Goal: Task Accomplishment & Management: Contribute content

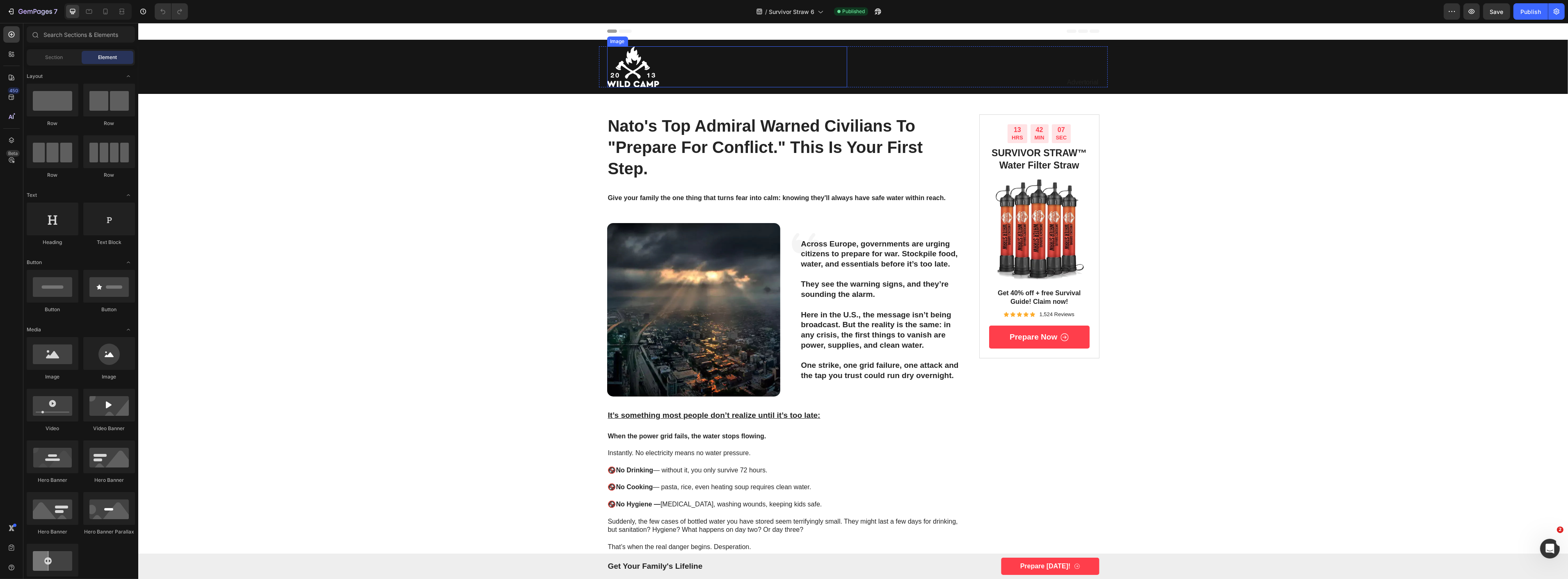
click at [642, 67] on img at bounding box center [633, 66] width 52 height 41
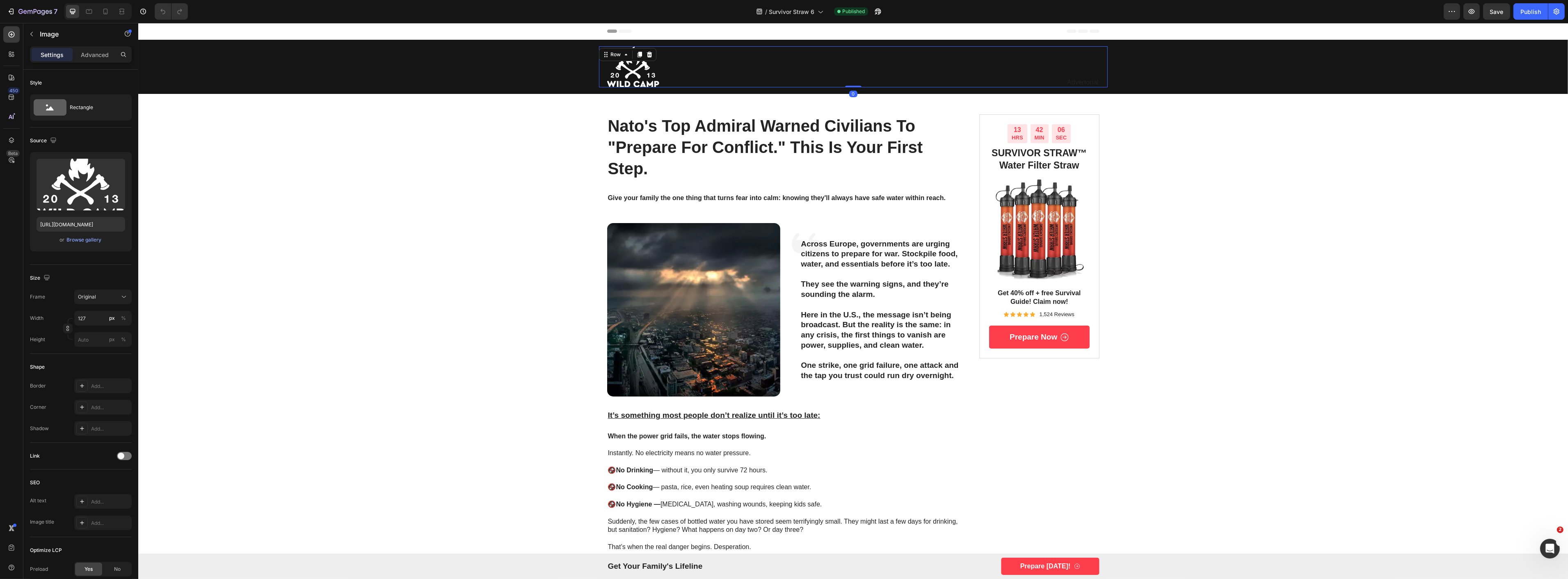
click at [921, 64] on div "Advertorial Text Block" at bounding box center [979, 66] width 240 height 41
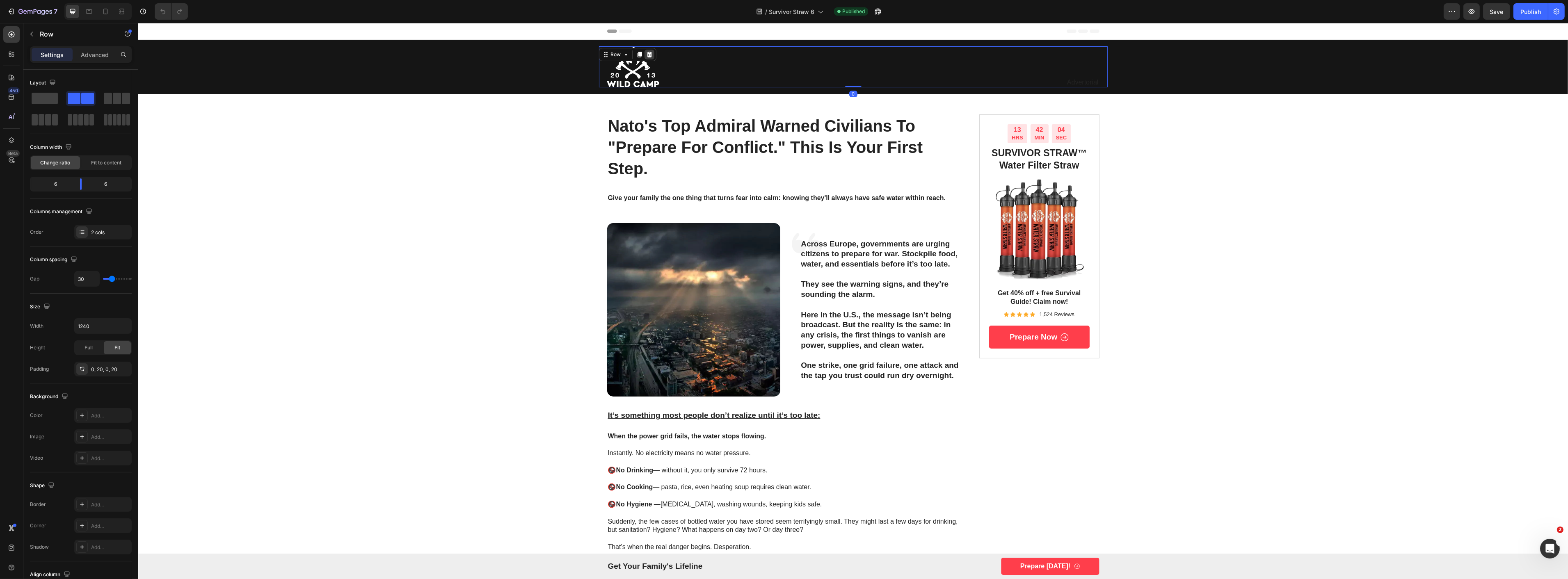
click at [649, 56] on div at bounding box center [649, 54] width 10 height 10
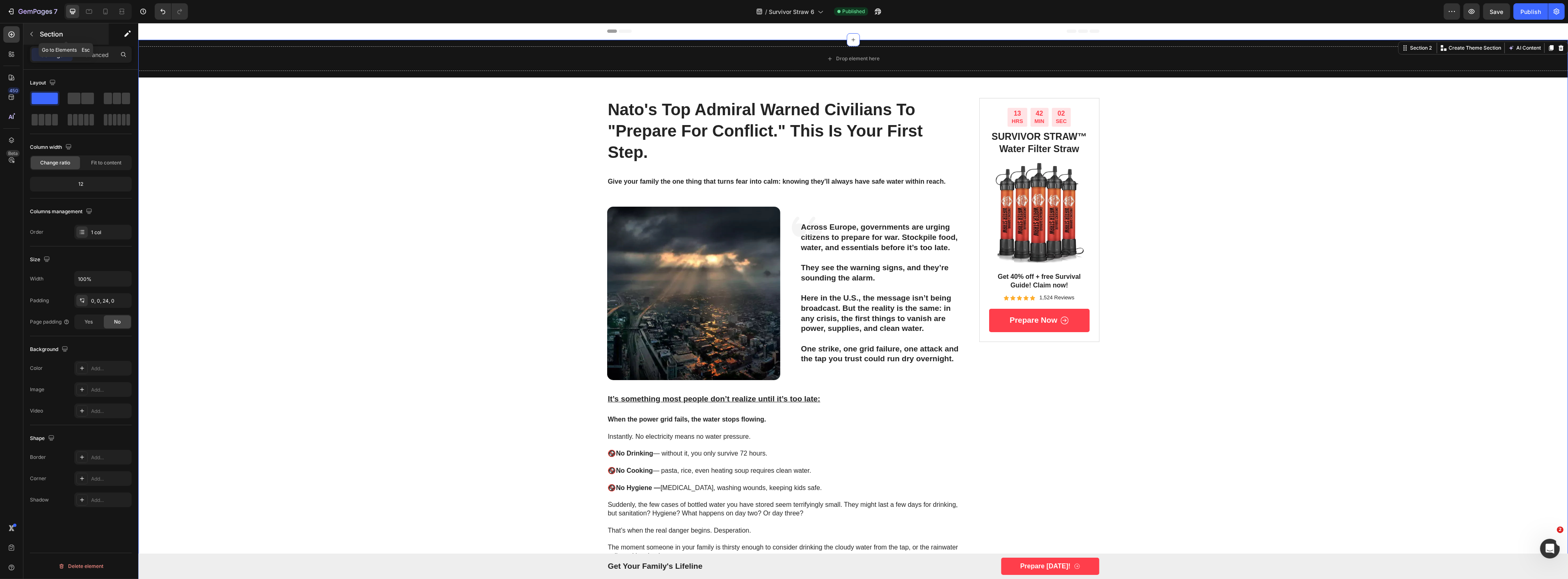
click at [29, 35] on icon "button" at bounding box center [31, 33] width 6 height 6
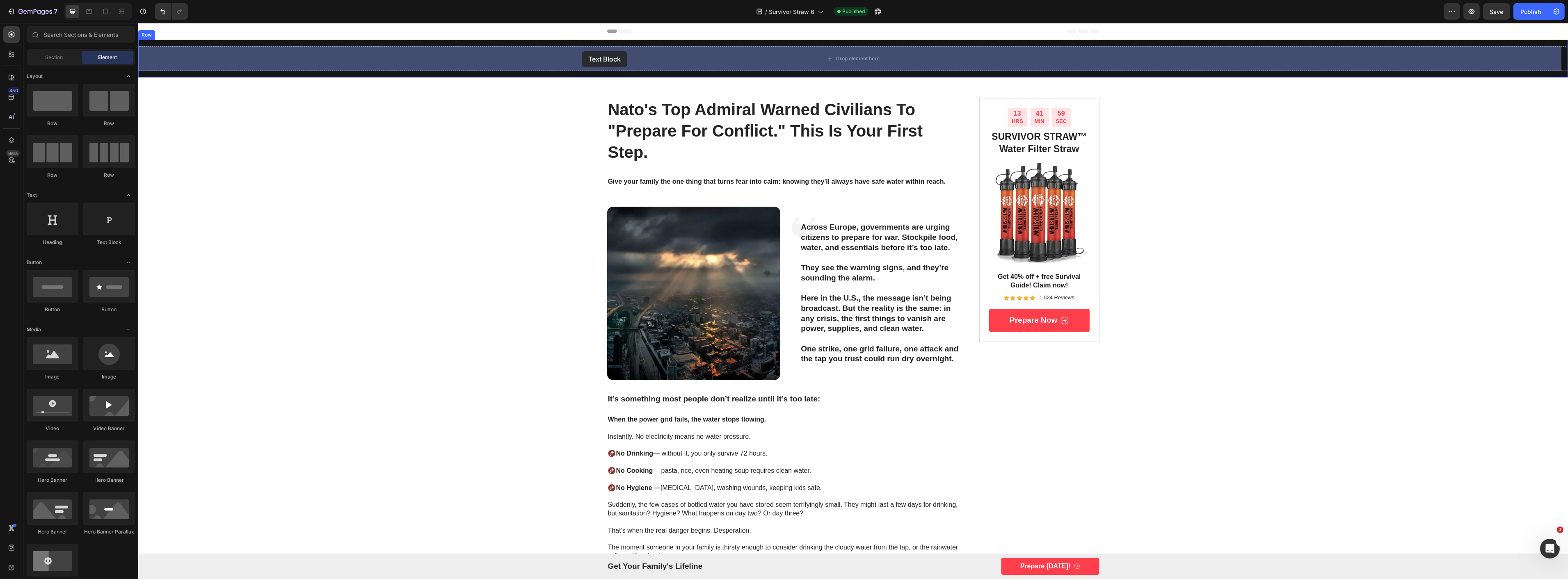
drag, startPoint x: 239, startPoint y: 249, endPoint x: 581, endPoint y: 52, distance: 394.7
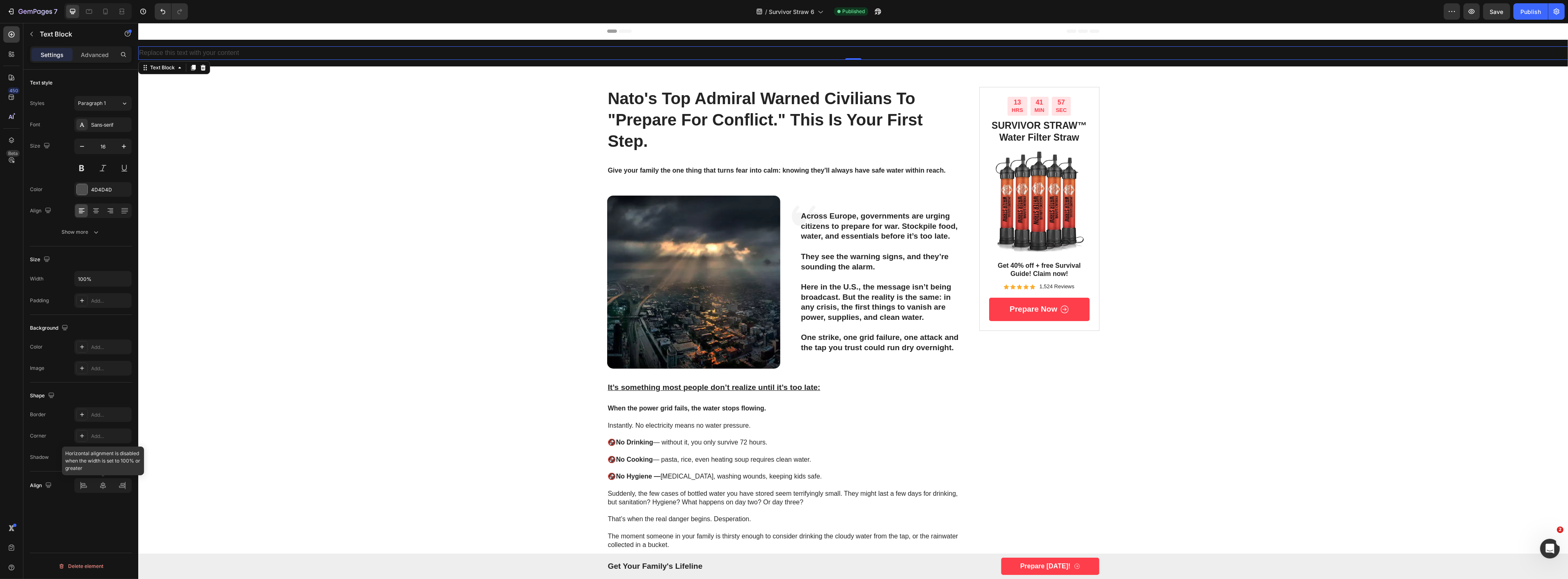
click at [104, 491] on div at bounding box center [103, 486] width 57 height 15
click at [98, 214] on icon at bounding box center [96, 211] width 8 height 8
click at [608, 173] on strong "Give your family the one thing that turns fear into calm: knowing they'll alway…" at bounding box center [776, 170] width 338 height 7
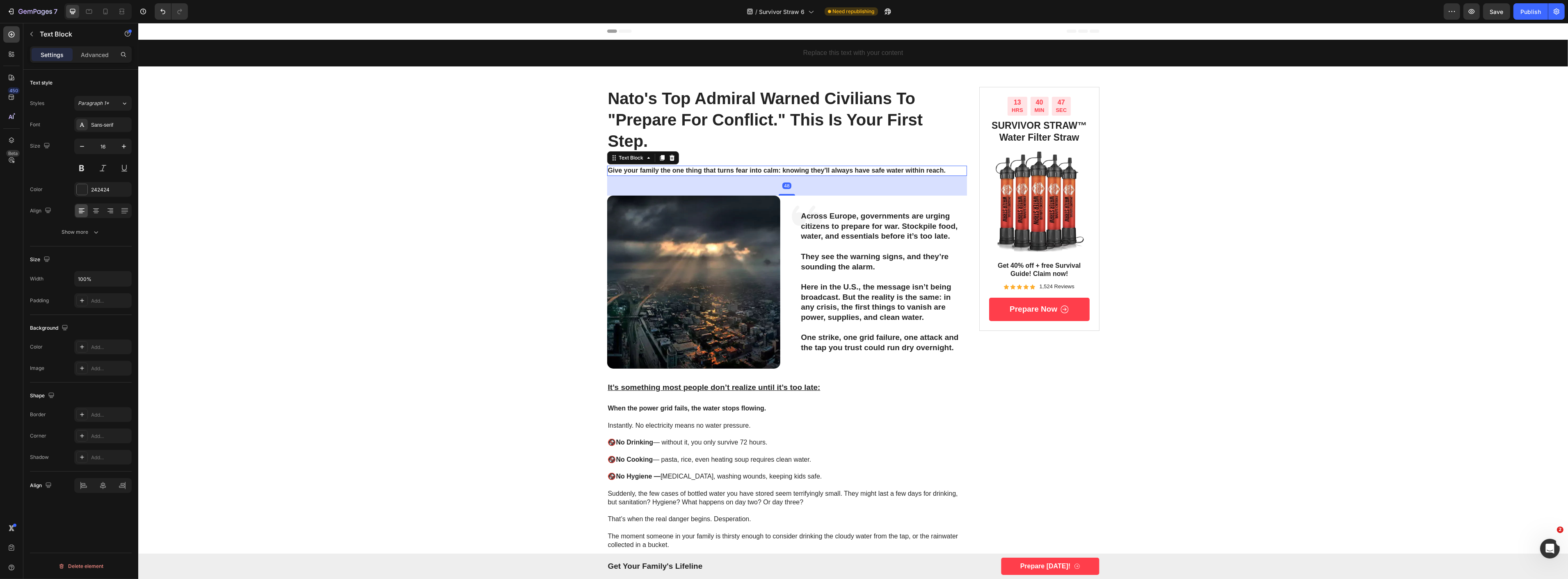
click at [608, 170] on strong "Give your family the one thing that turns fear into calm: knowing they'll alway…" at bounding box center [776, 170] width 338 height 7
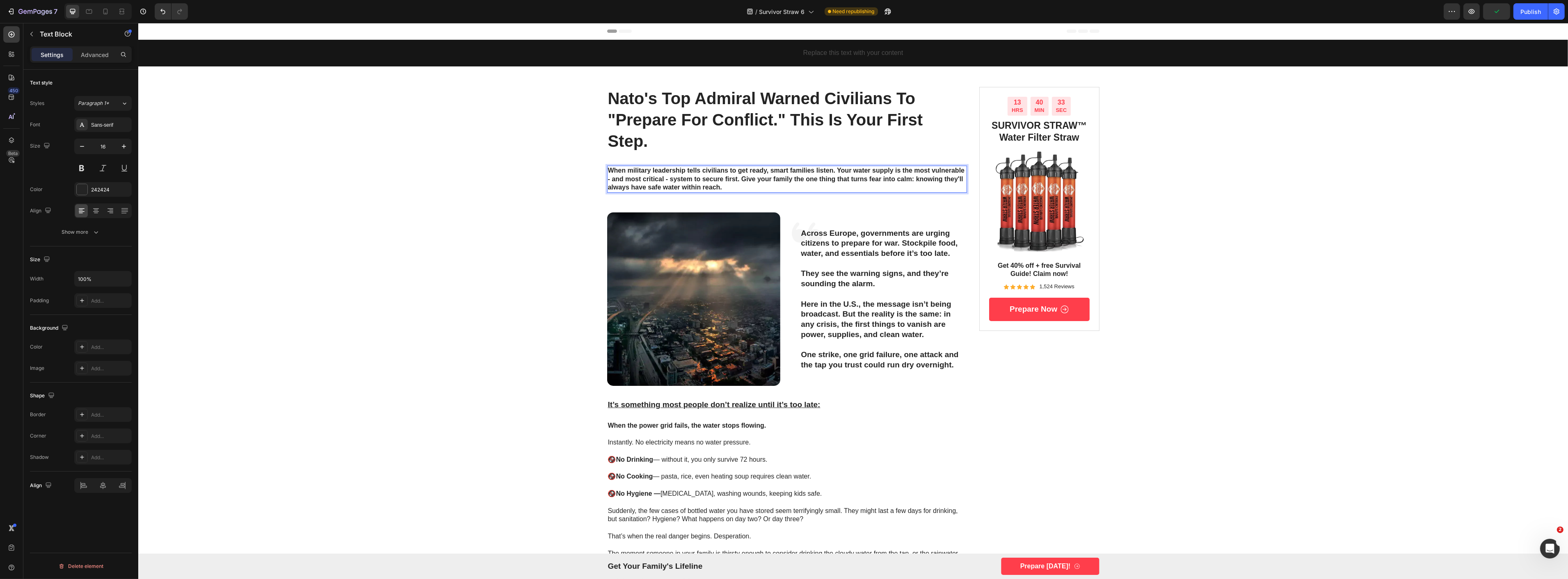
click at [744, 186] on p "When military leadership tells civilians to get ready, smart families listen. Y…" at bounding box center [786, 179] width 358 height 26
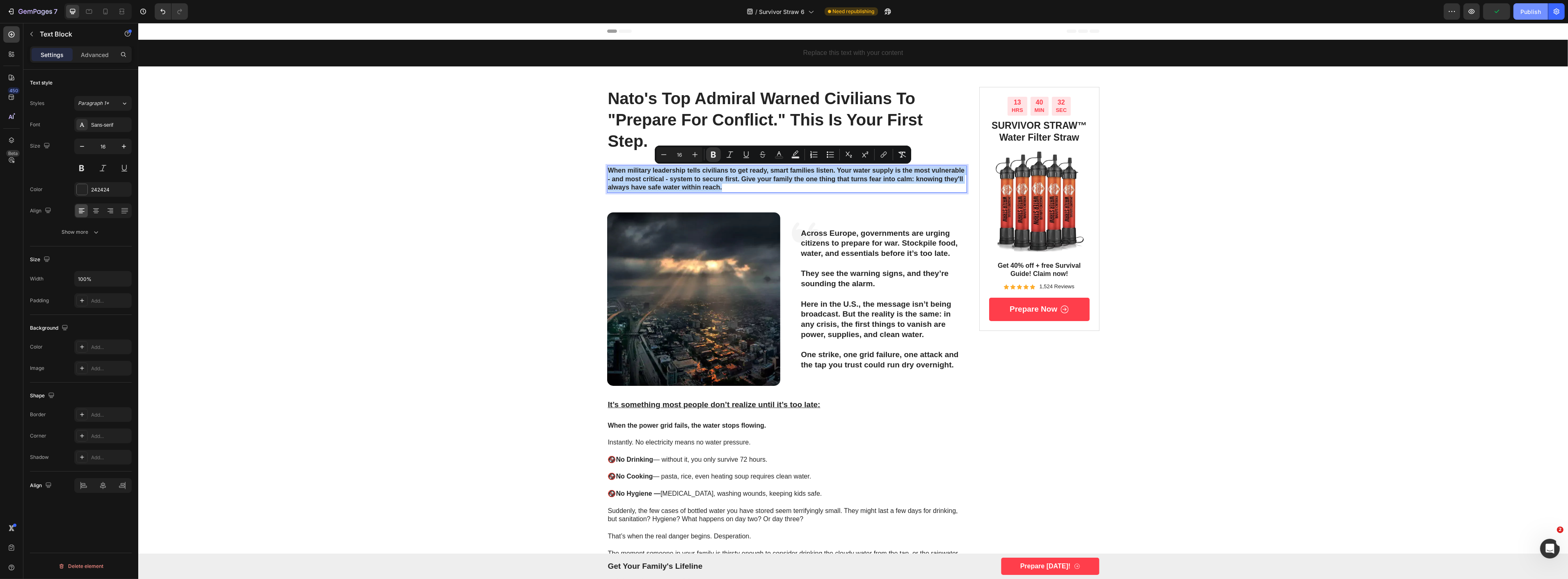
copy strong "When military leadership tells civilians to get ready, smart families listen. Y…"
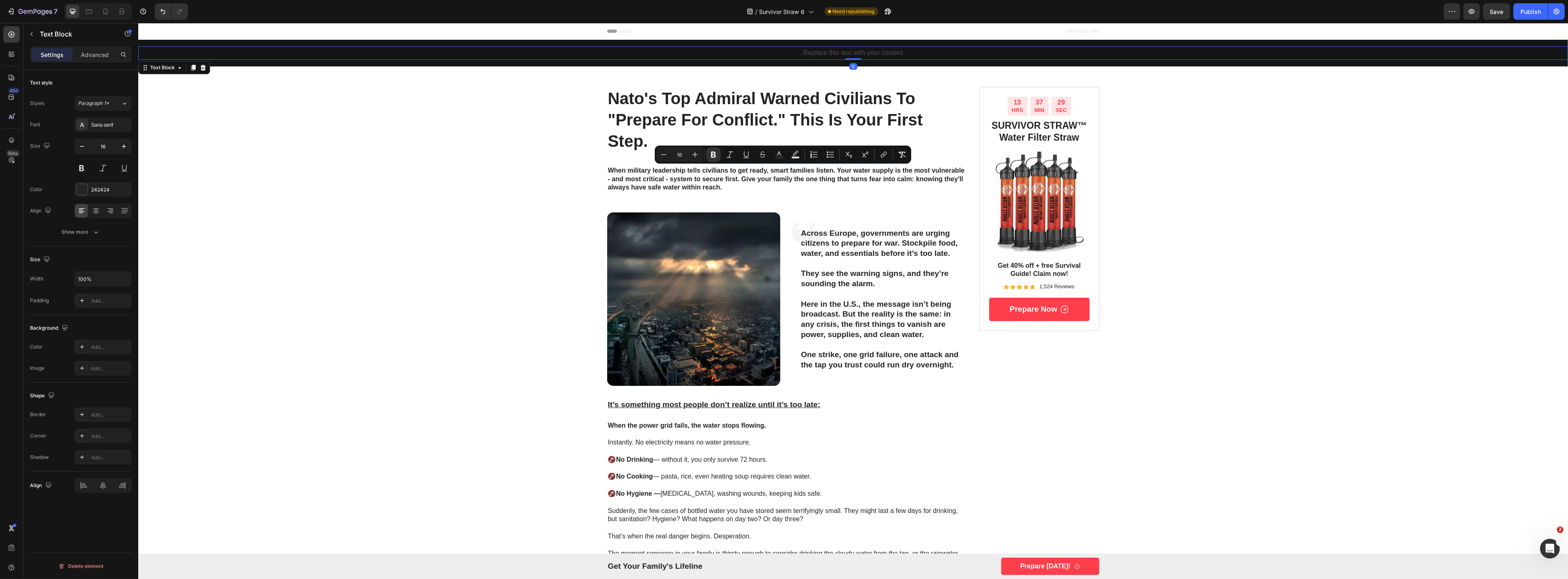
click at [834, 52] on div "Replace this text with your content" at bounding box center [853, 52] width 1430 height 14
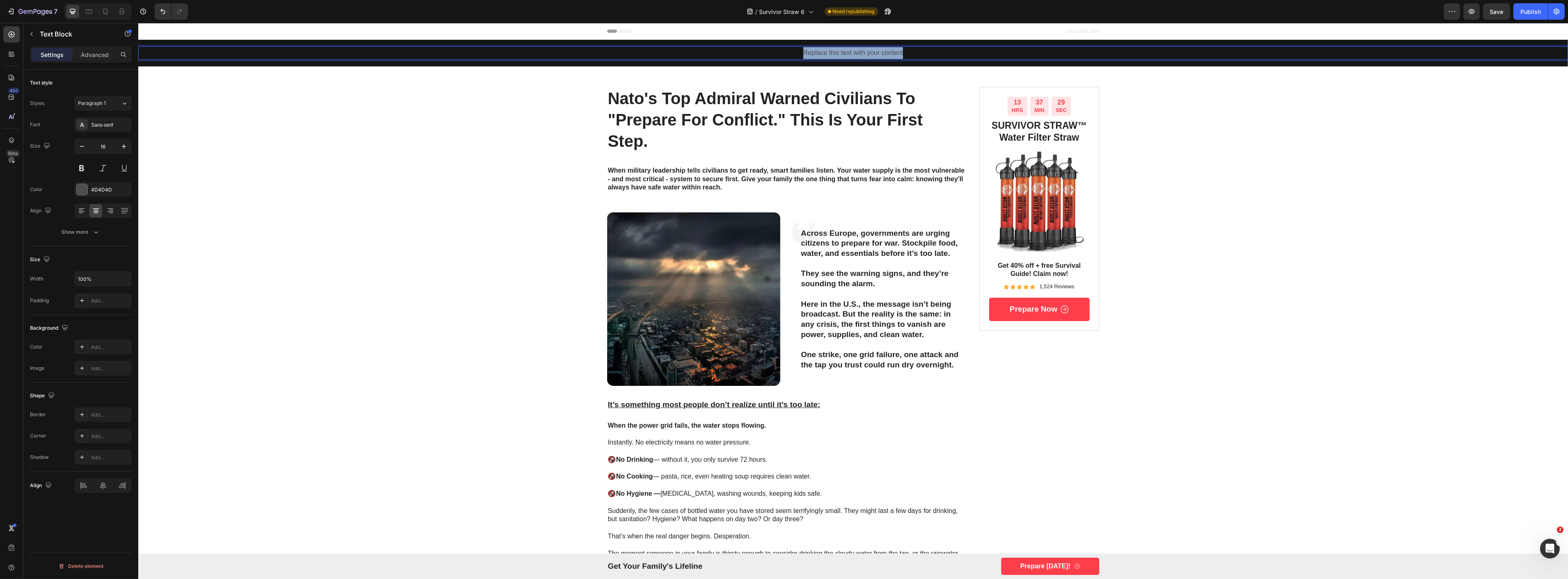
click at [834, 52] on p "Replace this text with your content" at bounding box center [853, 52] width 1428 height 12
click at [838, 53] on strong "CRITICAL ALERT" at bounding box center [853, 52] width 54 height 7
click at [854, 57] on p "🚨 CRITICAL ALERT 🚨" at bounding box center [853, 52] width 1428 height 12
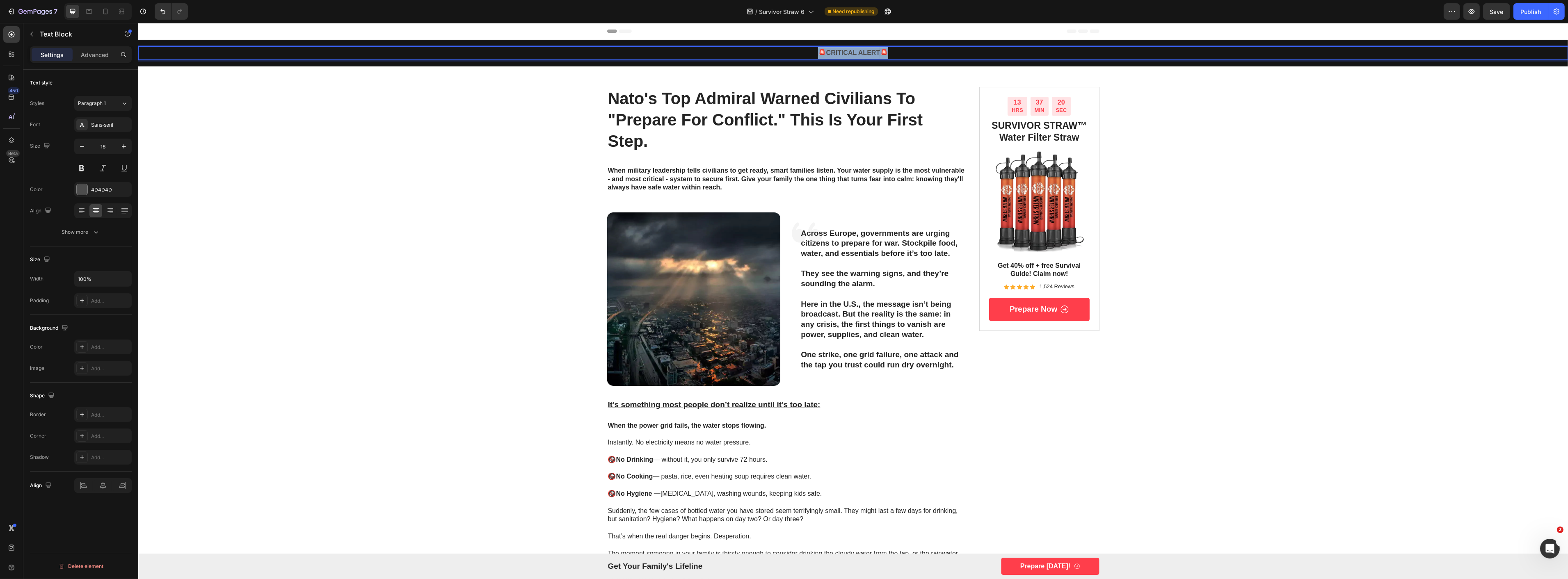
click at [854, 57] on p "🚨 CRITICAL ALERT 🚨" at bounding box center [853, 52] width 1428 height 12
click at [843, 39] on rect "Editor contextual toolbar" at bounding box center [846, 40] width 7 height 2
type input "FFFFFF"
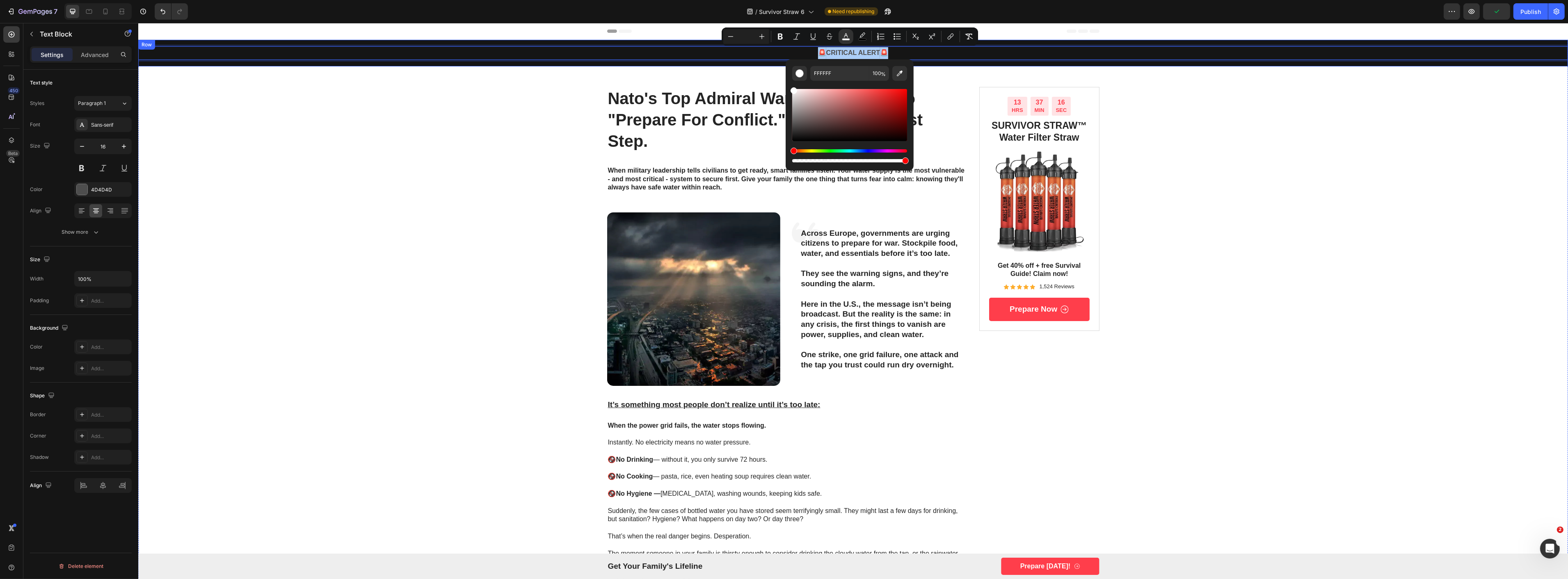
drag, startPoint x: 928, startPoint y: 107, endPoint x: 757, endPoint y: 63, distance: 176.6
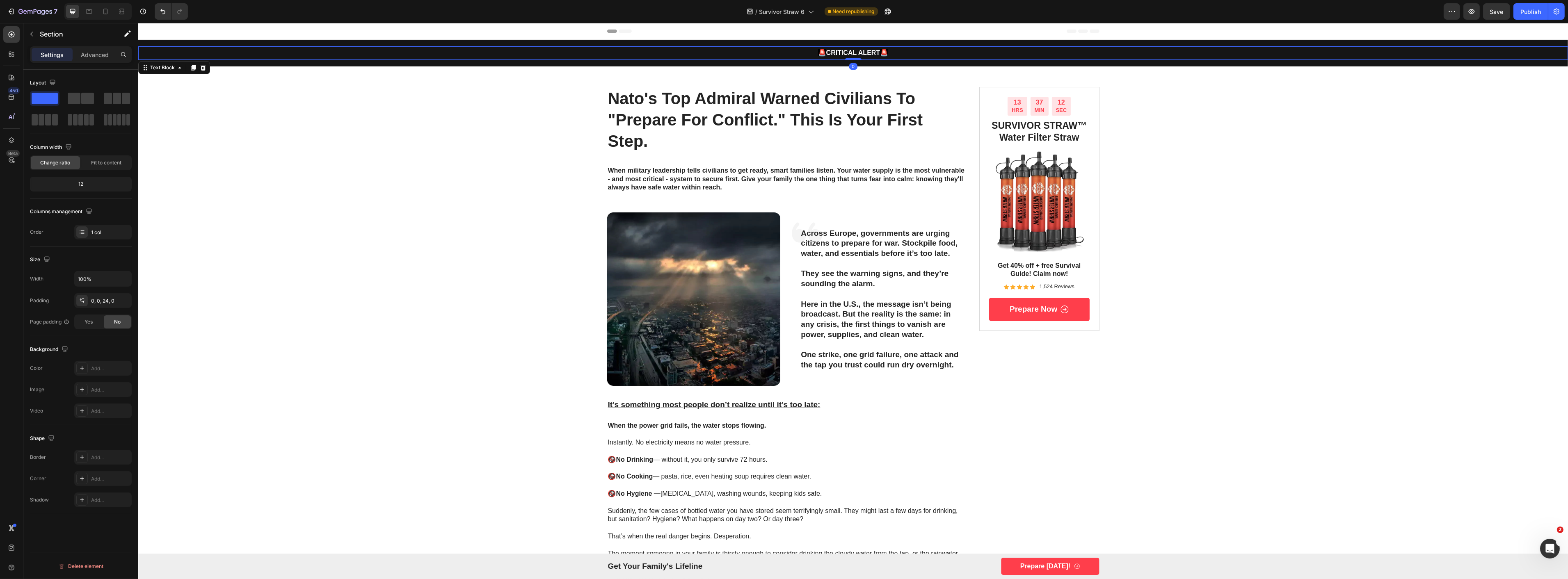
click at [834, 52] on strong "CRITICAL ALERT" at bounding box center [853, 52] width 54 height 7
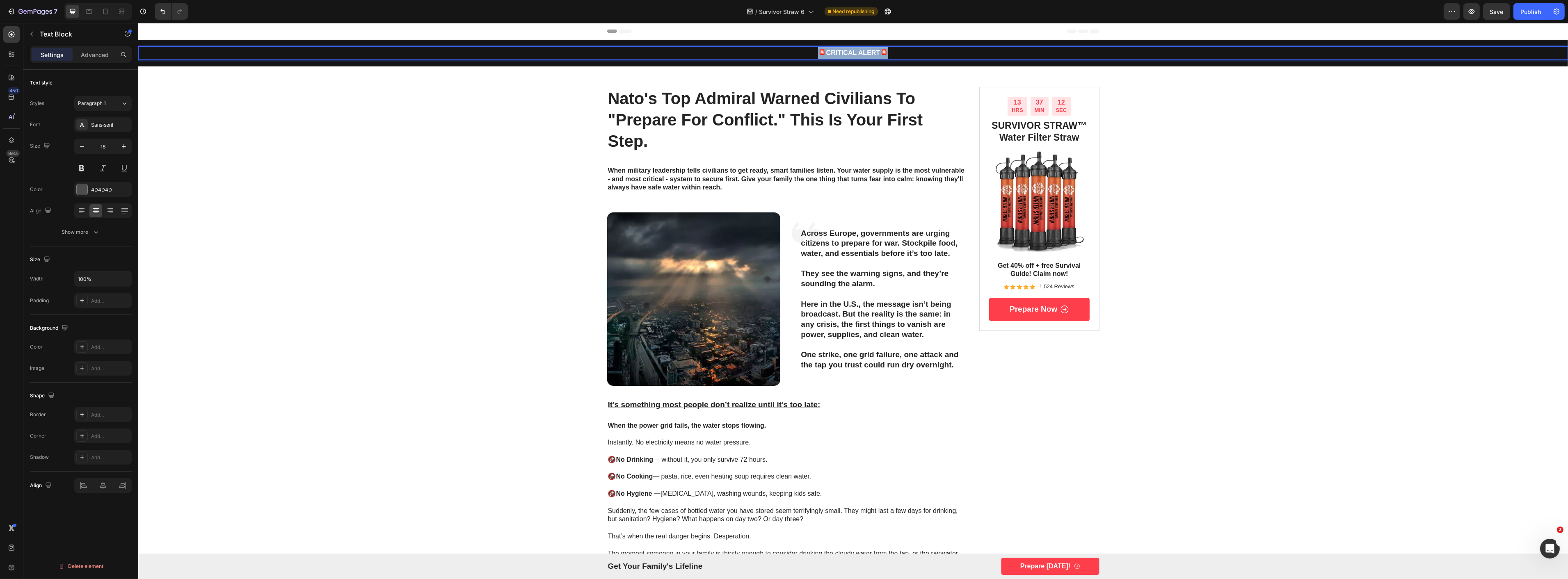
click at [834, 52] on strong "CRITICAL ALERT" at bounding box center [853, 52] width 54 height 7
click at [861, 36] on icon "Editor contextual toolbar" at bounding box center [862, 36] width 8 height 8
type input "000000"
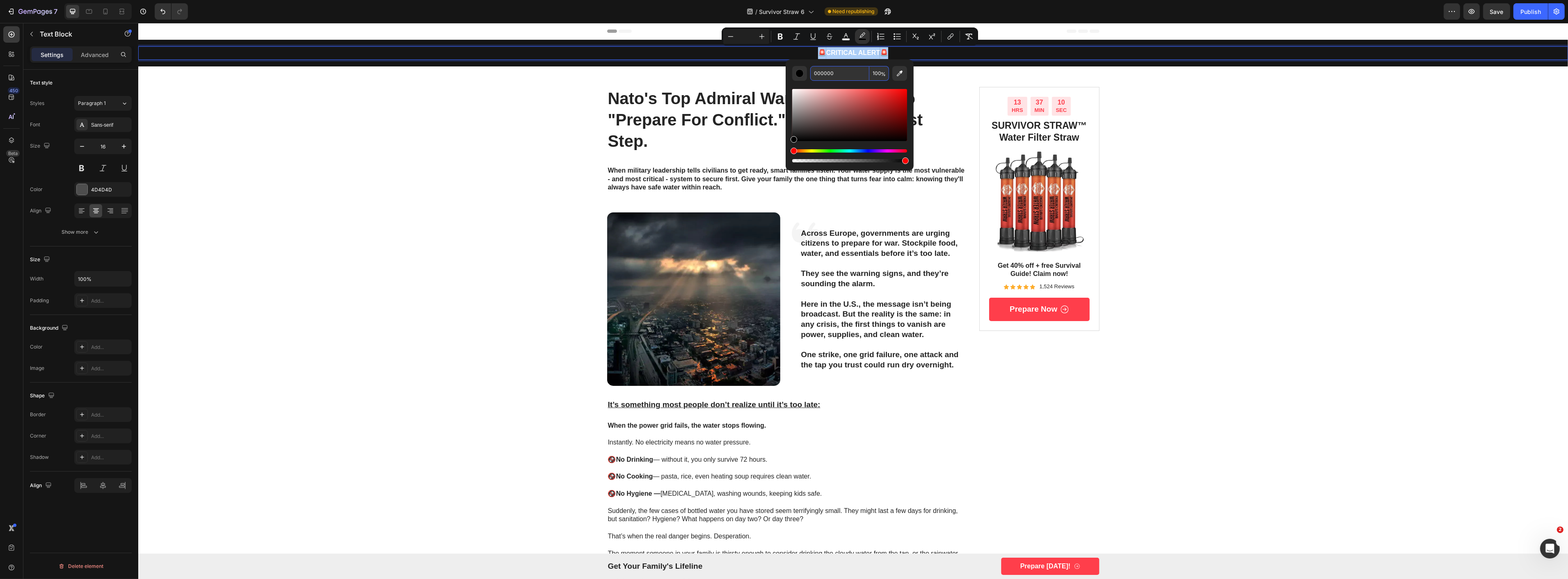
click at [829, 75] on input "000000" at bounding box center [840, 74] width 59 height 15
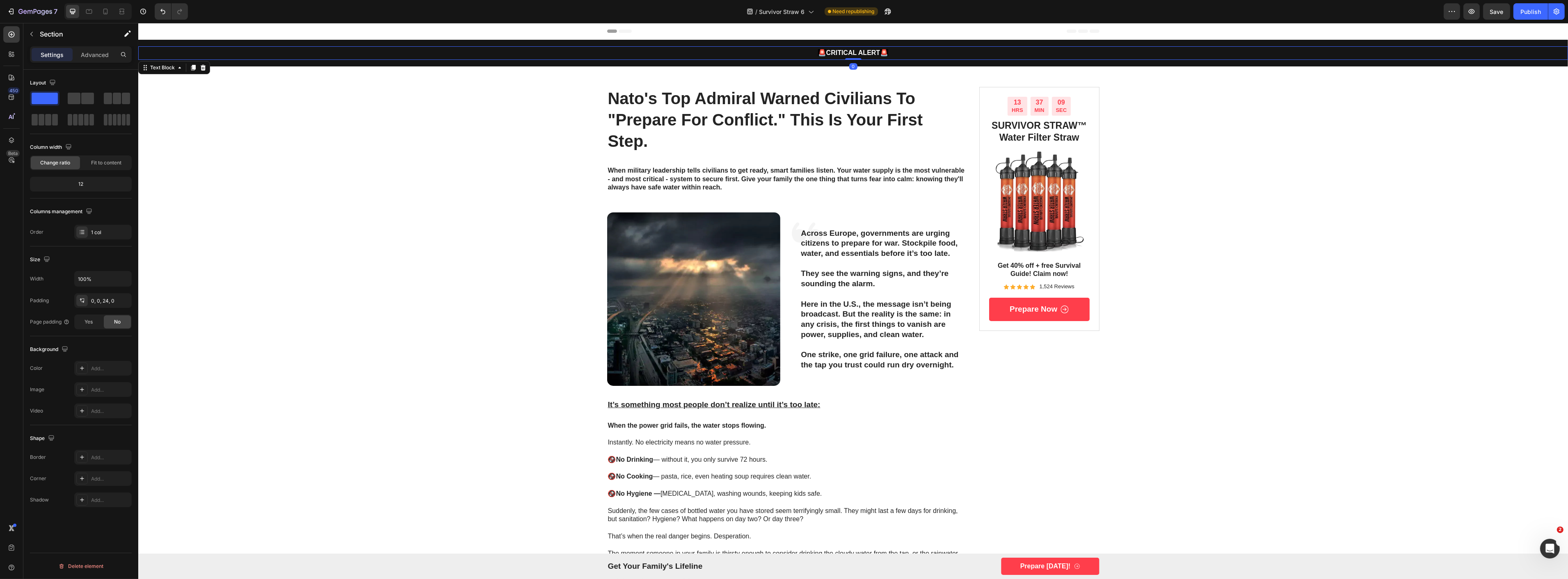
click at [520, 56] on p "🚨 CRITICAL ALERT 🚨" at bounding box center [853, 52] width 1428 height 12
click at [256, 42] on div "🚨 CRITICAL ALERT 🚨 Text Block 0 Row" at bounding box center [853, 52] width 1430 height 27
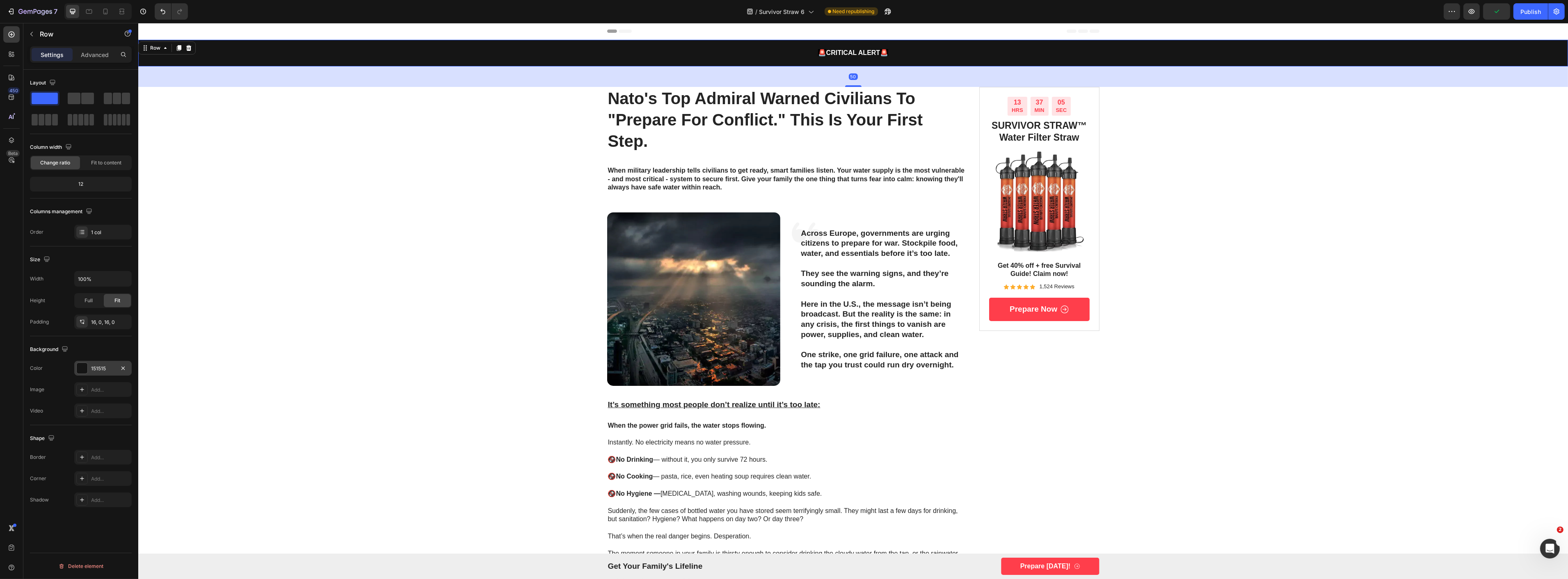
click at [97, 370] on div "151515" at bounding box center [103, 369] width 24 height 7
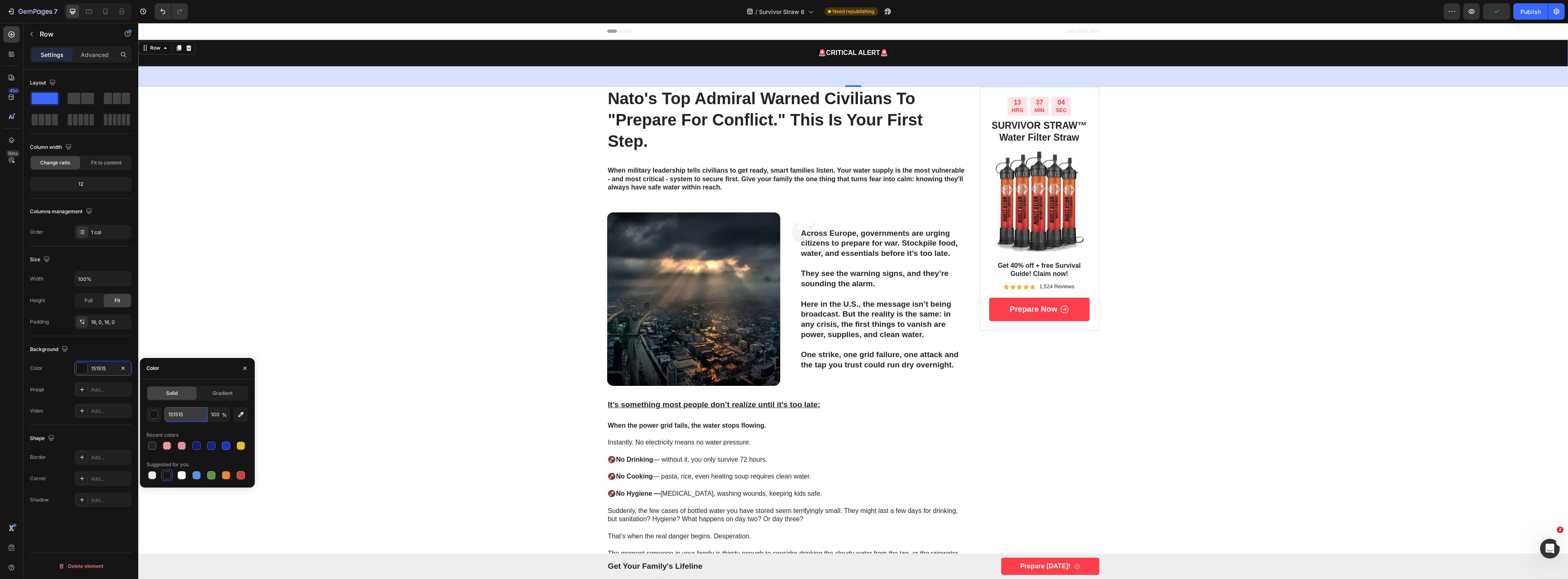
click at [180, 415] on input "151515" at bounding box center [186, 415] width 42 height 15
paste input "000000"
type input "000000"
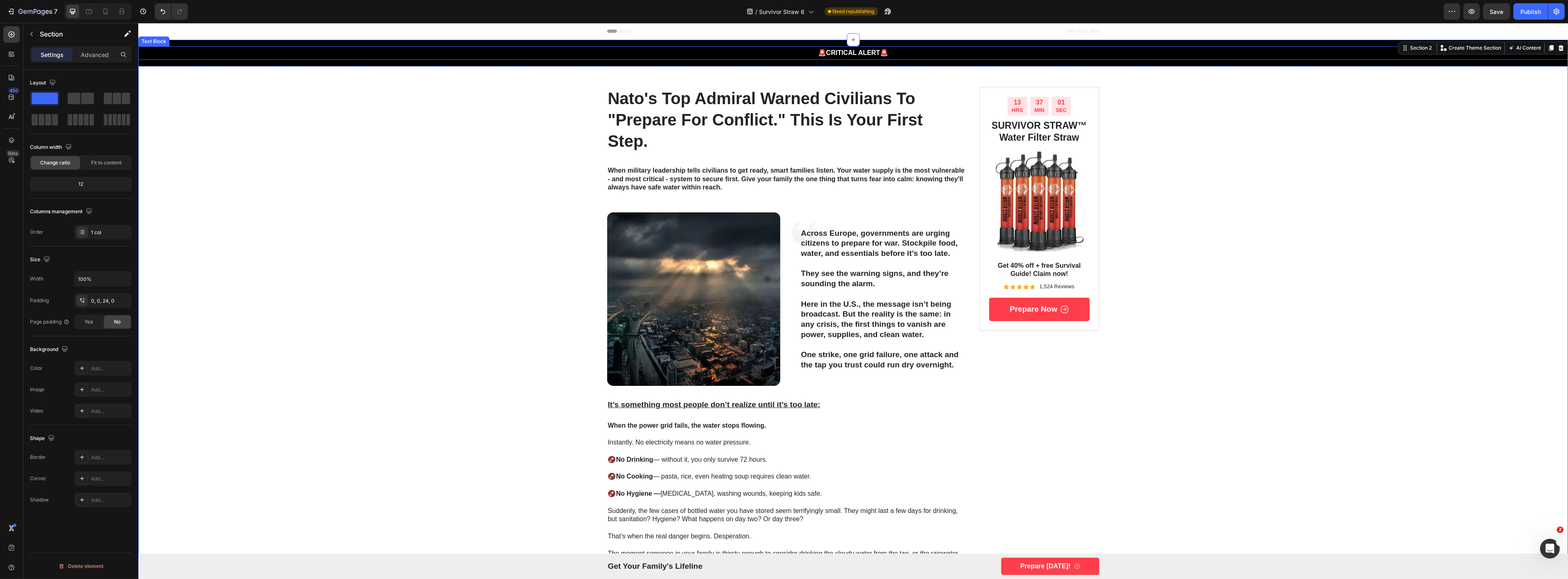
click at [534, 54] on p "🚨 CRITICAL ALERT 🚨" at bounding box center [853, 52] width 1428 height 12
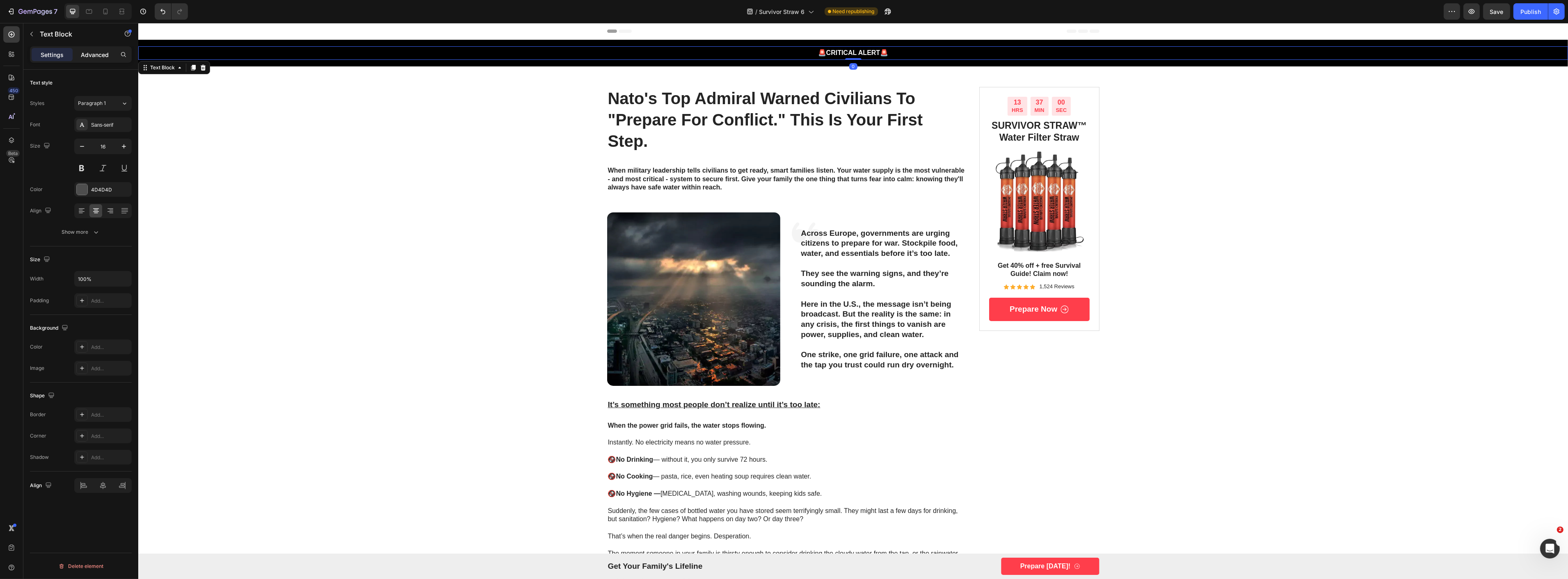
click at [94, 52] on p "Advanced" at bounding box center [95, 54] width 28 height 8
click at [236, 41] on div "🚨 CRITICAL ALERT 🚨 Text Block 0 Row" at bounding box center [853, 52] width 1430 height 27
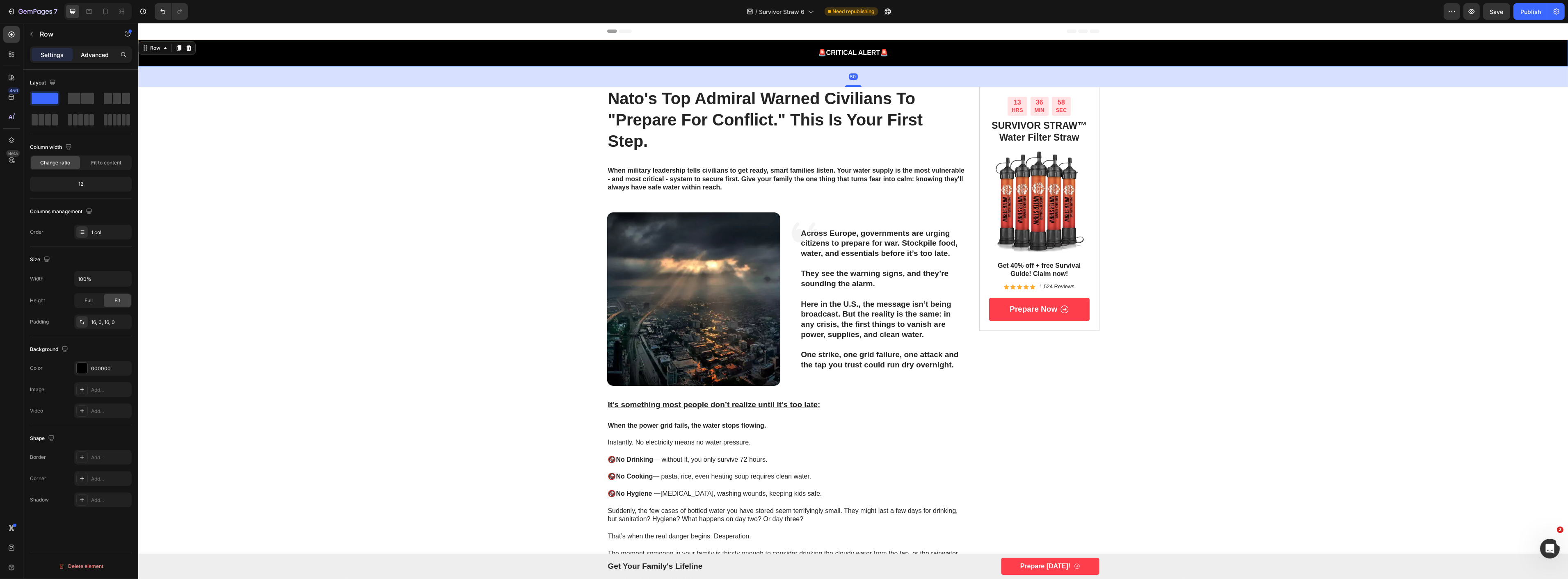
click at [113, 52] on div "Advanced" at bounding box center [95, 54] width 41 height 13
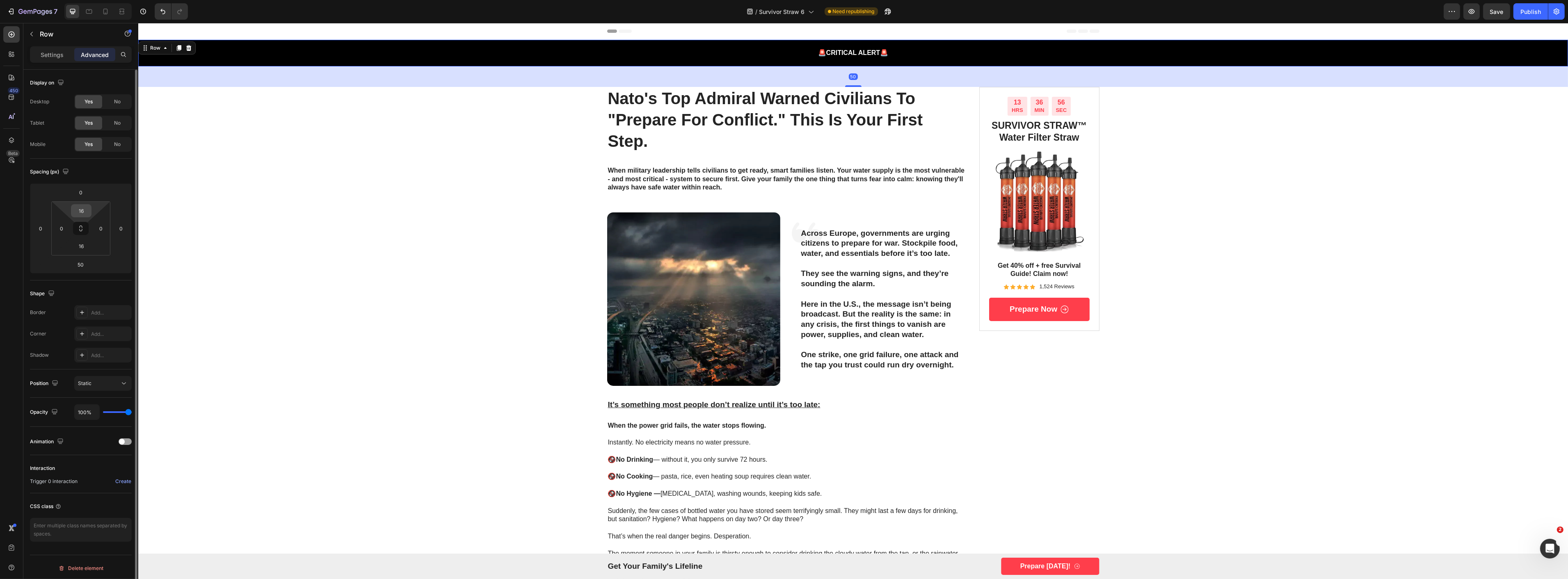
click at [83, 211] on input "16" at bounding box center [81, 210] width 17 height 12
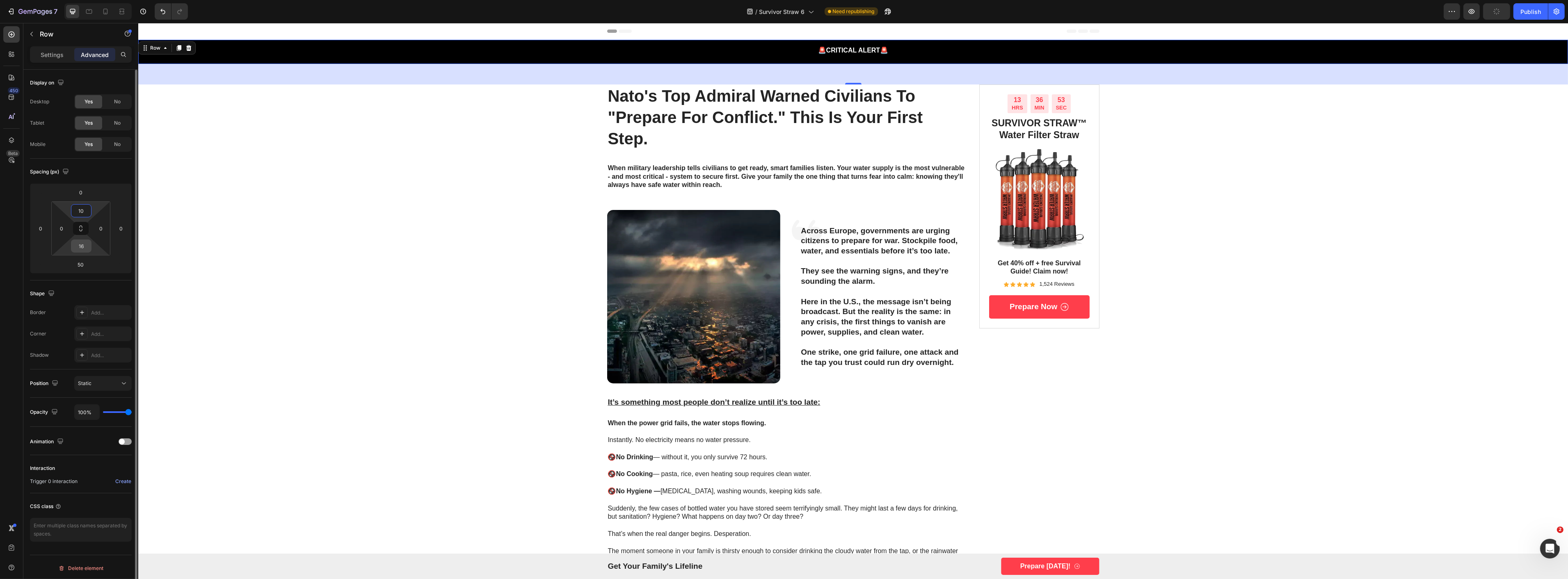
type input "10"
click at [78, 244] on input "16" at bounding box center [81, 246] width 17 height 12
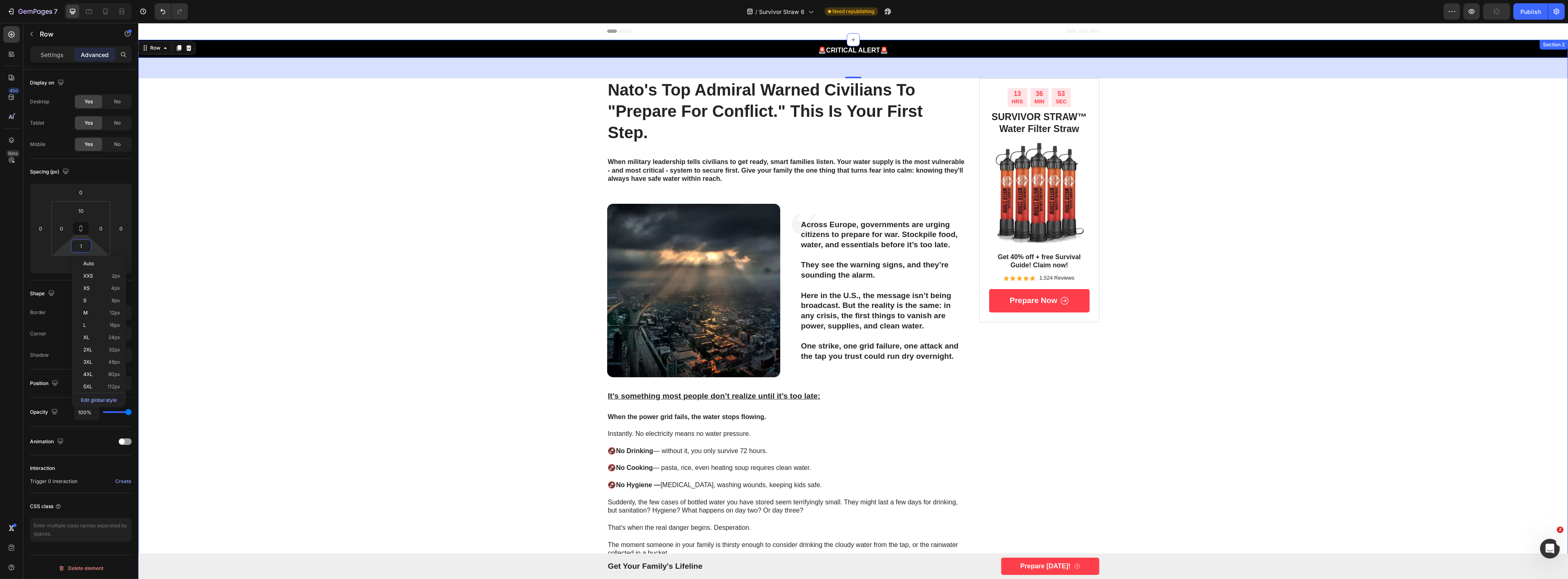
type input "10"
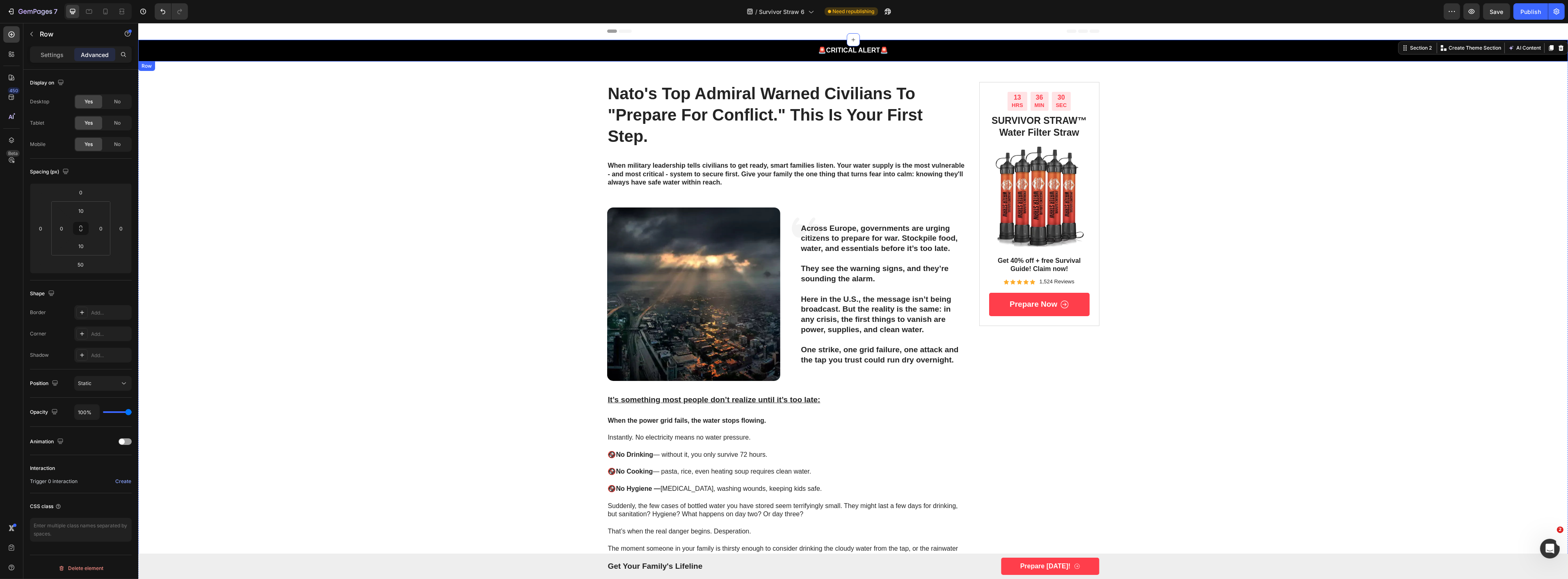
click at [319, 42] on div "🚨 CRITICAL ALERT 🚨 Text Block Row" at bounding box center [853, 51] width 1430 height 22
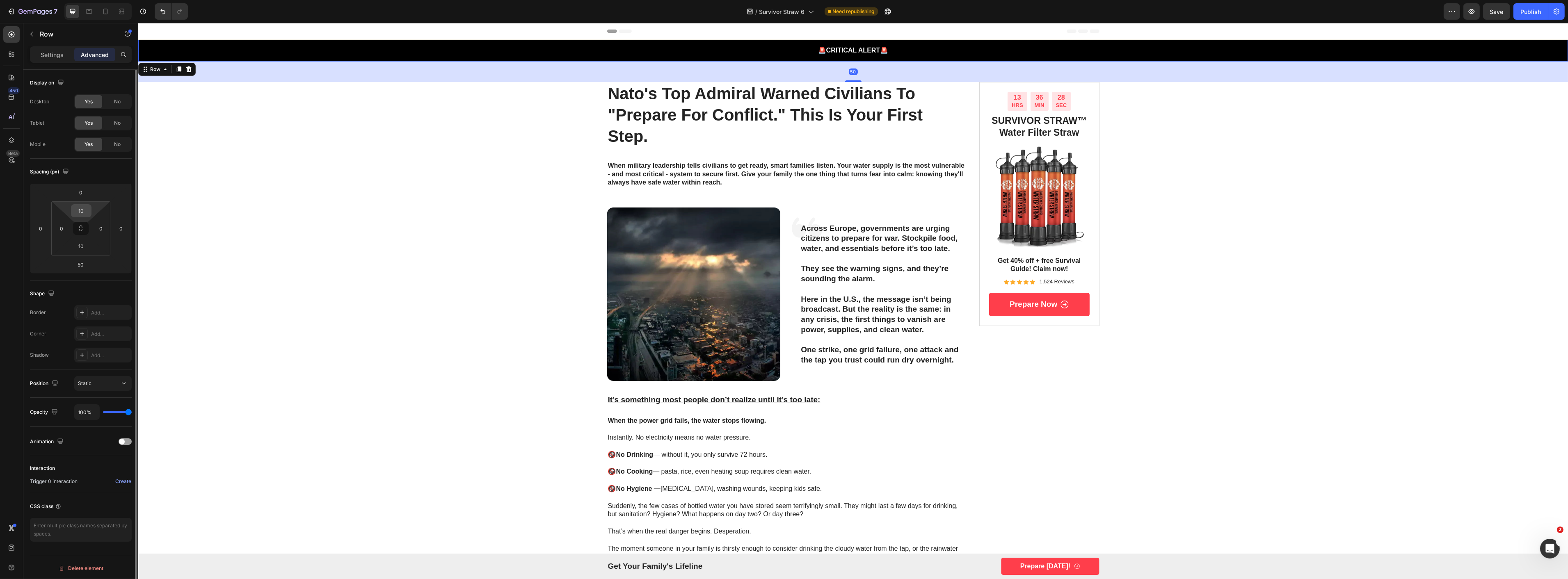
click at [85, 210] on input "10" at bounding box center [81, 210] width 17 height 12
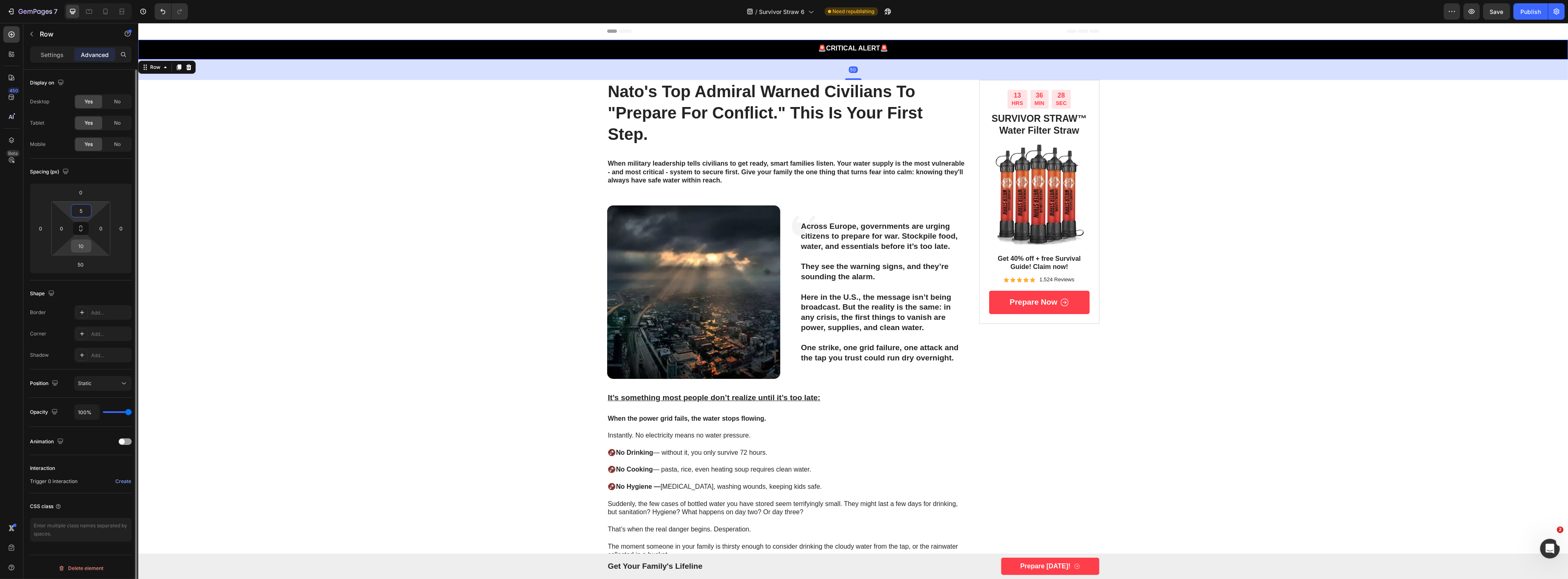
type input "5"
drag, startPoint x: 83, startPoint y: 242, endPoint x: 93, endPoint y: 244, distance: 10.2
click at [83, 242] on input "10" at bounding box center [81, 246] width 17 height 12
type input "5"
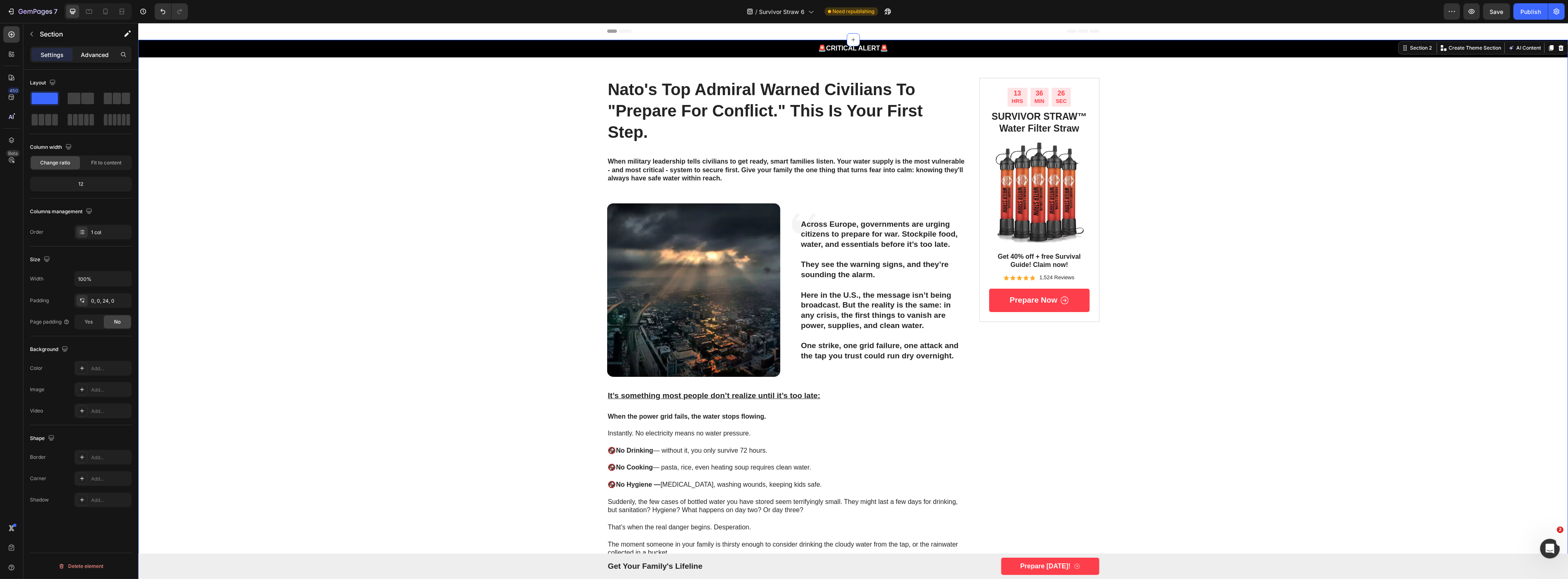
click at [87, 49] on div "Advanced" at bounding box center [95, 54] width 41 height 13
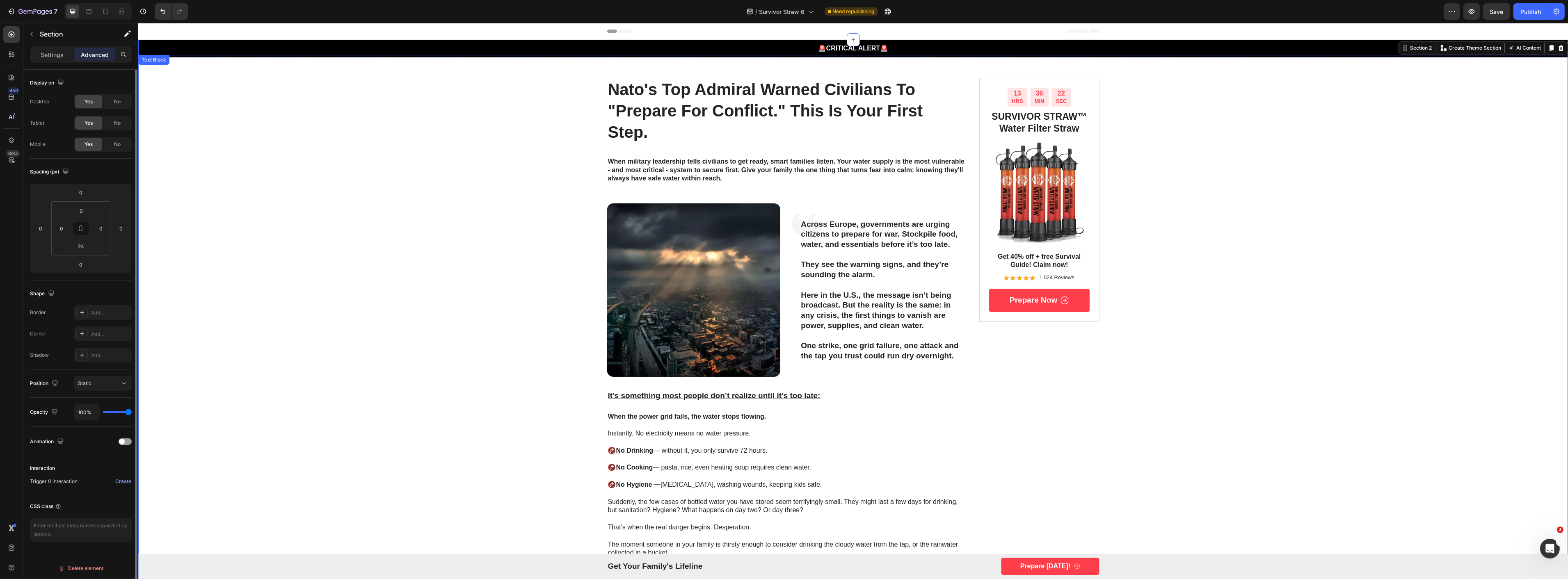
click at [563, 41] on div "🚨 CRITICAL ALERT 🚨" at bounding box center [853, 48] width 1430 height 14
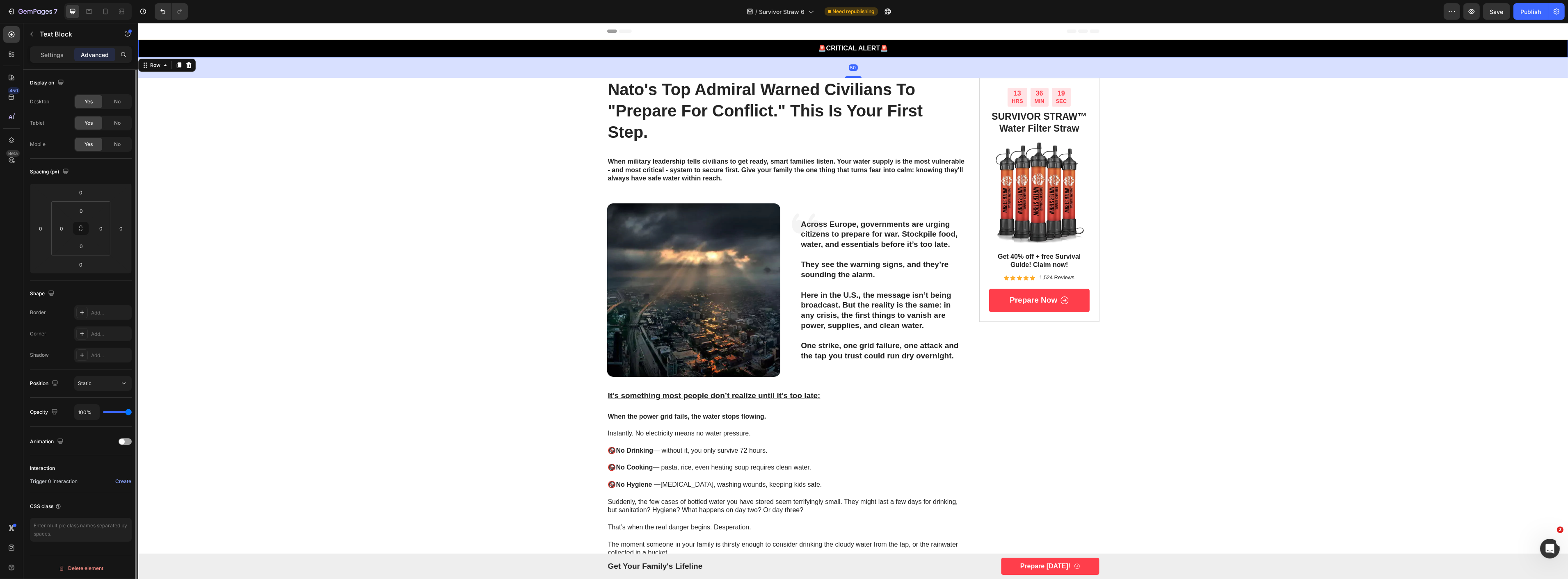
click at [551, 56] on div "🚨 CRITICAL ALERT 🚨 Text Block Row 50" at bounding box center [853, 48] width 1430 height 17
click at [322, 41] on div "🚨 CRITICAL ALERT 🚨 Text Block Row 50" at bounding box center [853, 48] width 1430 height 17
click at [849, 50] on strong "CRITICAL ALERT" at bounding box center [853, 49] width 54 height 7
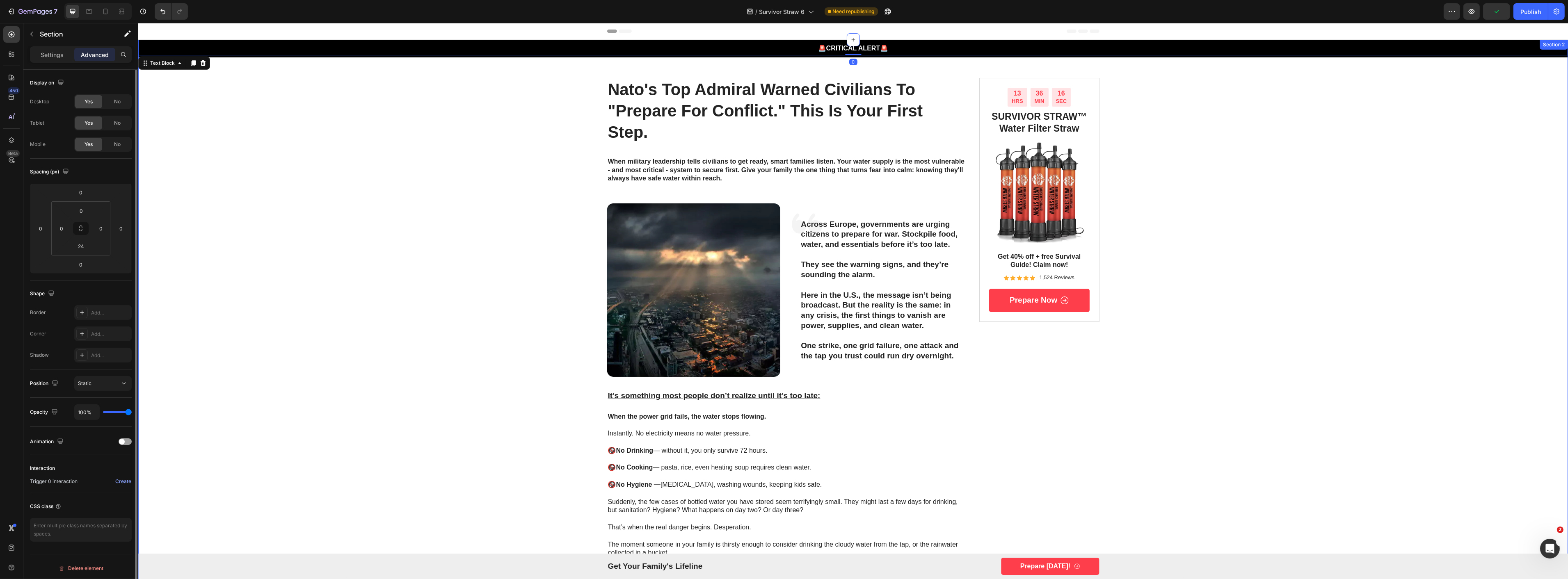
click at [106, 7] on icon at bounding box center [105, 11] width 8 height 8
type input "14"
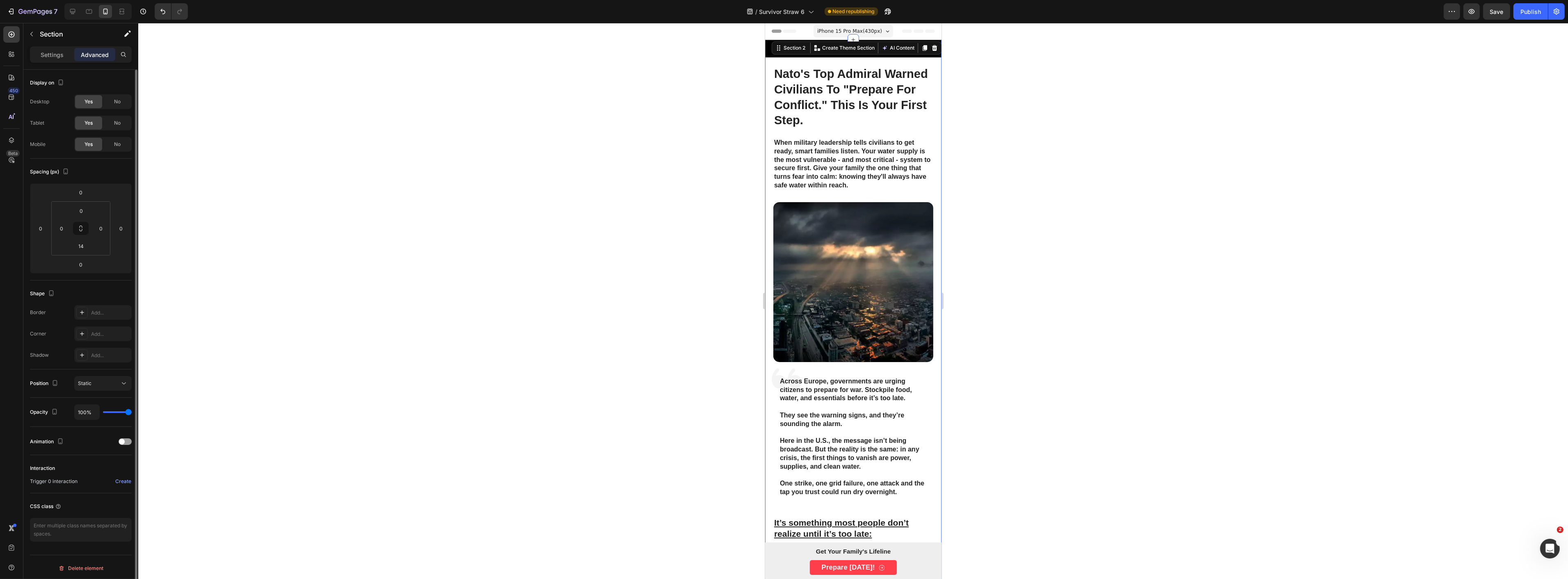
click at [1184, 140] on div at bounding box center [853, 301] width 1430 height 556
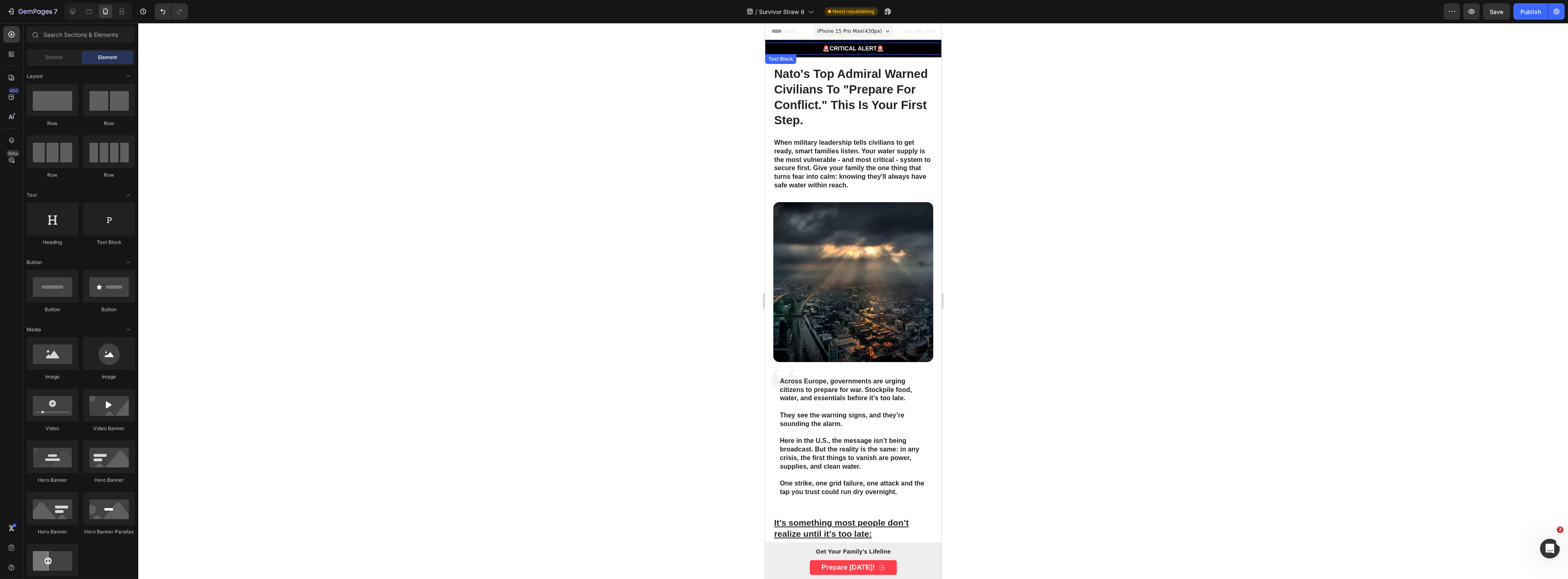
click at [840, 50] on strong "CRITICAL ALERT" at bounding box center [853, 48] width 47 height 6
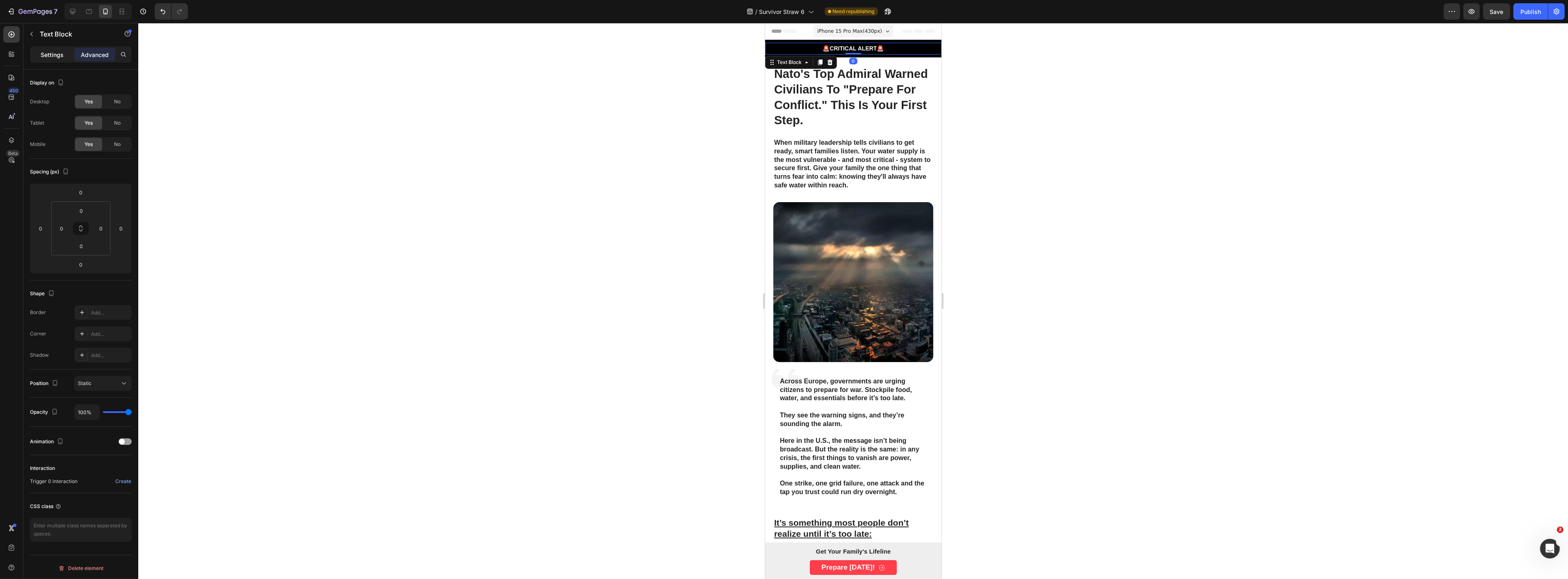
click at [57, 58] on p "Settings" at bounding box center [52, 54] width 23 height 8
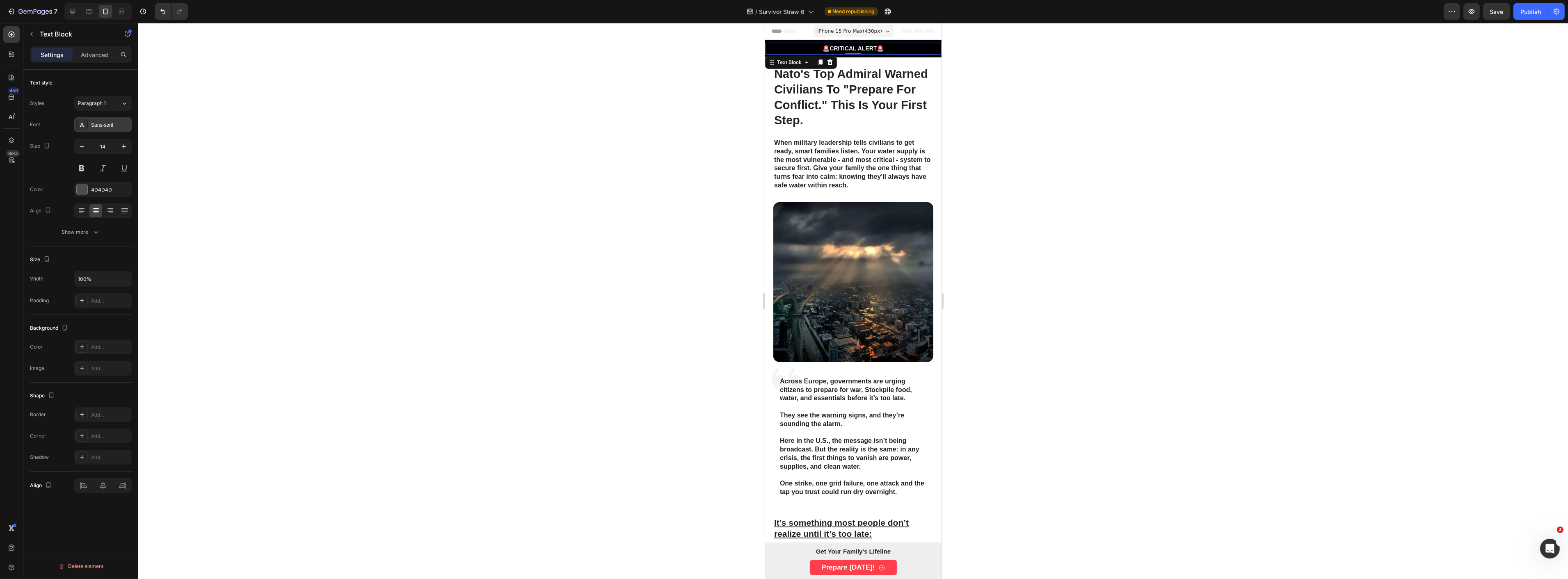
click at [104, 128] on div "Sans-serif" at bounding box center [110, 125] width 39 height 7
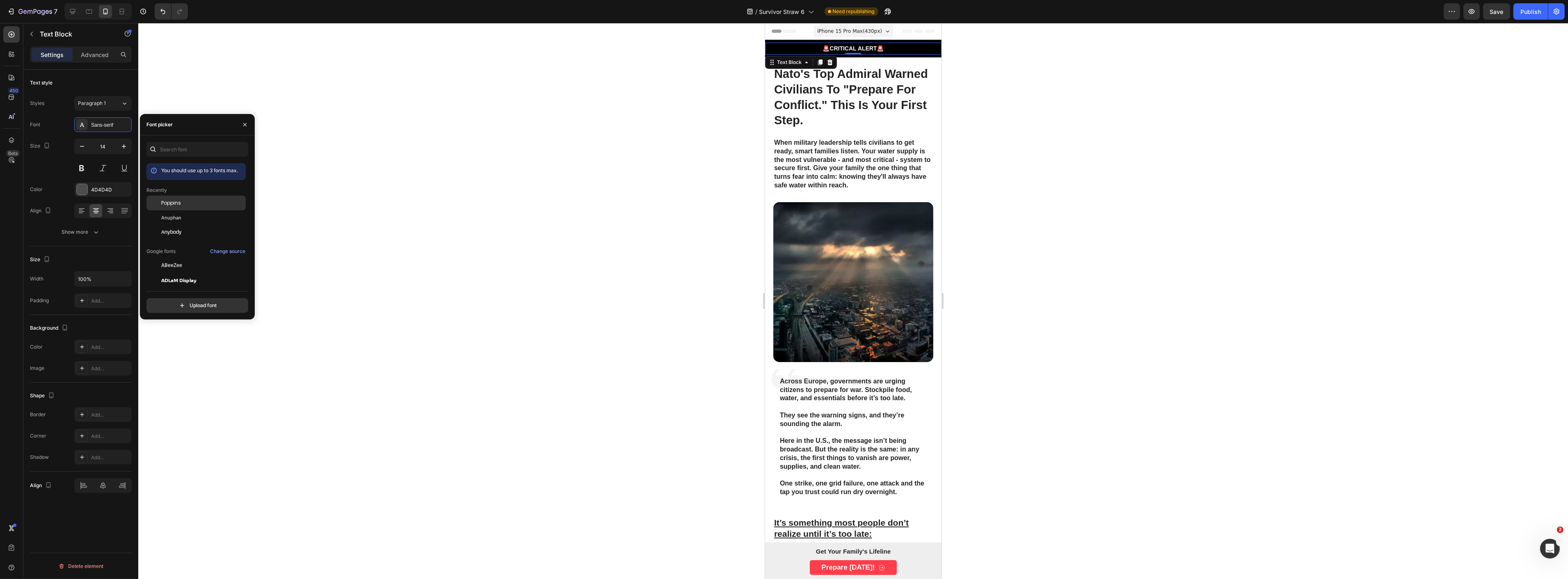
click at [169, 207] on span "Poppins" at bounding box center [170, 203] width 19 height 7
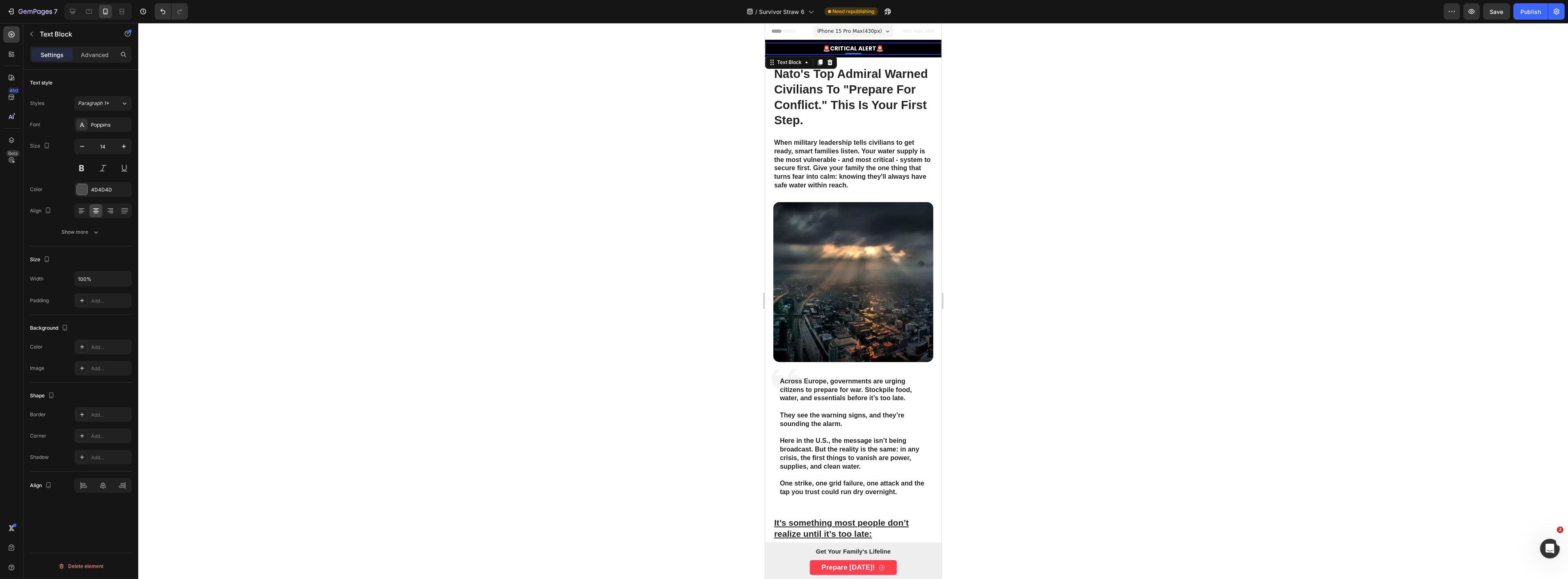
click at [424, 154] on div at bounding box center [853, 301] width 1430 height 556
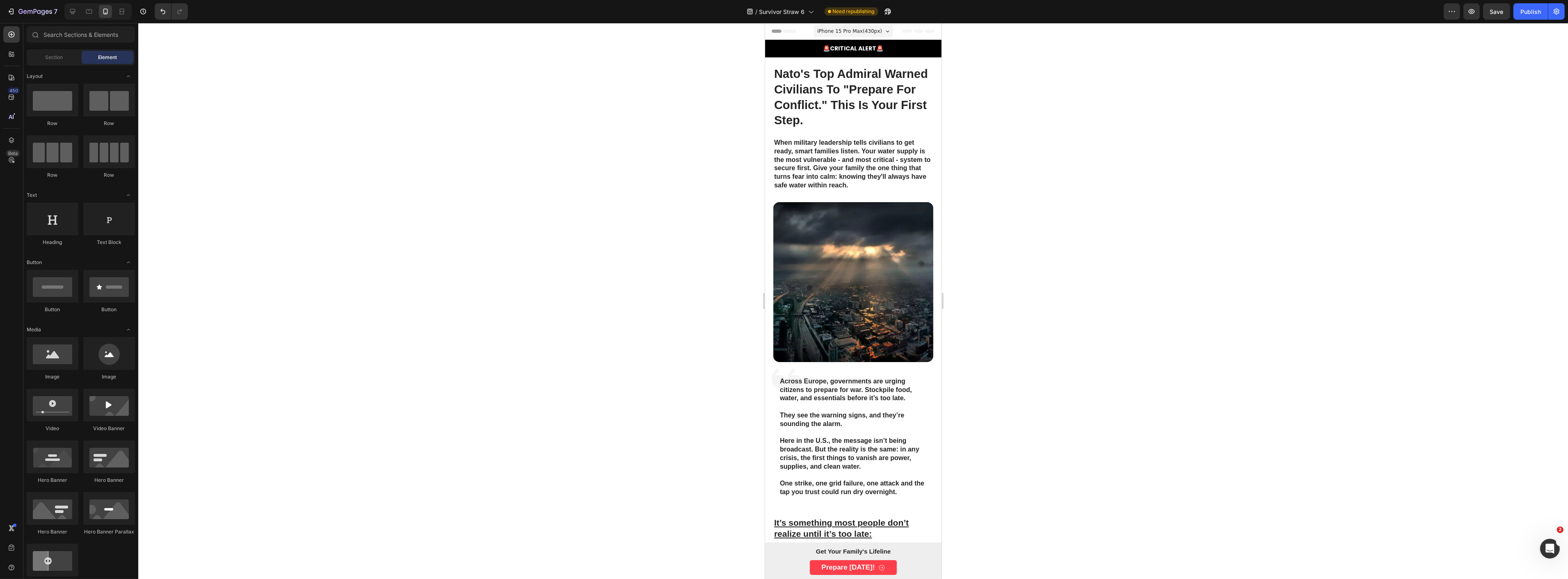
drag, startPoint x: 749, startPoint y: 100, endPoint x: 6, endPoint y: 75, distance: 743.4
click at [749, 100] on div at bounding box center [853, 301] width 1430 height 556
click at [814, 91] on h1 "nato's top admiral warned civilians to "prepare for conflict." this is your fir…" at bounding box center [854, 97] width 160 height 64
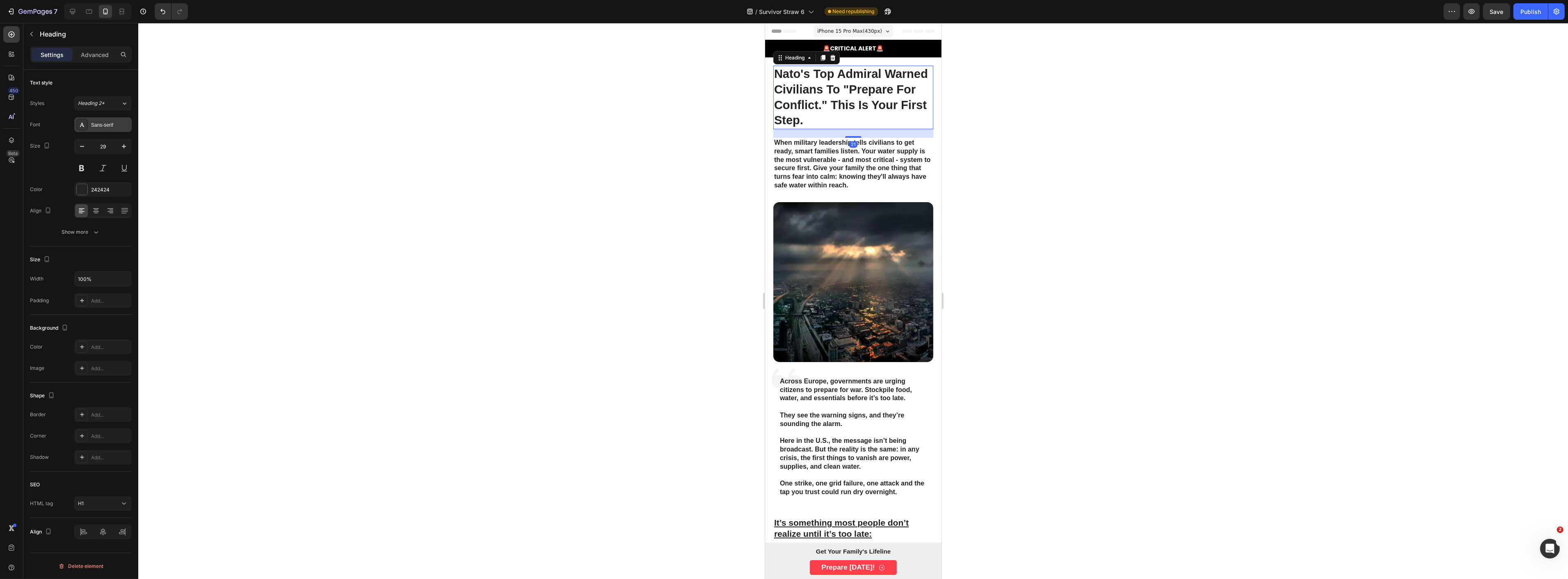
click at [97, 128] on div "Sans-serif" at bounding box center [110, 125] width 39 height 7
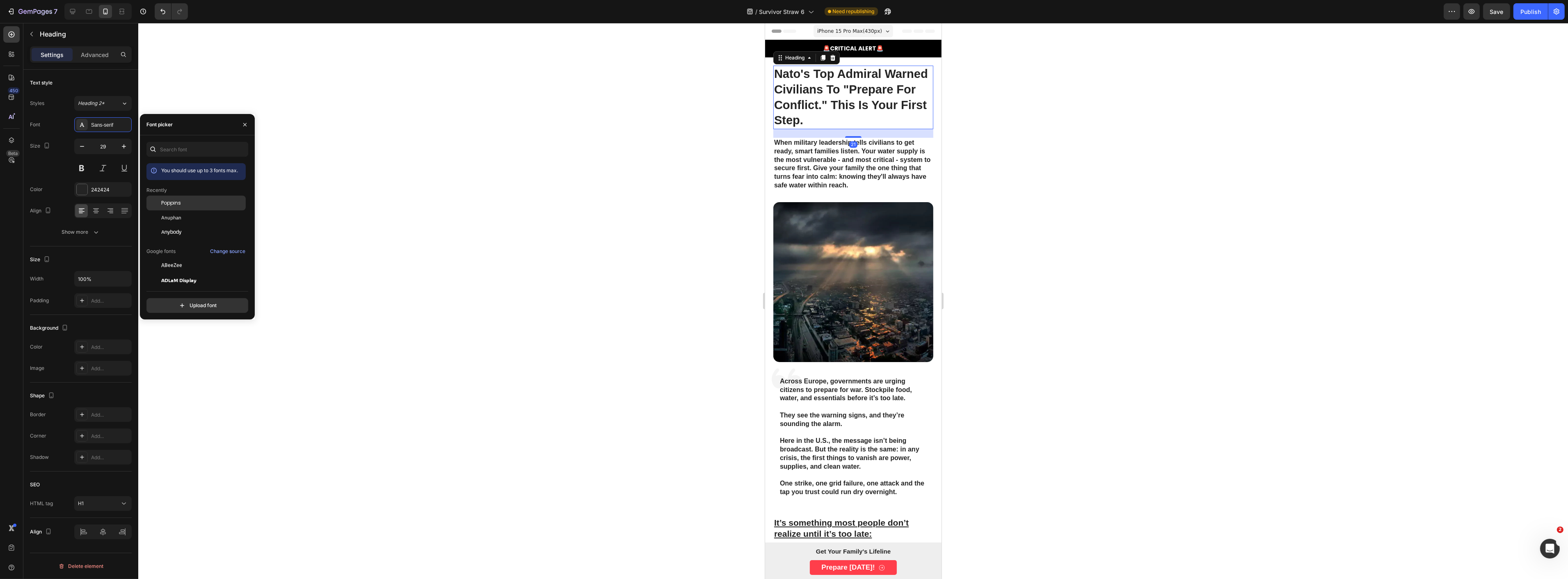
click at [198, 206] on div "Poppins" at bounding box center [203, 203] width 83 height 7
click at [428, 161] on div at bounding box center [853, 301] width 1430 height 556
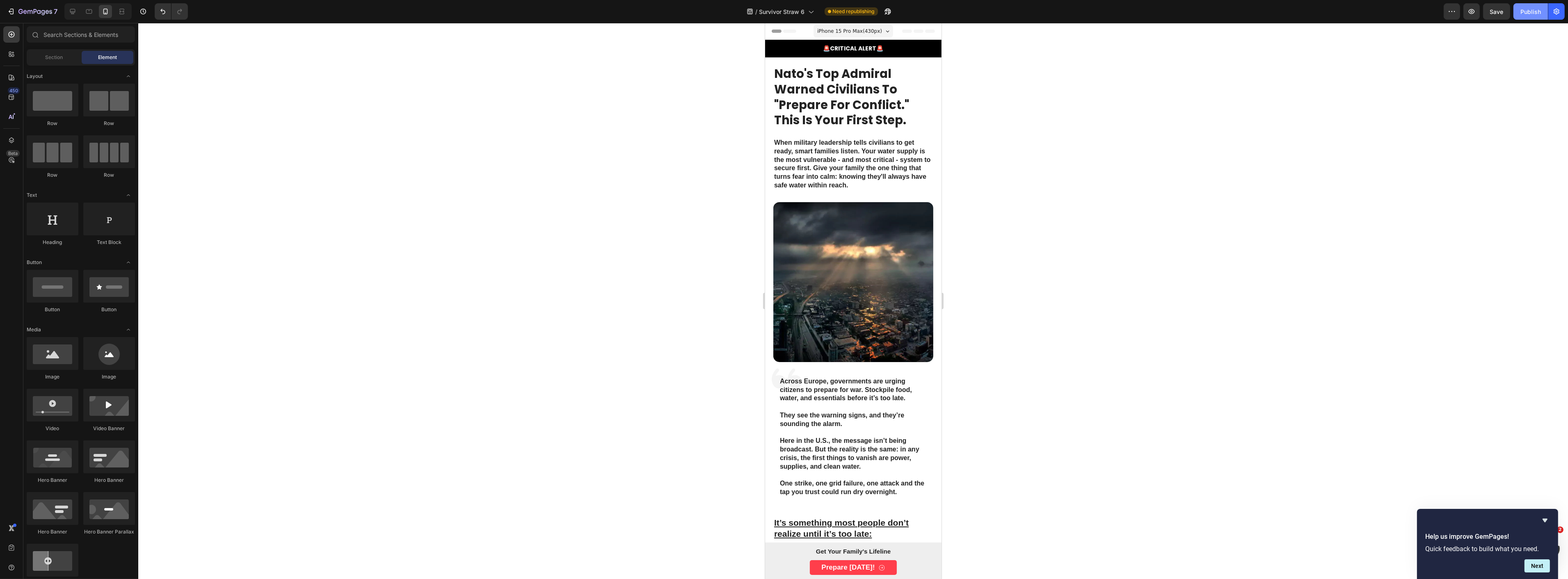
click at [1411, 14] on div "Publish" at bounding box center [1531, 11] width 20 height 8
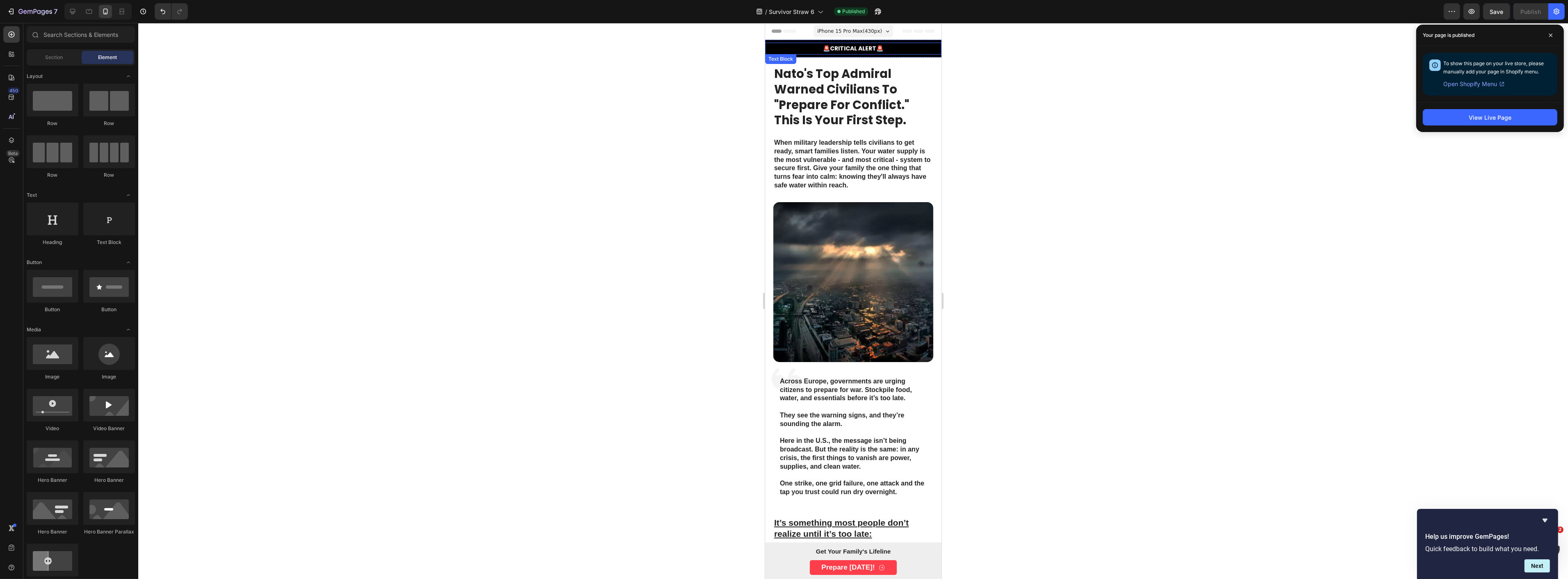
click at [845, 48] on strong "CRITICAL ALERT" at bounding box center [854, 48] width 46 height 8
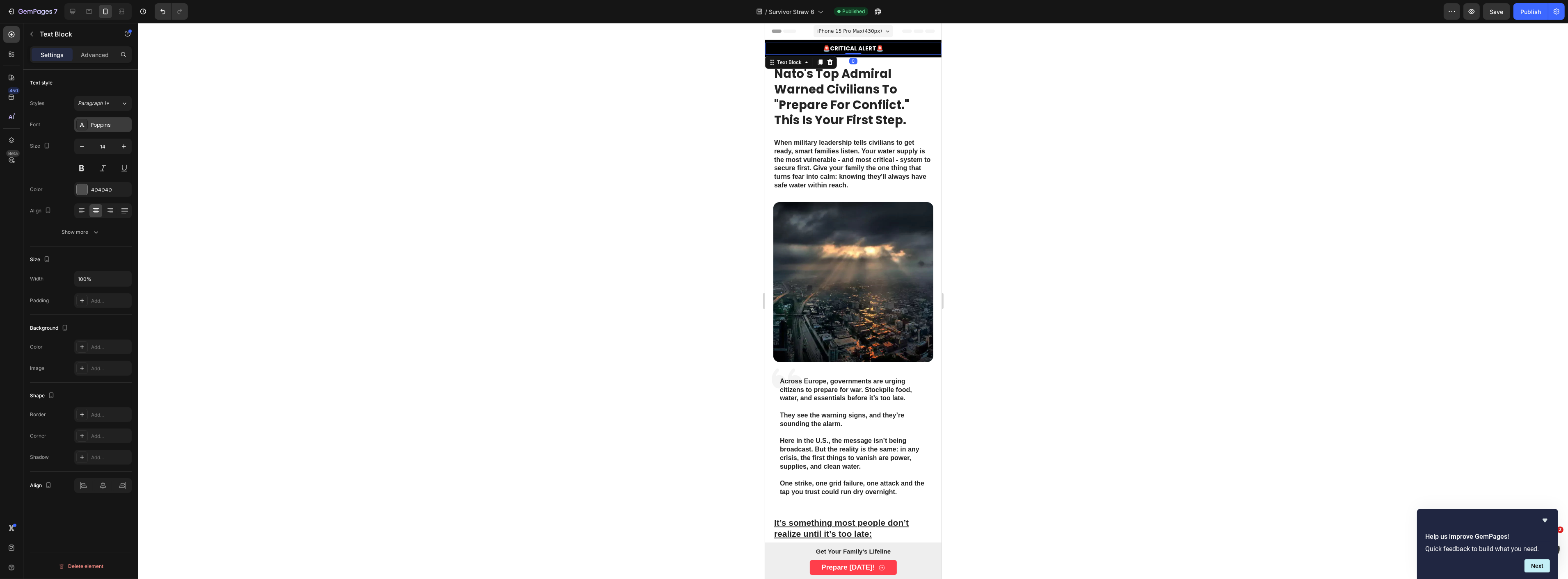
click at [110, 120] on div "Poppins" at bounding box center [103, 124] width 57 height 15
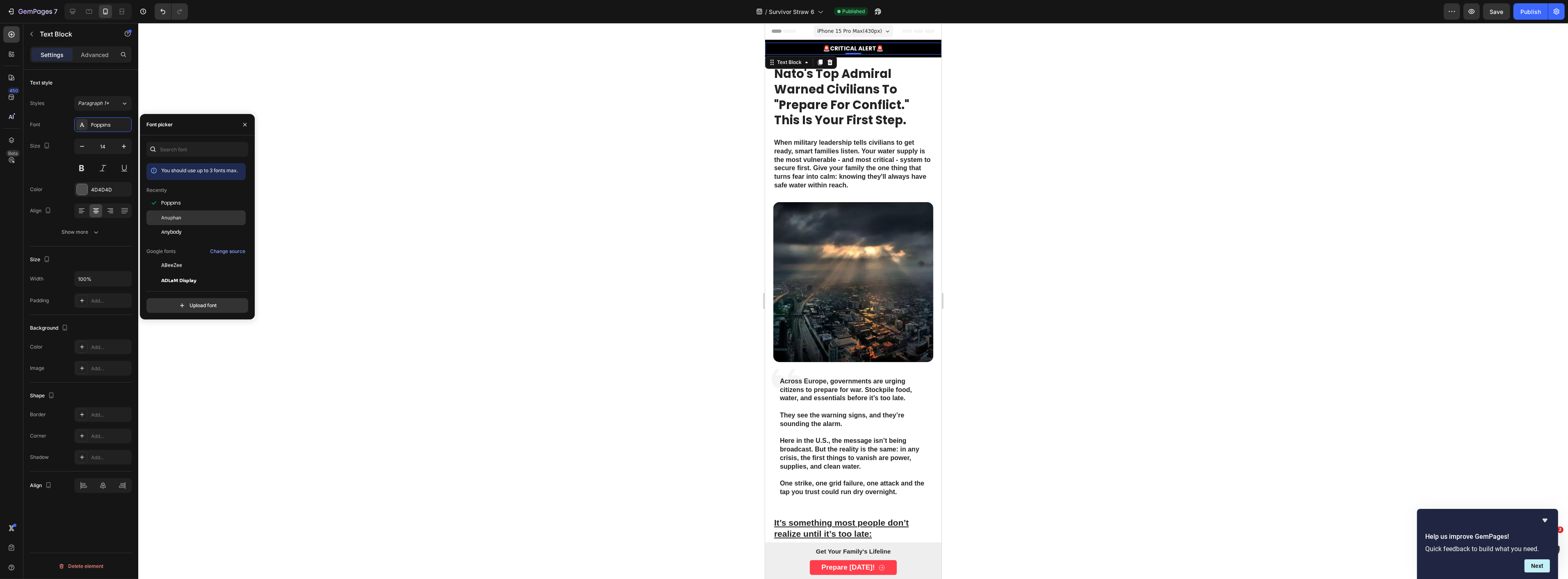
click at [160, 219] on div at bounding box center [154, 218] width 15 height 15
click at [173, 232] on span "Anybody" at bounding box center [171, 233] width 20 height 7
click at [238, 249] on div "AR One Sans" at bounding box center [203, 249] width 83 height 7
click at [219, 261] on div "Abel" at bounding box center [203, 264] width 83 height 7
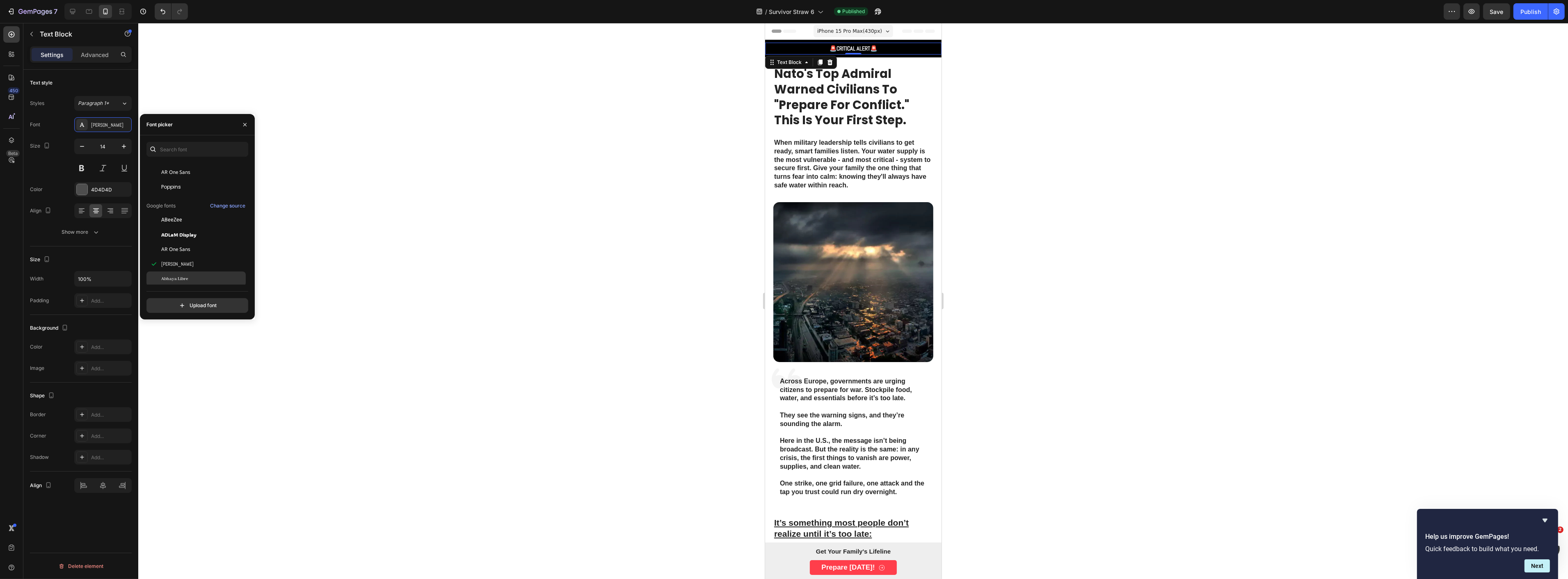
click at [214, 272] on div "Abhaya Libre" at bounding box center [196, 279] width 99 height 15
click at [196, 199] on div "Aboreto" at bounding box center [203, 203] width 83 height 7
click at [192, 180] on div "Afacad" at bounding box center [203, 180] width 83 height 7
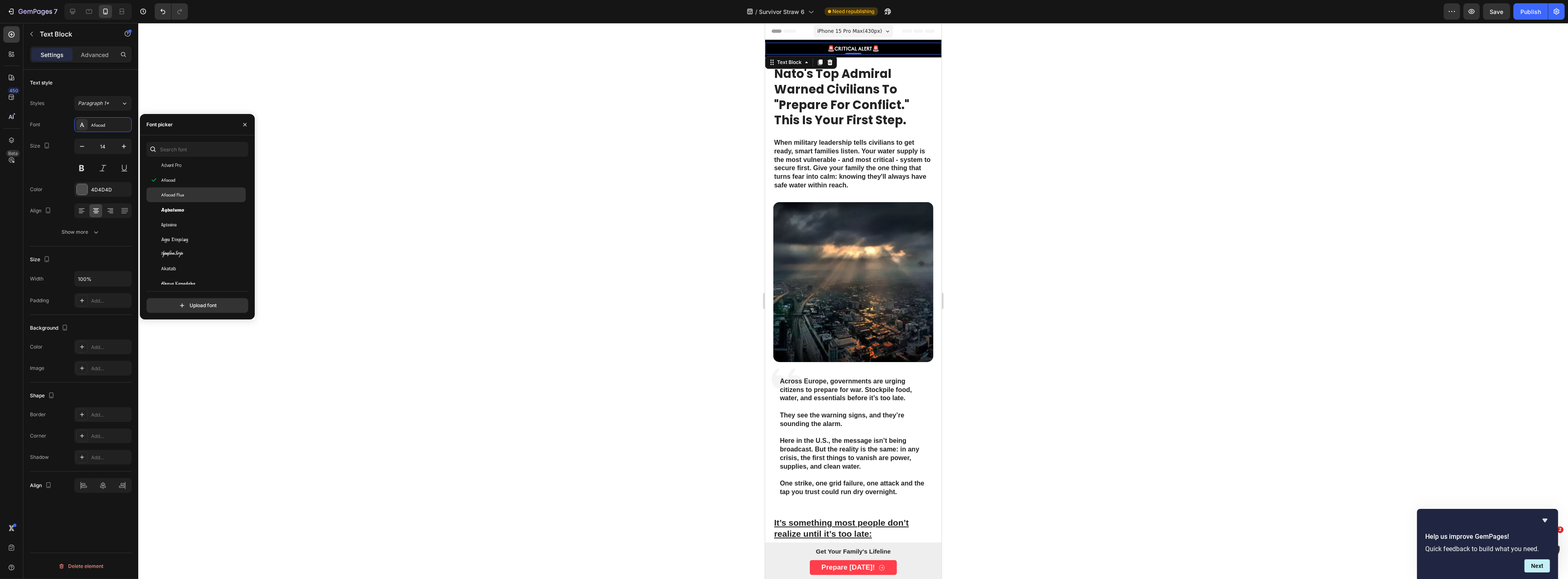
click at [188, 189] on div "Afacad Flux" at bounding box center [196, 195] width 99 height 15
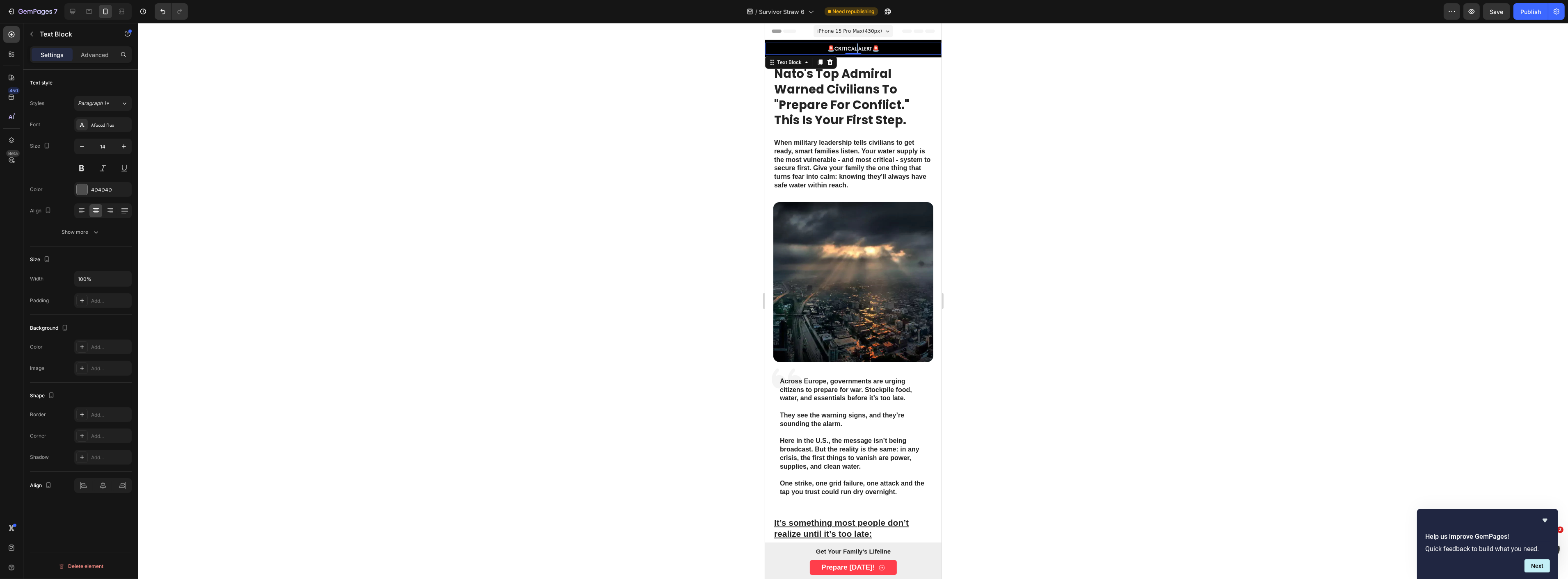
click at [853, 52] on strong "CRITICAL ALERT" at bounding box center [853, 49] width 38 height 7
click at [852, 52] on strong "CRITICAL ALERT" at bounding box center [853, 49] width 38 height 7
click at [849, 51] on strong "CRITICAL ALERT" at bounding box center [853, 49] width 38 height 7
click at [834, 51] on strong "CRITICAL ALERT" at bounding box center [853, 49] width 38 height 7
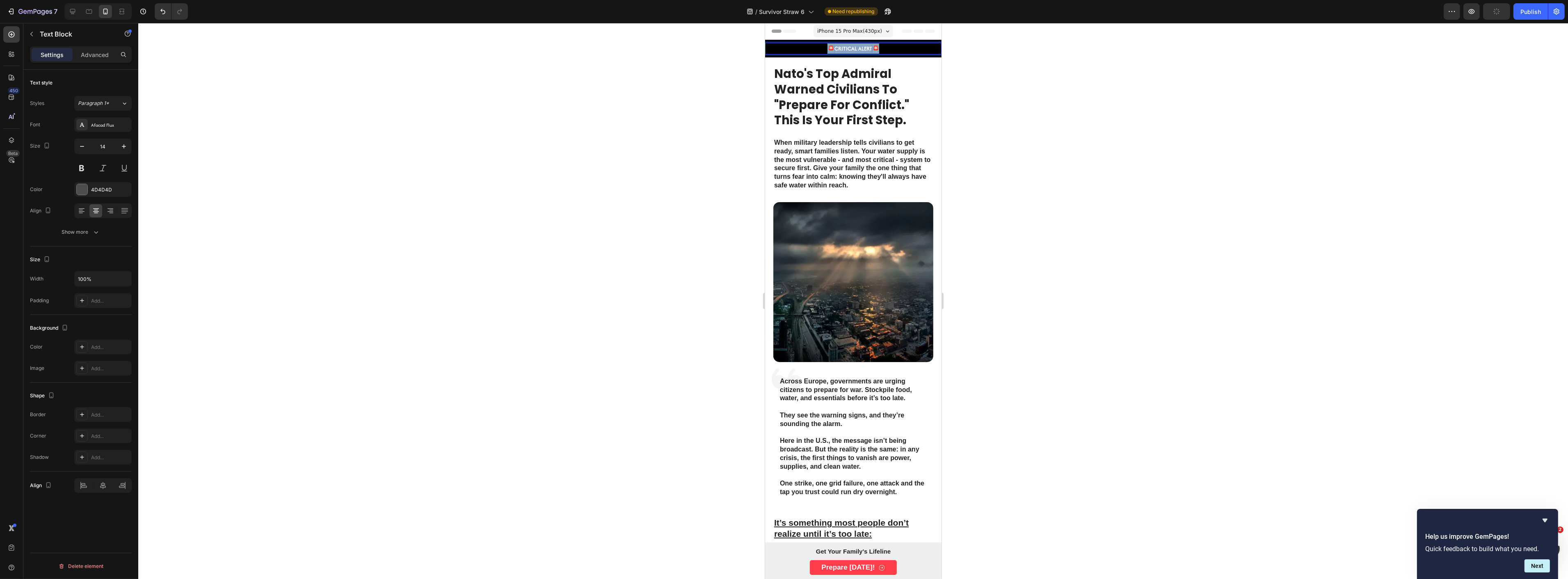
click at [834, 51] on strong "CRITICAL ALERT" at bounding box center [853, 49] width 38 height 7
click at [826, 34] on icon "Editor contextual toolbar" at bounding box center [824, 32] width 5 height 6
click at [470, 94] on div at bounding box center [853, 301] width 1430 height 556
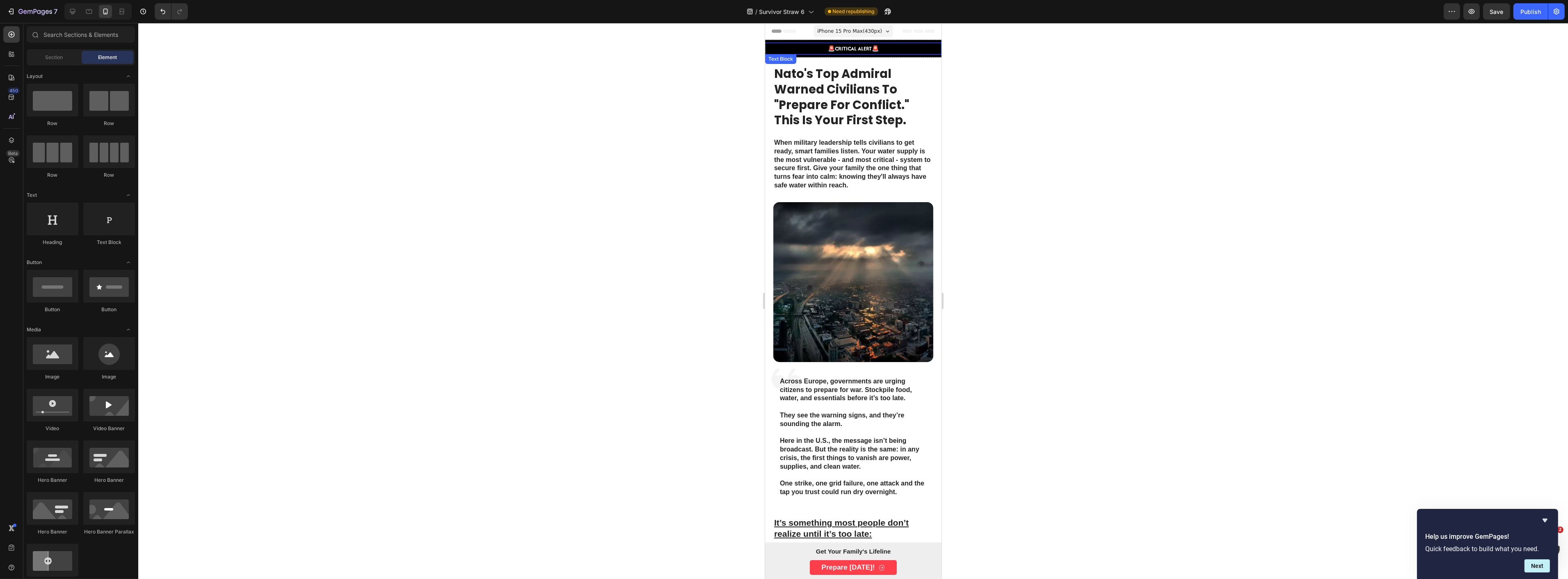
click at [862, 45] on strong "CRITICAL ALERT" at bounding box center [853, 49] width 37 height 7
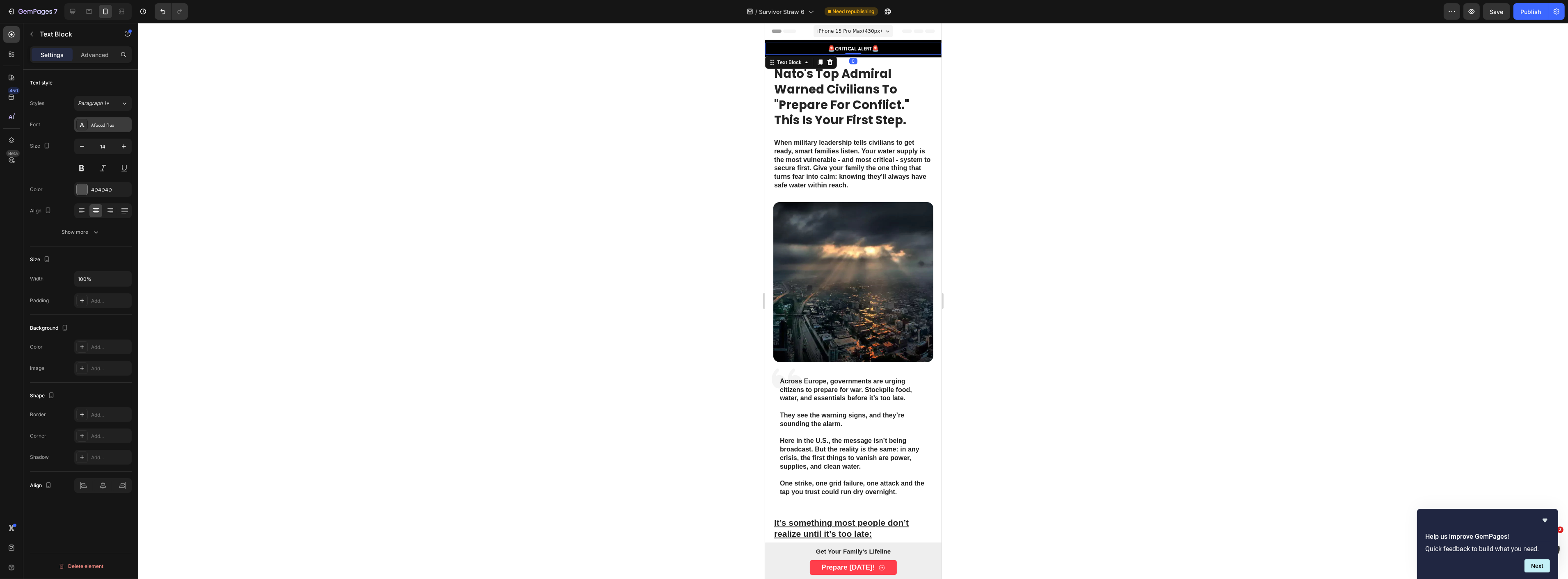
click at [95, 125] on div "Afacad Flux" at bounding box center [110, 125] width 39 height 7
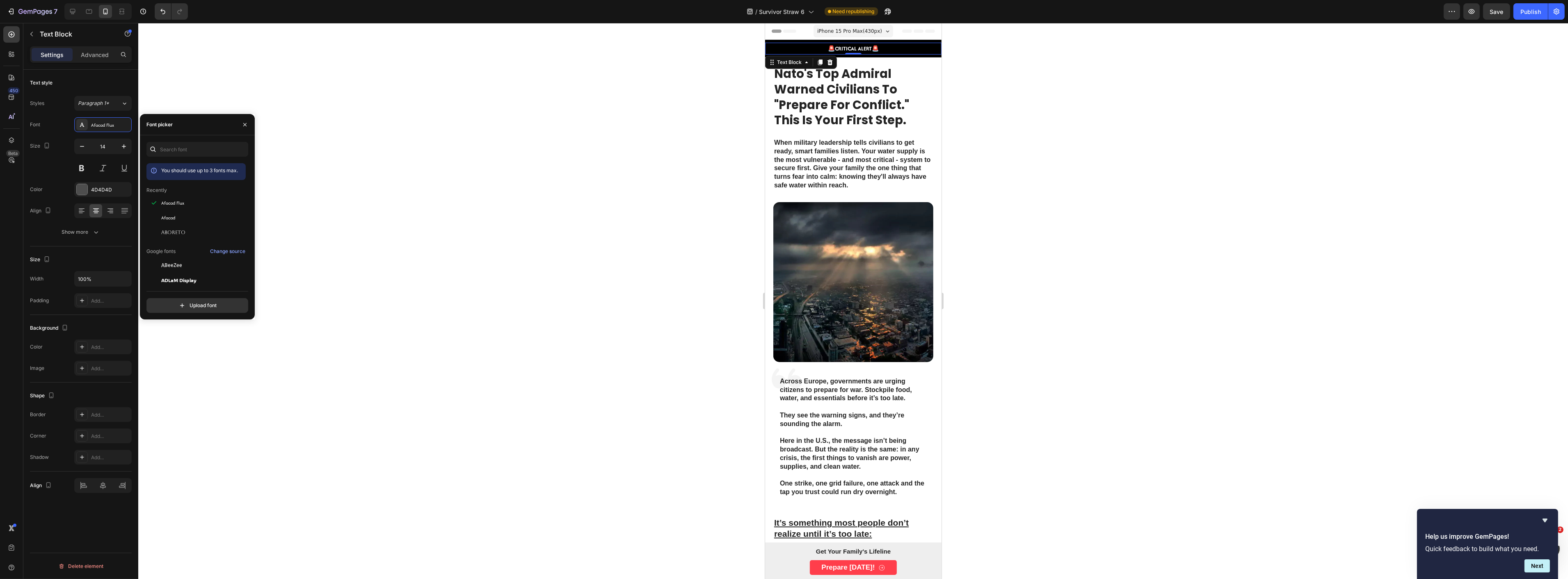
click at [196, 136] on div "You should use up to 3 fonts max. Recently Afacad Flux Afacad Aboreto Google fo…" at bounding box center [197, 227] width 115 height 184
click at [186, 149] on input "text" at bounding box center [197, 149] width 102 height 15
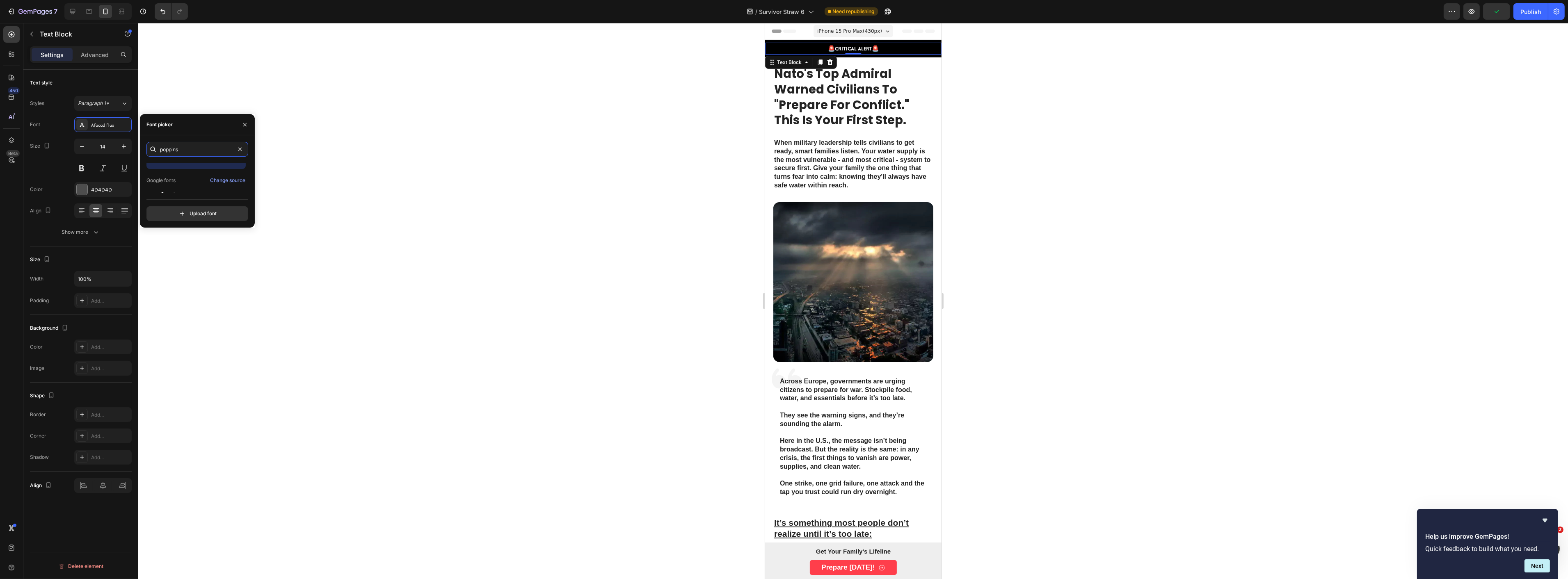
scroll to position [20, 0]
type input "poppins"
click at [166, 187] on span "Poppins" at bounding box center [170, 185] width 19 height 7
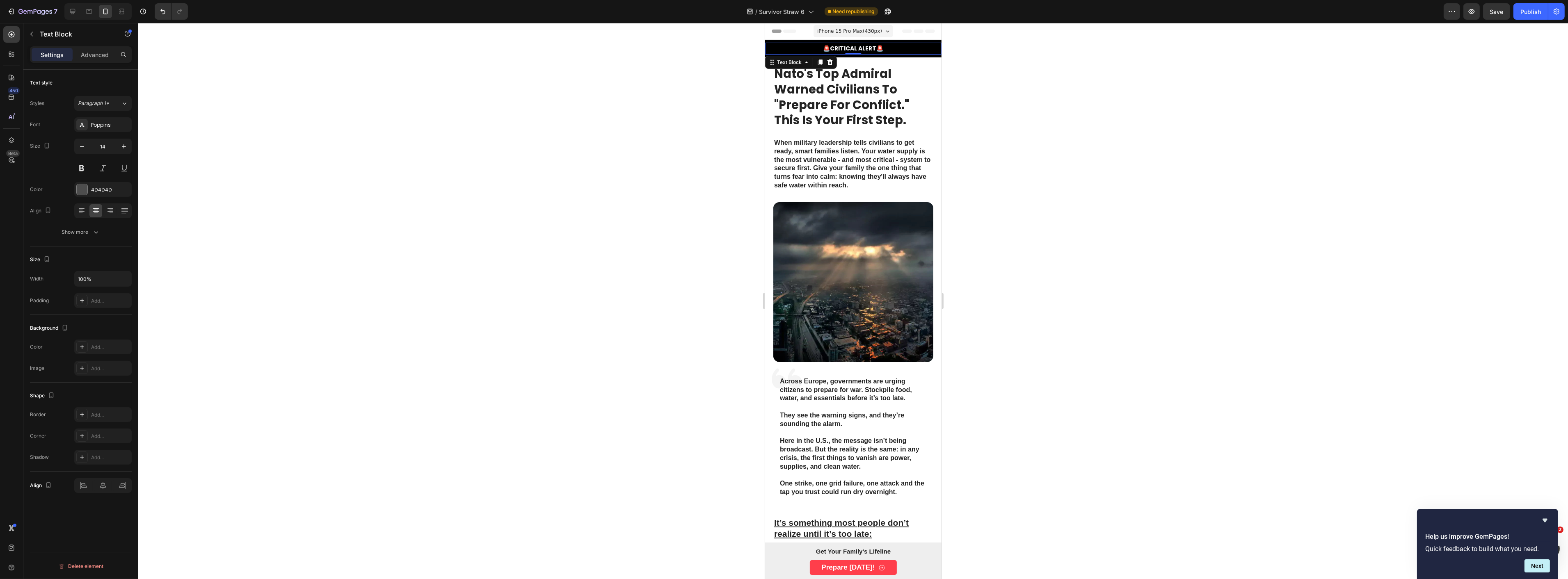
click at [466, 166] on div at bounding box center [853, 301] width 1430 height 556
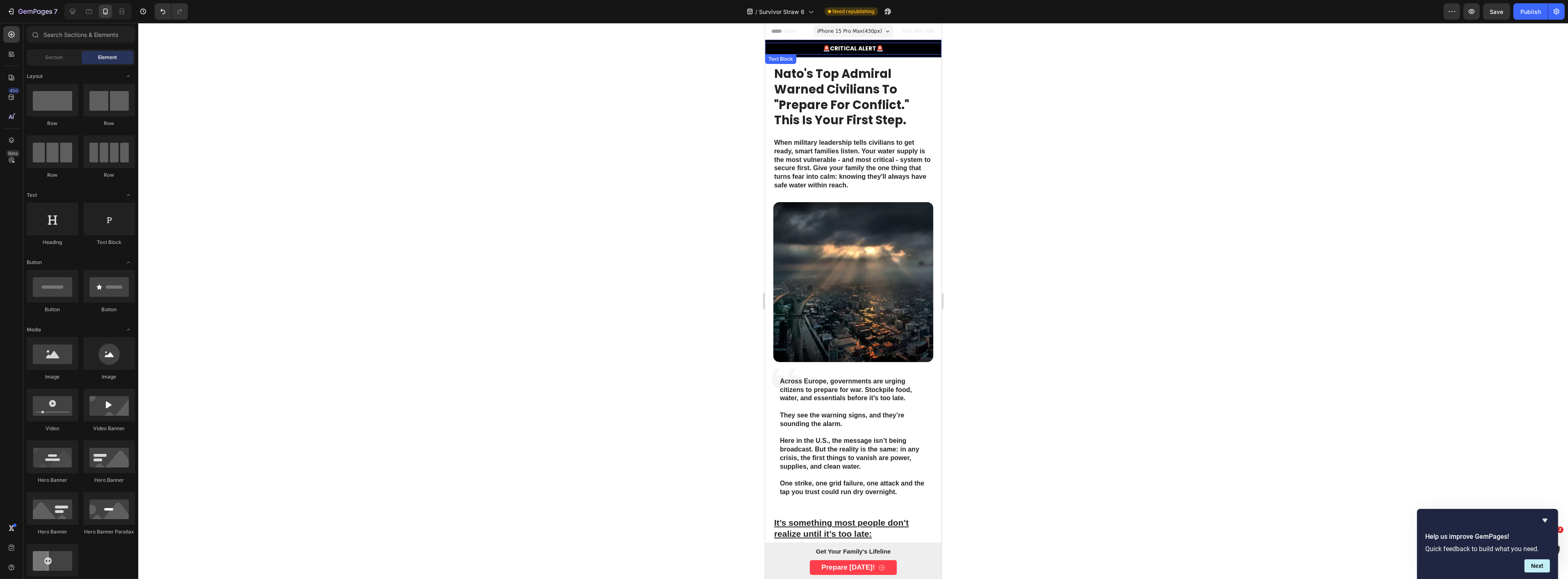
click at [830, 50] on strong "CRITICAL ALERT" at bounding box center [854, 48] width 46 height 8
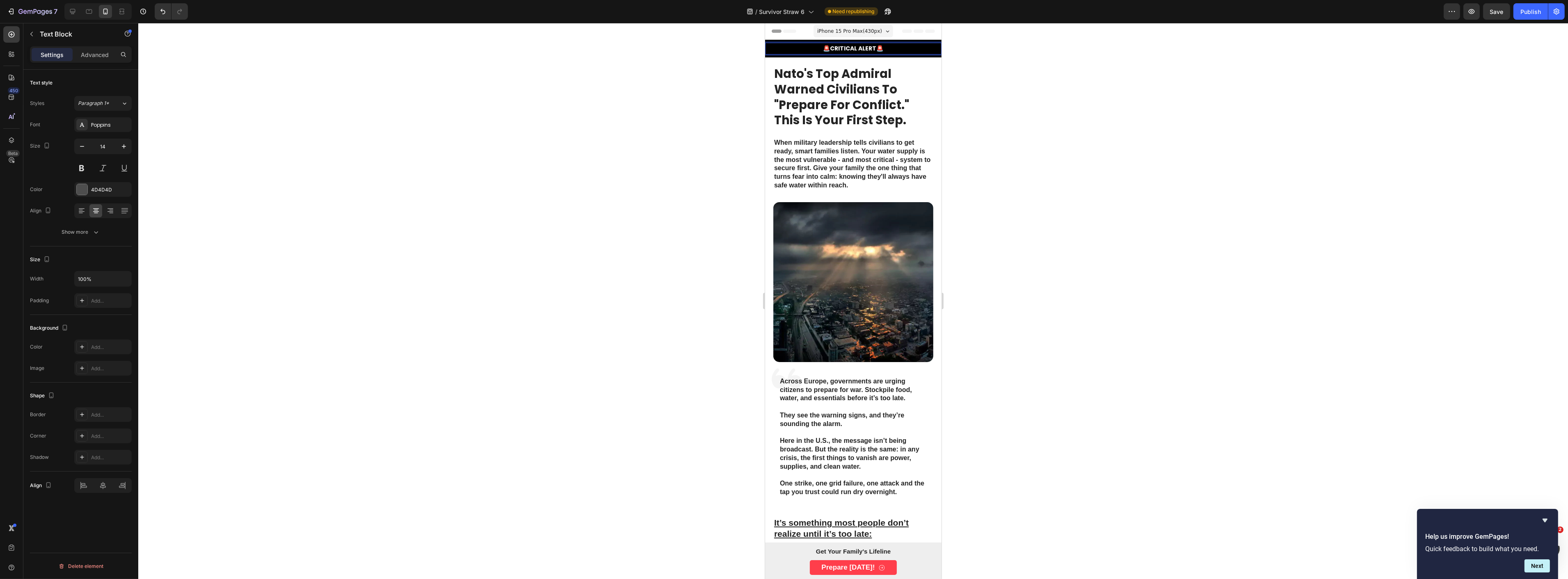
click at [830, 48] on strong "CRITICAL ALERT" at bounding box center [854, 48] width 46 height 8
click at [871, 48] on strong "CRITICAL ALERT" at bounding box center [854, 48] width 46 height 8
click at [1104, 61] on div at bounding box center [853, 301] width 1430 height 556
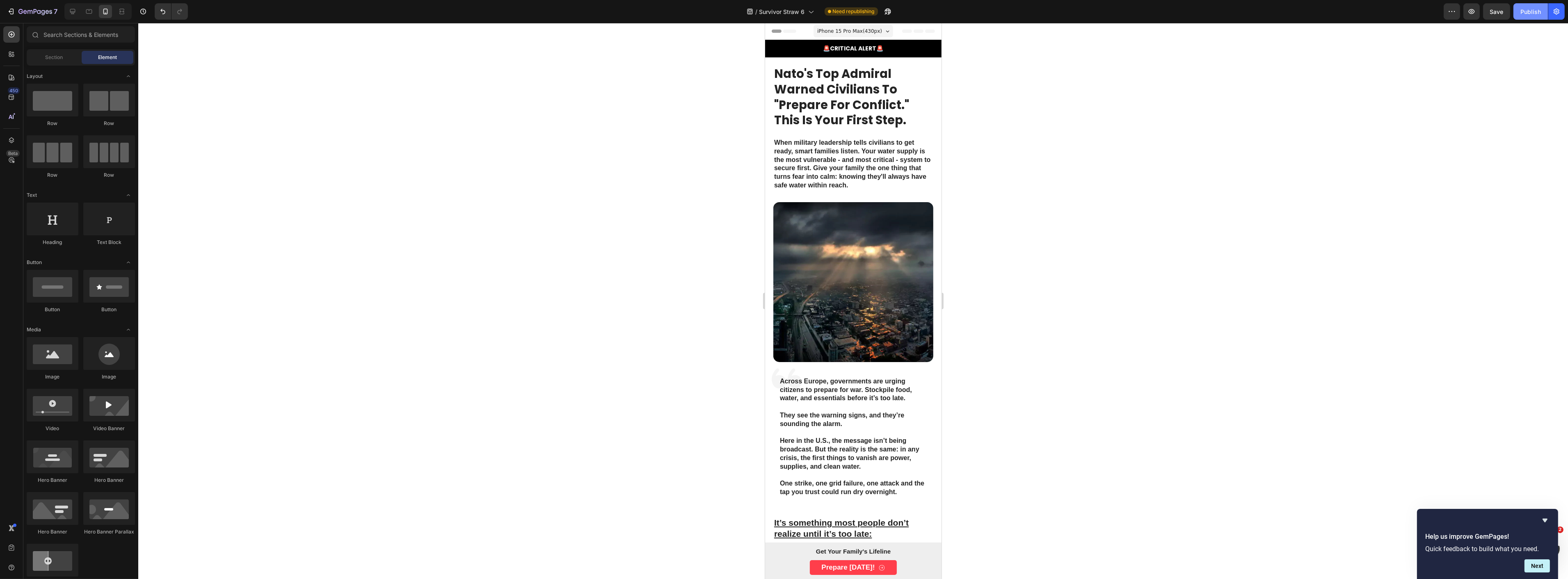
click at [1411, 10] on div "Publish" at bounding box center [1531, 11] width 20 height 8
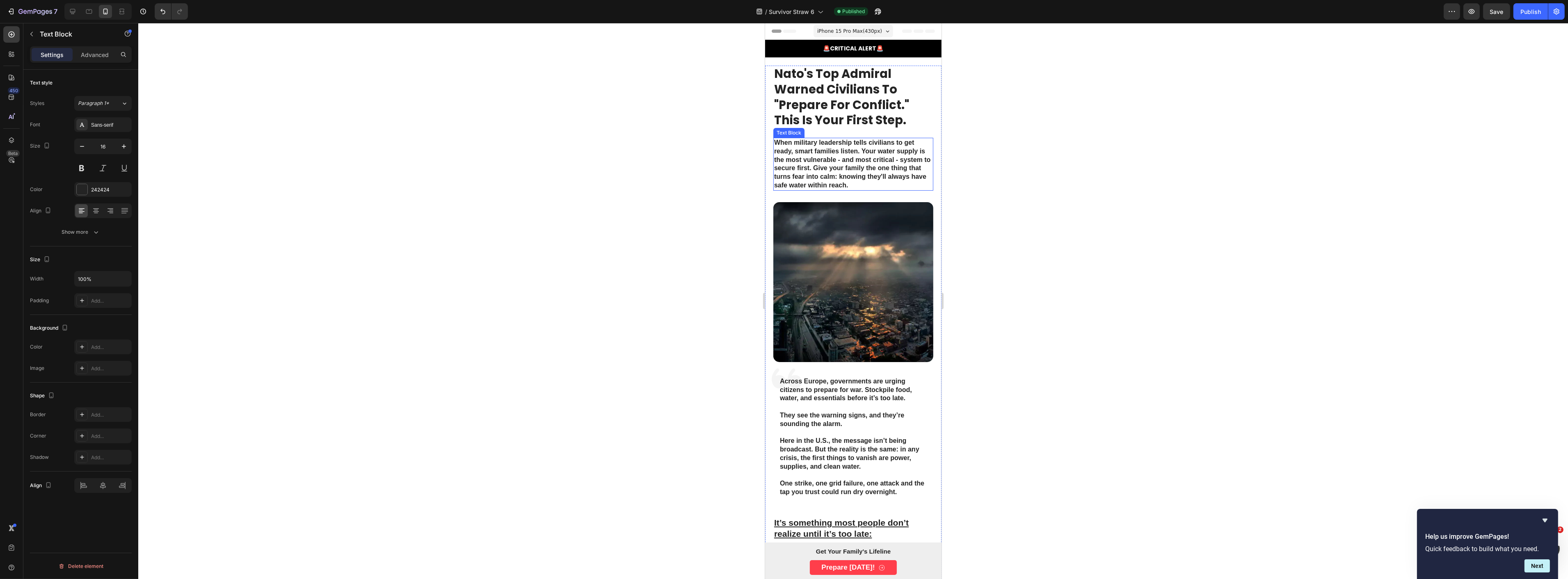
click at [851, 181] on p "When military leadership tells civilians to get ready, smart families listen. Y…" at bounding box center [853, 165] width 158 height 52
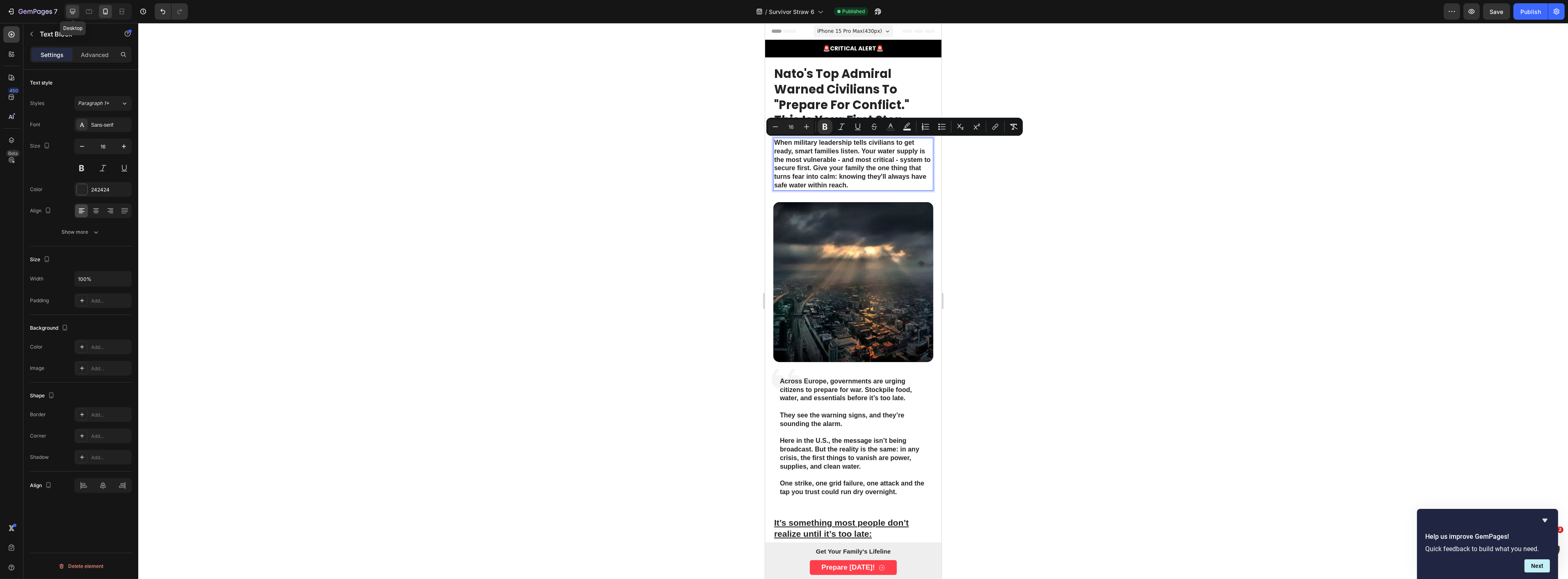
click at [72, 8] on icon at bounding box center [72, 11] width 8 height 8
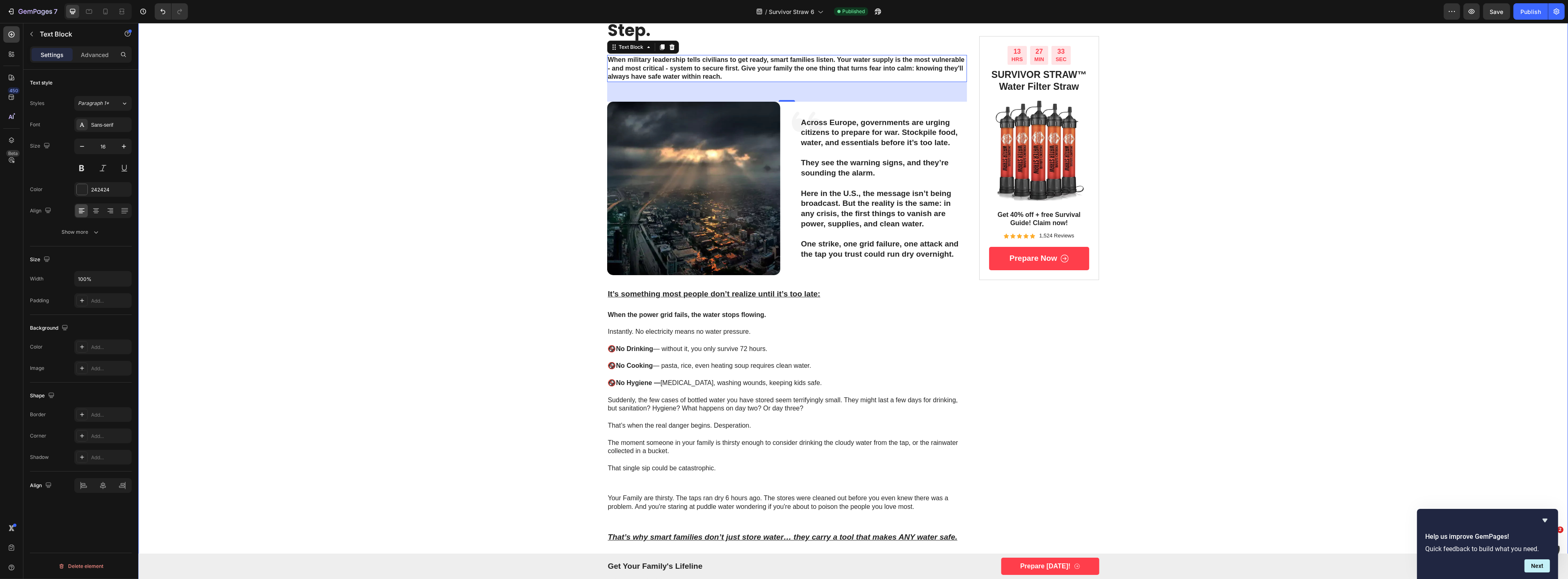
scroll to position [105, 0]
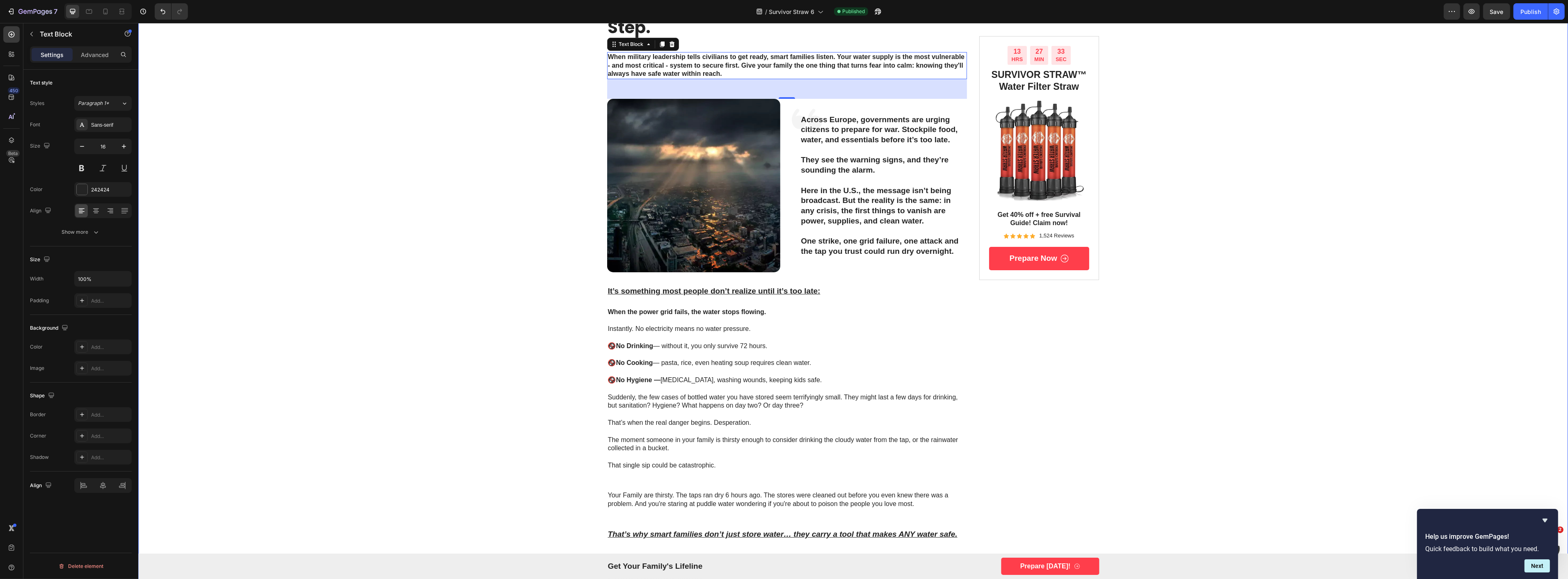
drag, startPoint x: 1309, startPoint y: 243, endPoint x: 1305, endPoint y: 244, distance: 4.1
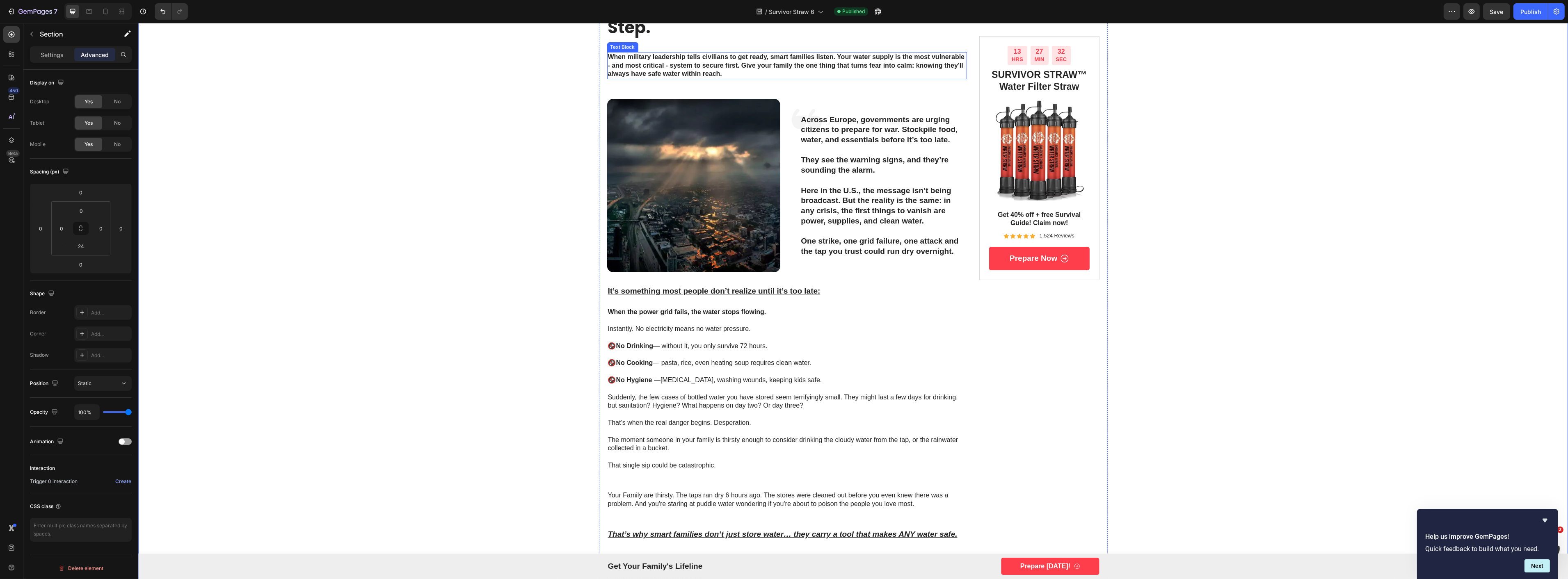
click at [760, 62] on strong "When military leadership tells civilians to get ready, smart families listen. Y…" at bounding box center [786, 65] width 357 height 24
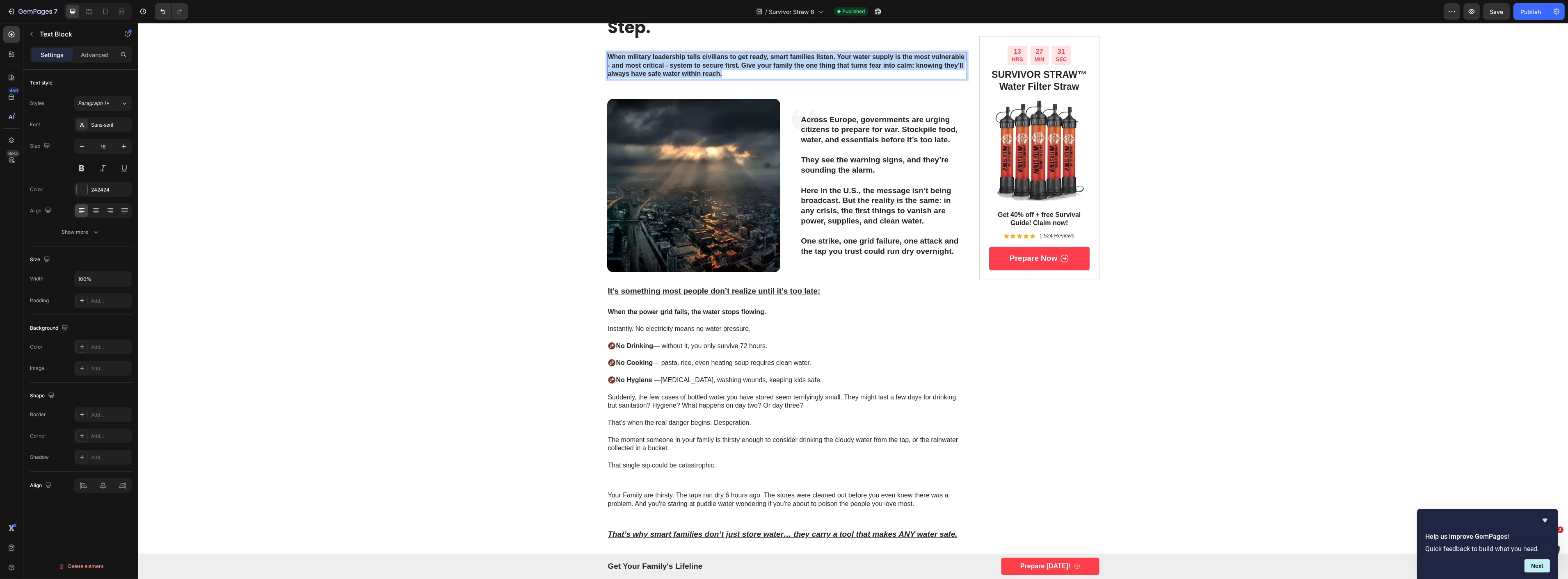
click at [760, 62] on strong "When military leadership tells civilians to get ready, smart families listen. Y…" at bounding box center [786, 65] width 357 height 24
click at [751, 64] on strong "When military leadership tells civilians to get ready, smart families listen. Y…" at bounding box center [786, 65] width 357 height 24
drag, startPoint x: 738, startPoint y: 64, endPoint x: 751, endPoint y: 79, distance: 19.8
click at [751, 79] on div "When military leadership tells civilians to get ready, smart families listen. Y…" at bounding box center [786, 65] width 360 height 27
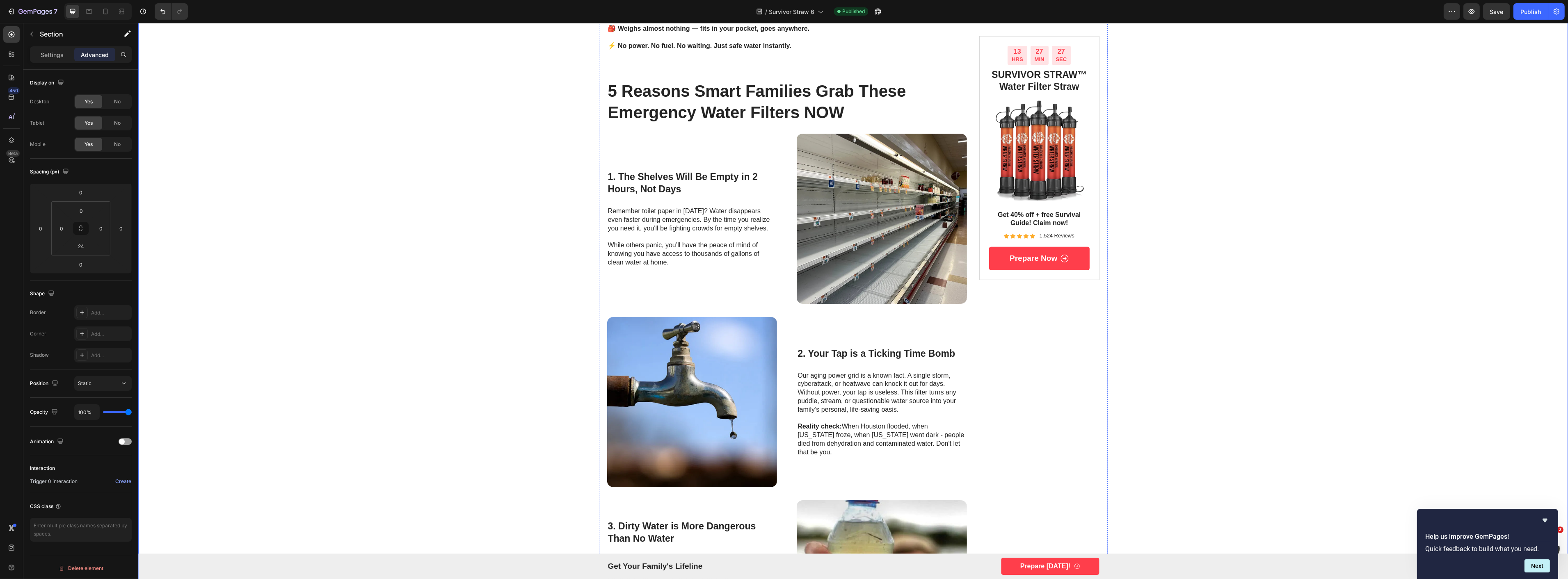
scroll to position [789, 0]
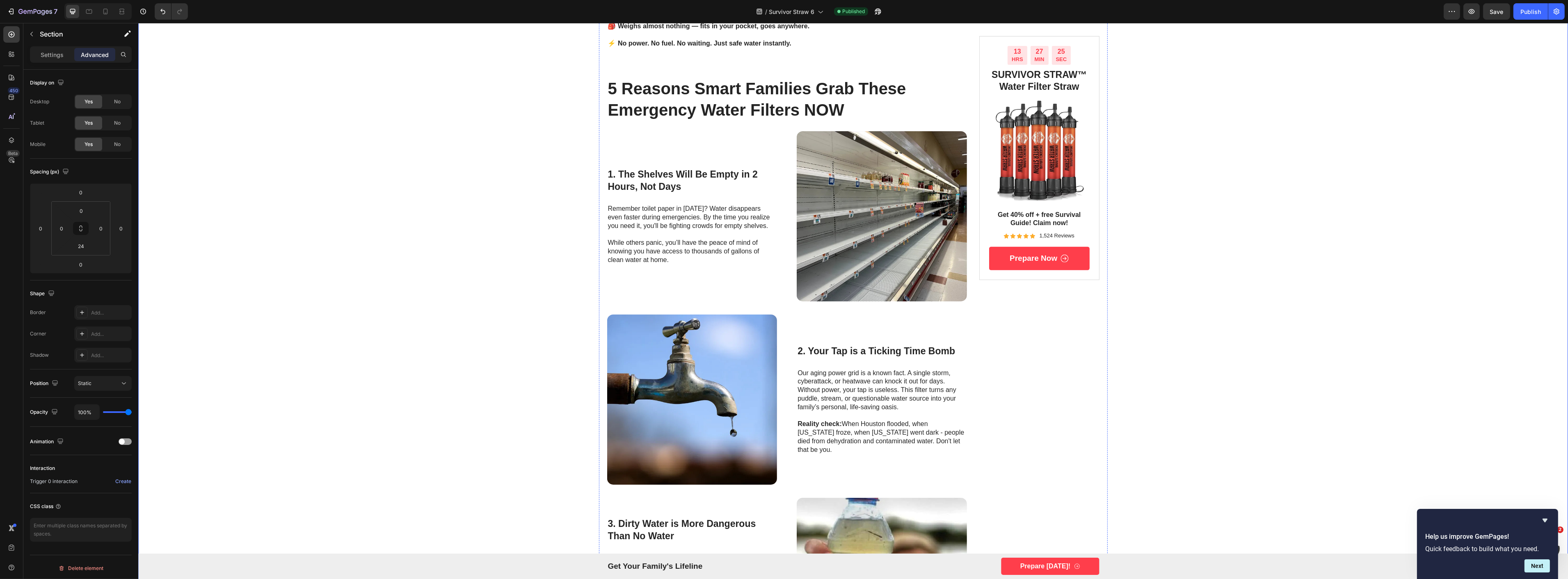
drag, startPoint x: 766, startPoint y: 313, endPoint x: 789, endPoint y: 318, distance: 23.5
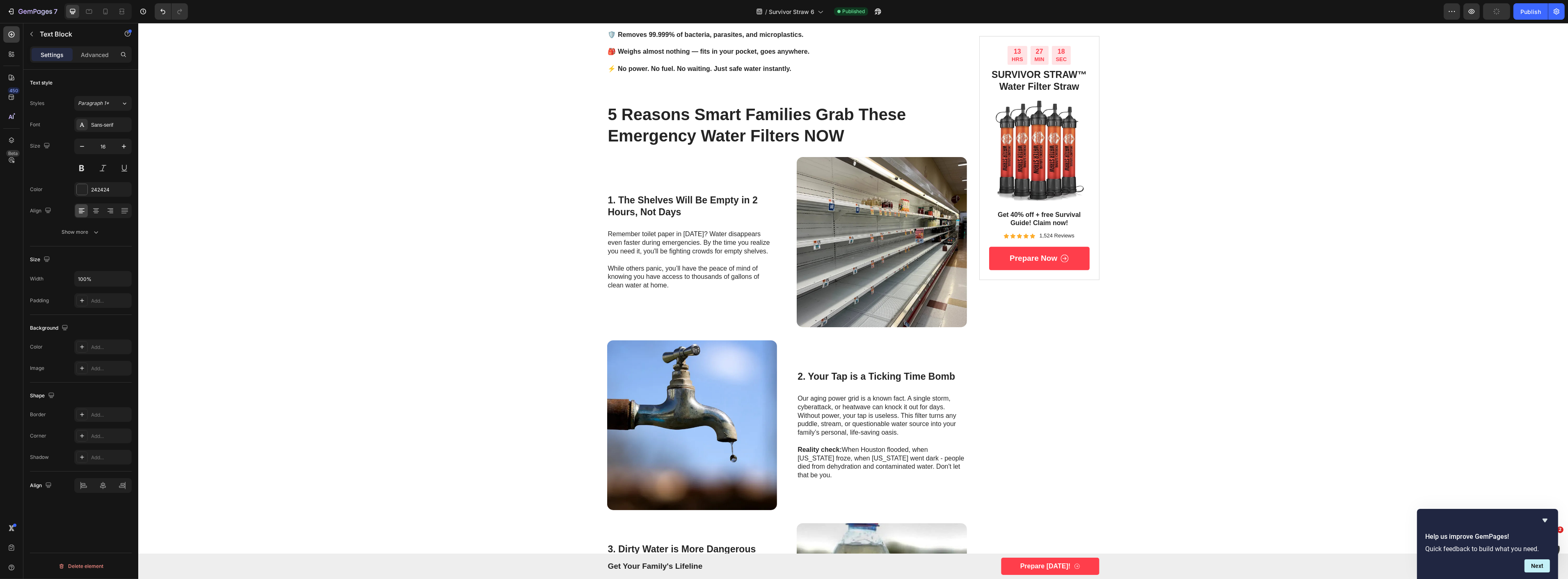
drag, startPoint x: 761, startPoint y: 343, endPoint x: 765, endPoint y: 343, distance: 4.0
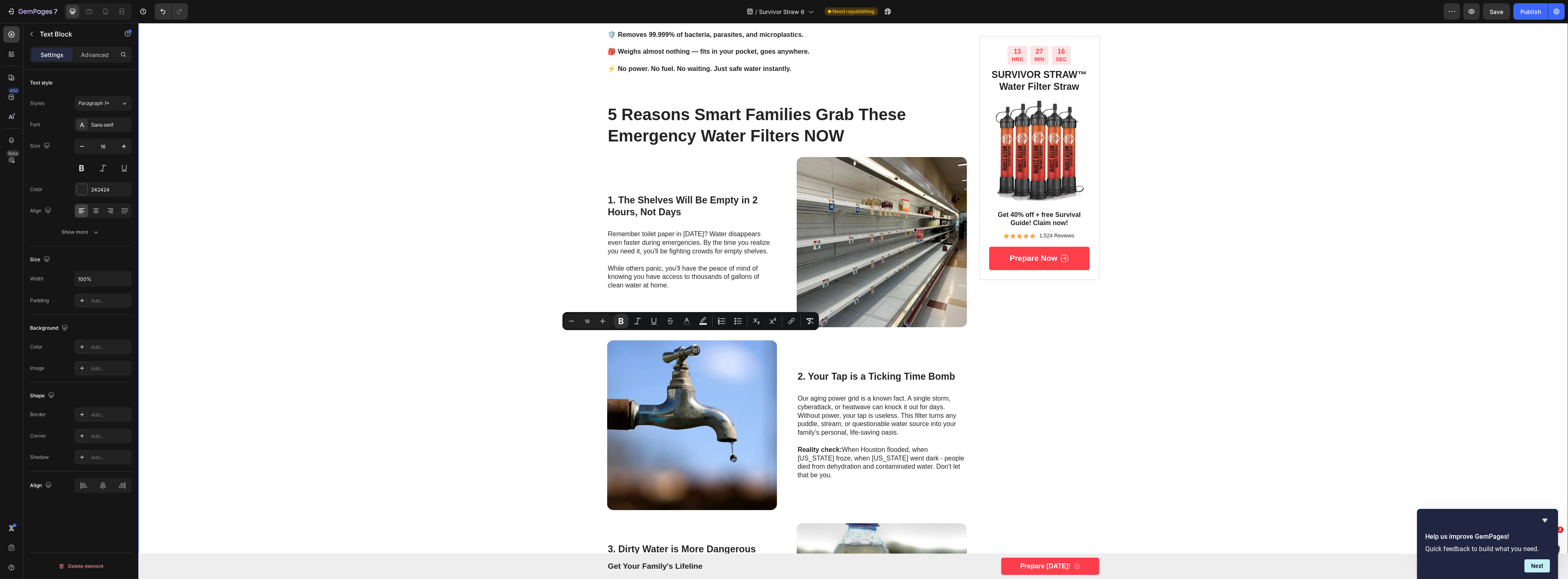
drag, startPoint x: 739, startPoint y: 343, endPoint x: 587, endPoint y: 339, distance: 152.1
click at [587, 339] on div "🚨 CRITICAL ALERT 🚨 Text Block Row nato's top admiral warned civilians to "prepa…" at bounding box center [853, 162] width 1430 height 1822
click at [655, 320] on icon "Editor contextual toolbar" at bounding box center [654, 320] width 8 height 8
click at [657, 322] on icon "Editor contextual toolbar" at bounding box center [654, 320] width 8 height 8
click at [703, 322] on icon "Editor contextual toolbar" at bounding box center [703, 320] width 8 height 8
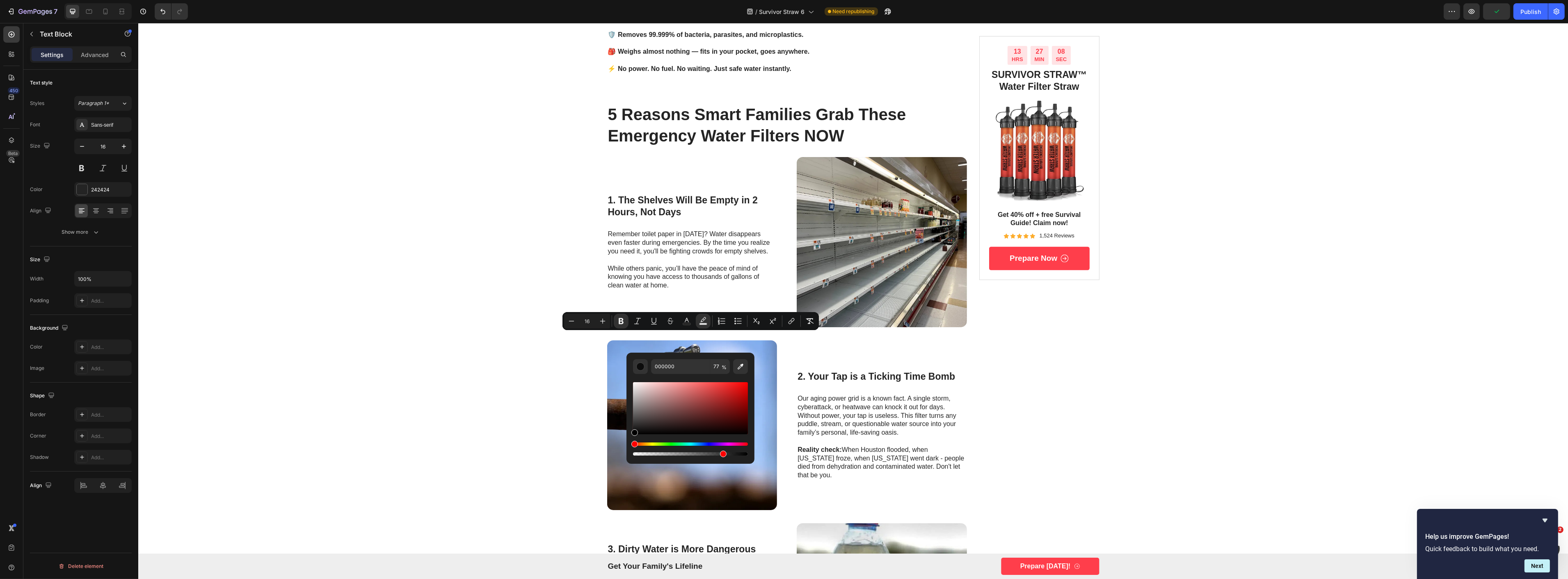
click at [650, 446] on div "Editor contextual toolbar" at bounding box center [691, 449] width 115 height 13
click at [651, 444] on div "Hue" at bounding box center [691, 445] width 115 height 4
drag, startPoint x: 633, startPoint y: 444, endPoint x: 652, endPoint y: 446, distance: 19.1
click at [652, 446] on div "Hue" at bounding box center [652, 444] width 6 height 6
drag, startPoint x: 706, startPoint y: 404, endPoint x: 728, endPoint y: 388, distance: 27.2
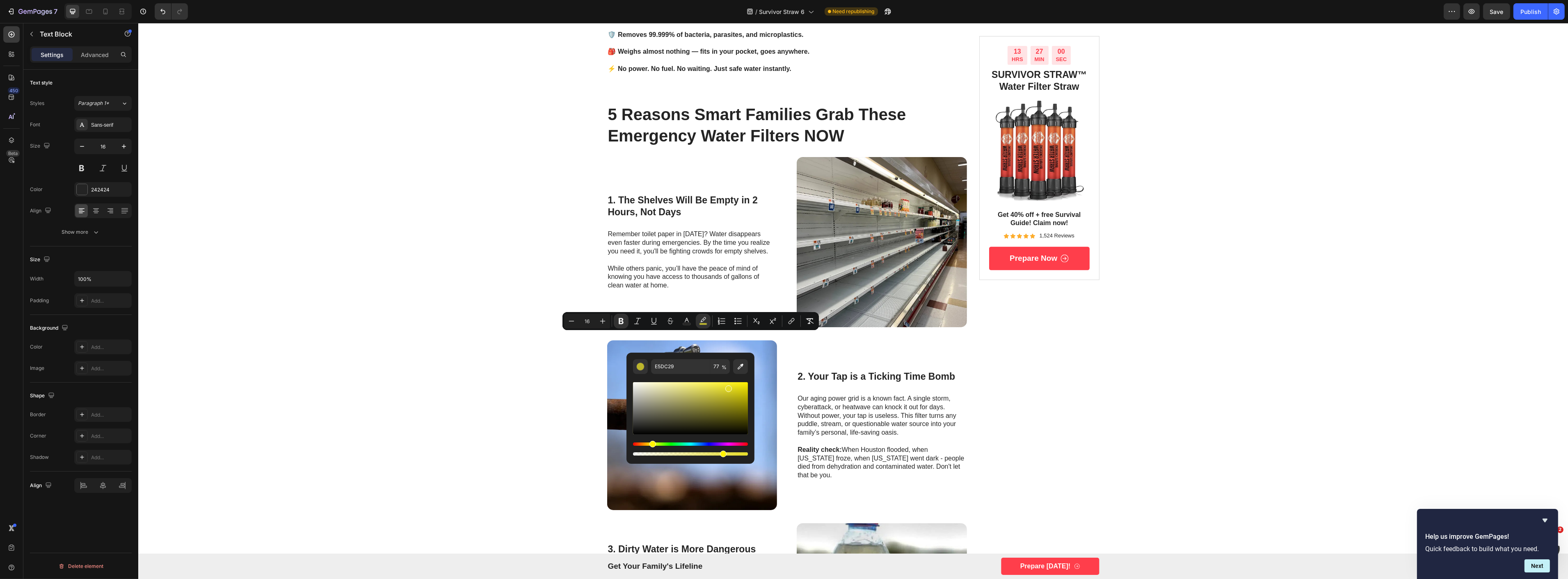
click at [728, 388] on div "Editor contextual toolbar" at bounding box center [691, 408] width 115 height 52
click at [728, 390] on div "Editor contextual toolbar" at bounding box center [728, 388] width 6 height 6
click at [736, 387] on div "Editor contextual toolbar" at bounding box center [691, 408] width 115 height 52
click at [731, 384] on div "Editor contextual toolbar" at bounding box center [691, 408] width 115 height 52
drag, startPoint x: 731, startPoint y: 384, endPoint x: 752, endPoint y: 382, distance: 21.1
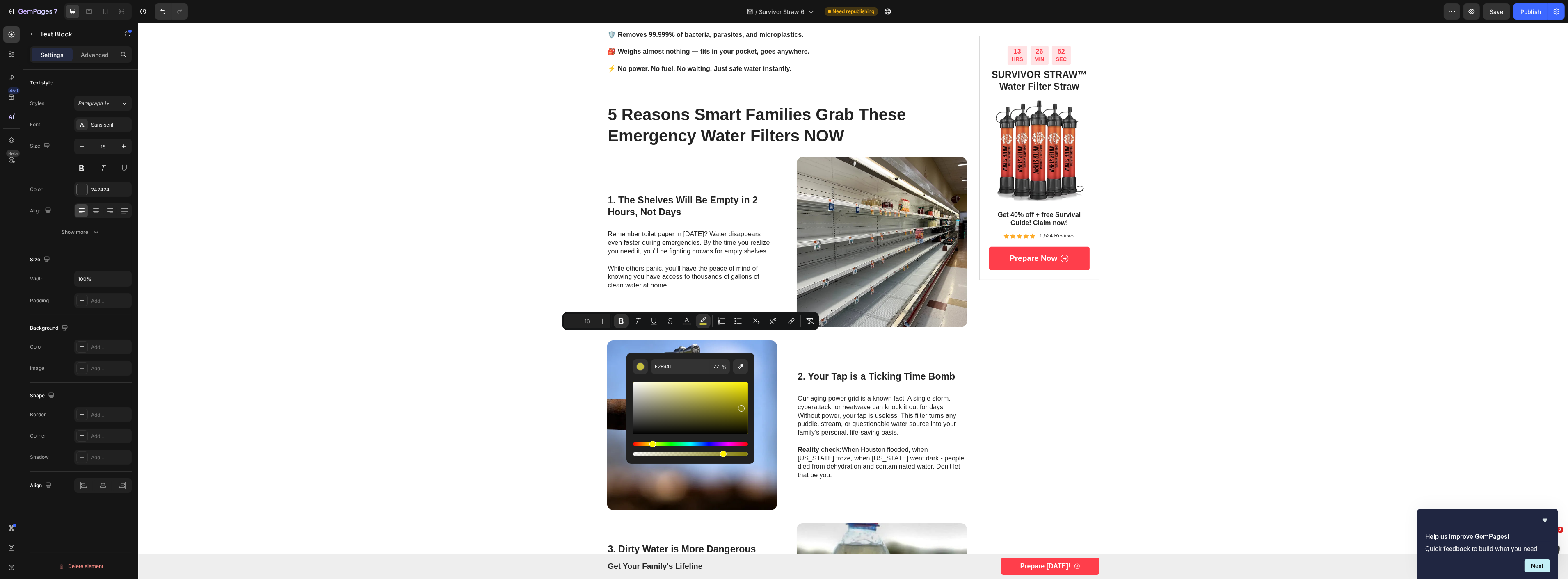
click at [752, 382] on div "F2E941 77 %" at bounding box center [690, 405] width 128 height 105
type input "FFF200"
drag, startPoint x: 724, startPoint y: 454, endPoint x: 732, endPoint y: 454, distance: 8.0
click at [727, 454] on div "Editor contextual toolbar" at bounding box center [724, 454] width 6 height 6
type input "86"
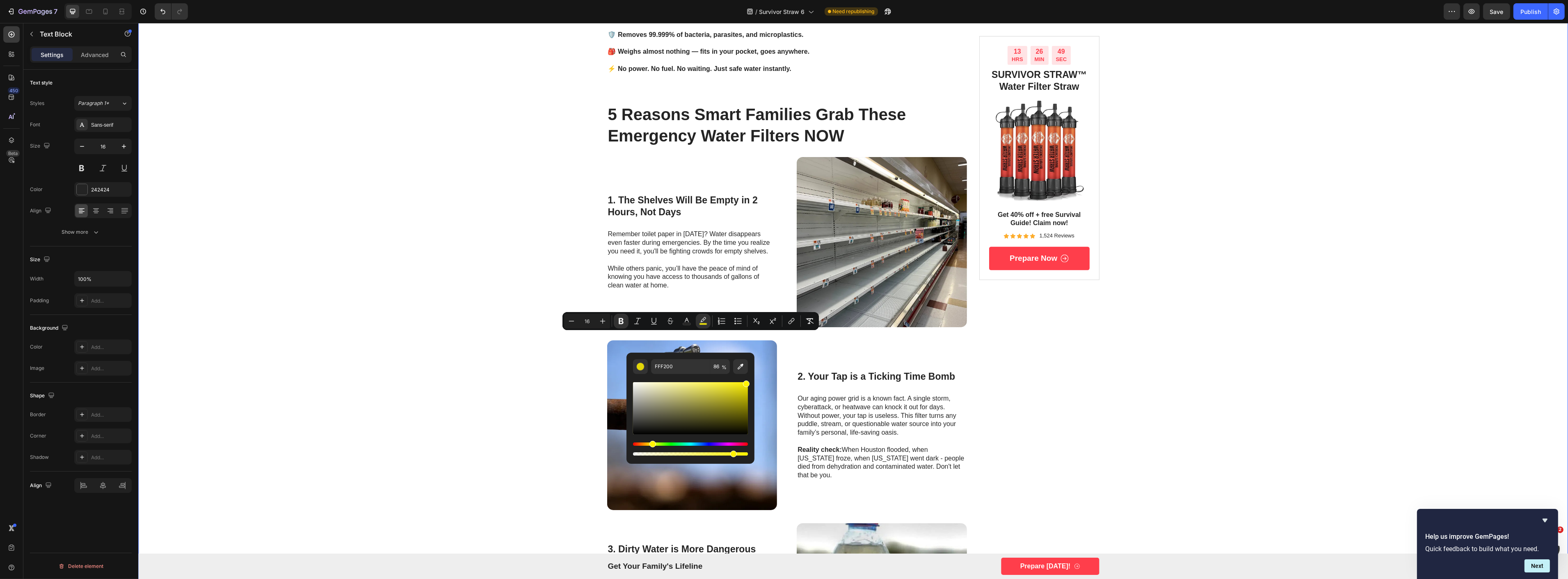
click at [1141, 372] on div "🚨 CRITICAL ALERT 🚨 Text Block Row nato's top admiral warned civilians to "prepa…" at bounding box center [853, 162] width 1430 height 1822
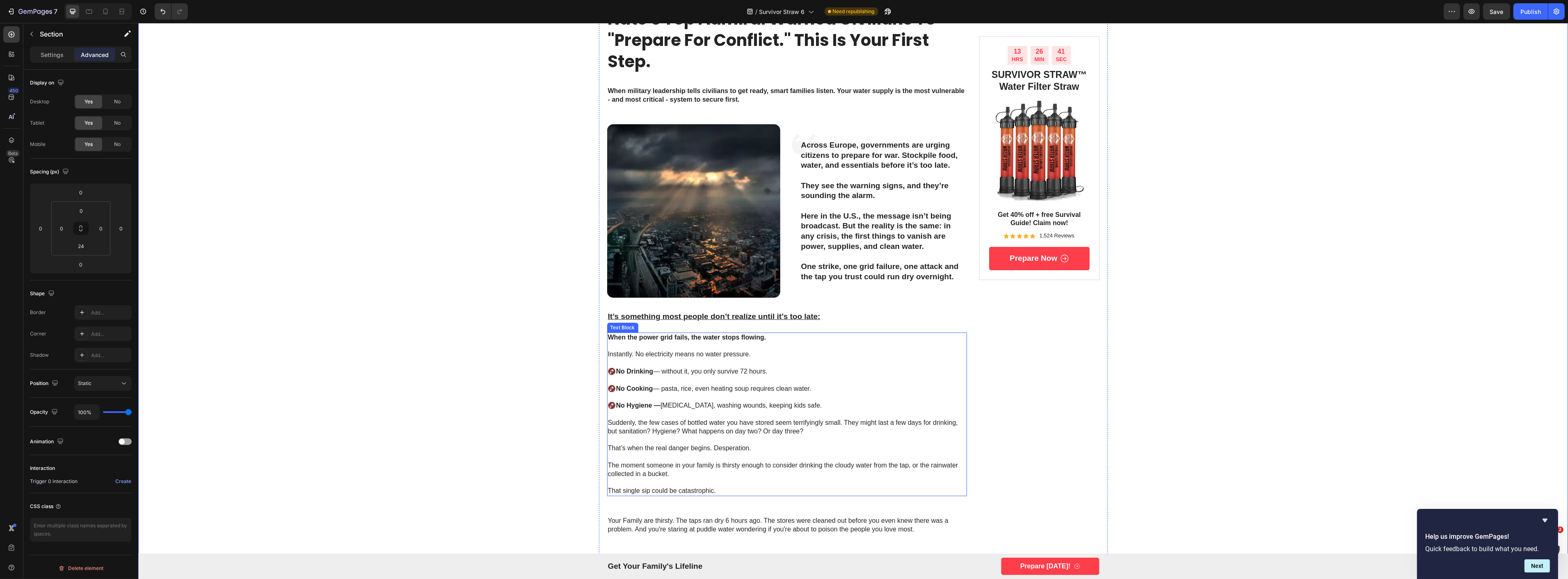
scroll to position [0, 0]
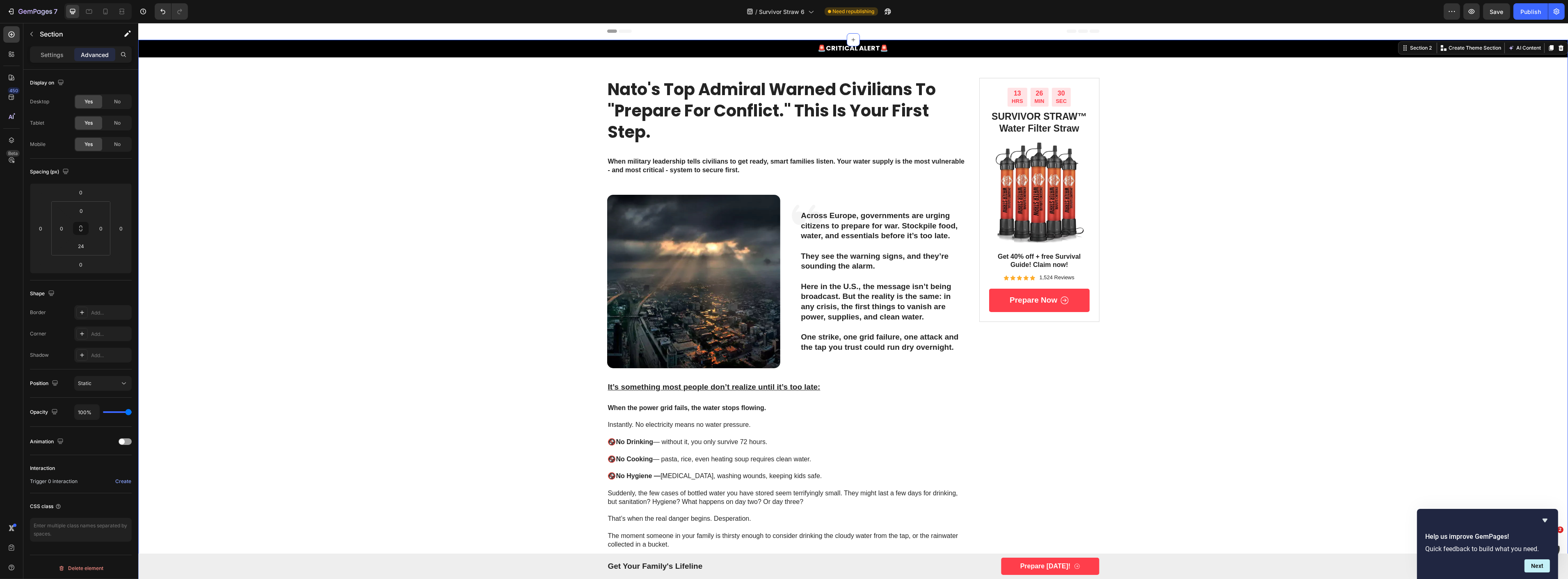
drag, startPoint x: 1535, startPoint y: 11, endPoint x: 1525, endPoint y: 23, distance: 15.6
click at [1411, 11] on div "Publish" at bounding box center [1531, 11] width 20 height 8
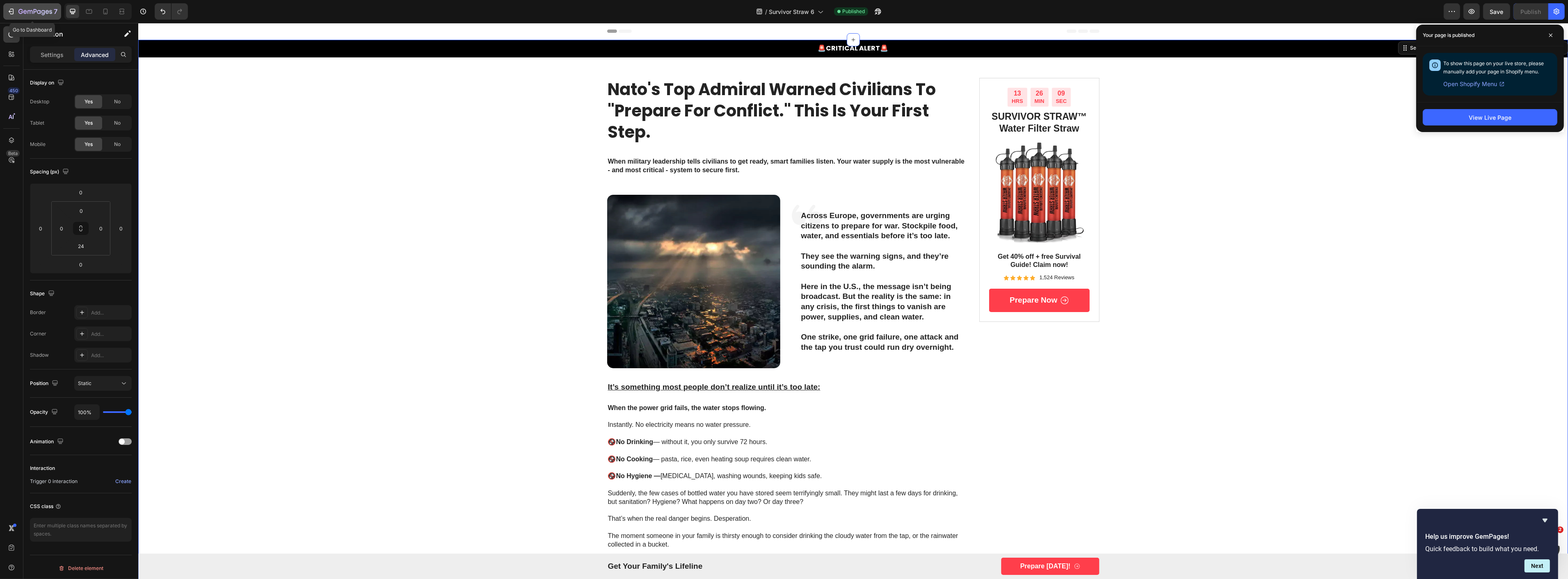
click at [30, 15] on icon "button" at bounding box center [35, 12] width 34 height 7
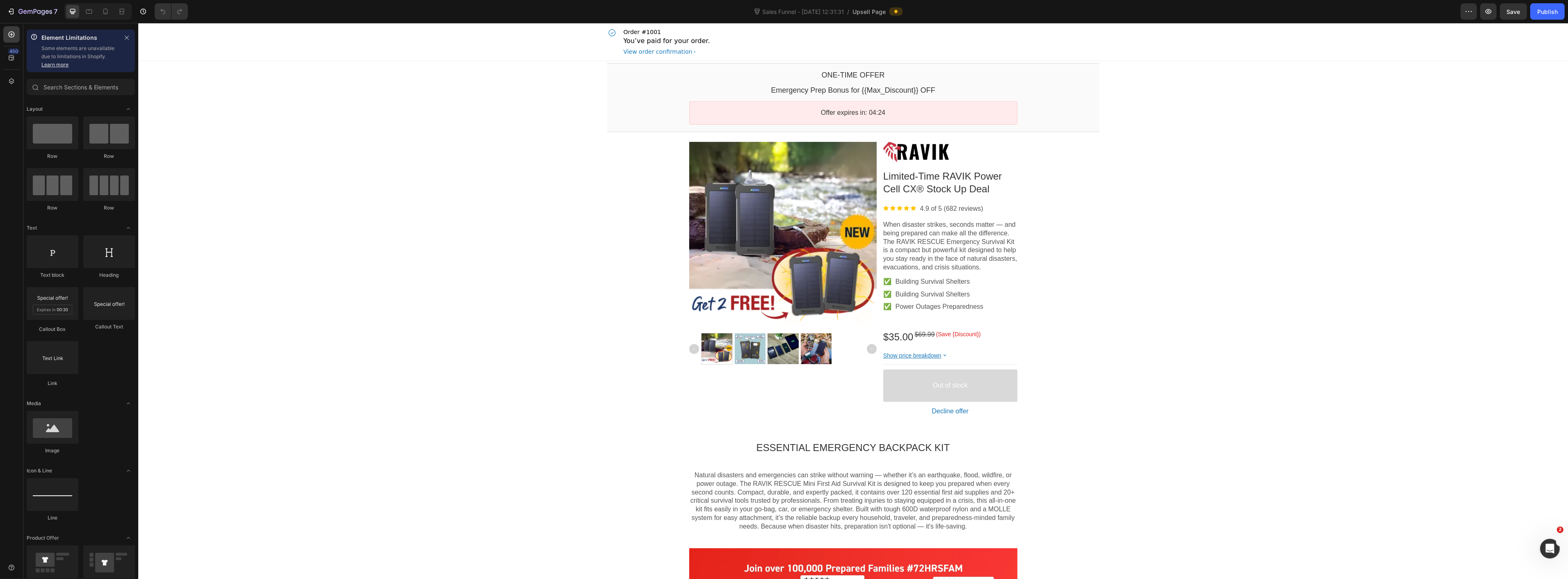
click at [911, 152] on div at bounding box center [950, 152] width 134 height 20
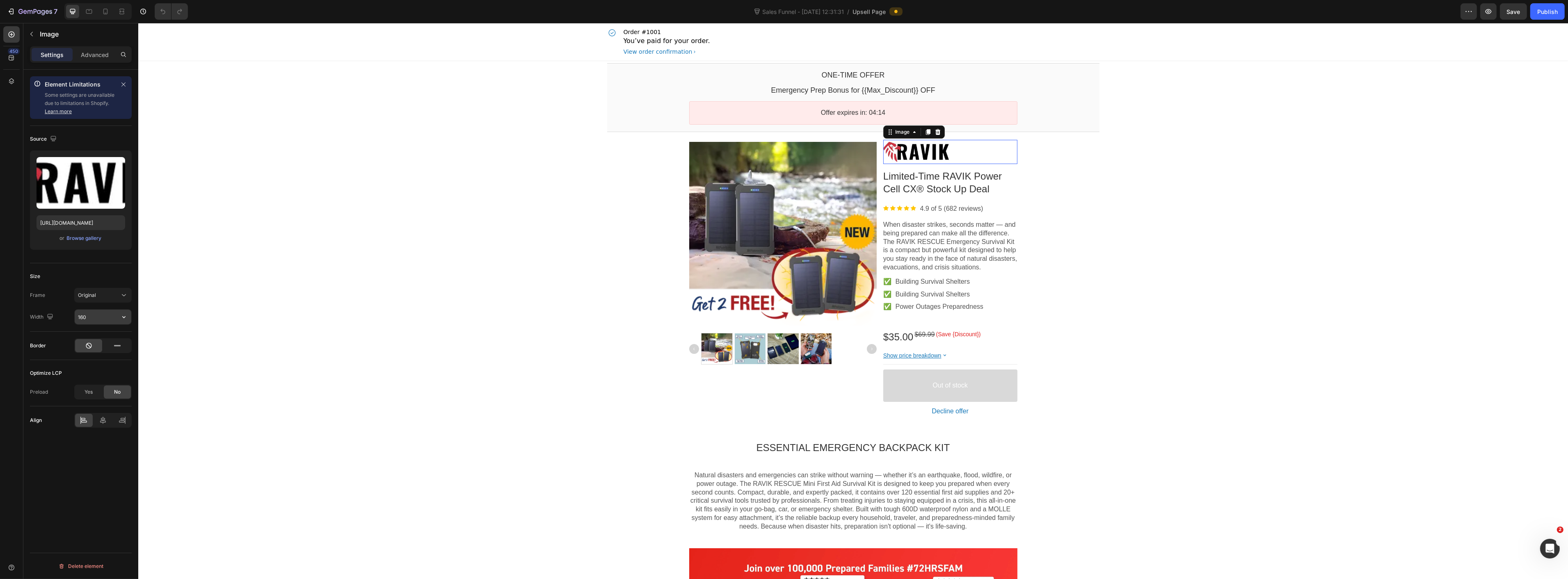
click at [92, 318] on input "160" at bounding box center [102, 317] width 56 height 15
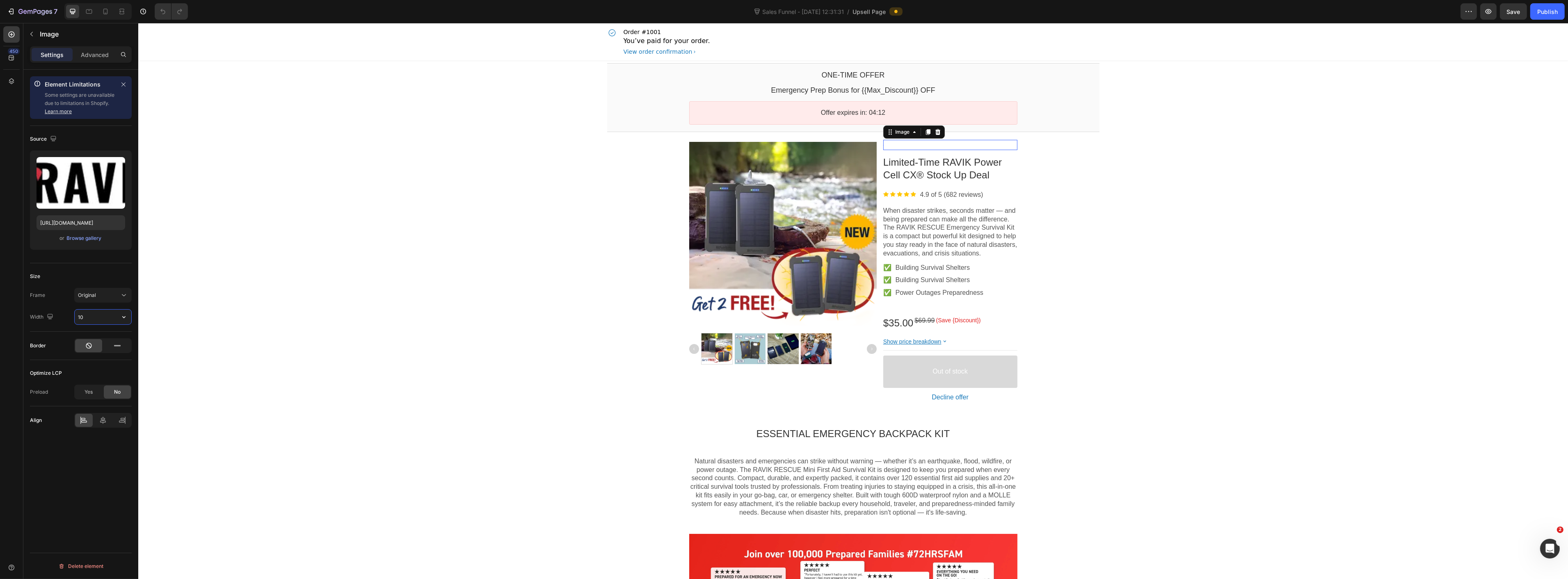
type input "100"
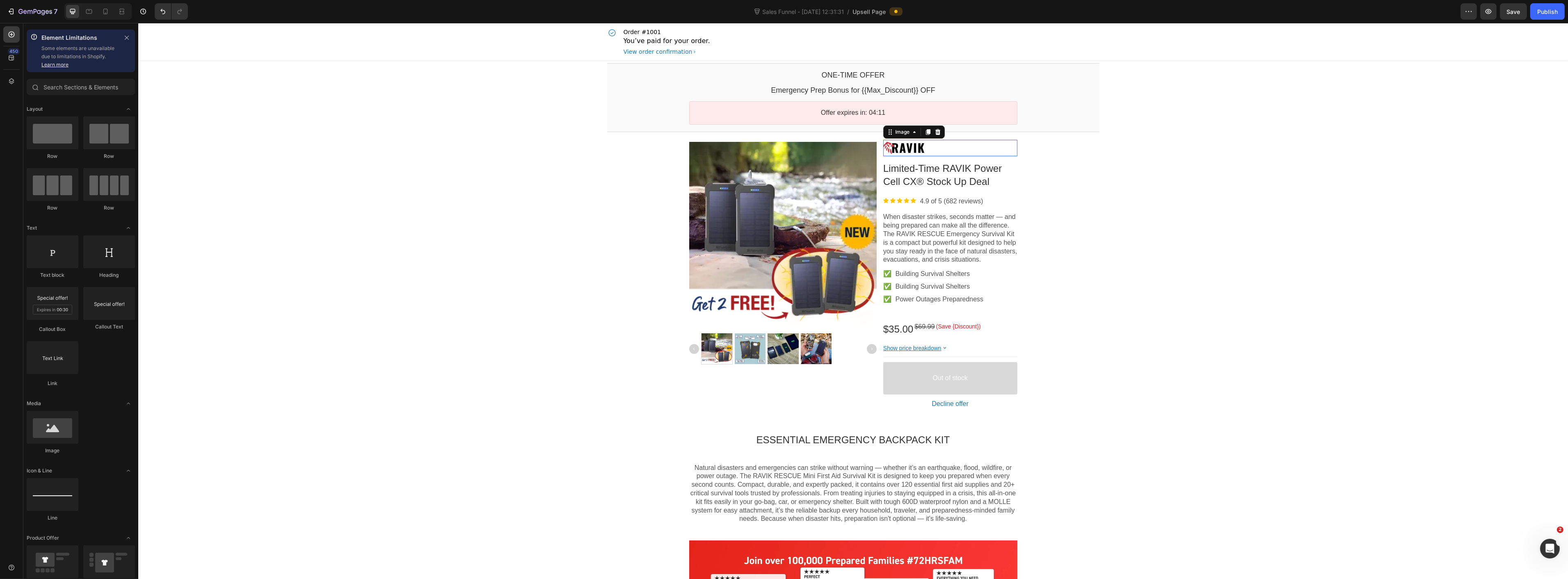
click at [941, 347] on icon at bounding box center [945, 348] width 7 height 7
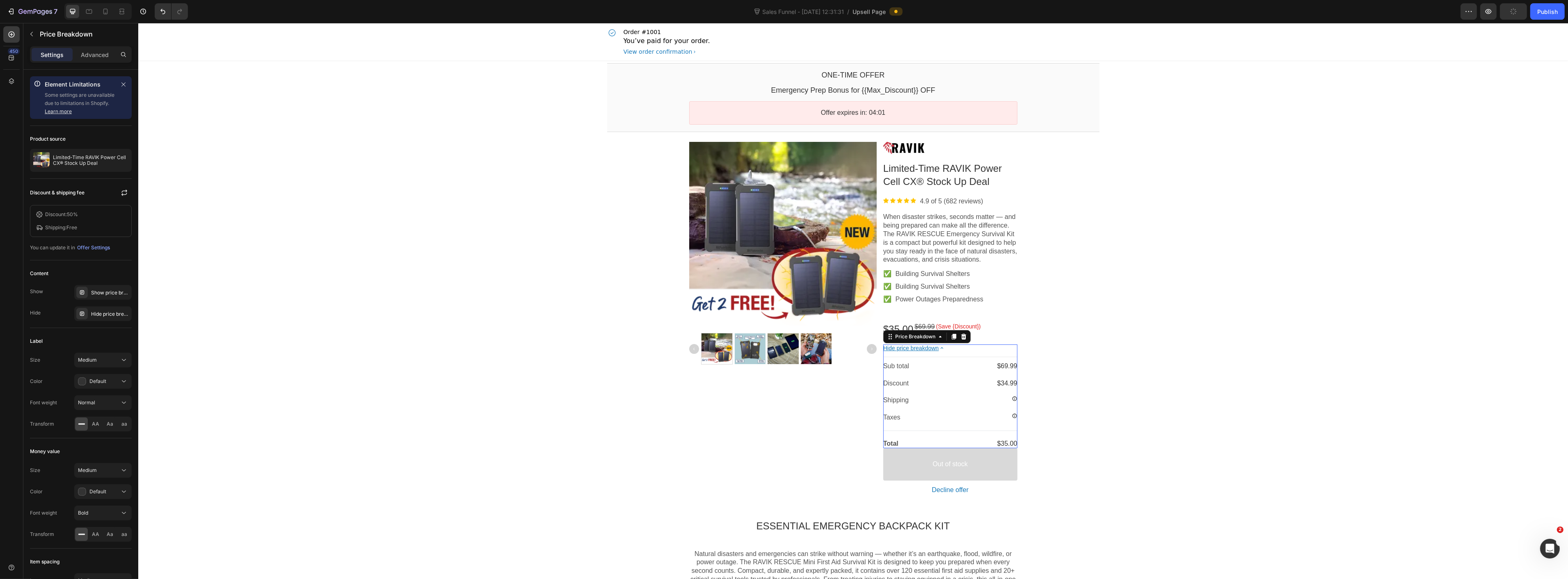
click at [940, 347] on icon at bounding box center [942, 348] width 7 height 7
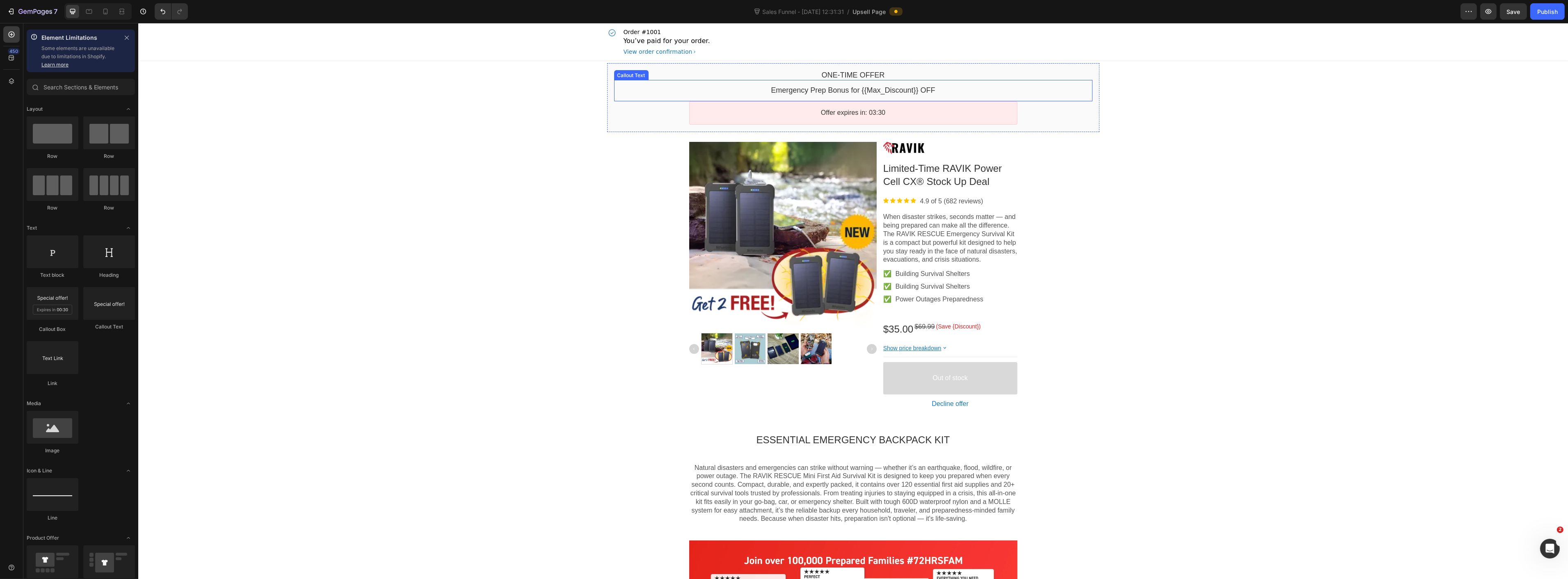
click at [814, 94] on bdo "Emergency Prep Bonus for {{Max_Discount}} OFF" at bounding box center [853, 90] width 164 height 8
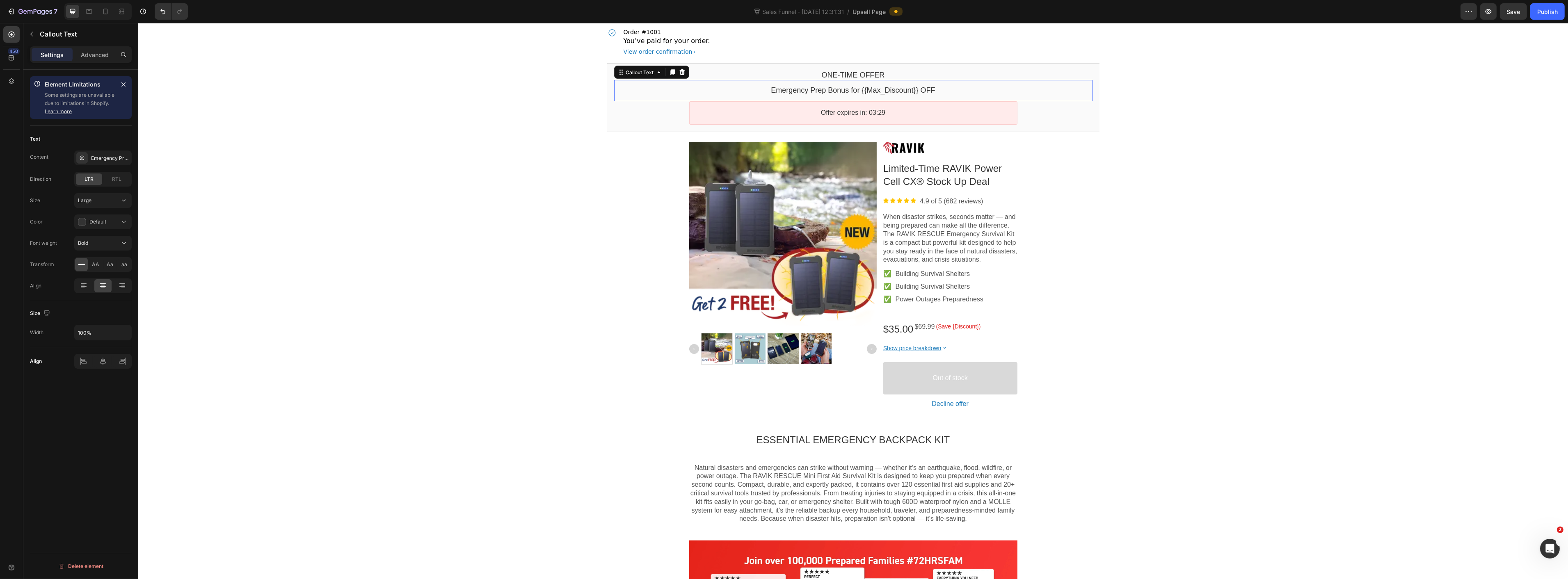
click at [814, 94] on bdo "Emergency Prep Bonus for {{Max_Discount}} OFF" at bounding box center [853, 90] width 164 height 8
click at [833, 94] on bdo "Emergency Prep Bonus for {{Max_Discount}} OFF" at bounding box center [853, 90] width 164 height 8
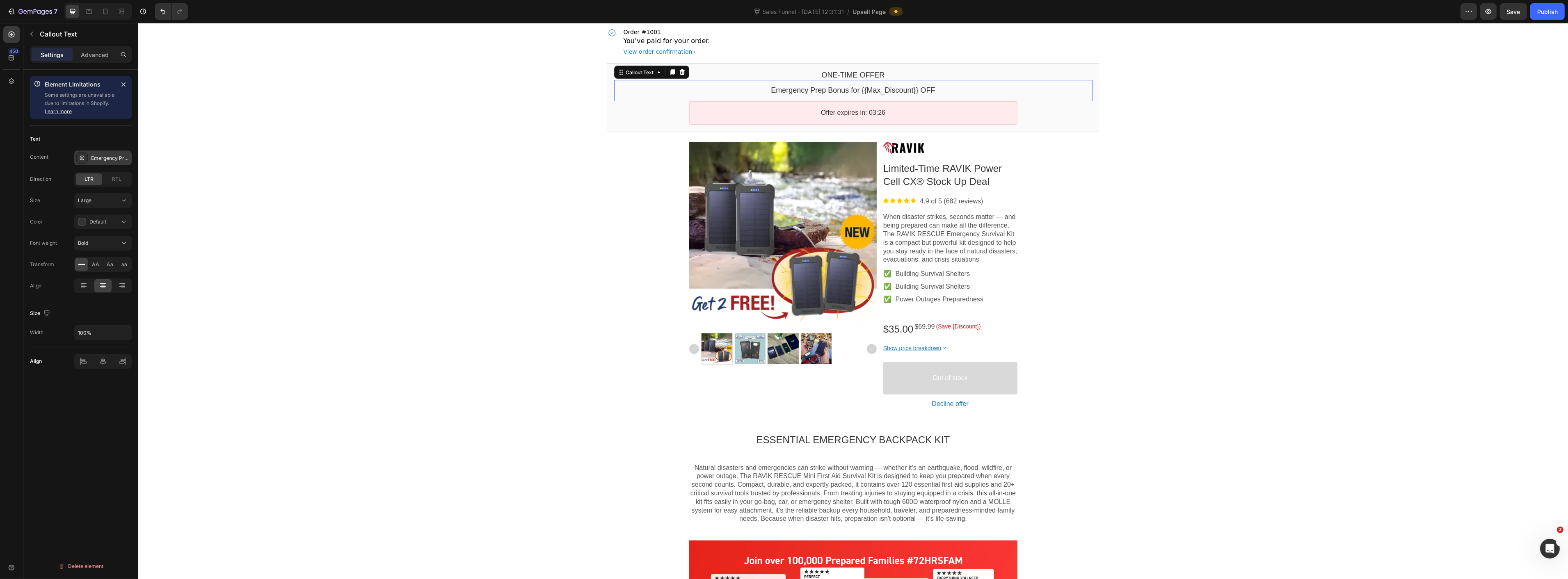
click at [124, 156] on div "Emergency Prep Bonus for {{Max_Discount}} OFF" at bounding box center [110, 158] width 39 height 7
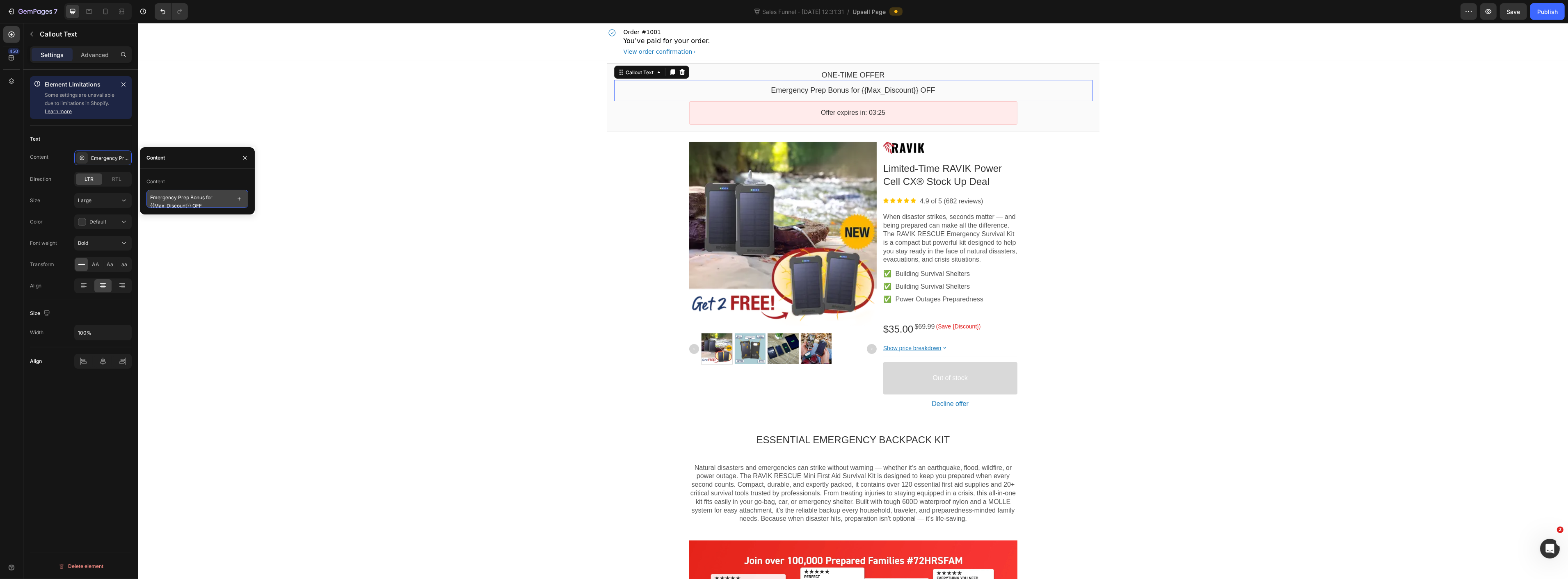
click at [192, 202] on textarea "Emergency Prep Bonus for {{Max_Discount}} OFF" at bounding box center [197, 199] width 102 height 18
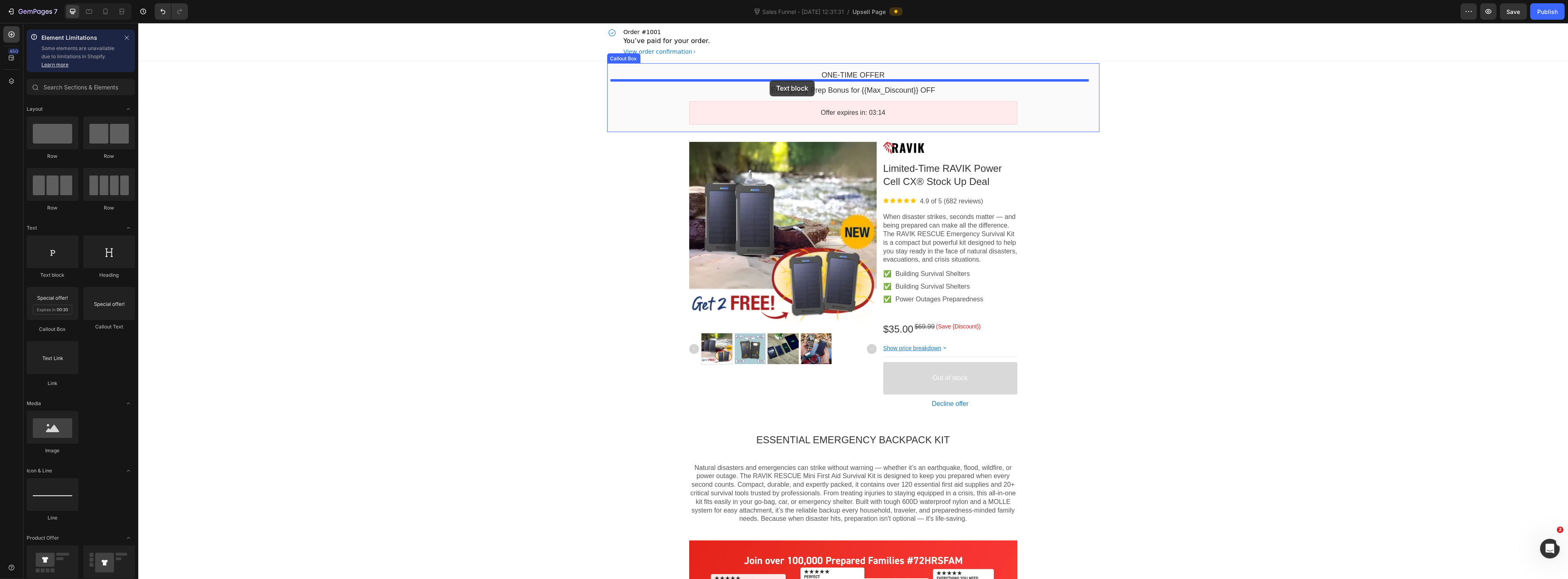
drag, startPoint x: 354, startPoint y: 154, endPoint x: 770, endPoint y: 80, distance: 422.5
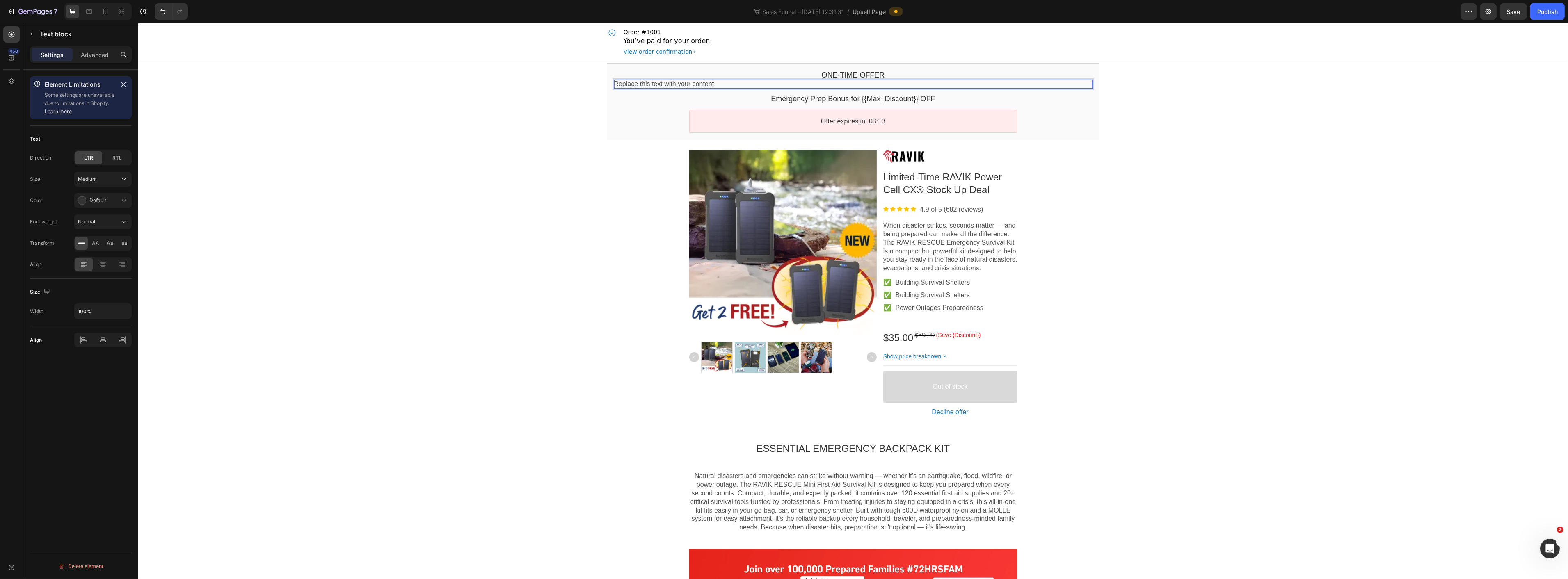
click at [668, 86] on p "Replace this text with your content" at bounding box center [854, 84] width 479 height 8
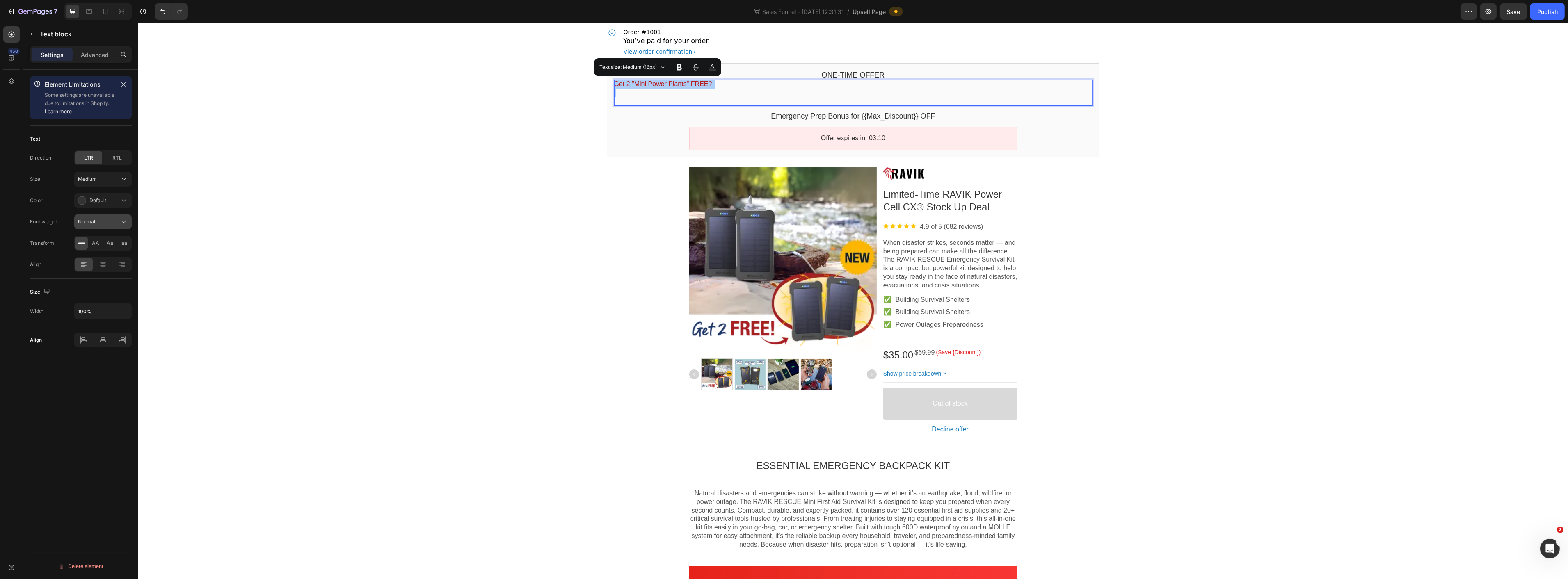
click at [102, 222] on div "Normal" at bounding box center [99, 222] width 41 height 7
click at [102, 221] on div "Normal" at bounding box center [99, 222] width 41 height 7
drag, startPoint x: 99, startPoint y: 264, endPoint x: 101, endPoint y: 251, distance: 13.2
click at [100, 264] on icon at bounding box center [102, 264] width 8 height 8
click at [106, 223] on div "Normal" at bounding box center [99, 222] width 41 height 7
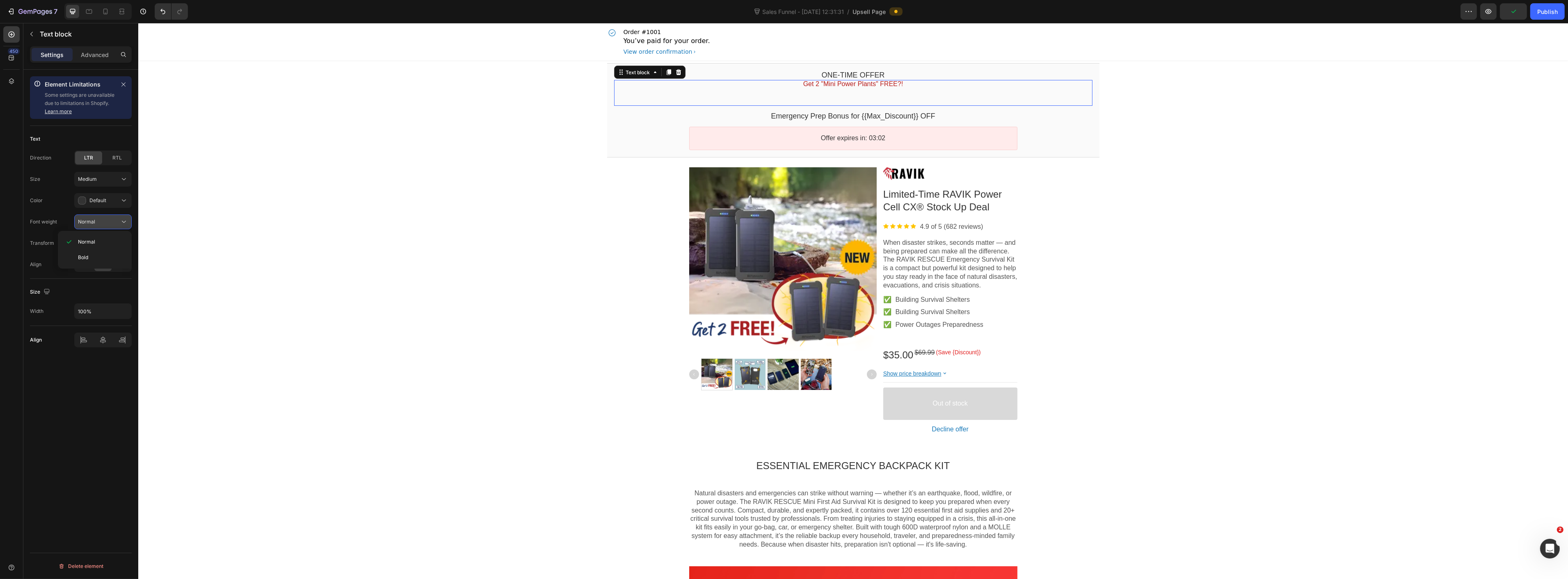
click at [106, 223] on div "Normal" at bounding box center [99, 222] width 41 height 7
click at [793, 466] on p "ESSENTIAL EMERGENCY BACKPACK KIT" at bounding box center [853, 466] width 329 height 13
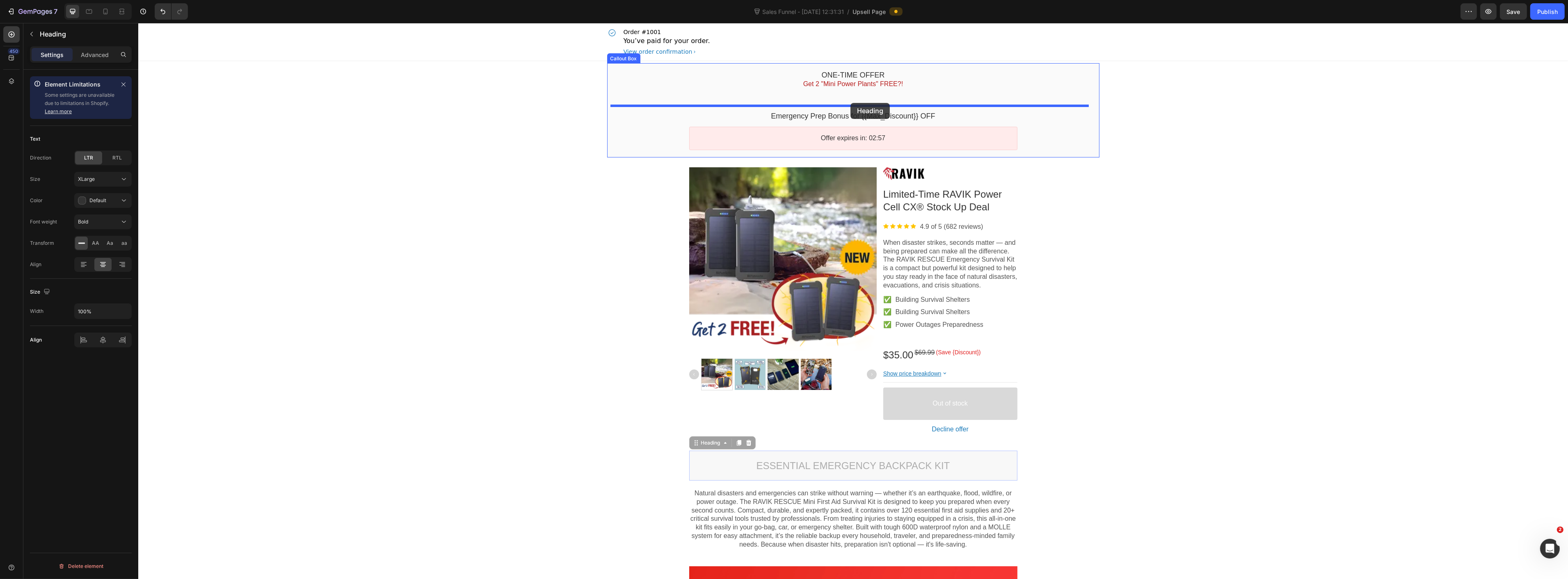
drag, startPoint x: 690, startPoint y: 445, endPoint x: 850, endPoint y: 103, distance: 377.6
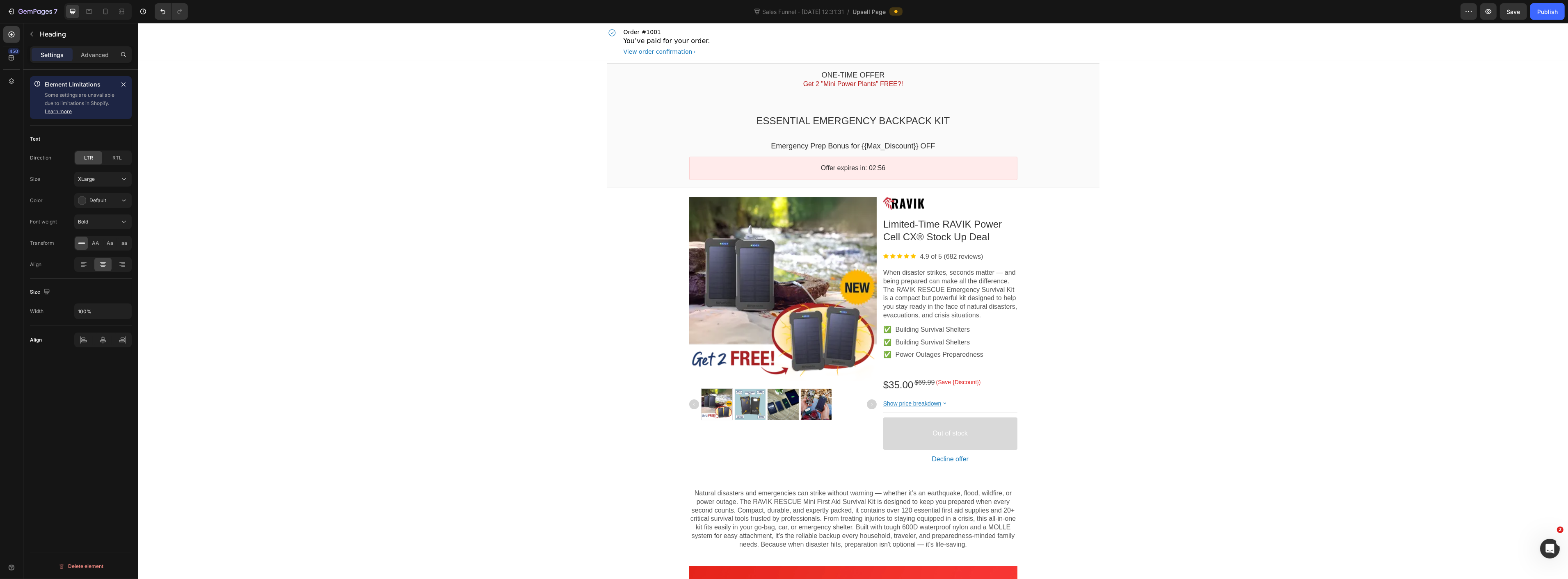
click at [827, 121] on p "ESSENTIAL EMERGENCY BACKPACK KIT" at bounding box center [854, 121] width 479 height 13
click at [871, 87] on span "Get 2 "Mini Power Plants" FREE?!" at bounding box center [853, 84] width 99 height 7
click at [676, 71] on icon at bounding box center [679, 72] width 6 height 6
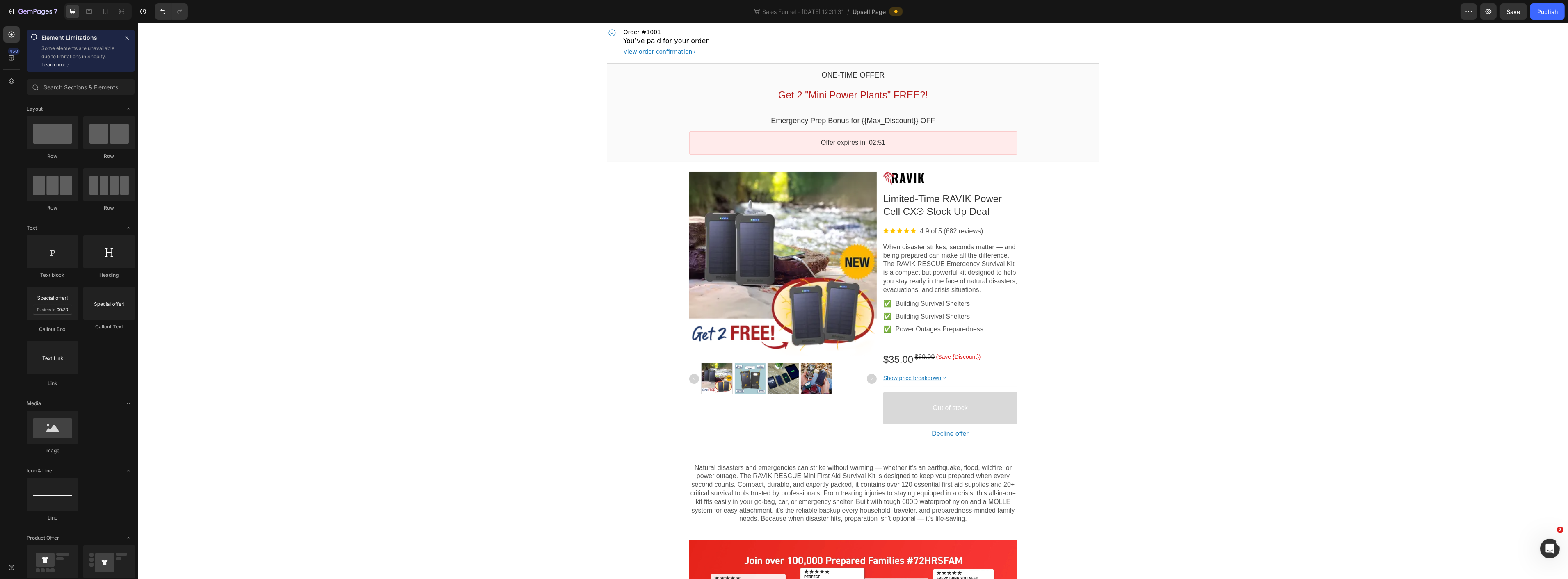
click at [853, 94] on span "Get 2 "Mini Power Plants" FREE?!" at bounding box center [853, 95] width 150 height 11
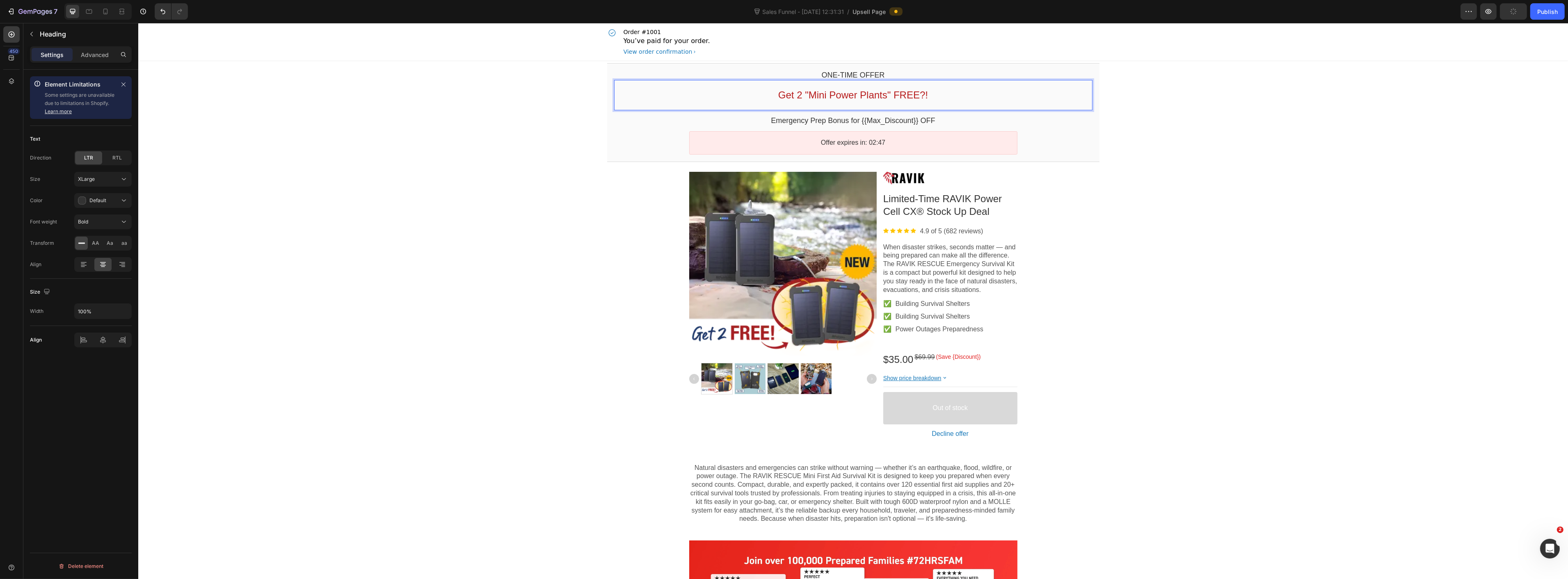
click at [860, 91] on span "Get 2 "Mini Power Plants" FREE?!" at bounding box center [853, 95] width 150 height 11
click at [851, 80] on button "Text size: XLarge (24px)" at bounding box center [824, 76] width 73 height 15
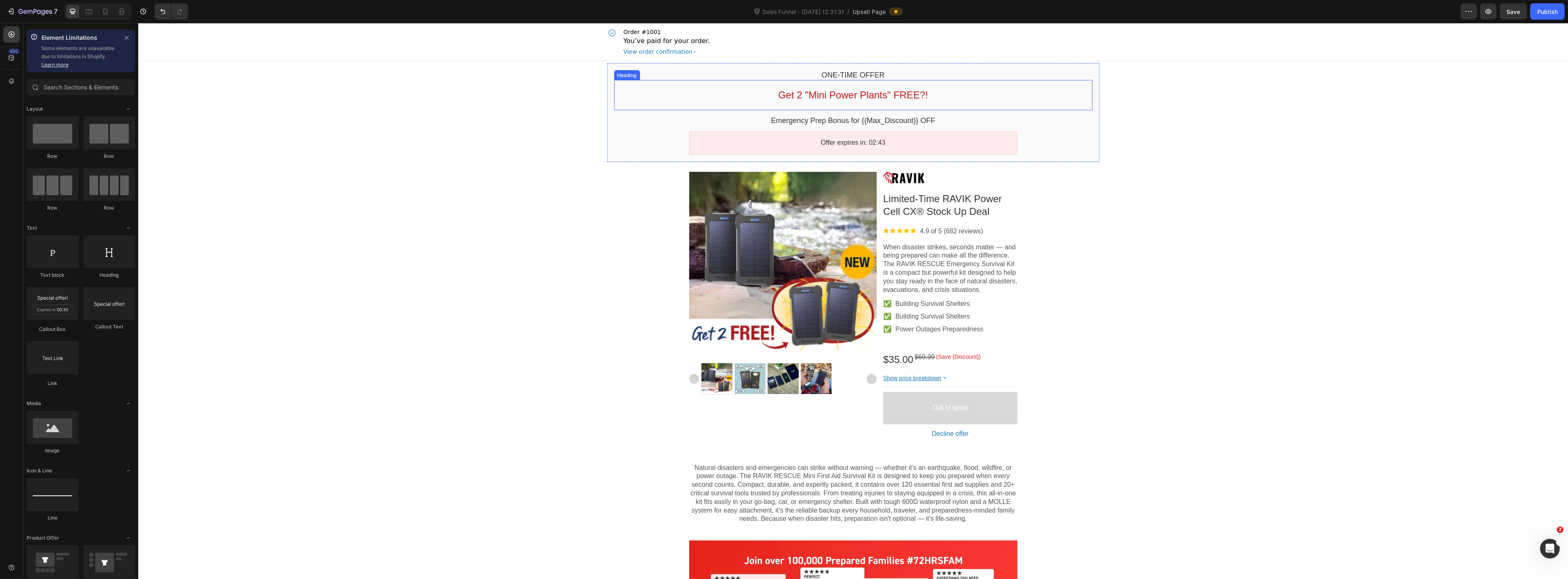
click at [870, 94] on span "Get 2 "Mini Power Plants" FREE?!" at bounding box center [853, 95] width 150 height 11
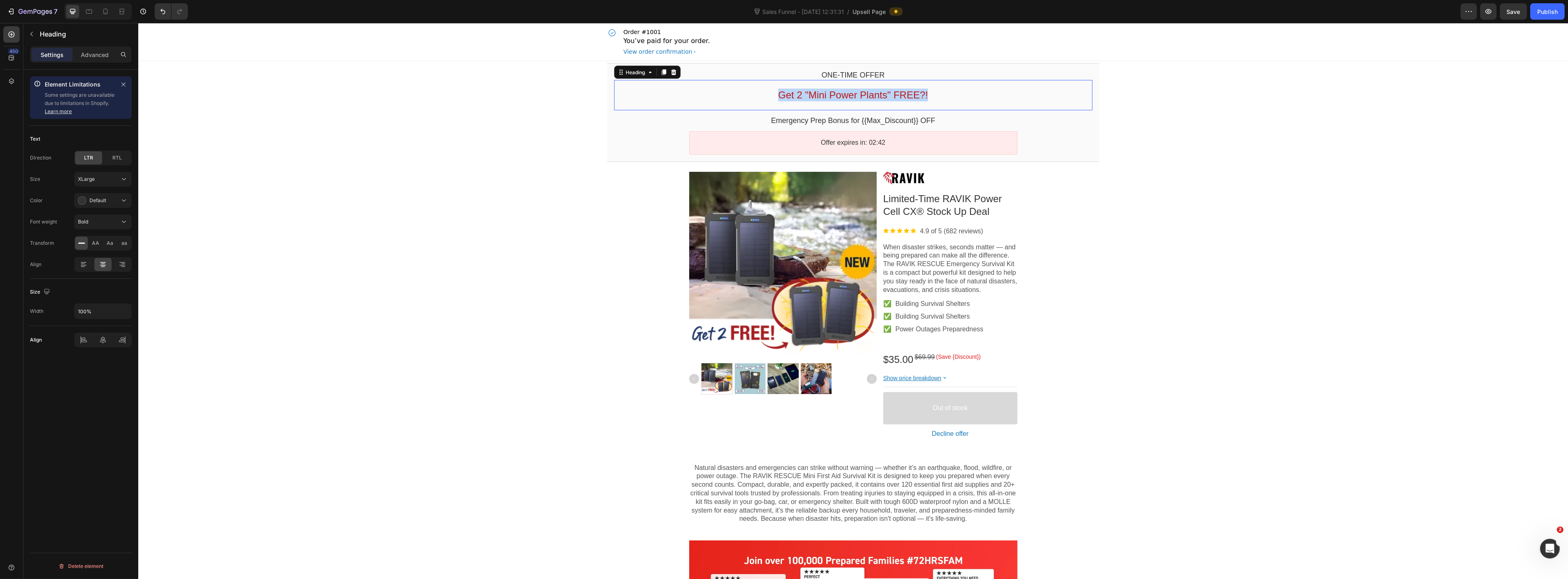
click at [870, 94] on span "Get 2 "Mini Power Plants" FREE?!" at bounding box center [853, 95] width 150 height 11
click at [872, 80] on button "Font Weight" at bounding box center [871, 76] width 15 height 15
click at [872, 78] on icon "Editor contextual toolbar" at bounding box center [871, 76] width 5 height 6
click at [868, 75] on icon "Editor contextual toolbar" at bounding box center [871, 75] width 8 height 8
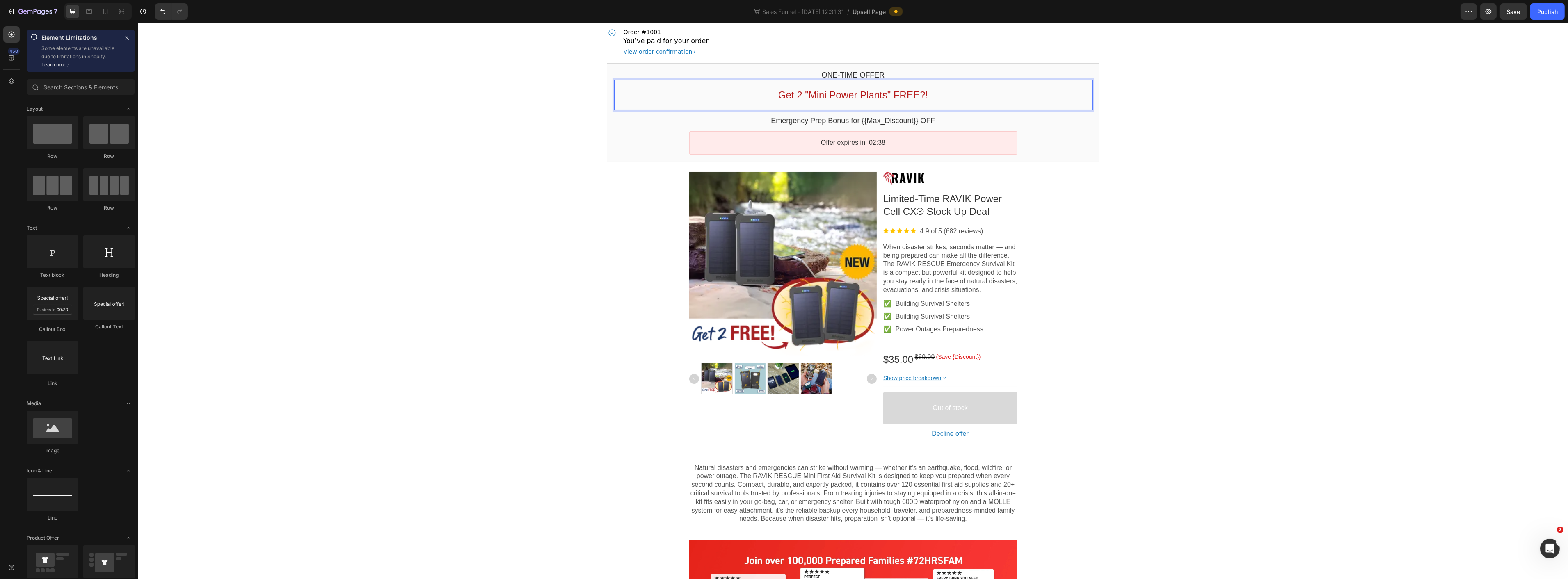
click at [828, 121] on bdo "Emergency Prep Bonus for {{Max_Discount}} OFF" at bounding box center [853, 121] width 164 height 8
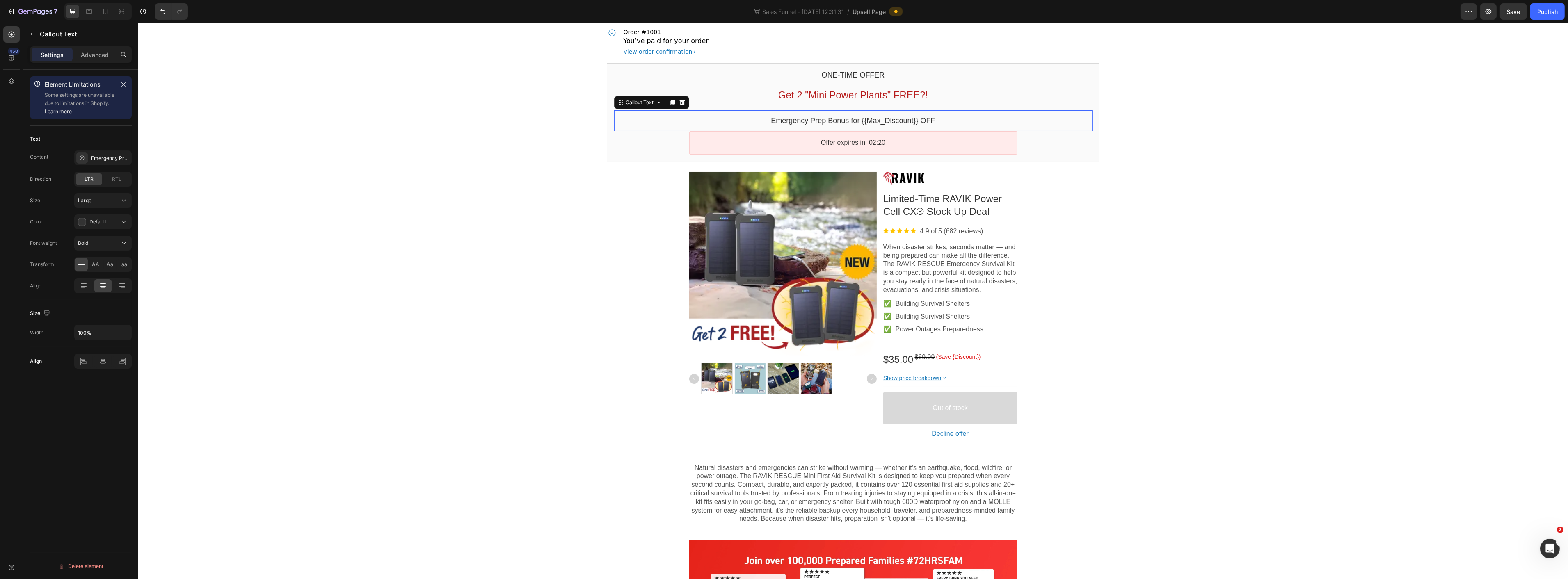
click at [809, 117] on bdo "Emergency Prep Bonus for {{Max_Discount}} OFF" at bounding box center [853, 121] width 164 height 8
click at [110, 157] on div "Emergency Prep Bonus for {{Max_Discount}} OFF" at bounding box center [110, 158] width 39 height 7
click at [199, 207] on textarea "Emergency Prep Bonus for {{Max_Discount}} OFF" at bounding box center [197, 199] width 102 height 18
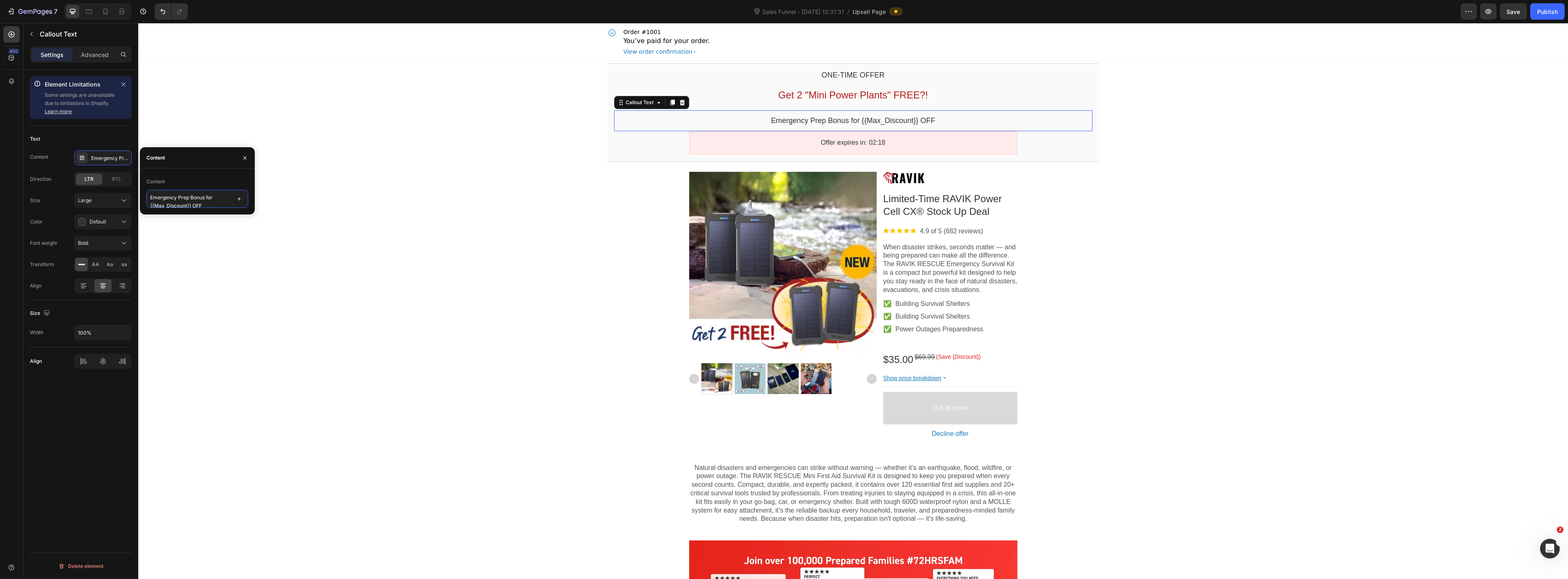
click at [199, 207] on textarea "Emergency Prep Bonus for {{Max_Discount}} OFF" at bounding box center [197, 199] width 102 height 18
paste textarea "[NEW] "Powering America" Buy 2, Get 2 FREE Celebration Event"
type textarea "[NEW] "Powering America" Buy 2, Get 2 FREE Celebration Event"
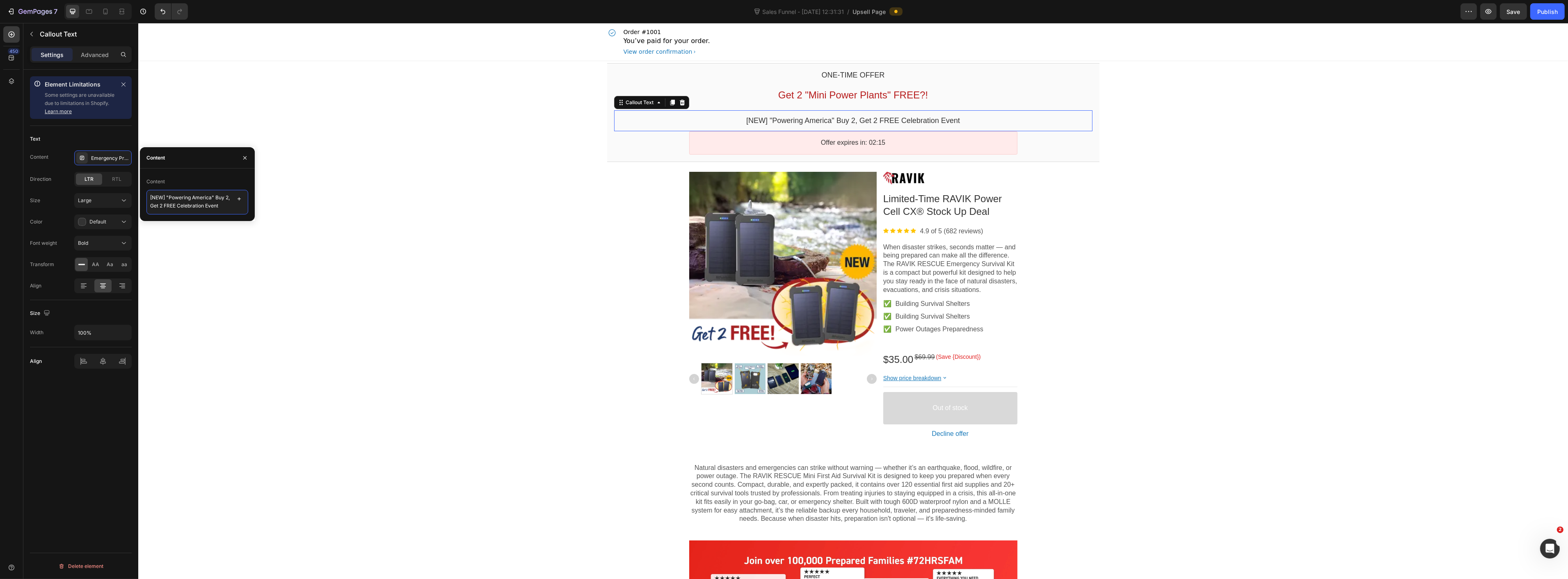
scroll to position [2, 0]
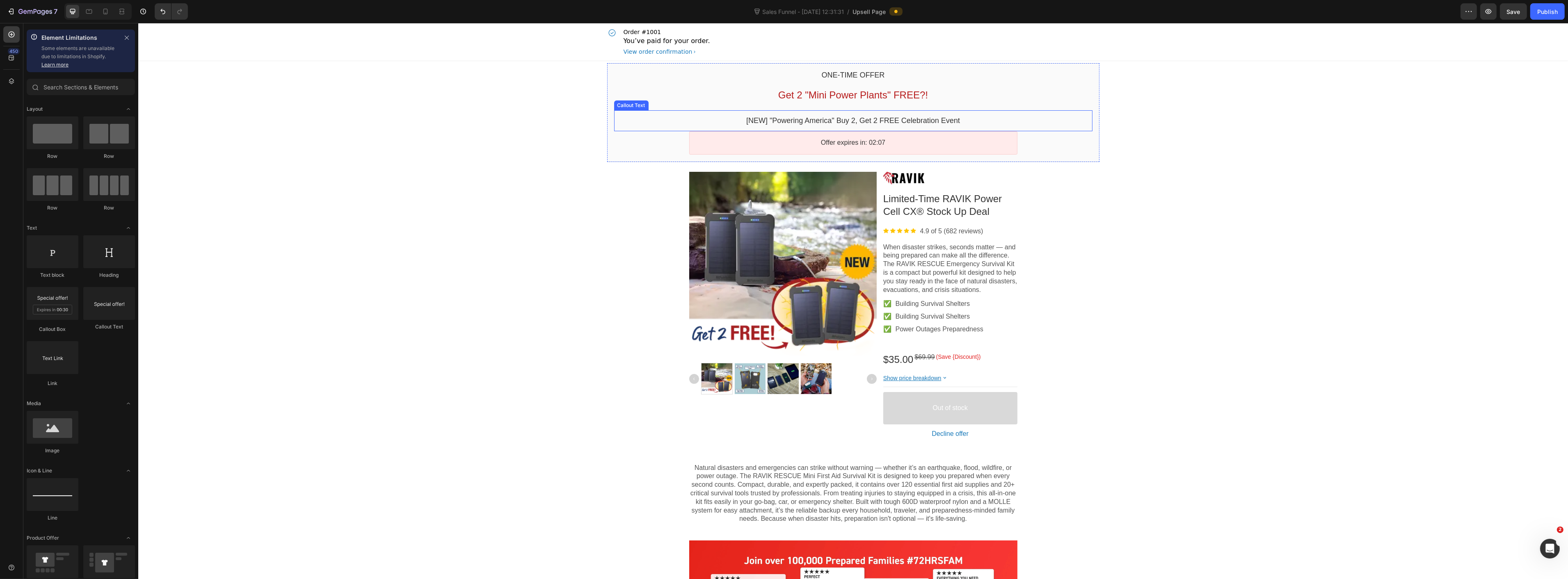
click at [750, 121] on bdo "[NEW] "Powering America" Buy 2, Get 2 FREE Celebration Event" at bounding box center [853, 121] width 214 height 8
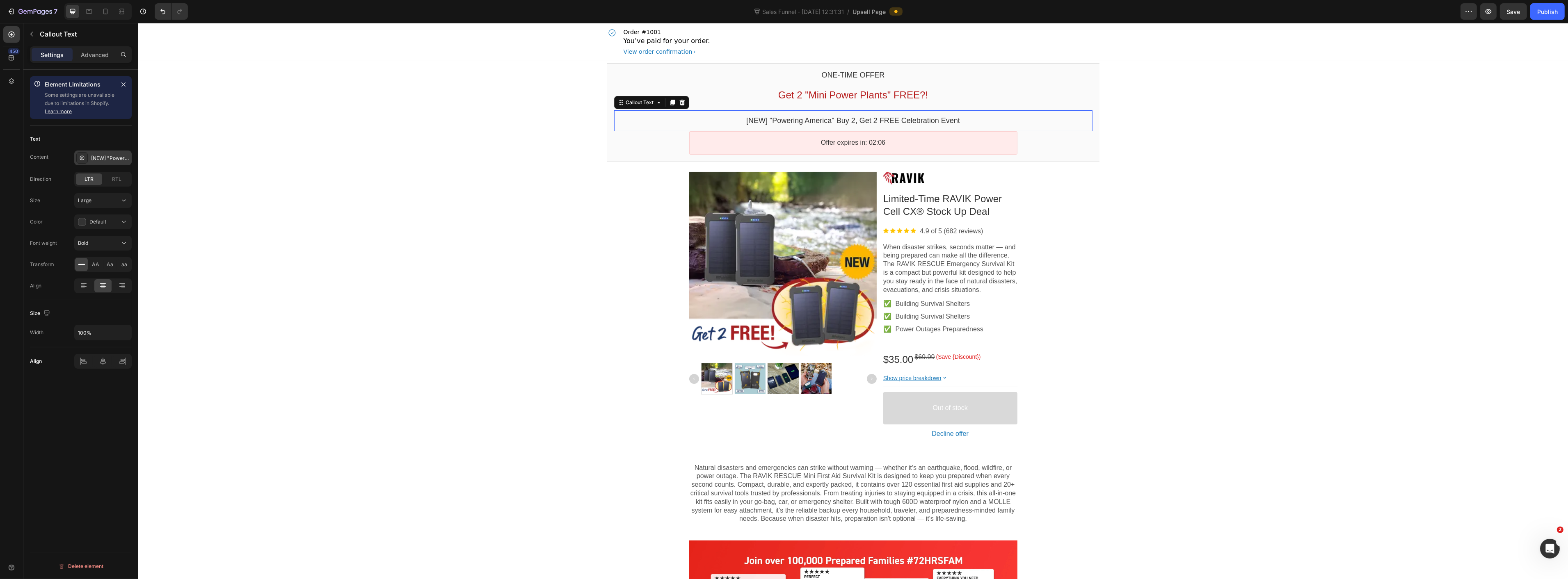
click at [106, 156] on div "[NEW] "Powering America" Buy 2, Get 2 FREE Celebration Event" at bounding box center [110, 158] width 39 height 7
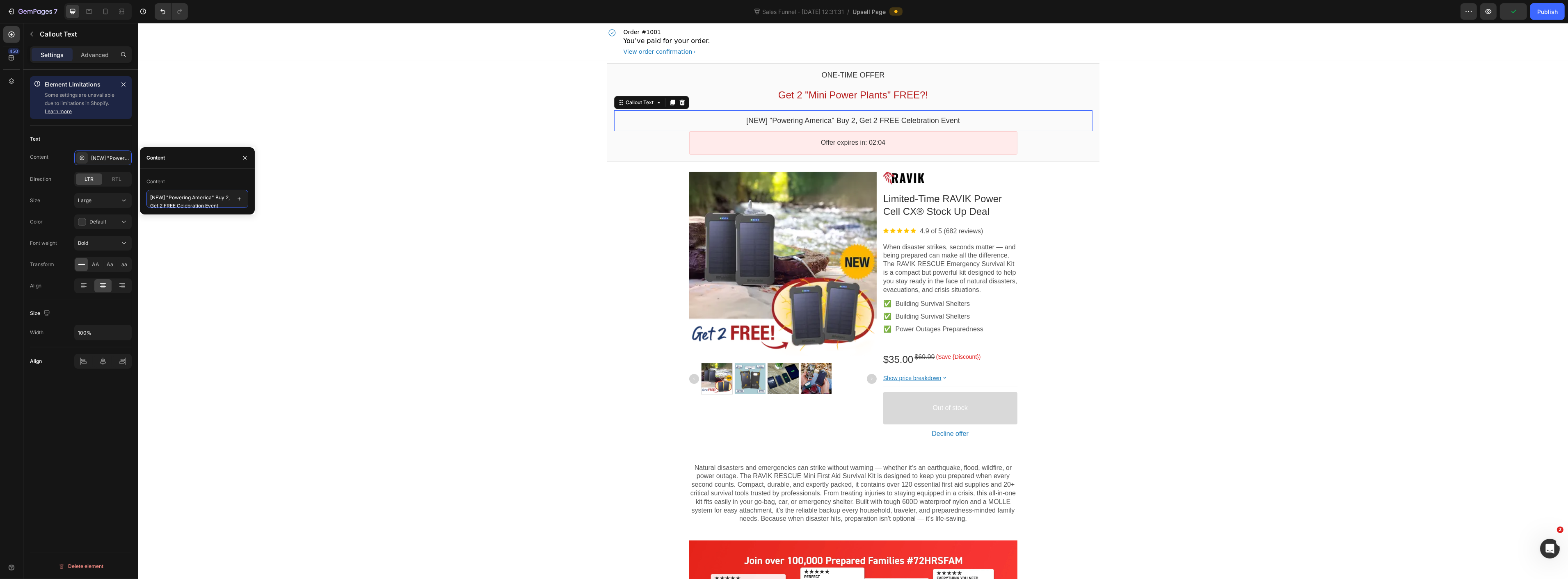
drag, startPoint x: 167, startPoint y: 197, endPoint x: 145, endPoint y: 197, distance: 22.0
click at [145, 197] on div "Content [NEW] "Powering America" Buy 2, Get 2 FREE Celebration Event" at bounding box center [197, 191] width 115 height 33
type textarea ""Powering America" Buy 2, Get 2 FREE Celebration Event"
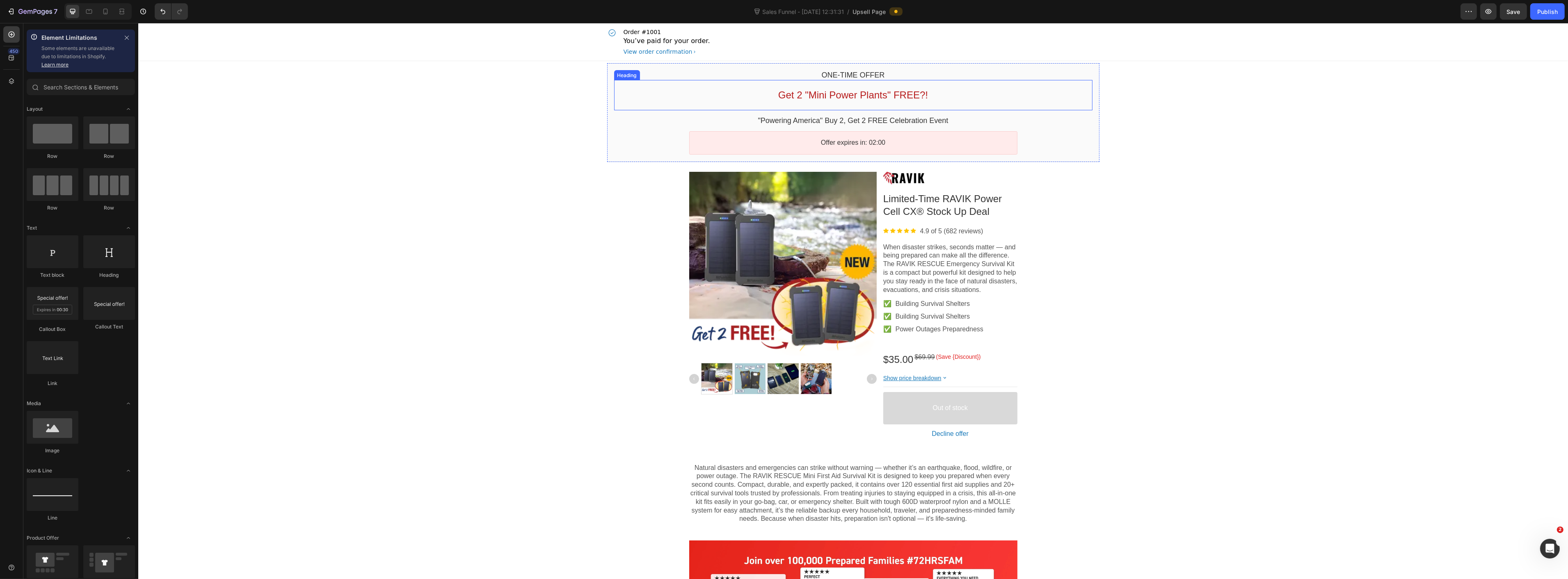
click at [772, 97] on p "Get 2 "Mini Power Plants" FREE?!" at bounding box center [854, 95] width 479 height 13
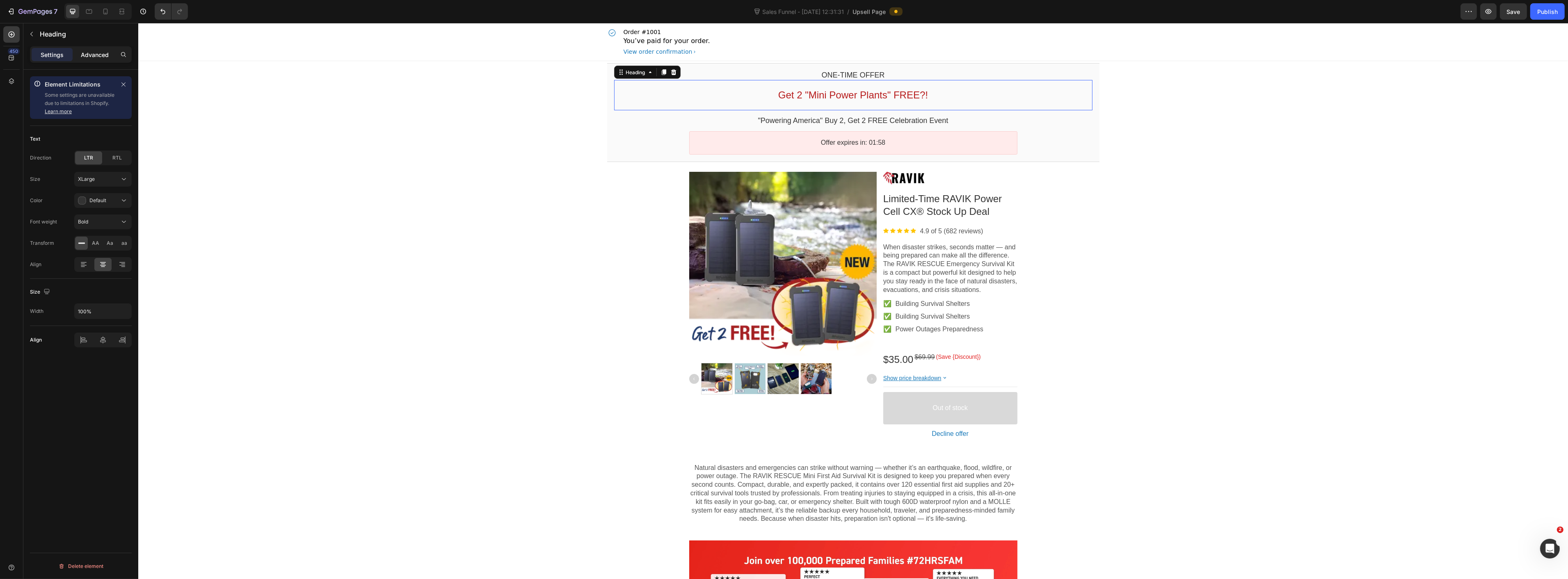
click at [94, 55] on p "Advanced" at bounding box center [95, 54] width 28 height 8
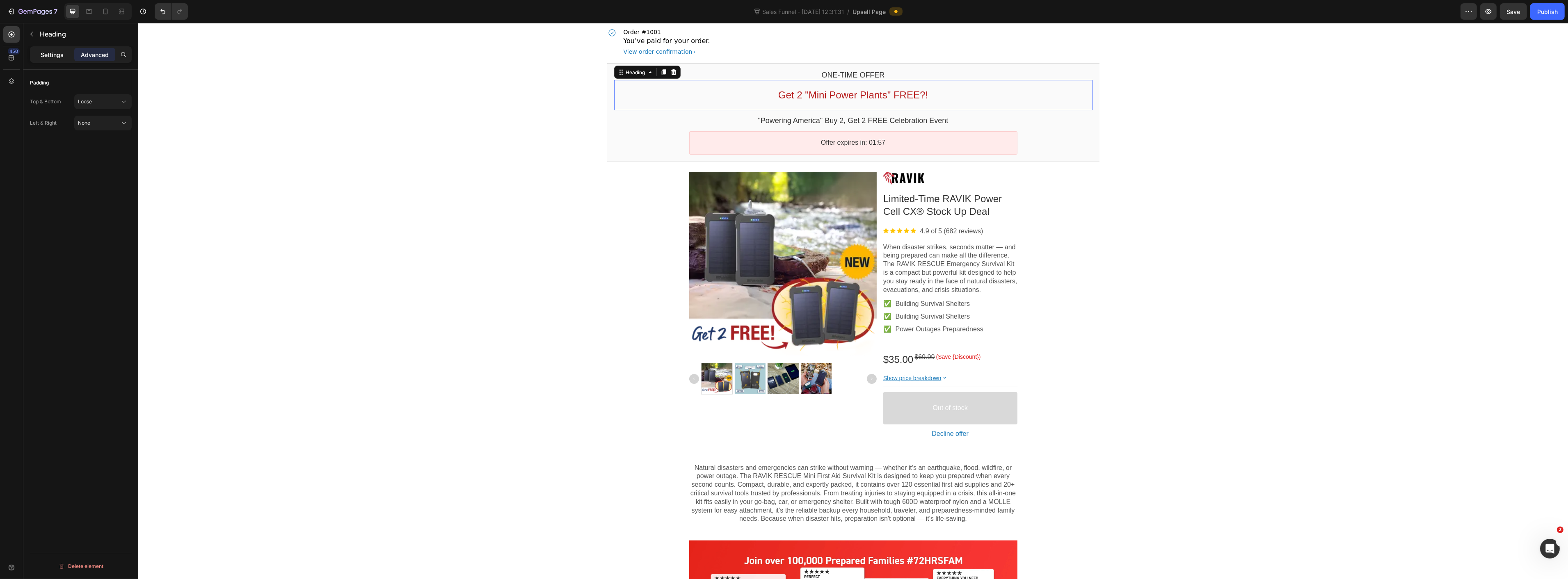
click at [54, 52] on p "Settings" at bounding box center [52, 54] width 23 height 8
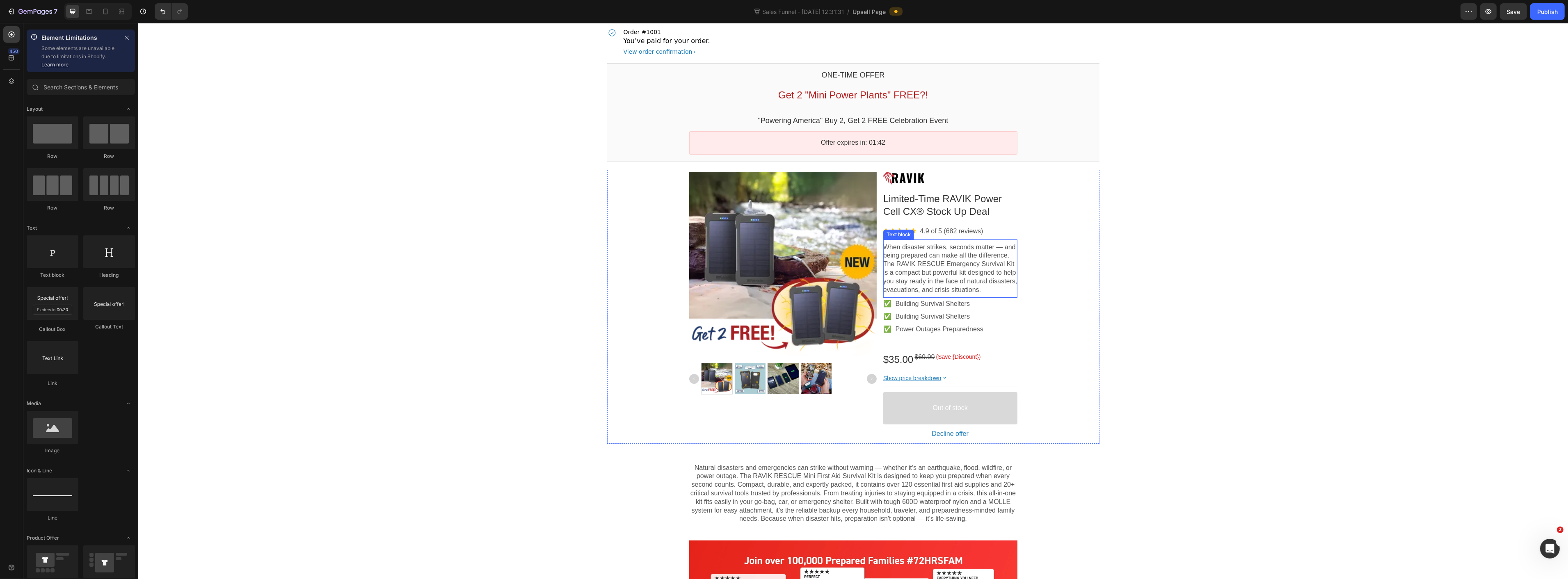
click at [925, 266] on p "When disaster strikes, seconds matter — and being prepared can make all the dif…" at bounding box center [950, 269] width 134 height 52
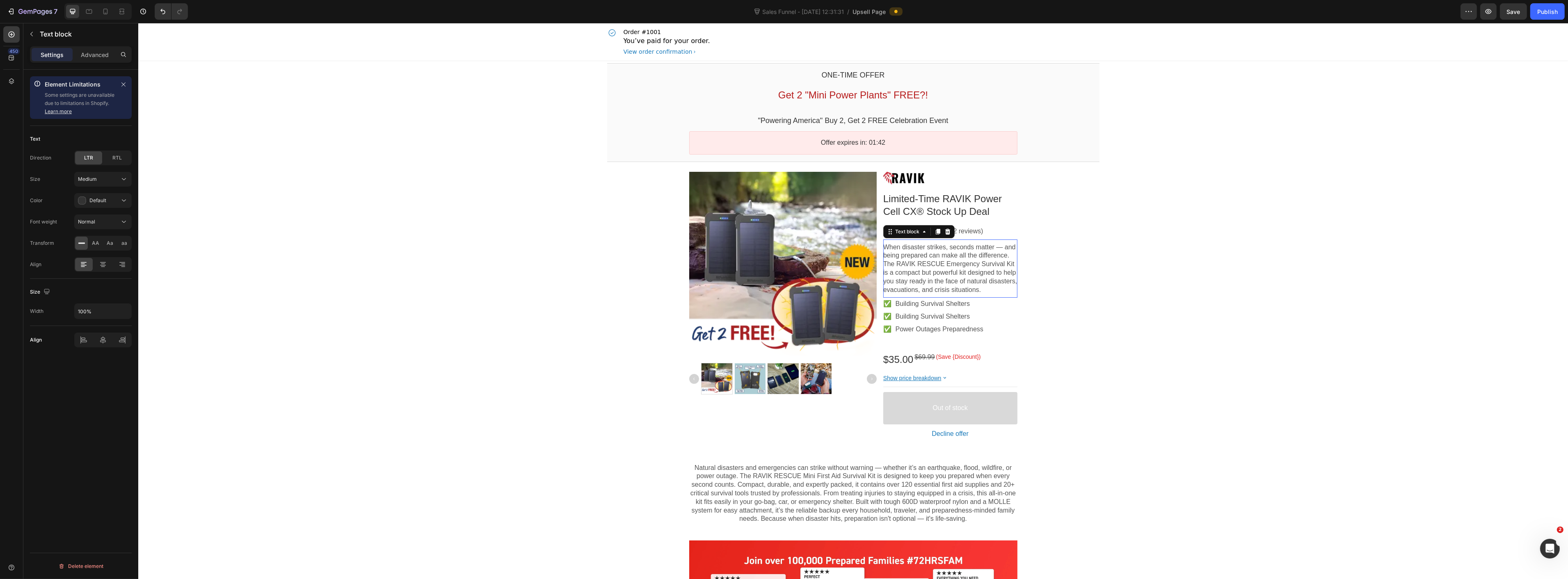
click at [925, 266] on p "When disaster strikes, seconds matter — and being prepared can make all the dif…" at bounding box center [950, 269] width 134 height 52
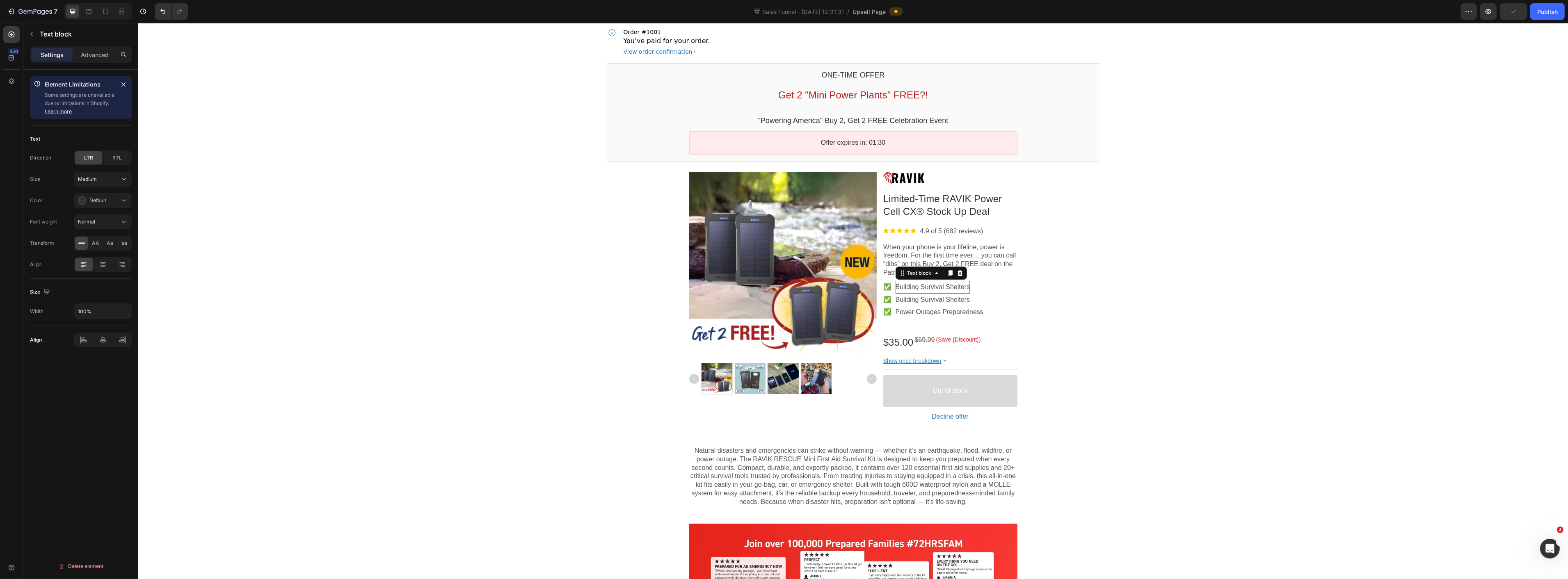
click at [945, 288] on p "Building Survival Shelters" at bounding box center [932, 286] width 75 height 8
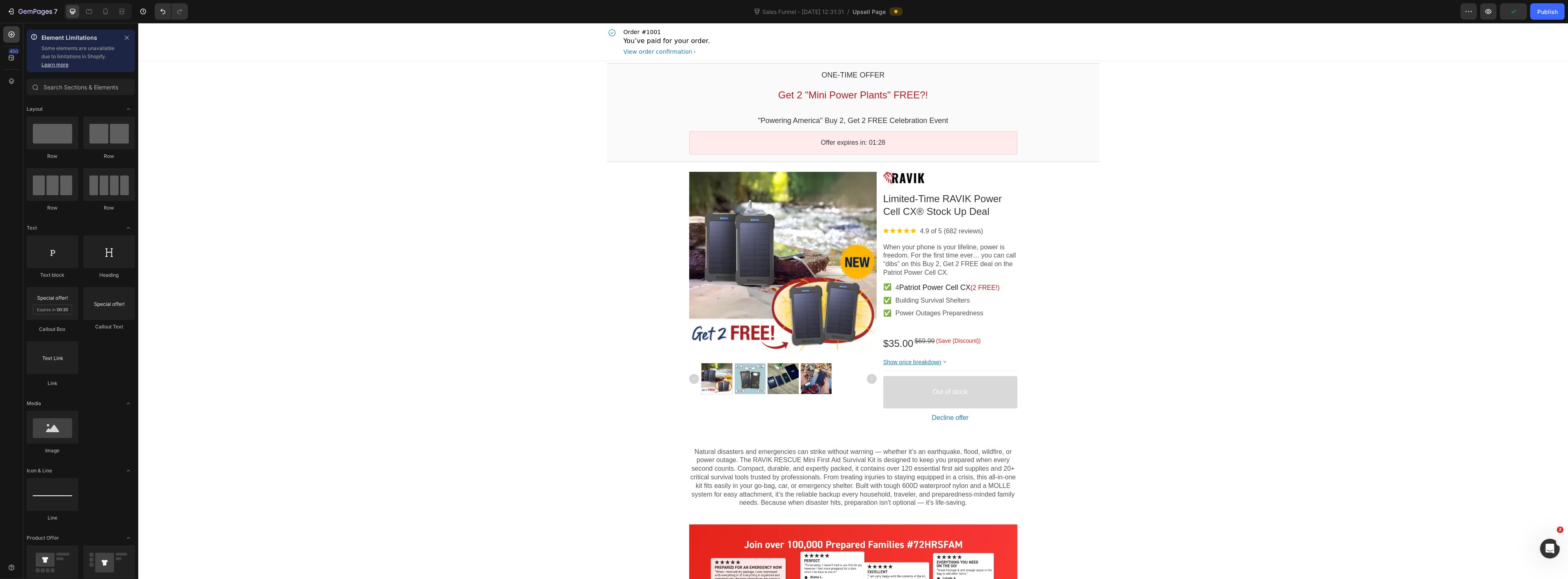
click at [913, 289] on span "Patriot Power Cell CX" at bounding box center [935, 287] width 72 height 8
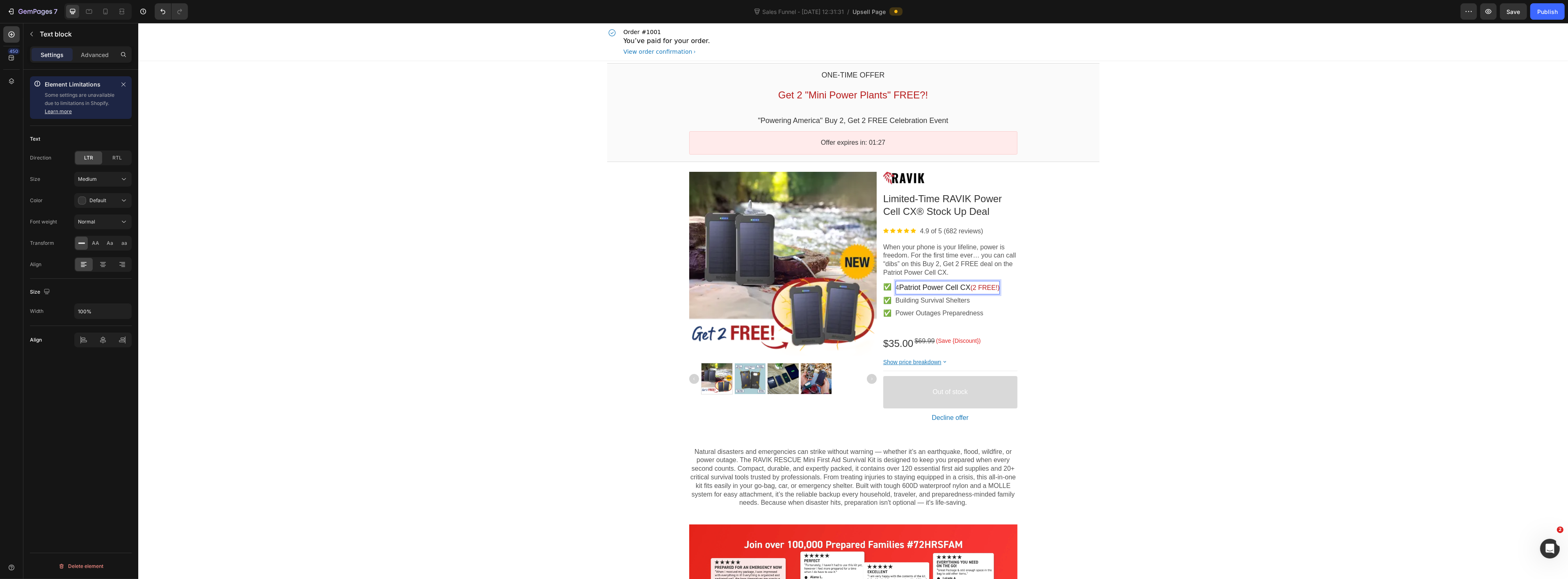
click at [907, 289] on span "Patriot Power Cell CX" at bounding box center [935, 287] width 72 height 8
click at [895, 290] on p "4 RAVIK Power Cell CX (2 FREE!)" at bounding box center [947, 287] width 105 height 9
click at [895, 289] on p "4 RAVIK Power Cell CX (2 FREE!)" at bounding box center [947, 287] width 105 height 9
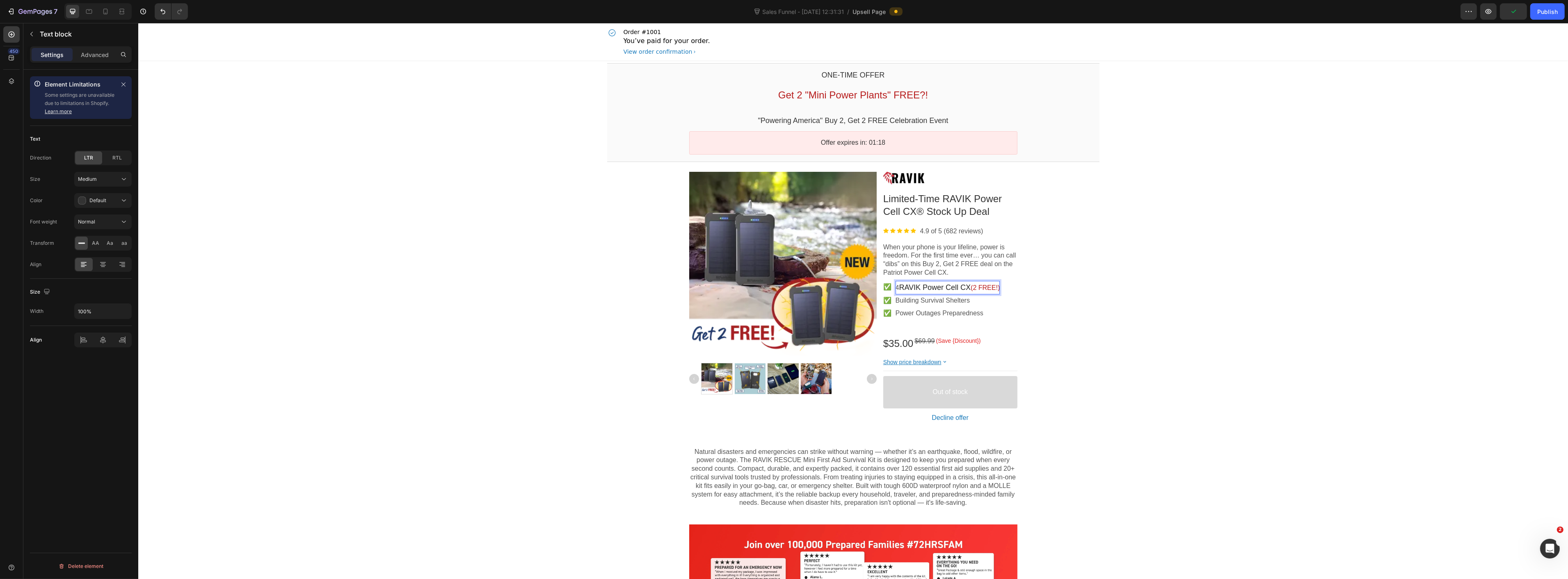
click at [1098, 280] on section "Product Images Image Limited-Time RAVIK Power Cell CX® Stock Up Deal Product Ti…" at bounding box center [853, 298] width 505 height 270
click at [934, 303] on p "Building Survival Shelters" at bounding box center [932, 300] width 75 height 8
click at [921, 315] on p "Power Outages Preparedness" at bounding box center [938, 318] width 87 height 17
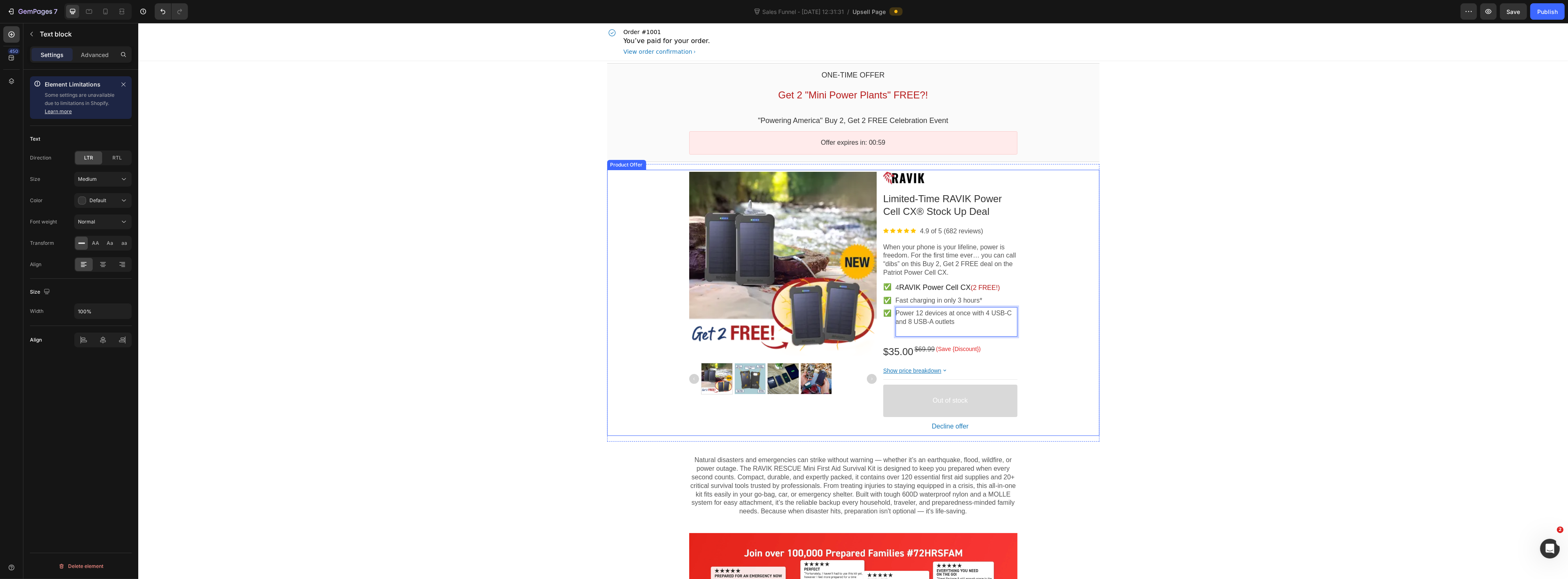
scroll to position [0, 0]
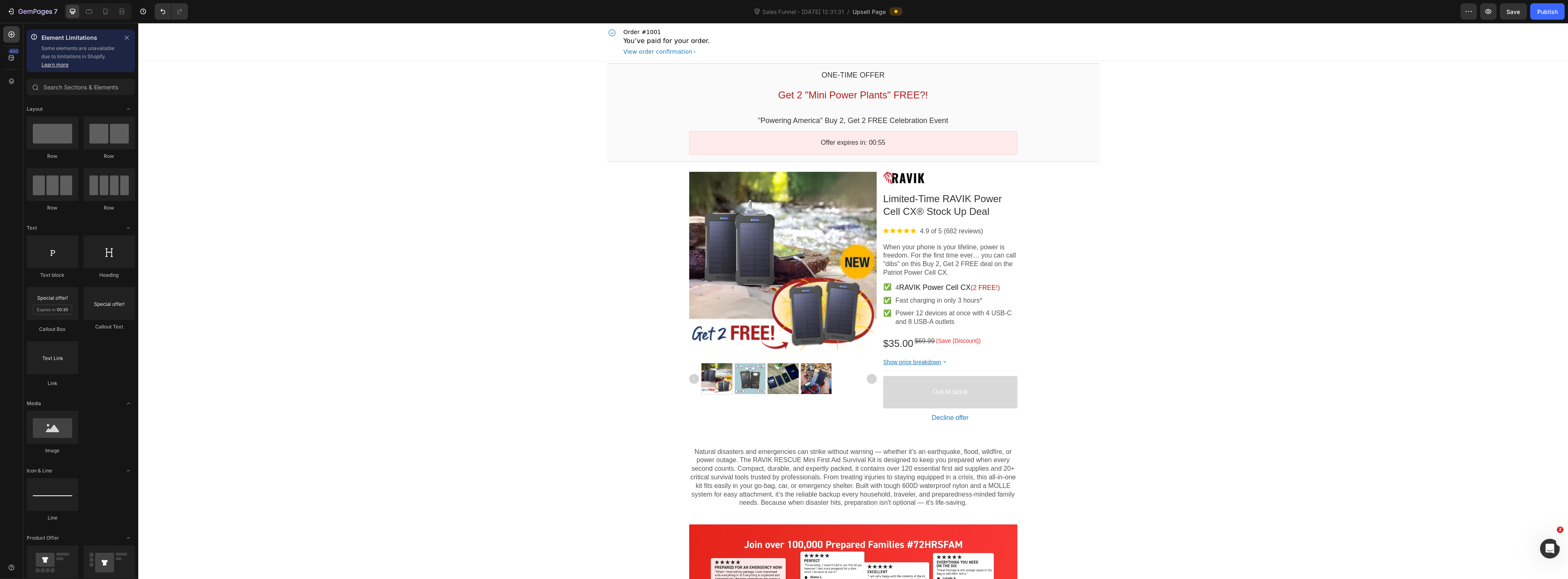
click at [1004, 321] on p "Power 12 devices at once with 4 USB-C and 8 USB-A outlets" at bounding box center [956, 318] width 122 height 17
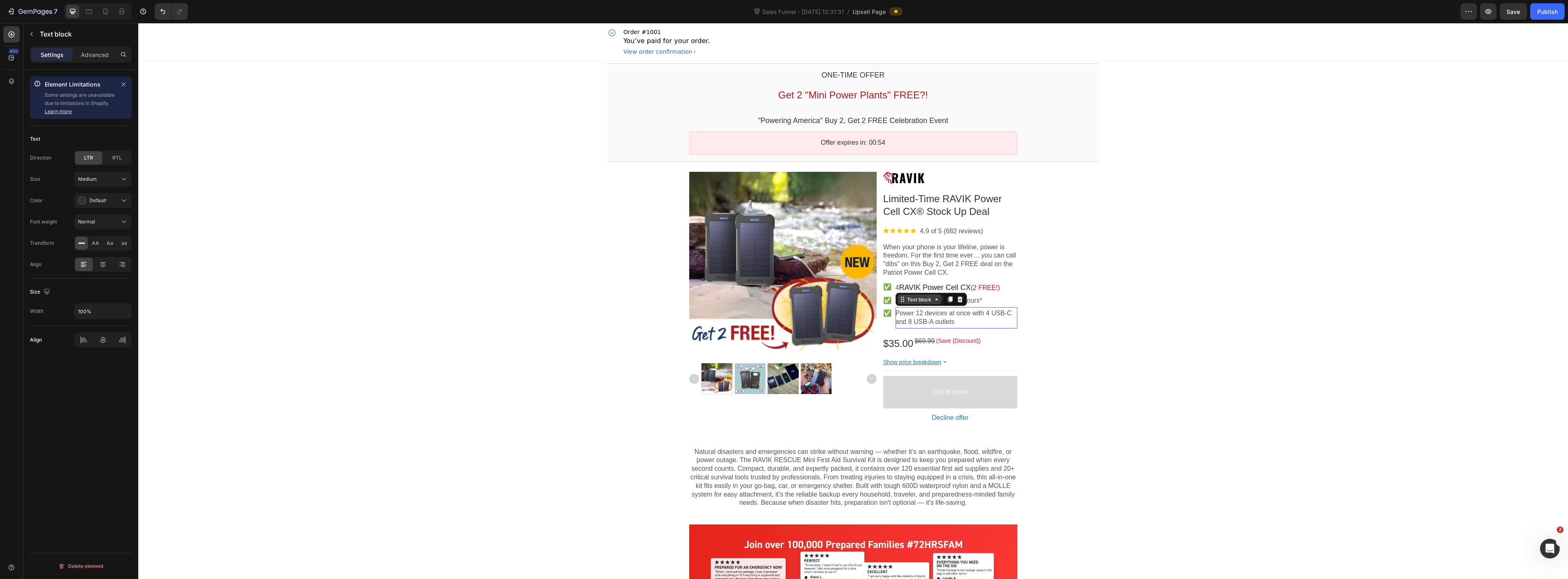
click at [925, 298] on div "Text block" at bounding box center [920, 299] width 28 height 6
click at [920, 286] on div "Row 2 cols" at bounding box center [912, 284] width 29 height 5
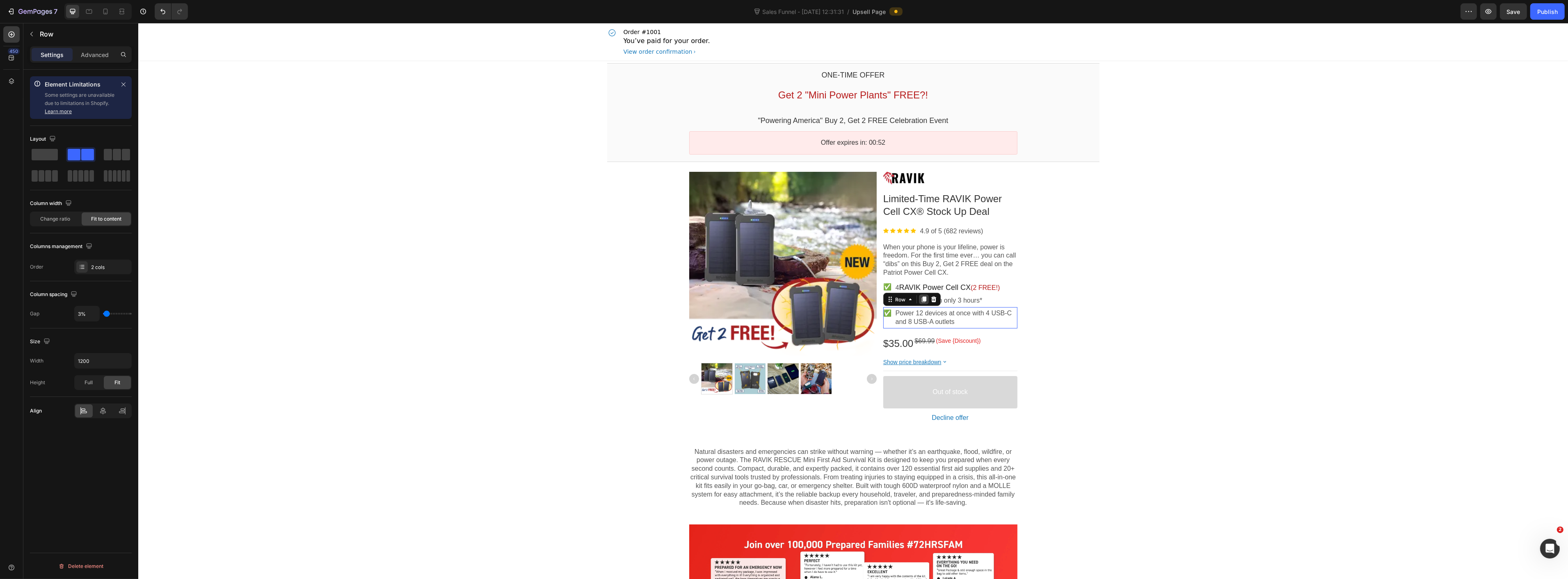
click at [922, 299] on icon at bounding box center [923, 299] width 5 height 6
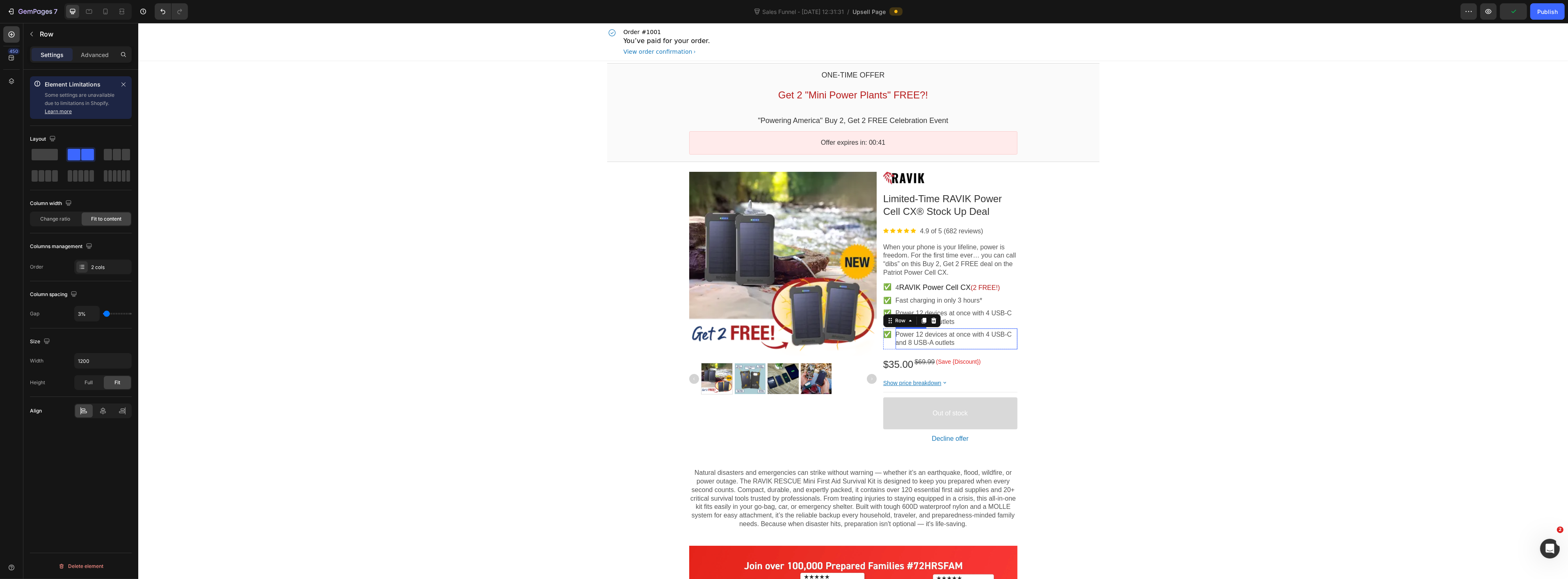
click at [951, 334] on p "Power 12 devices at once with 4 USB-C and 8 USB-A outlets" at bounding box center [956, 339] width 122 height 17
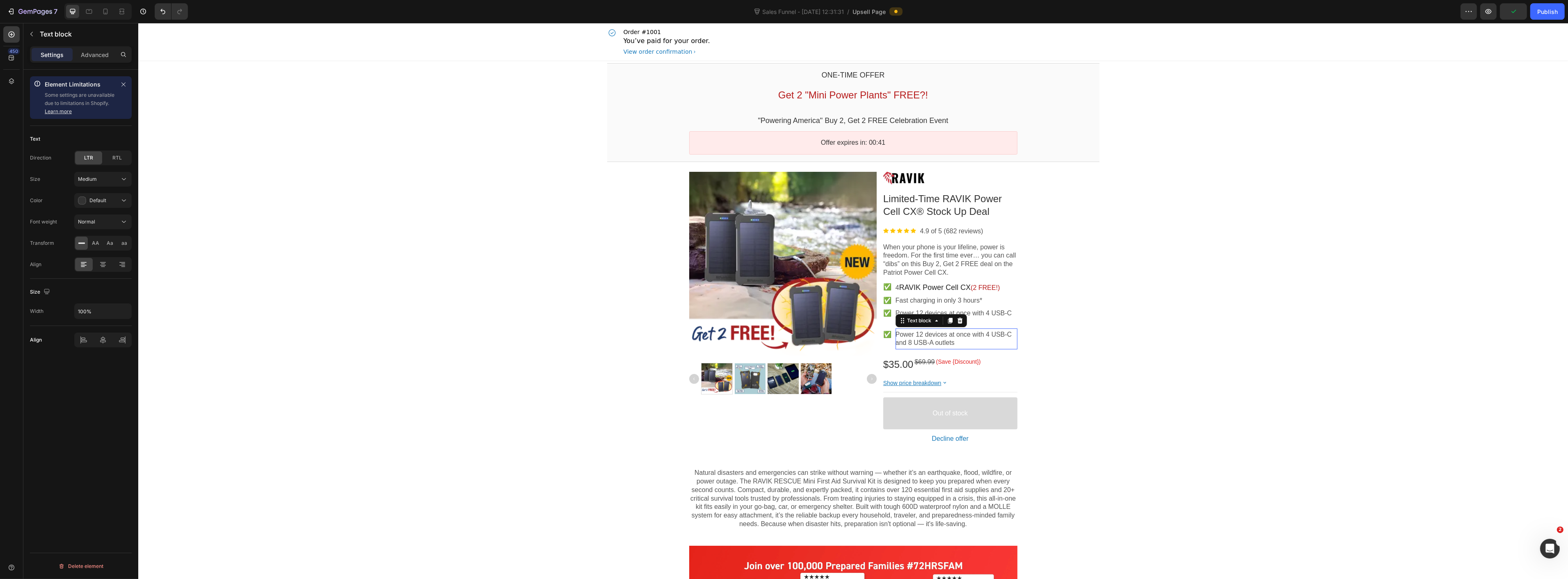
click at [950, 334] on p "Power 12 devices at once with 4 USB-C and 8 USB-A outlets" at bounding box center [956, 339] width 122 height 17
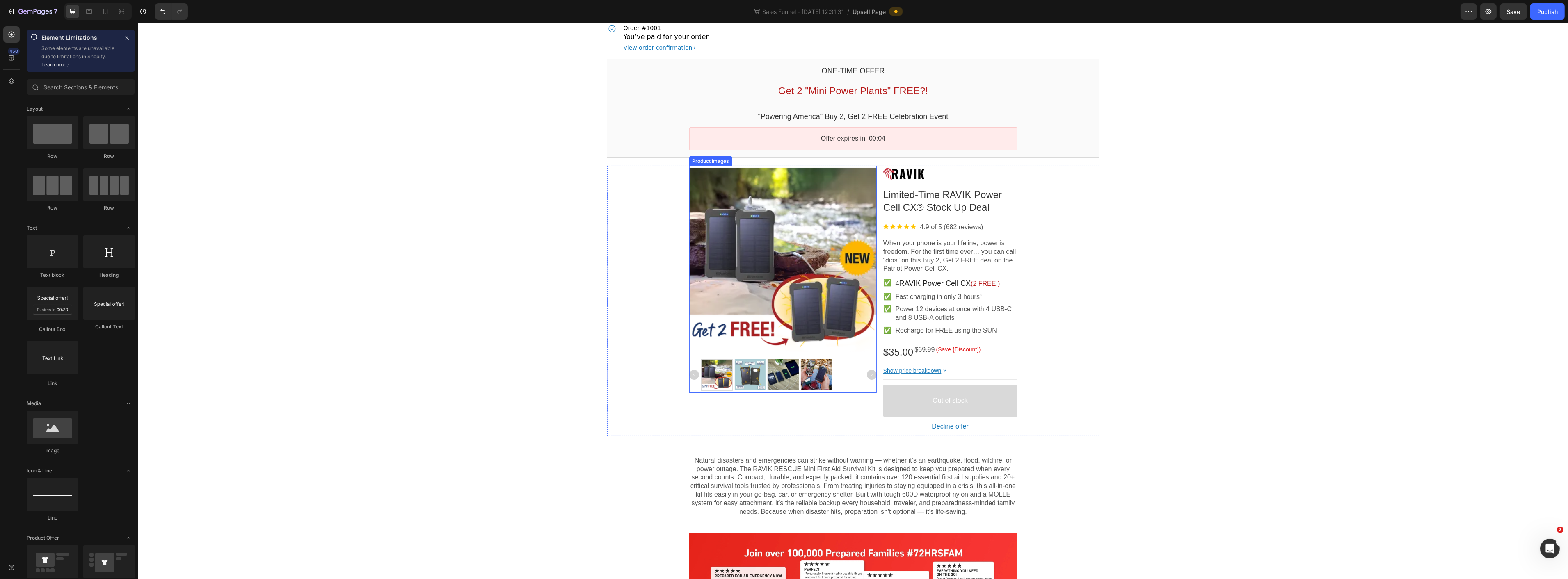
scroll to position [0, 0]
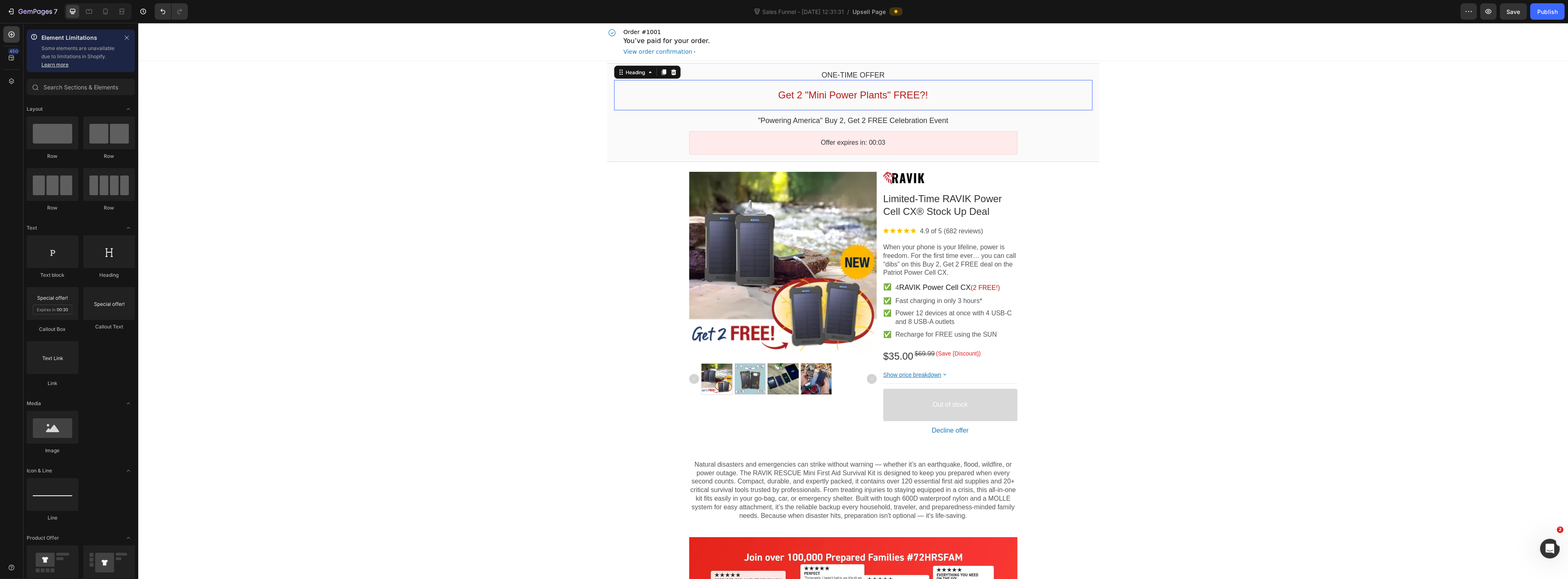
click at [863, 93] on span "Get 2 "Mini Power Plants" FREE?!" at bounding box center [853, 95] width 150 height 11
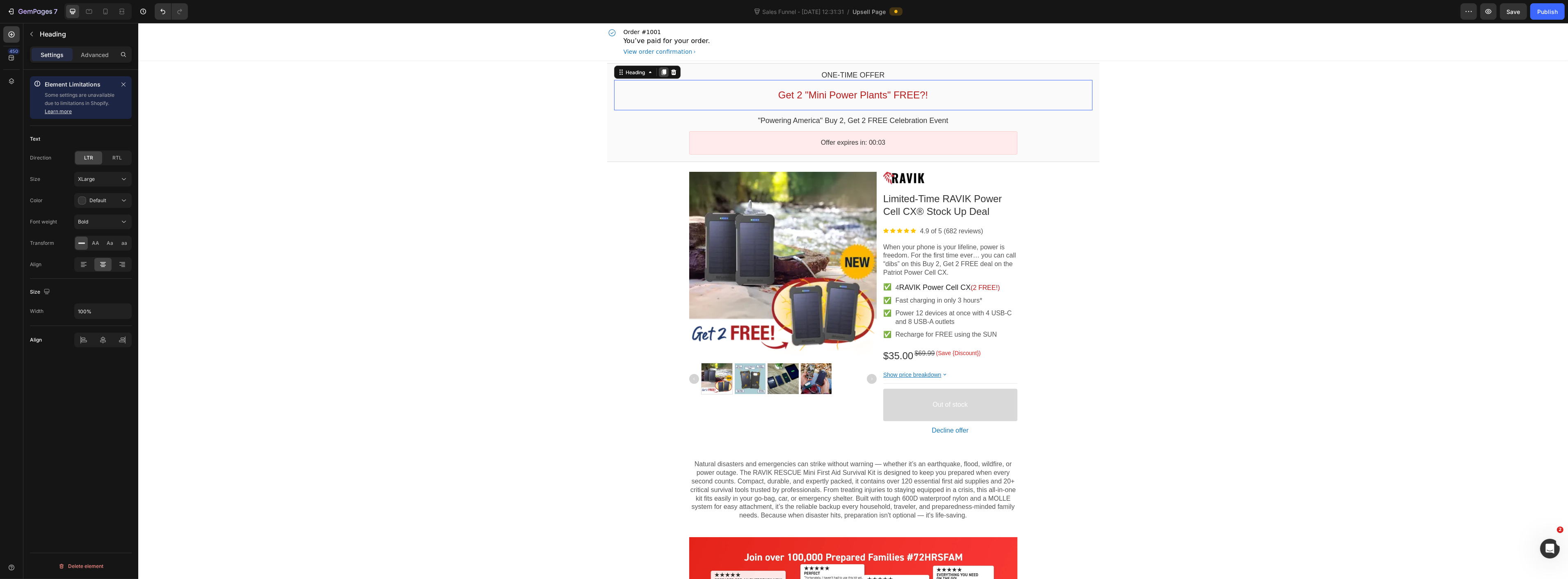
click at [660, 75] on icon at bounding box center [663, 72] width 6 height 6
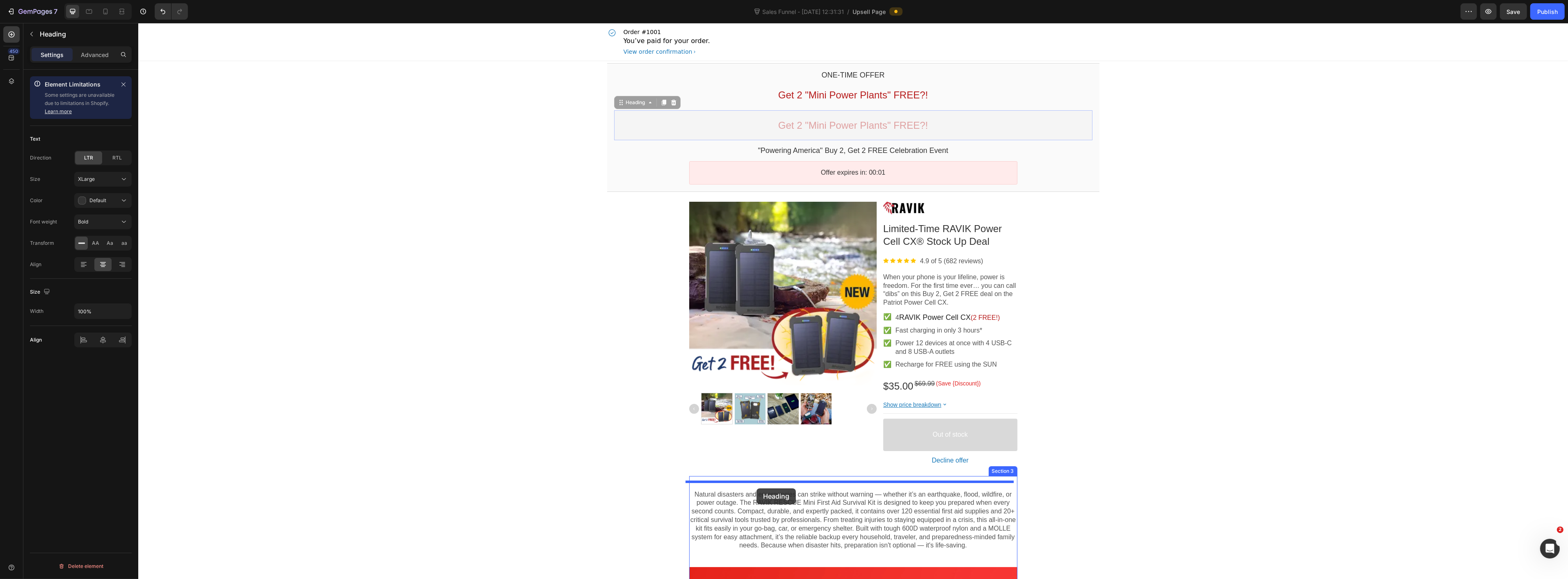
drag, startPoint x: 619, startPoint y: 110, endPoint x: 756, endPoint y: 489, distance: 403.0
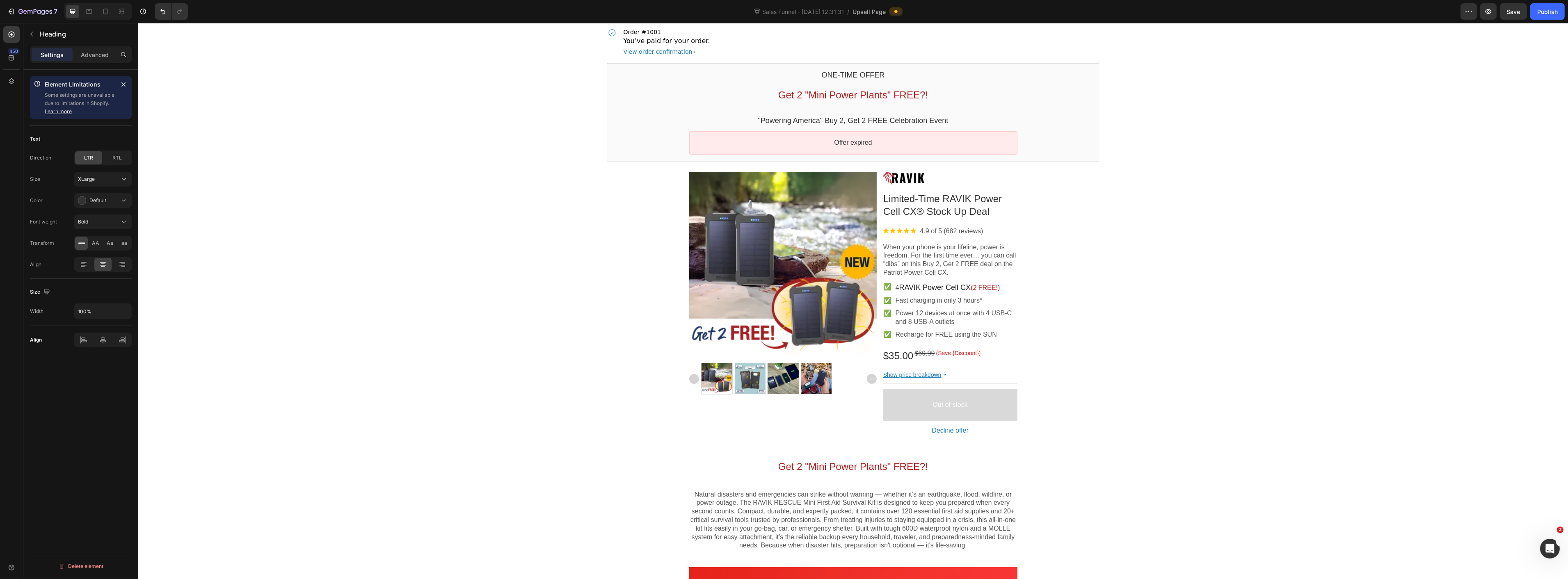
click at [825, 469] on span "Get 2 "Mini Power Plants" FREE?!" at bounding box center [853, 467] width 150 height 11
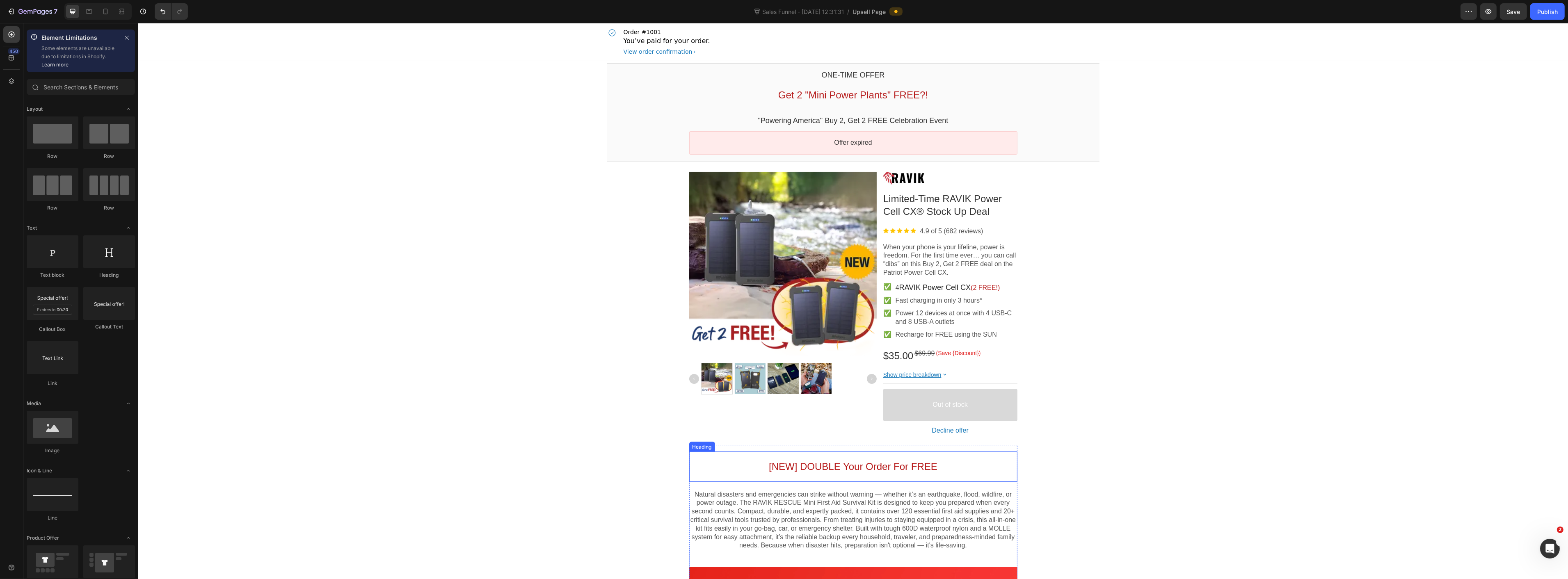
click at [734, 466] on p "[NEW] DOUBLE Your Order For FREE" at bounding box center [853, 467] width 329 height 13
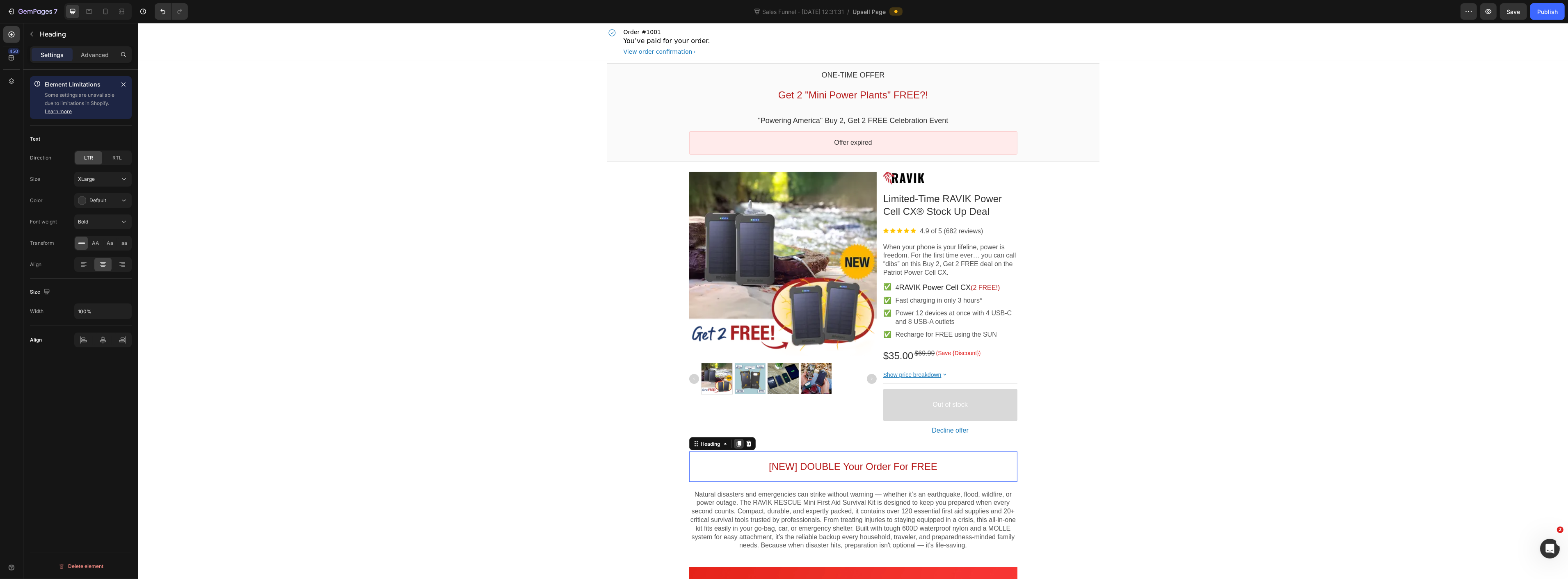
click at [736, 444] on icon at bounding box center [738, 444] width 6 height 6
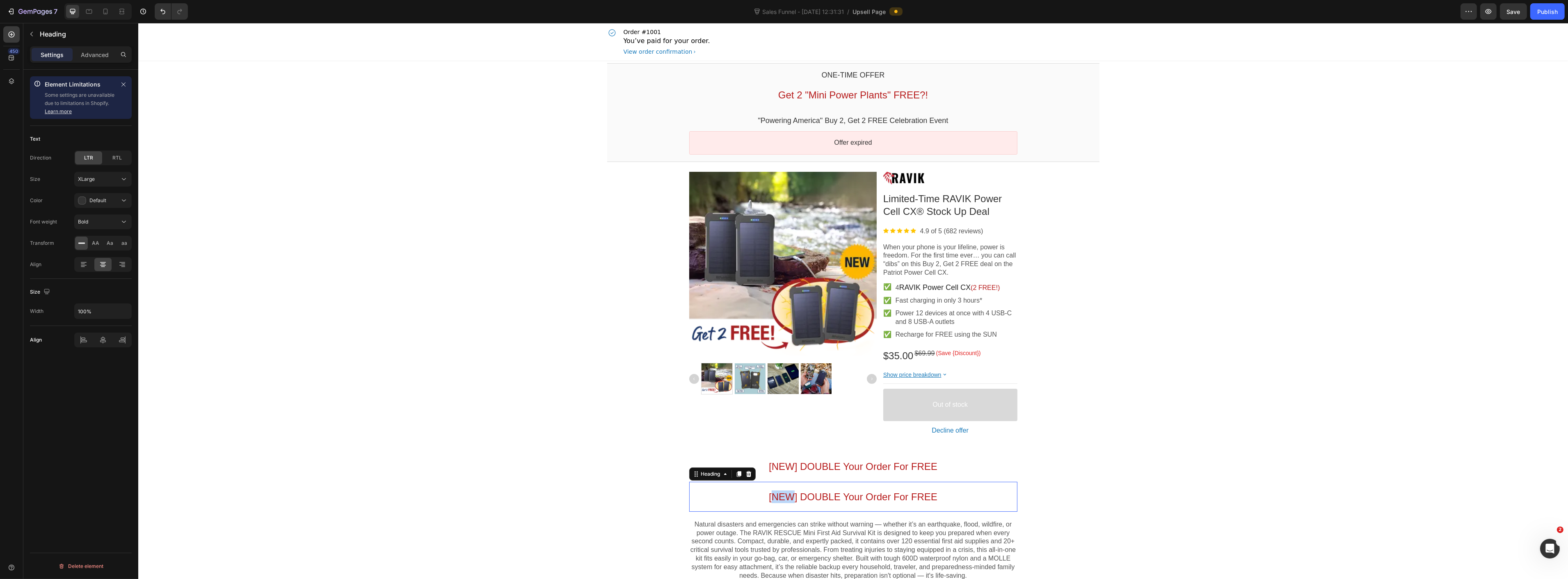
click at [787, 497] on span "[NEW] DOUBLE Your Order For FREE" at bounding box center [853, 497] width 168 height 11
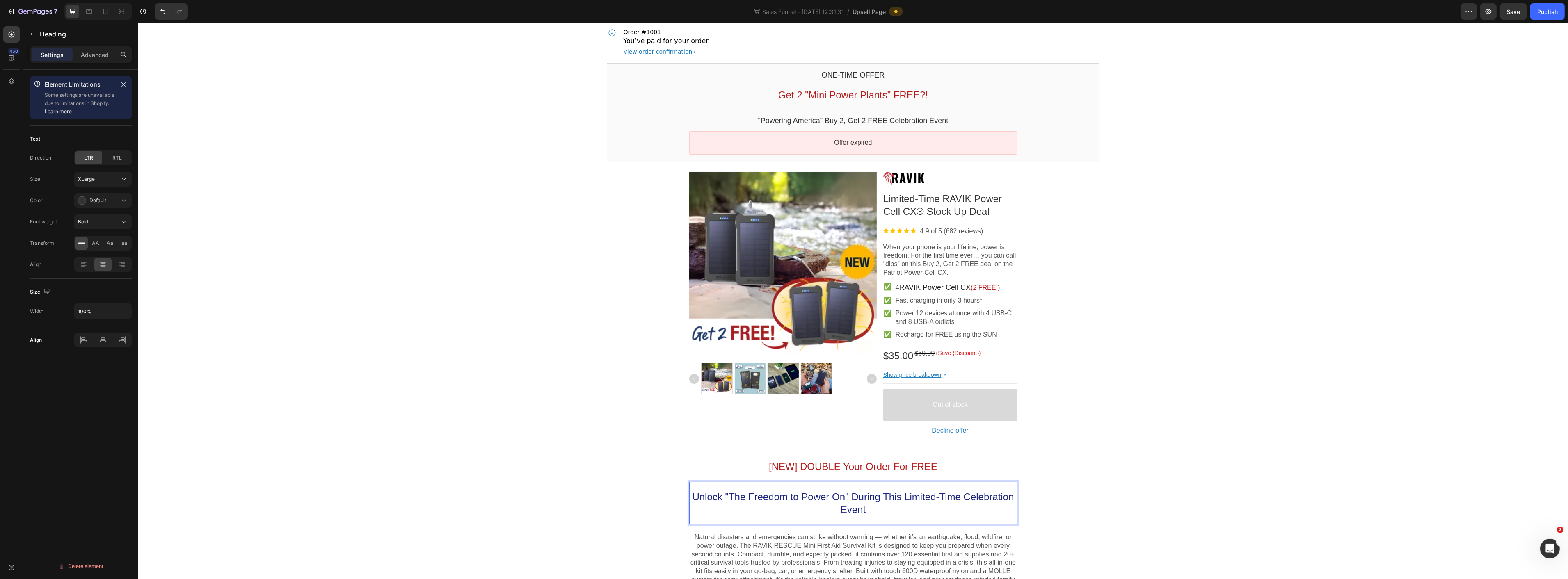
click at [840, 509] on span "Unlock "The Freedom to Power On" During This Limited-Time Celebration Event" at bounding box center [852, 504] width 321 height 24
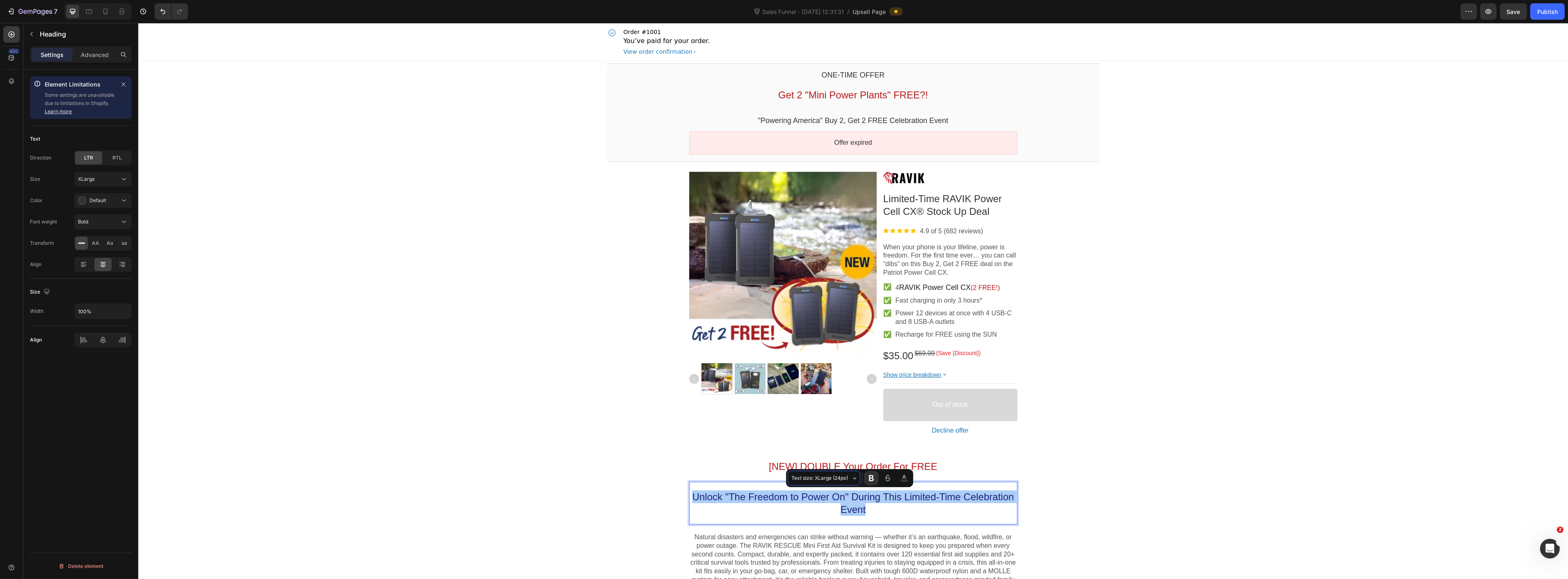
click at [818, 480] on span "Text size: XLarge (24px)" at bounding box center [820, 479] width 58 height 9
drag, startPoint x: 823, startPoint y: 539, endPoint x: 909, endPoint y: 505, distance: 92.5
click at [823, 539] on span "Large" at bounding box center [842, 543] width 76 height 11
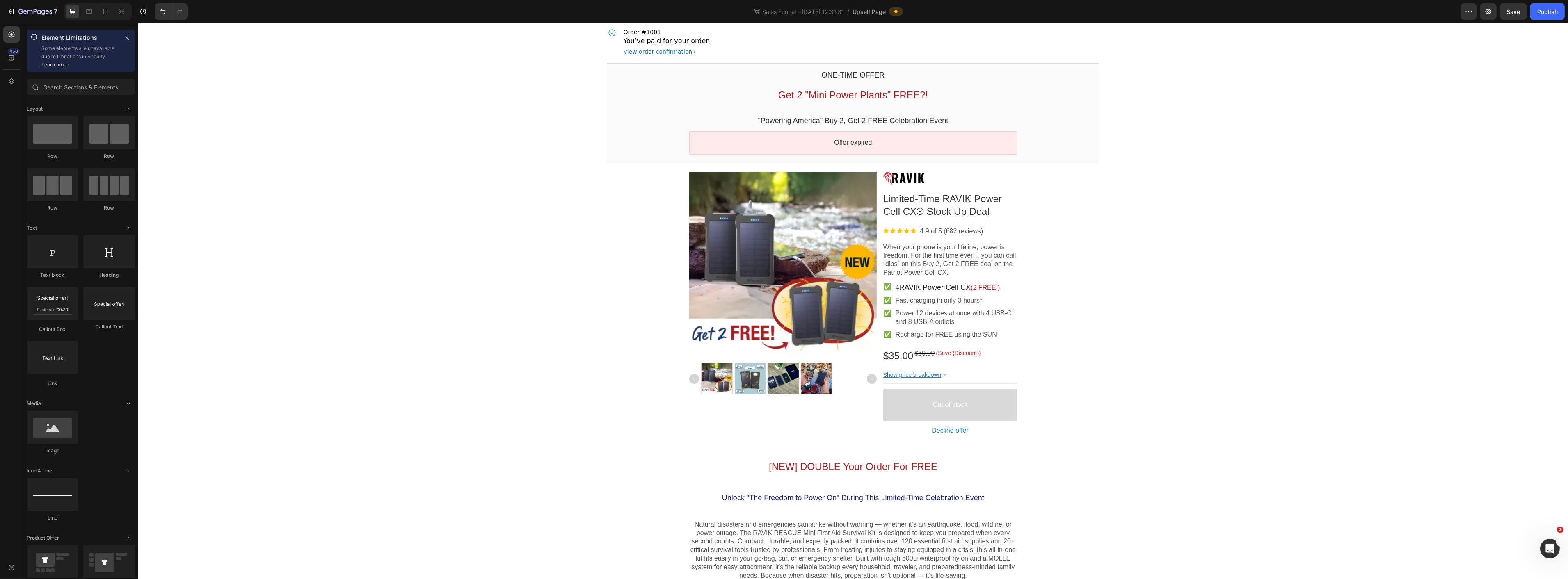
click at [863, 472] on span "[NEW] DOUBLE Your Order For FREE" at bounding box center [853, 467] width 168 height 11
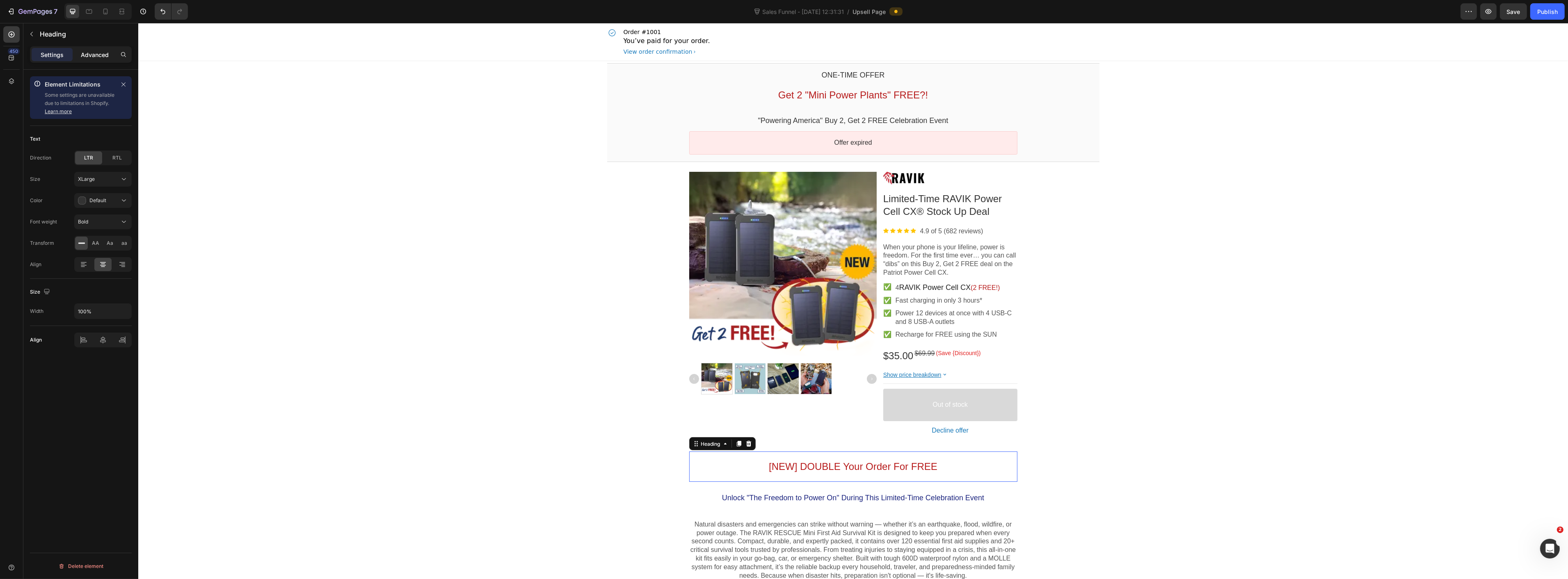
click at [85, 59] on p "Advanced" at bounding box center [95, 54] width 28 height 8
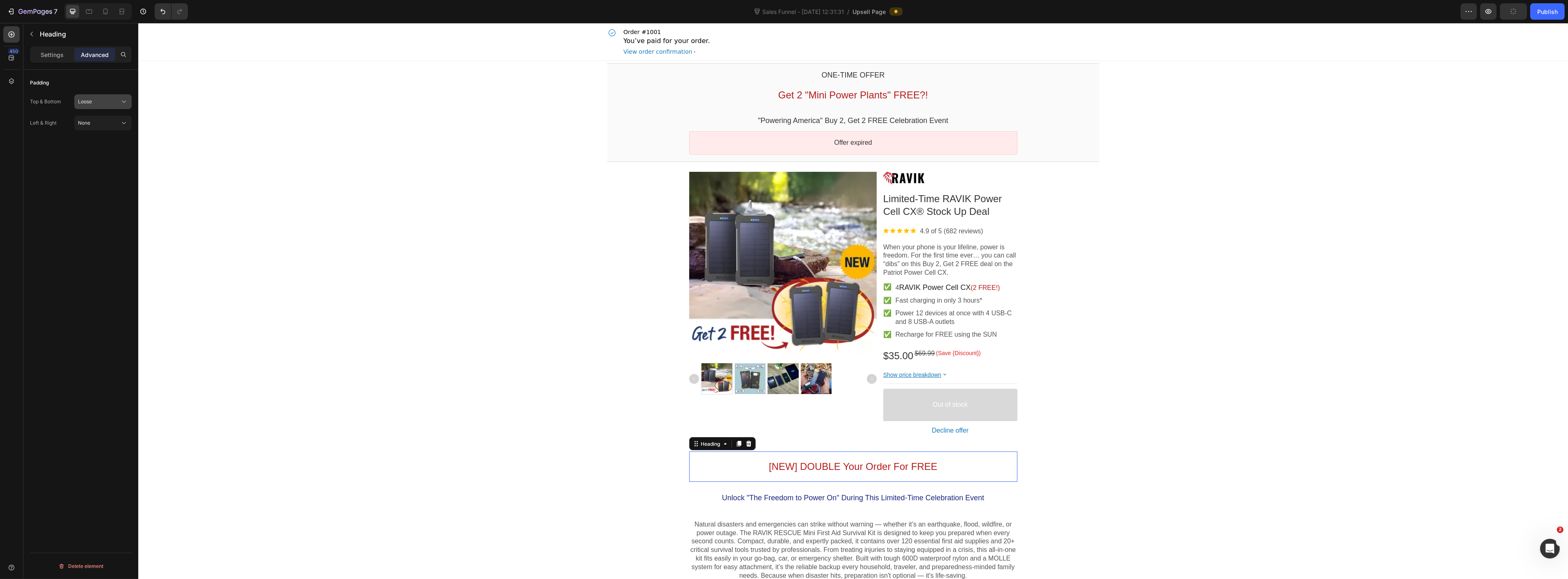
click at [103, 98] on div "Loose" at bounding box center [99, 102] width 41 height 7
click at [101, 132] on div "Extra Tight 5px" at bounding box center [94, 137] width 67 height 16
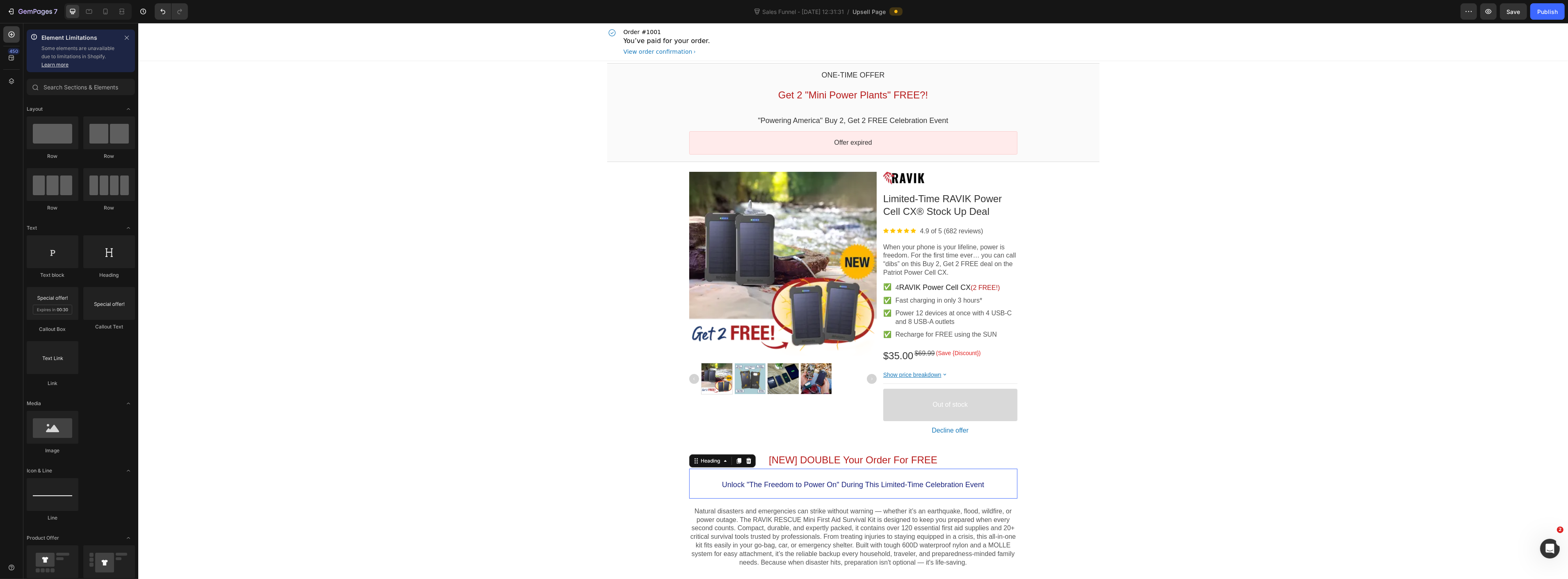
click at [894, 484] on span "Unlock "The Freedom to Power On" During This Limited-Time Celebration Event" at bounding box center [853, 484] width 262 height 8
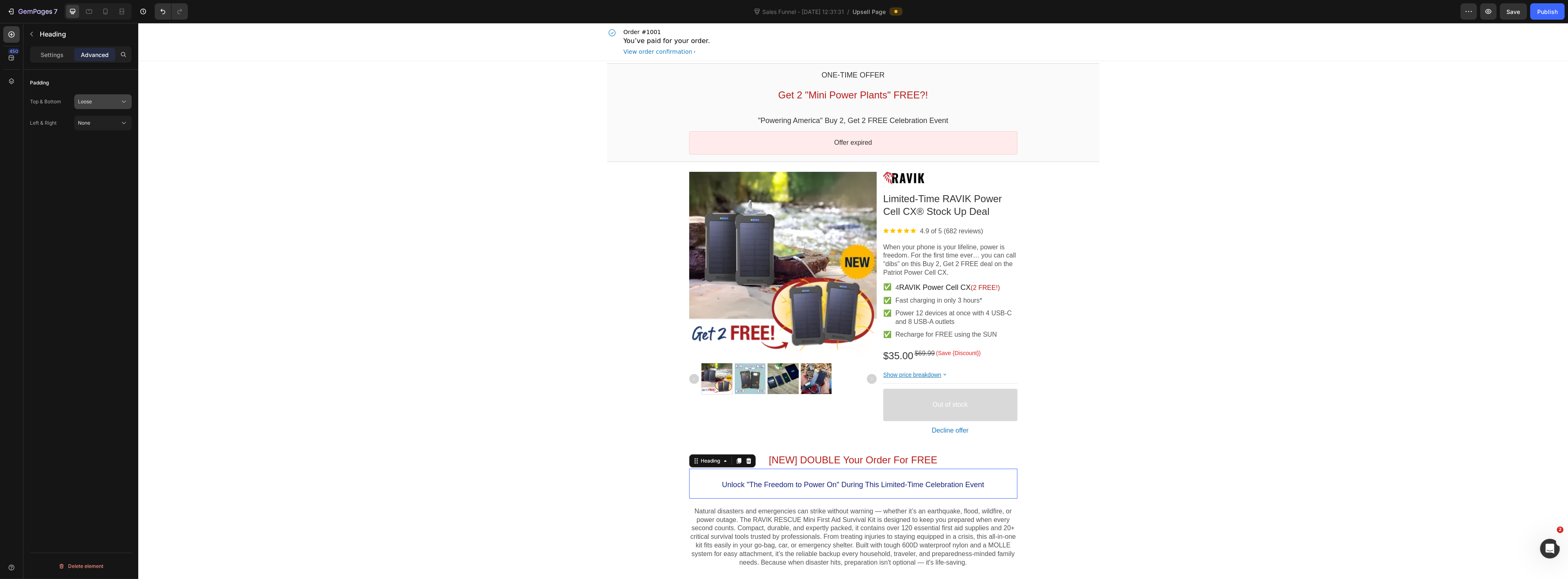
click at [92, 103] on span "Loose" at bounding box center [85, 101] width 14 height 6
click at [98, 147] on div "Tight 9px" at bounding box center [94, 153] width 67 height 16
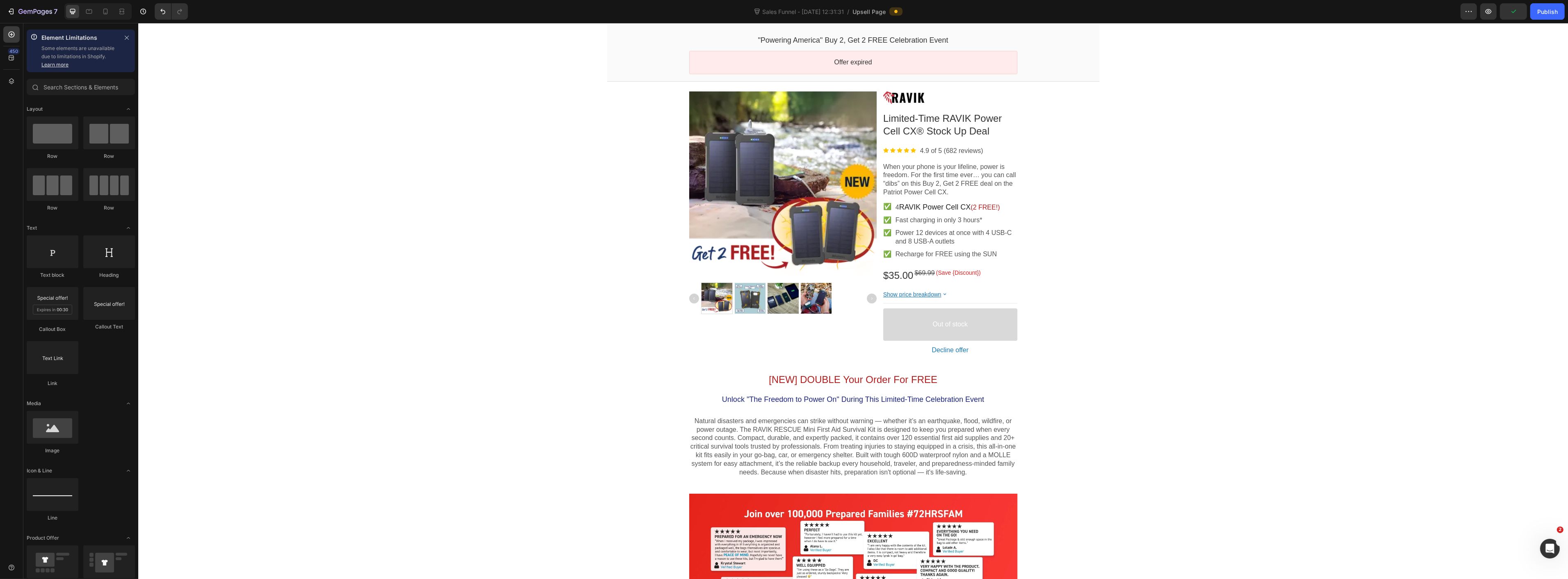
scroll to position [91, 0]
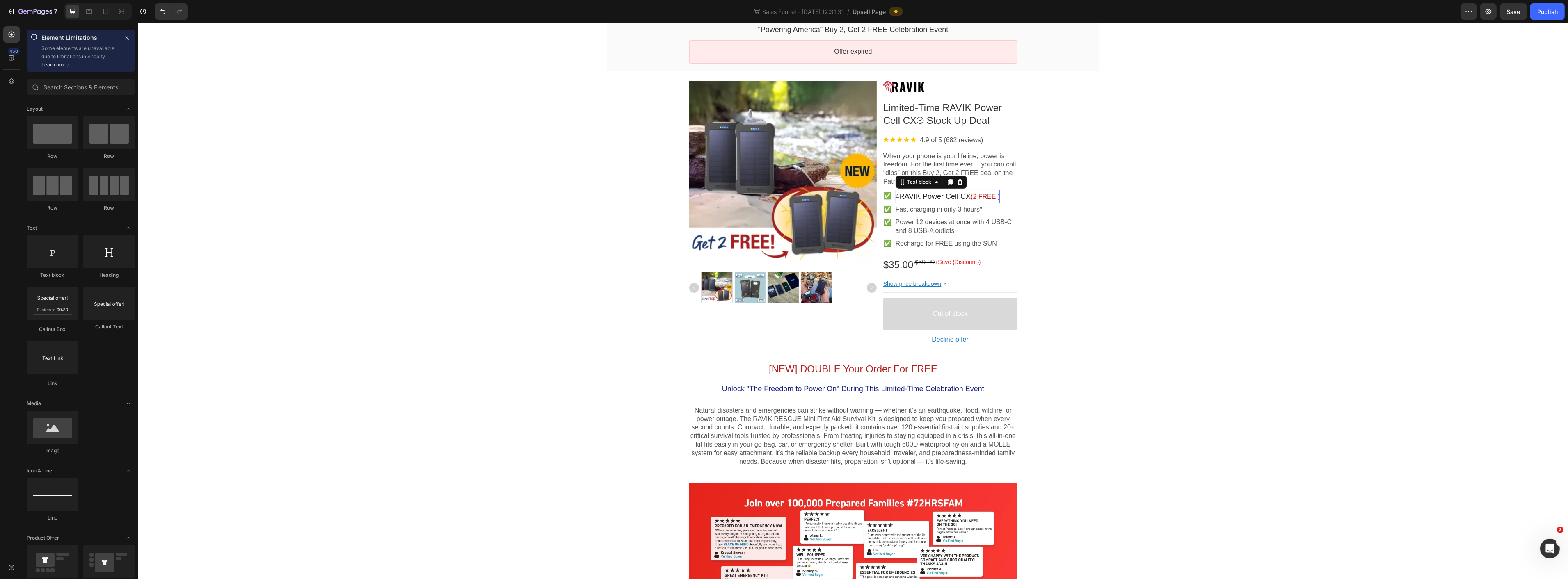
click at [904, 198] on span "RAVIK Power Cell CX" at bounding box center [935, 196] width 72 height 8
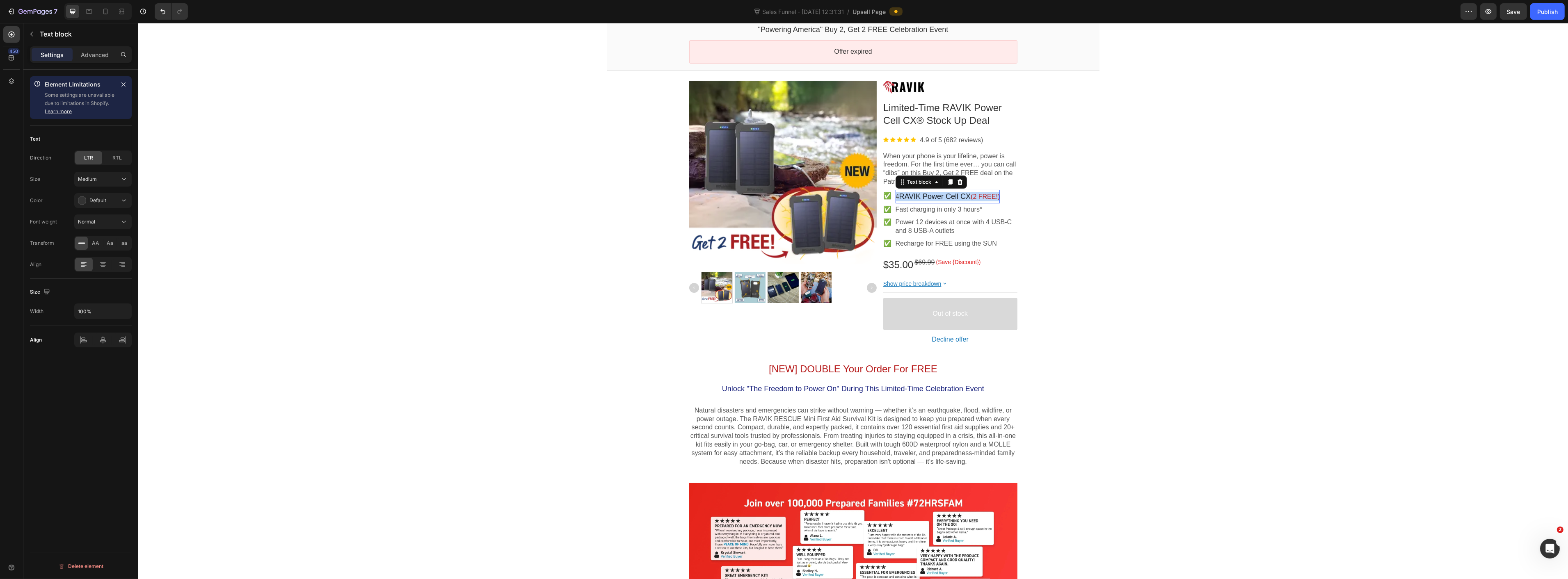
click at [904, 198] on span "RAVIK Power Cell CX" at bounding box center [935, 196] width 72 height 8
click at [900, 197] on span "RAVIK Power Cell CX" at bounding box center [935, 196] width 72 height 8
click at [884, 182] on p "When your phone is your lifeline, power is freedom. For the first time ever… yo…" at bounding box center [950, 168] width 134 height 34
click at [889, 181] on p "When your phone is your lifeline, power is freedom. For the first time ever… yo…" at bounding box center [950, 168] width 134 height 34
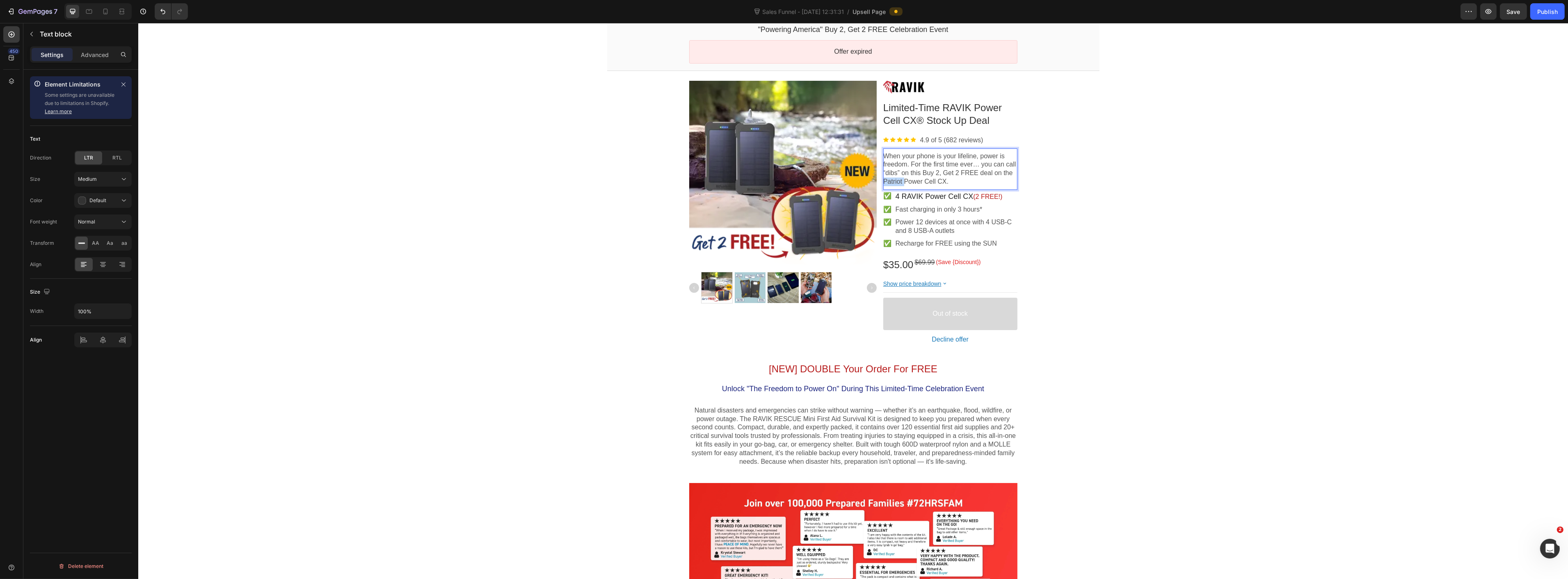
click at [889, 181] on p "When your phone is your lifeline, power is freedom. For the first time ever… yo…" at bounding box center [950, 168] width 134 height 34
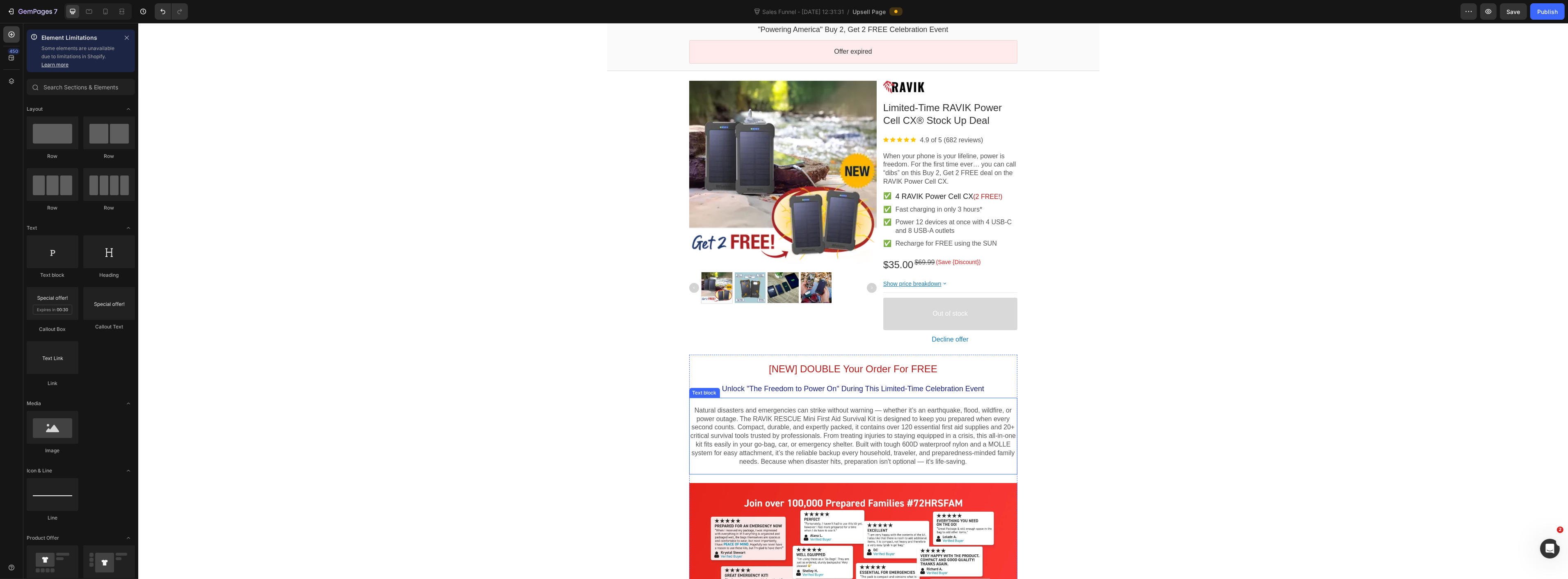
click at [830, 425] on p "Natural disasters and emergencies can strike without warning — whether it’s an …" at bounding box center [853, 436] width 329 height 60
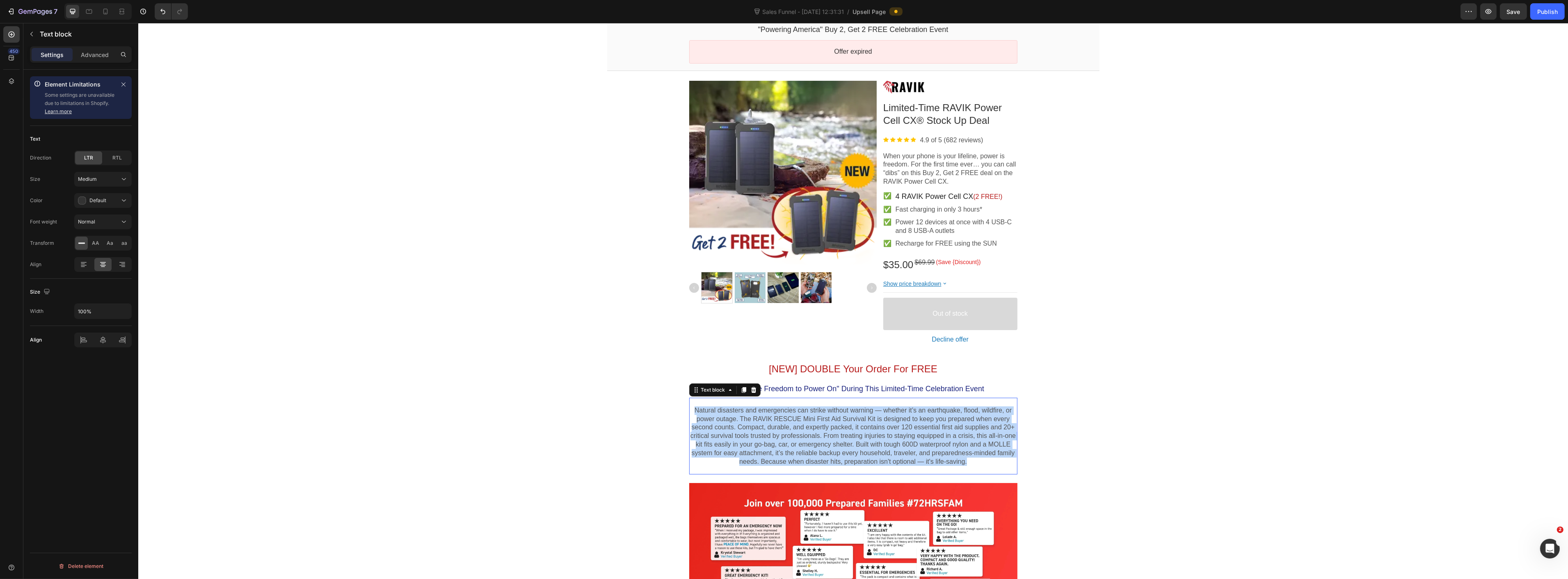
click at [830, 425] on p "Natural disasters and emergencies can strike without warning — whether it’s an …" at bounding box center [853, 436] width 329 height 60
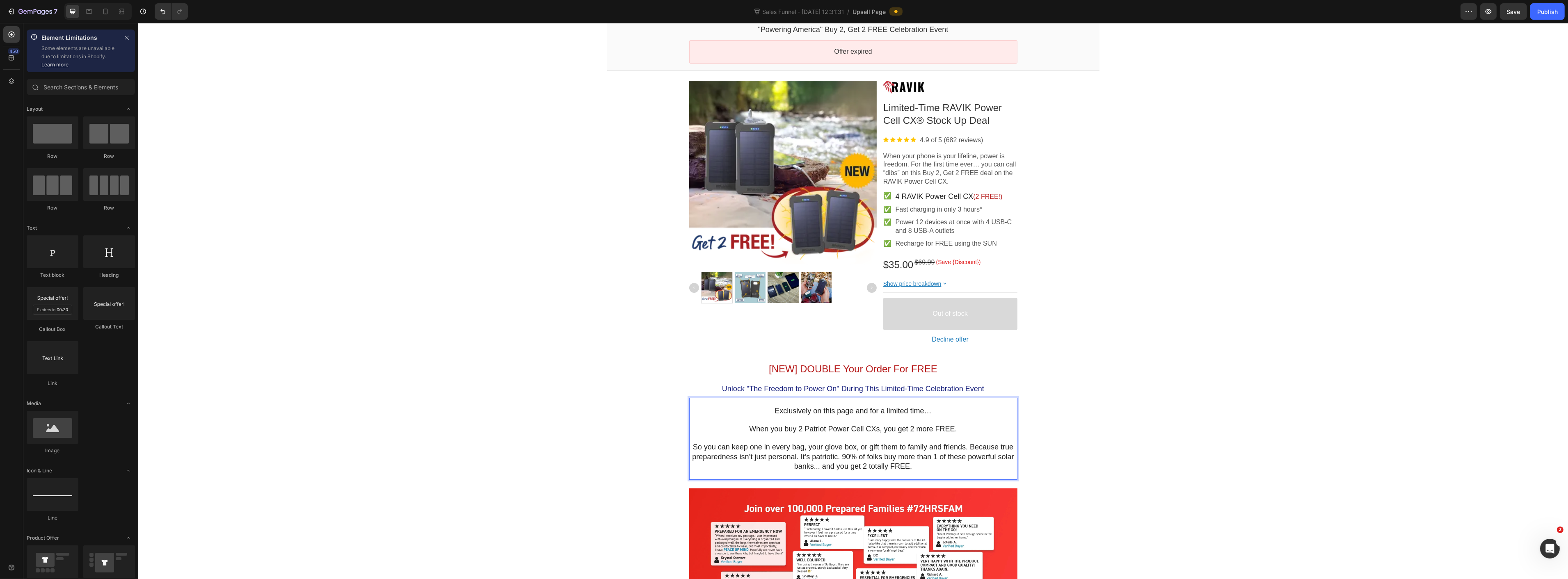
click at [814, 429] on span "When you buy 2 Patriot Power Cell CXs, you get 2 more FREE." at bounding box center [852, 429] width 207 height 8
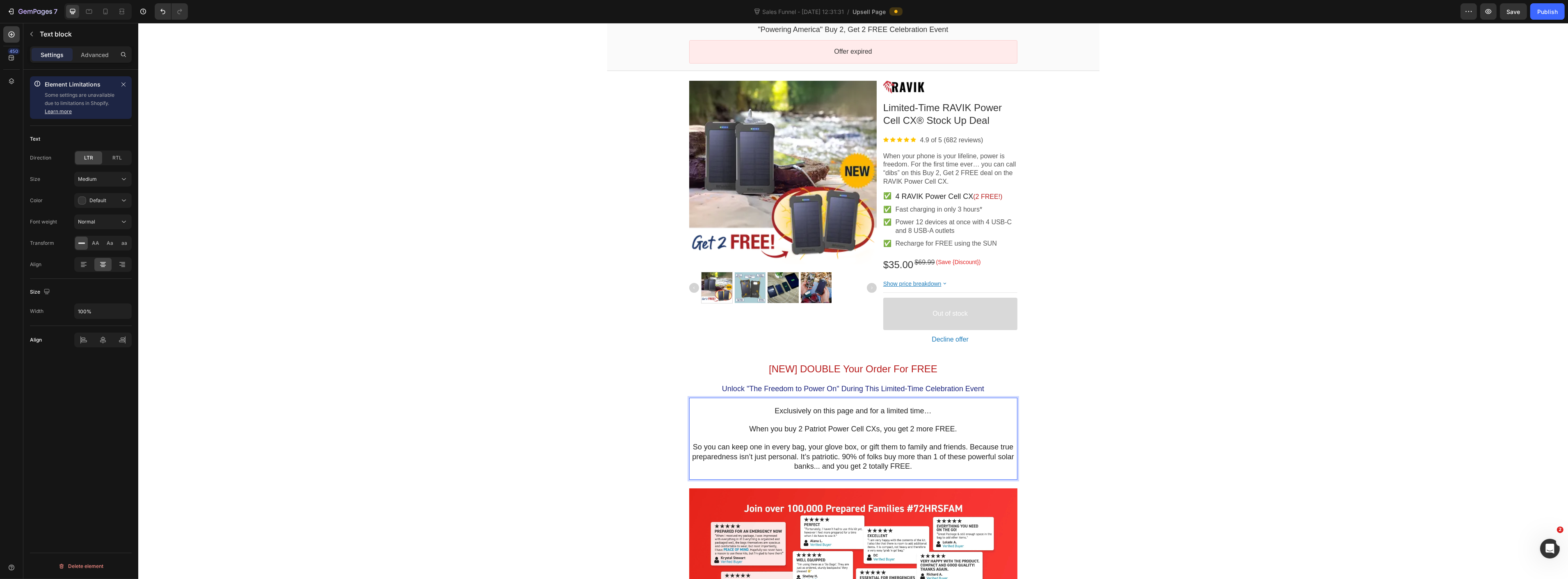
click at [817, 431] on span "When you buy 2 Patriot Power Cell CXs, you get 2 more FREE." at bounding box center [852, 429] width 207 height 8
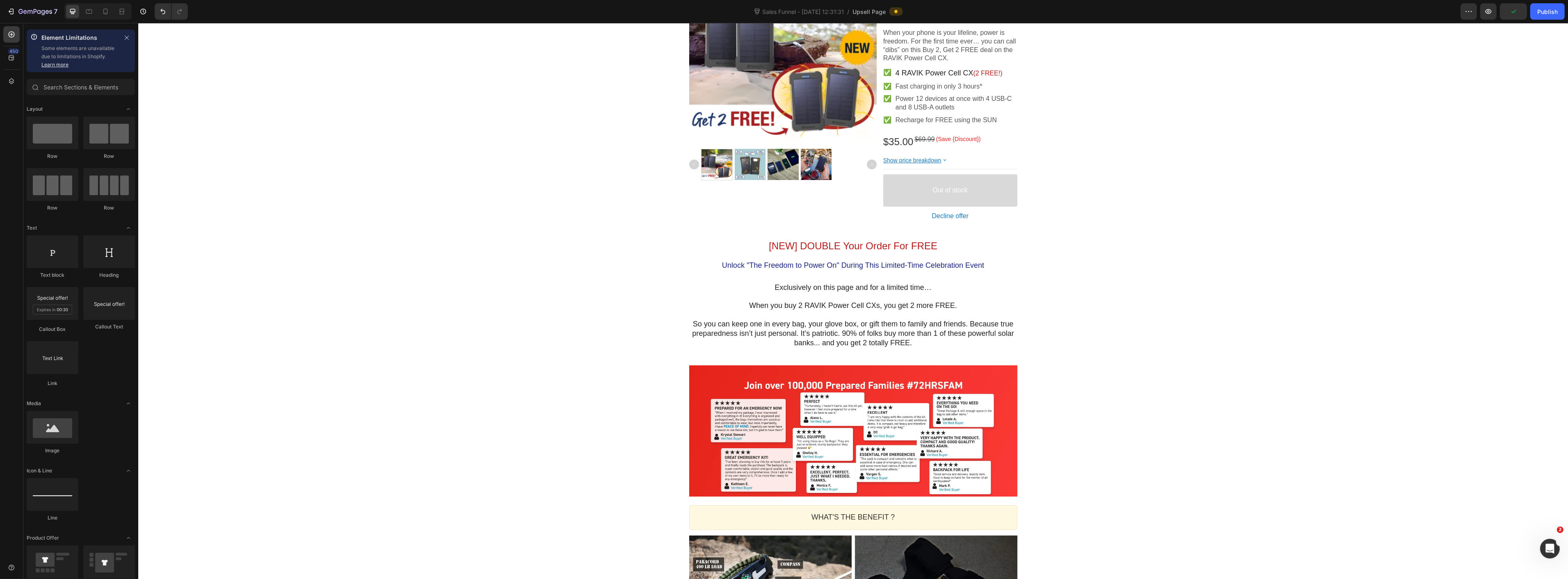
scroll to position [227, 0]
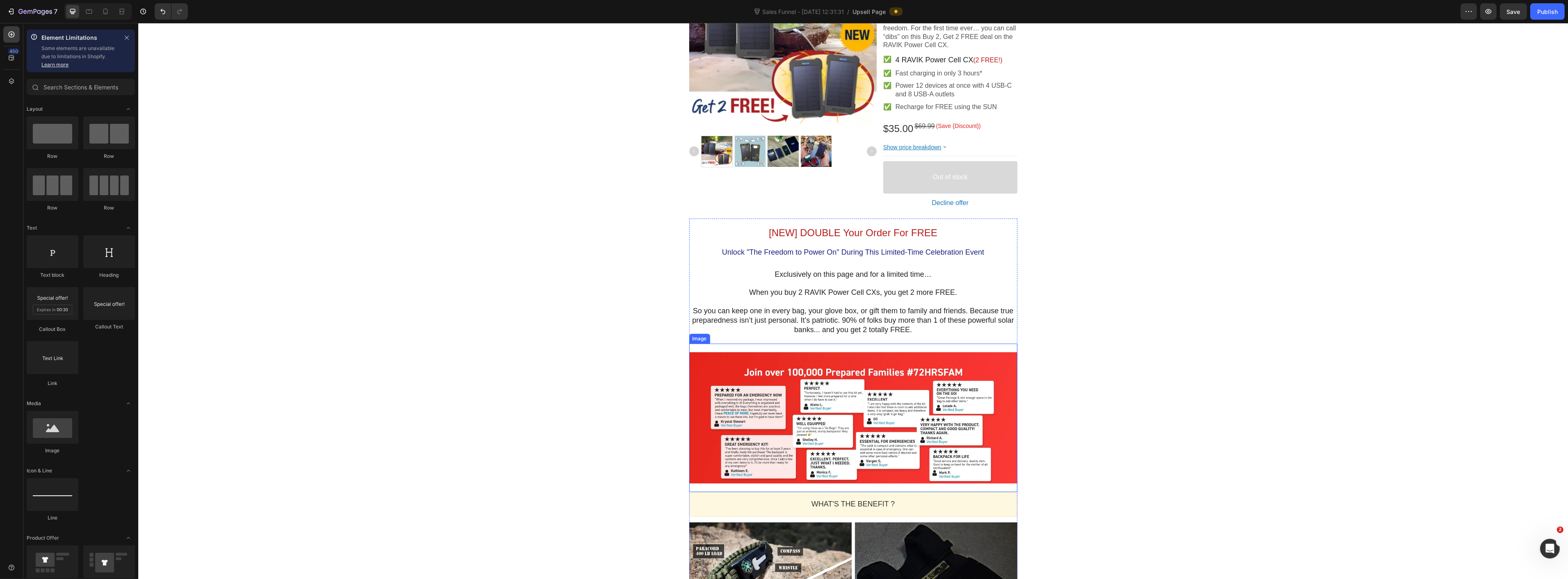
click at [830, 424] on div at bounding box center [853, 418] width 329 height 132
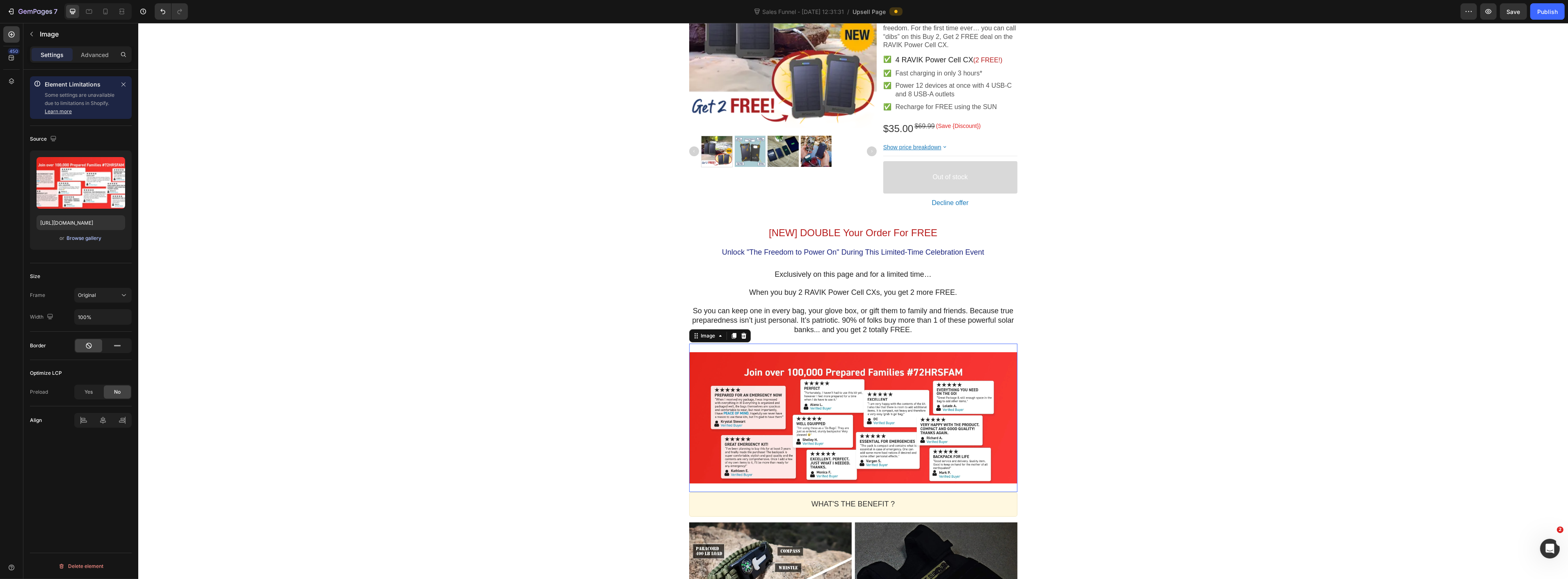
click at [83, 239] on div "Browse gallery" at bounding box center [85, 238] width 35 height 7
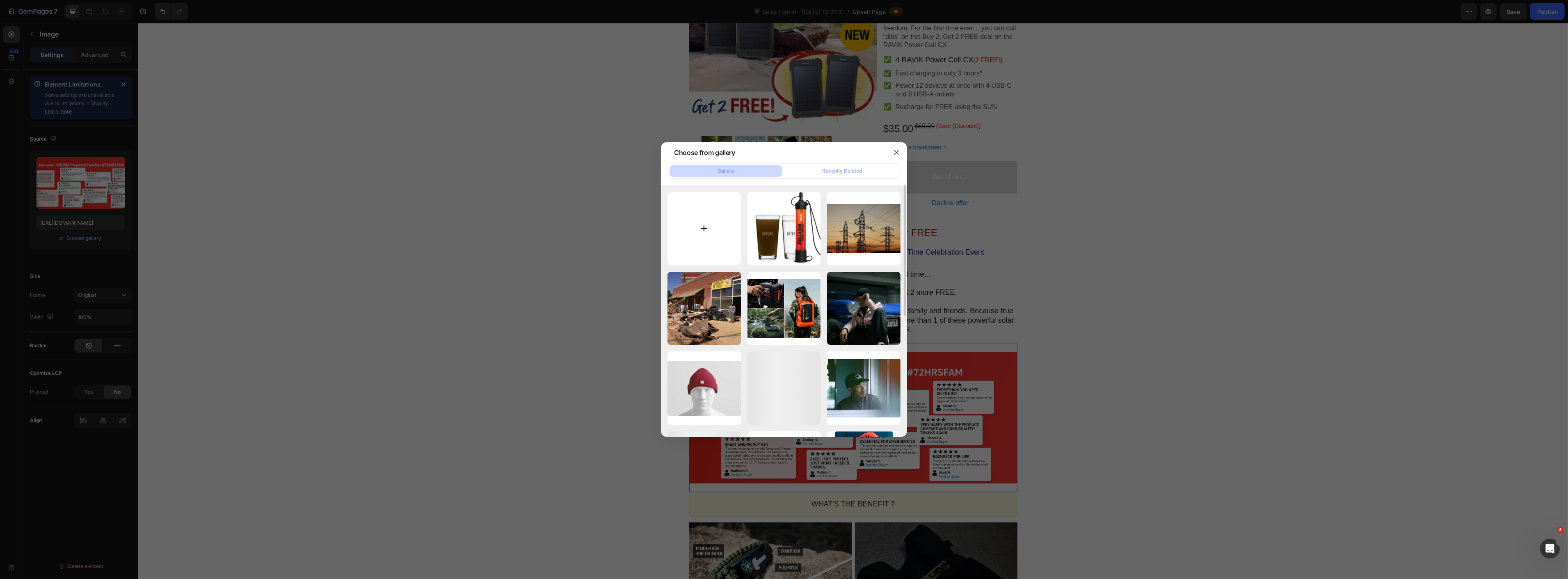
click at [710, 217] on input "file" at bounding box center [704, 229] width 74 height 74
type input "C:\fakepath\700x0.webp"
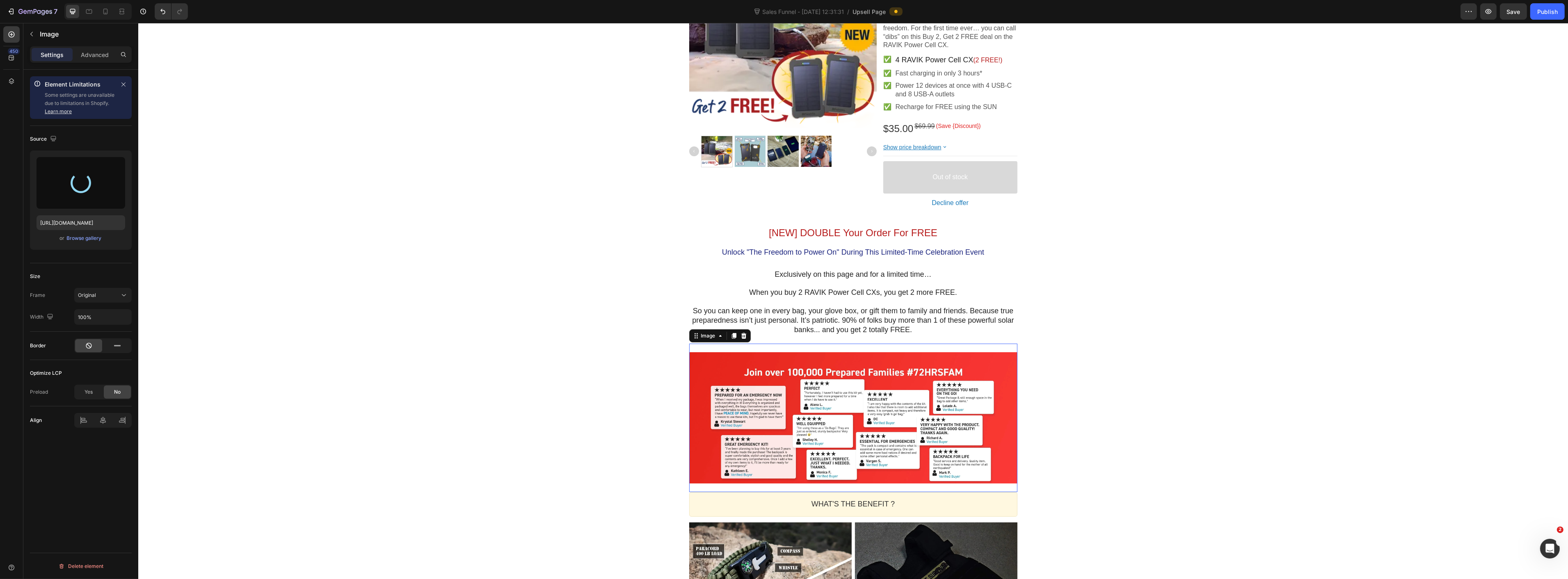
type input "https://cdn.shopify.com/s/files/1/0874/1657/0138/files/gempages_565658406589825…"
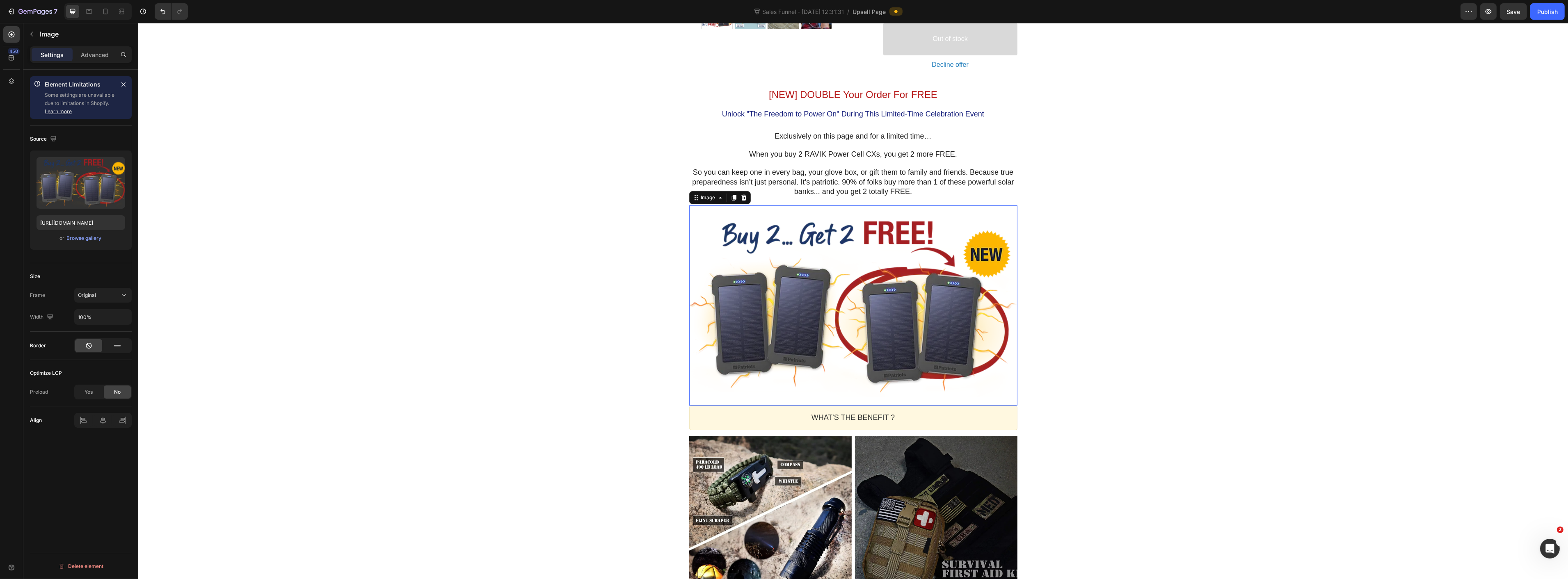
scroll to position [365, 0]
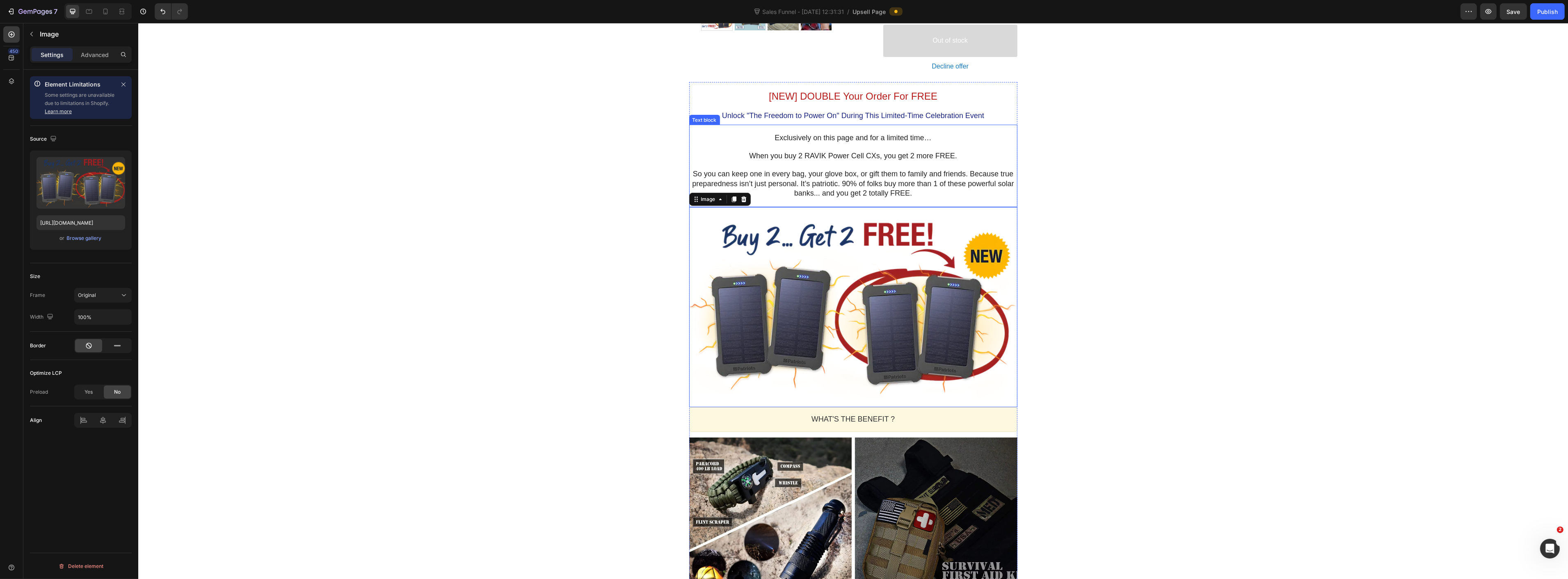
click at [808, 166] on p "Exclusively on this page and for a limited time… When you buy 2 RAVIK Power Cel…" at bounding box center [853, 166] width 329 height 65
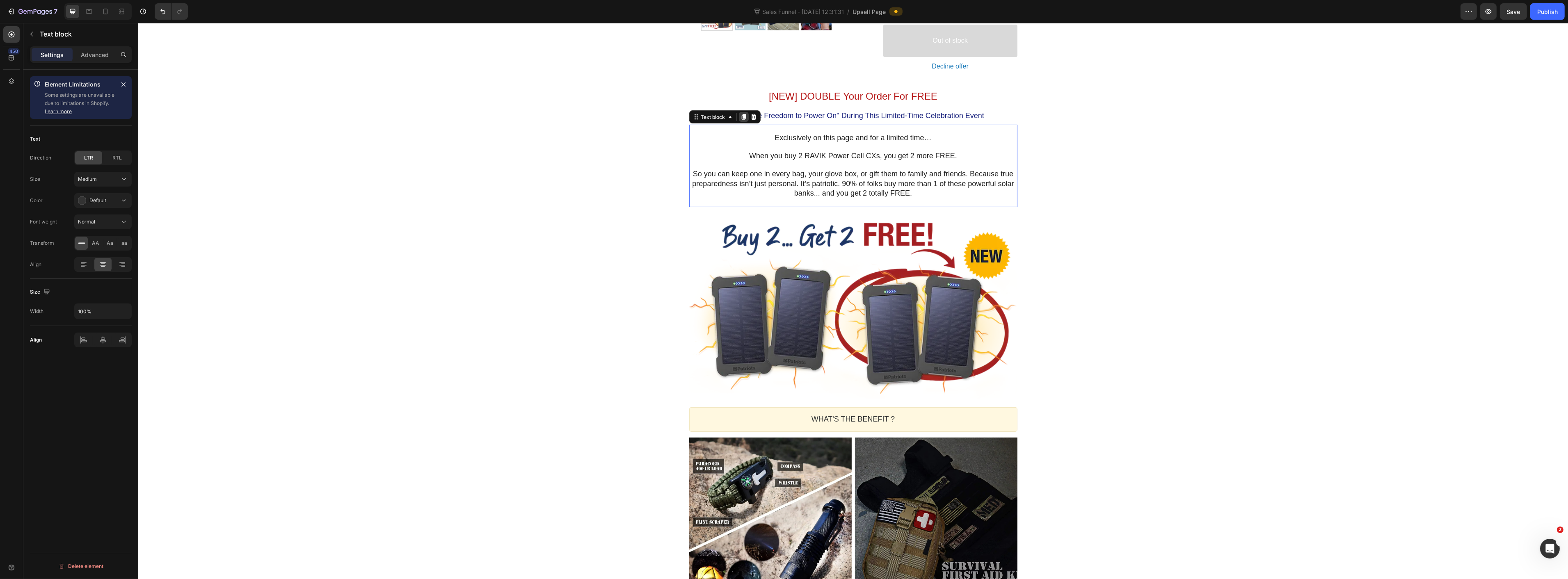
click at [738, 112] on div at bounding box center [743, 117] width 10 height 10
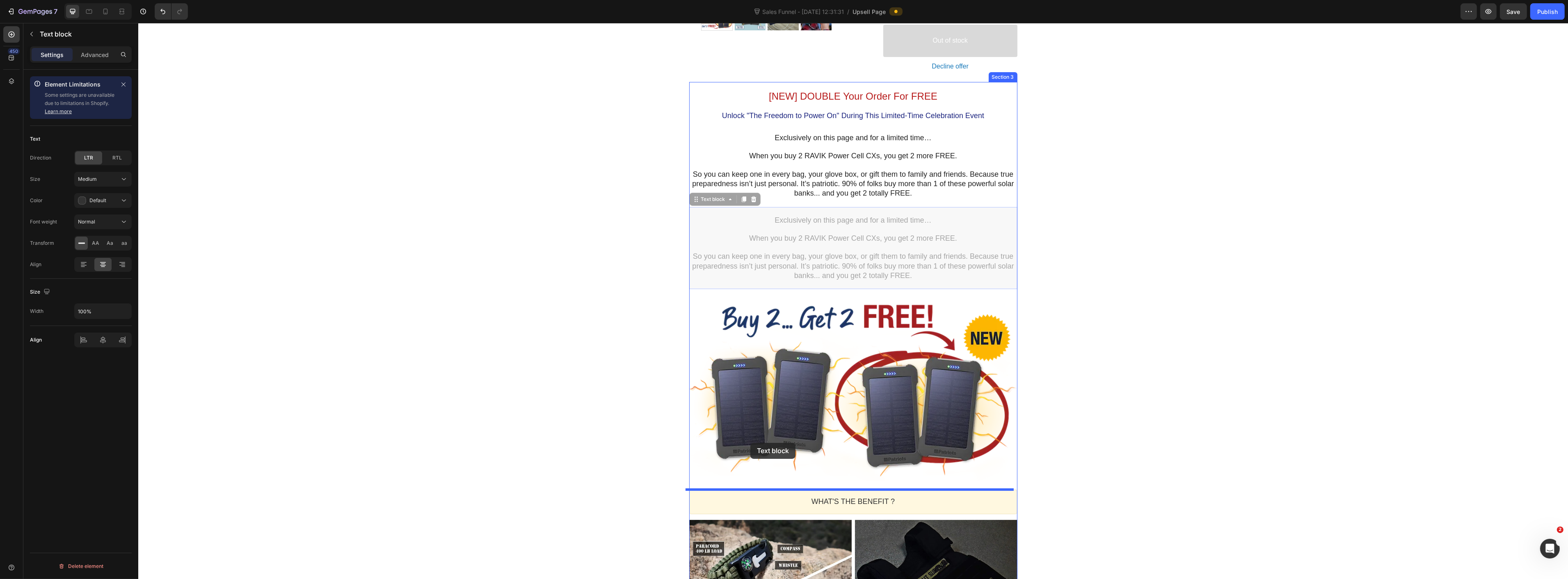
drag, startPoint x: 692, startPoint y: 197, endPoint x: 750, endPoint y: 443, distance: 252.7
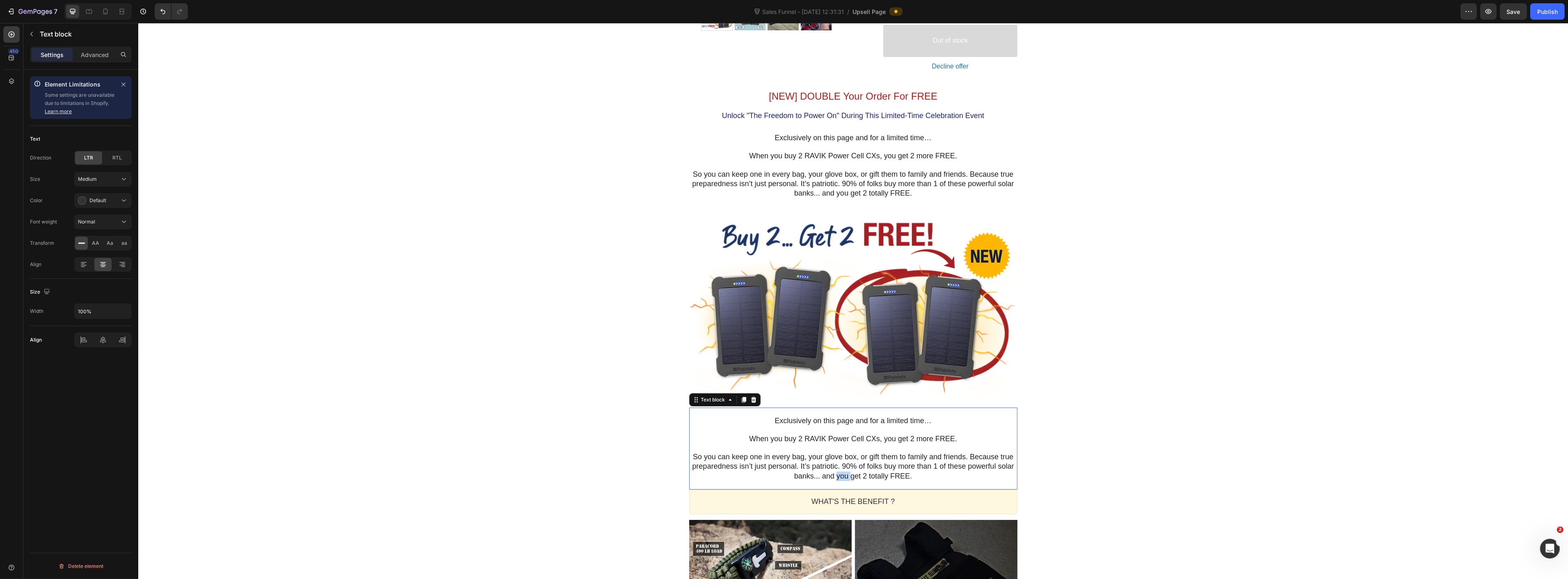
click at [838, 471] on span "So you can keep one in every bag, your glove box, or gift them to family and fr…" at bounding box center [852, 467] width 321 height 28
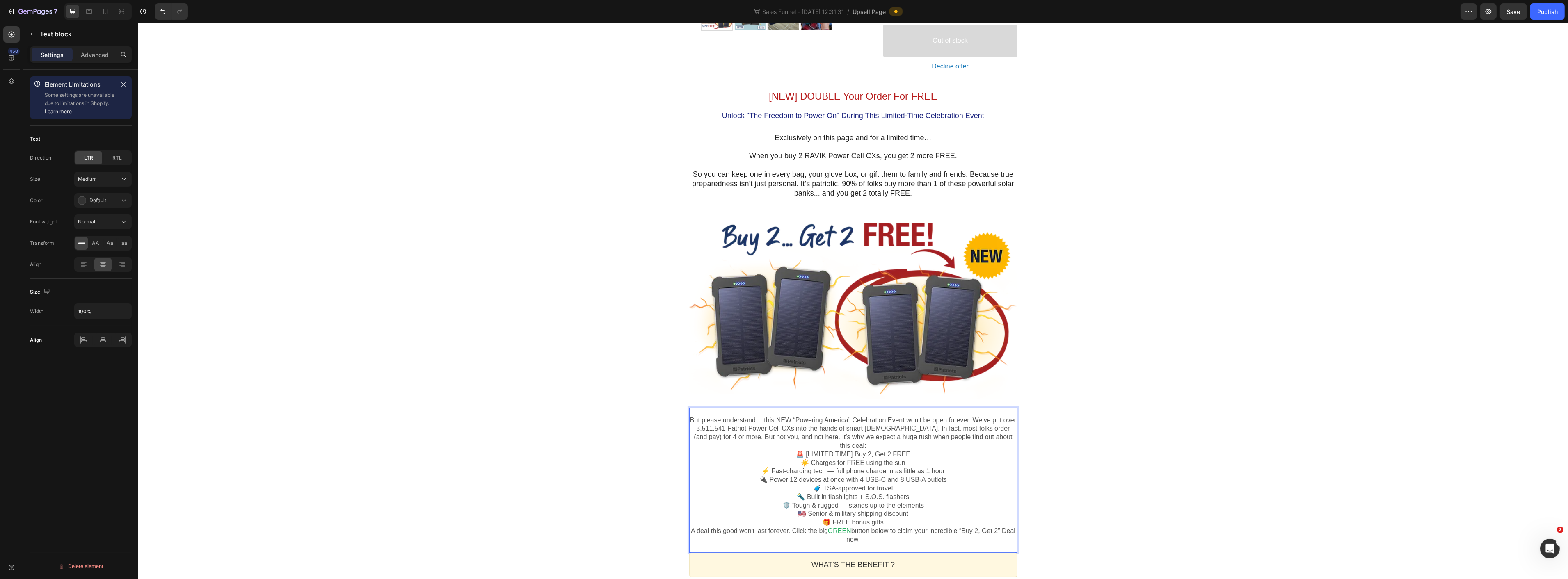
click at [1003, 439] on p "But please understand… this NEW “Powering America” Celebration Event won't be o…" at bounding box center [853, 433] width 329 height 34
click at [904, 522] on p "🚨 [LIMITED TIME] Buy 2, Get 2 FREE ☀️ Charges for FREE using the sun ⚡ Fast-cha…" at bounding box center [853, 497] width 329 height 76
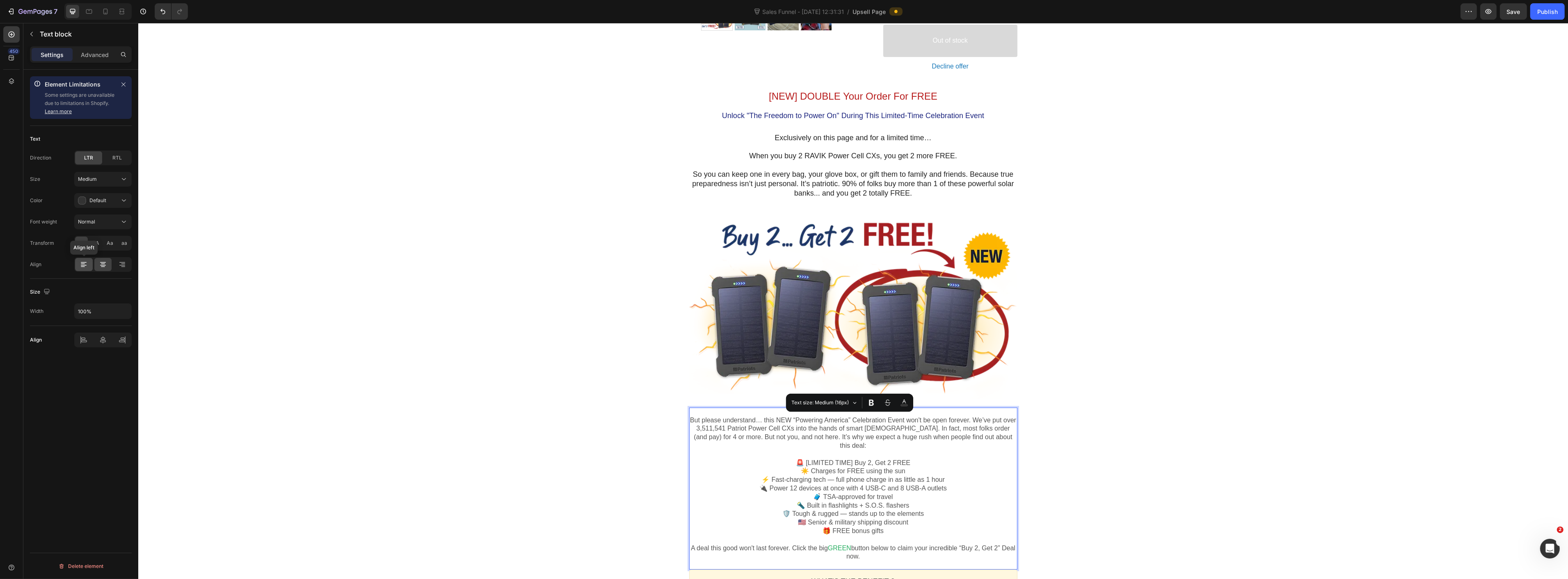
click at [85, 269] on div at bounding box center [84, 264] width 17 height 13
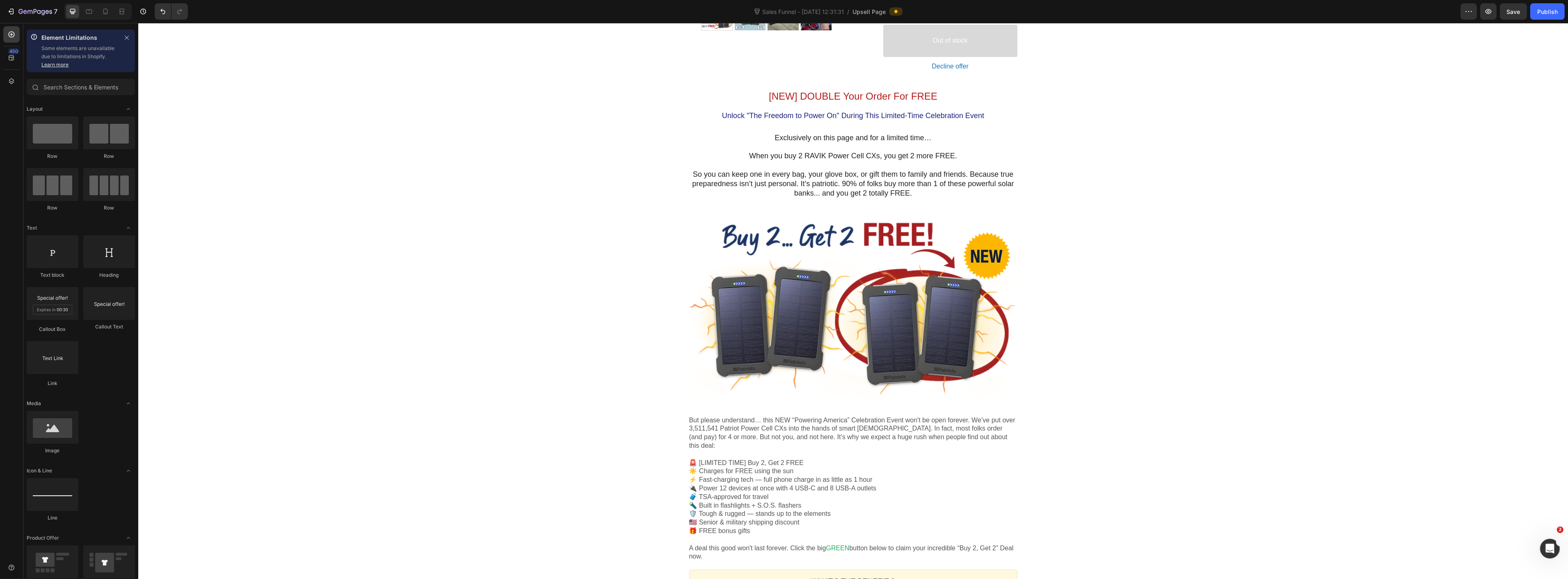
drag, startPoint x: 304, startPoint y: 251, endPoint x: 377, endPoint y: 251, distance: 73.0
click at [305, 251] on div "One-time Offer Callout Text Get 2 "Mini Power Plants" FREE?! Heading "Powering …" at bounding box center [853, 560] width 1430 height 1726
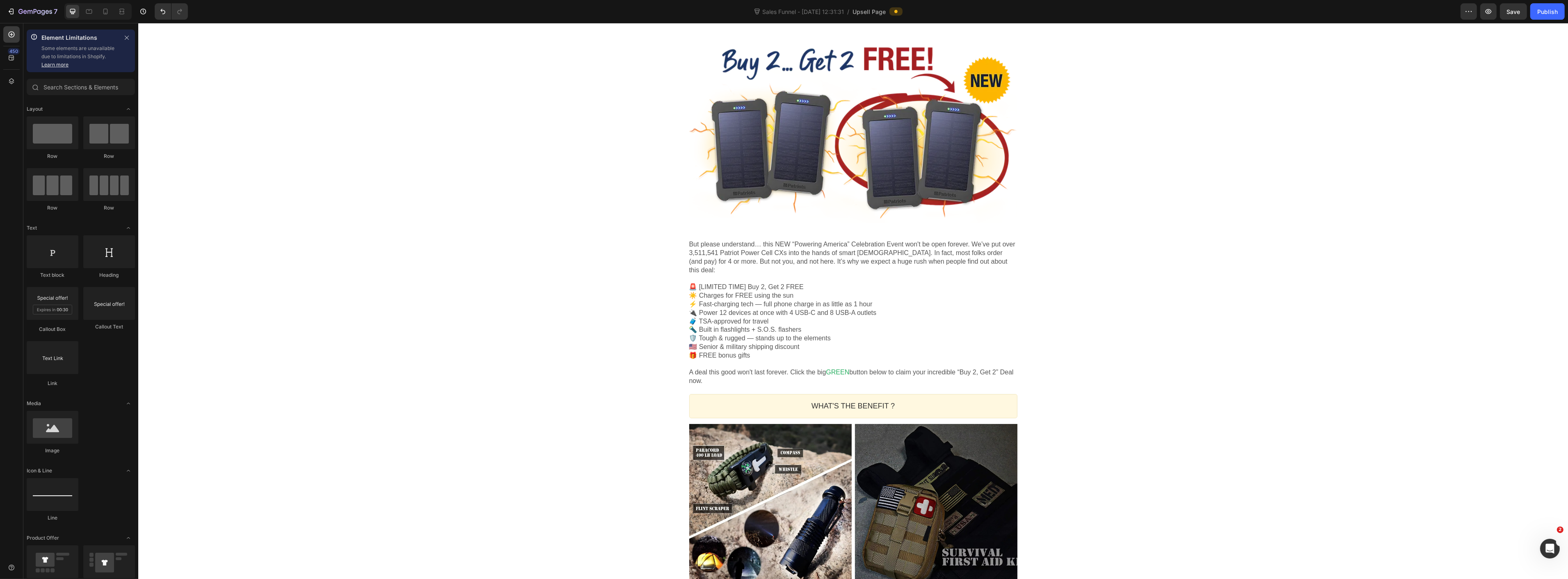
scroll to position [547, 0]
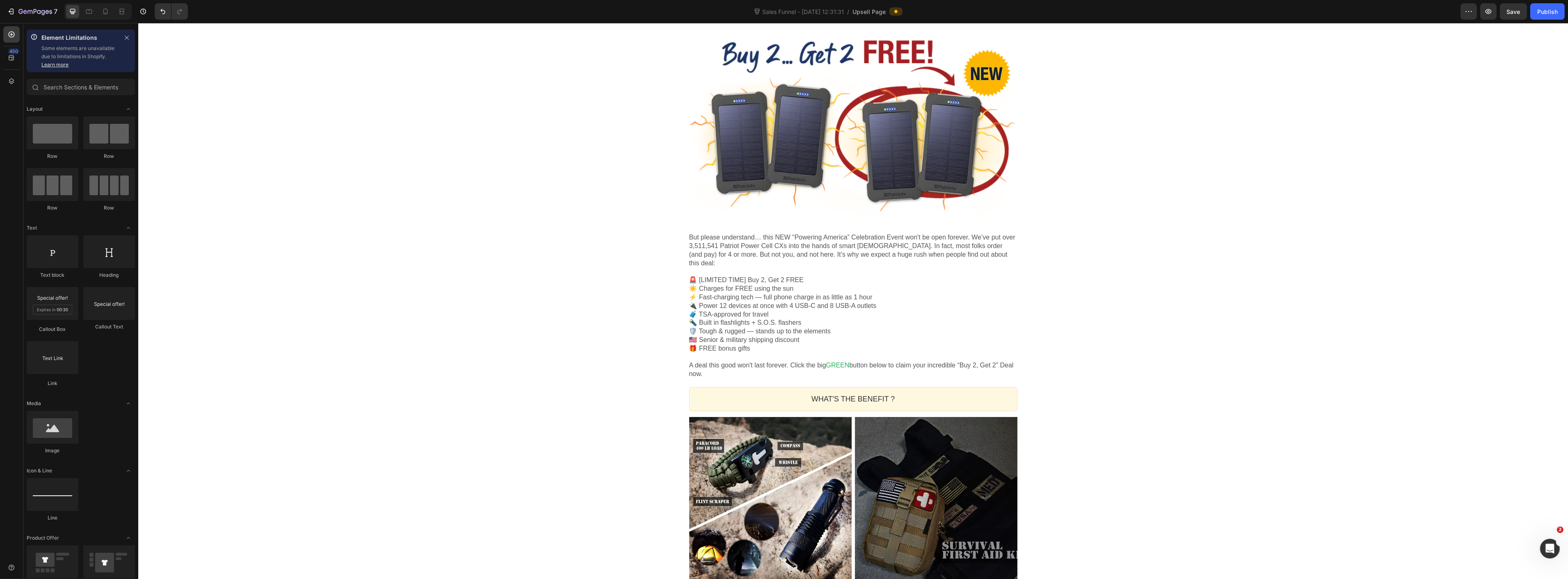
click at [1115, 240] on div "One-time Offer Callout Text Get 2 "Mini Power Plants" FREE?! Heading "Powering …" at bounding box center [853, 376] width 1430 height 1726
click at [691, 247] on p "But please understand… this NEW “Powering America” Celebration Event won't be o…" at bounding box center [853, 250] width 329 height 34
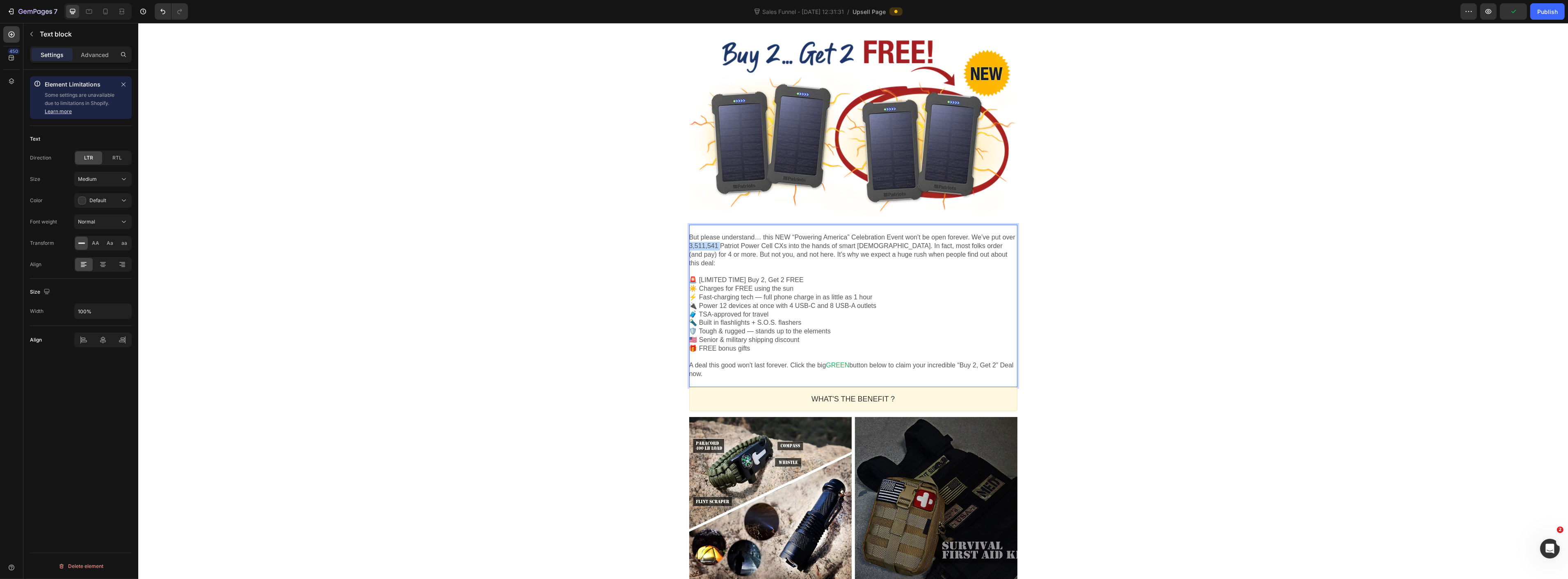
click at [694, 249] on p "But please understand… this NEW “Powering America” Celebration Event won't be o…" at bounding box center [853, 250] width 329 height 34
click at [694, 247] on p "But please understand… this NEW “Powering America” Celebration Event won't be o…" at bounding box center [853, 250] width 329 height 34
click at [1141, 283] on div "One-time Offer Callout Text Get 2 "Mini Power Plants" FREE?! Heading "Powering …" at bounding box center [853, 376] width 1430 height 1726
click at [715, 248] on p "But please understand… this NEW “Powering America” Celebration Event won't be o…" at bounding box center [853, 250] width 329 height 34
click at [718, 248] on p "But please understand… this NEW “Powering America” Celebration Event won't be o…" at bounding box center [853, 250] width 329 height 34
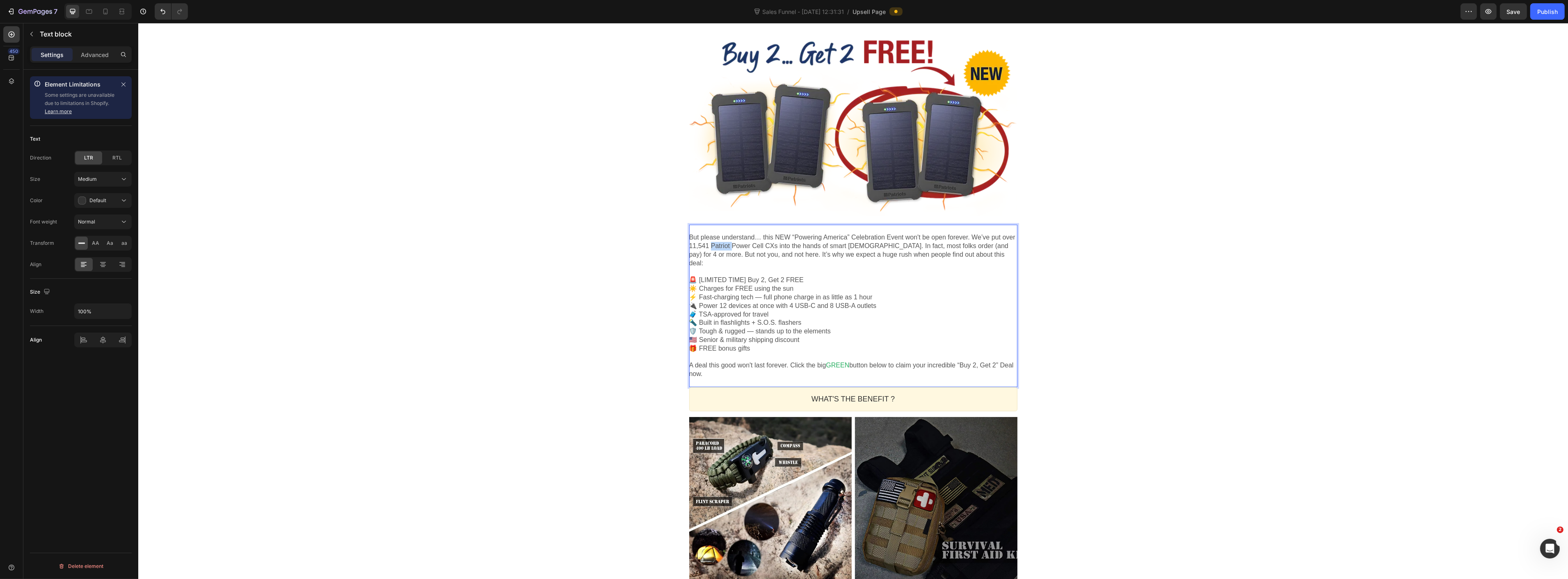
click at [718, 248] on p "But please understand… this NEW “Powering America” Celebration Event won't be o…" at bounding box center [853, 250] width 329 height 34
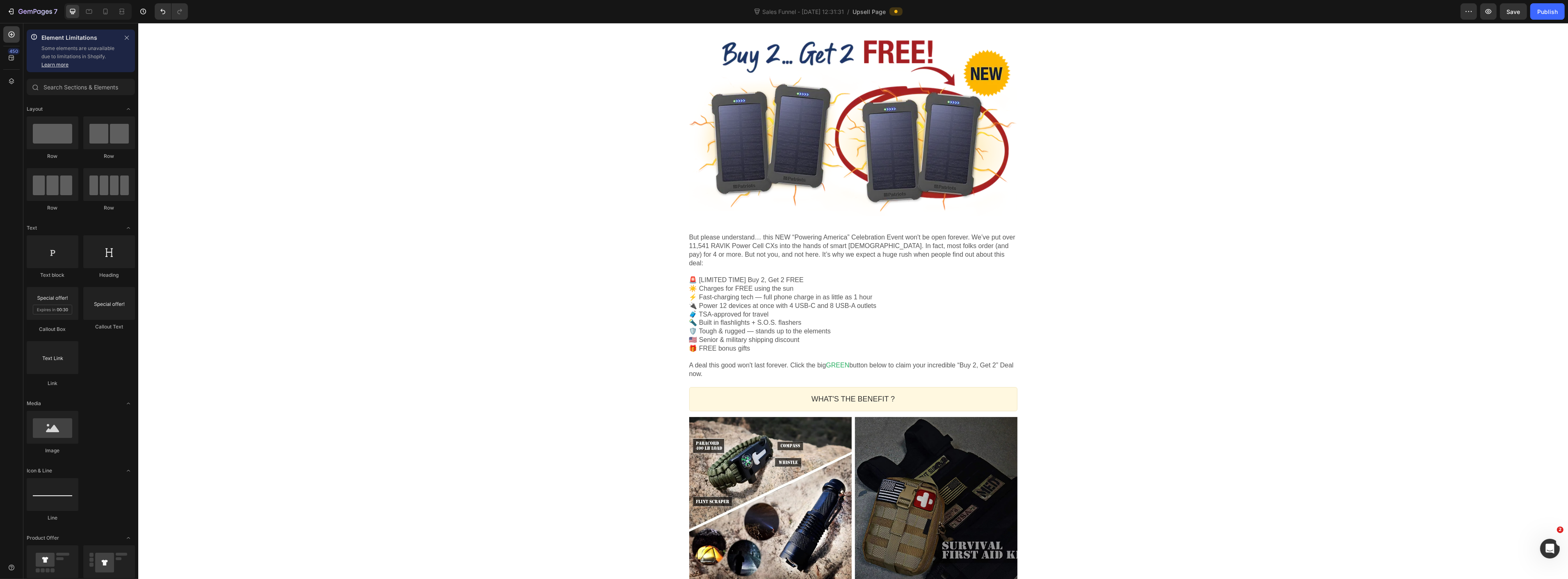
click at [1218, 288] on div "One-time Offer Callout Text Get 2 "Mini Power Plants" FREE?! Heading "Powering …" at bounding box center [853, 376] width 1430 height 1726
click at [724, 342] on p "🚨 [LIMITED TIME] Buy 2, Get 2 FREE ☀️ Charges for FREE using the sun ⚡ Fast-cha…" at bounding box center [853, 314] width 329 height 76
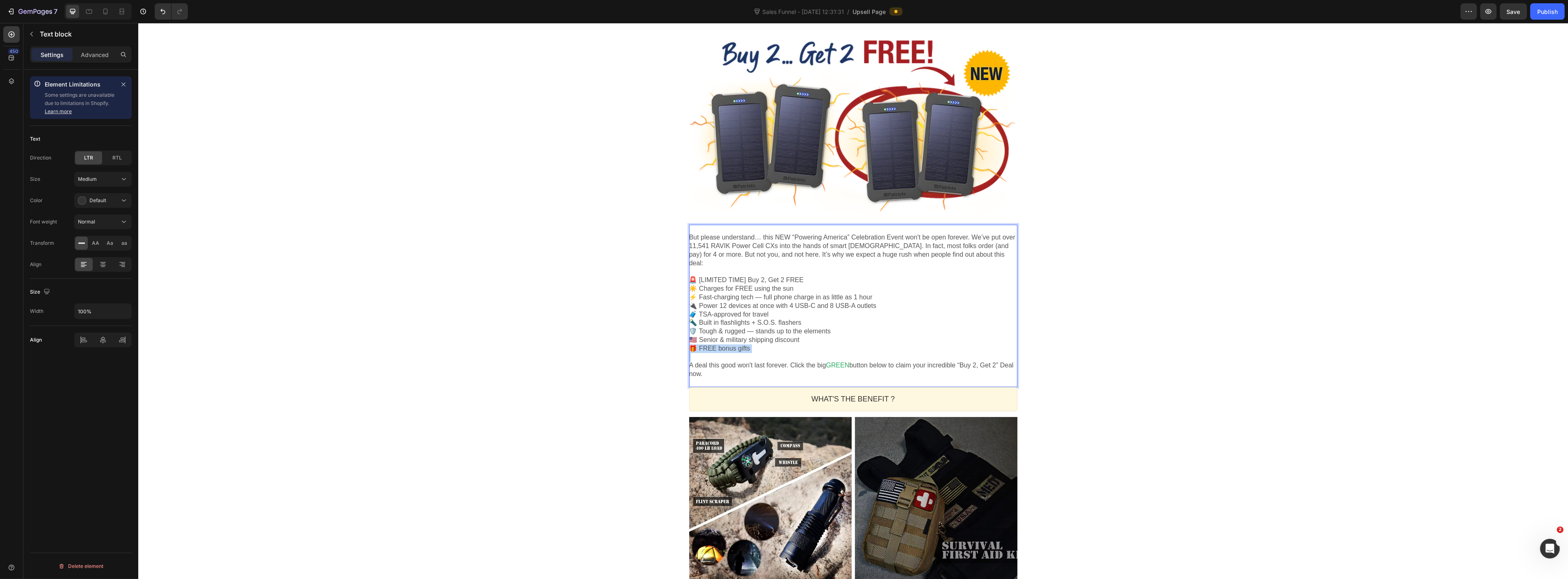
click at [725, 342] on p "🚨 [LIMITED TIME] Buy 2, Get 2 FREE ☀️ Charges for FREE using the sun ⚡ Fast-cha…" at bounding box center [853, 314] width 329 height 76
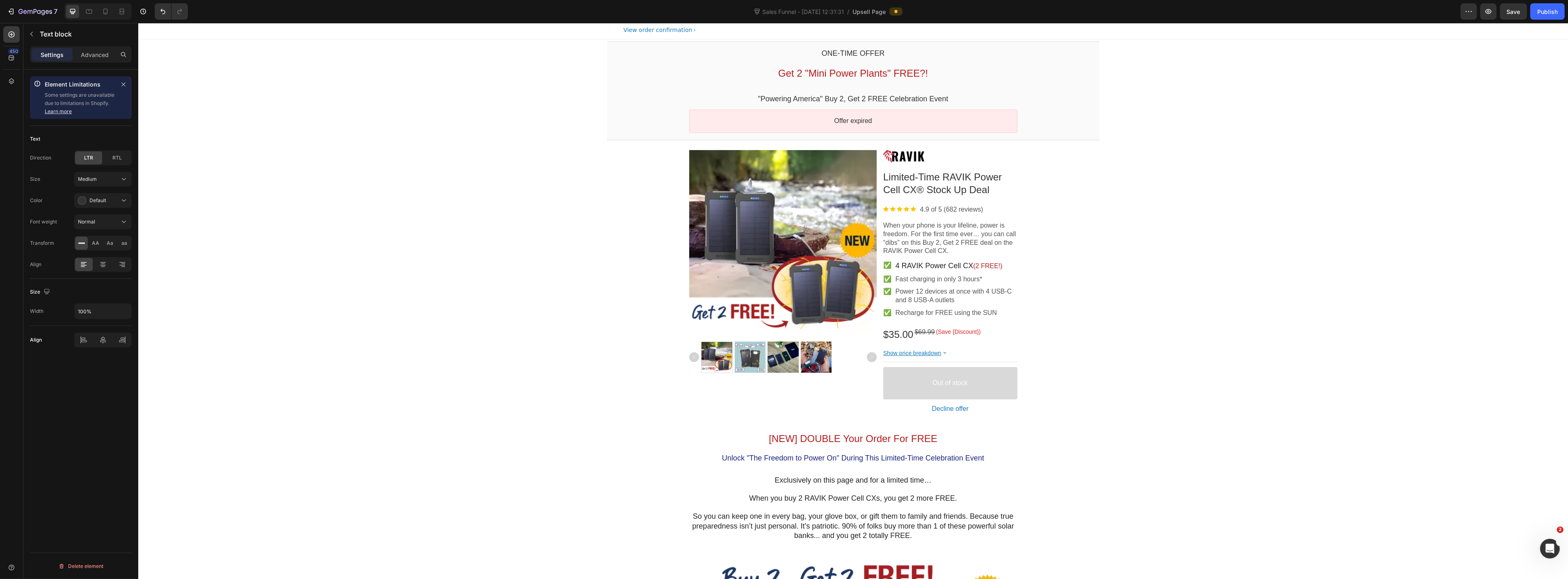
scroll to position [45, 0]
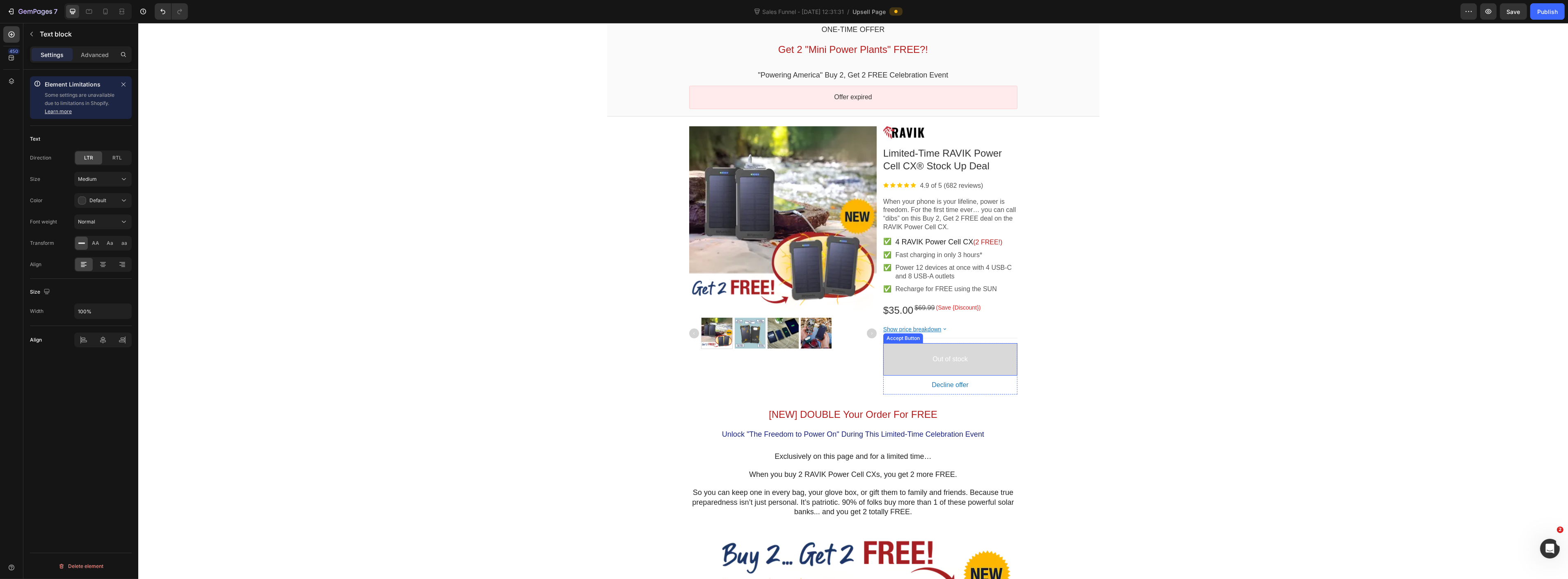
click at [1005, 354] on button "Out of stock" at bounding box center [950, 359] width 134 height 32
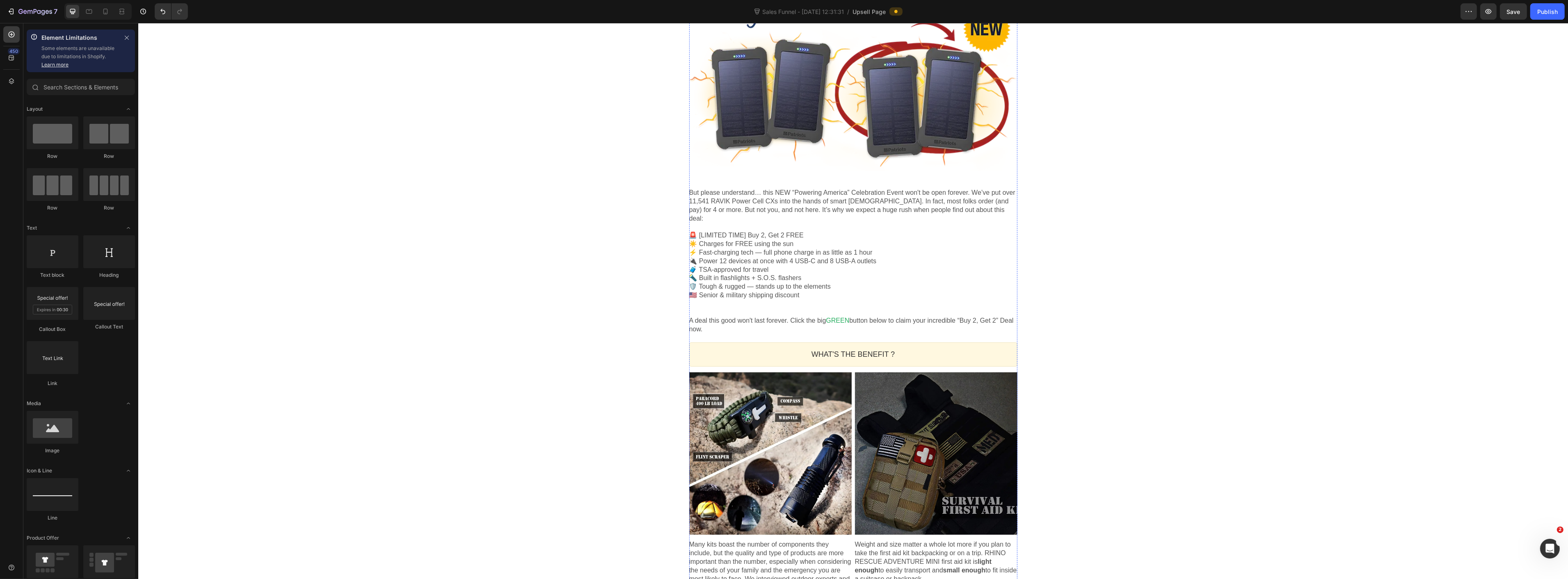
scroll to position [409, 0]
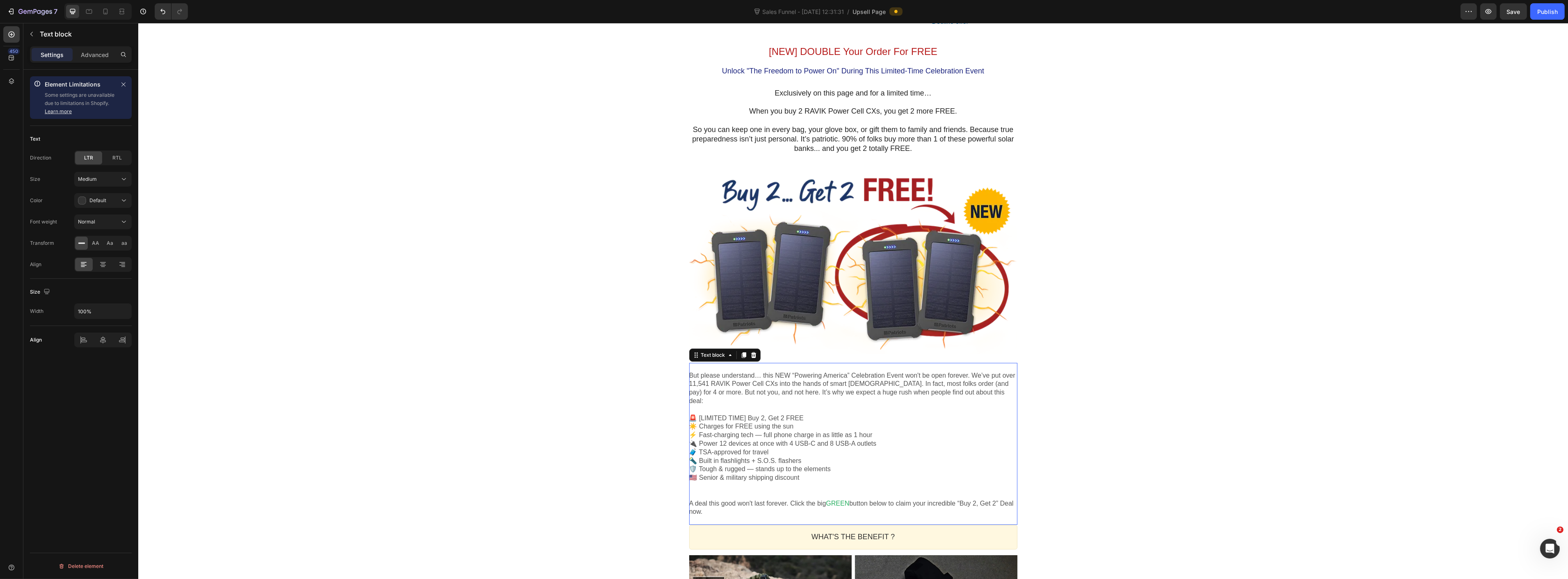
click at [810, 500] on p "A deal this good won't last forever. Click the big GREEN button below to claim …" at bounding box center [853, 508] width 329 height 17
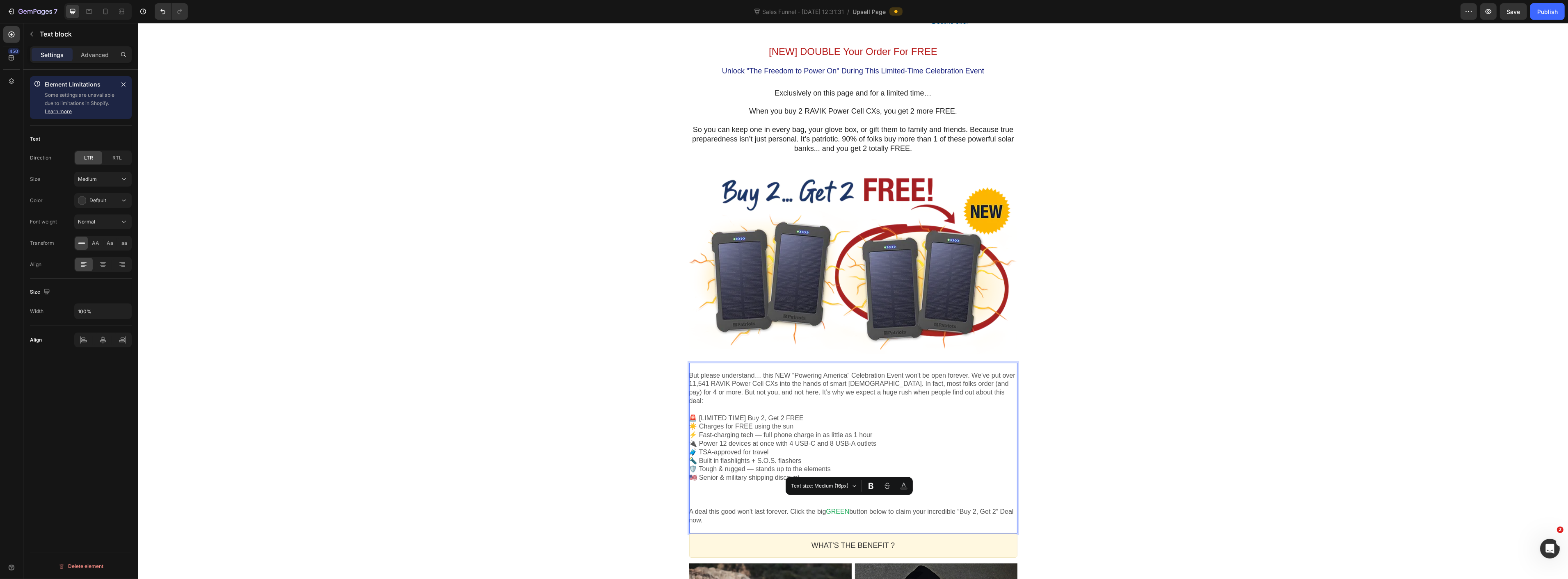
drag, startPoint x: 887, startPoint y: 504, endPoint x: 829, endPoint y: 505, distance: 58.0
click at [807, 509] on p "A deal this good won't last forever. Click the big GREEN button below to claim …" at bounding box center [853, 516] width 329 height 17
click at [843, 508] on span "GREEN" at bounding box center [837, 512] width 23 height 7
drag, startPoint x: 887, startPoint y: 504, endPoint x: 789, endPoint y: 502, distance: 98.0
click at [789, 508] on p "A deal this good won't last forever. Click the big GREEN button below to claim …" at bounding box center [853, 516] width 329 height 17
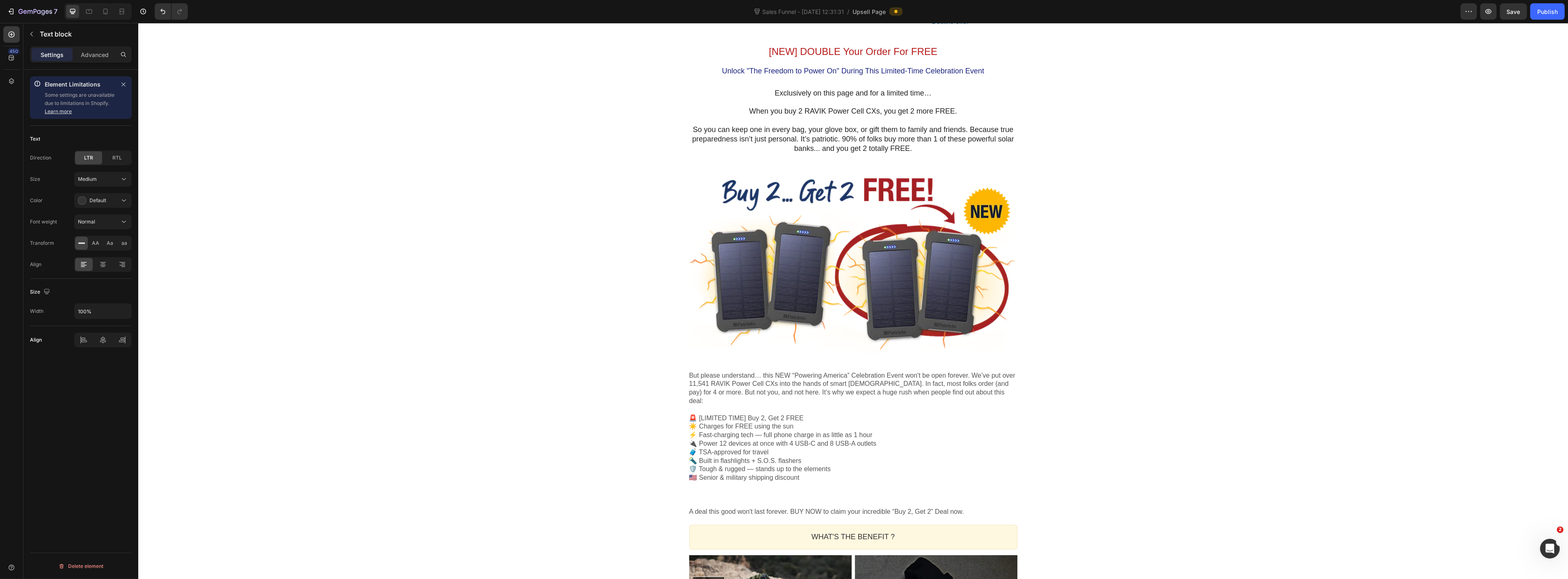
click at [478, 428] on div "One-time Offer Callout Text Get 2 "Mini Power Plants" FREE?! Heading "Powering …" at bounding box center [853, 515] width 1430 height 1726
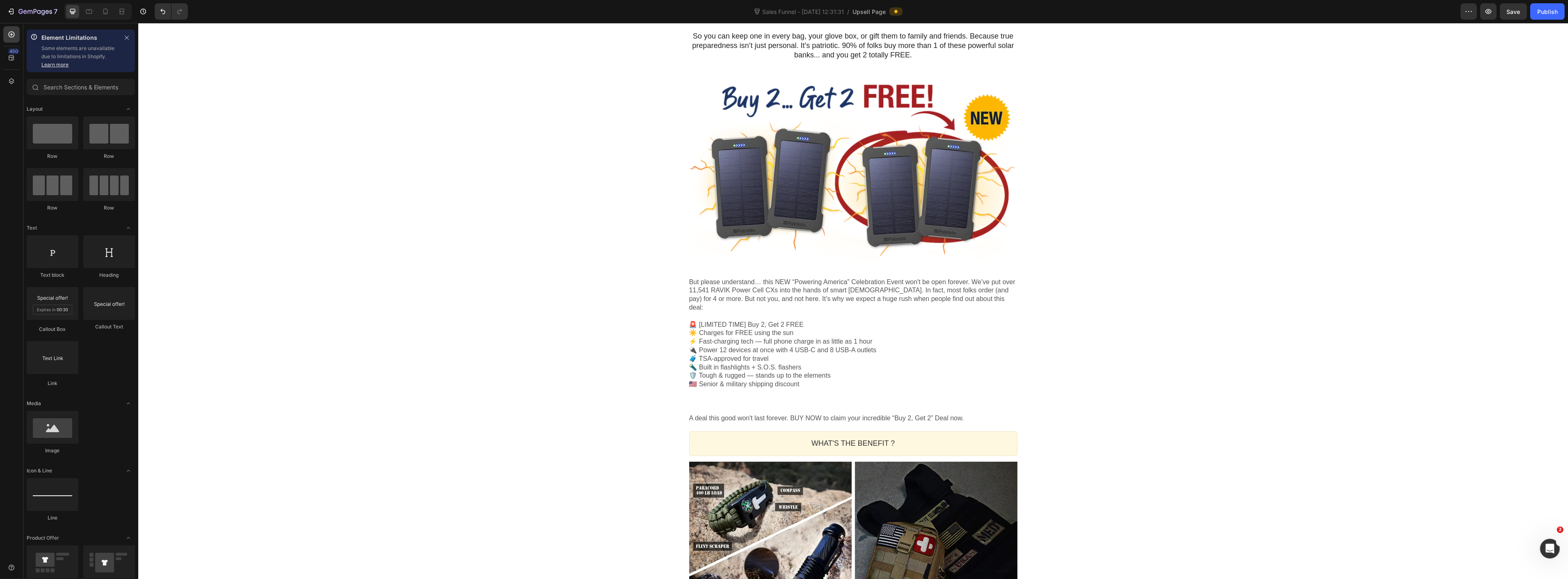
scroll to position [546, 0]
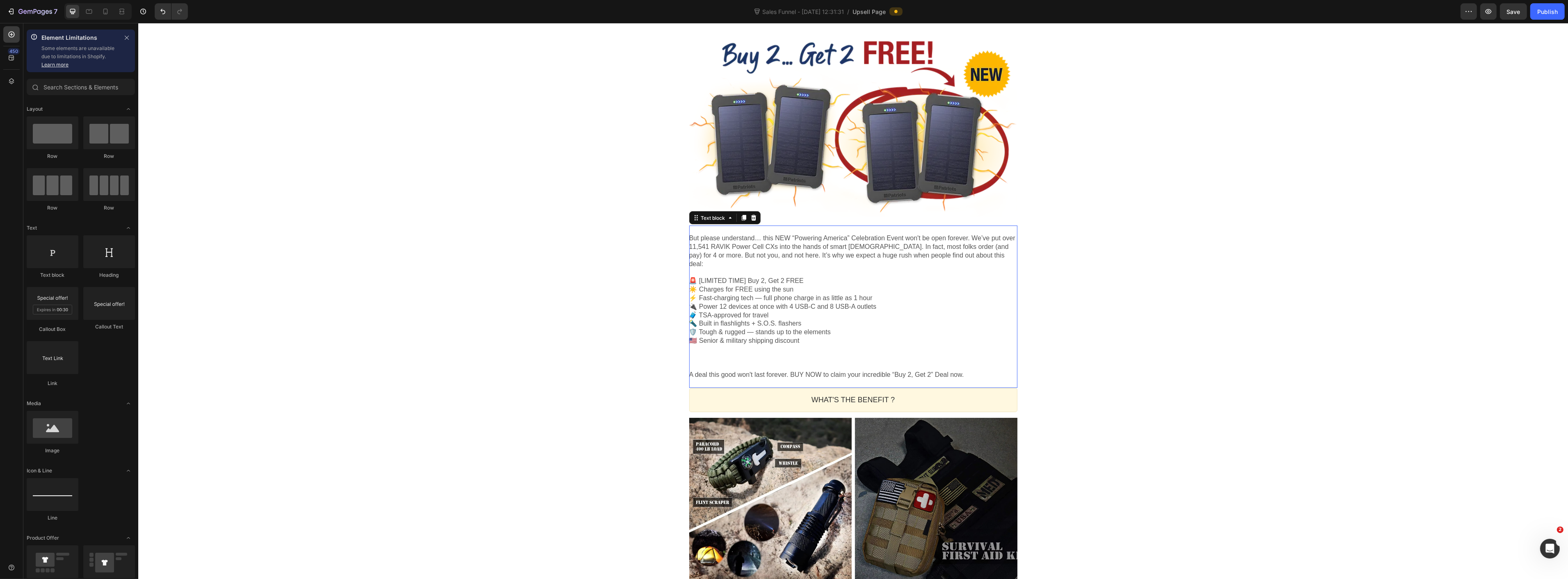
click at [950, 371] on p "A deal this good won't last forever. BUY NOW to claim your incredible “Buy 2, G…" at bounding box center [853, 375] width 329 height 8
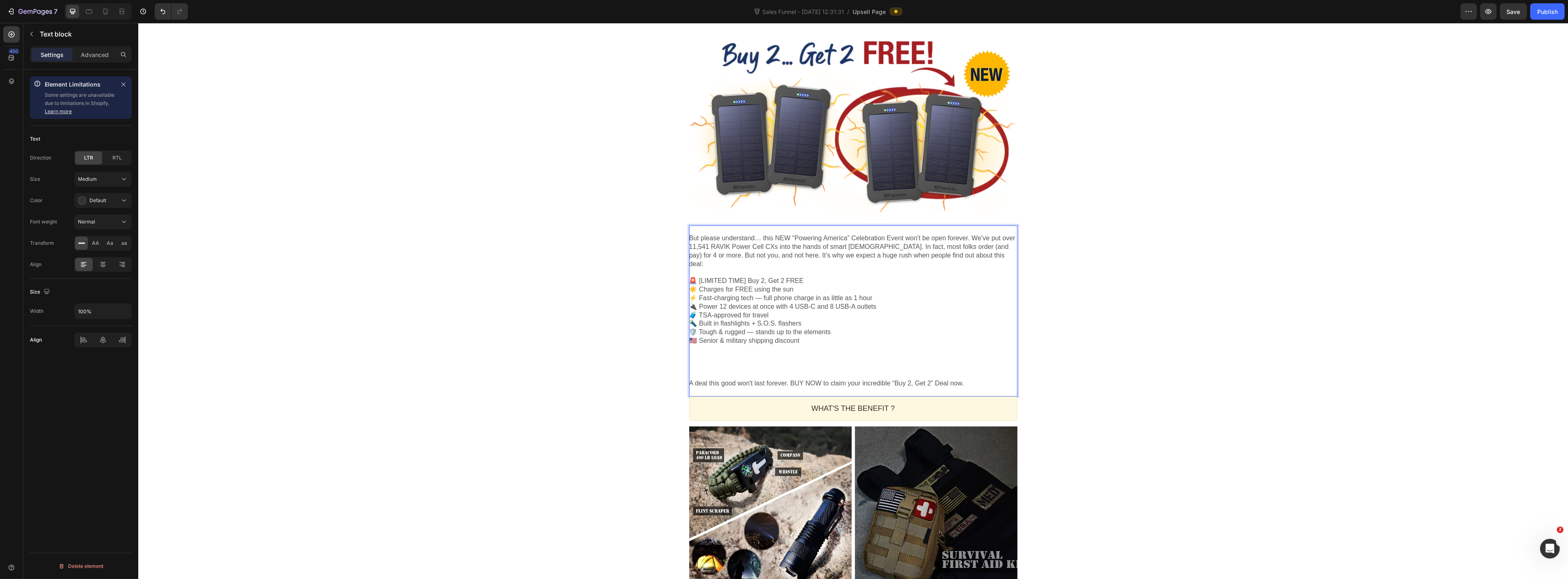
click at [951, 379] on p "A deal this good won't last forever. BUY NOW to claim your incredible “Buy 2, G…" at bounding box center [853, 383] width 329 height 8
click at [1077, 370] on div "One-time Offer Callout Text Get 2 "Mini Power Plants" FREE?! Heading "Powering …" at bounding box center [853, 382] width 1430 height 1734
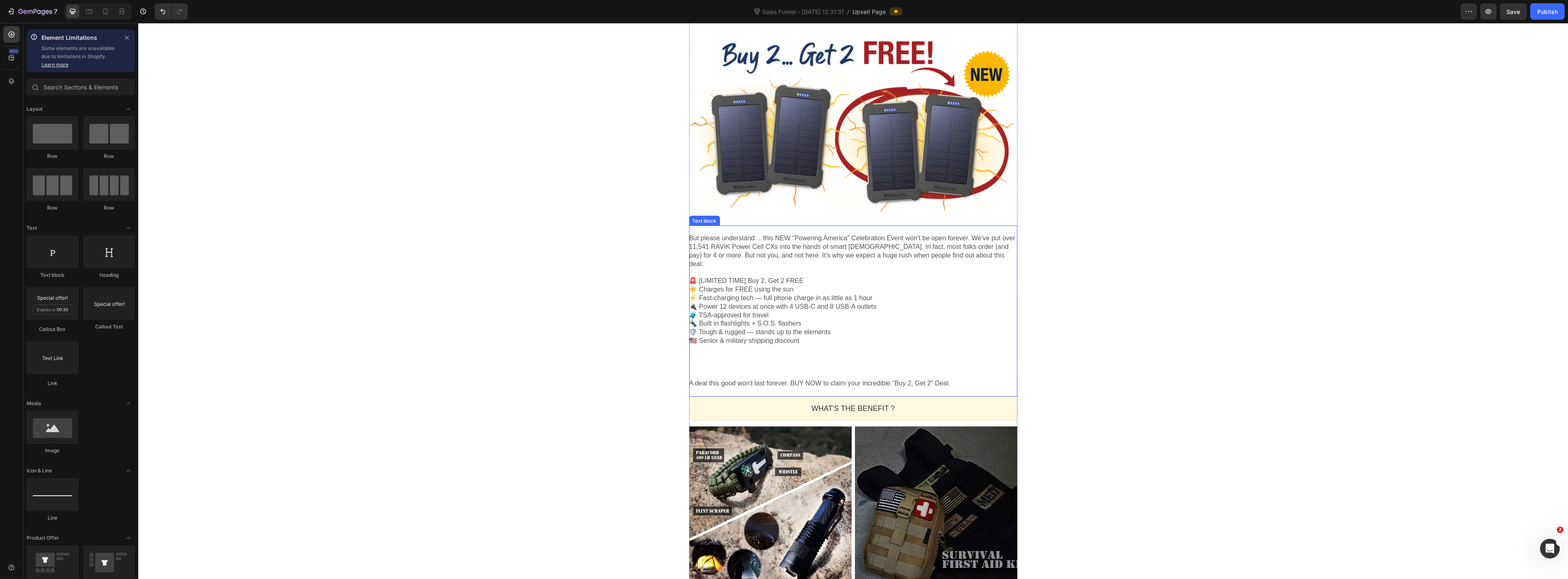
click at [783, 351] on p "🚨 [LIMITED TIME] Buy 2, Get 2 FREE ☀️ Charges for FREE using the sun ⚡ Fast-cha…" at bounding box center [853, 324] width 329 height 94
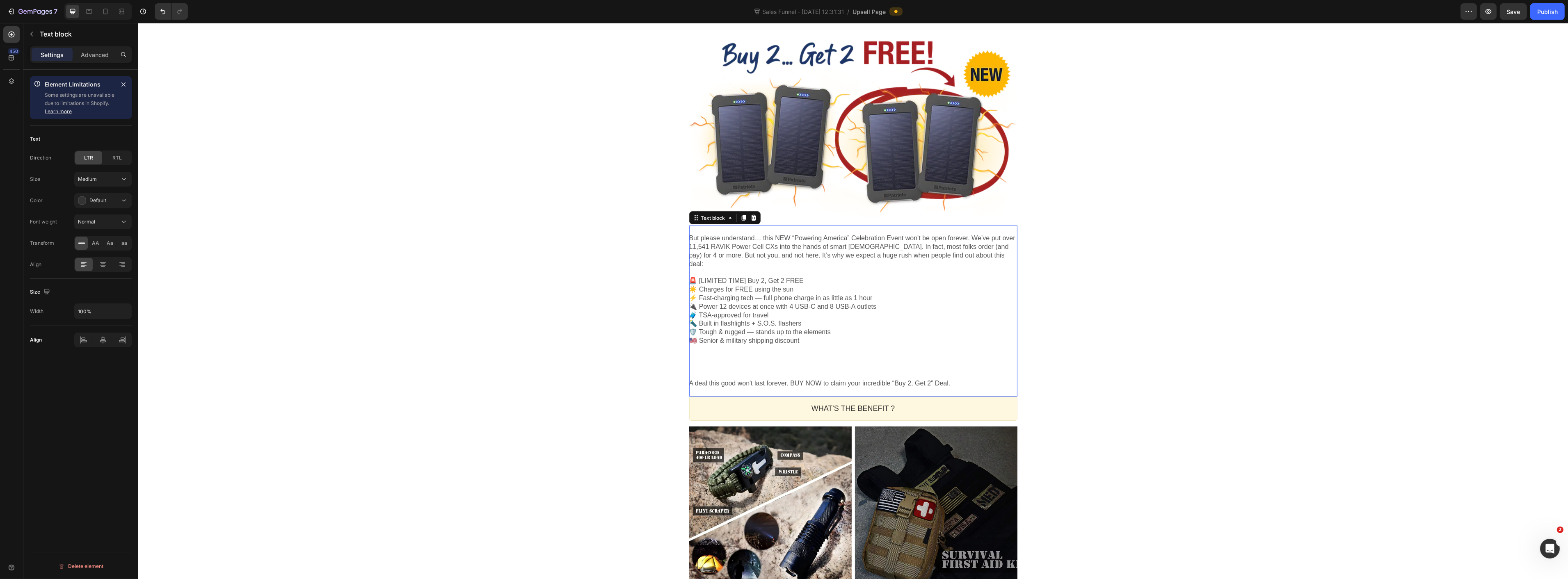
scroll to position [0, 0]
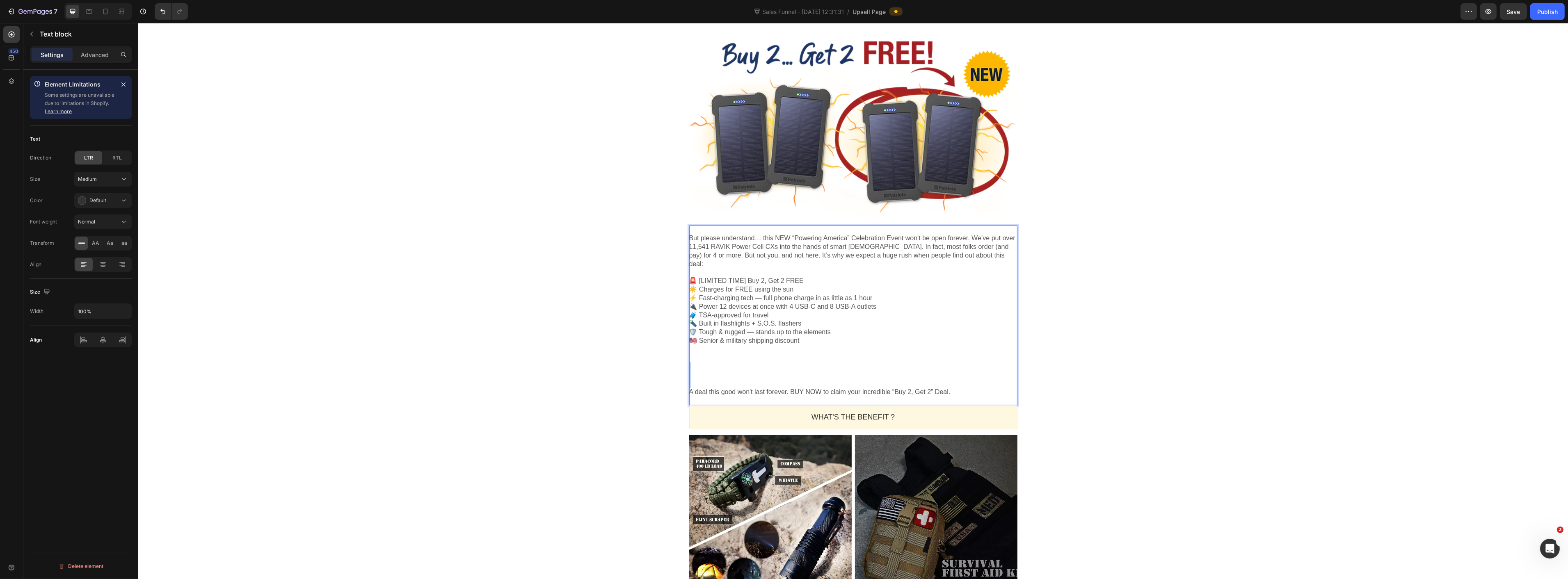
click at [753, 366] on p "🚨 [LIMITED TIME] Buy 2, Get 2 FREE ☀️ Charges for FREE using the sun ⚡ Fast-cha…" at bounding box center [853, 328] width 329 height 102
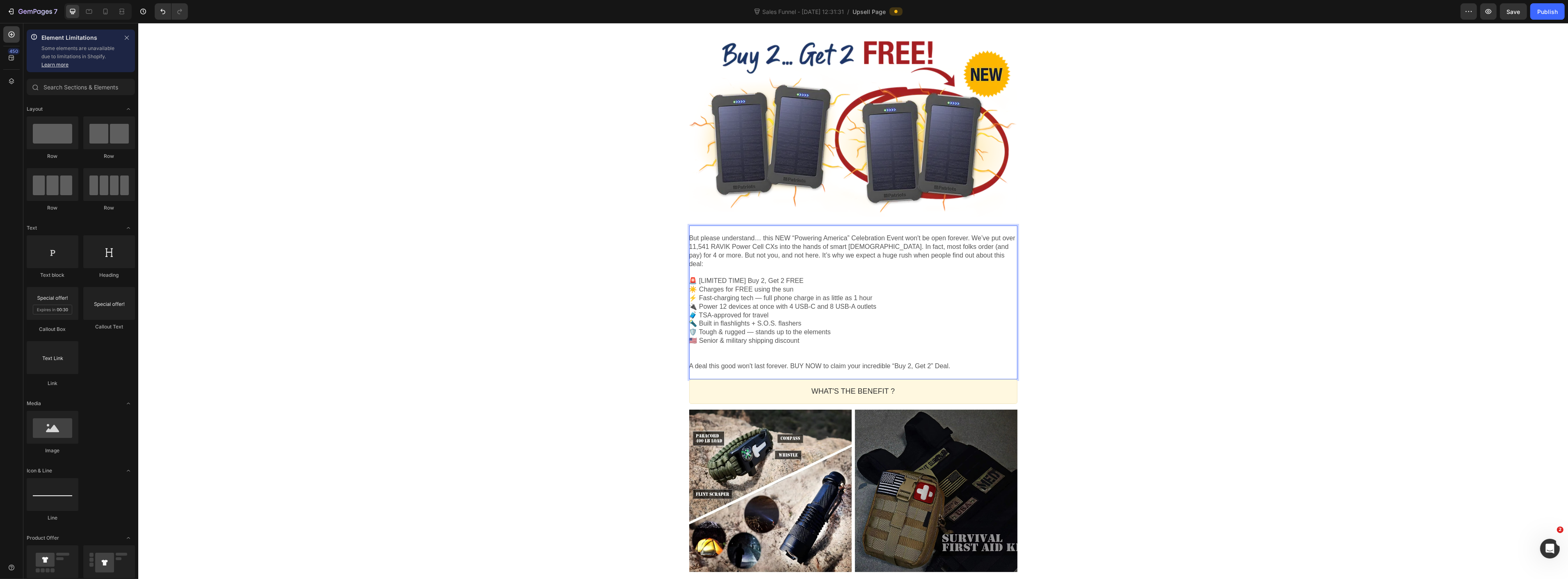
click at [1139, 345] on div "One-time Offer Callout Text Get 2 "Mini Power Plants" FREE?! Heading "Powering …" at bounding box center [853, 374] width 1430 height 1718
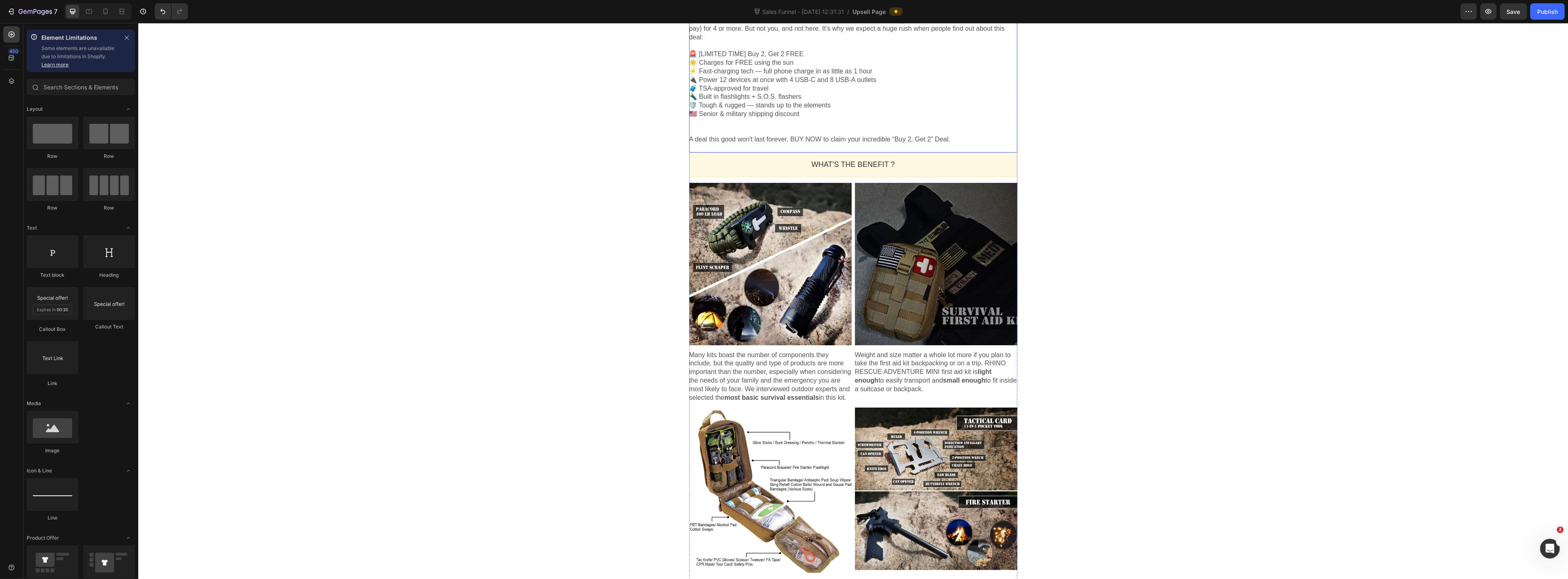
scroll to position [773, 0]
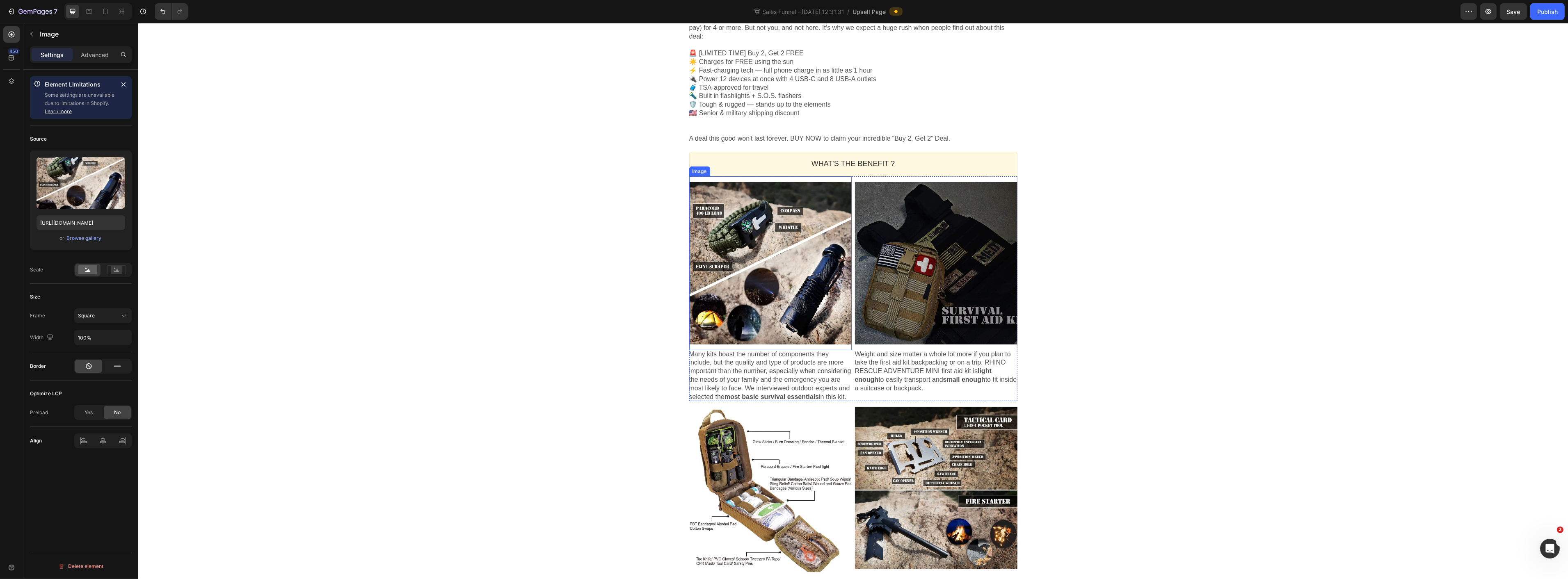
click at [803, 300] on div at bounding box center [770, 263] width 162 height 162
click at [335, 304] on div "One-time Offer Callout Text Get 2 "Mini Power Plants" FREE?! Heading "Powering …" at bounding box center [853, 146] width 1430 height 1718
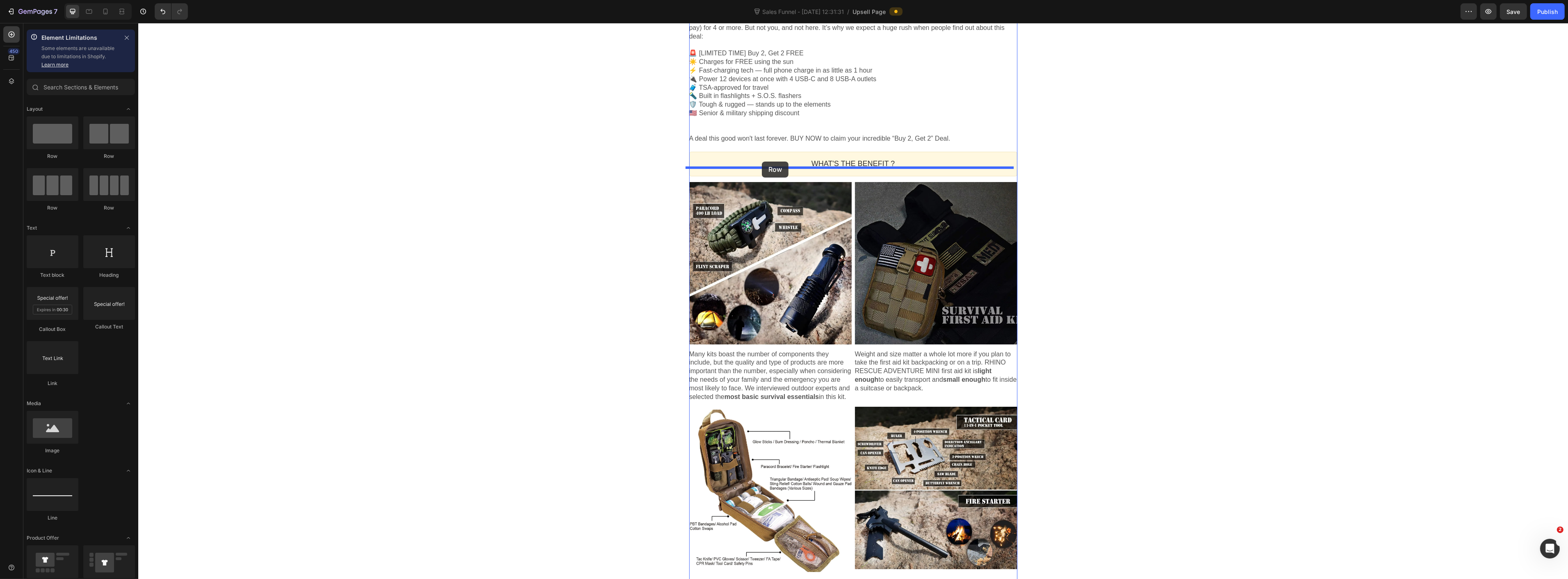
drag, startPoint x: 251, startPoint y: 162, endPoint x: 761, endPoint y: 162, distance: 510.0
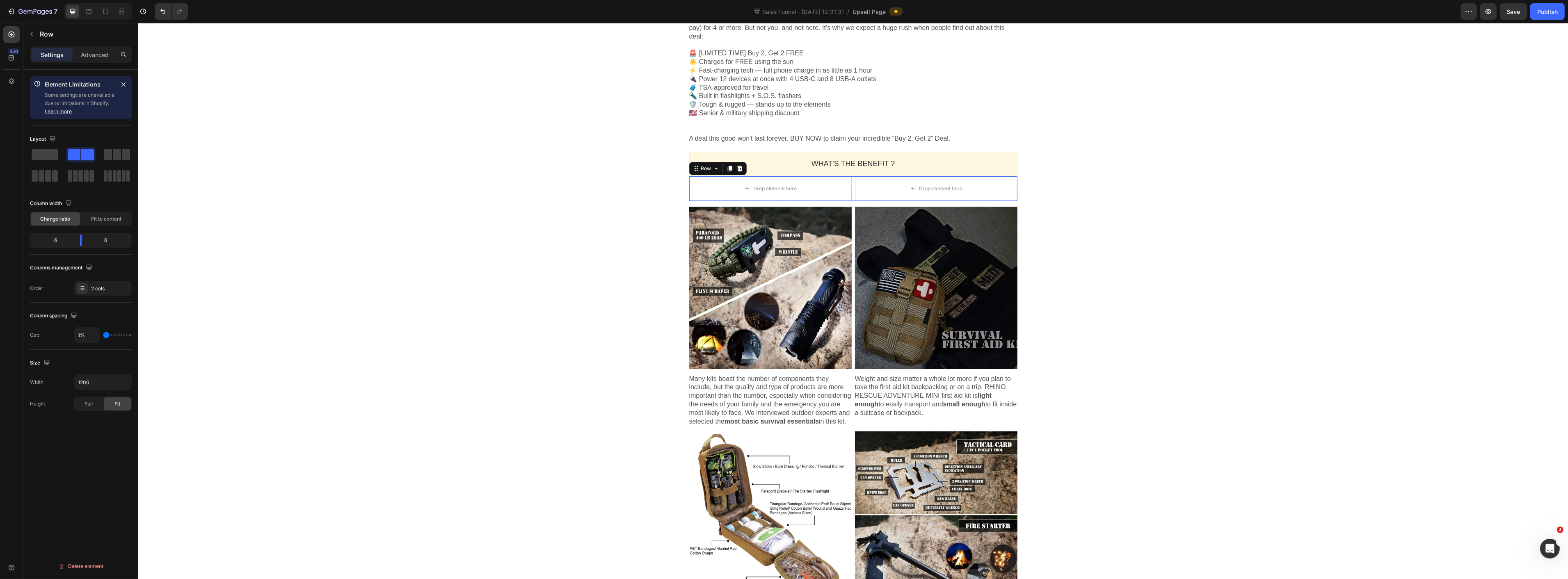
click at [1169, 160] on div "One-time Offer Callout Text Get 2 "Mini Power Plants" FREE?! Heading "Powering …" at bounding box center [853, 158] width 1430 height 1743
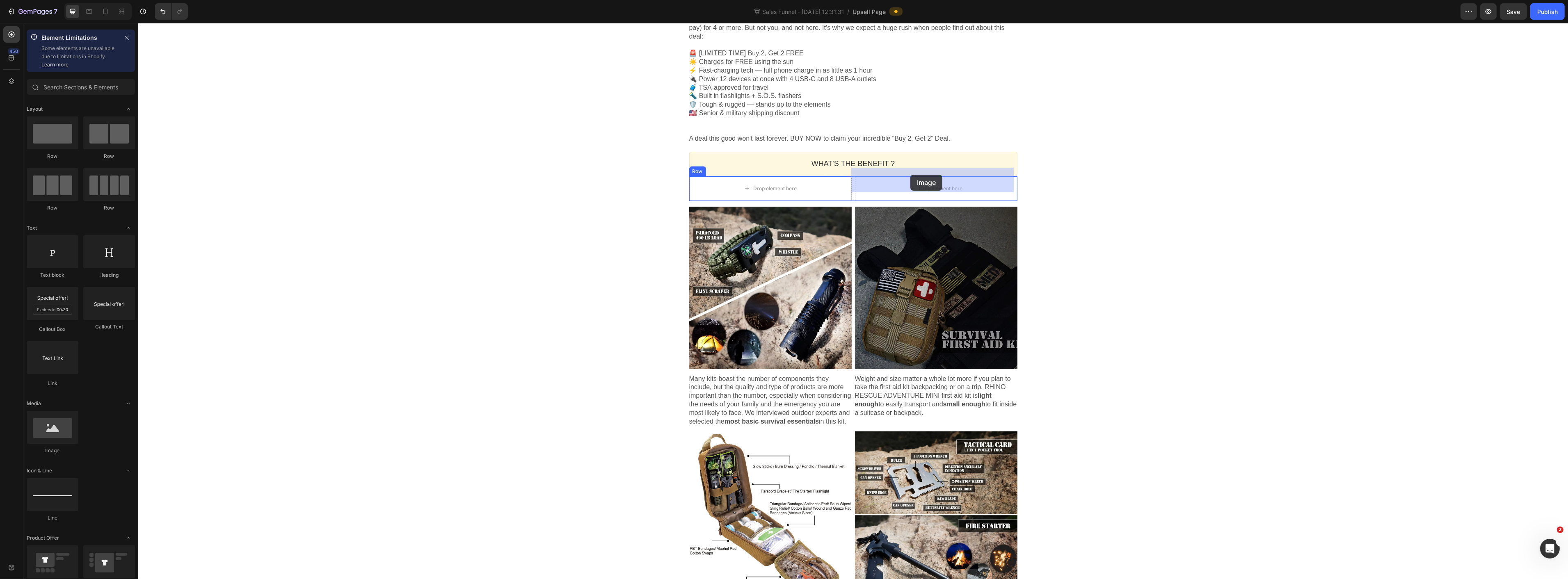
drag, startPoint x: 297, startPoint y: 360, endPoint x: 910, endPoint y: 175, distance: 640.3
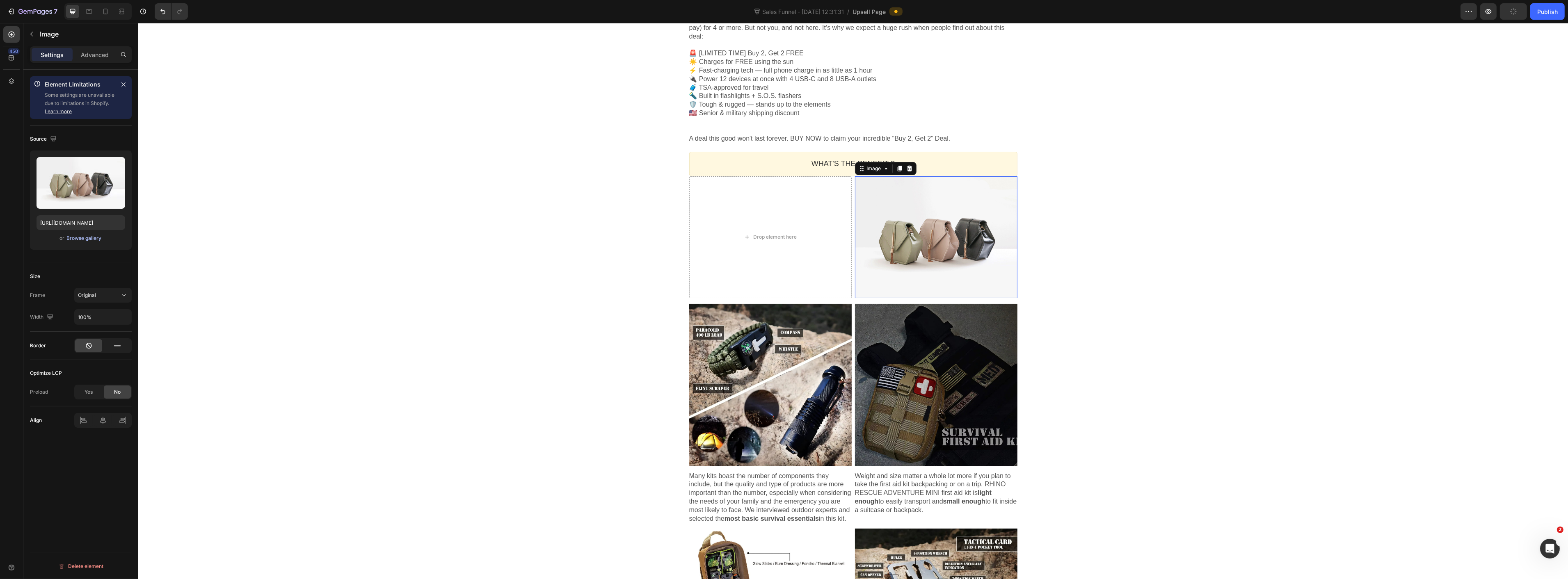
click at [88, 241] on div "Browse gallery" at bounding box center [85, 238] width 35 height 7
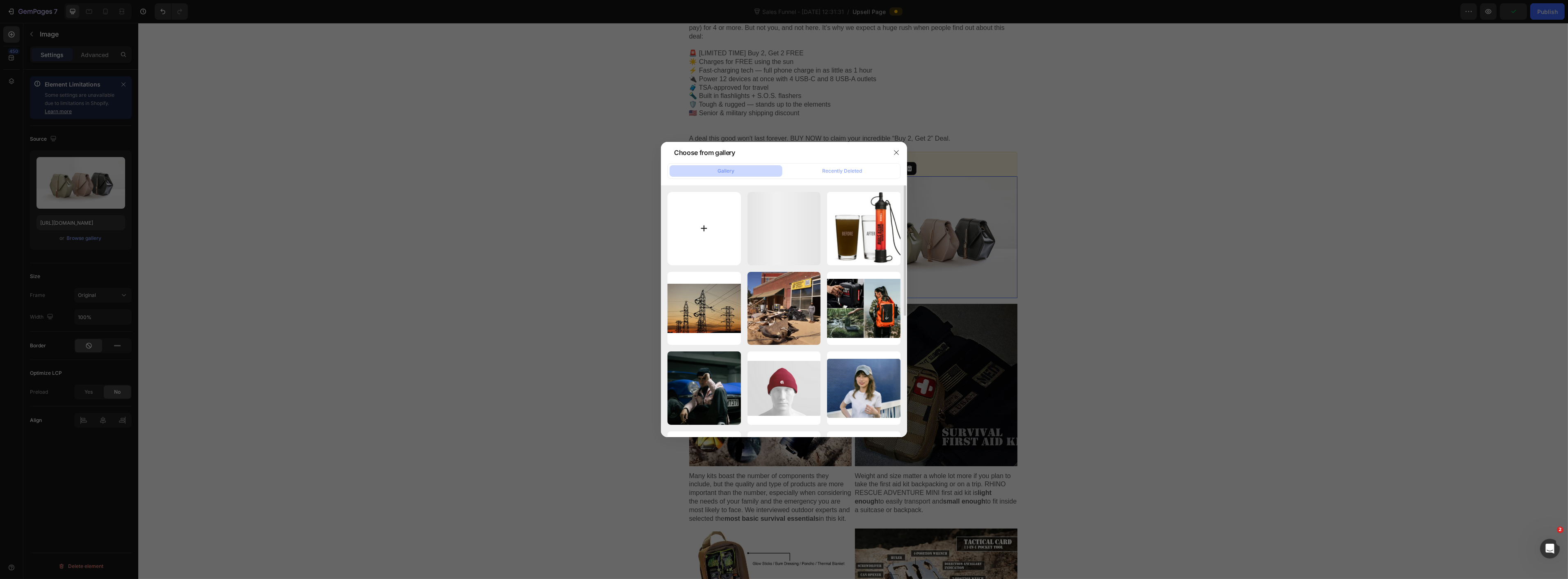
click at [689, 219] on input "file" at bounding box center [704, 229] width 74 height 74
type input "C:\fakepath\175x0.webp"
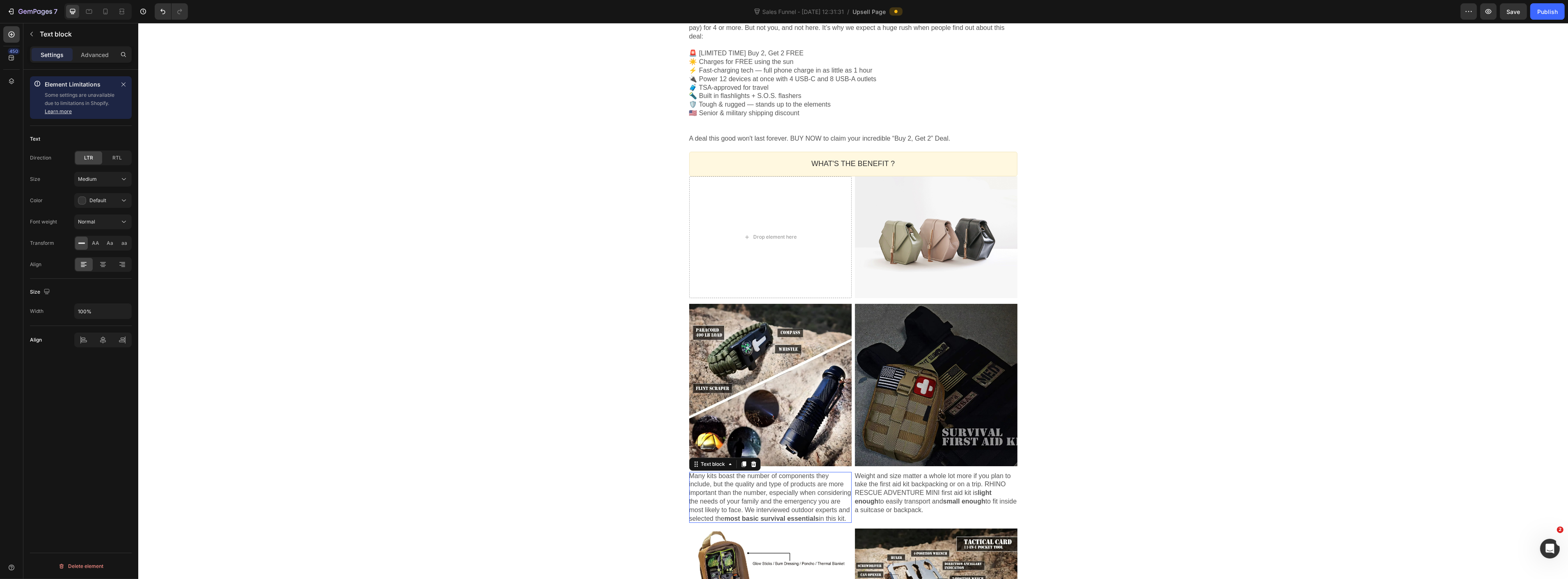
drag, startPoint x: 760, startPoint y: 491, endPoint x: 739, endPoint y: 479, distance: 24.2
click at [761, 491] on p "Many kits boast the number of components they include, but the quality and type…" at bounding box center [770, 498] width 162 height 52
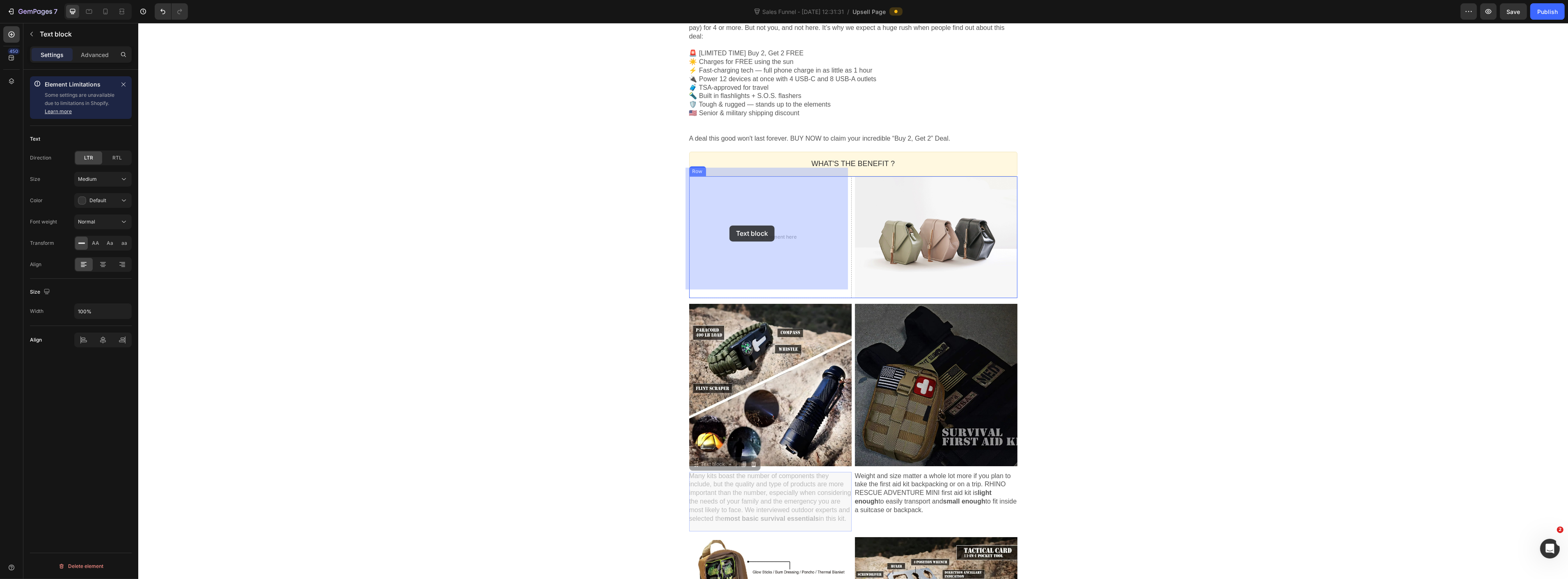
drag, startPoint x: 692, startPoint y: 457, endPoint x: 726, endPoint y: 275, distance: 185.1
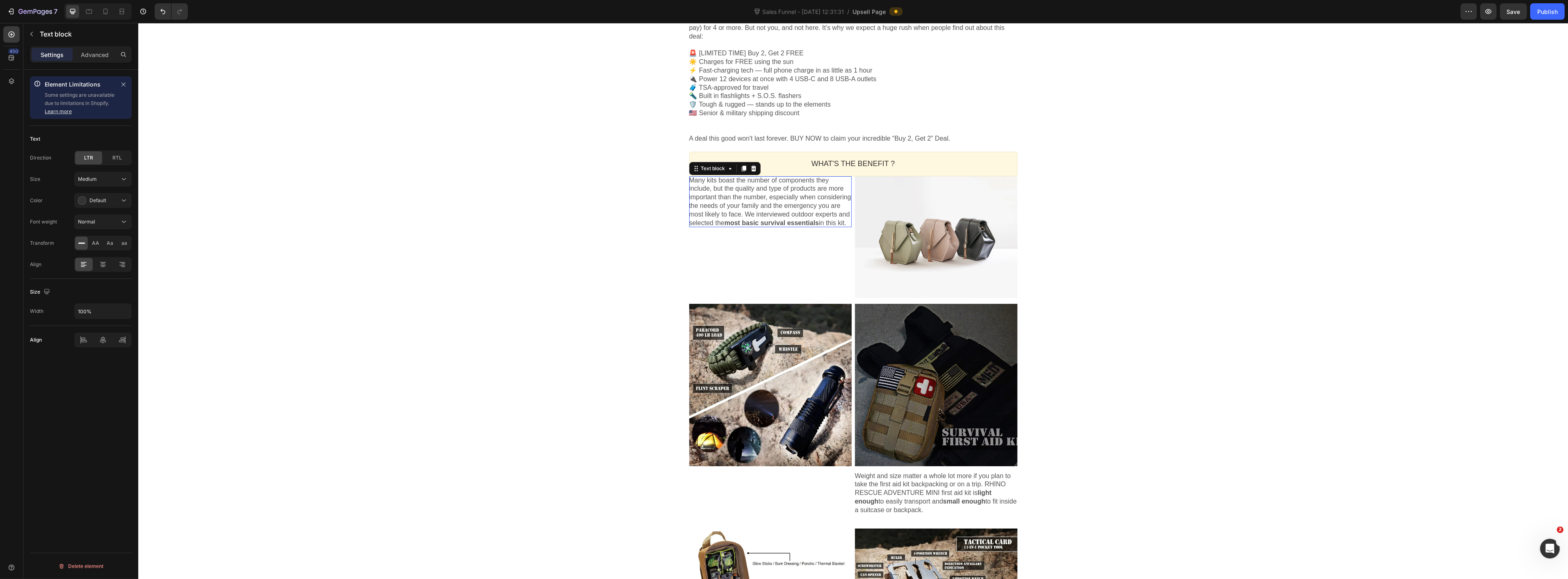
click at [436, 207] on div "One-time Offer Callout Text Get 2 "Mini Power Plants" FREE?! Heading "Powering …" at bounding box center [853, 207] width 1430 height 1839
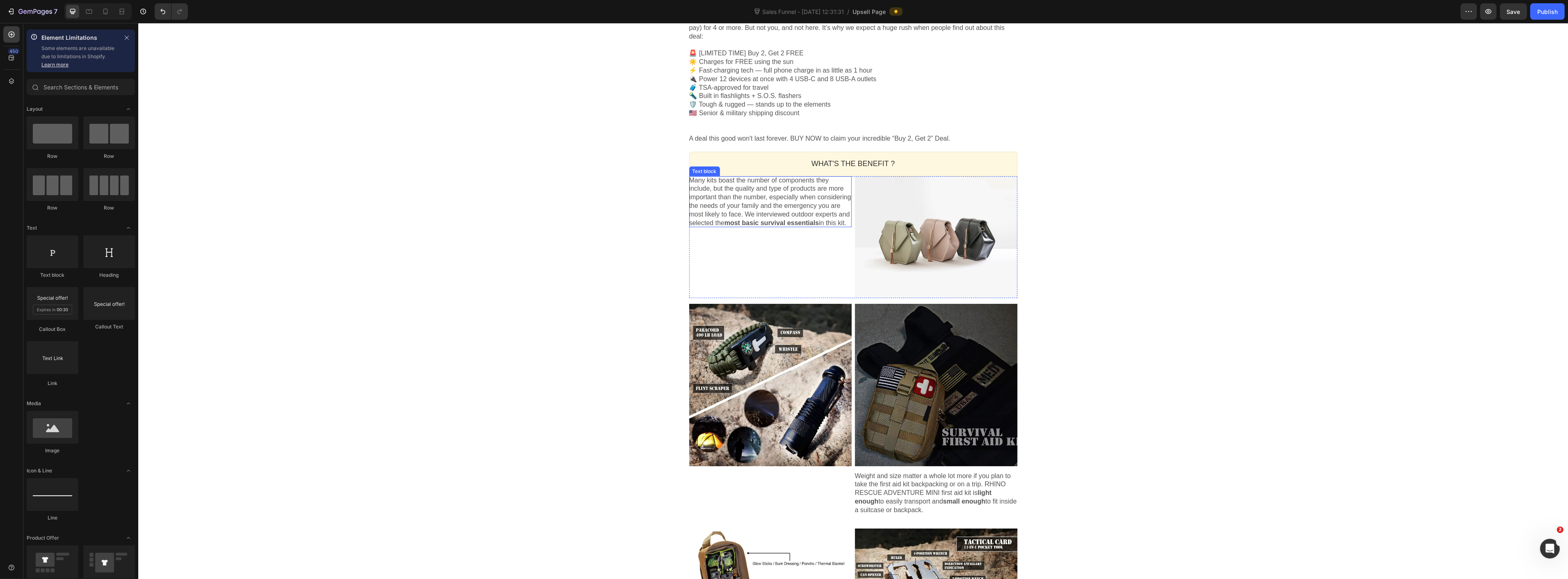
click at [718, 203] on p "Many kits boast the number of components they include, but the quality and type…" at bounding box center [770, 203] width 162 height 52
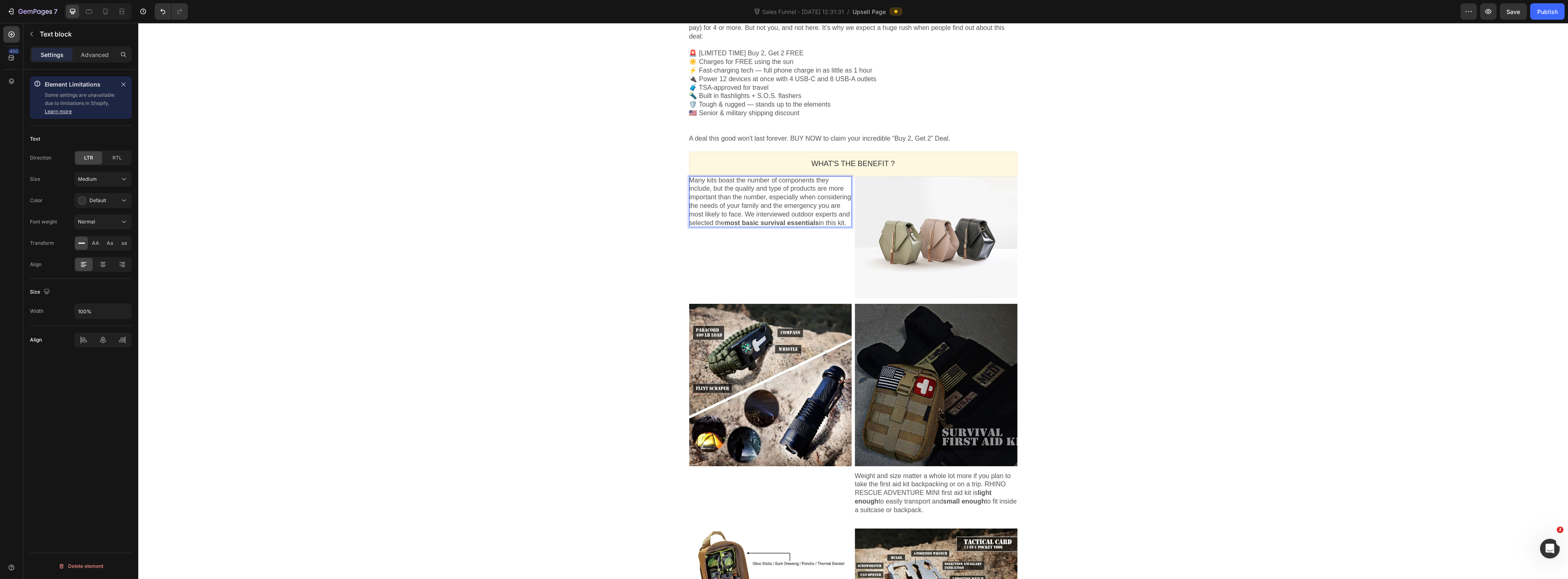
click at [718, 203] on p "Many kits boast the number of components they include, but the quality and type…" at bounding box center [770, 203] width 162 height 52
click at [708, 203] on p "Rich Text Editor. Editing area: main" at bounding box center [770, 210] width 162 height 17
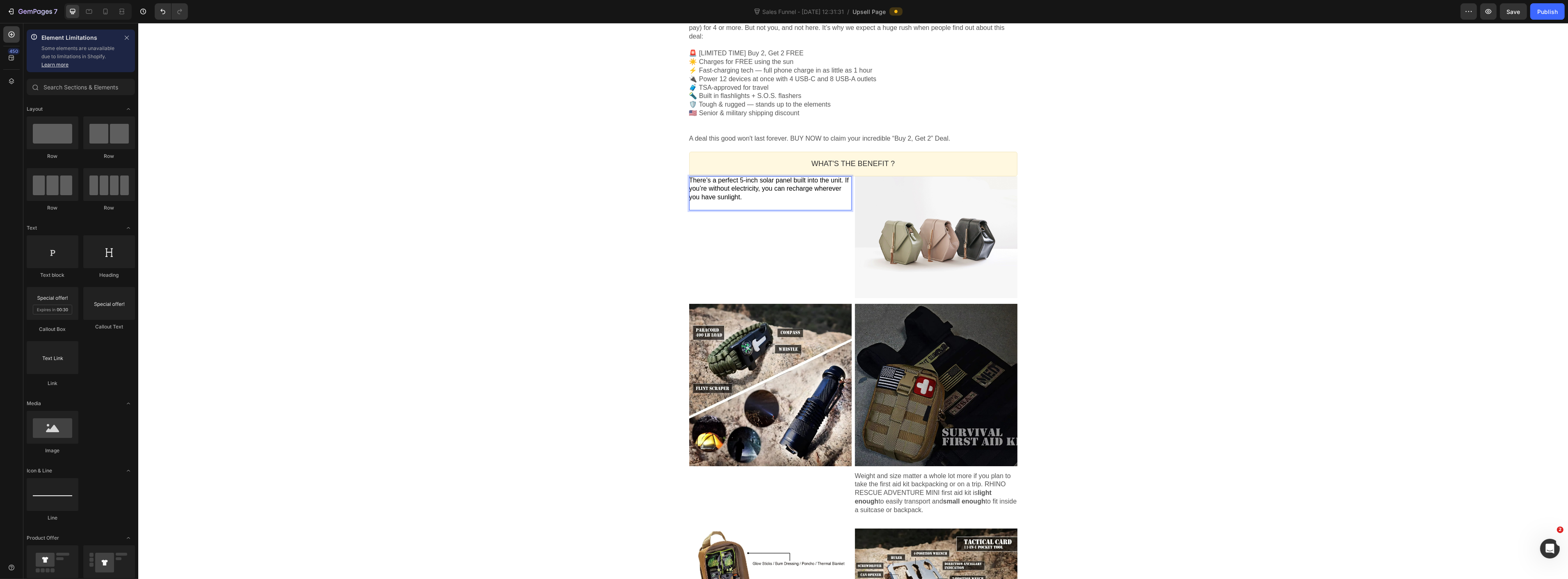
click at [544, 217] on div "One-time Offer Callout Text Get 2 "Mini Power Plants" FREE?! Heading "Powering …" at bounding box center [853, 207] width 1430 height 1839
click at [703, 179] on span "There’s a perfect 5-inch solar panel built into the unit. If you’re without ele…" at bounding box center [768, 189] width 159 height 24
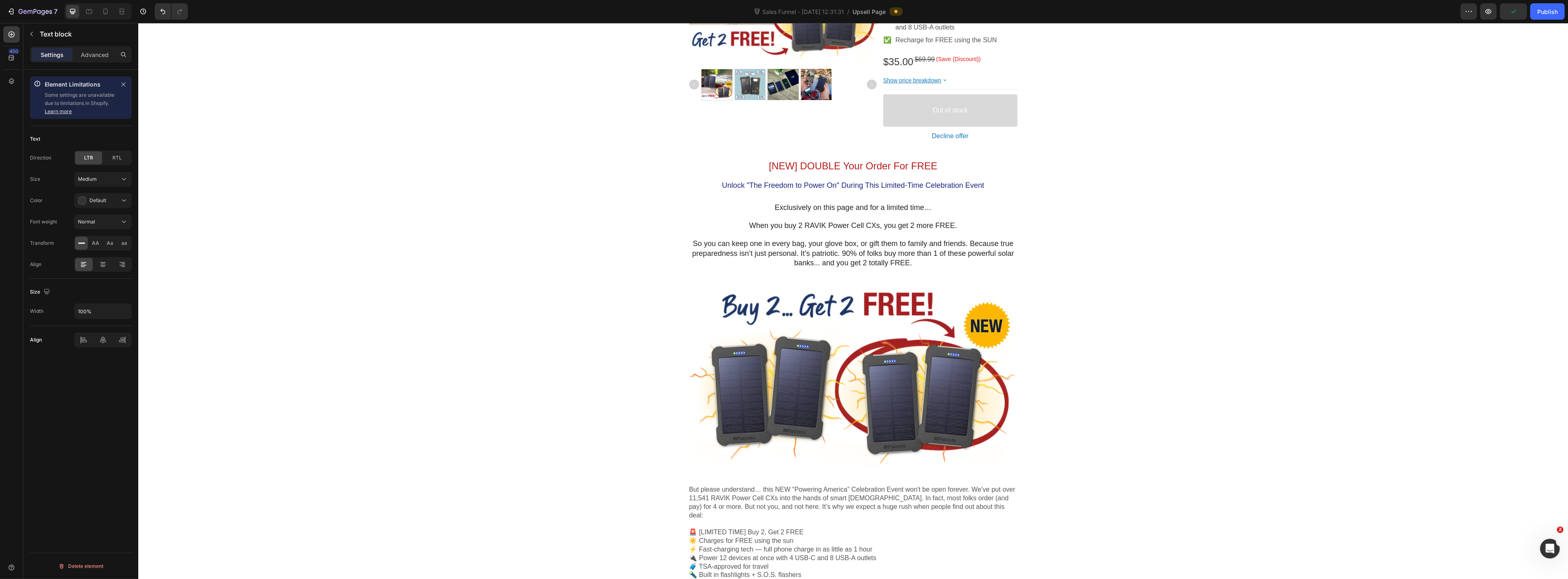
scroll to position [272, 0]
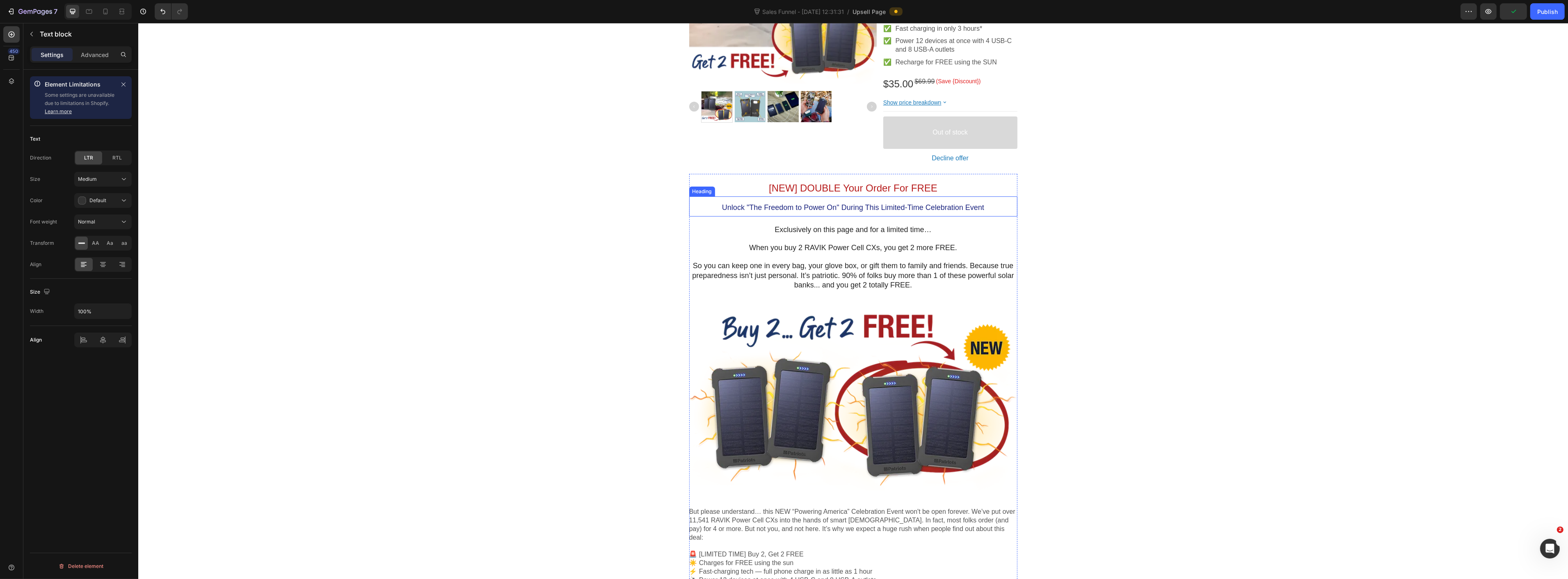
click at [817, 208] on span "Unlock "The Freedom to Power On" During This Limited-Time Celebration Event" at bounding box center [853, 207] width 262 height 8
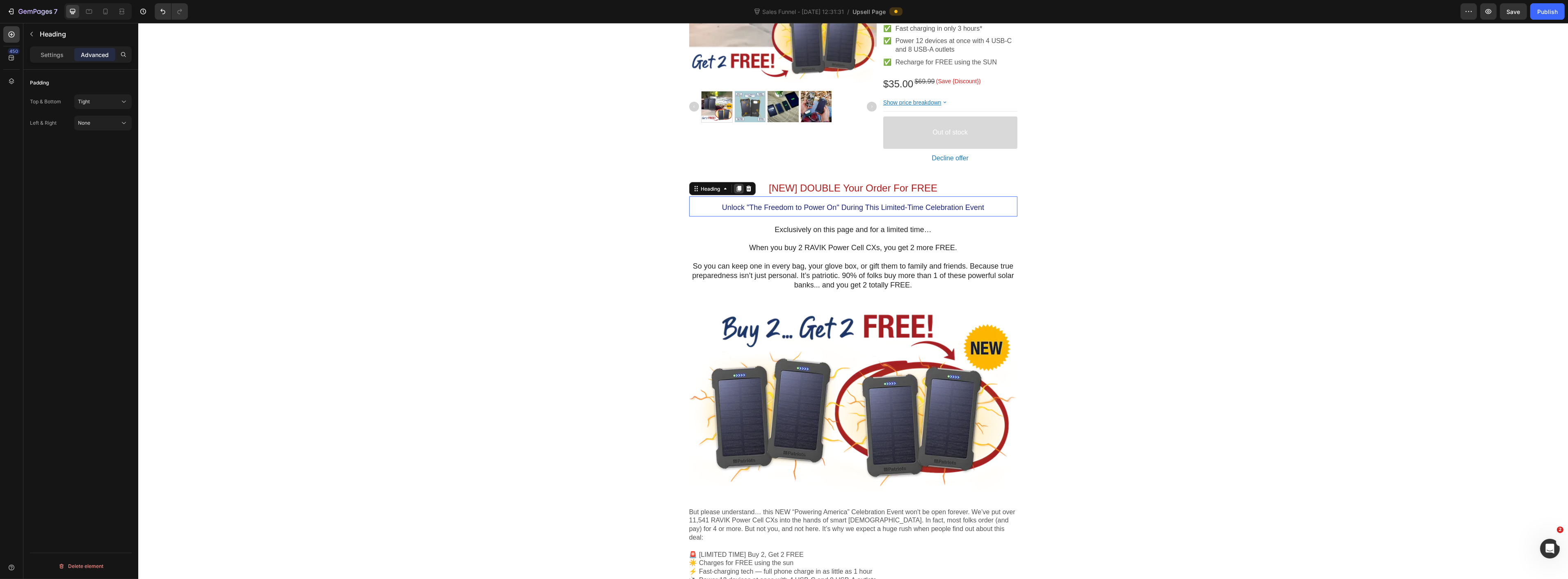
click at [737, 188] on icon at bounding box center [738, 189] width 5 height 6
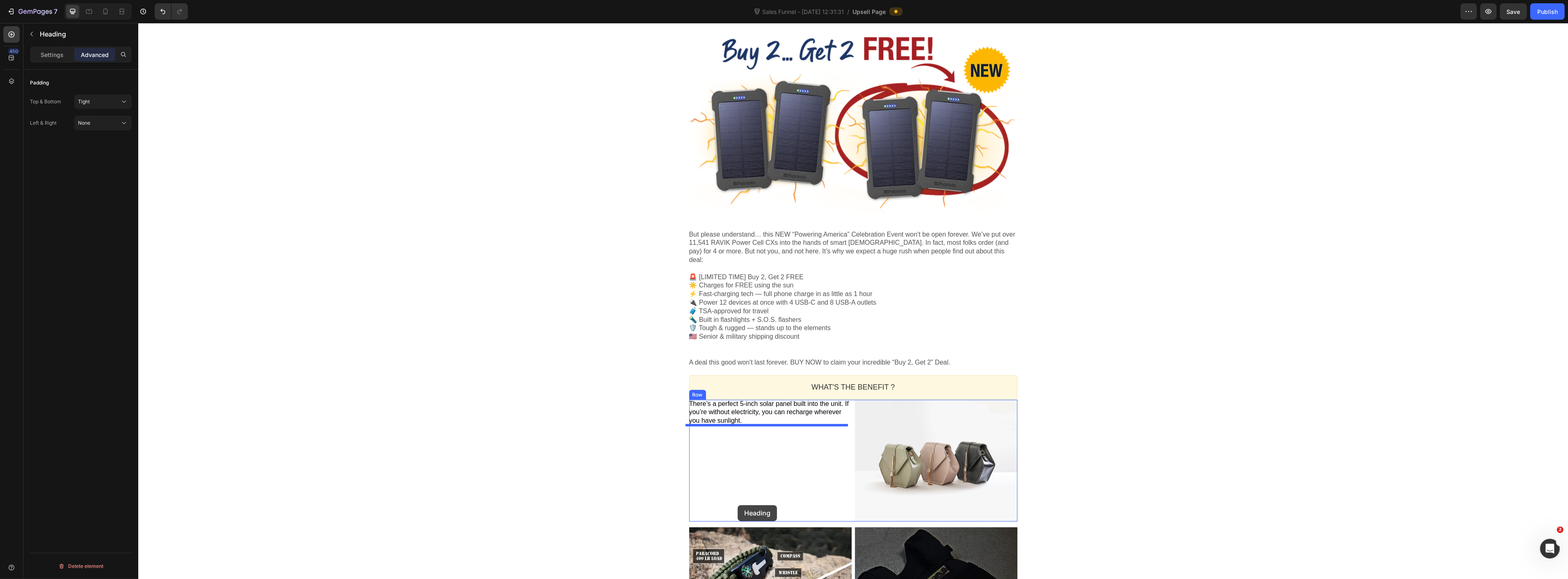
scroll to position [592, 0]
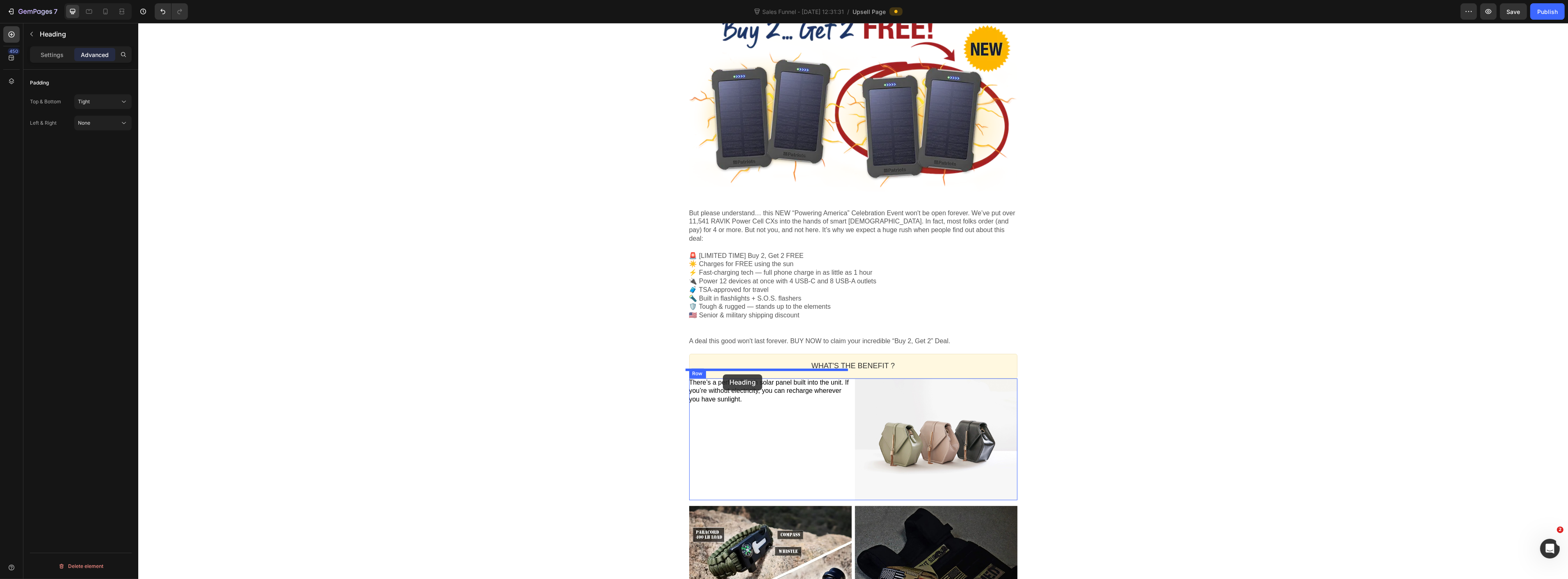
drag, startPoint x: 693, startPoint y: 208, endPoint x: 723, endPoint y: 375, distance: 169.7
click at [584, 400] on div "One-time Offer Callout Text Get 2 "Mini Power Plants" FREE?! Heading "Powering …" at bounding box center [853, 410] width 1430 height 1839
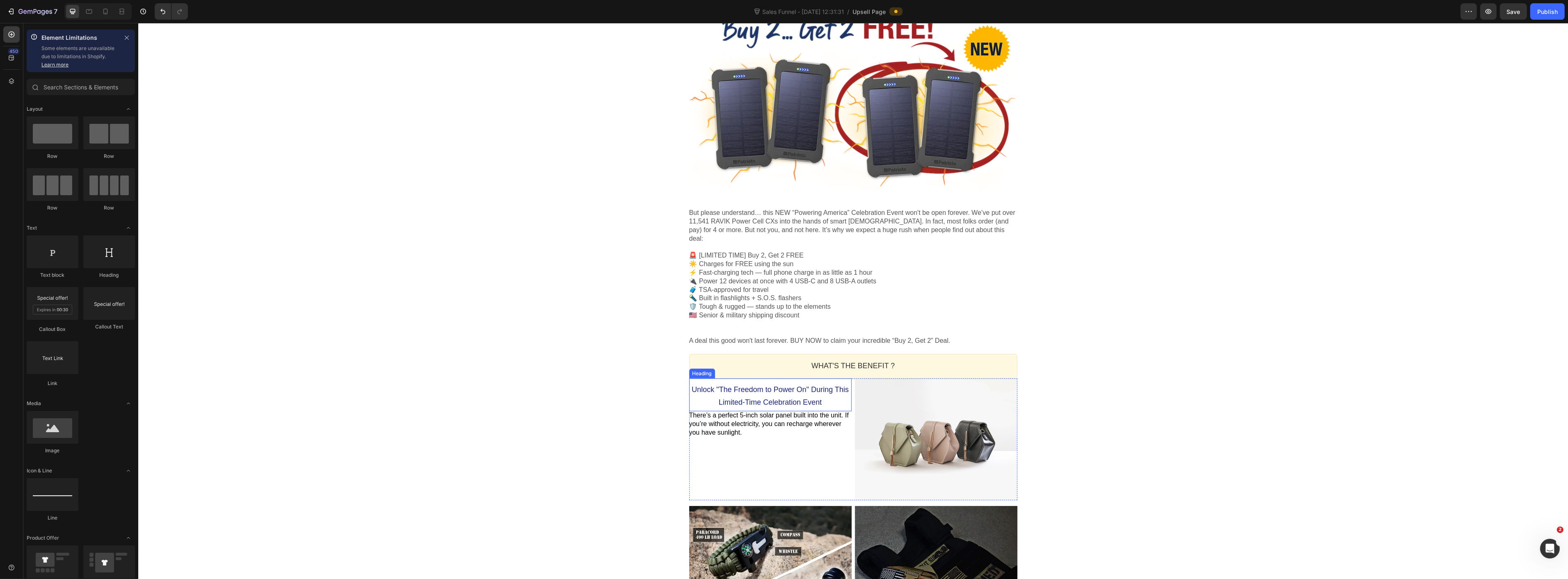
click at [723, 386] on span "Unlock "The Freedom to Power On" During This Limited-Time Celebration Event" at bounding box center [770, 396] width 157 height 21
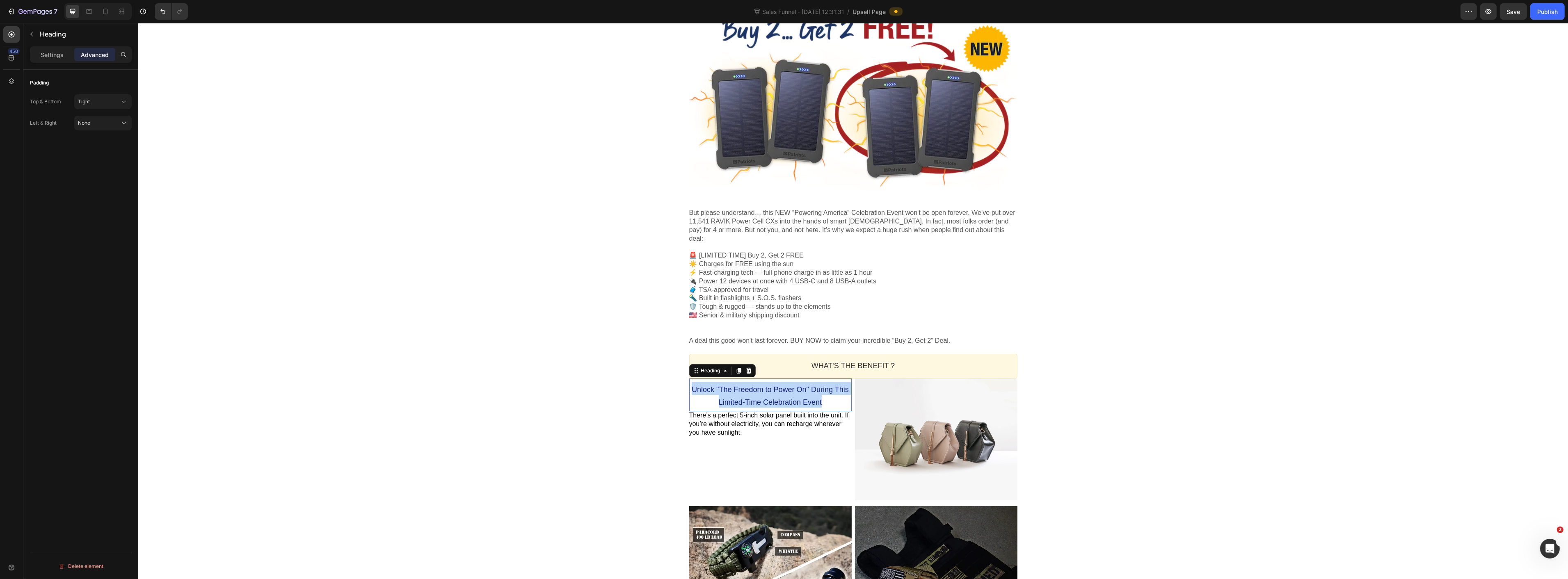
click at [723, 386] on span "Unlock "The Freedom to Power On" During This Limited-Time Celebration Event" at bounding box center [770, 396] width 157 height 21
click at [749, 452] on div "Recharge For FREE In The Sun Heading There’s a perfect 5-inch solar panel built…" at bounding box center [770, 439] width 162 height 122
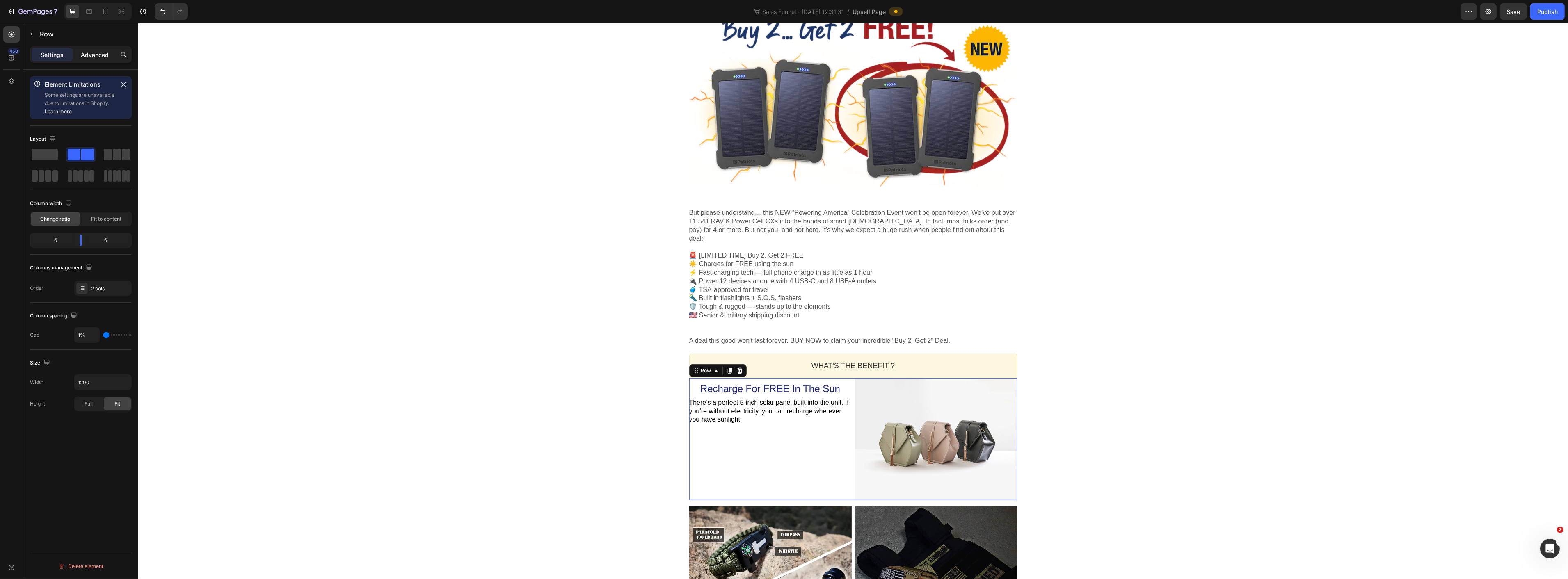
click at [98, 52] on p "Advanced" at bounding box center [95, 54] width 28 height 8
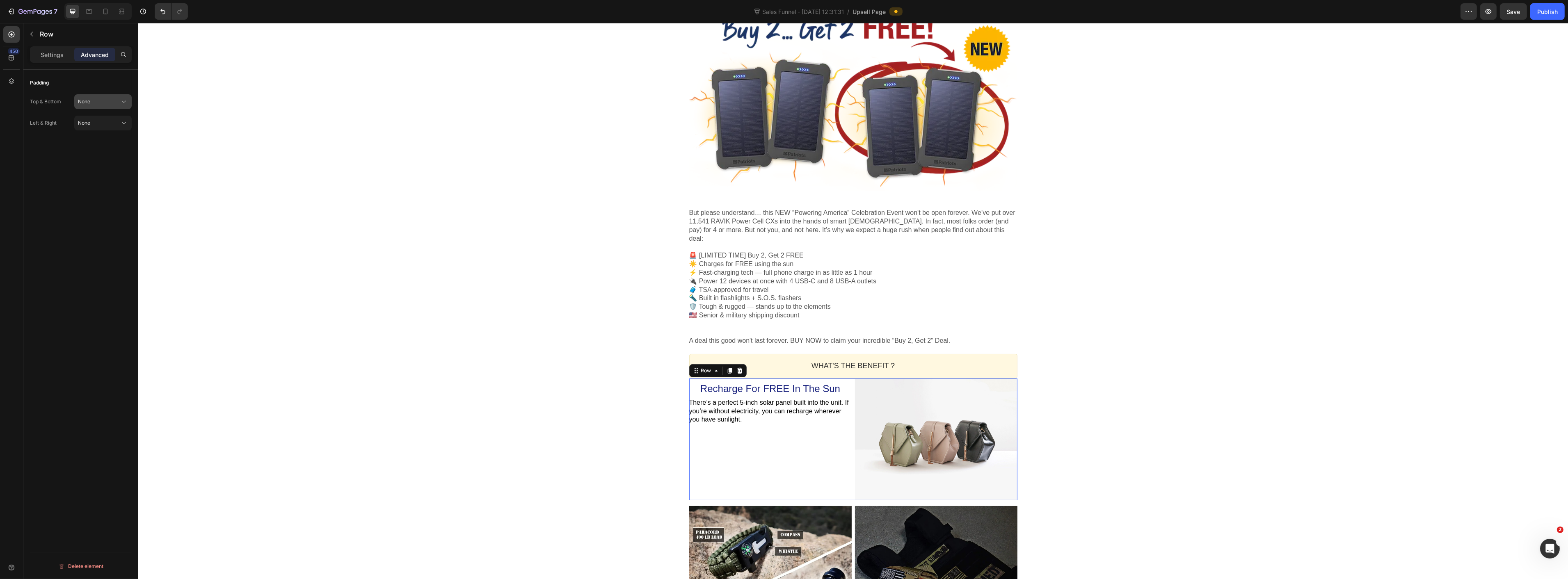
click at [91, 104] on div "None" at bounding box center [99, 102] width 41 height 7
click at [93, 187] on p "Loose 21px" at bounding box center [101, 184] width 47 height 7
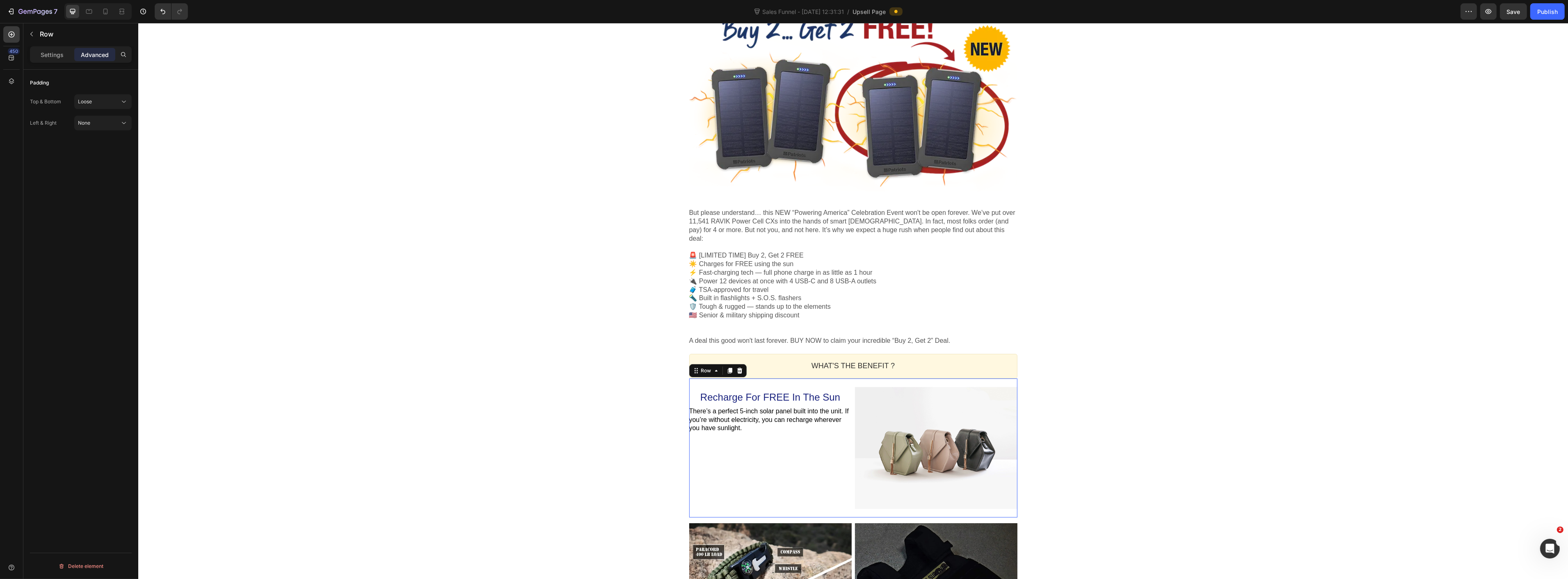
click at [372, 202] on div "One-time Offer Callout Text Get 2 "Mini Power Plants" FREE?! Heading "Powering …" at bounding box center [853, 418] width 1430 height 1857
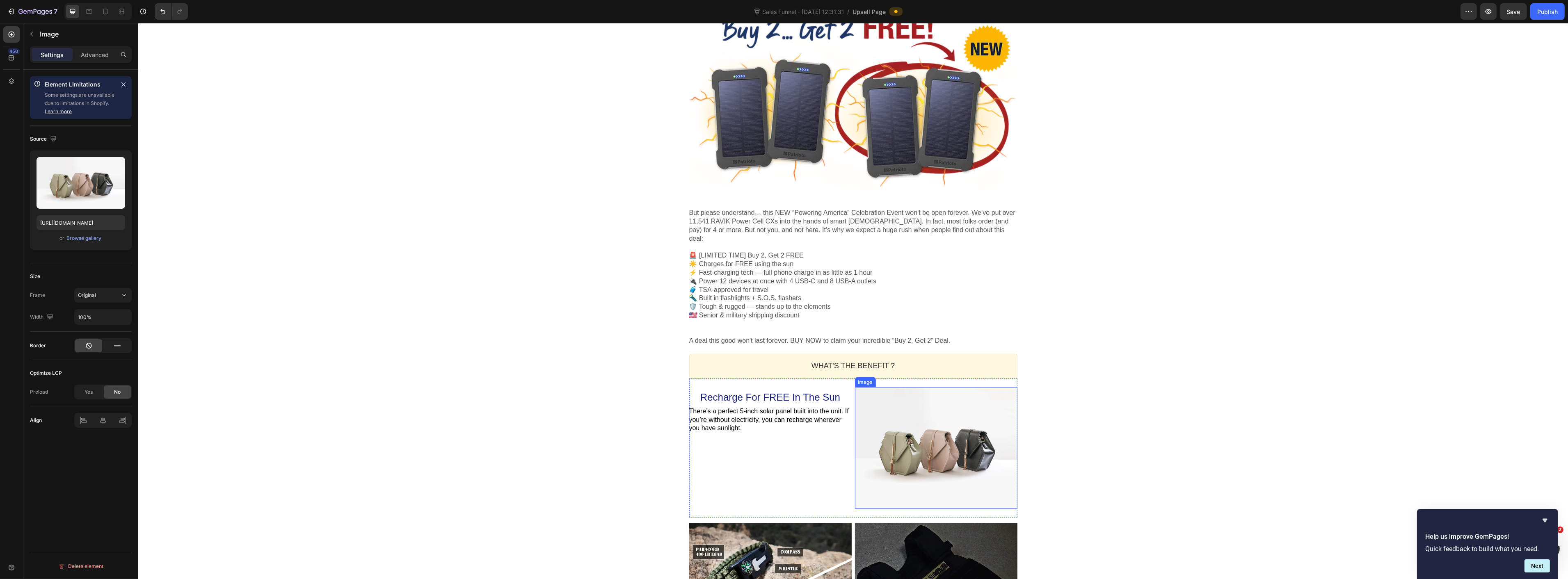
click at [921, 458] on div at bounding box center [935, 448] width 162 height 122
click at [79, 242] on div "Browse gallery" at bounding box center [85, 238] width 35 height 7
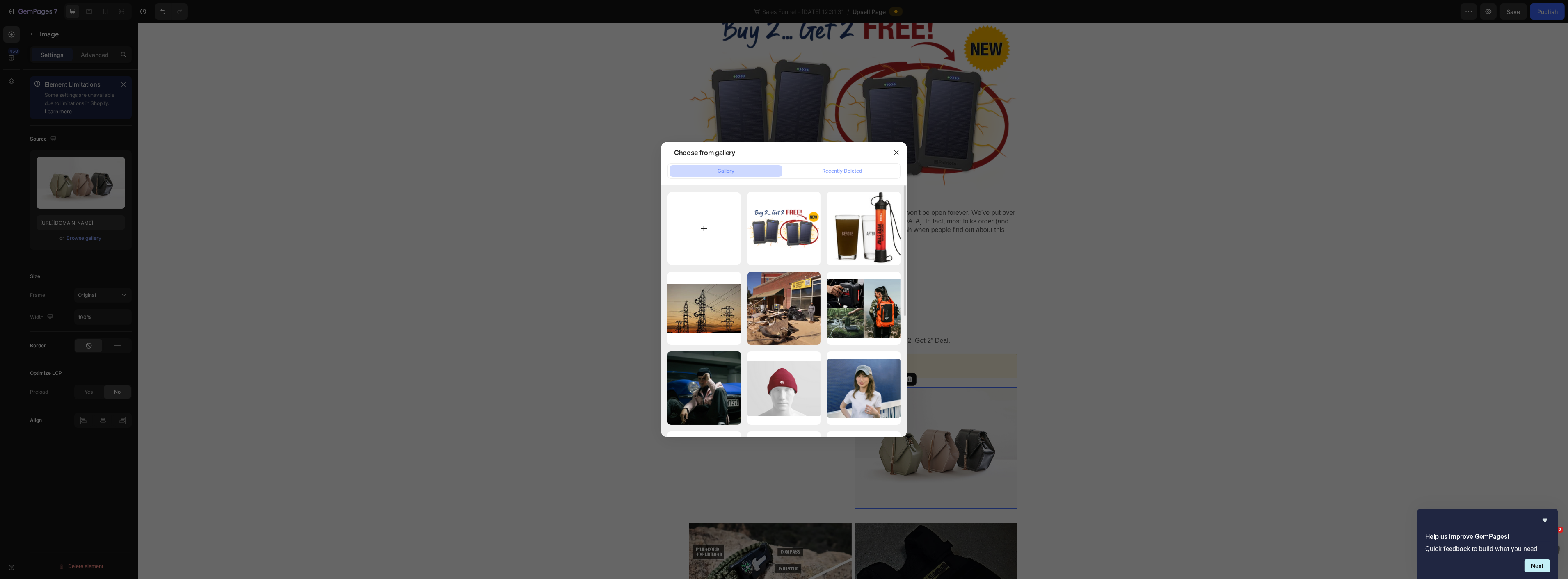
click at [697, 234] on input "file" at bounding box center [704, 229] width 74 height 74
type input "C:\fakepath\175x0.webp"
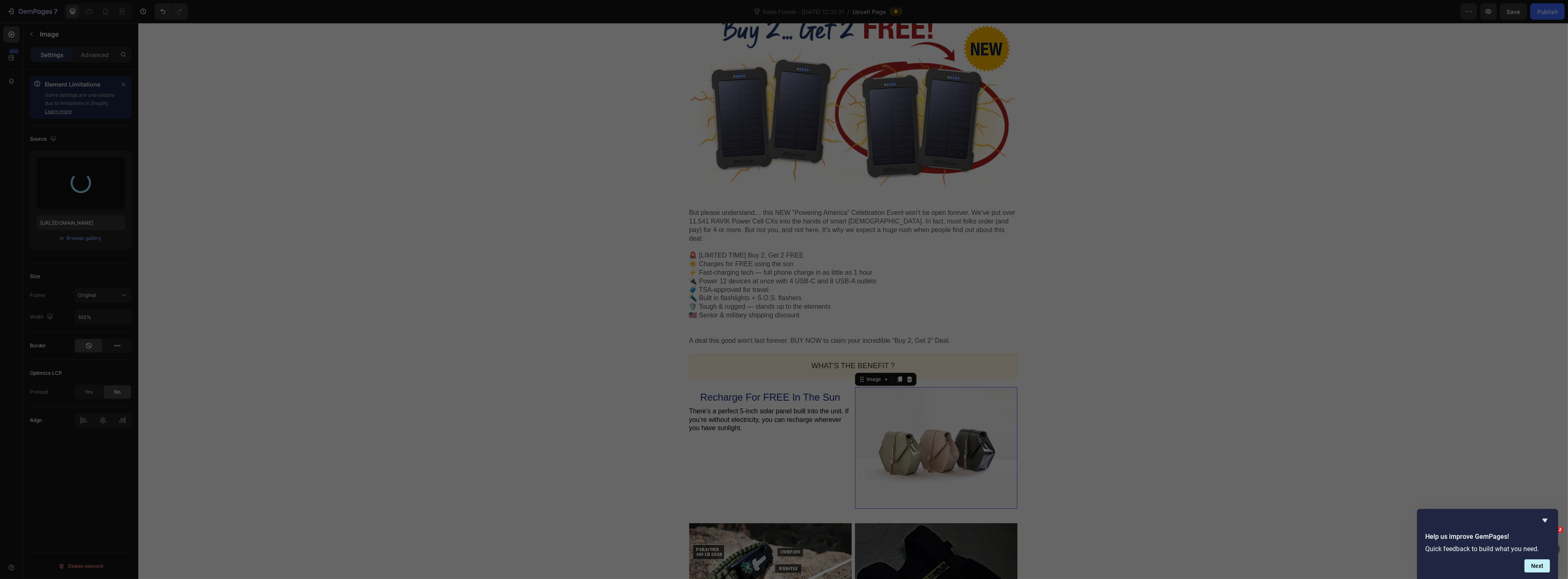
type input "https://cdn.shopify.com/s/files/1/0874/1657/0138/files/gempages_565658406589825…"
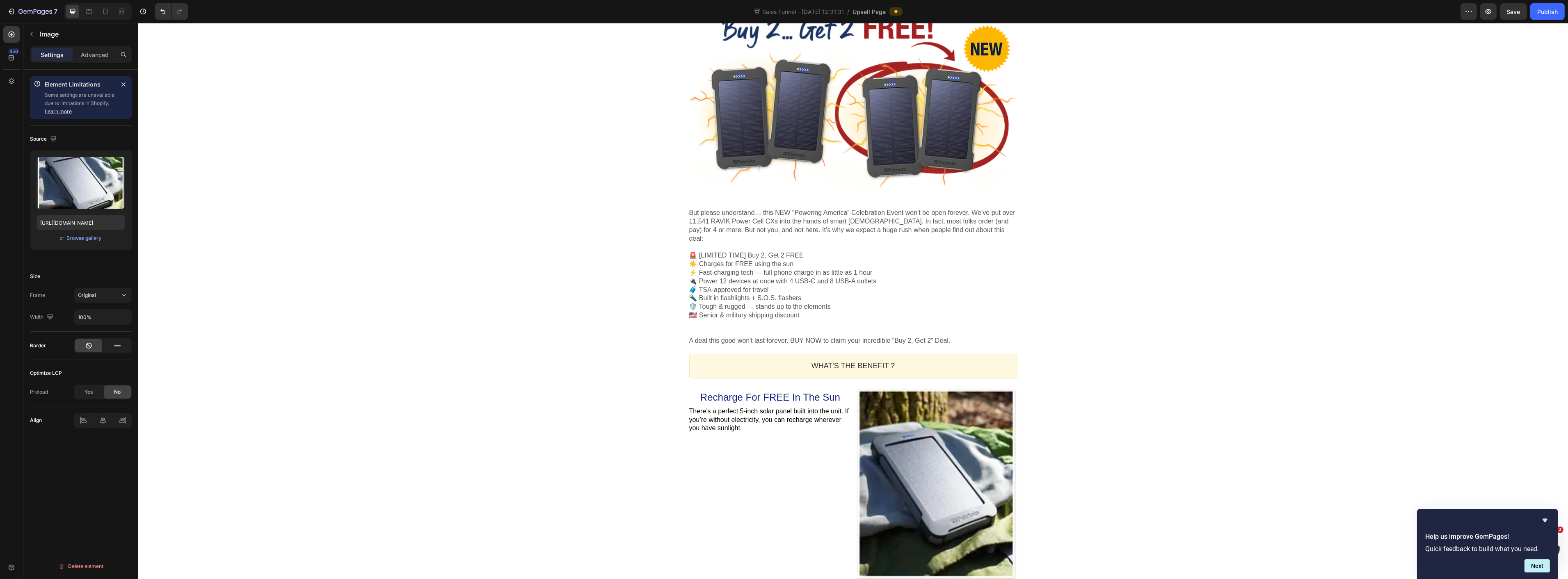
click at [1133, 333] on div "One-time Offer Callout Text Get 2 "Mini Power Plants" FREE?! Heading "Powering …" at bounding box center [853, 454] width 1430 height 1928
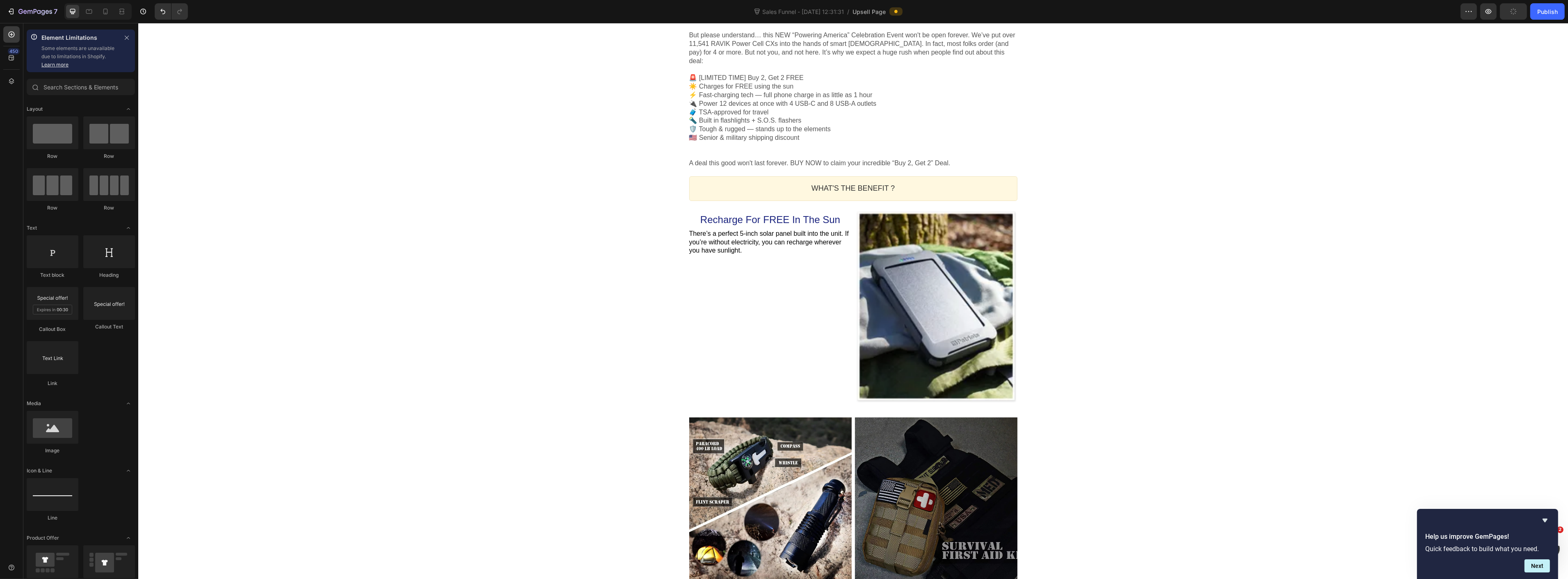
scroll to position [754, 0]
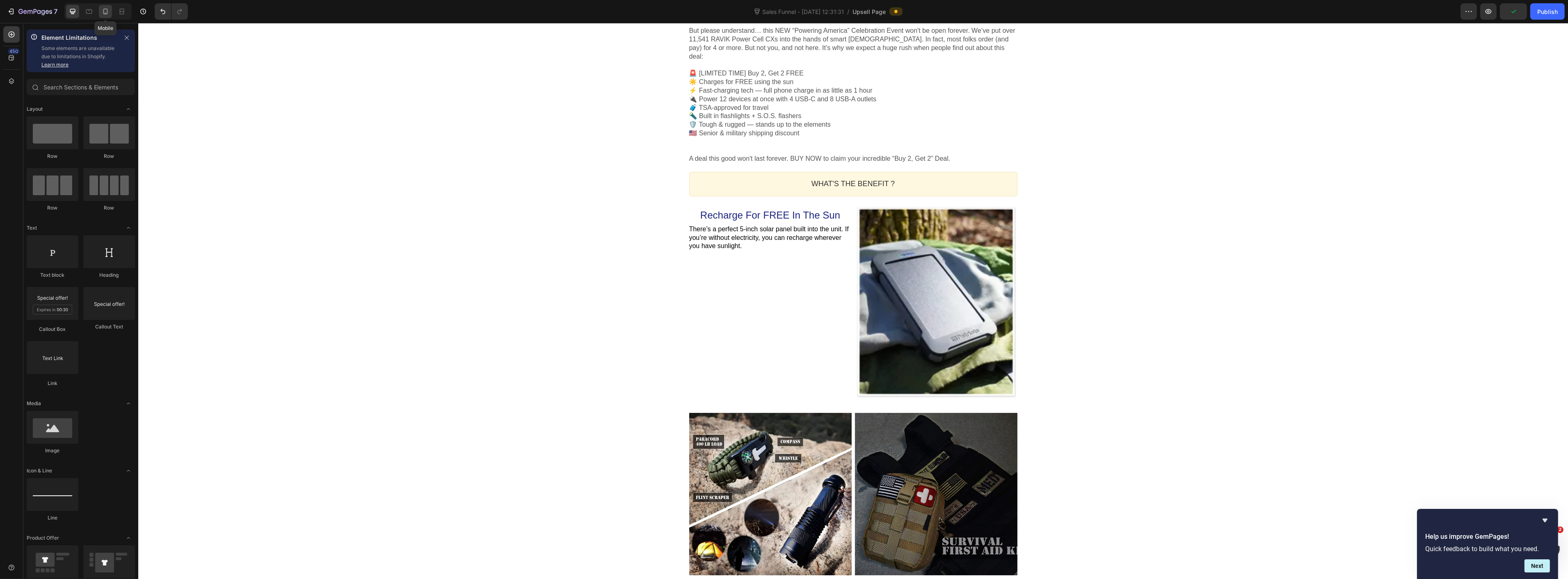
click at [104, 13] on icon at bounding box center [105, 11] width 5 height 6
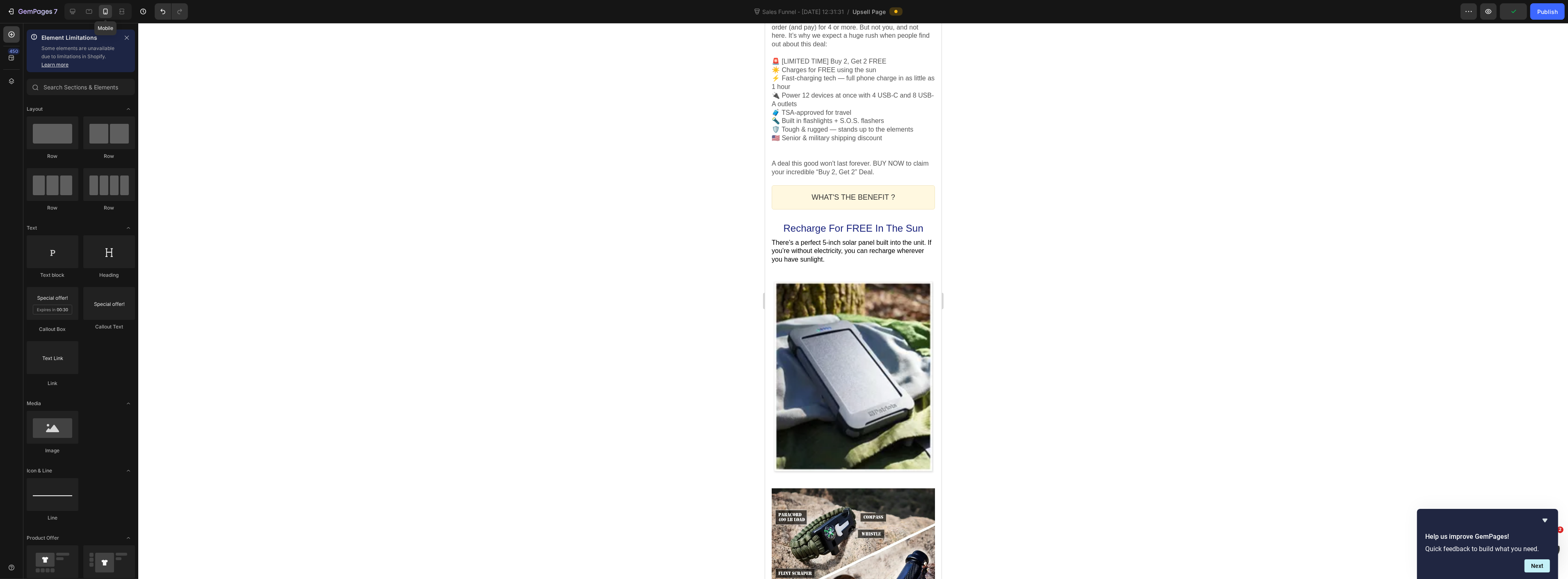
scroll to position [817, 0]
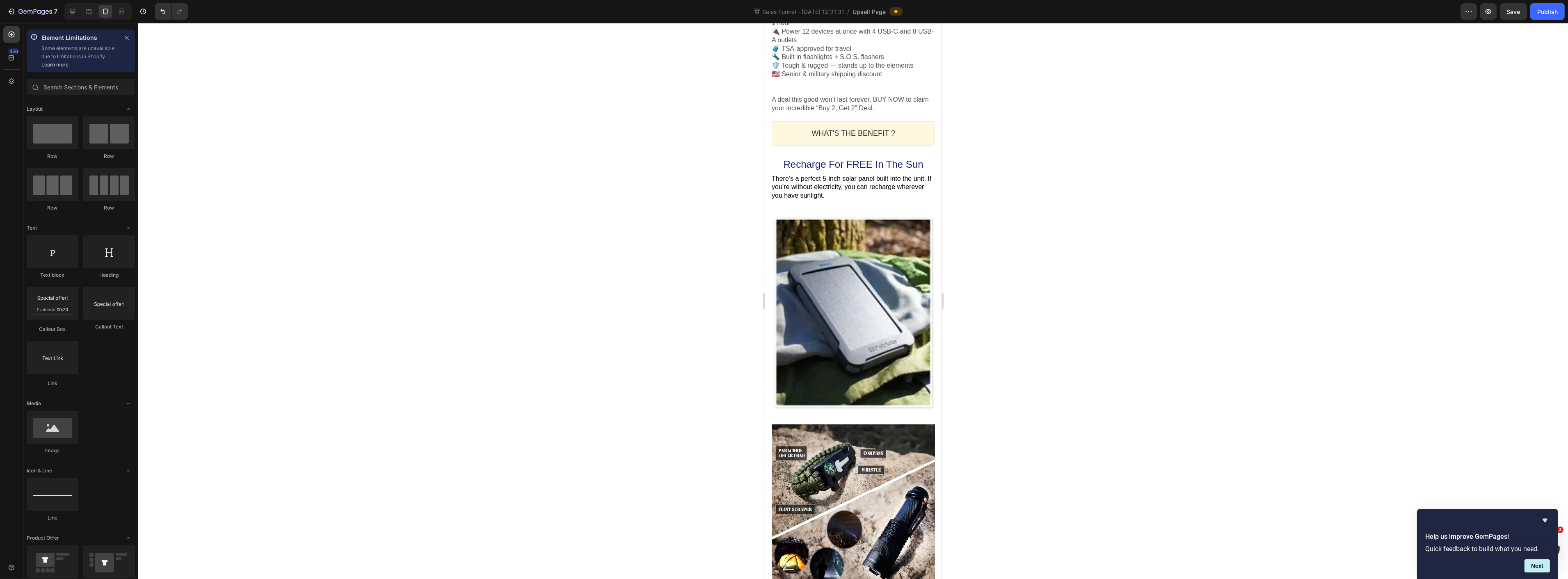
click at [581, 249] on div at bounding box center [853, 301] width 1430 height 556
click at [73, 12] on icon at bounding box center [73, 12] width 6 height 6
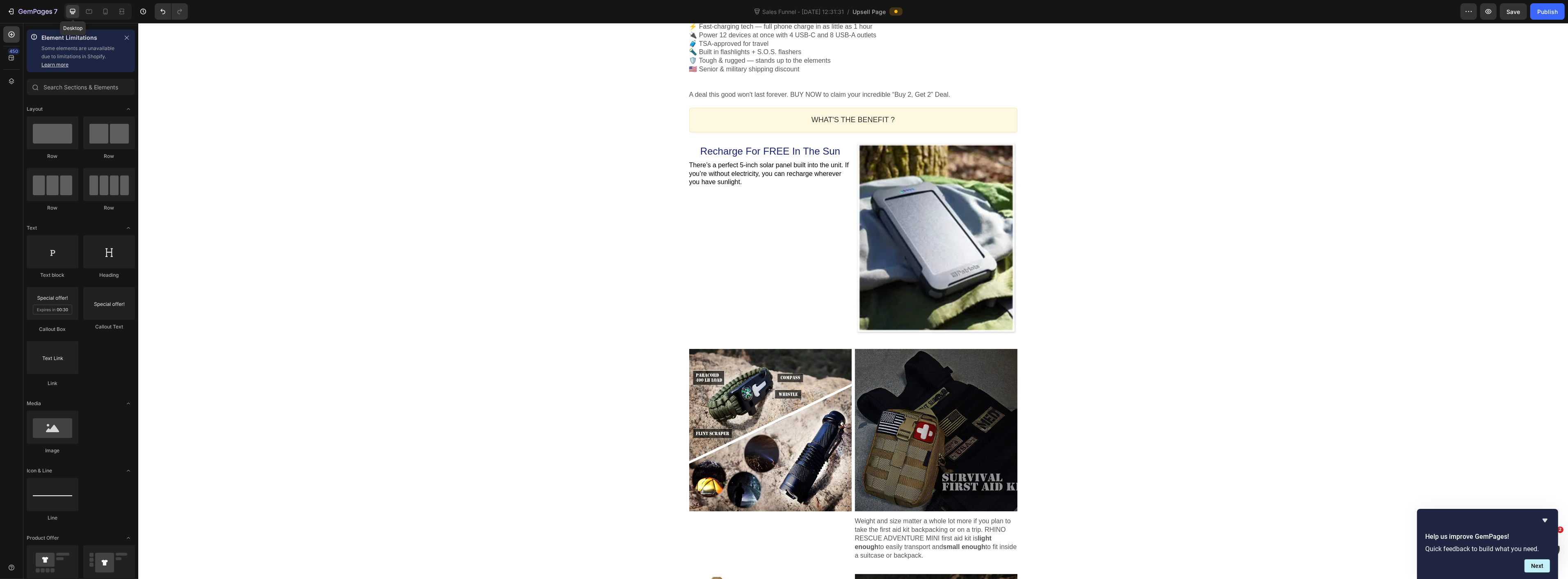
scroll to position [754, 0]
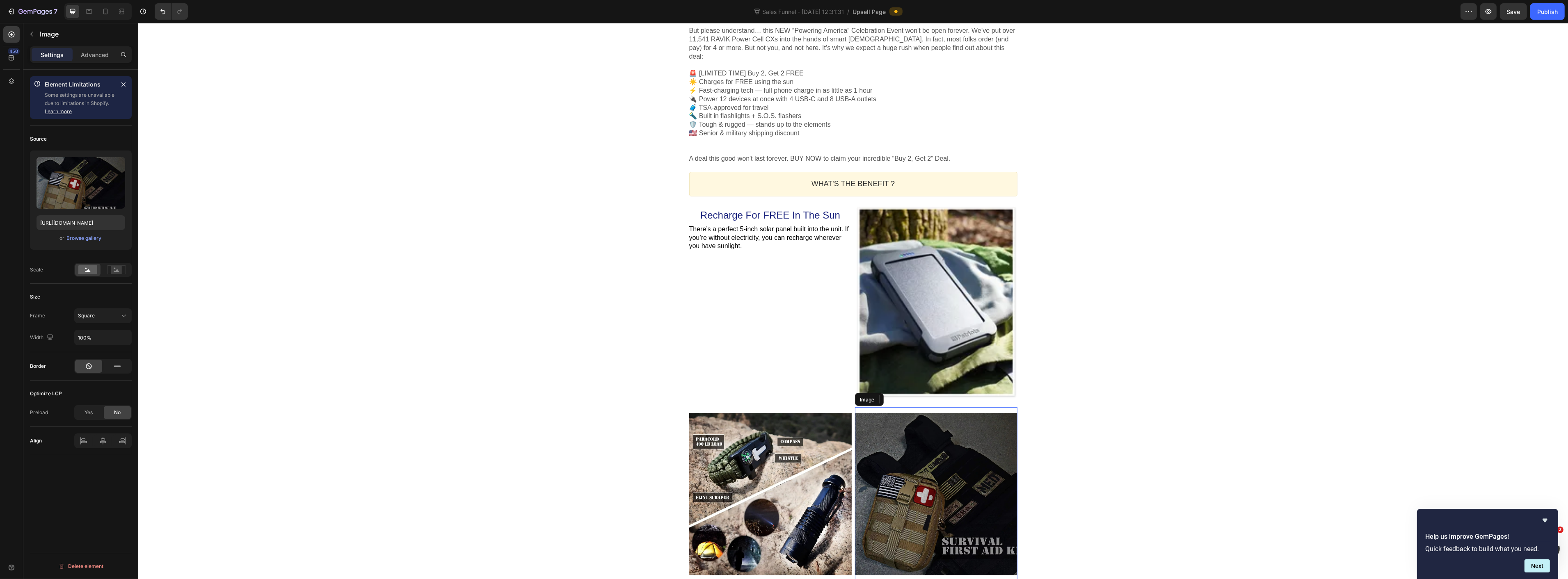
click at [858, 408] on div "Image" at bounding box center [935, 494] width 162 height 174
click at [908, 397] on icon at bounding box center [909, 400] width 6 height 6
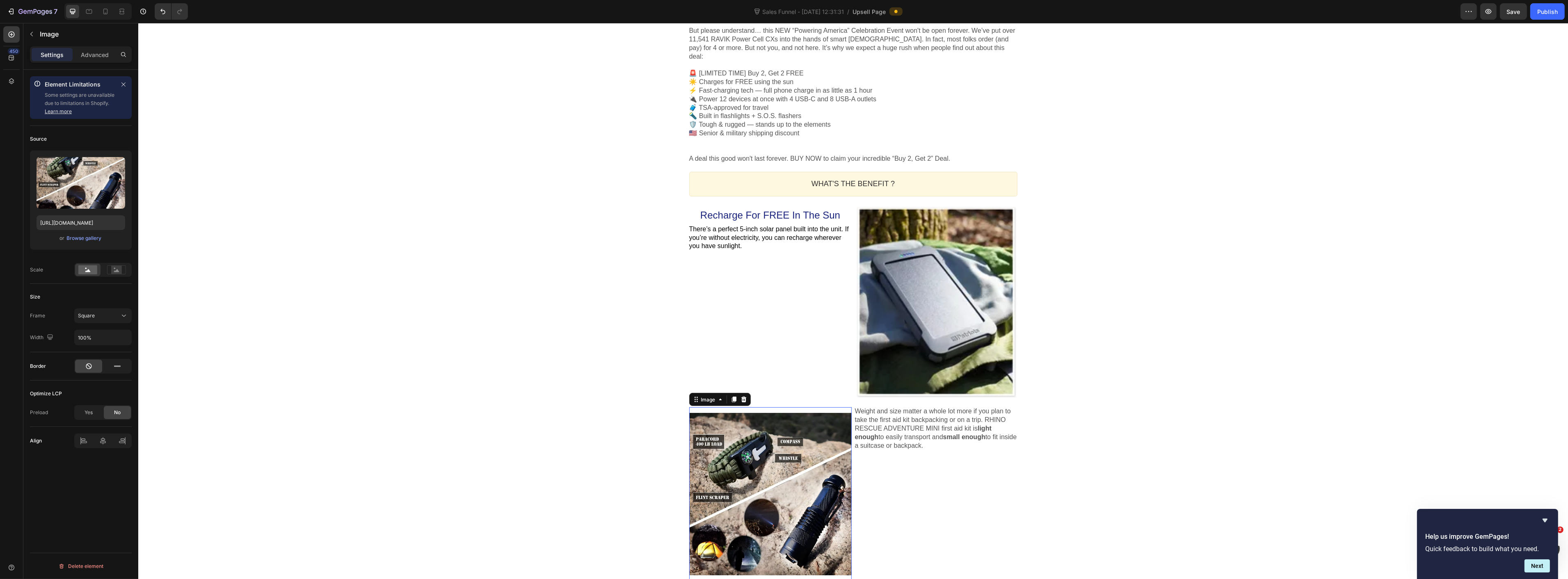
click at [826, 437] on div at bounding box center [770, 494] width 162 height 162
click at [740, 396] on icon at bounding box center [743, 399] width 6 height 6
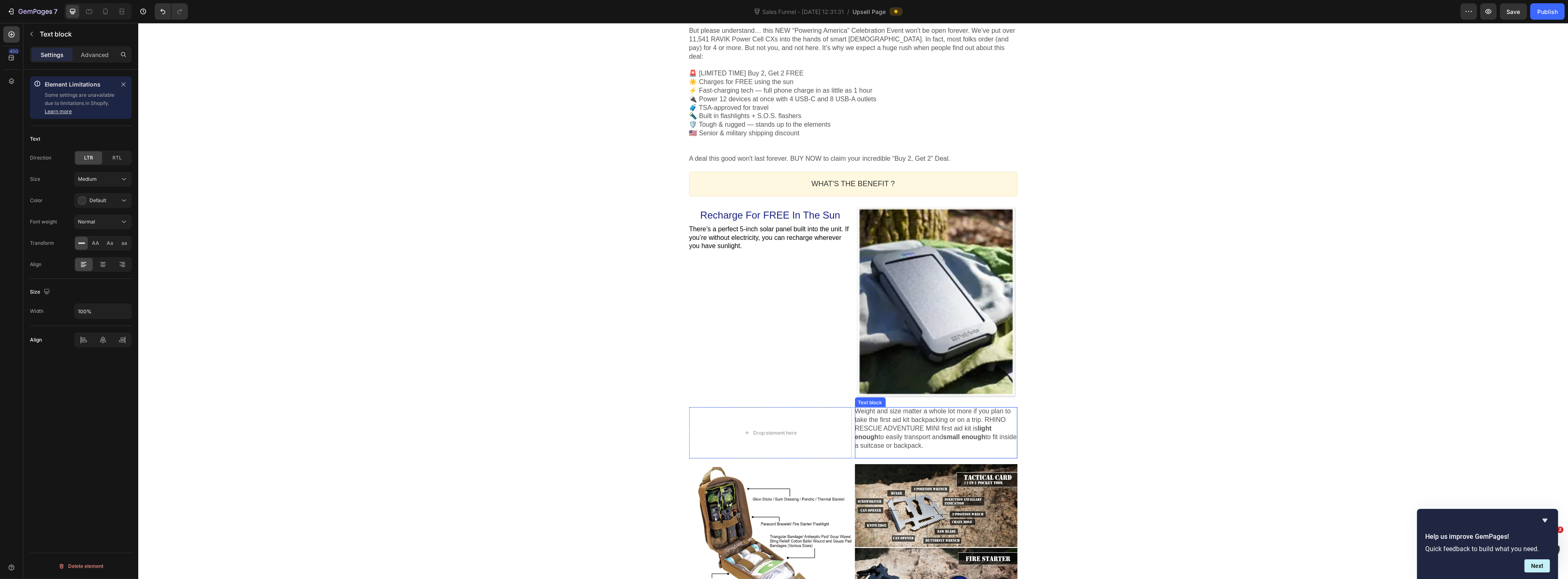
click at [854, 448] on p "Weight and size matter a whole lot more if you plan to take the first aid kit b…" at bounding box center [935, 434] width 162 height 52
click at [1228, 333] on div "One-time Offer Callout Text Get 2 "Mini Power Plants" FREE?! Heading "Powering …" at bounding box center [853, 185] width 1430 height 1754
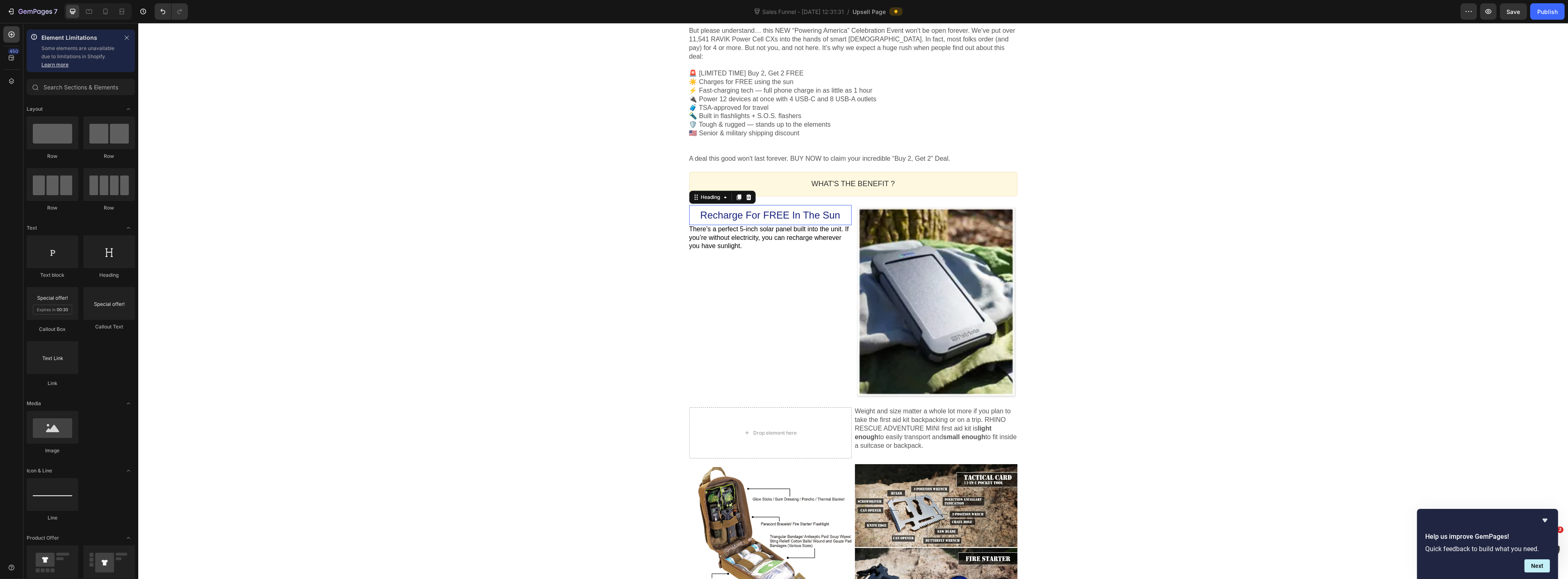
click at [723, 210] on span "Recharge For FREE In The Sun" at bounding box center [770, 215] width 140 height 11
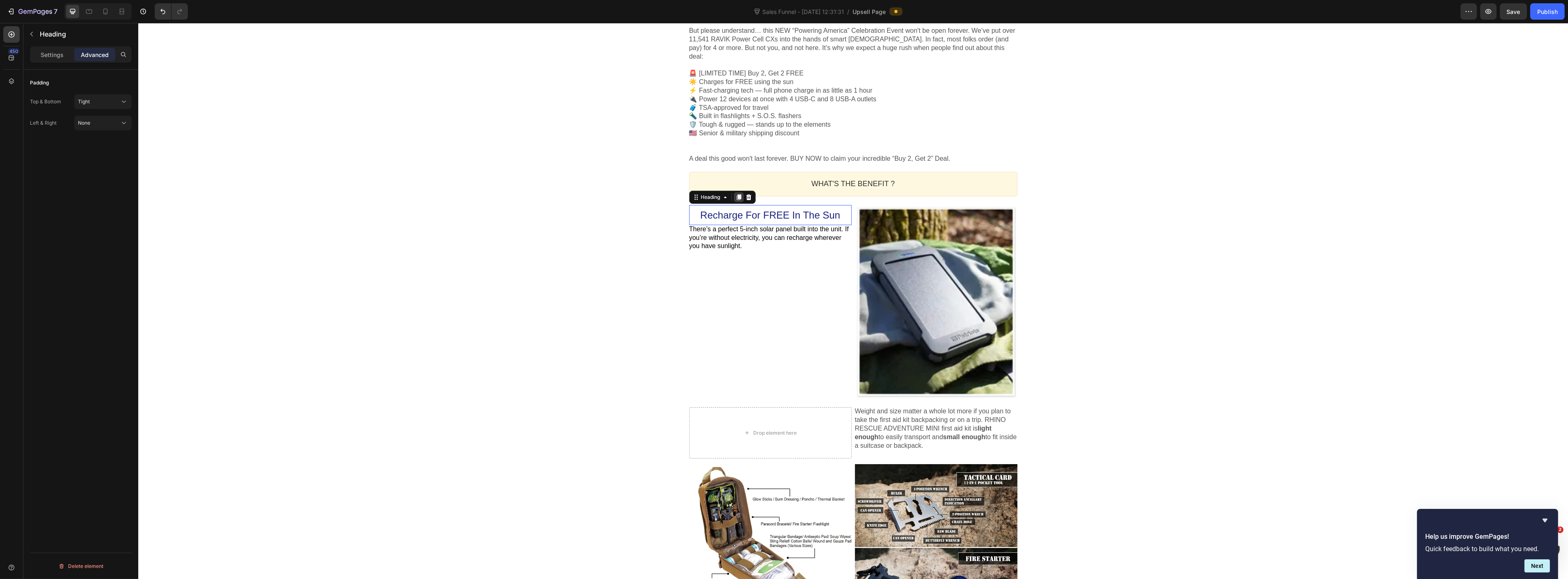
click at [736, 194] on icon at bounding box center [738, 197] width 5 height 6
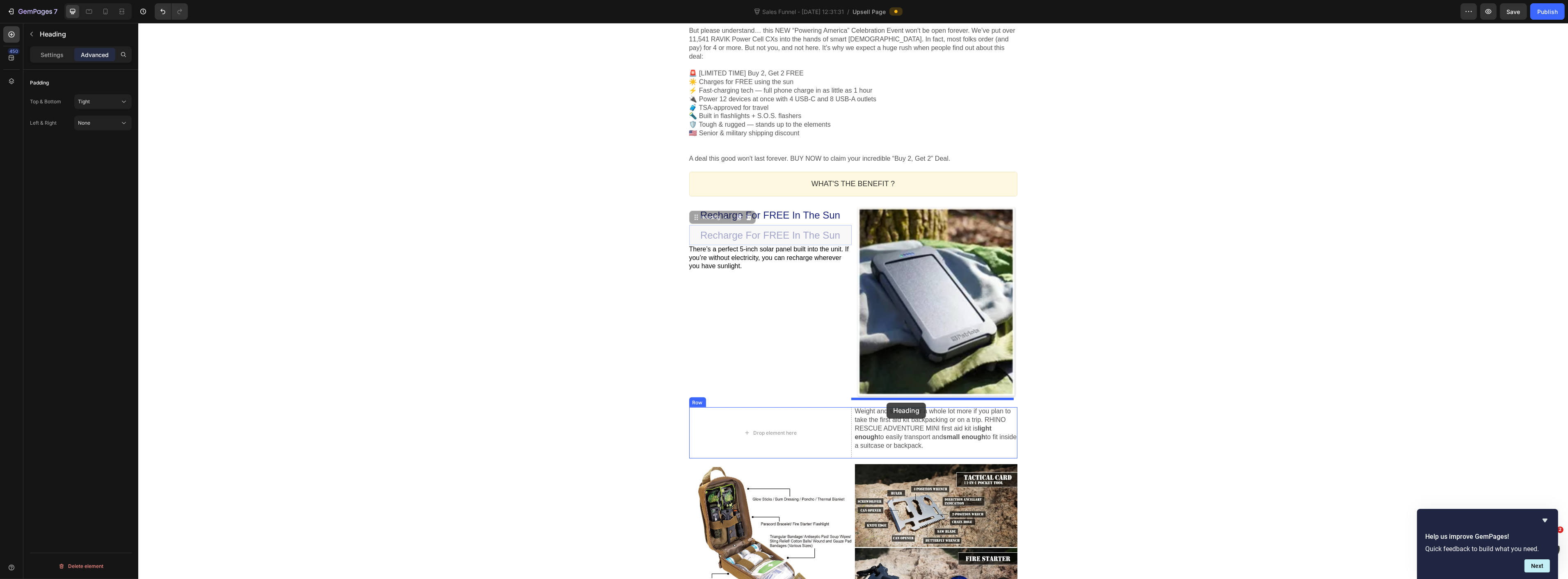
drag, startPoint x: 691, startPoint y: 210, endPoint x: 887, endPoint y: 403, distance: 275.1
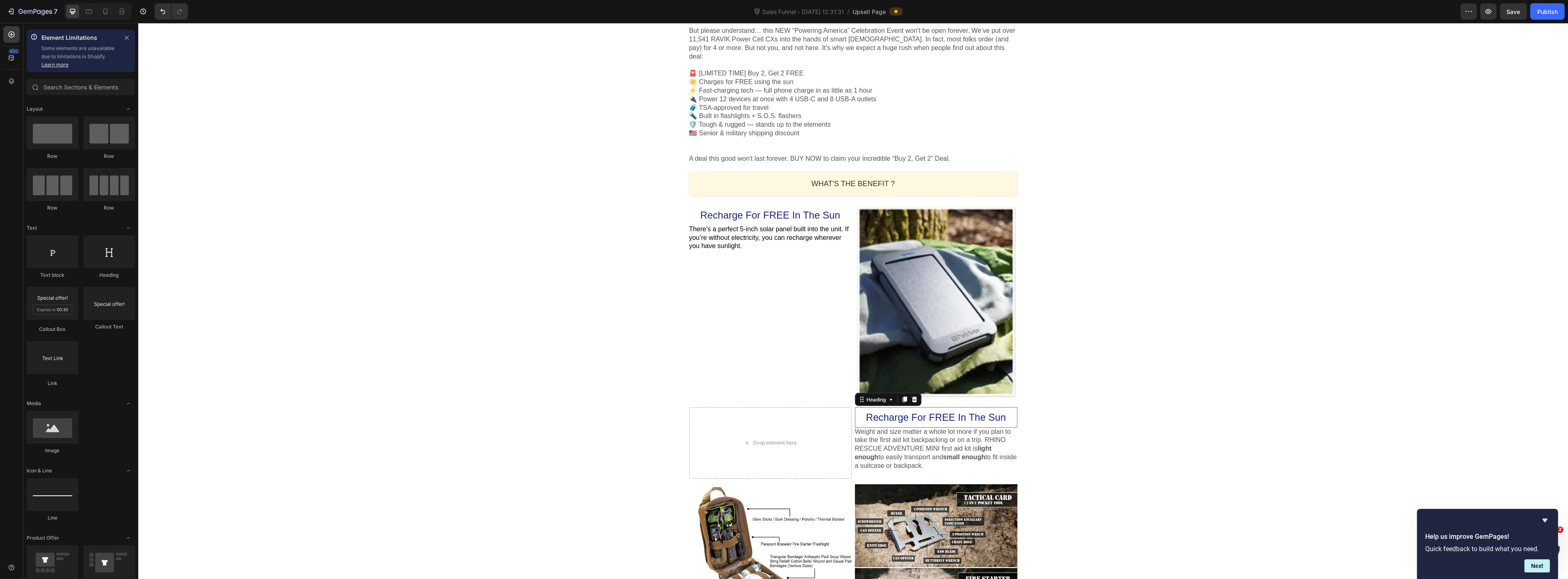
drag, startPoint x: 1167, startPoint y: 383, endPoint x: 875, endPoint y: 287, distance: 307.4
click at [1162, 378] on div "One-time Offer Callout Text Get 2 "Mini Power Plants" FREE?! Heading "Powering …" at bounding box center [853, 195] width 1430 height 1775
click at [875, 285] on div at bounding box center [935, 302] width 162 height 194
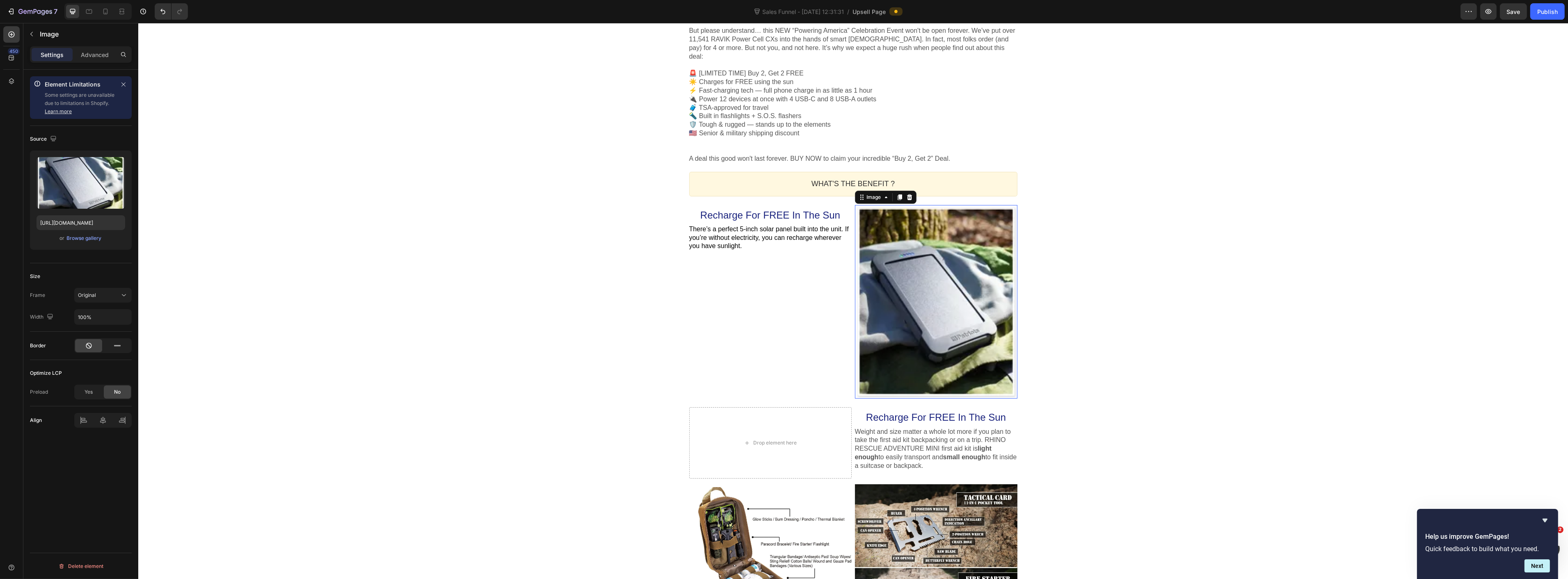
click at [564, 354] on div "One-time Offer Callout Text Get 2 "Mini Power Plants" FREE?! Heading "Powering …" at bounding box center [853, 195] width 1430 height 1775
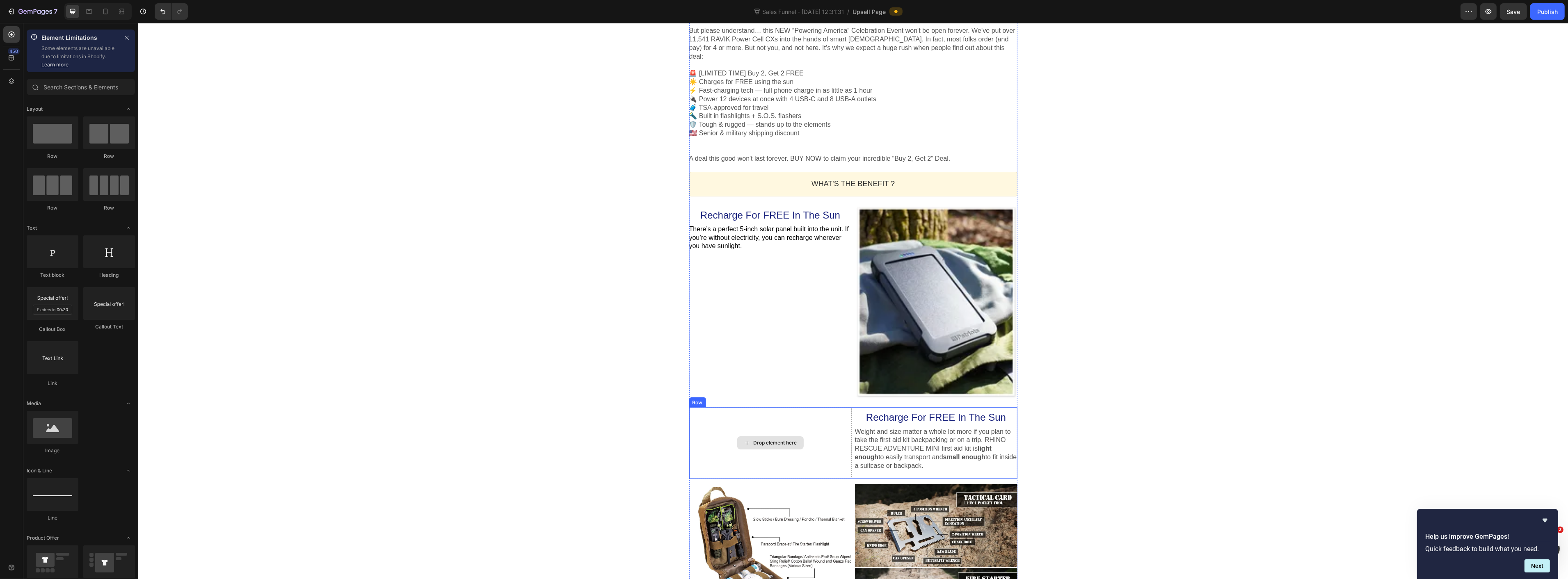
click at [743, 440] on icon at bounding box center [746, 444] width 6 height 7
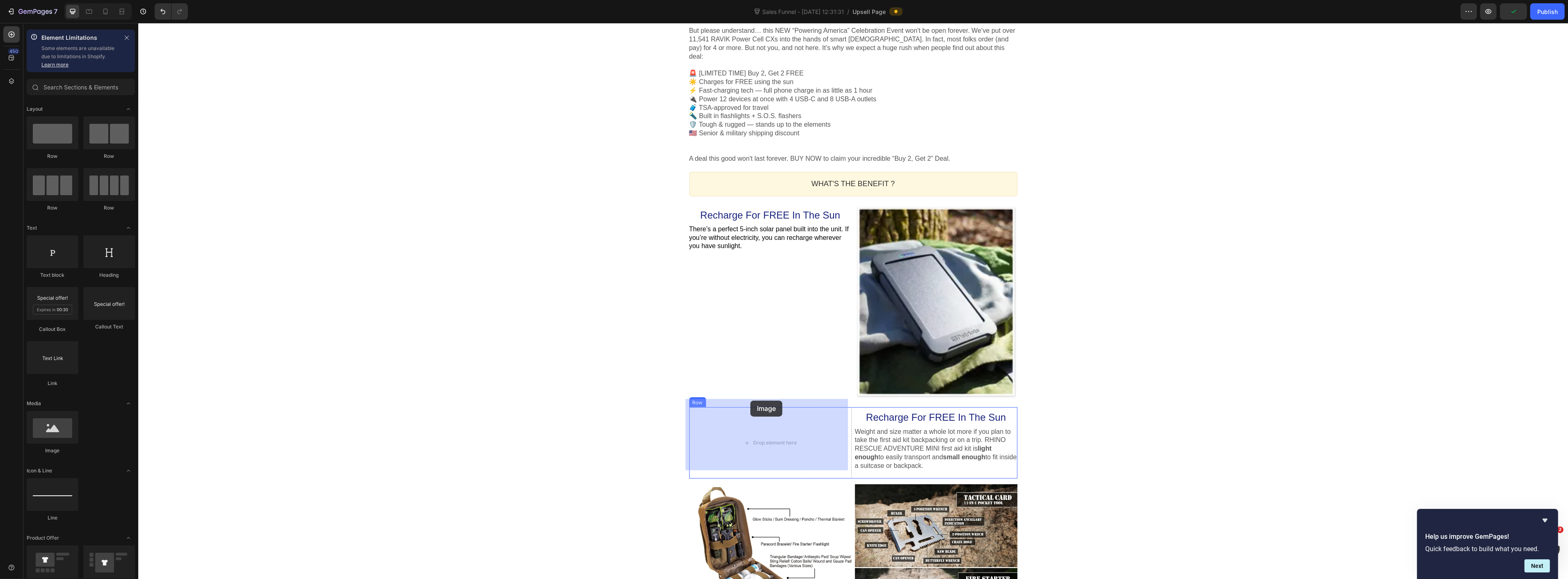
drag, startPoint x: 200, startPoint y: 456, endPoint x: 750, endPoint y: 400, distance: 552.8
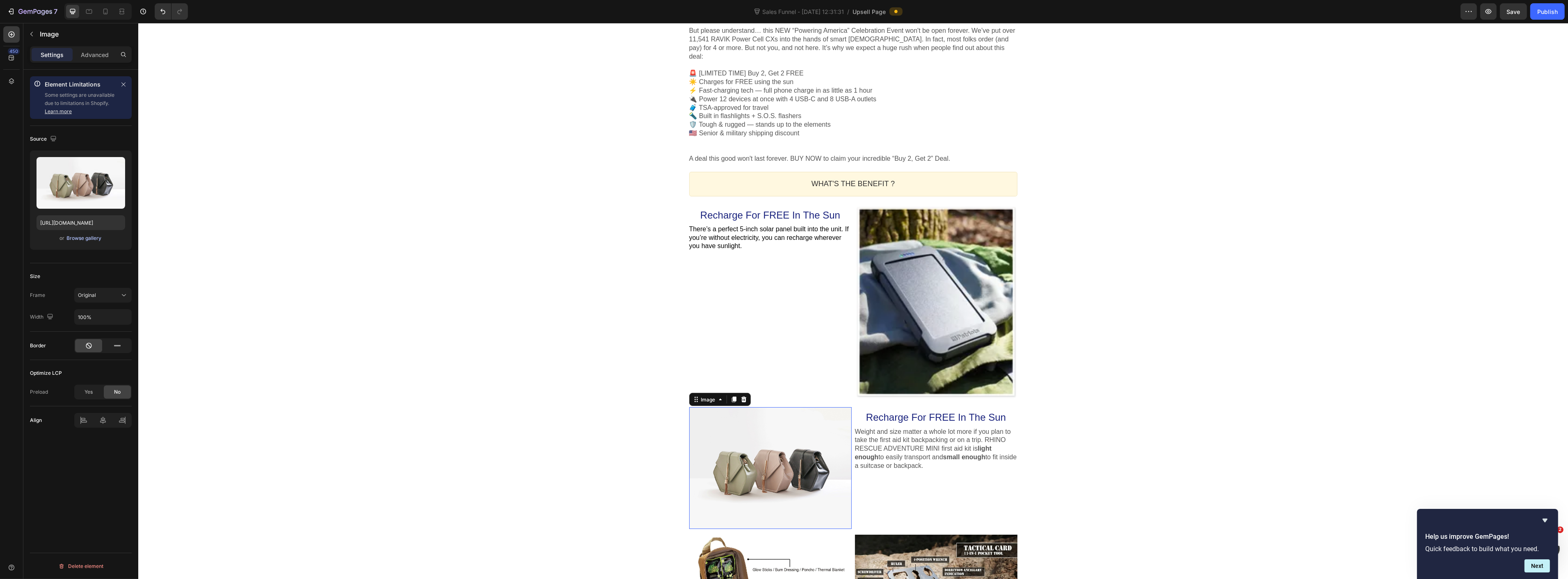
click at [90, 239] on div "Browse gallery" at bounding box center [85, 238] width 35 height 7
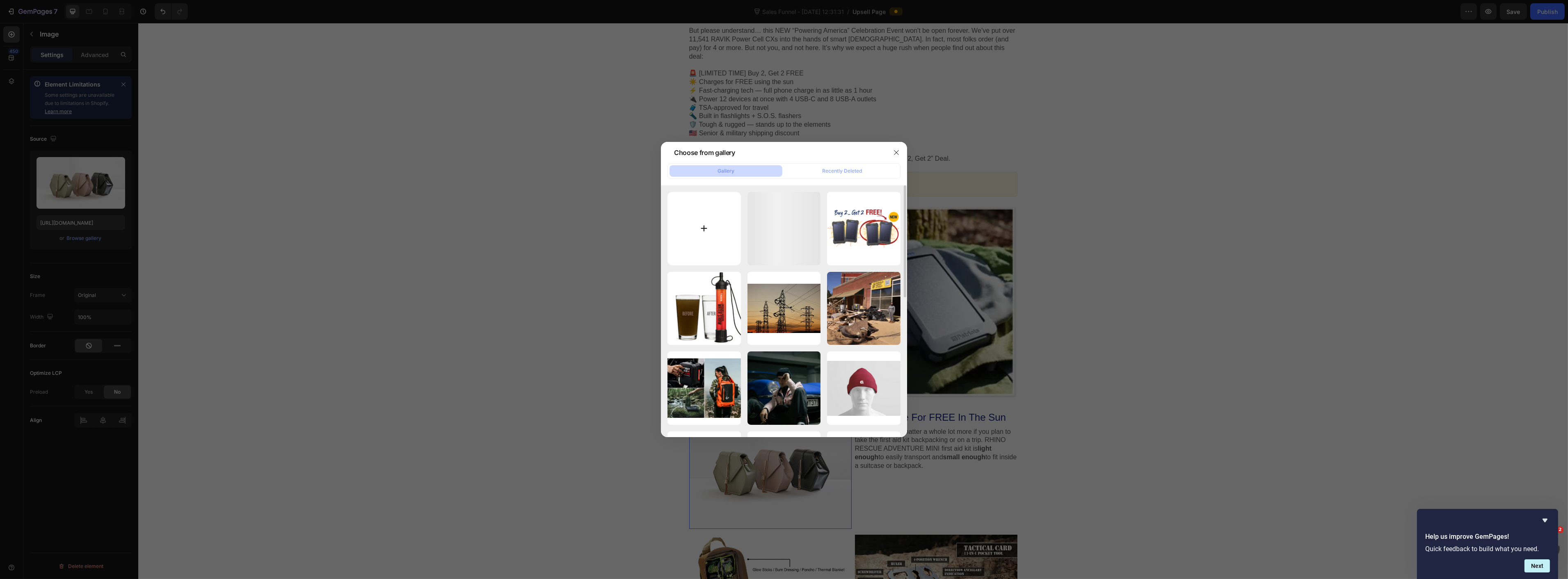
click at [703, 218] on input "file" at bounding box center [704, 229] width 74 height 74
type input "C:\fakepath\175x0 (1).webp"
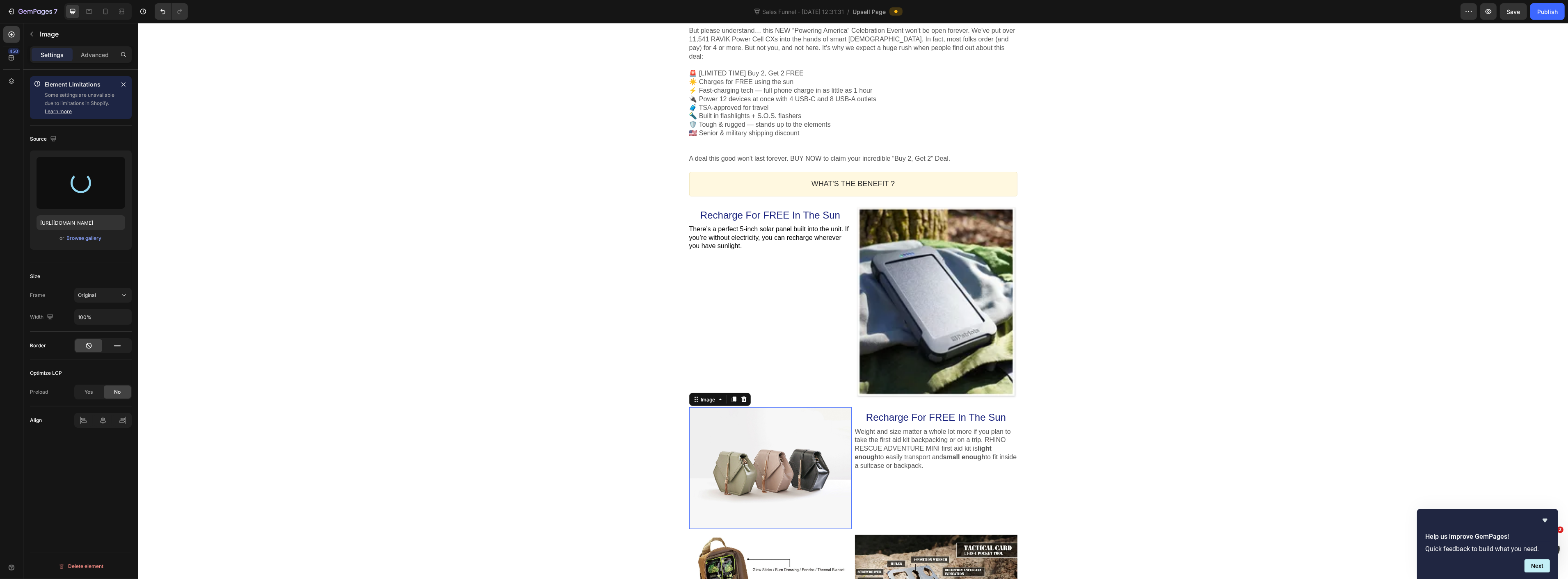
type input "https://cdn.shopify.com/s/files/1/0874/1657/0138/files/gempages_565658406589825…"
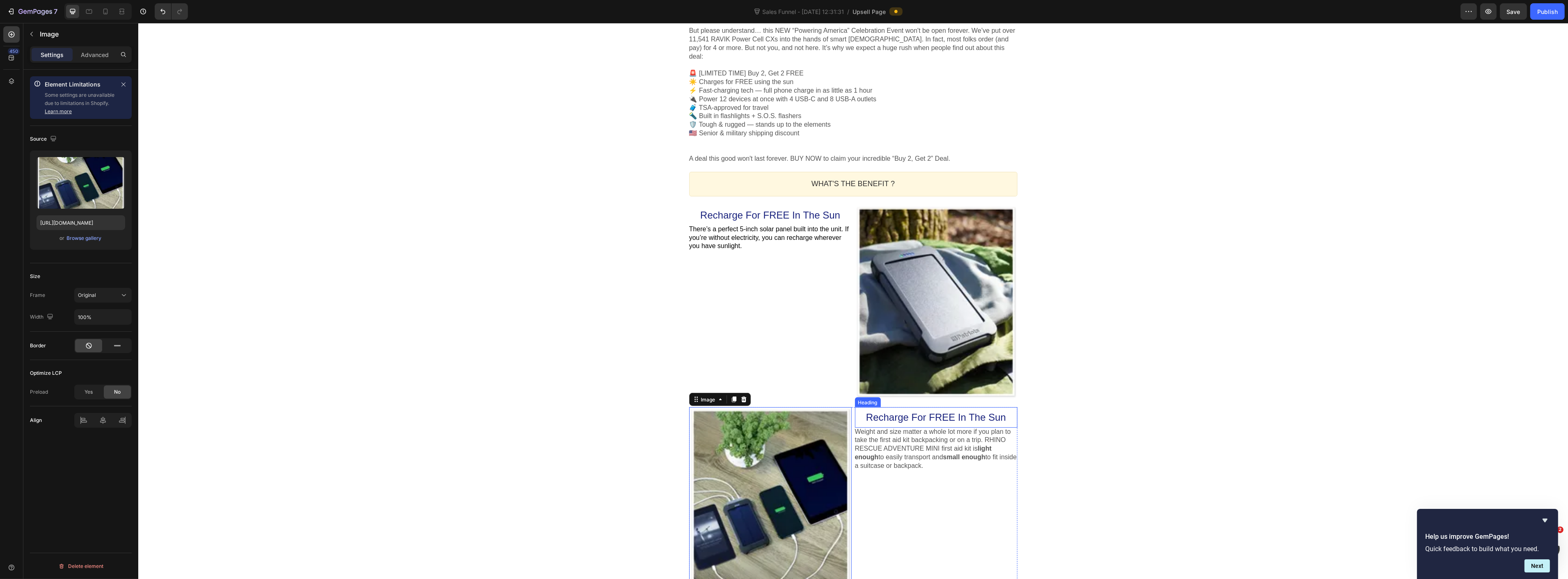
click at [913, 411] on span "Recharge For FREE In The Sun" at bounding box center [935, 417] width 140 height 11
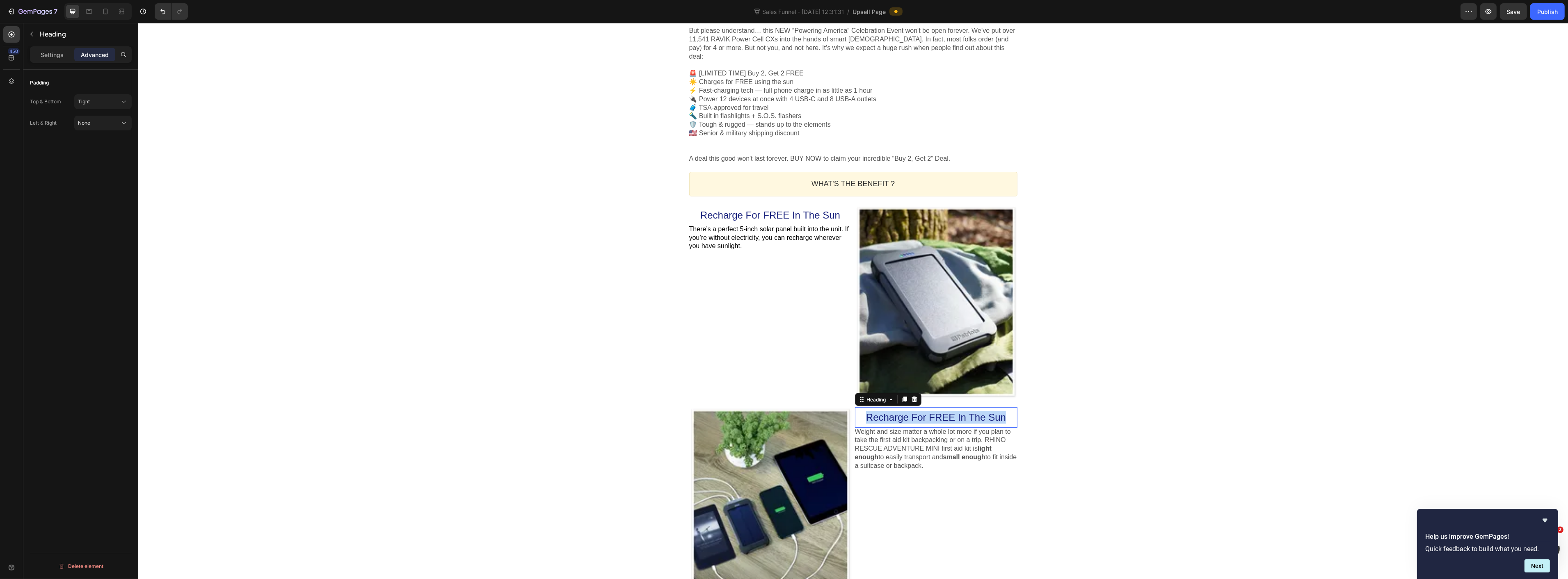
click at [913, 411] on span "Recharge For FREE In The Sun" at bounding box center [935, 417] width 140 height 11
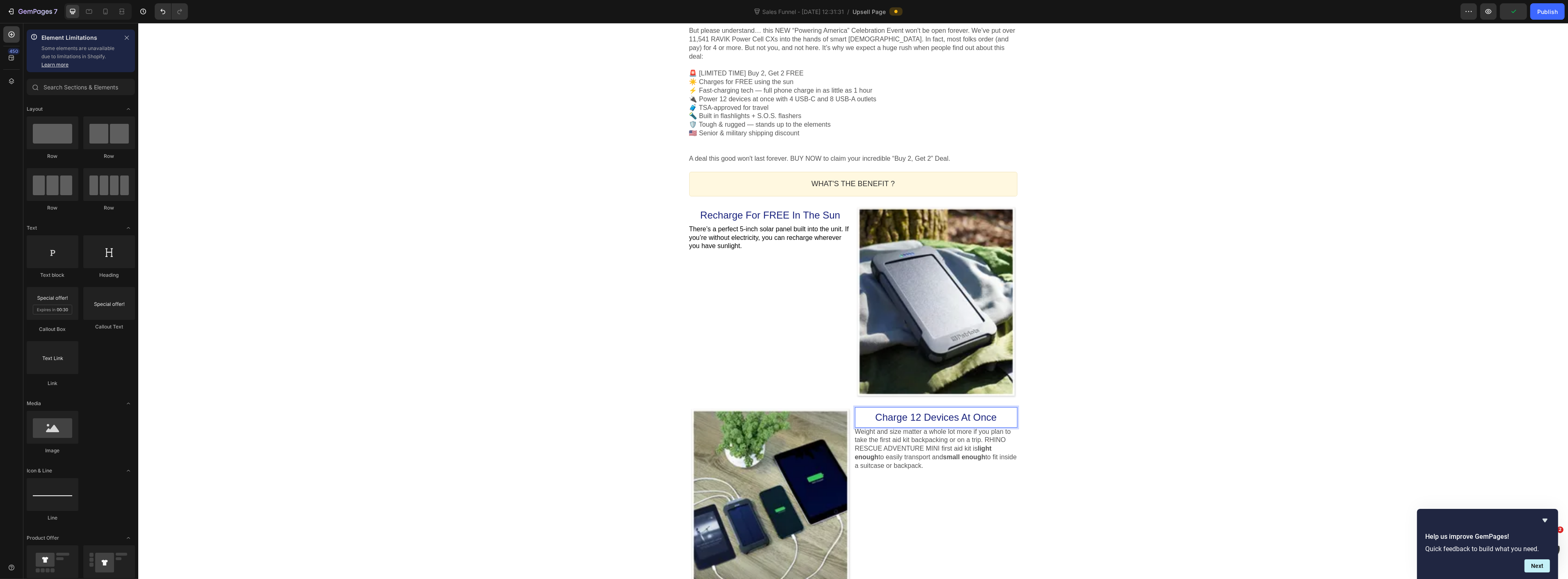
click at [582, 398] on div "One-time Offer Callout Text Get 2 "Mini Power Plants" FREE?! Heading "Powering …" at bounding box center [853, 256] width 1430 height 1897
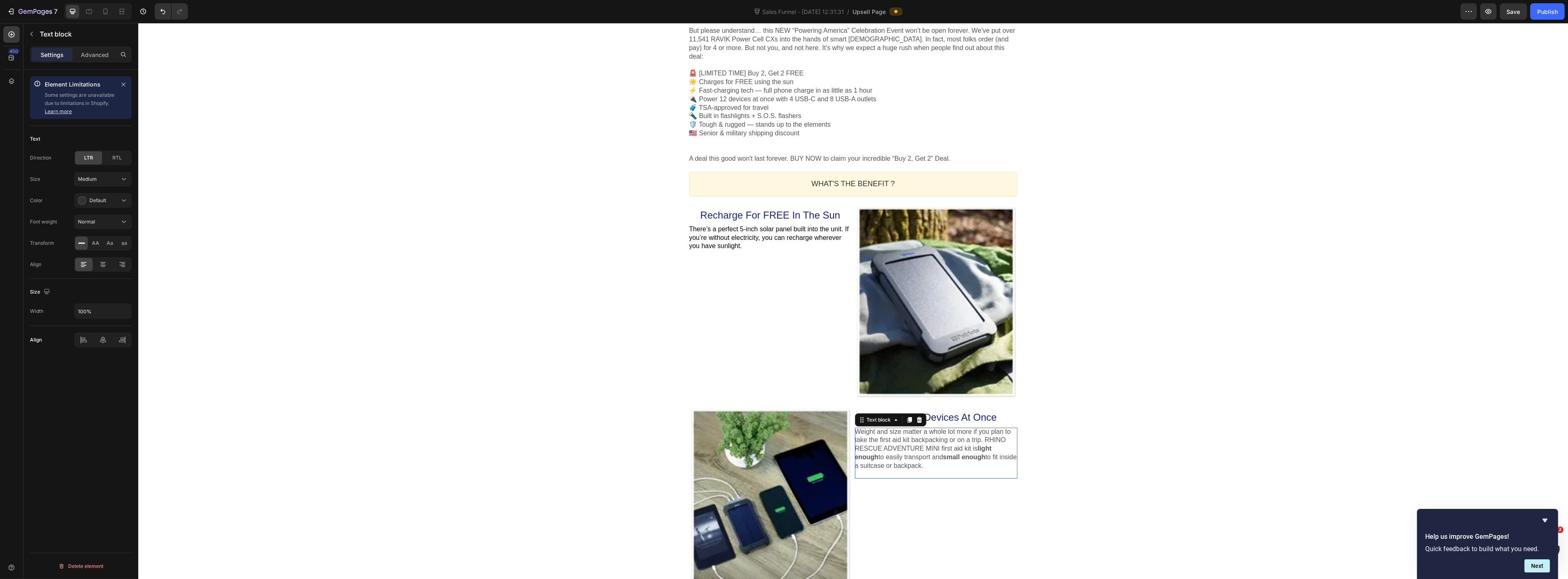
click at [921, 430] on p "Weight and size matter a whole lot more if you plan to take the first aid kit b…" at bounding box center [935, 454] width 162 height 52
click at [1094, 427] on div "One-time Offer Callout Text Get 2 "Mini Power Plants" FREE?! Heading "Powering …" at bounding box center [853, 256] width 1430 height 1897
click at [878, 428] on p "With 4 Patriot Power Cells, you can charge 12 devices at the same time. Phones,…" at bounding box center [935, 445] width 162 height 34
click at [881, 428] on p "With 4 Patriot Power Cells, you can charge 12 devices at the same time. Phones,…" at bounding box center [935, 445] width 162 height 34
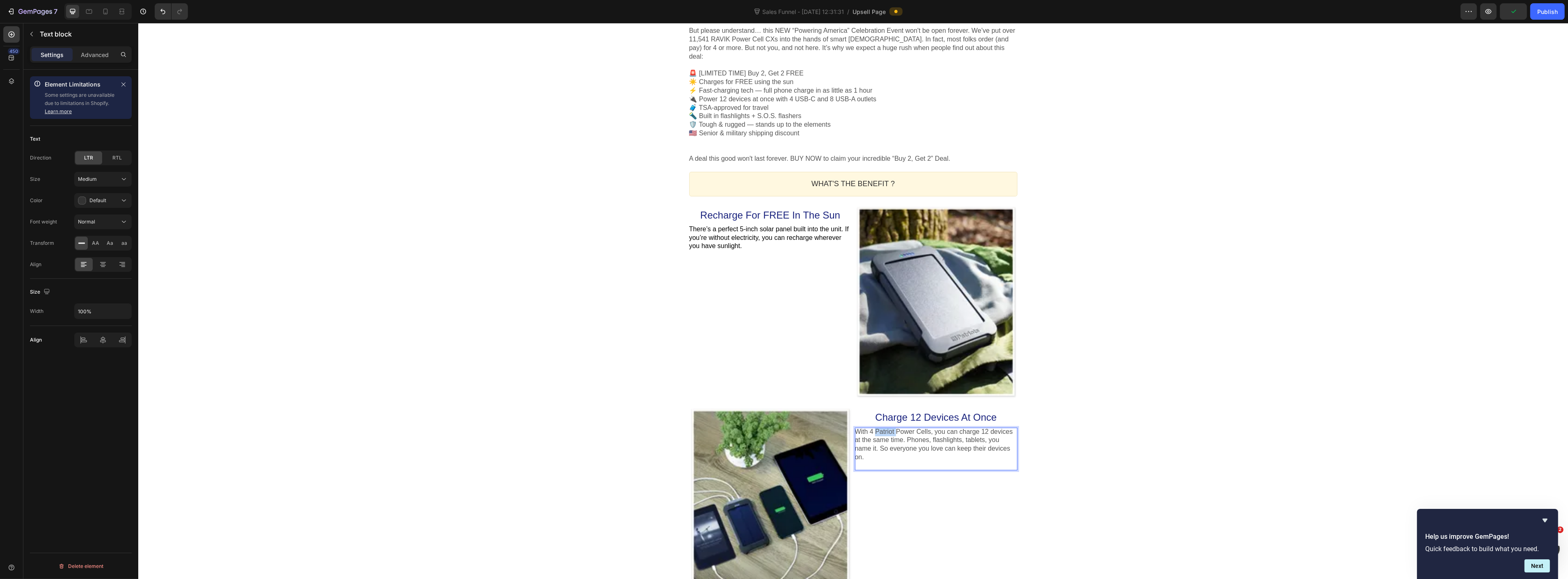
click at [881, 428] on p "With 4 Patriot Power Cells, you can charge 12 devices at the same time. Phones,…" at bounding box center [935, 445] width 162 height 34
click at [1073, 402] on div "One-time Offer Callout Text Get 2 "Mini Power Plants" FREE?! Heading "Powering …" at bounding box center [853, 256] width 1430 height 1897
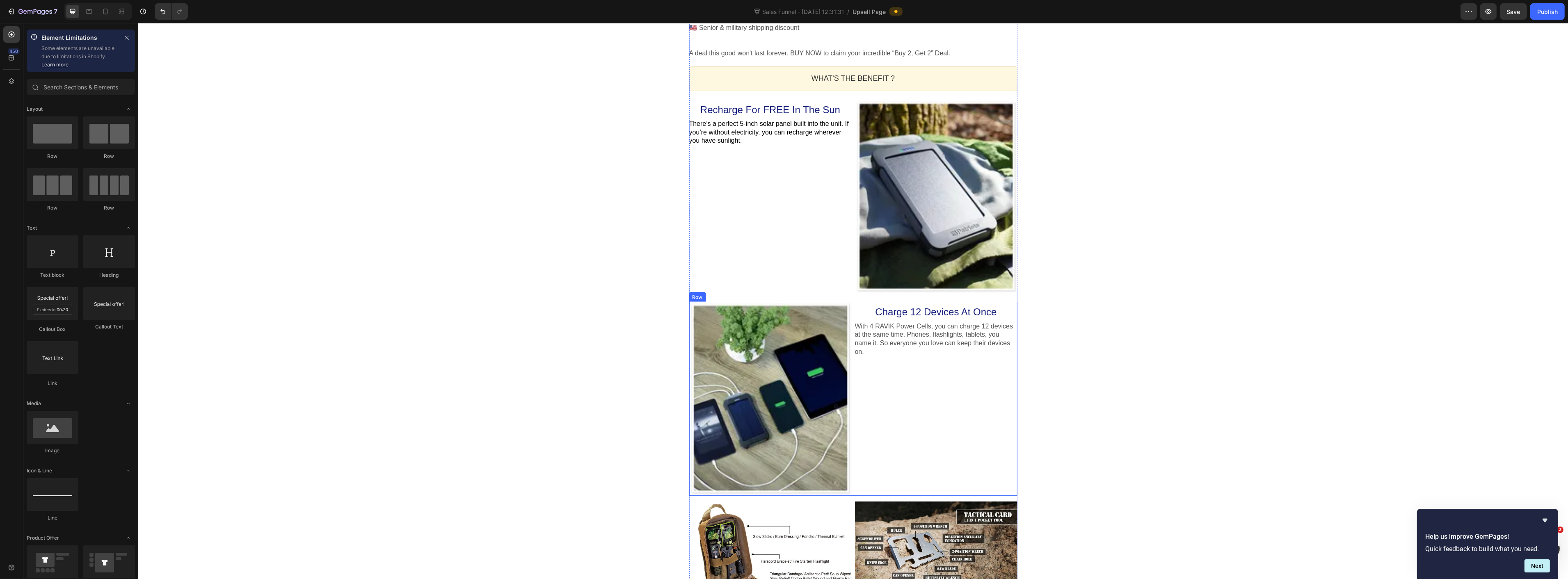
scroll to position [845, 0]
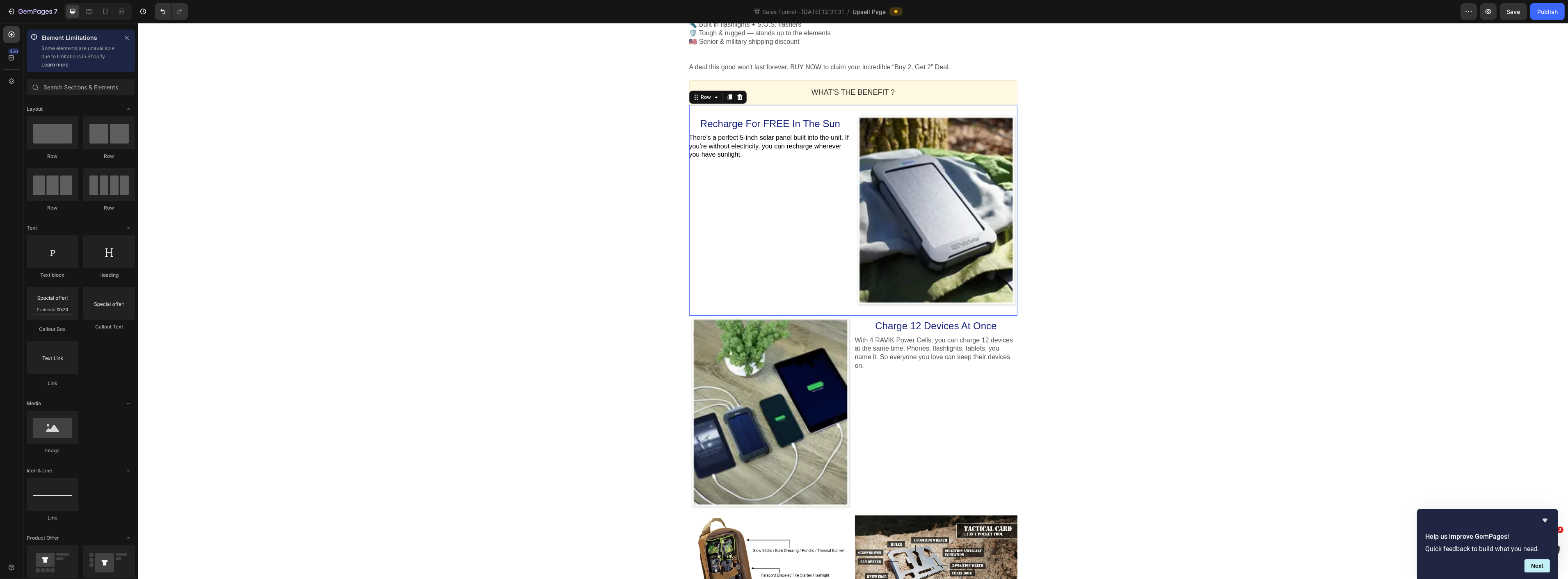
click at [828, 283] on div "Recharge For FREE In The Sun Heading There’s a perfect 5-inch solar panel built…" at bounding box center [770, 210] width 162 height 194
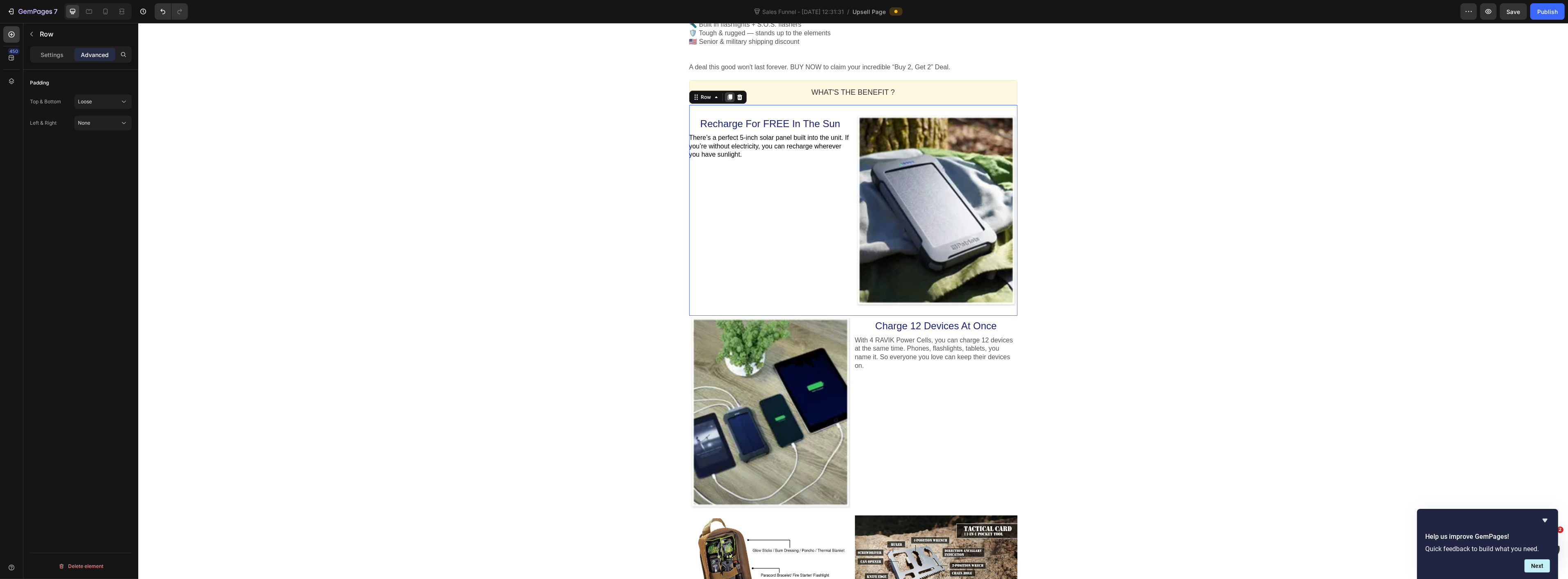
click at [727, 94] on icon at bounding box center [729, 97] width 5 height 6
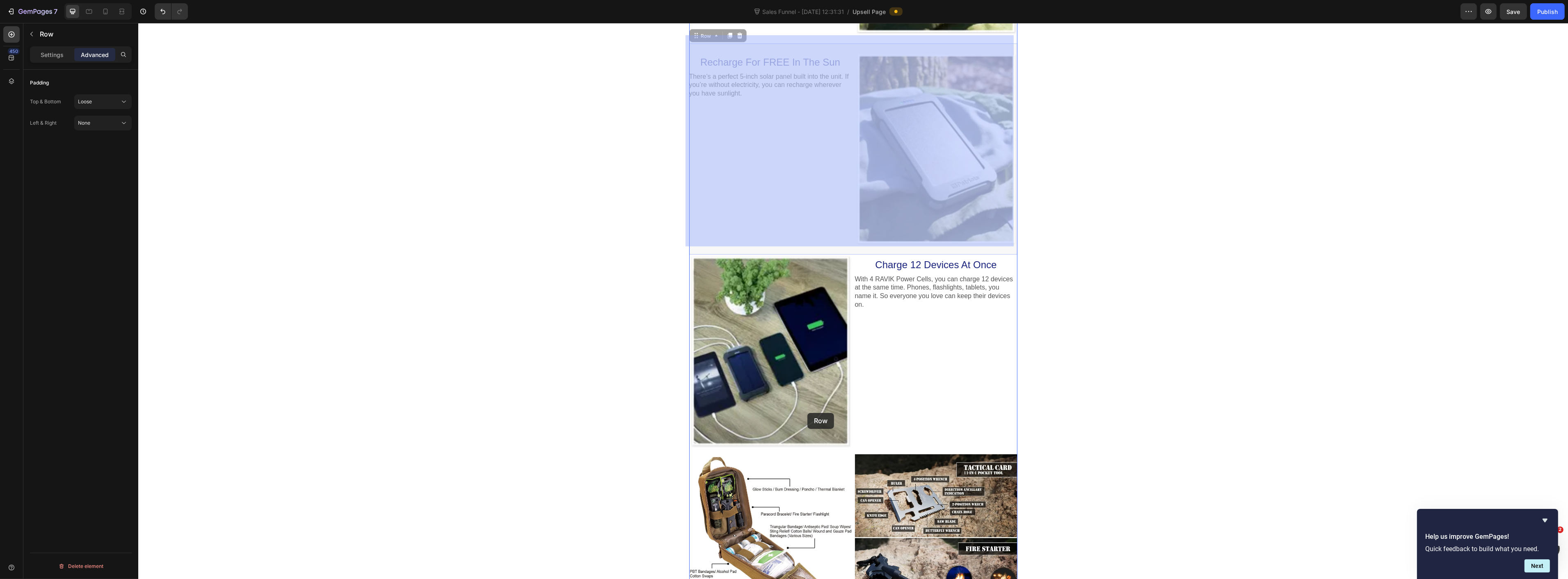
scroll to position [1118, 0]
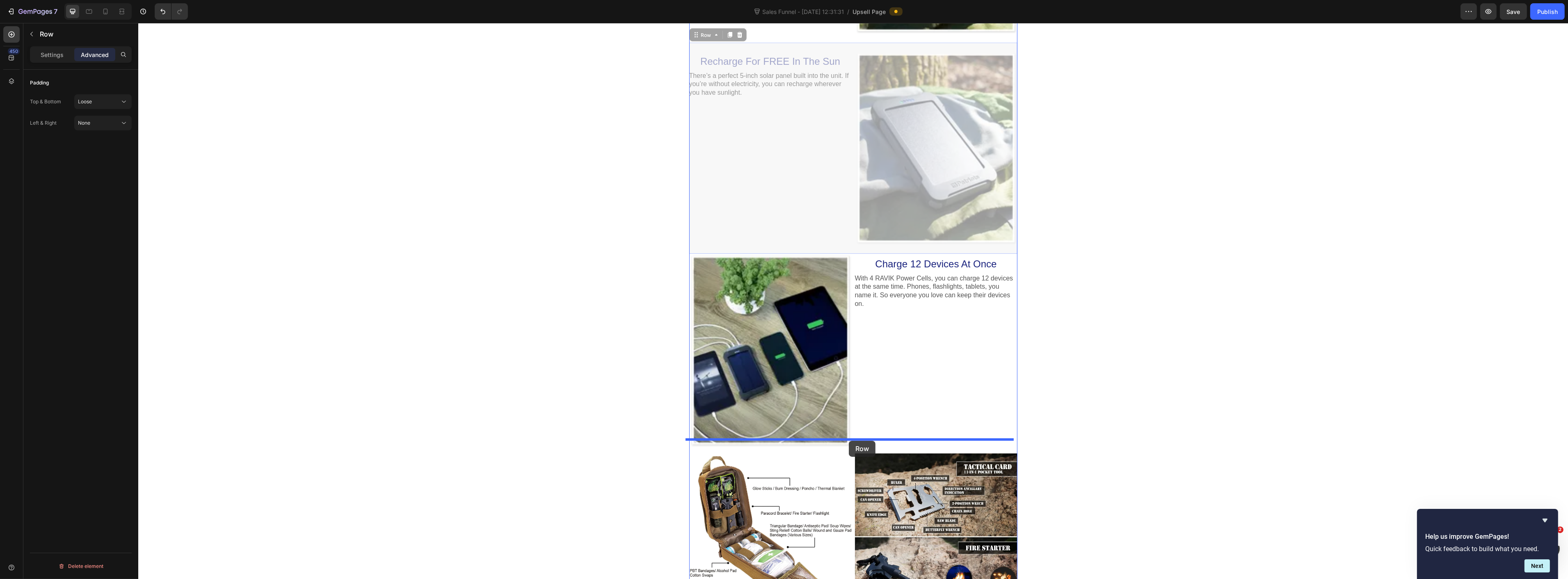
drag, startPoint x: 691, startPoint y: 304, endPoint x: 849, endPoint y: 441, distance: 209.1
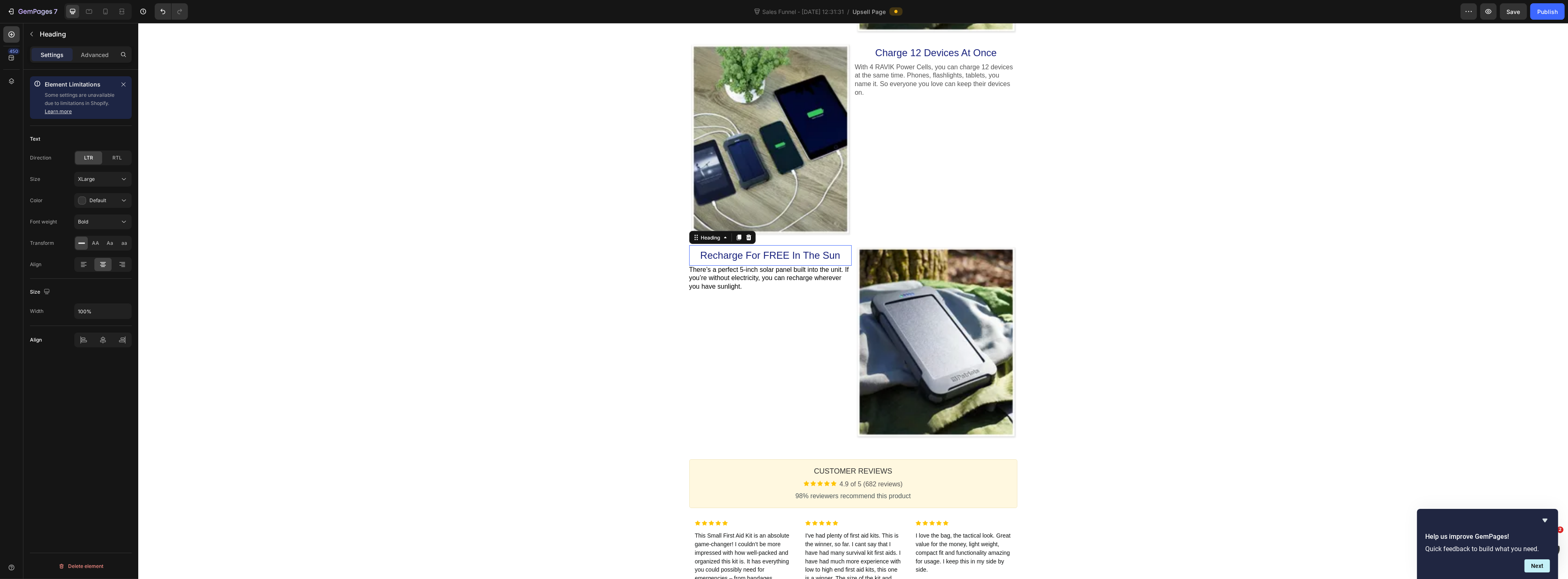
click at [724, 249] on span "Recharge For FREE In The Sun" at bounding box center [770, 255] width 140 height 11
click at [732, 269] on span "There’s a perfect 5-inch solar panel built into the unit. If you’re without ele…" at bounding box center [768, 278] width 159 height 24
click at [734, 266] on p "Your upgraded Patriot Power Cell CXs now have fast-charging capabilities. They'…" at bounding box center [770, 279] width 162 height 26
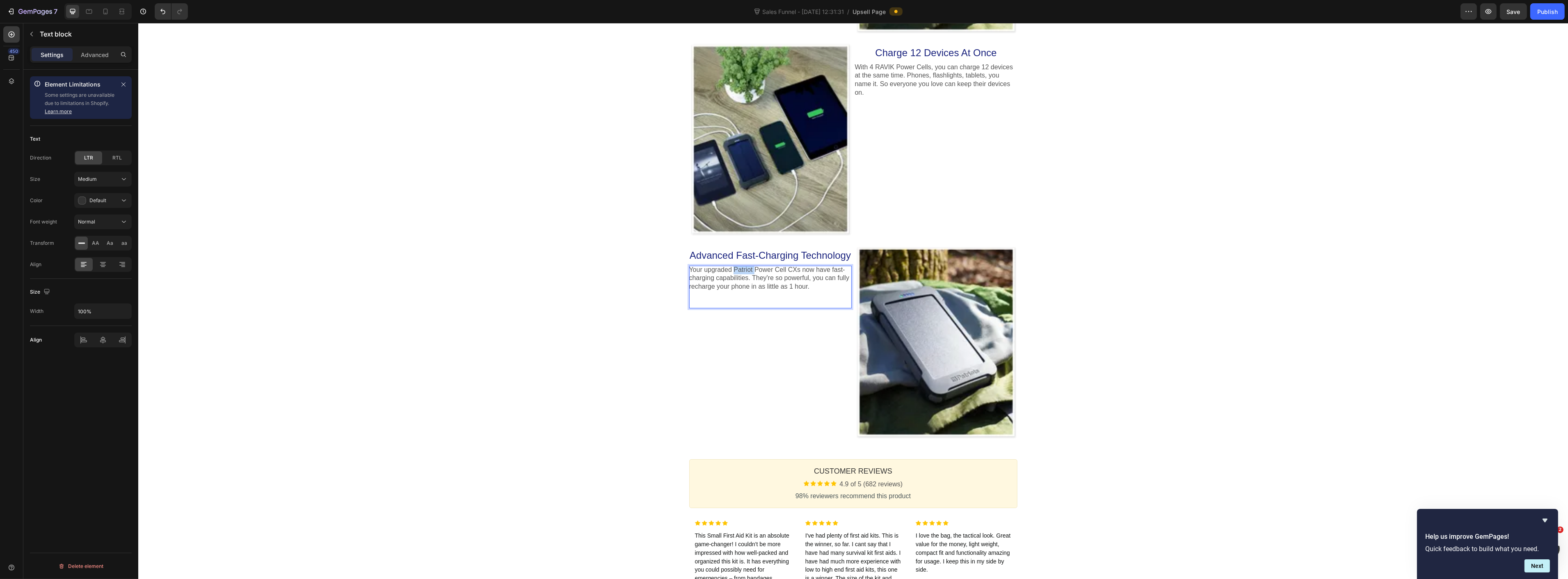
click at [734, 266] on p "Your upgraded Patriot Power Cell CXs now have fast-charging capabilities. They'…" at bounding box center [770, 279] width 162 height 26
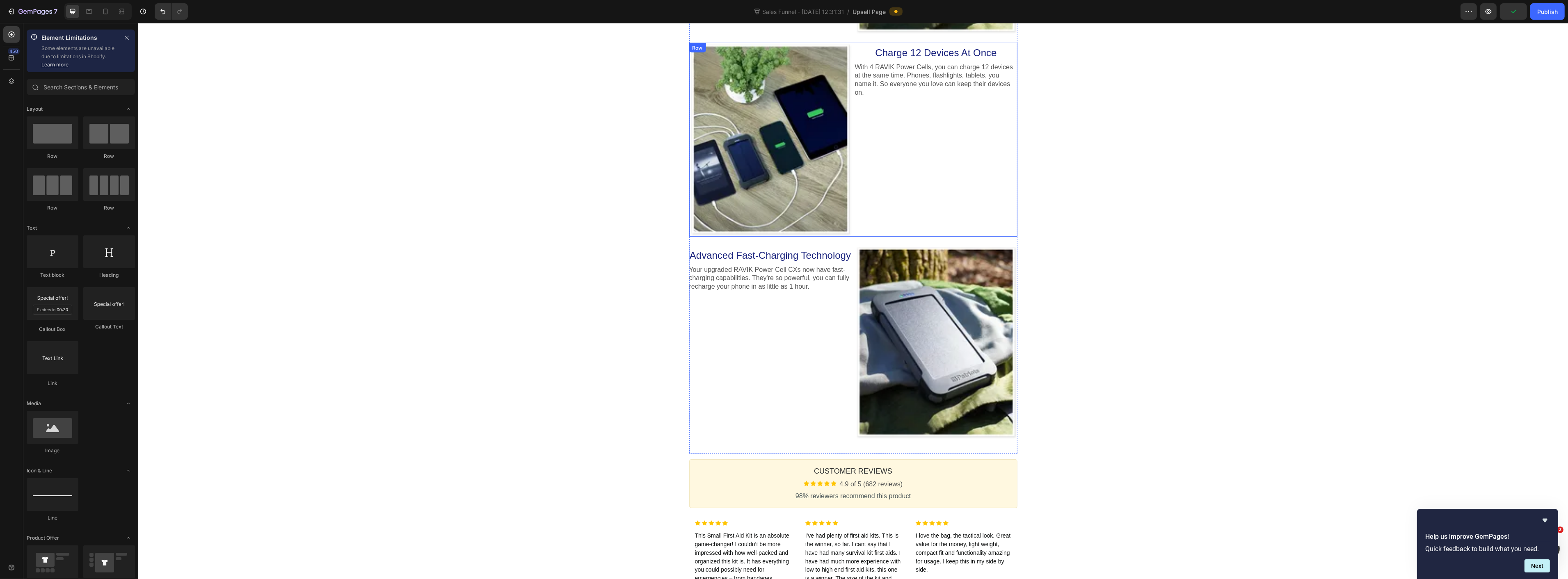
click at [873, 191] on div "Charge 12 Devices At Once Heading With 4 RAVIK Power Cells, you can charge 12 d…" at bounding box center [935, 139] width 162 height 194
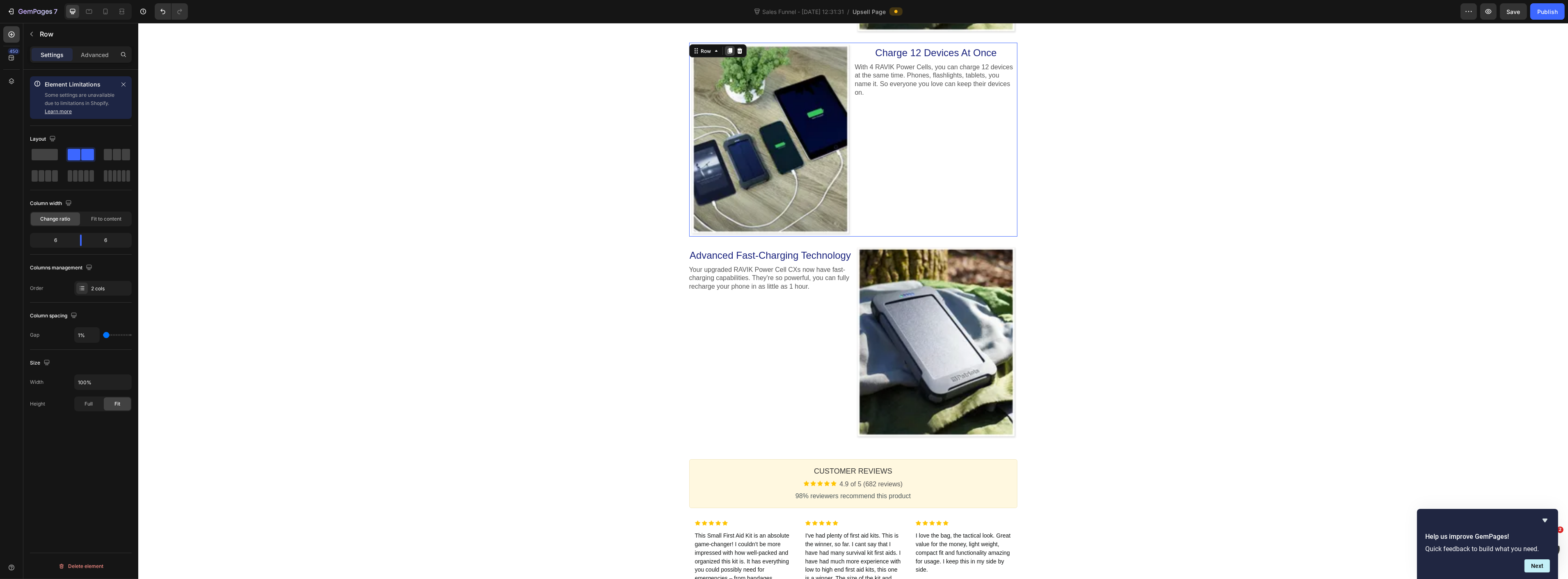
click at [727, 49] on icon at bounding box center [729, 52] width 5 height 6
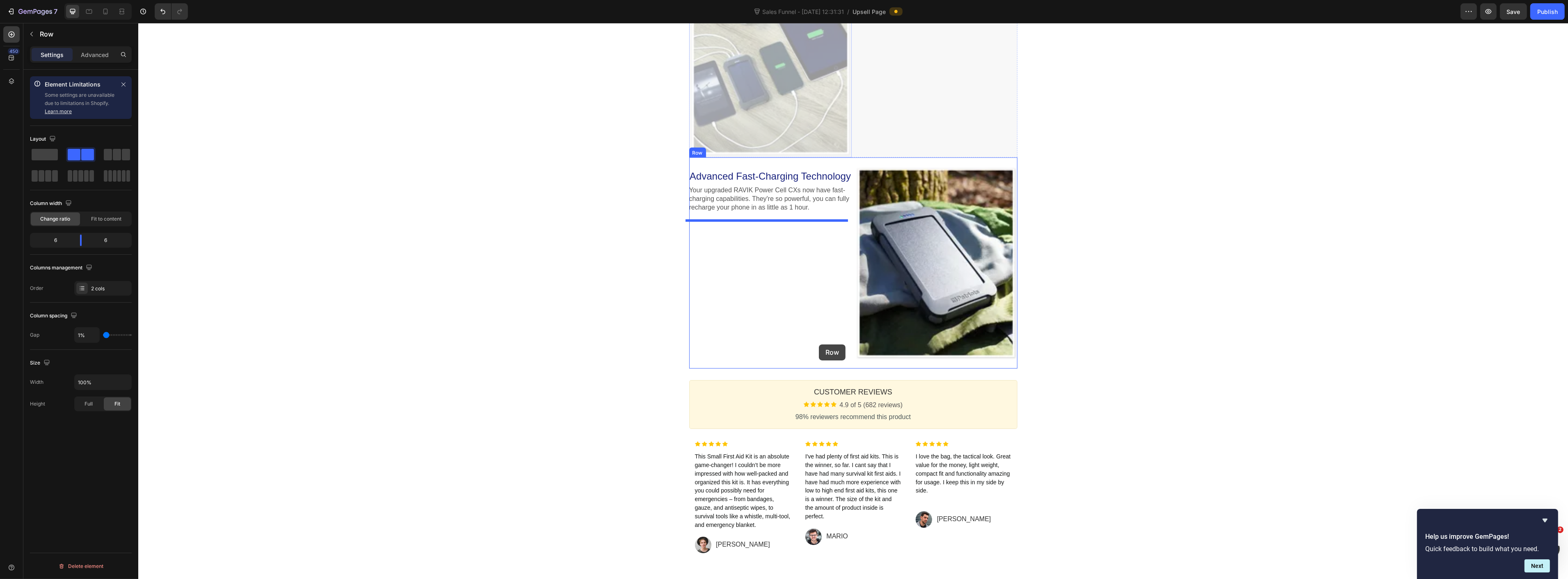
scroll to position [1392, 0]
drag, startPoint x: 704, startPoint y: 234, endPoint x: 826, endPoint y: 358, distance: 174.0
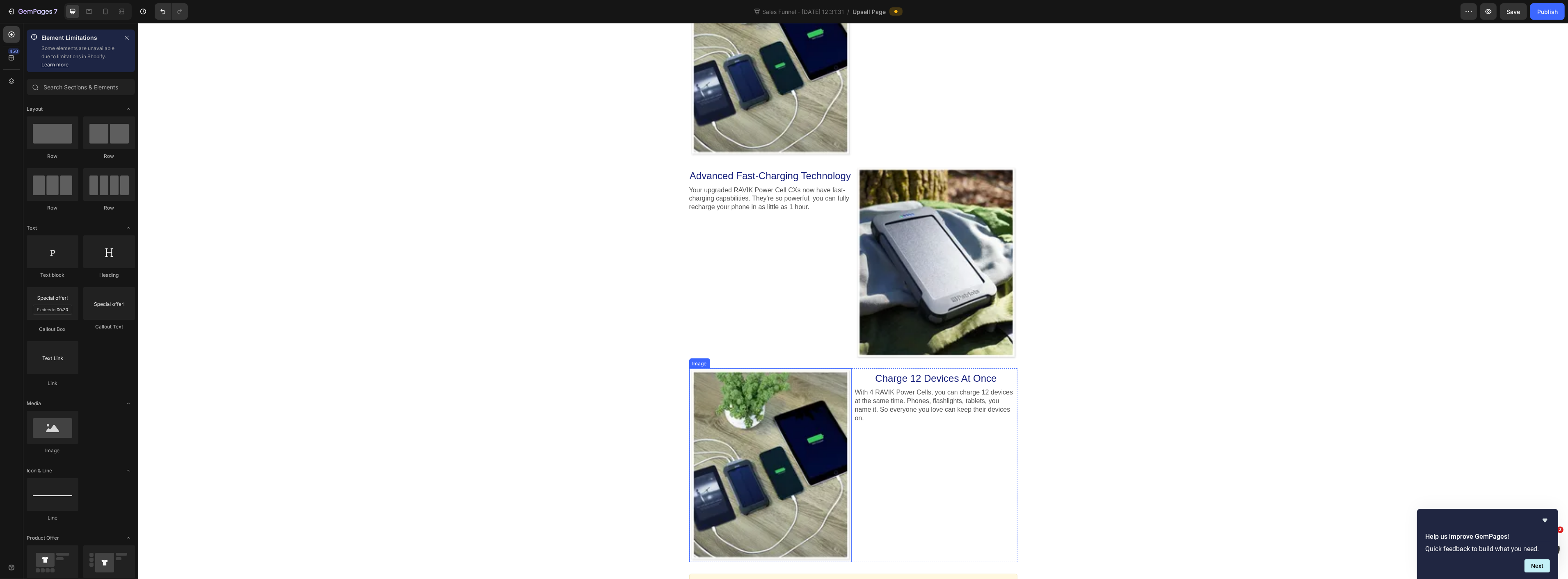
click at [807, 424] on div at bounding box center [770, 465] width 162 height 194
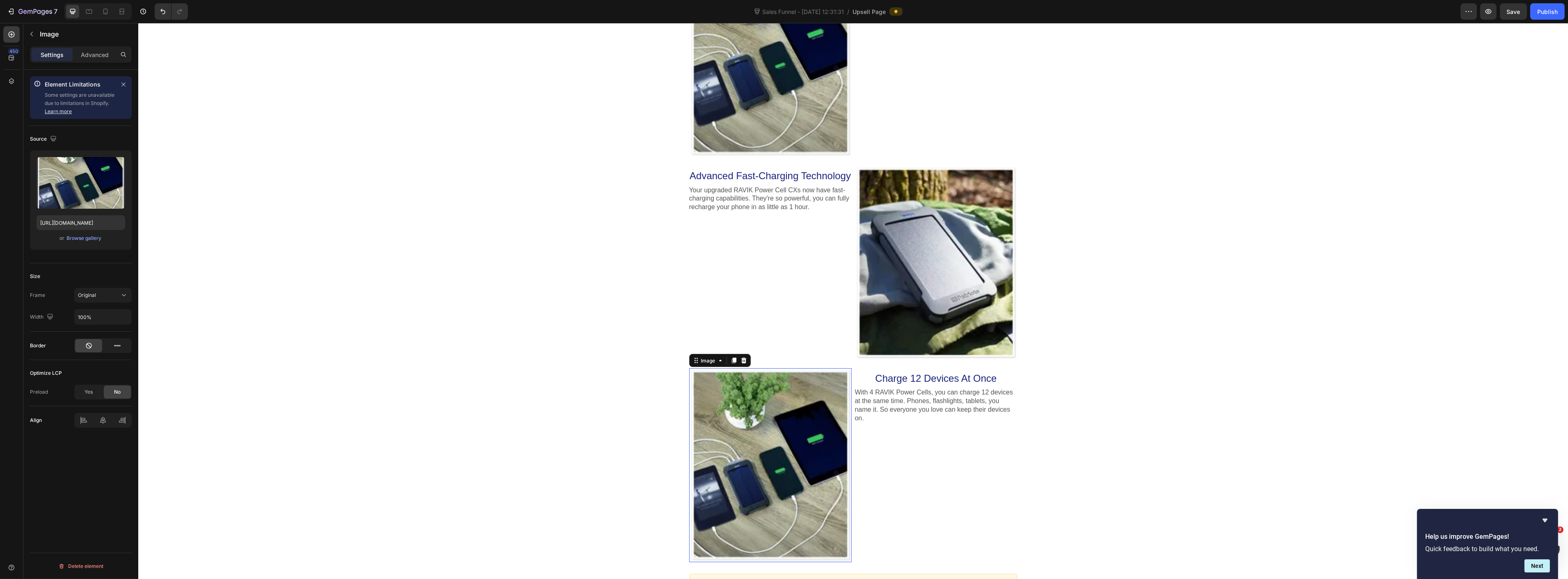
click at [75, 243] on div "or Browse gallery" at bounding box center [81, 238] width 88 height 10
click at [75, 239] on div "Browse gallery" at bounding box center [85, 238] width 35 height 7
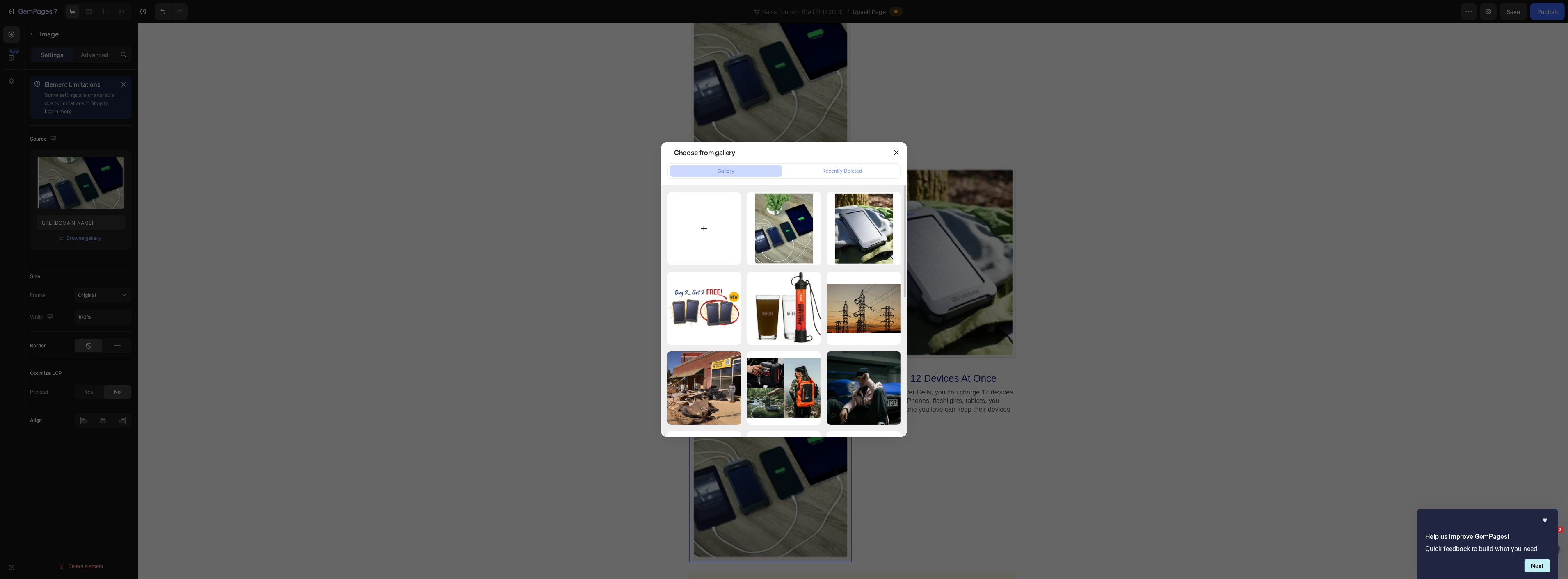
click at [694, 227] on input "file" at bounding box center [704, 229] width 74 height 74
type input "C:\fakepath\175x0 (3).webp"
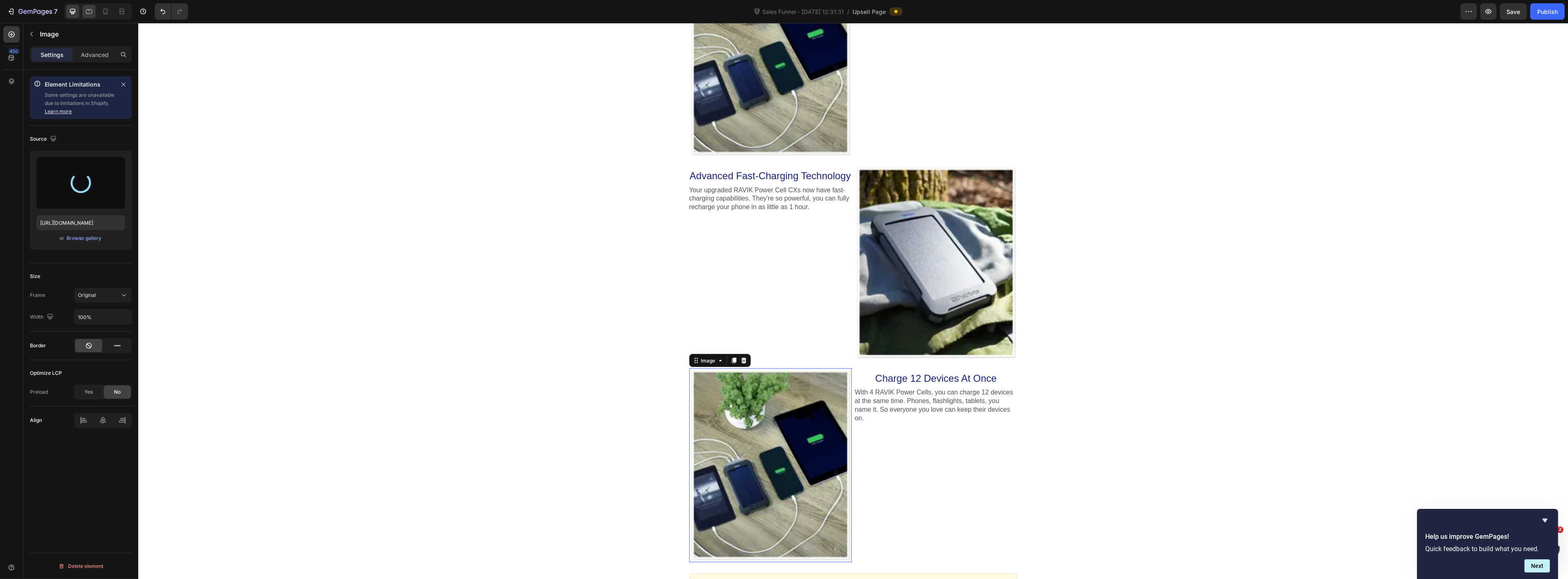
type input "https://cdn.shopify.com/s/files/1/0874/1657/0138/files/gempages_565658406589825…"
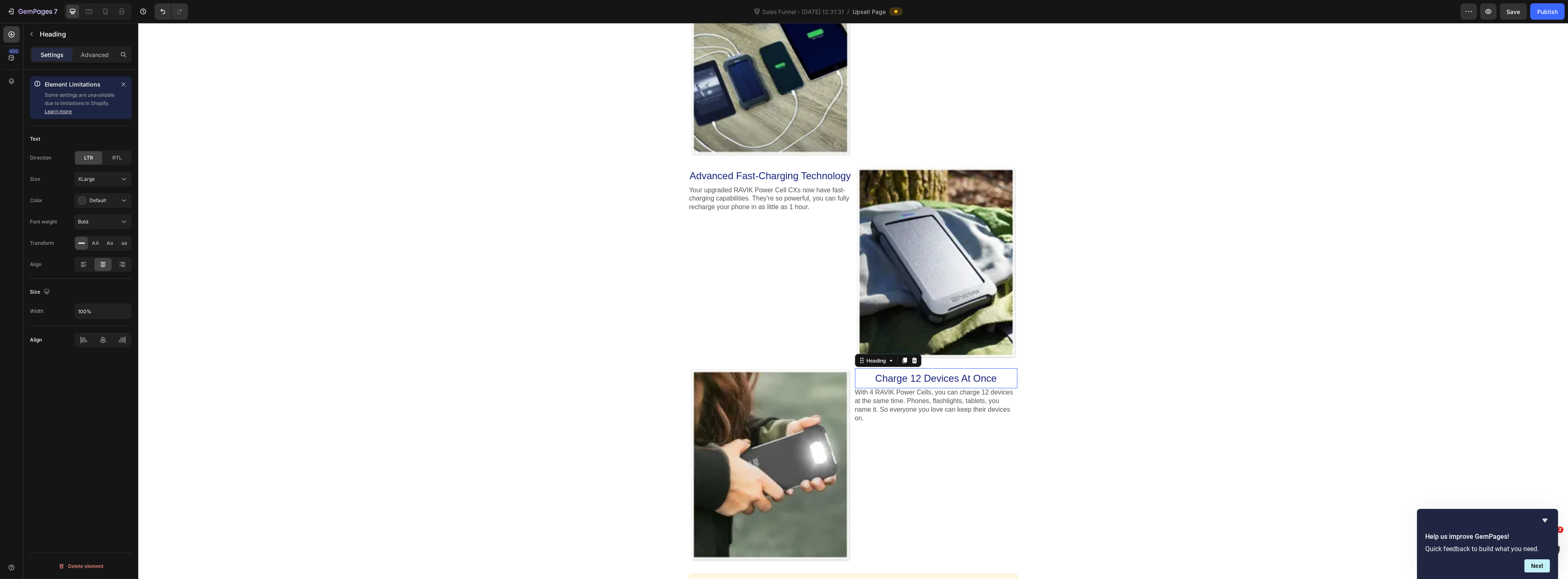
click at [902, 373] on span "Charge 12 Devices At Once" at bounding box center [935, 378] width 122 height 11
click at [918, 392] on p "With 4 RAVIK Power Cells, you can charge 12 devices at the same time. Phones, f…" at bounding box center [935, 405] width 162 height 34
click at [868, 414] on p "Rich Text Editor. Editing area: main" at bounding box center [935, 423] width 162 height 17
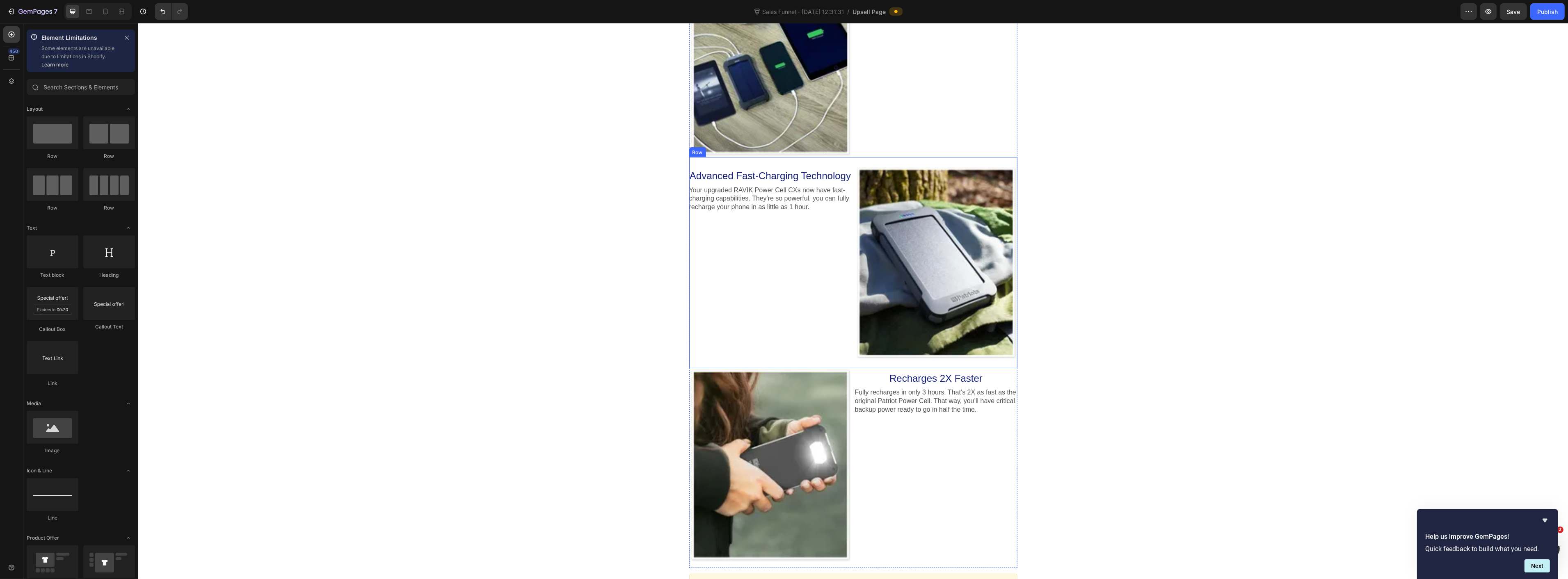
click at [815, 294] on div "Advanced Fast-Charging Technology Heading Your upgraded RAVIK Power Cell CXs no…" at bounding box center [770, 262] width 162 height 194
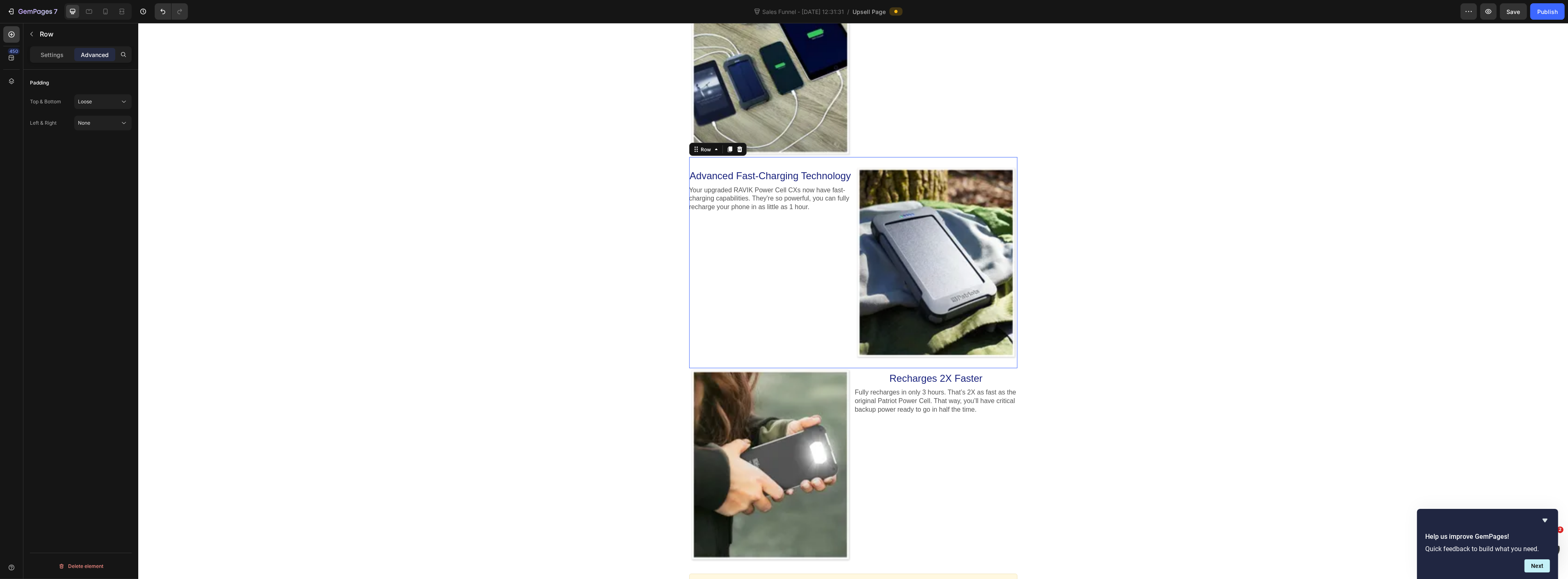
drag, startPoint x: 727, startPoint y: 142, endPoint x: 731, endPoint y: 145, distance: 5.0
click at [727, 147] on icon at bounding box center [729, 150] width 5 height 6
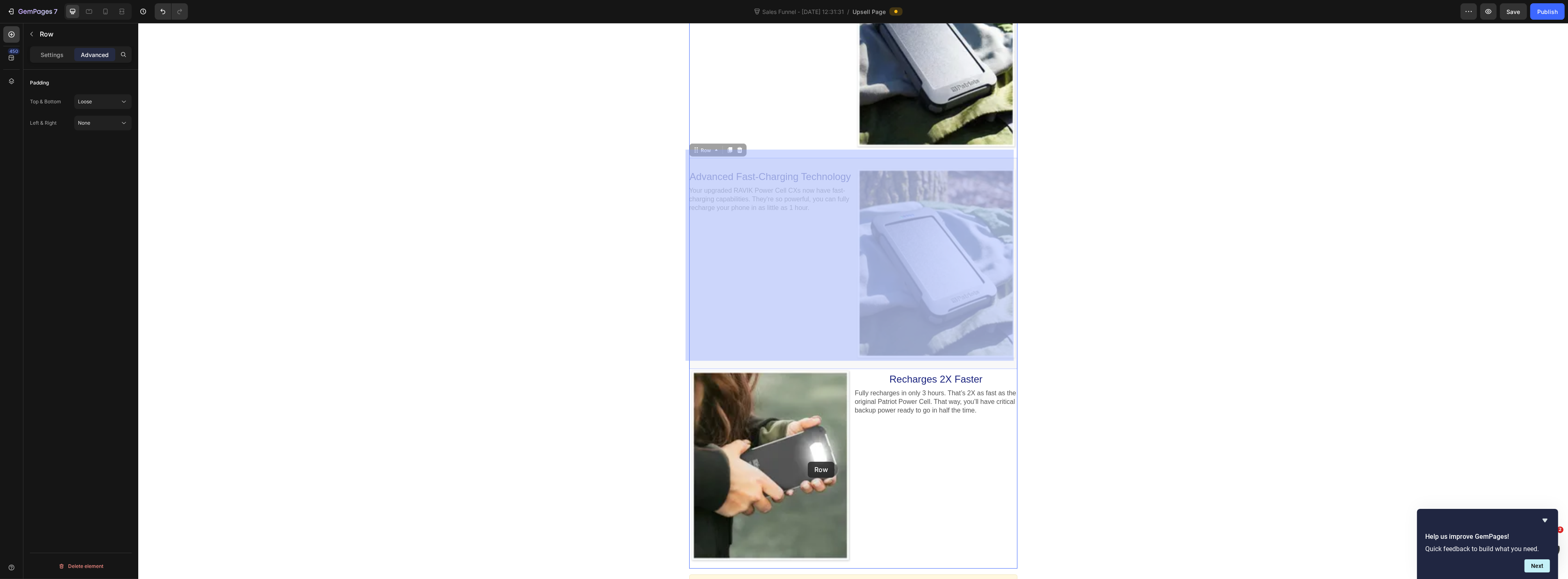
scroll to position [1471, 0]
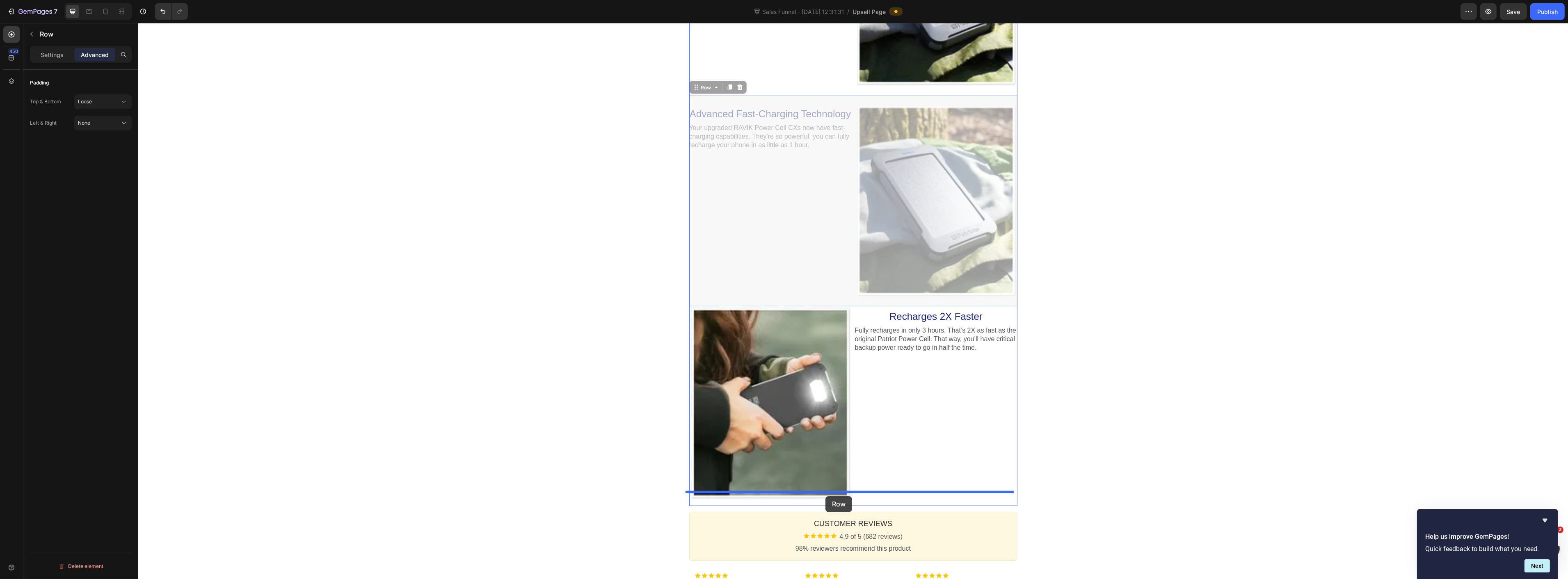
drag, startPoint x: 692, startPoint y: 355, endPoint x: 825, endPoint y: 496, distance: 193.8
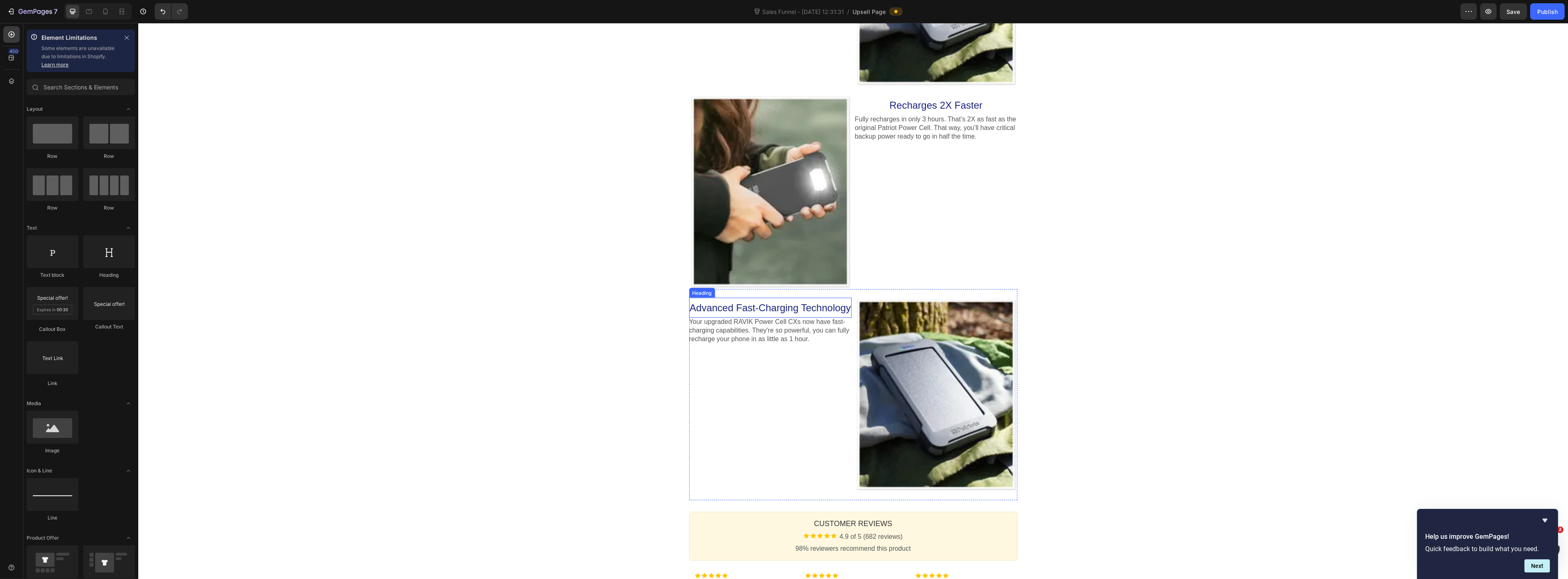
click at [760, 303] on span "Advanced Fast-Charging Technology" at bounding box center [770, 307] width 161 height 11
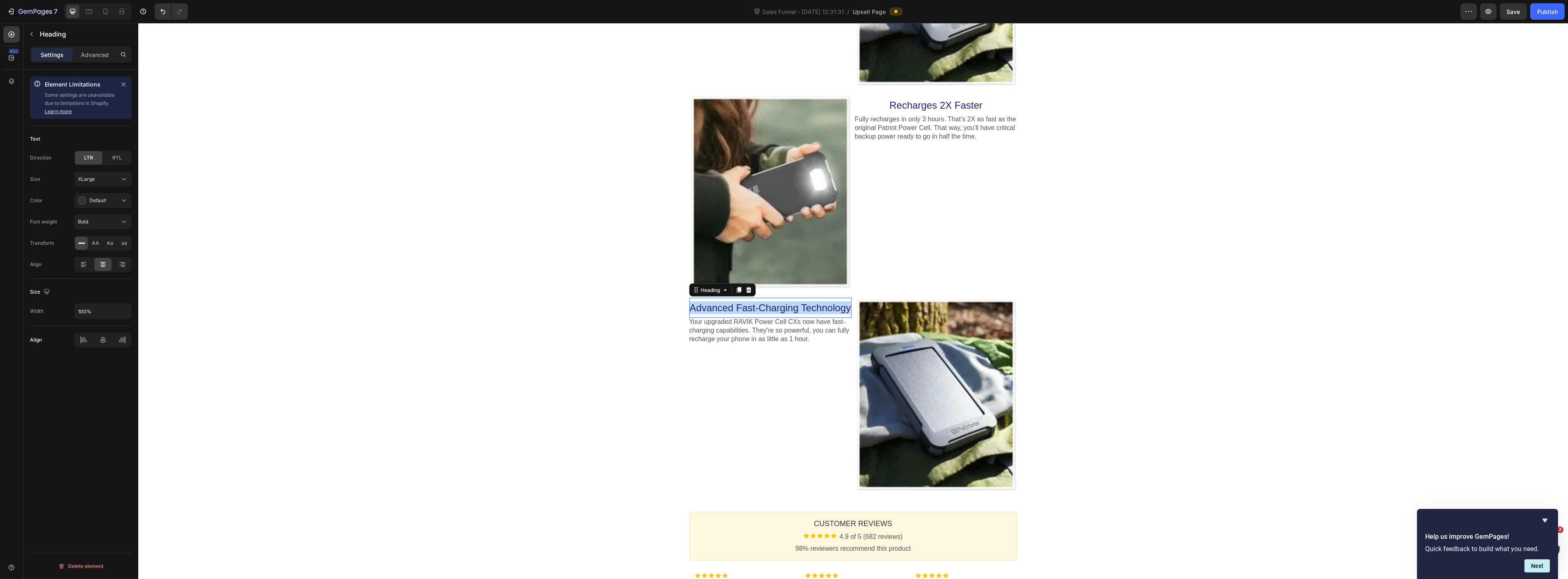
click at [760, 303] on span "Advanced Fast-Charging Technology" at bounding box center [770, 307] width 161 height 11
click at [736, 318] on p "Your upgraded RAVIK Power Cell CXs now have fast-charging capabilities. They're…" at bounding box center [770, 330] width 162 height 26
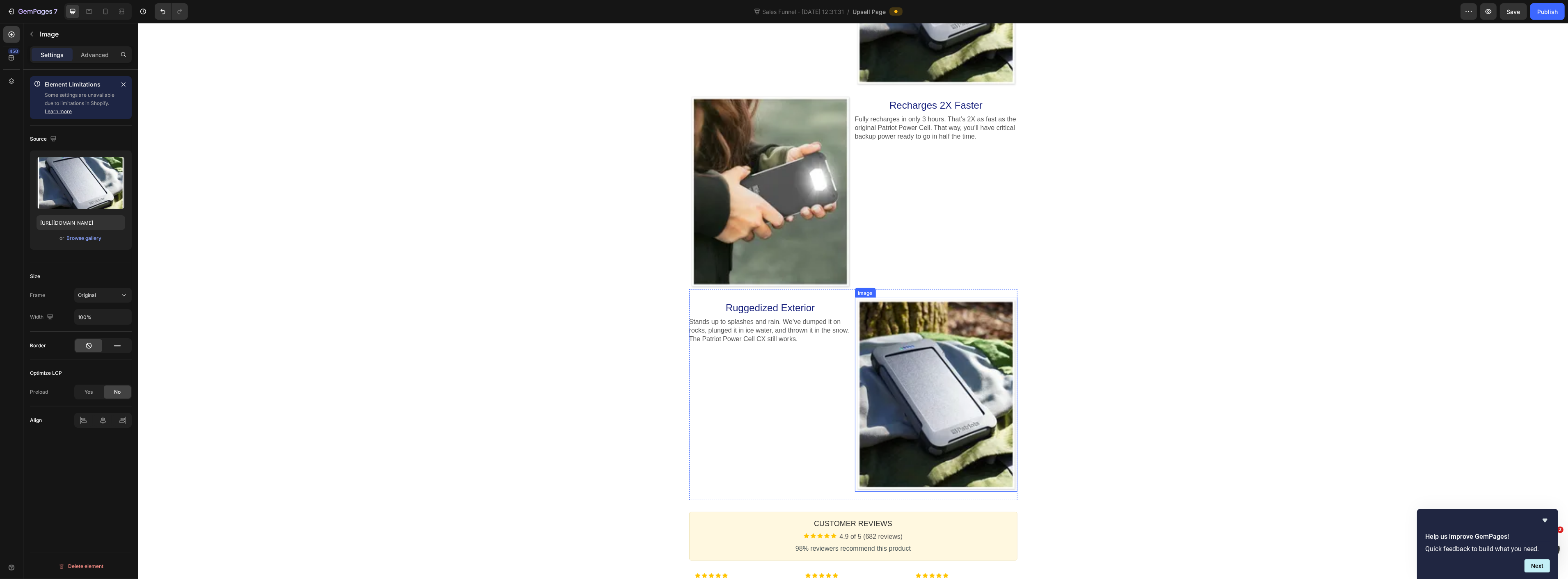
click at [963, 365] on div at bounding box center [935, 395] width 162 height 194
click at [85, 241] on div "Browse gallery" at bounding box center [85, 238] width 35 height 7
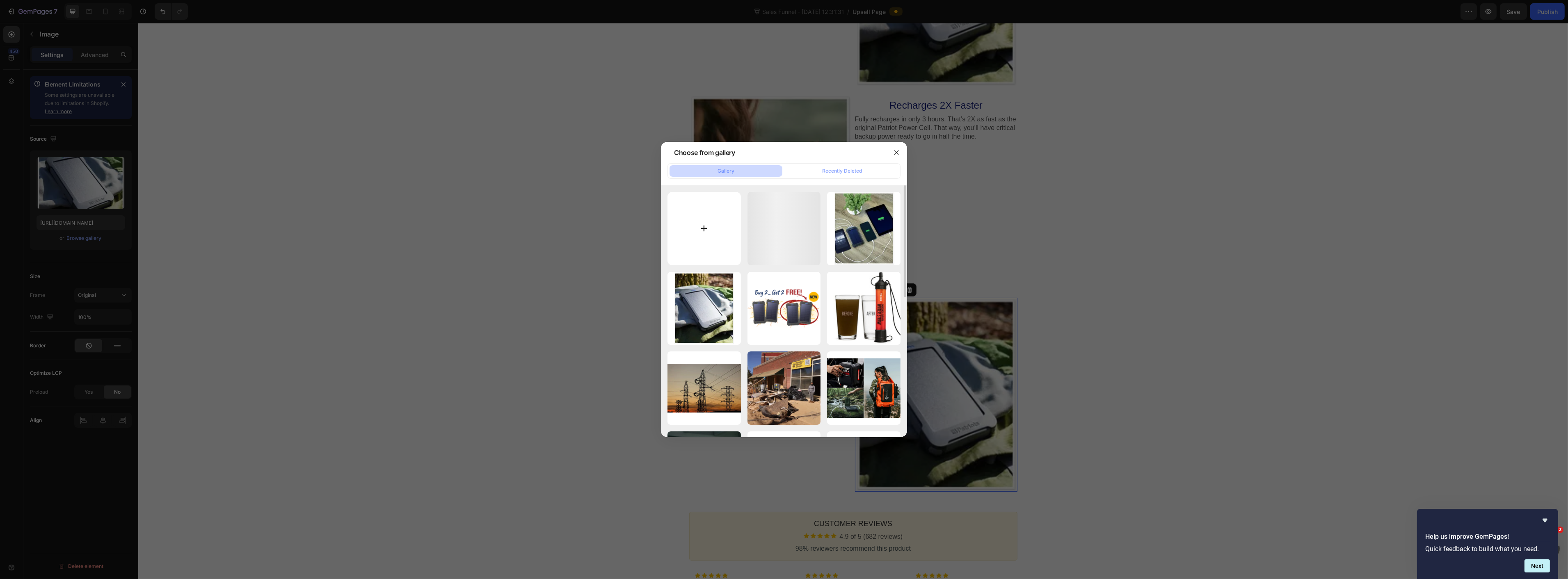
click at [702, 231] on input "file" at bounding box center [704, 229] width 74 height 74
type input "C:\fakepath\175x0 (4).webp"
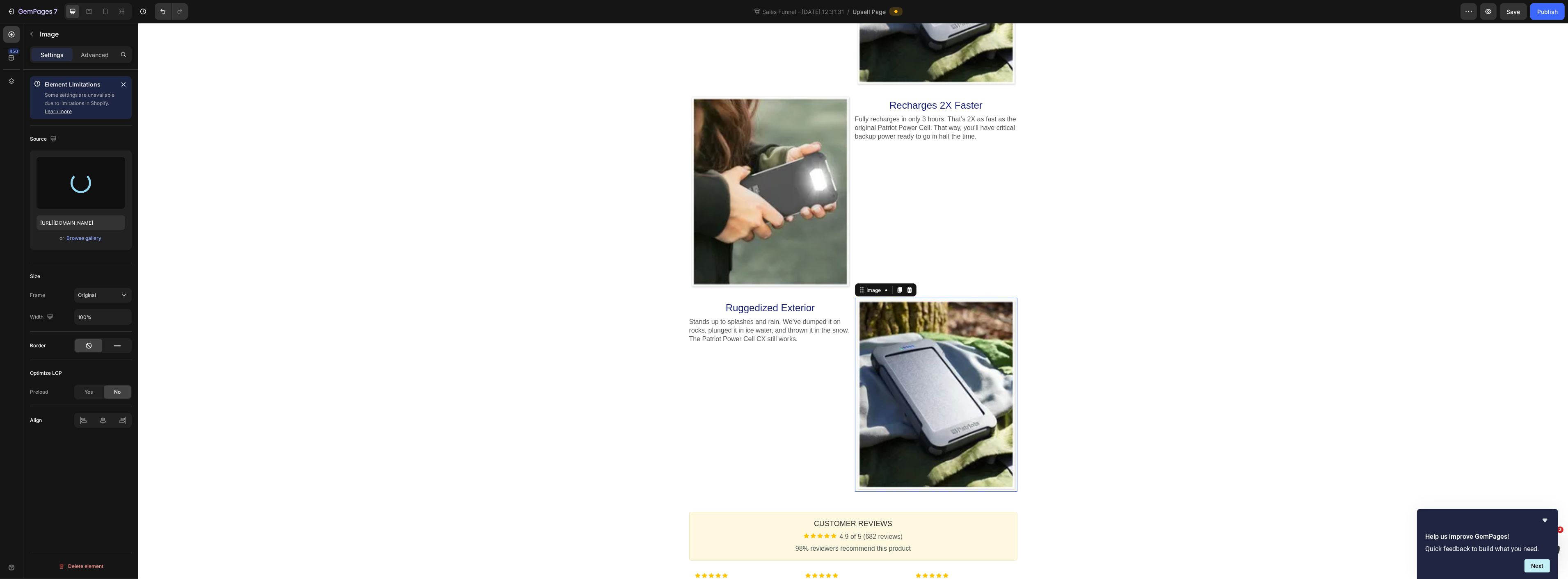
type input "https://cdn.shopify.com/s/files/1/0874/1657/0138/files/gempages_565658406589825…"
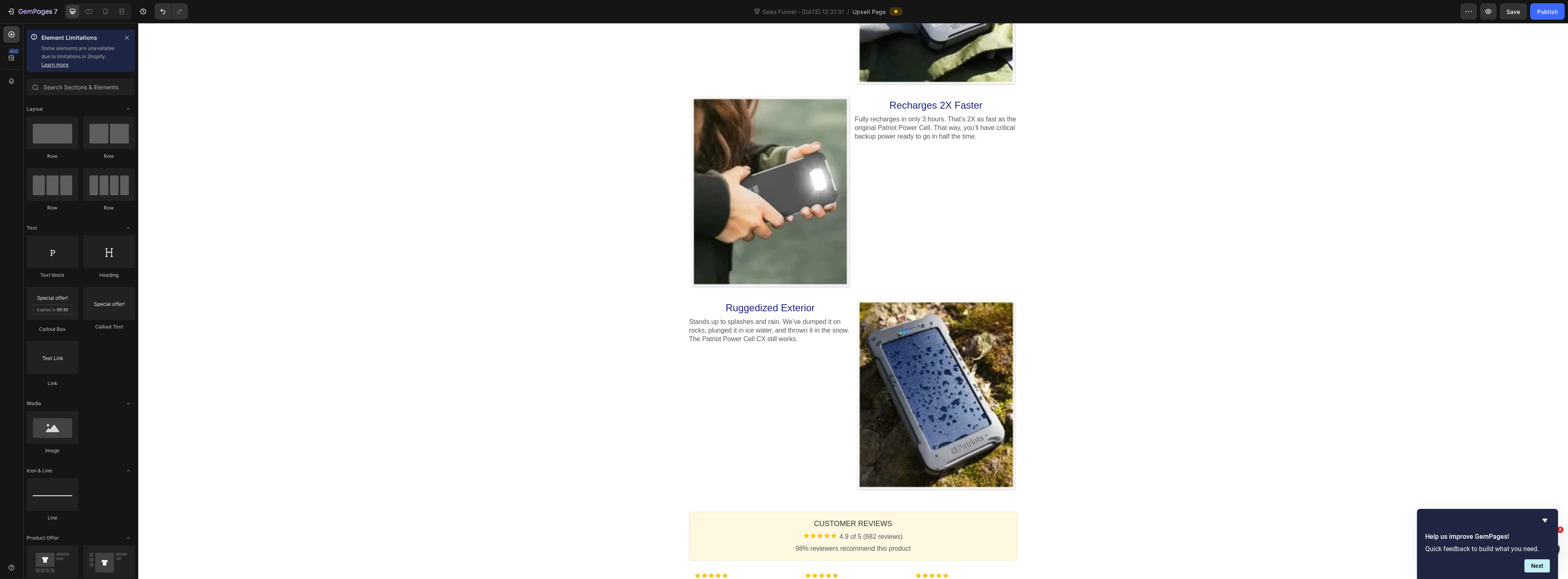
click at [1546, 520] on icon "Hide survey" at bounding box center [1545, 521] width 5 height 4
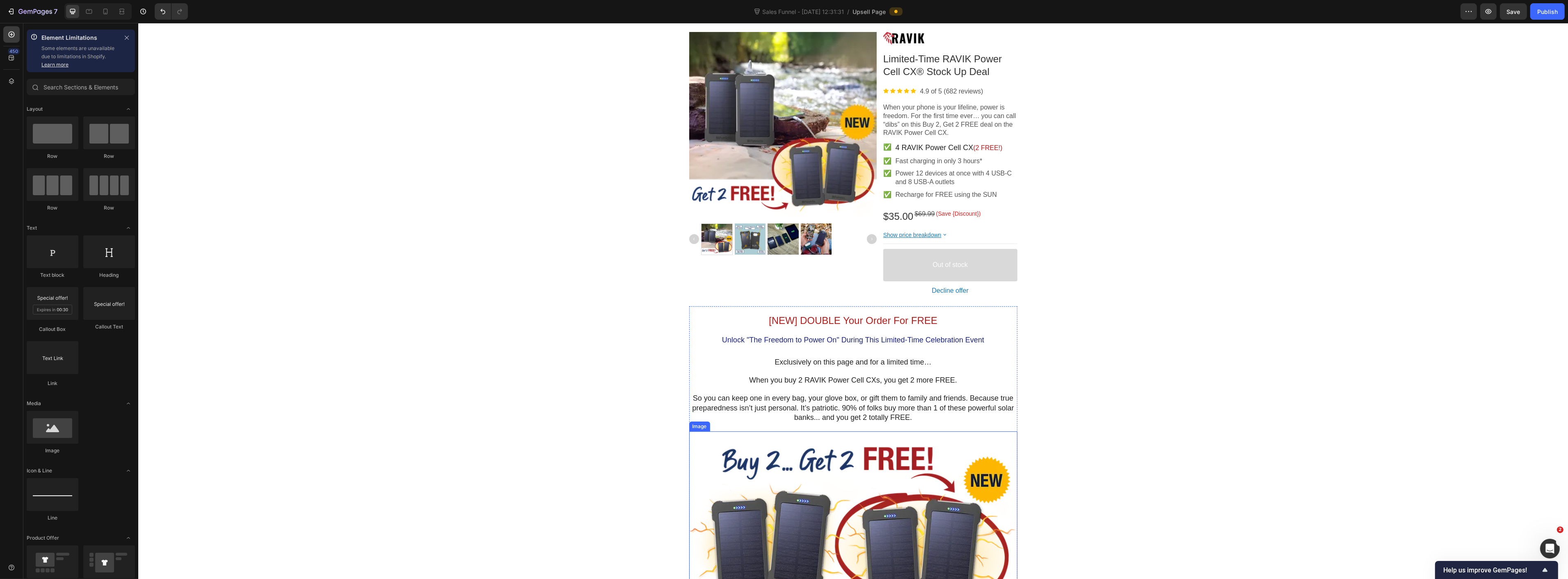
scroll to position [0, 0]
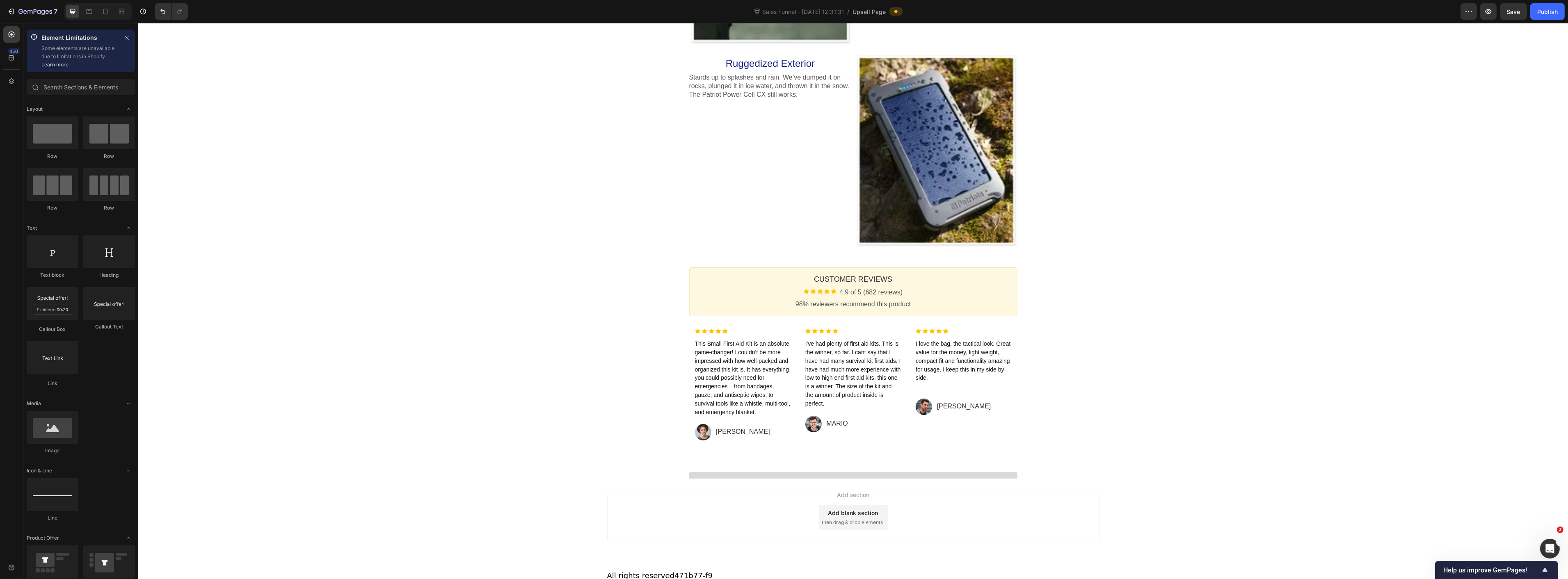
scroll to position [1720, 0]
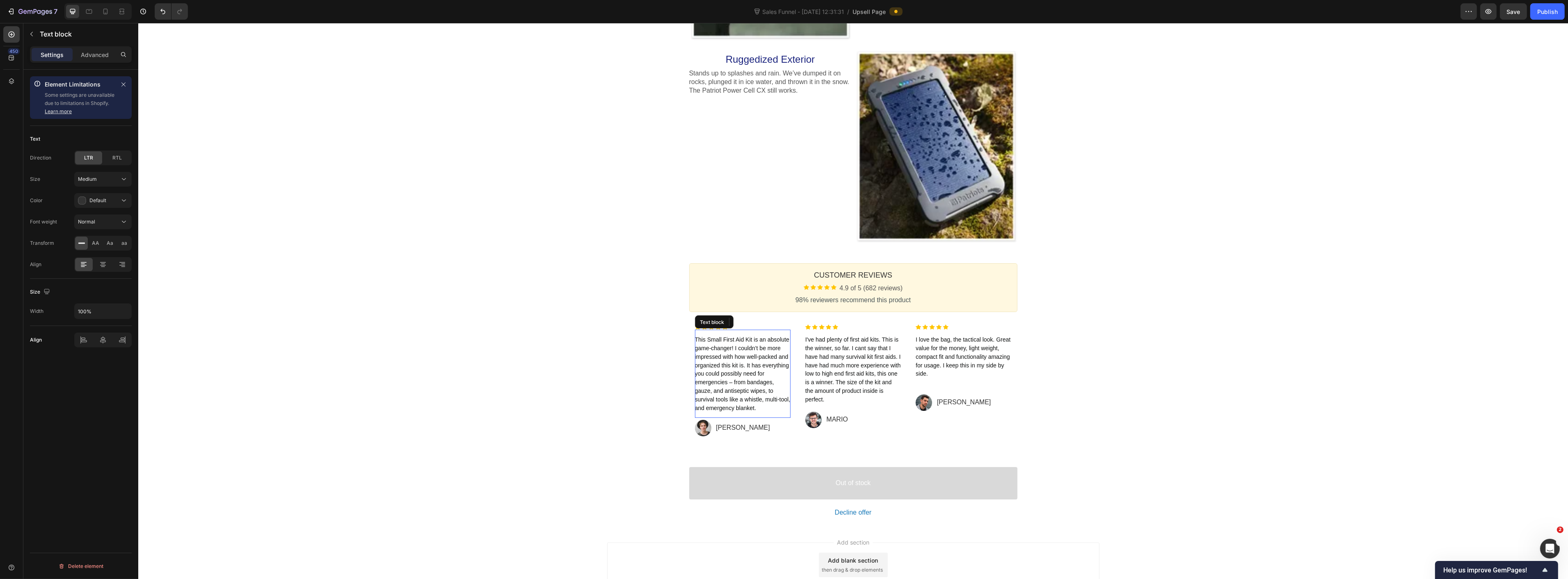
click at [738, 363] on span "This Small First Aid Kit is an absolute game-changer! I couldn’t be more impres…" at bounding box center [742, 373] width 96 height 75
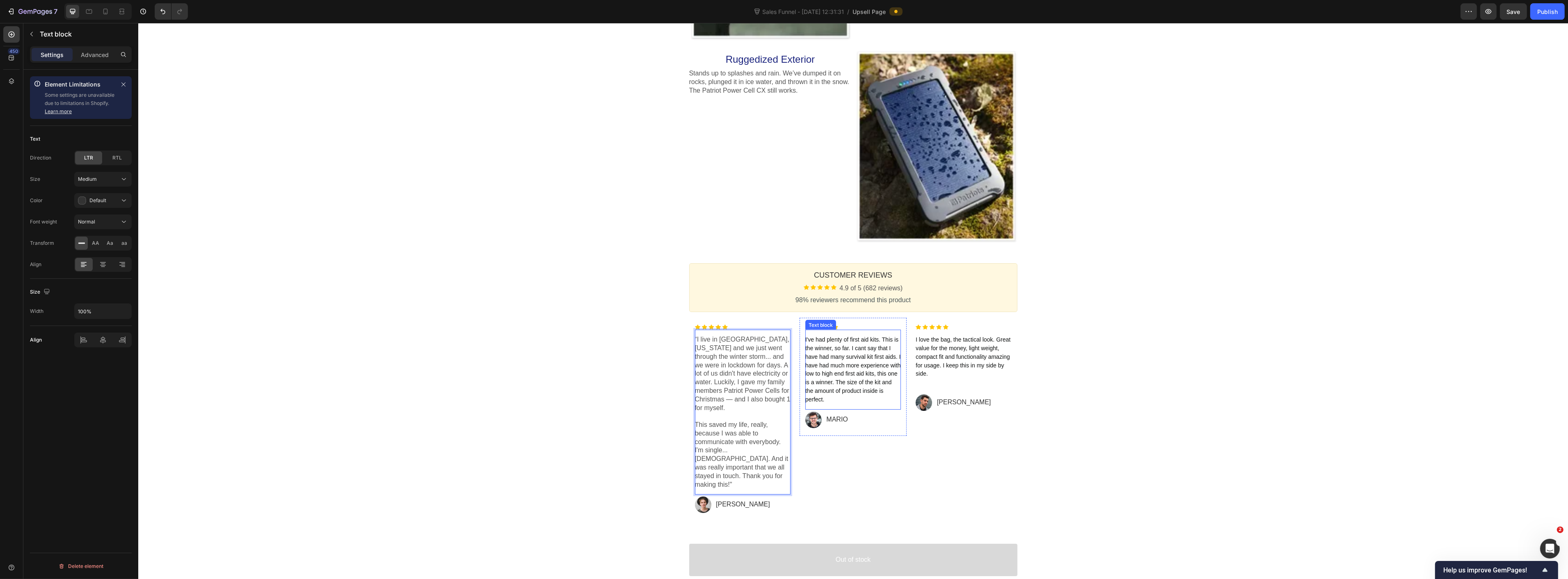
click at [833, 353] on span "I've had plenty of first aid kits. This is the winner, so far. I cant say that …" at bounding box center [853, 369] width 96 height 66
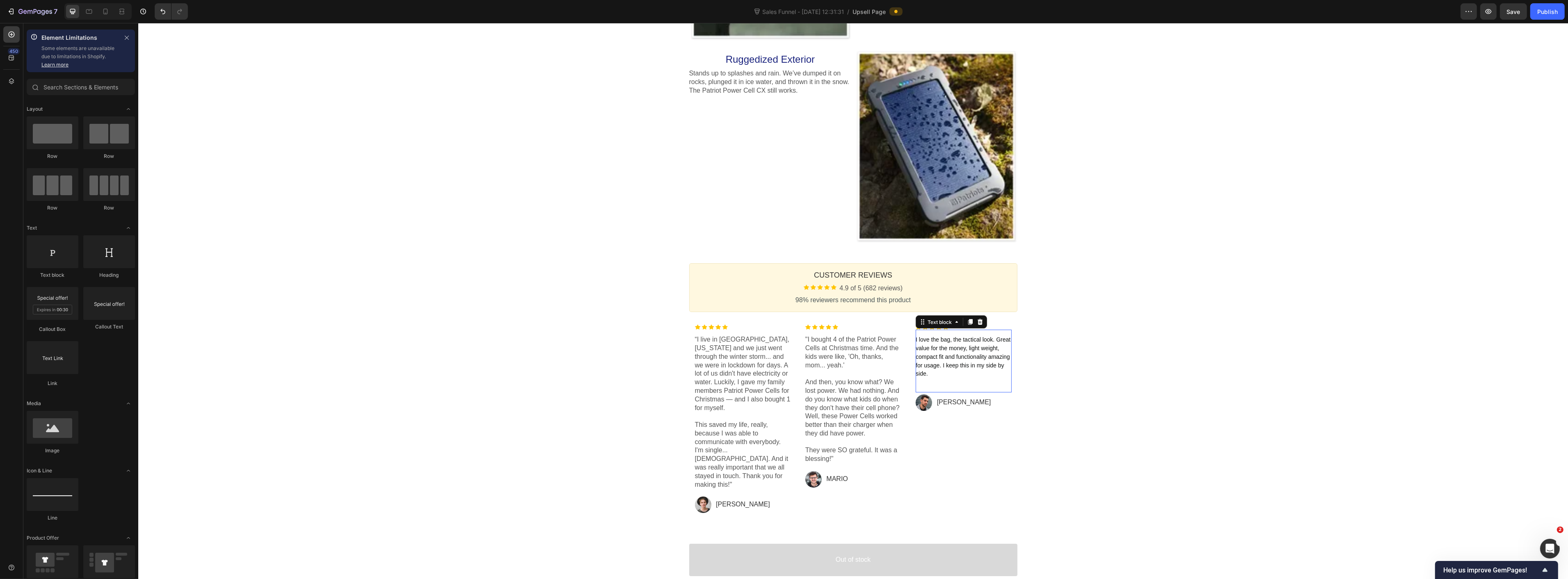
click at [928, 340] on span "I love the bag, the tactical look. Great value for the money, light weight, com…" at bounding box center [962, 356] width 95 height 41
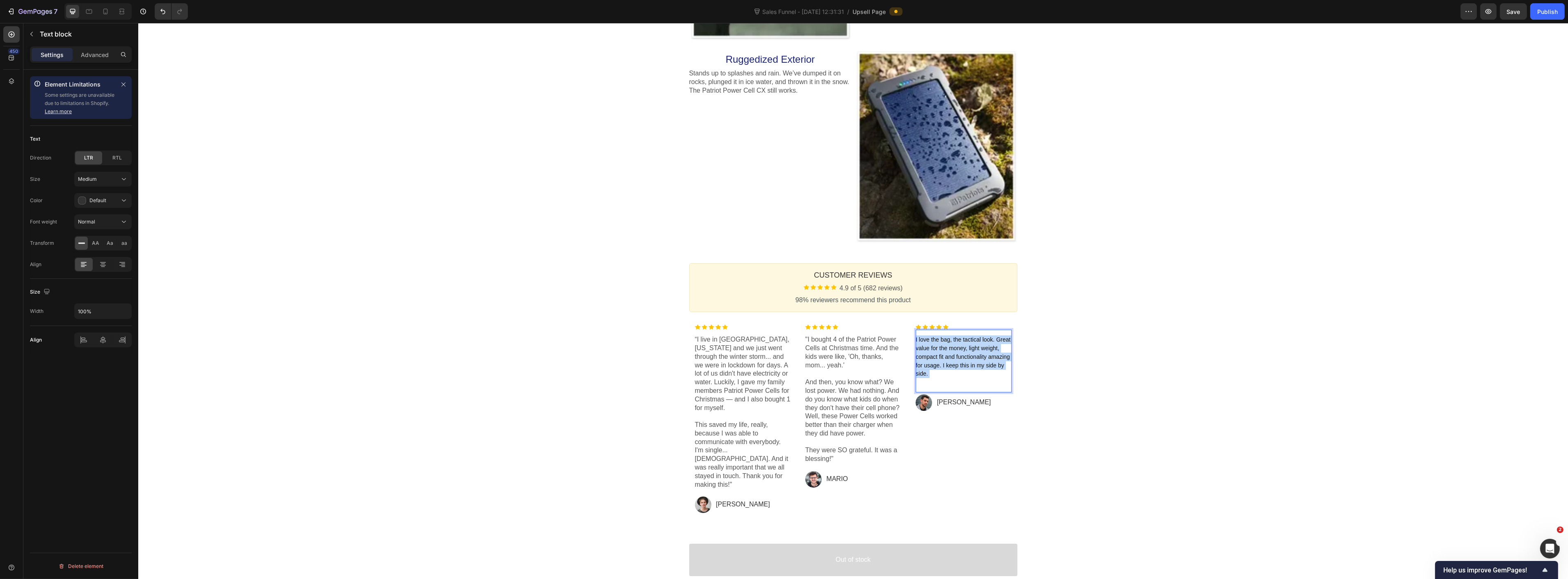
click at [928, 340] on span "I love the bag, the tactical look. Great value for the money, light weight, com…" at bounding box center [962, 356] width 95 height 41
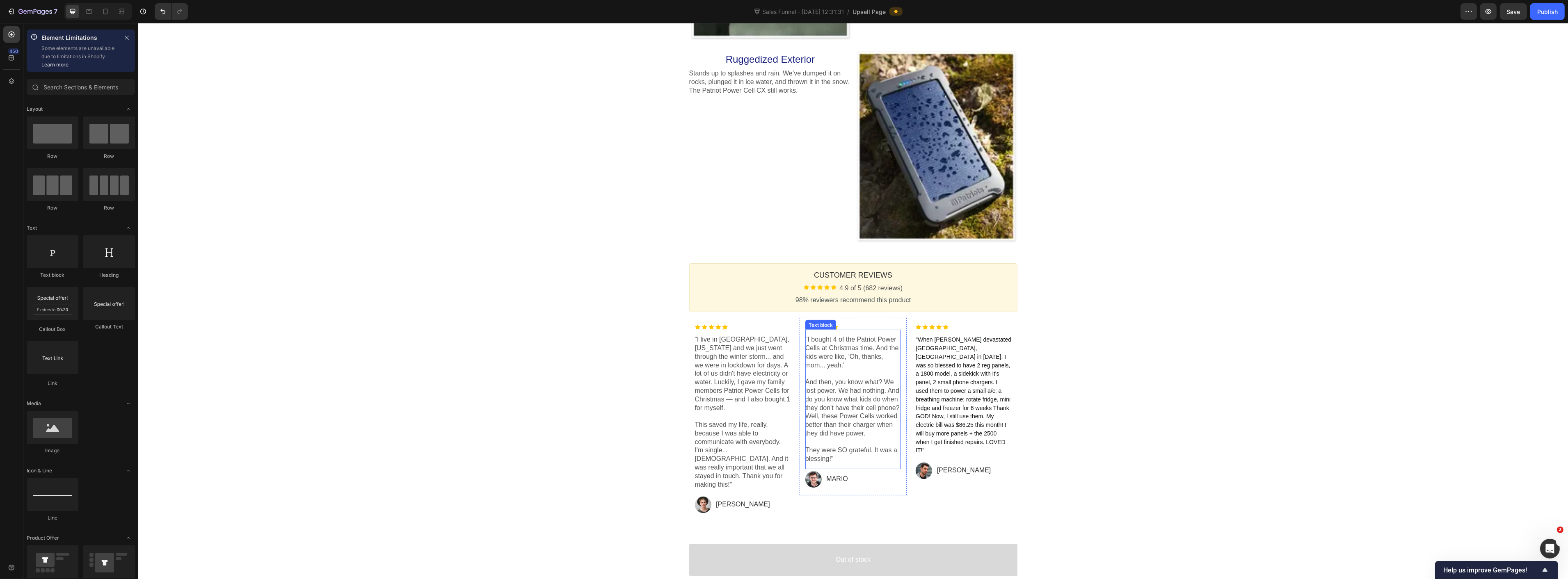
click at [865, 366] on p ""I bought 4 of the Patriot Power Cells at Christmas time. And the kids were lik…" at bounding box center [853, 400] width 96 height 128
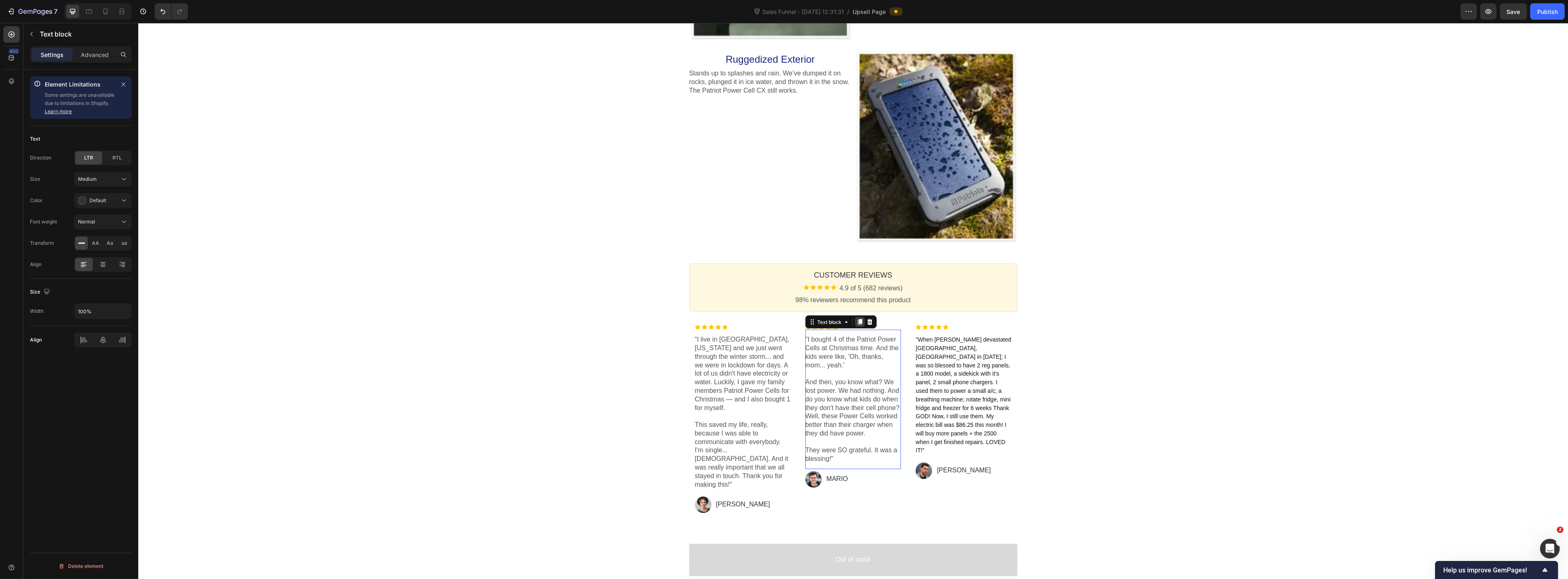
click at [857, 319] on icon at bounding box center [859, 322] width 5 height 6
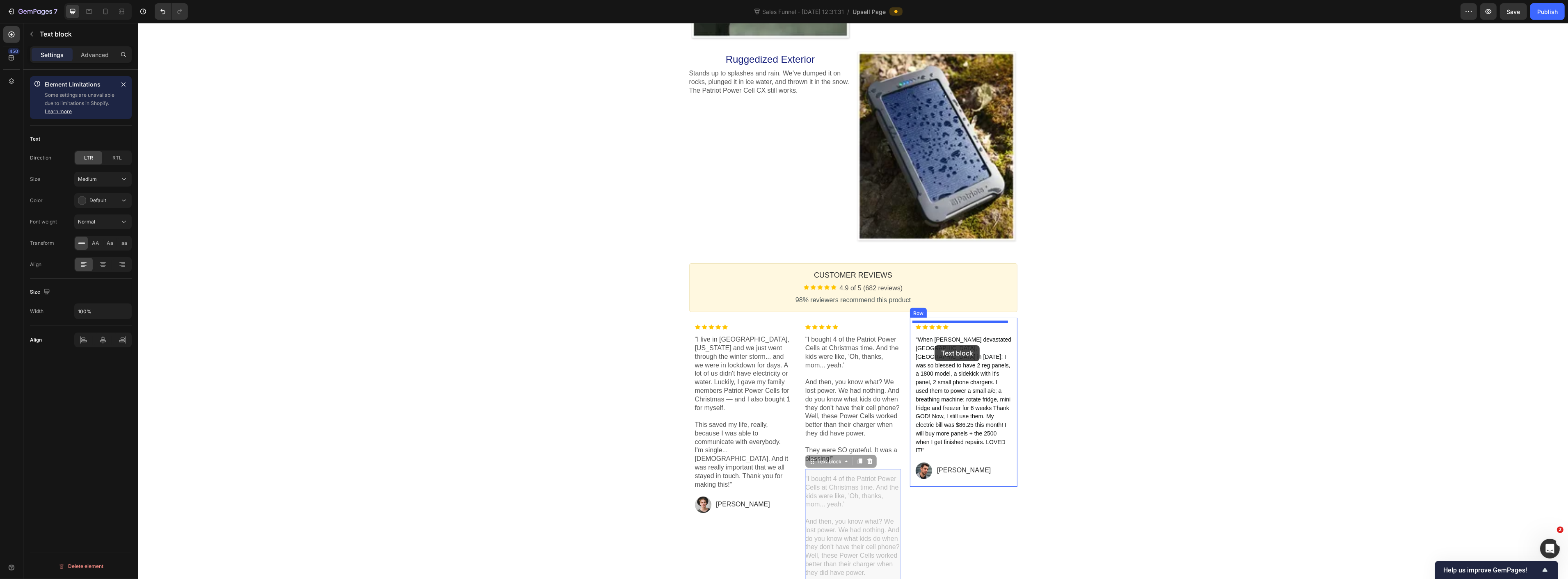
drag, startPoint x: 809, startPoint y: 454, endPoint x: 935, endPoint y: 346, distance: 166.0
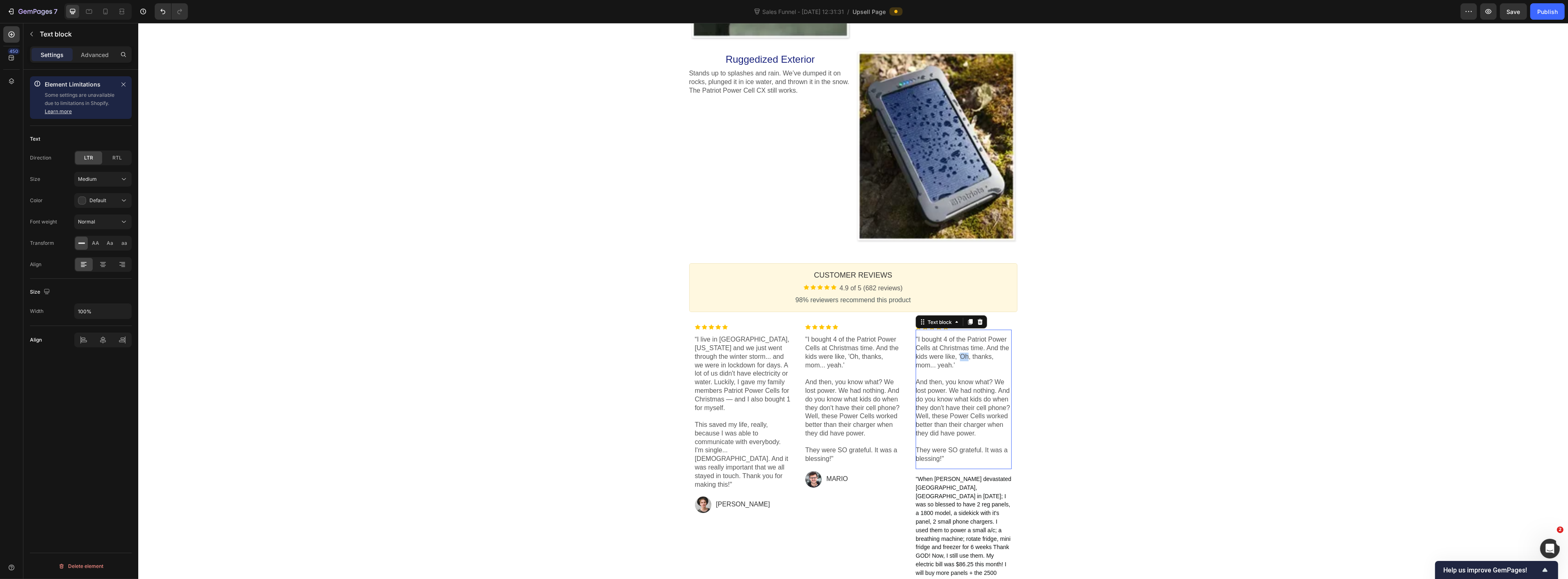
click at [958, 352] on p ""I bought 4 of the Patriot Power Cells at Christmas time. And the kids were lik…" at bounding box center [963, 400] width 96 height 128
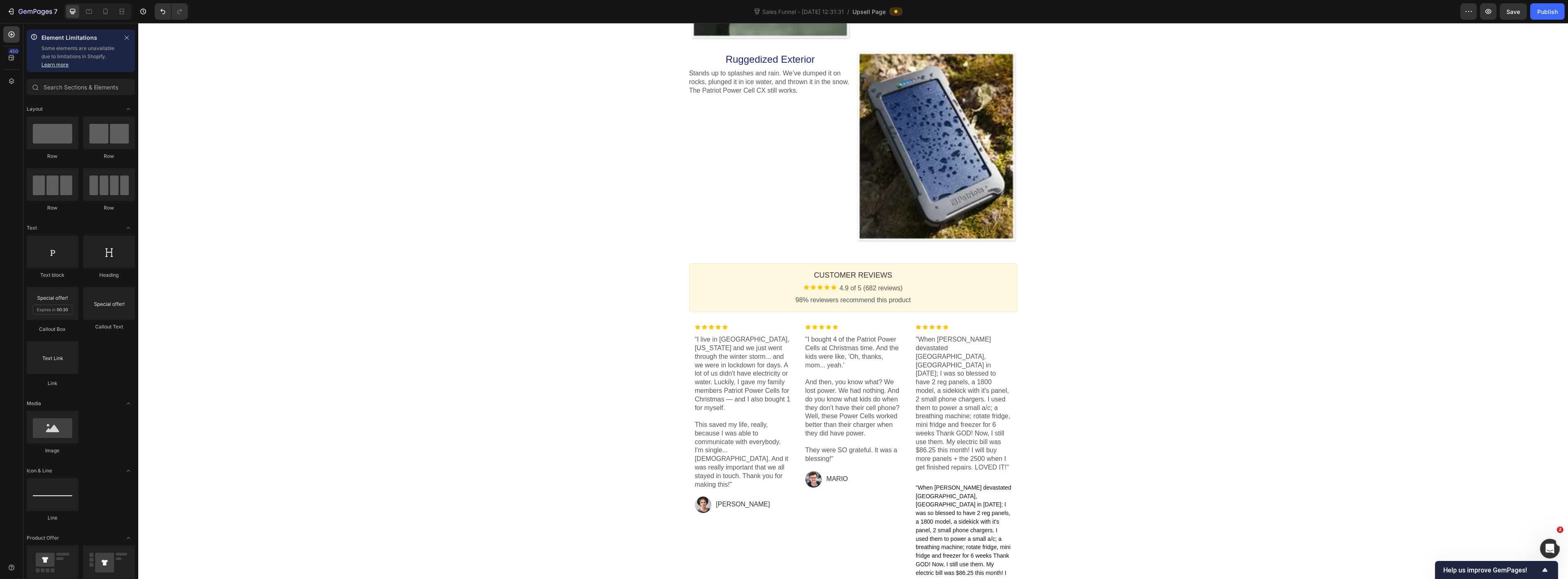
drag, startPoint x: 1179, startPoint y: 342, endPoint x: 1032, endPoint y: 483, distance: 203.7
click at [928, 534] on span ""When Helene devastated Grovetown, Ga in September 2024; I was so blessed to ha…" at bounding box center [963, 542] width 96 height 117
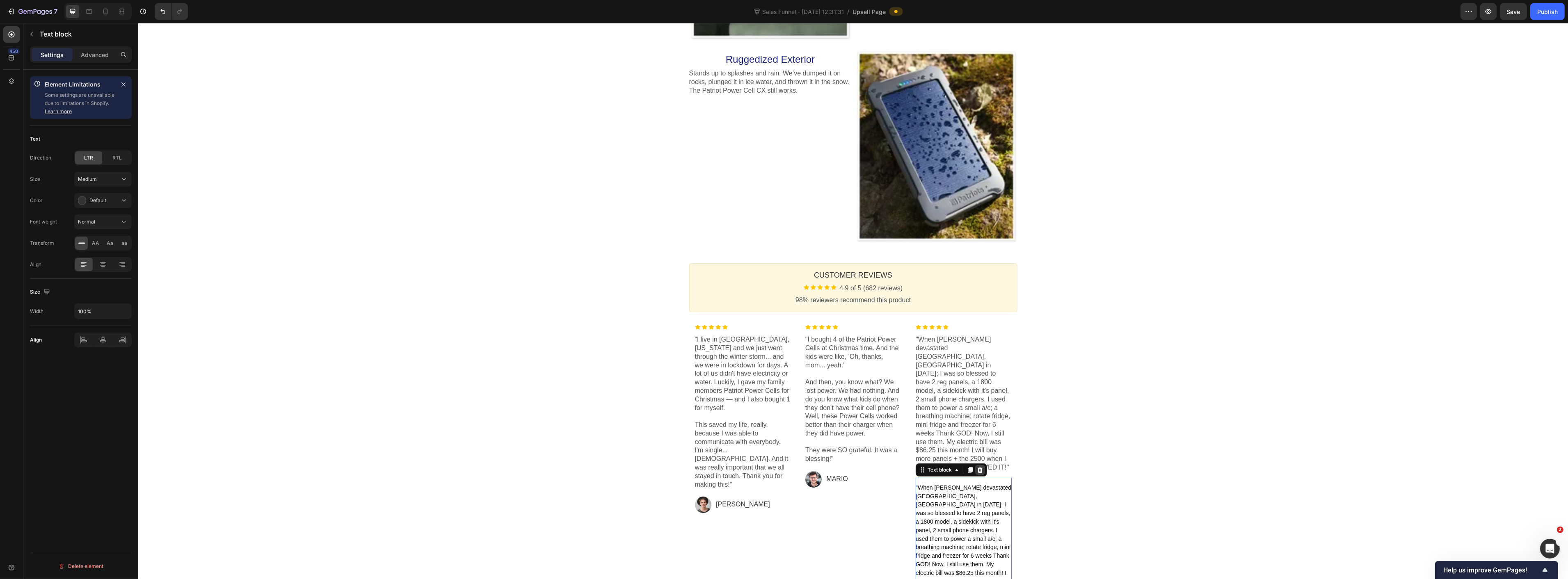
click at [977, 468] on icon at bounding box center [980, 470] width 6 height 6
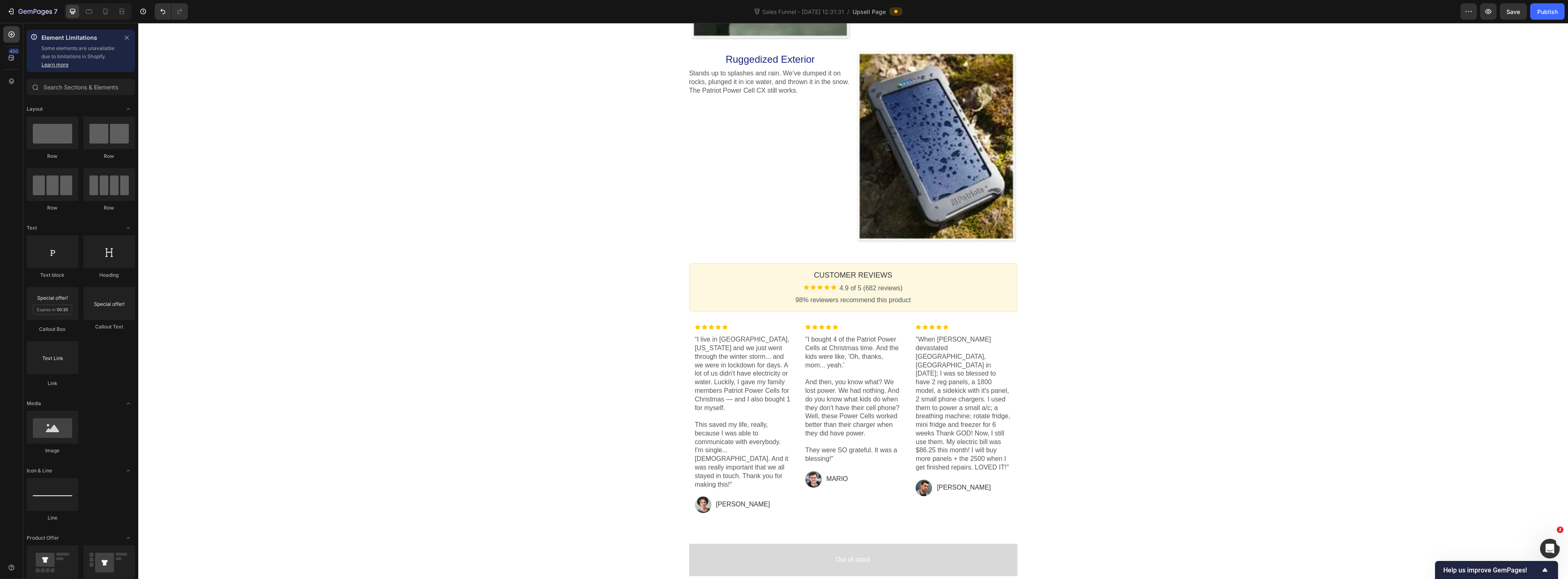
click at [806, 544] on button "Out of stock" at bounding box center [853, 560] width 329 height 32
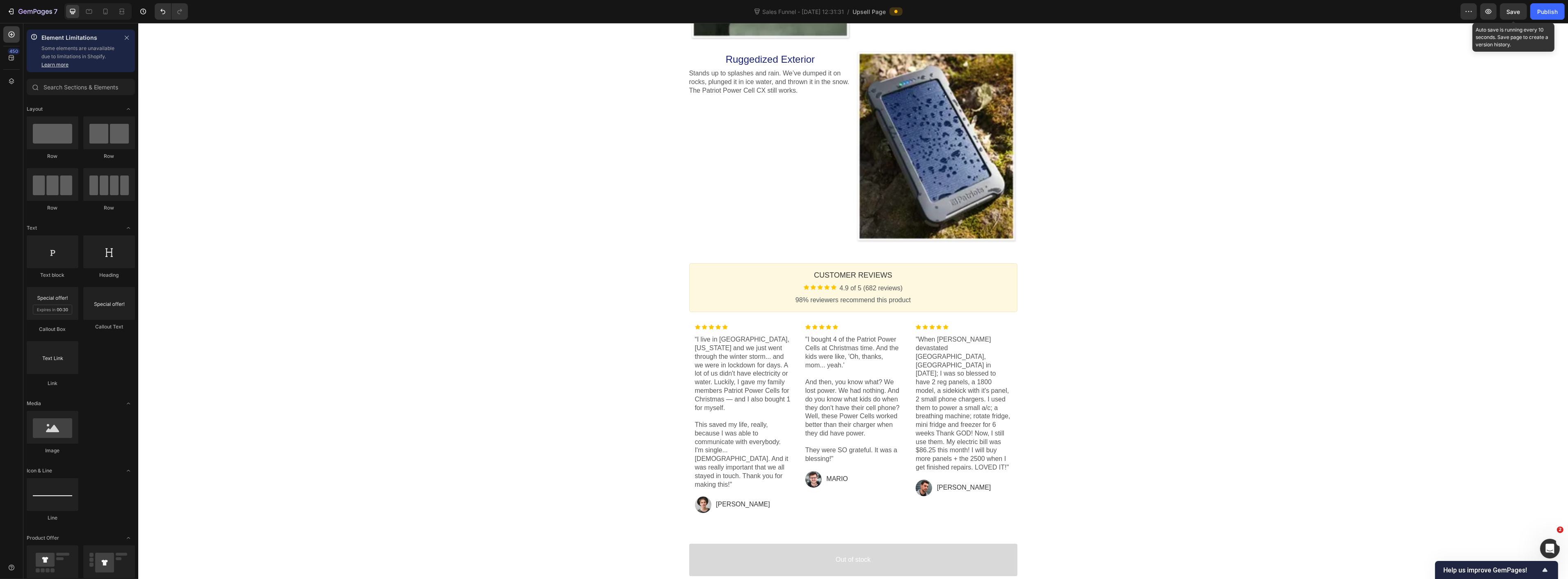
drag, startPoint x: 1510, startPoint y: 15, endPoint x: 1481, endPoint y: 21, distance: 29.6
click at [1509, 15] on div "Save" at bounding box center [1514, 11] width 14 height 8
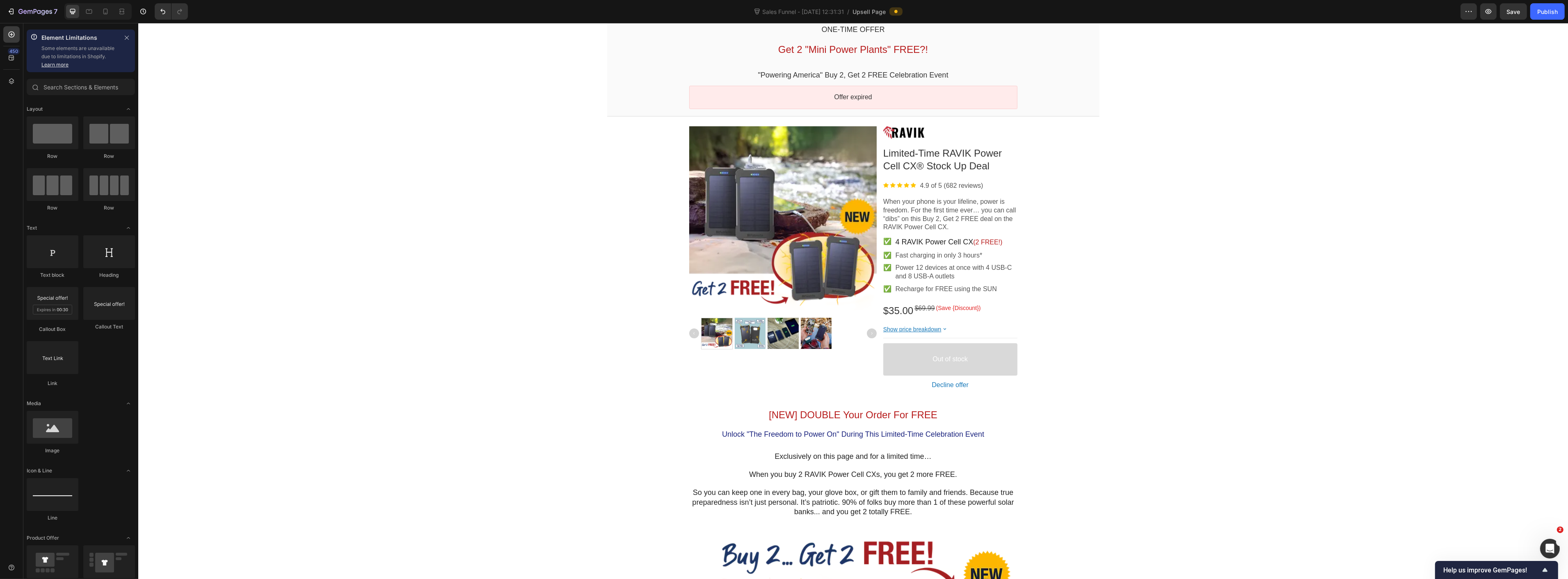
scroll to position [0, 0]
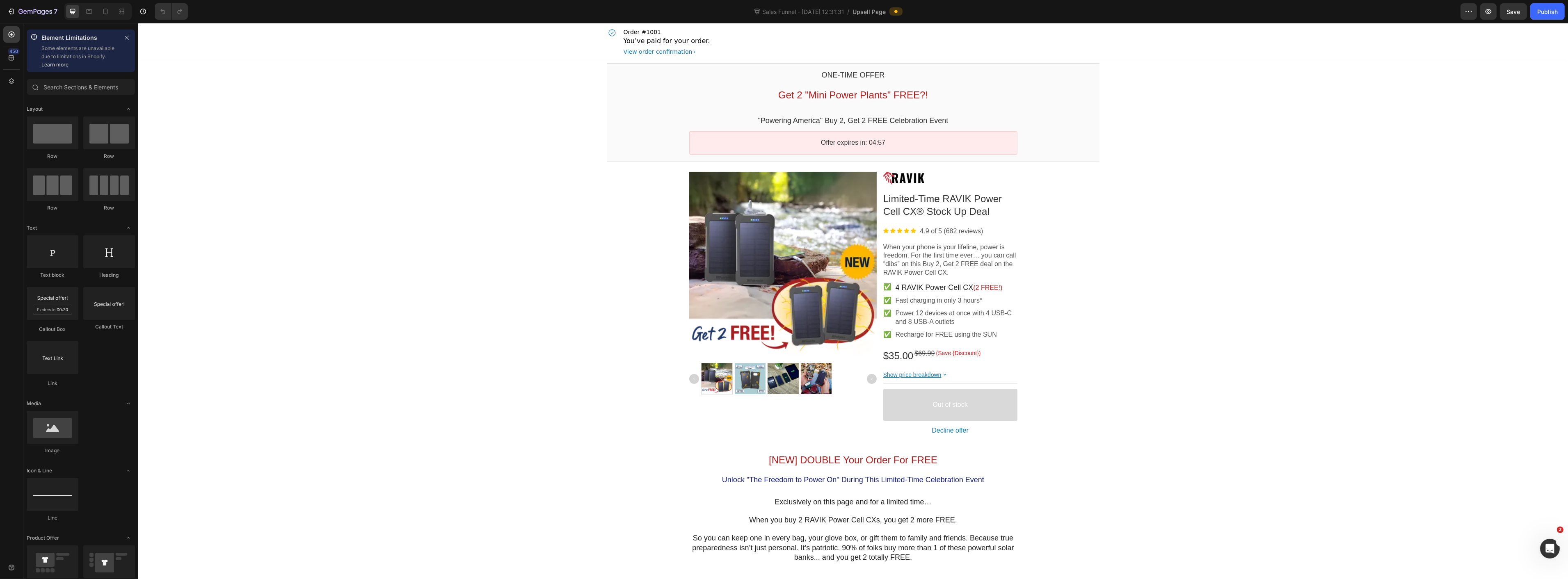
click at [894, 404] on button "Out of stock" at bounding box center [950, 404] width 134 height 32
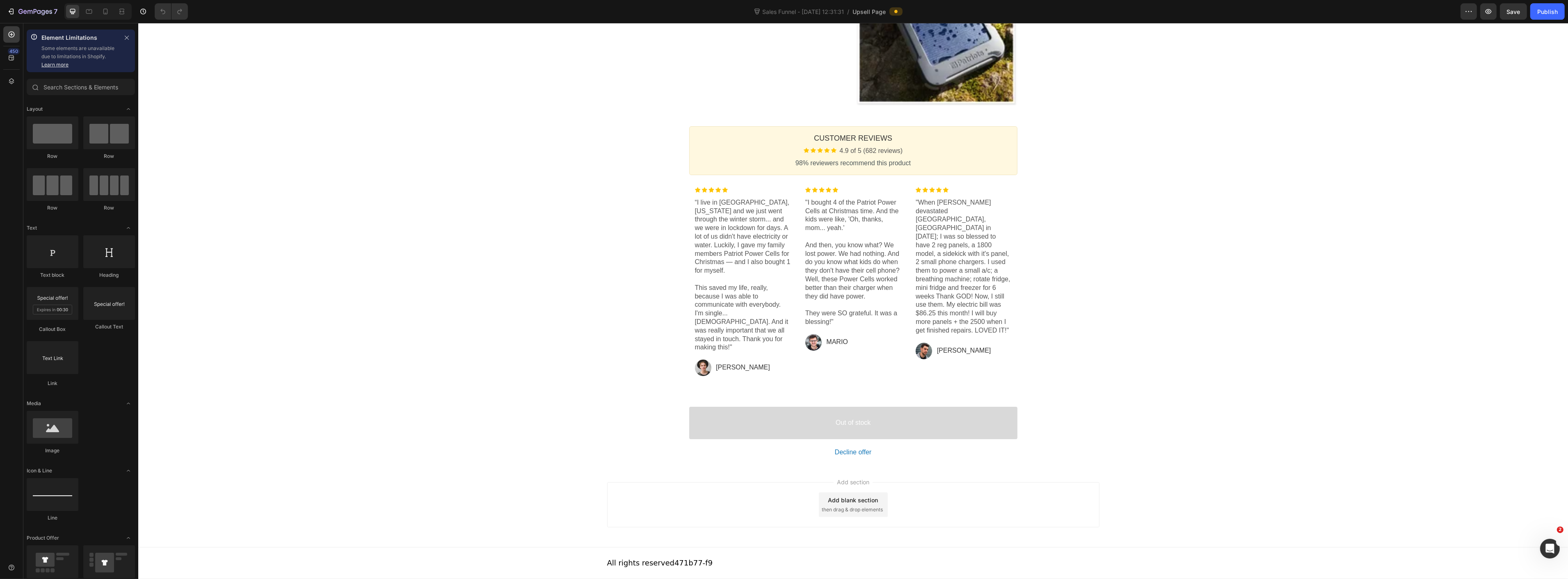
scroll to position [1832, 0]
click at [625, 564] on p "All rights reserved 471b77-f9" at bounding box center [659, 563] width 106 height 11
click at [668, 562] on p "All rights reserved 471b77-f9" at bounding box center [659, 563] width 106 height 11
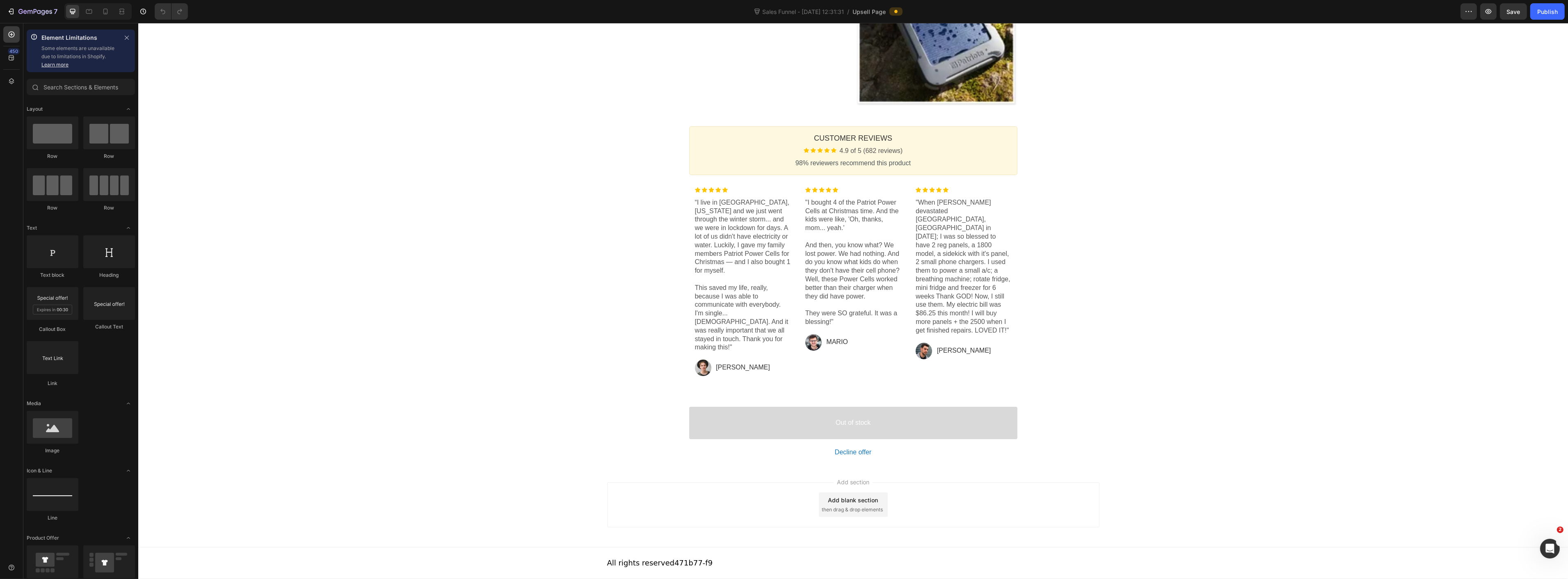
drag, startPoint x: 692, startPoint y: 559, endPoint x: 477, endPoint y: 553, distance: 215.1
click at [480, 554] on div "All rights reserved 471b77-f9" at bounding box center [853, 562] width 1430 height 32
click at [453, 506] on div "Add section Add blank section then drag & drop elements" at bounding box center [853, 506] width 1430 height 81
click at [747, 284] on p "“I live in Dallas, Texas and we just went through the winter storm... and we we…" at bounding box center [742, 275] width 96 height 154
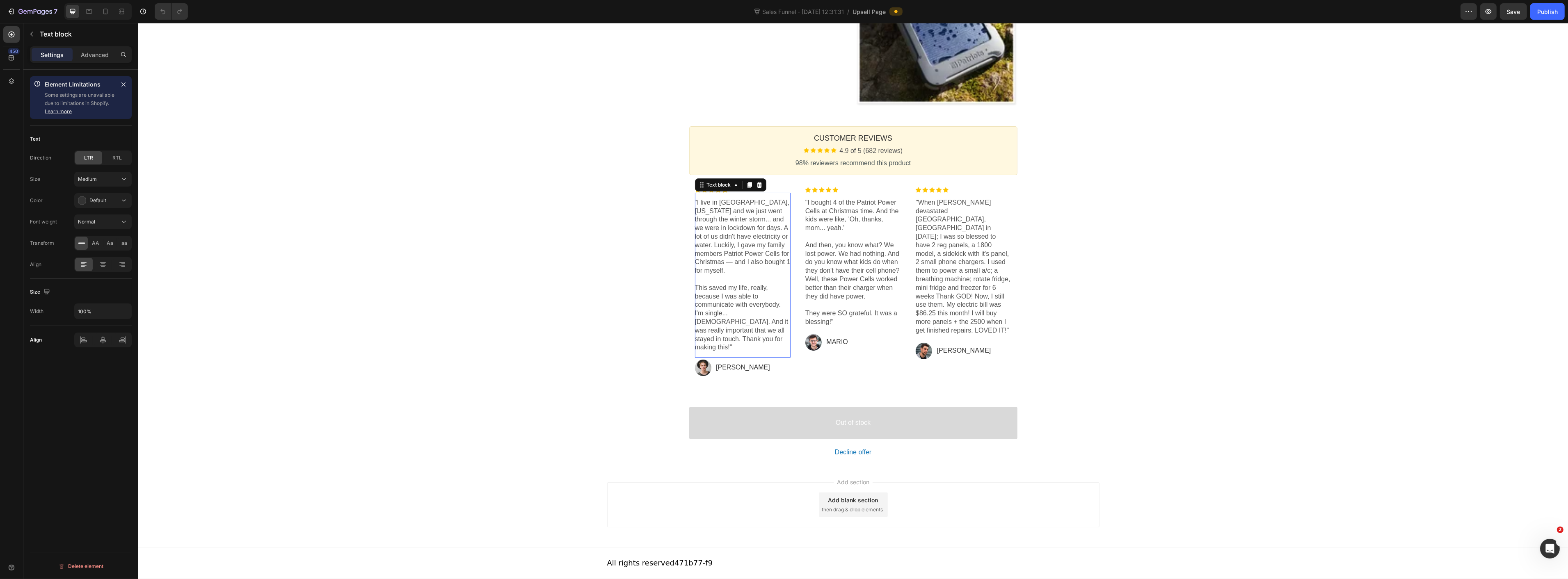
click at [691, 562] on p "All rights reserved 471b77-f9" at bounding box center [659, 563] width 106 height 11
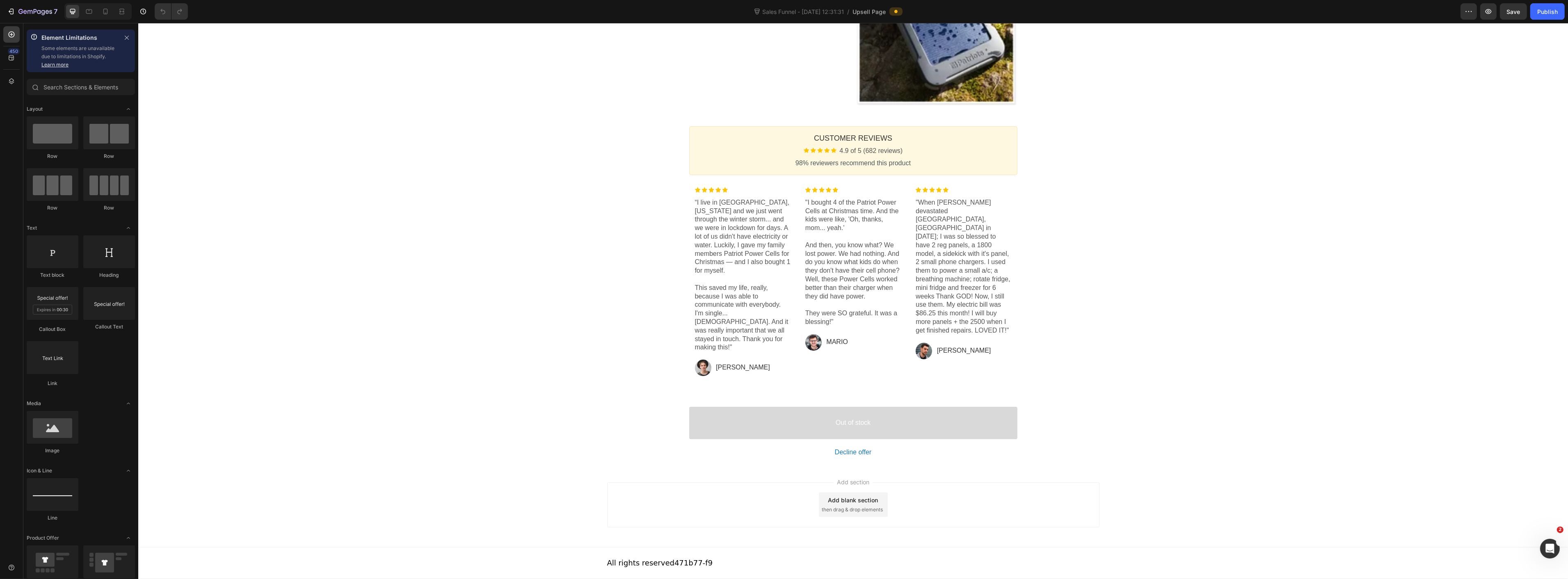
click at [675, 562] on p "All rights reserved 471b77-f9" at bounding box center [659, 563] width 106 height 11
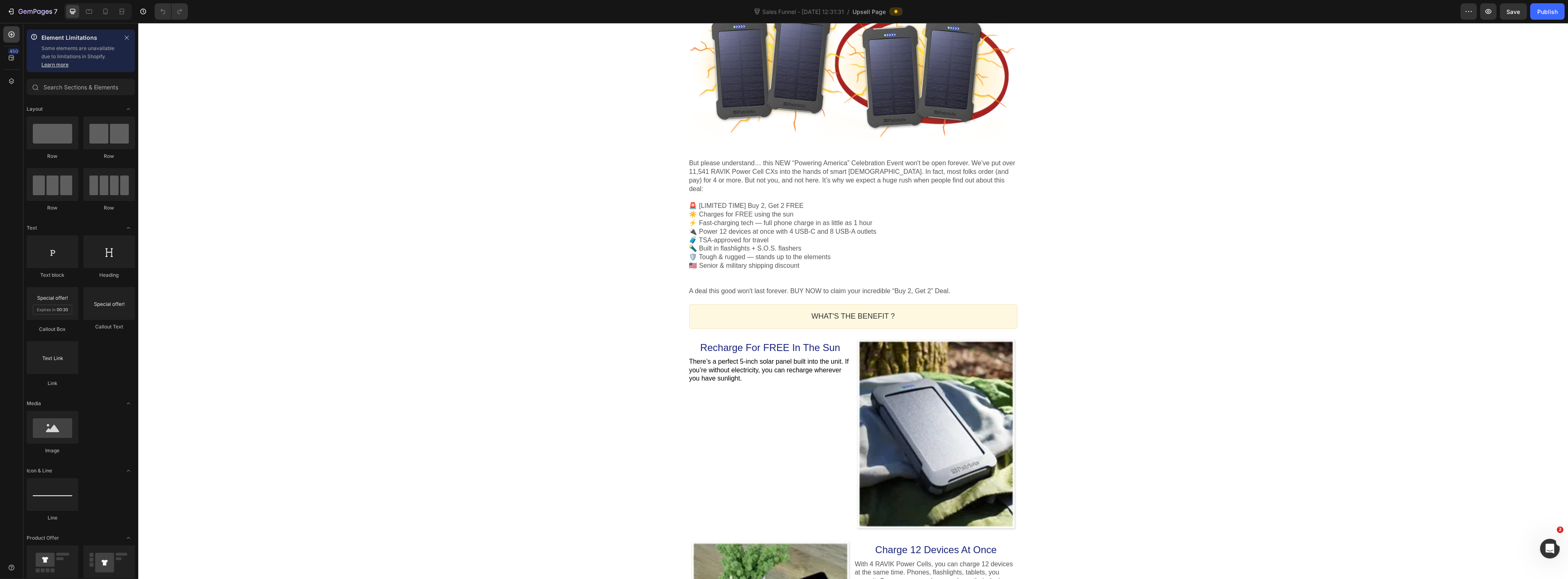
scroll to position [0, 0]
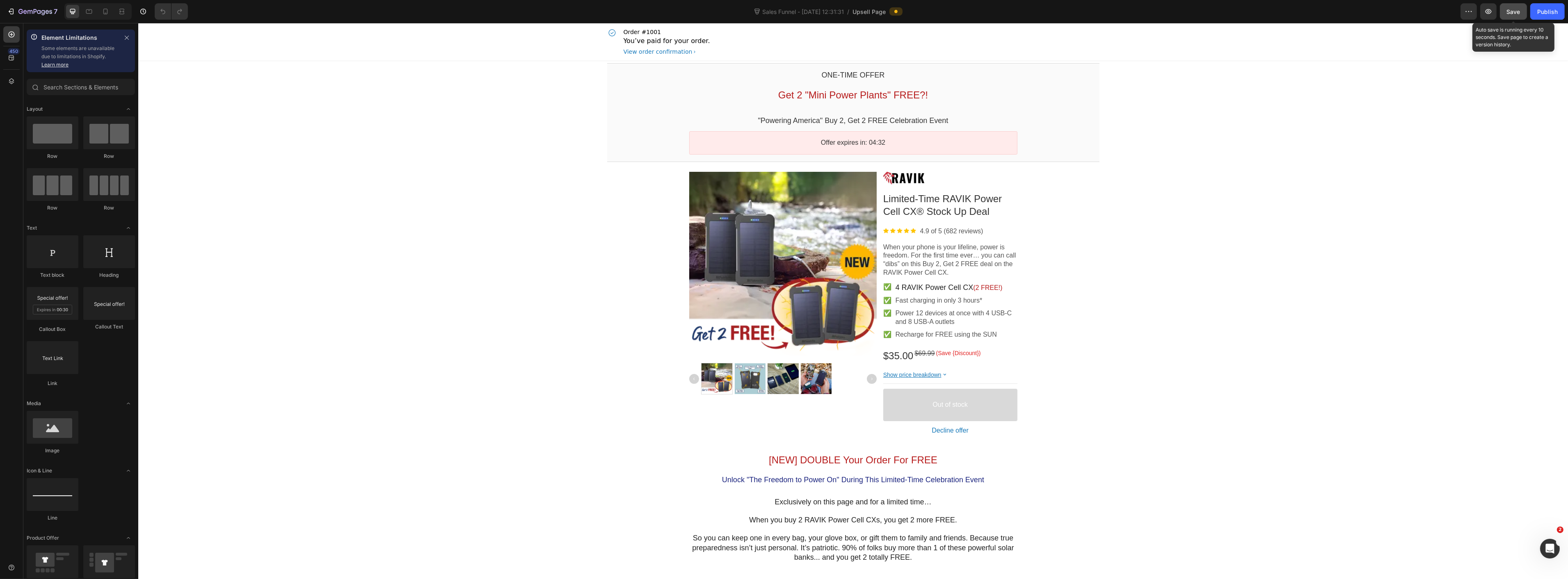
click at [1510, 8] on span "Save" at bounding box center [1514, 12] width 14 height 7
click at [13, 14] on icon "button" at bounding box center [11, 11] width 8 height 8
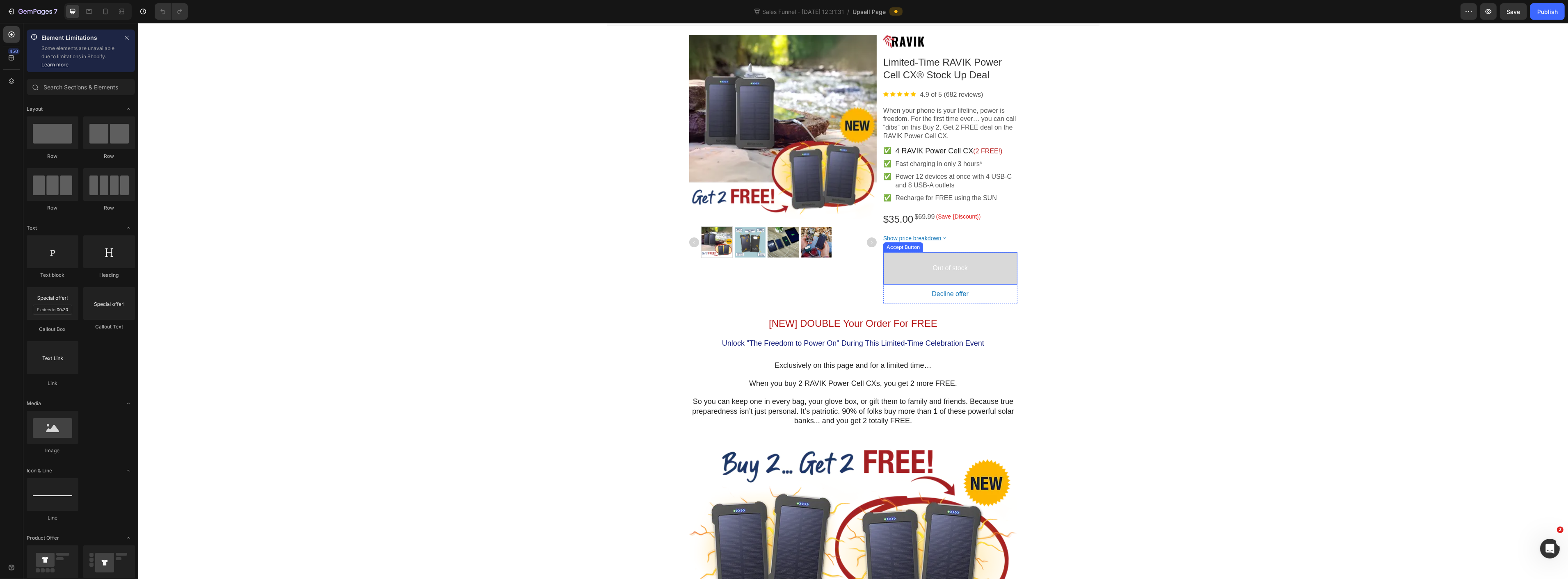
click at [889, 261] on button "Out of stock" at bounding box center [950, 268] width 134 height 32
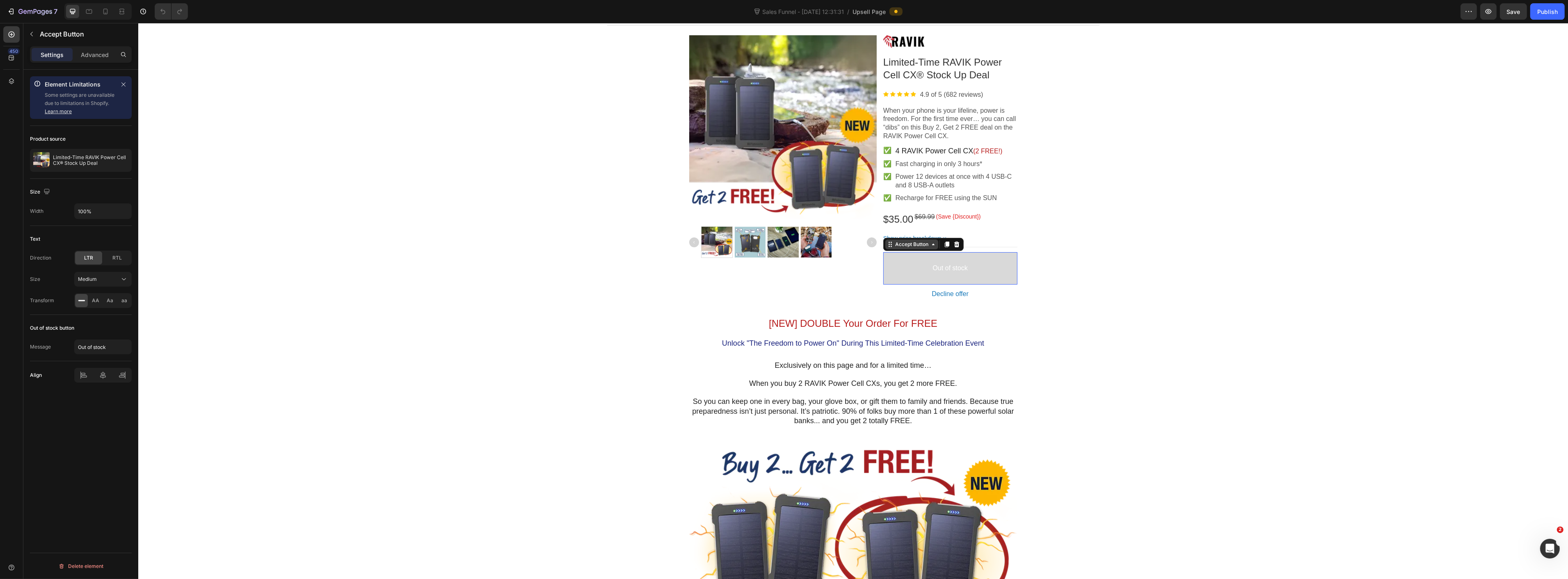
click at [901, 244] on div "Accept Button" at bounding box center [912, 244] width 37 height 6
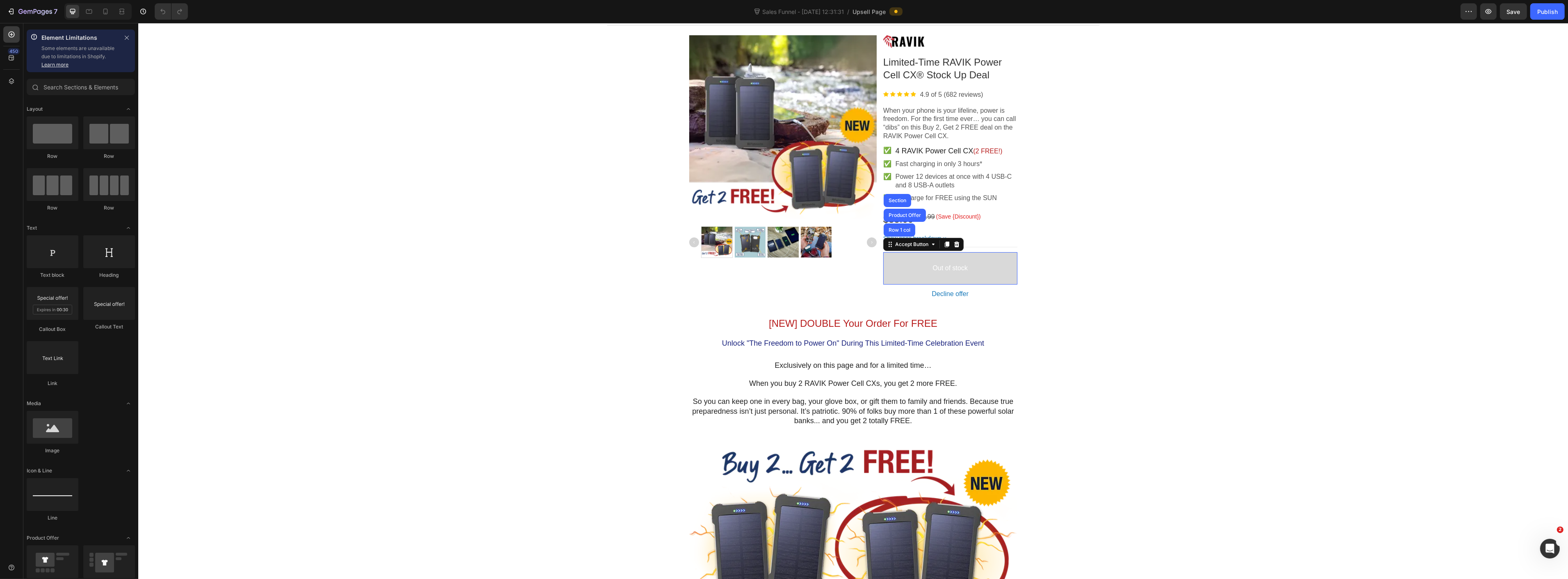
click at [845, 148] on div at bounding box center [783, 129] width 188 height 188
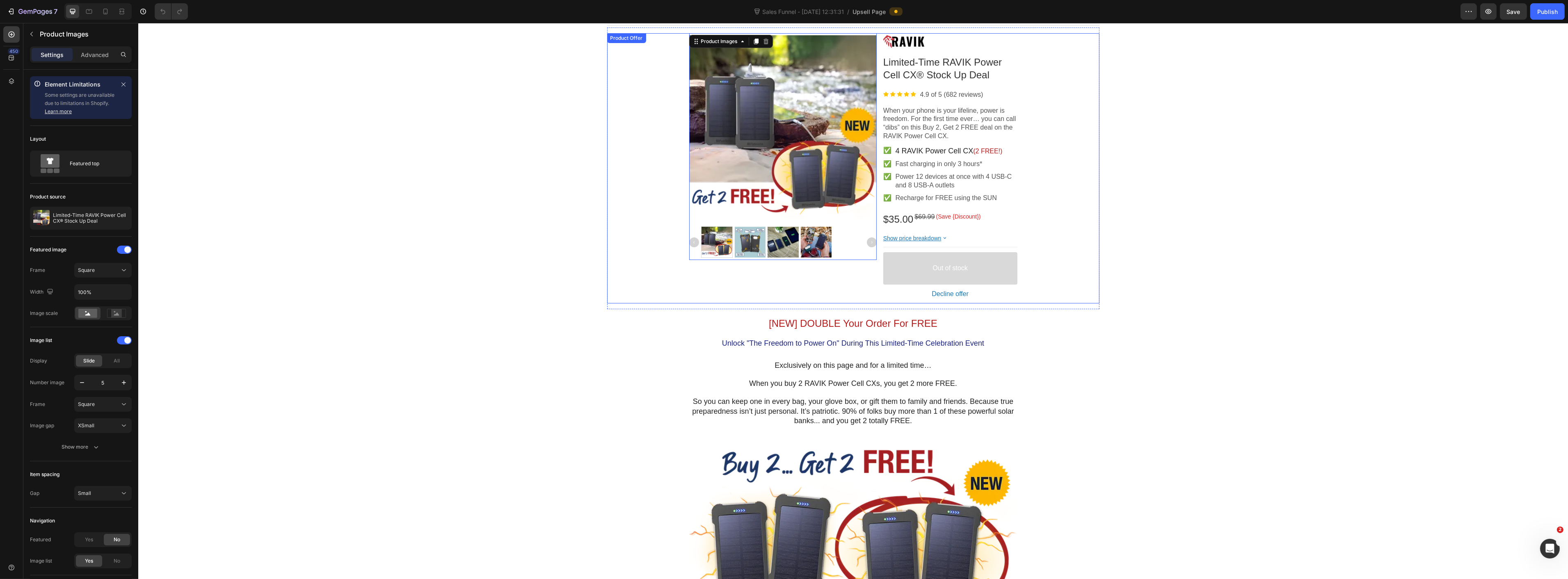
click at [1034, 150] on div "Product Images This element is required and can’t be deleted Image Limited-Time…" at bounding box center [853, 168] width 493 height 271
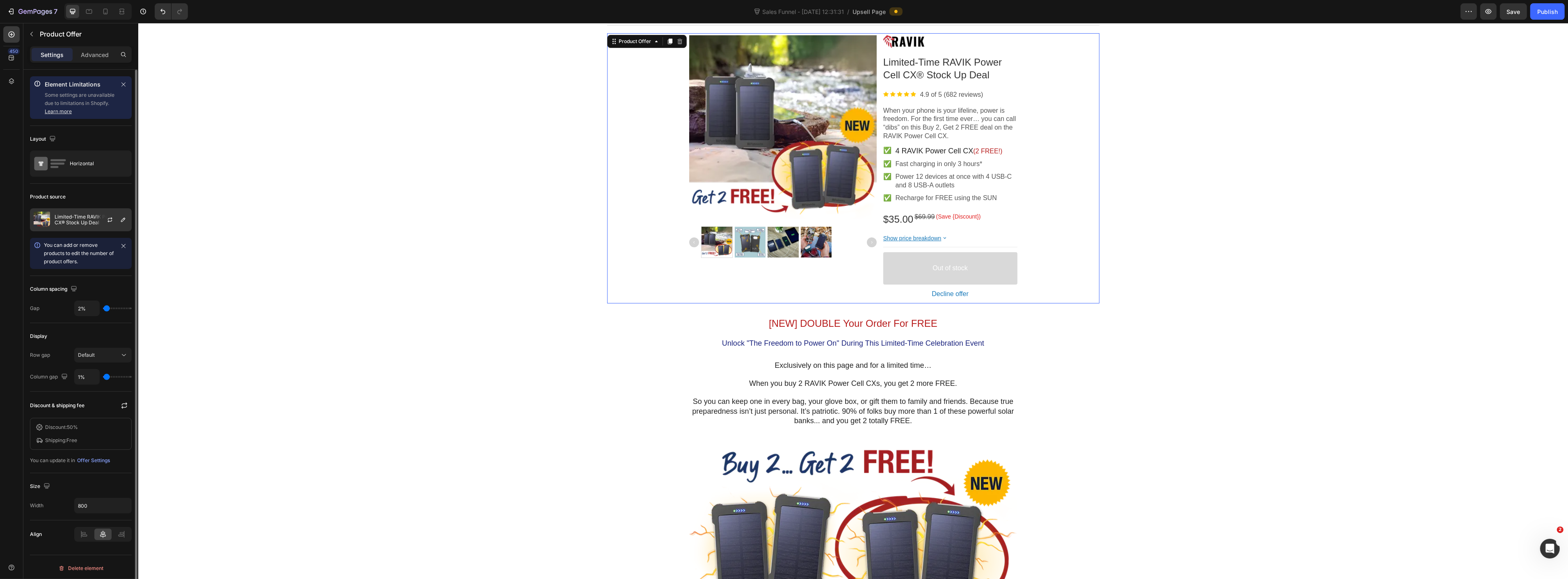
click at [85, 223] on p "Limited-Time RAVIK Power Cell CX® Stock Up Deal" at bounding box center [91, 220] width 74 height 11
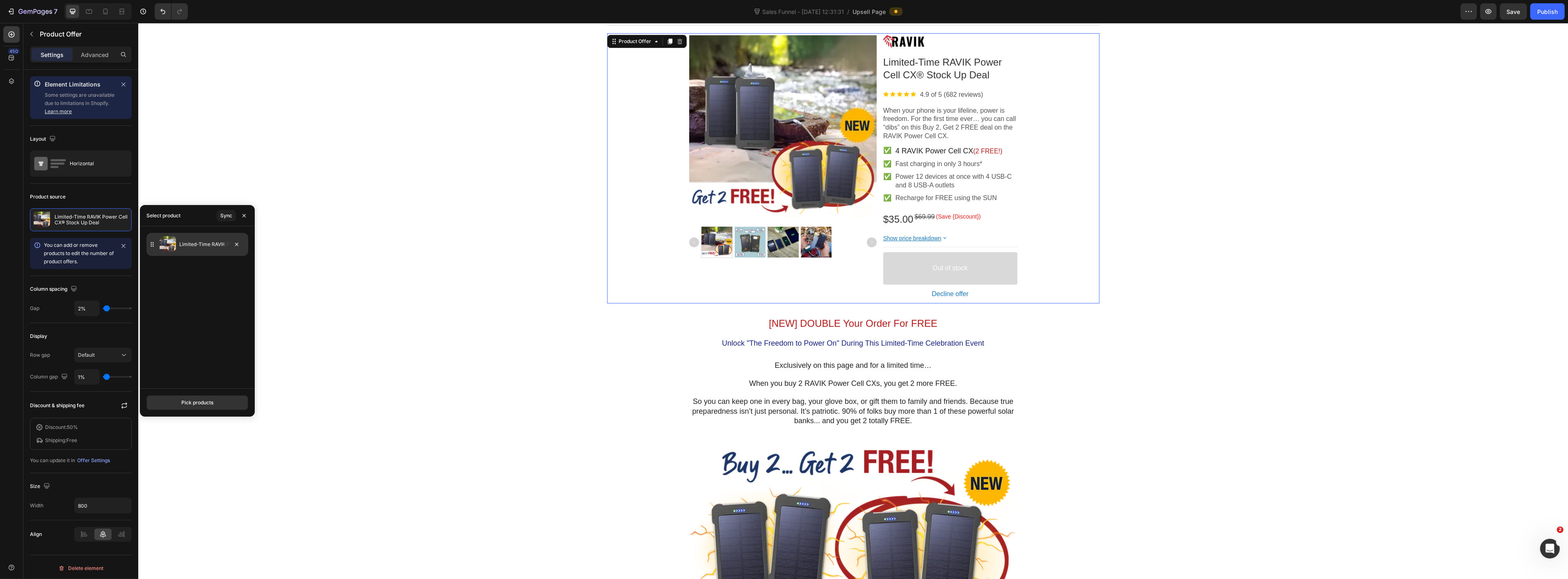
click at [190, 248] on p "Limited-Time RAVIK Power Cell CX® Stock Up Deal" at bounding box center [212, 244] width 65 height 8
click at [187, 404] on div "Pick products" at bounding box center [197, 403] width 32 height 7
click at [192, 262] on div "Limited-Time RAVIK Power Cell CX® Stock Up Deal 0 available" at bounding box center [197, 272] width 102 height 24
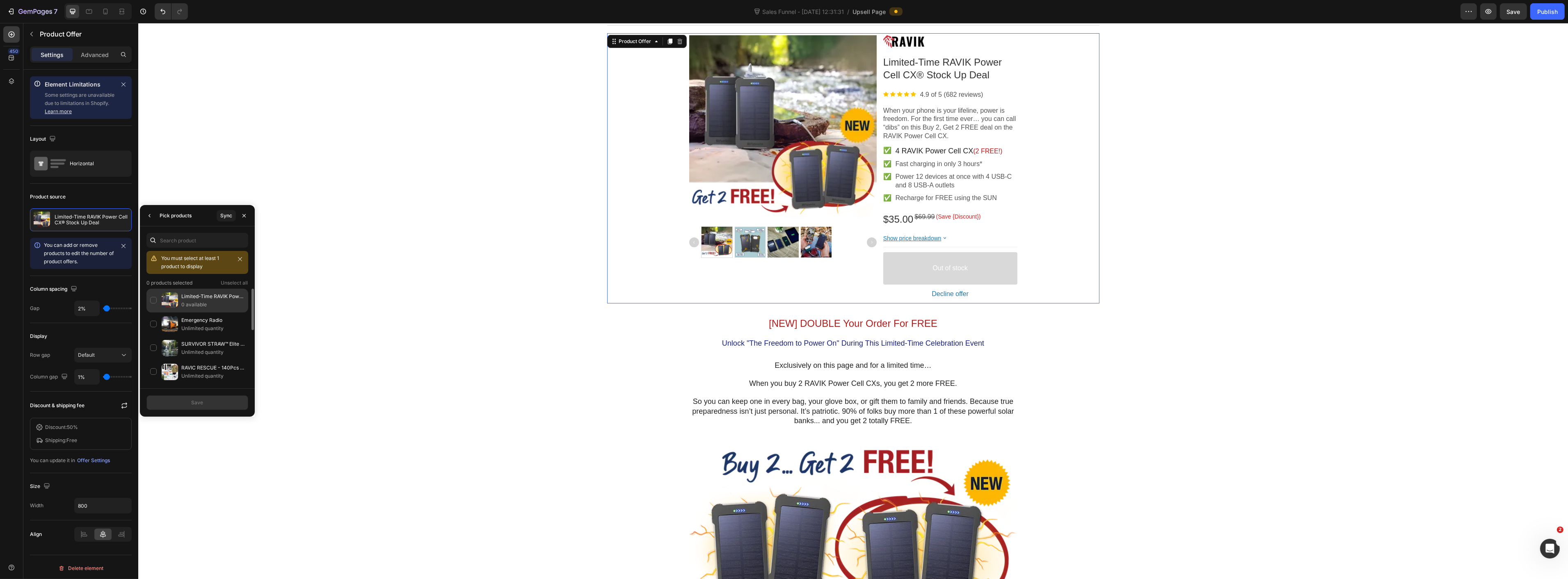
click at [152, 302] on div "Limited-Time RAVIK Power Cell CX® Stock Up Deal 0 available" at bounding box center [197, 301] width 102 height 24
click at [15, 291] on div "450" at bounding box center [12, 293] width 17 height 533
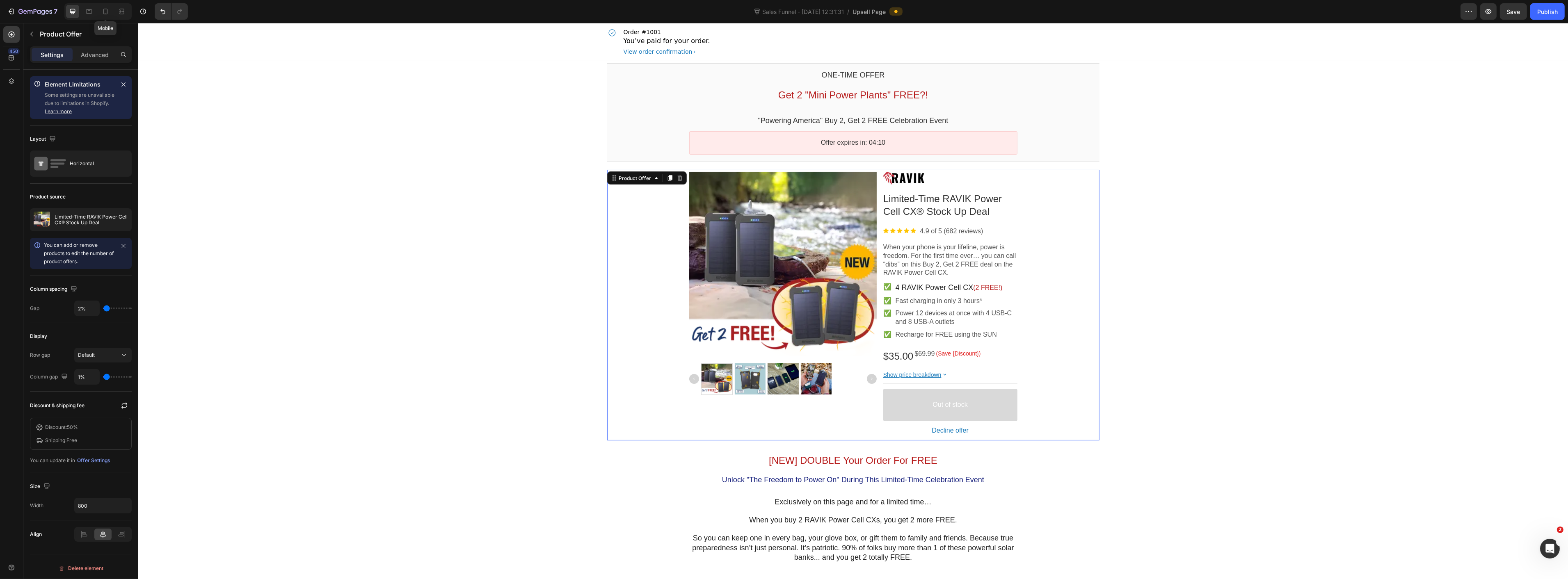
click at [104, 14] on icon at bounding box center [105, 11] width 5 height 6
type input "100%"
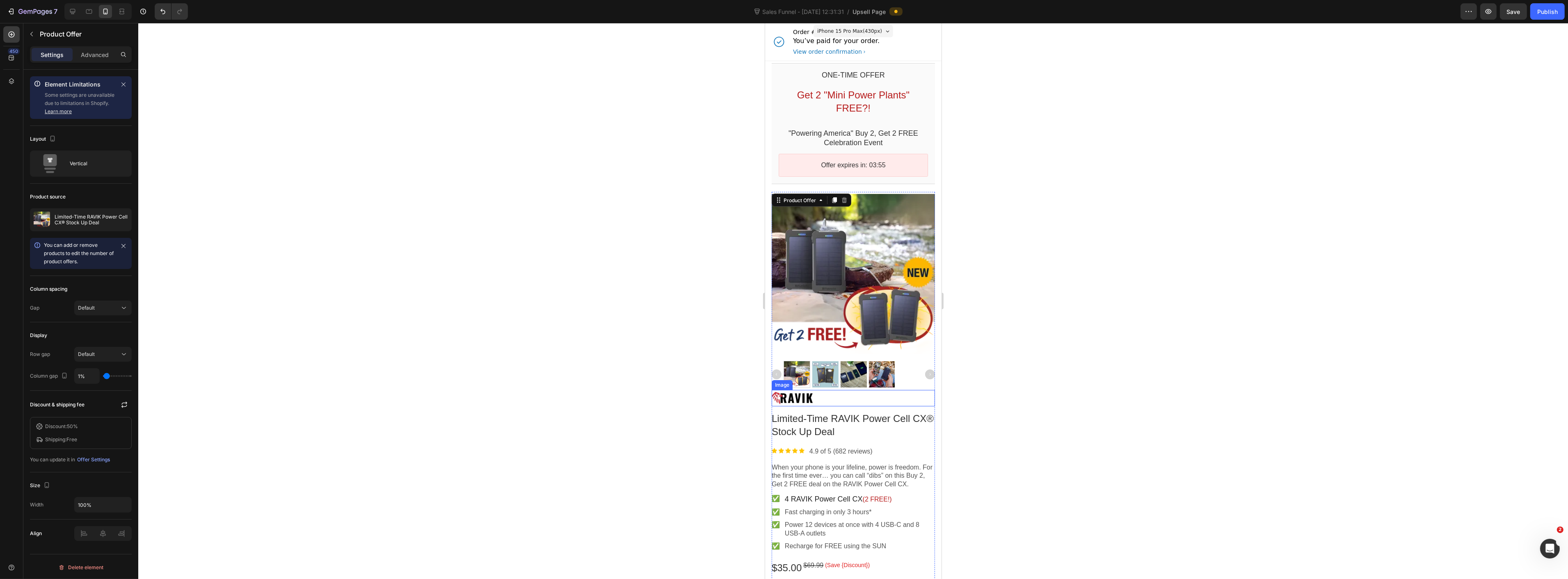
click at [821, 392] on div at bounding box center [853, 399] width 163 height 13
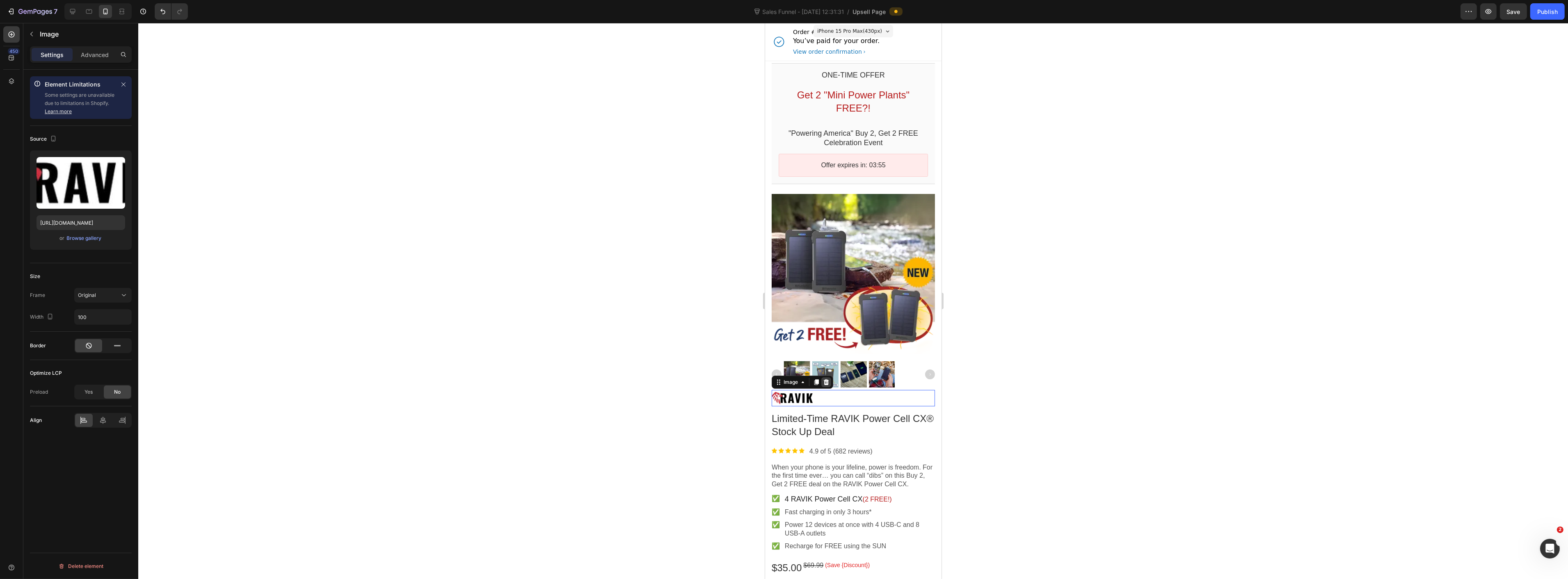
click at [829, 379] on icon at bounding box center [825, 382] width 6 height 6
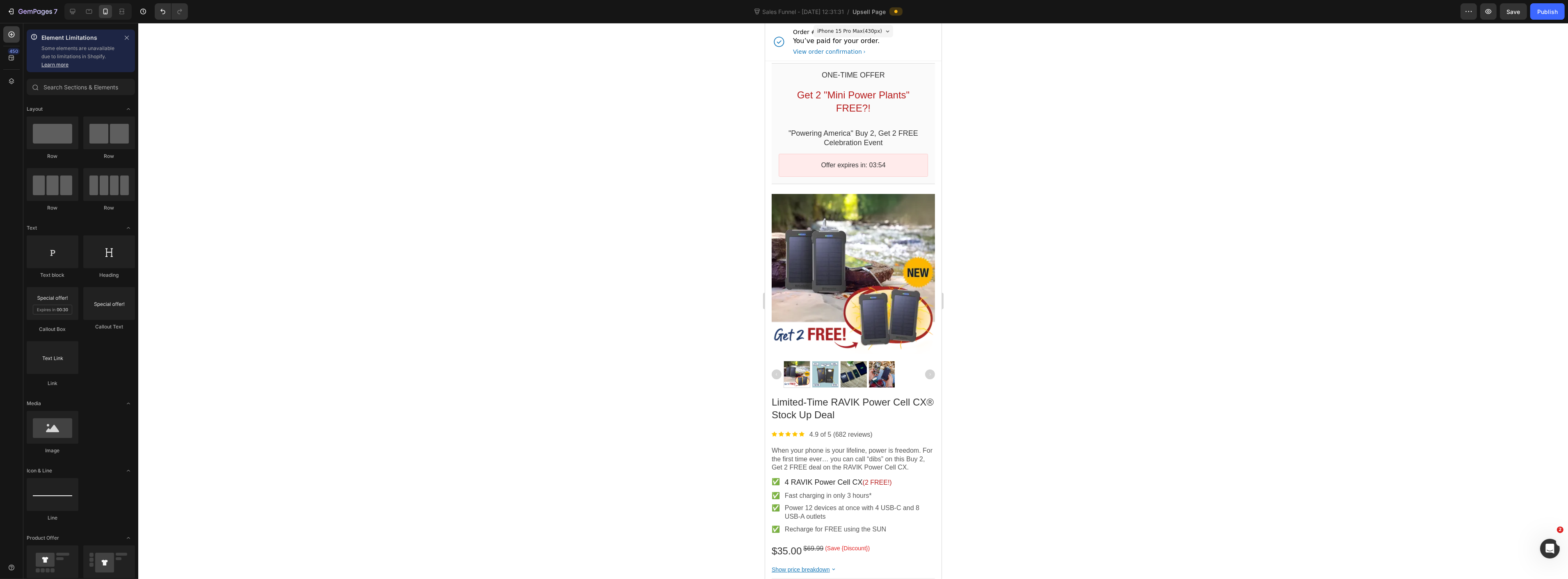
click at [551, 377] on div at bounding box center [853, 301] width 1430 height 556
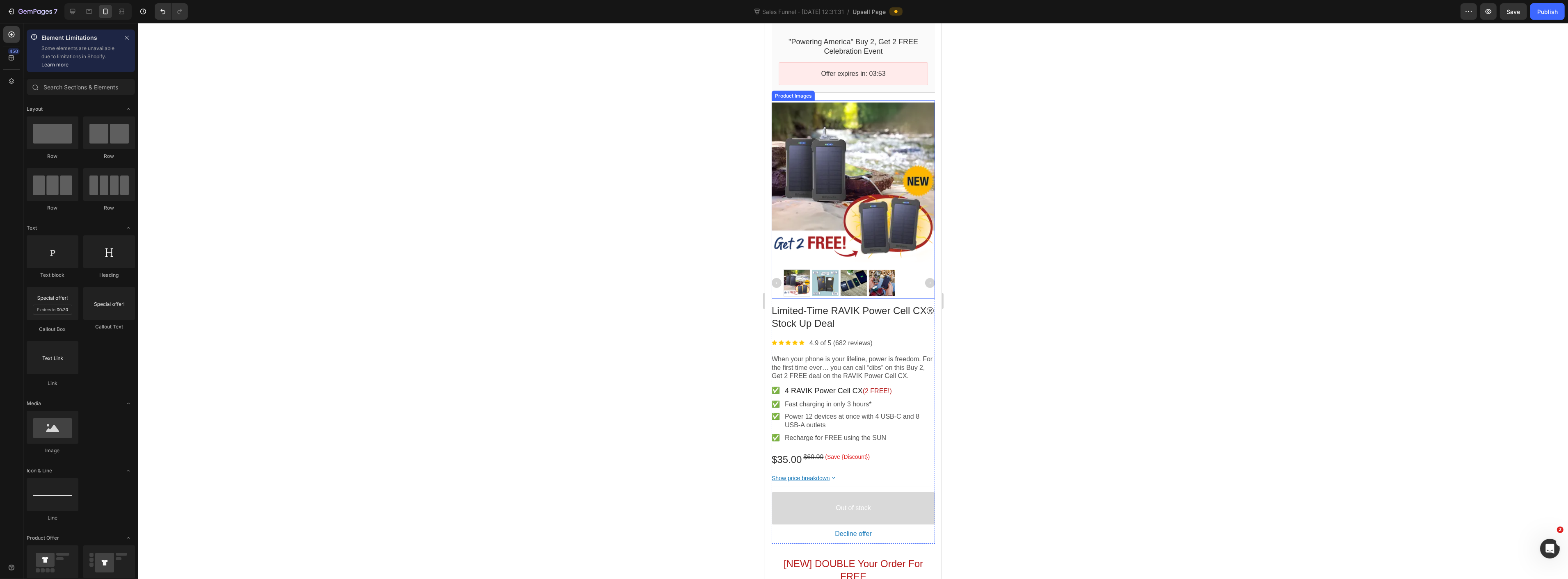
scroll to position [136, 0]
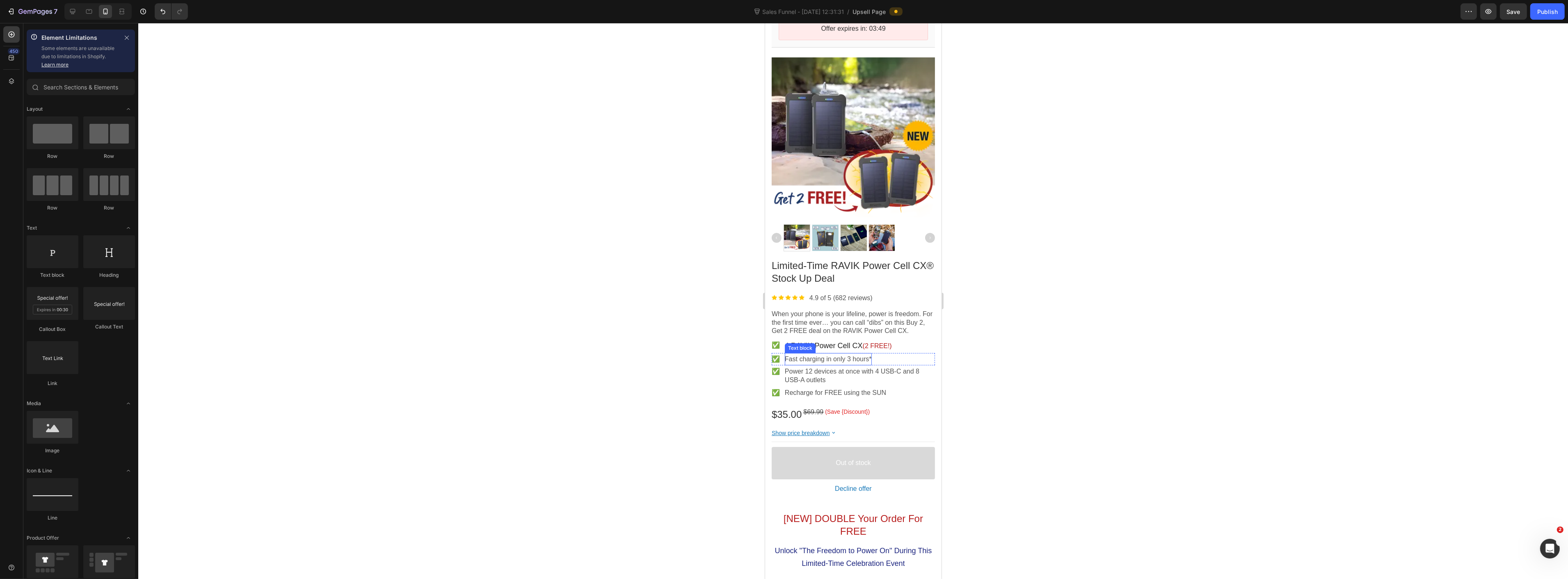
click at [807, 355] on p "Fast charging in only 3 hours*" at bounding box center [828, 359] width 87 height 8
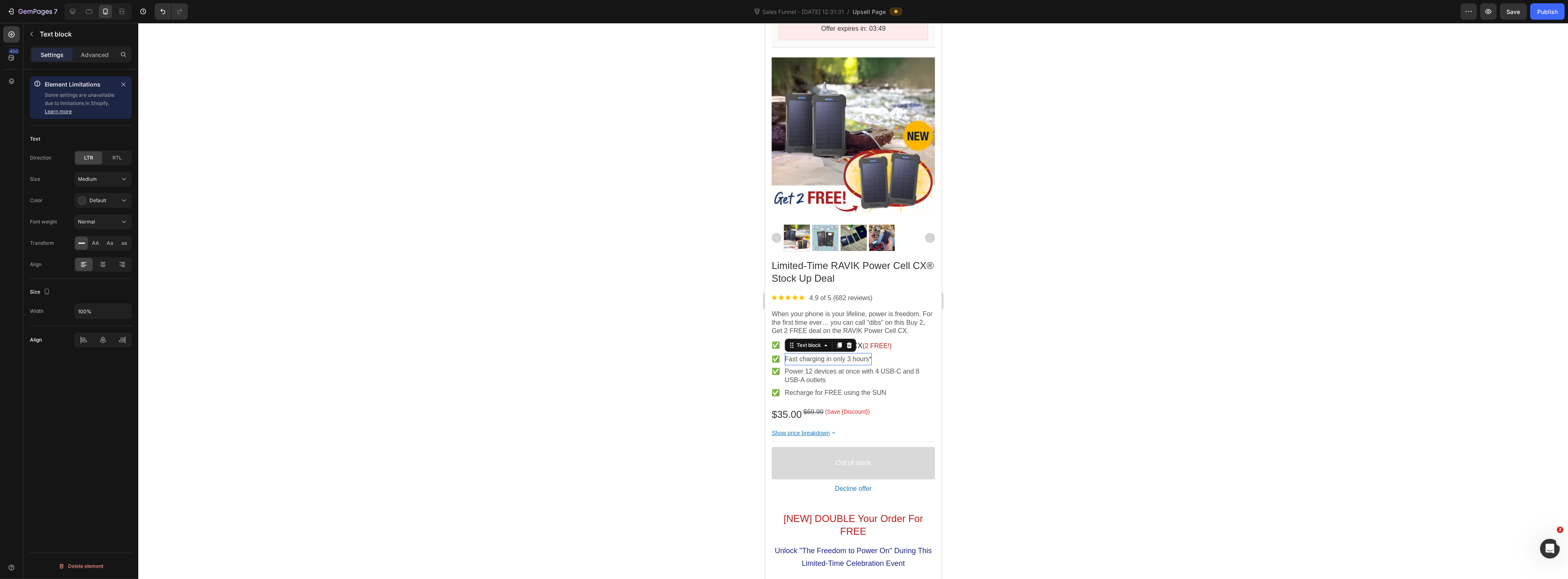
click at [807, 355] on p "Fast charging in only 3 hours*" at bounding box center [828, 359] width 87 height 8
click at [647, 374] on div at bounding box center [853, 301] width 1430 height 556
click at [841, 342] on span "4 RAVIK Power Cell CX" at bounding box center [823, 345] width 78 height 8
click at [563, 281] on div at bounding box center [853, 301] width 1430 height 556
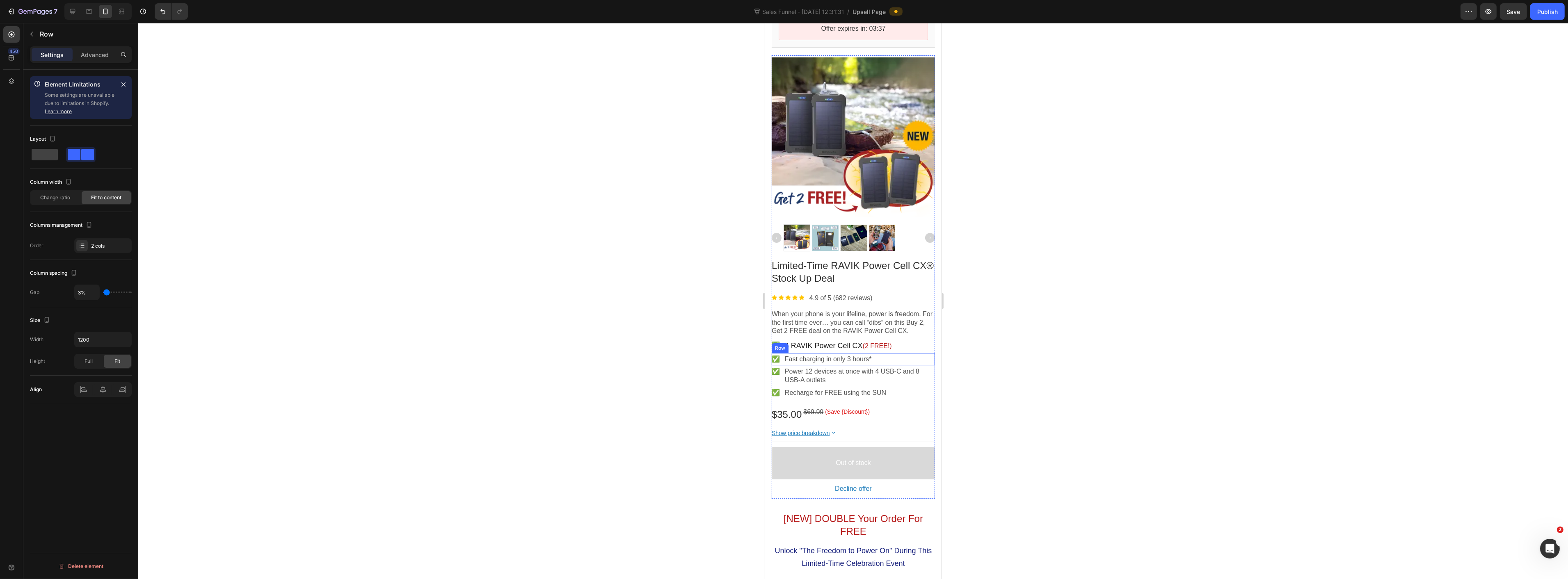
click at [892, 353] on div "✅ Text block Fast charging in only 3 hours* Text block Row" at bounding box center [853, 360] width 163 height 13
click at [813, 342] on icon at bounding box center [812, 345] width 5 height 6
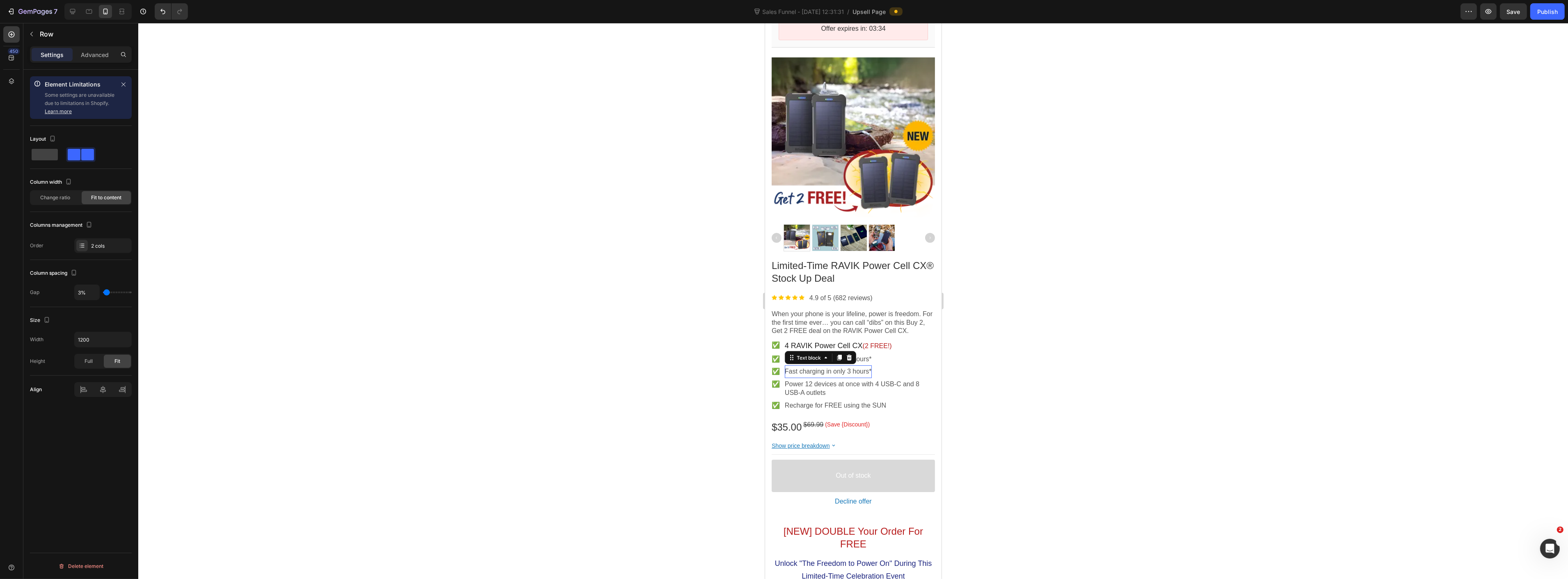
click at [825, 367] on p "Fast charging in only 3 hours*" at bounding box center [828, 371] width 87 height 8
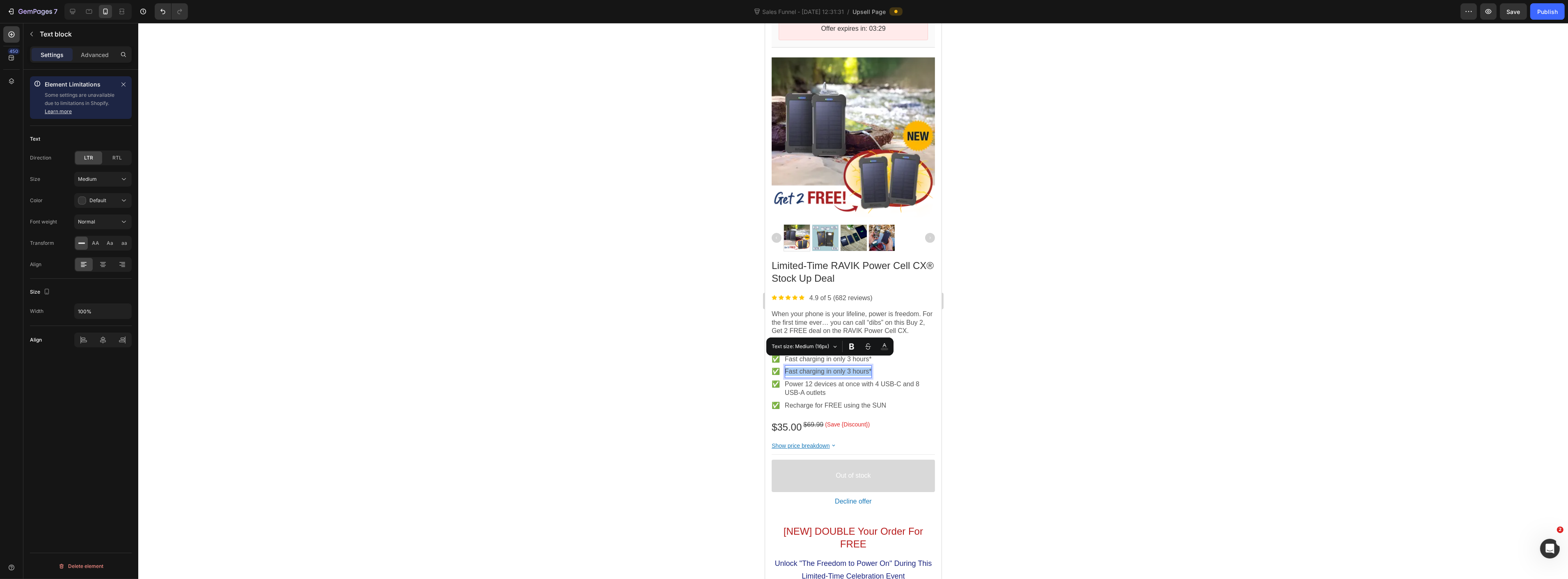
click at [1015, 363] on div at bounding box center [853, 301] width 1430 height 556
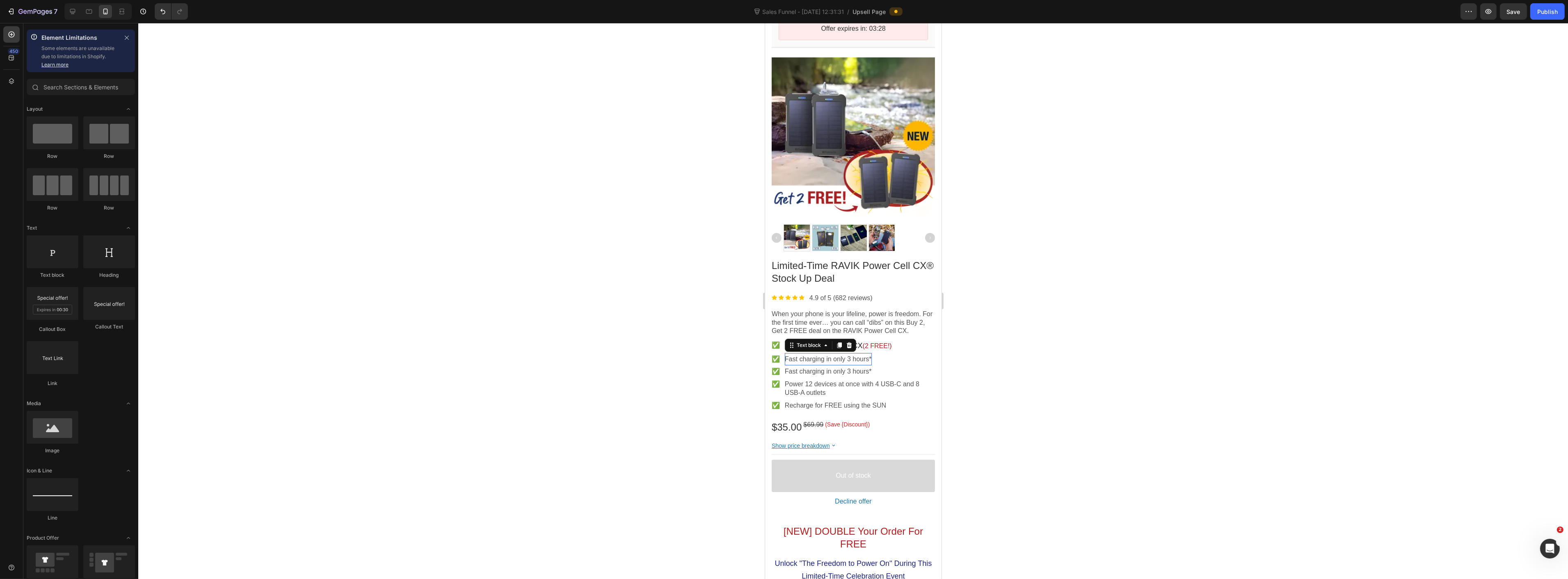
click at [819, 355] on p "Fast charging in only 3 hours*" at bounding box center [828, 359] width 87 height 8
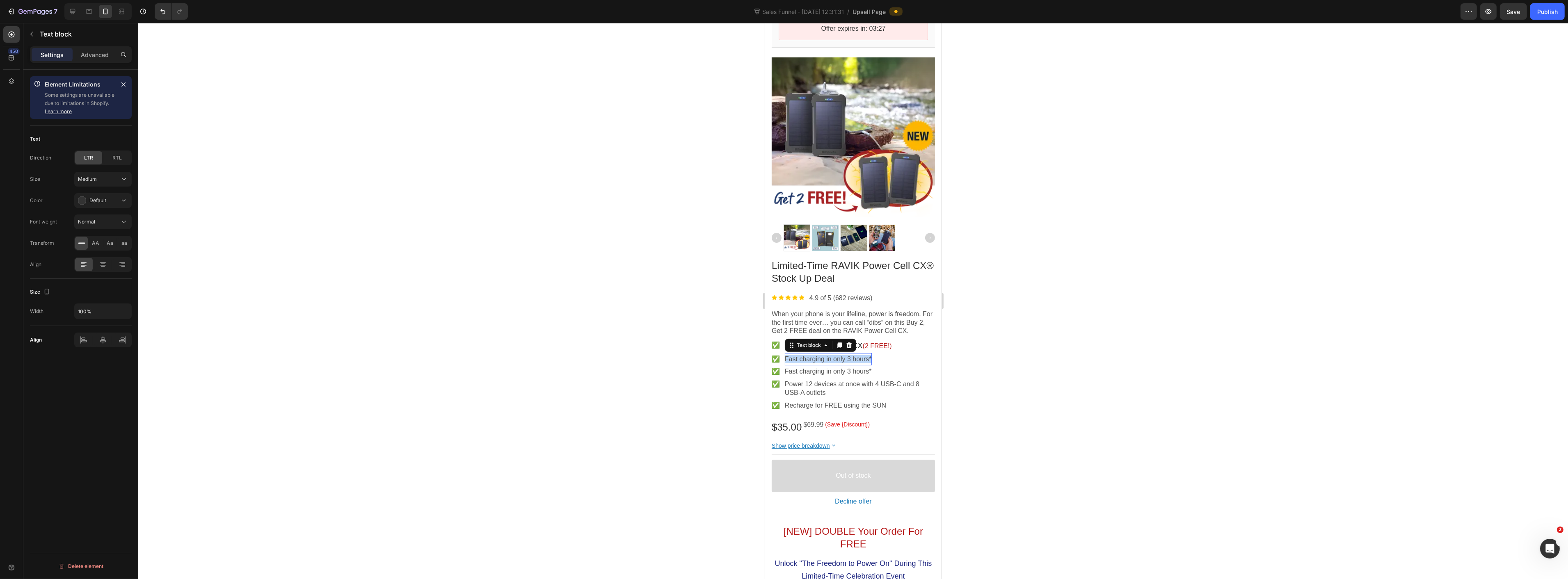
click at [819, 355] on p "Fast charging in only 3 hours*" at bounding box center [828, 359] width 87 height 8
drag, startPoint x: 1109, startPoint y: 298, endPoint x: 947, endPoint y: 339, distance: 167.1
click at [1109, 298] on div at bounding box center [853, 301] width 1430 height 556
click at [862, 355] on p "4 RAVIK Power Cell CX (2 FREE!)" at bounding box center [834, 359] width 100 height 8
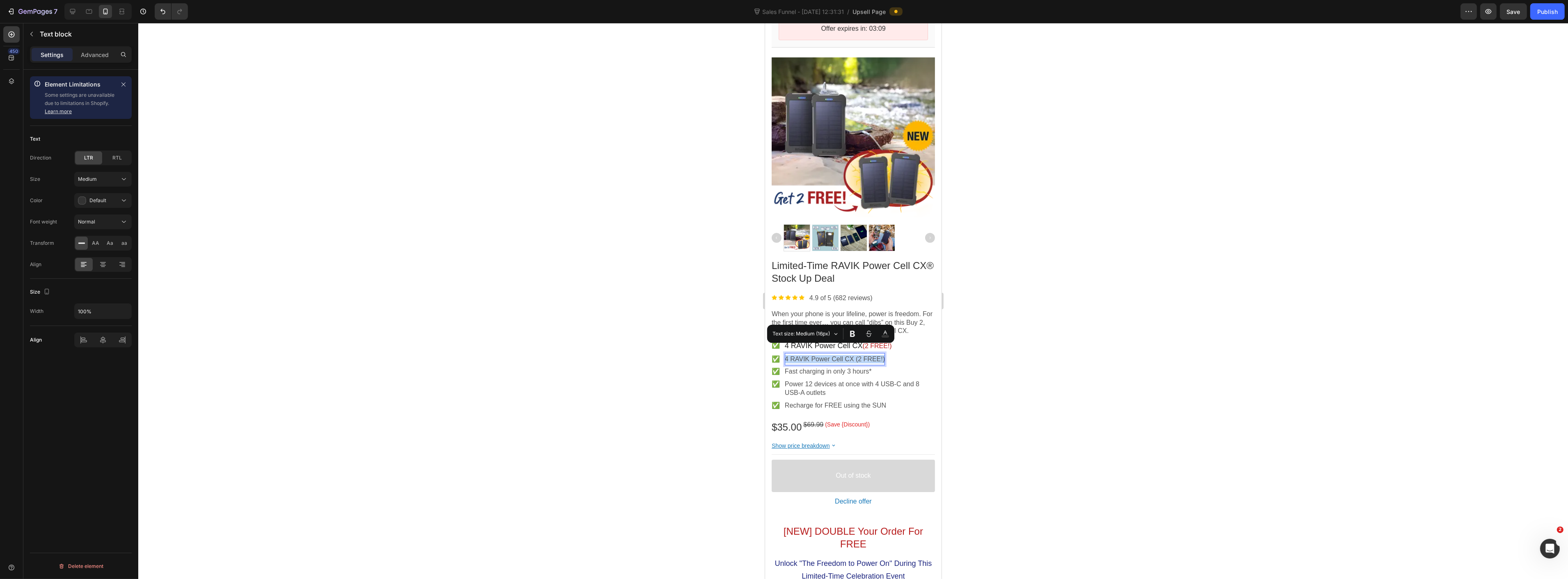
click at [854, 355] on p "4 RAVIK Power Cell CX (2 FREE!)" at bounding box center [834, 359] width 100 height 8
click at [851, 355] on p "4 RAVIK Power Cell CX (2 FREE!)" at bounding box center [834, 359] width 100 height 8
drag, startPoint x: 852, startPoint y: 353, endPoint x: 901, endPoint y: 352, distance: 49.0
click at [901, 353] on div "✅ Text block 4 RAVIK Power Cell CX (2 FREE!) Text block Row" at bounding box center [853, 360] width 163 height 13
click at [925, 332] on button "Black" at bounding box center [918, 334] width 15 height 15
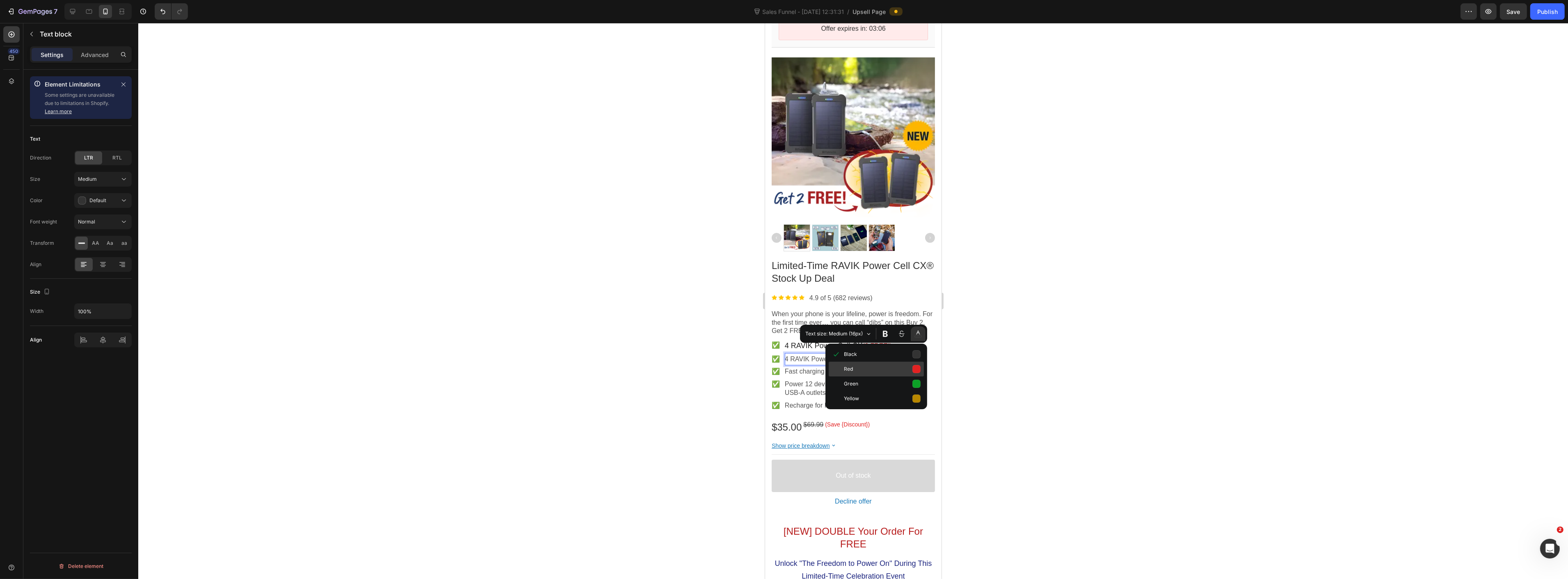
click at [920, 369] on button "Red" at bounding box center [876, 369] width 95 height 15
click at [1025, 370] on div at bounding box center [853, 301] width 1430 height 556
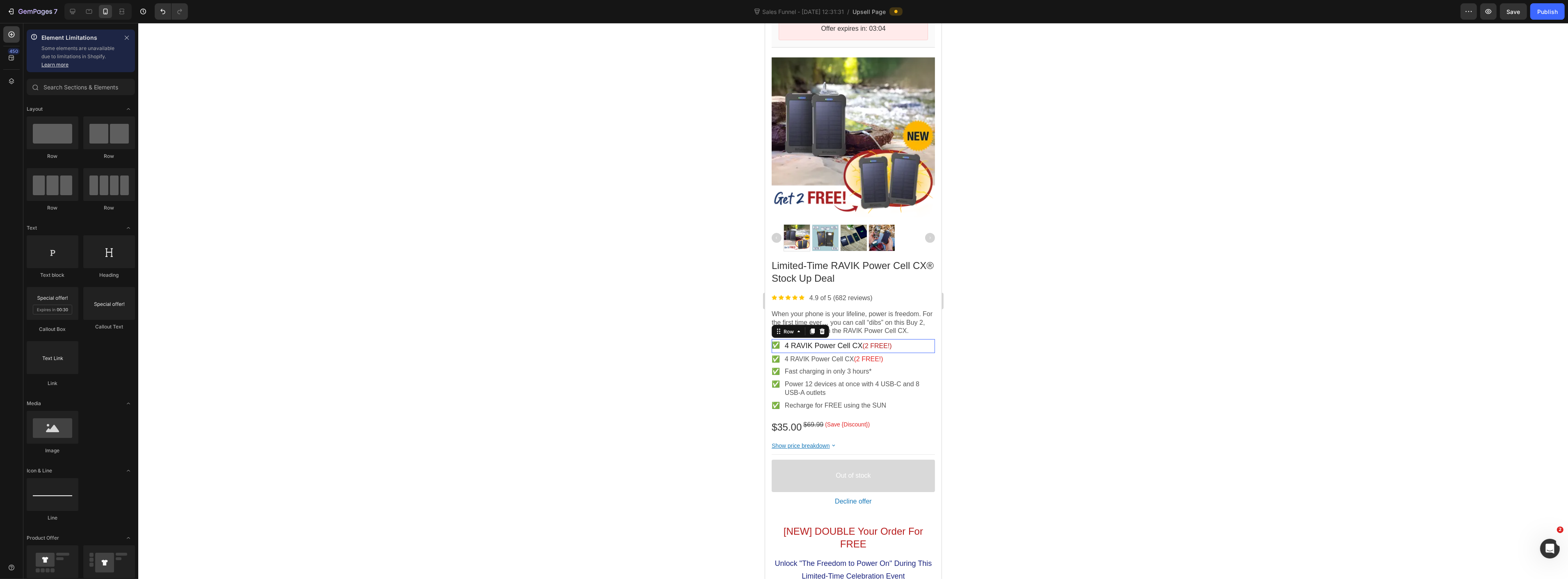
click at [910, 340] on div "✅ Text block 4 RAVIK Power Cell CX (2 FREE!) Text block Row" at bounding box center [853, 346] width 163 height 14
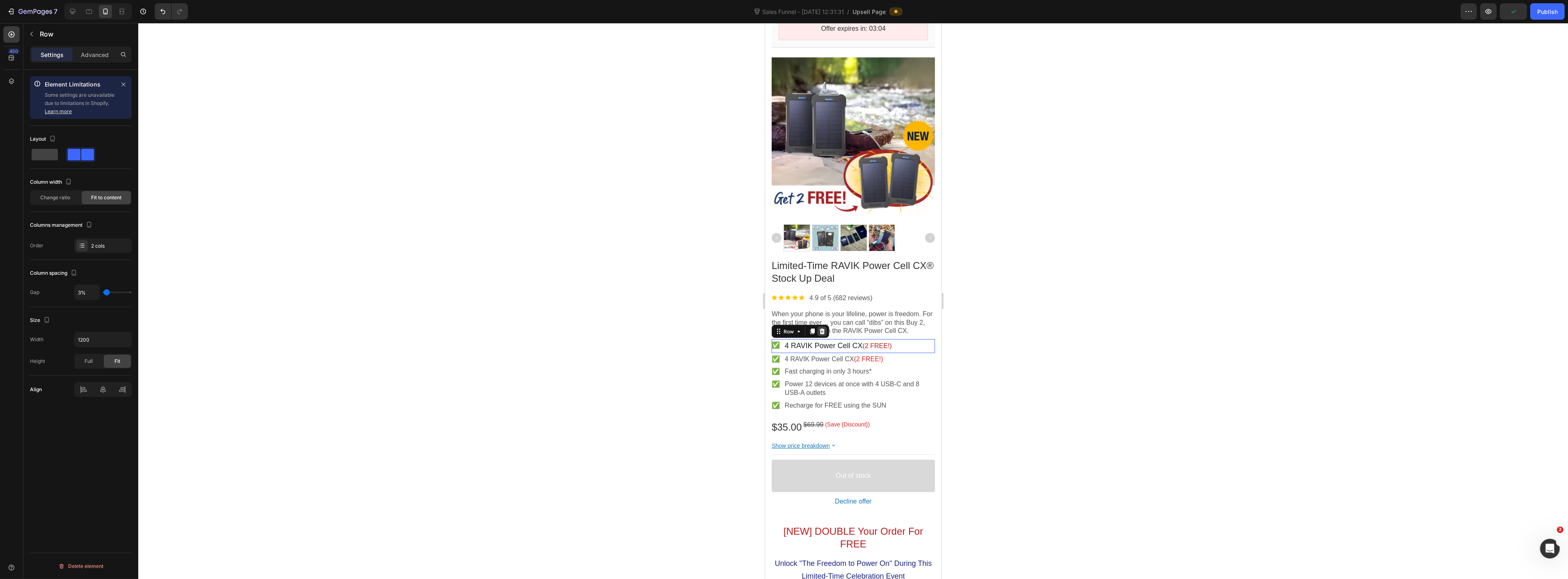
click at [820, 329] on icon at bounding box center [821, 331] width 6 height 6
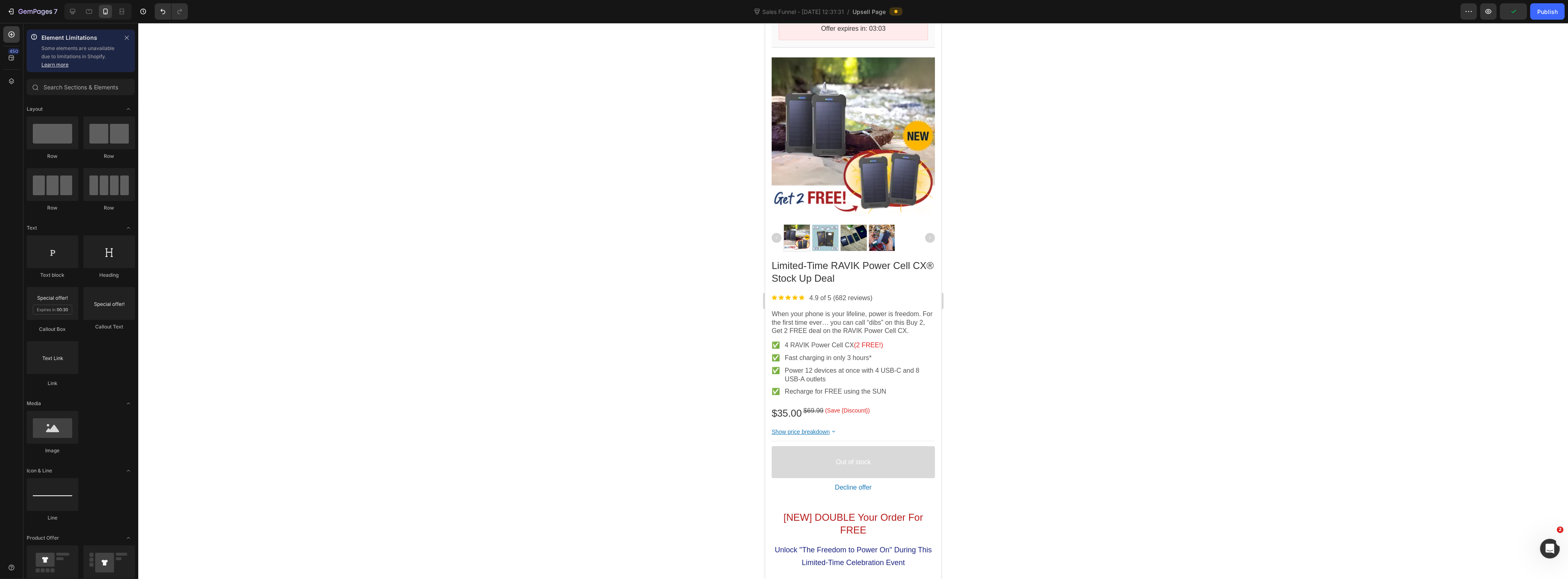
click at [1151, 345] on div at bounding box center [853, 301] width 1430 height 556
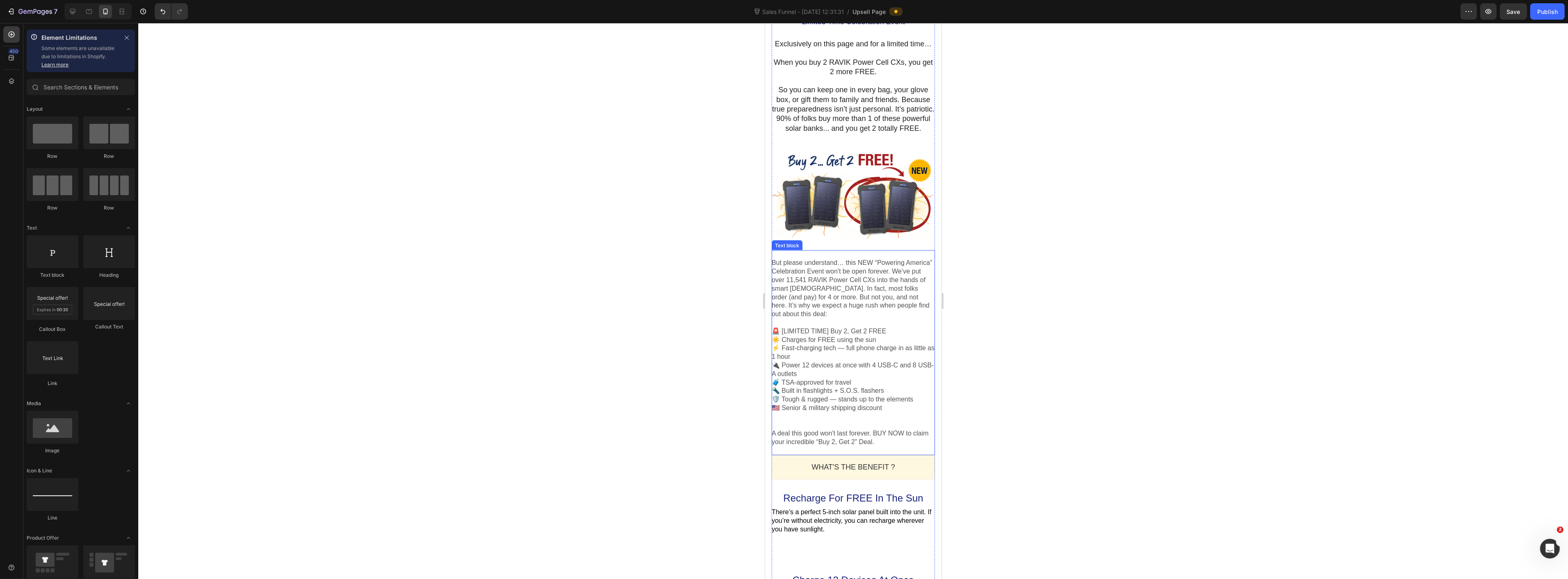
scroll to position [683, 0]
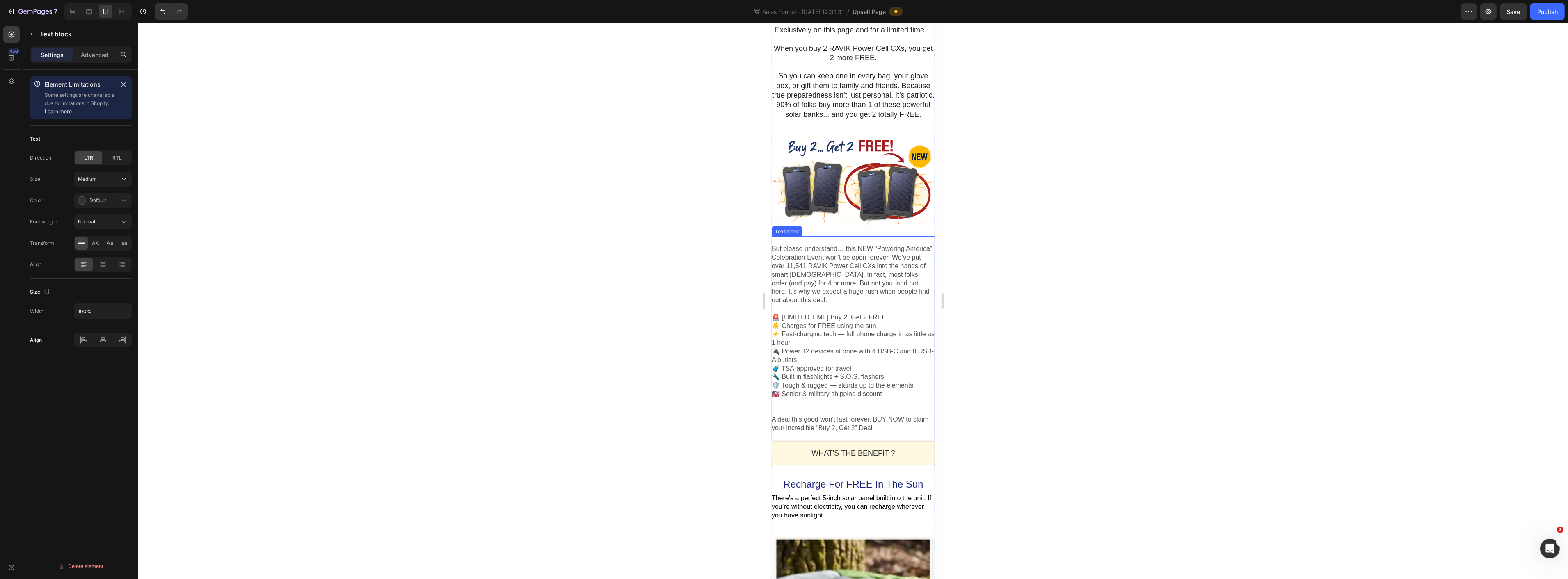
click at [921, 263] on p "But please understand… this NEW “Powering America” Celebration Event won't be o…" at bounding box center [853, 274] width 163 height 60
click at [920, 264] on p "But please understand… this NEW “Powering America” Celebration Event won't be o…" at bounding box center [853, 274] width 163 height 60
click at [922, 264] on p "But please understand… this NEW “Powering America” Celebration Event won't be o…" at bounding box center [853, 274] width 163 height 60
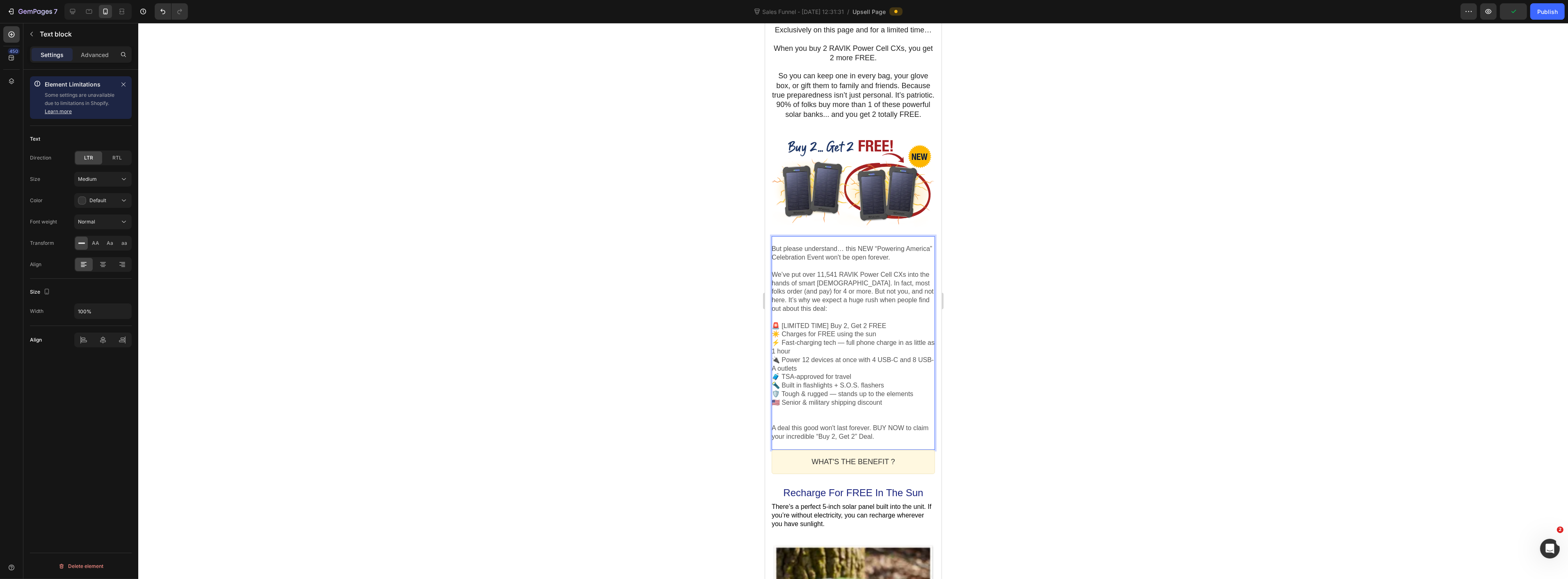
click at [1232, 248] on div at bounding box center [853, 301] width 1430 height 556
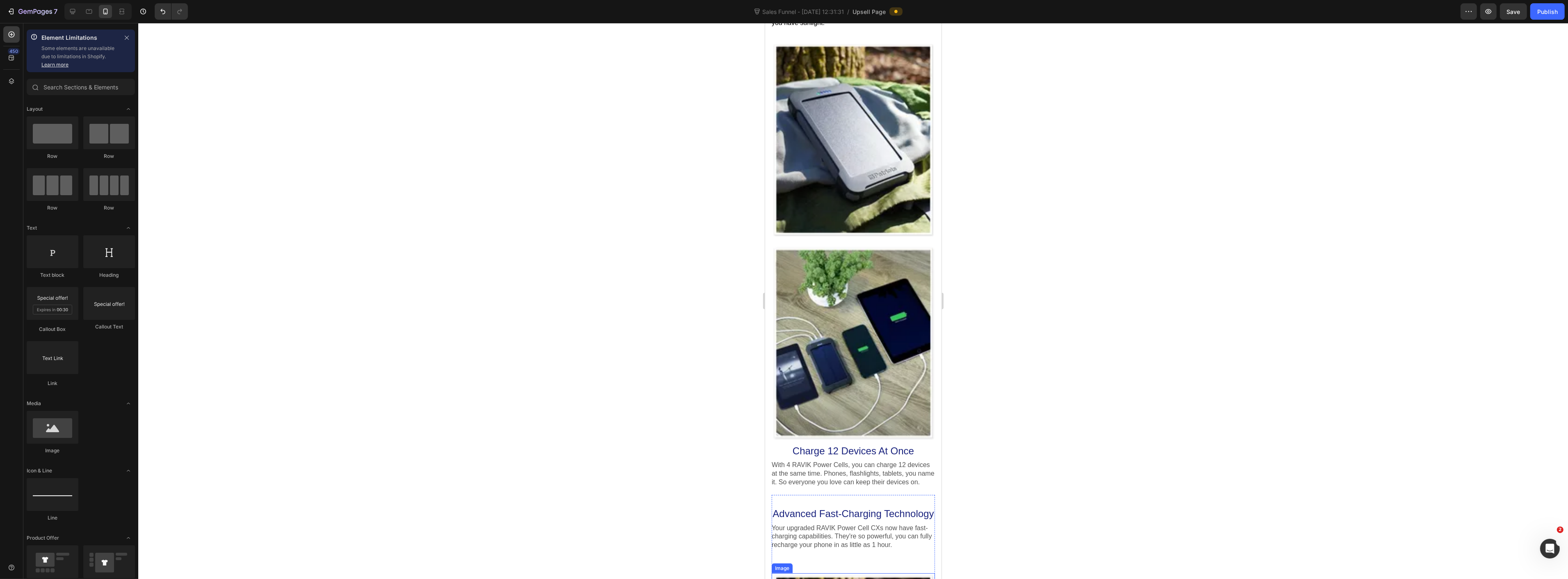
scroll to position [1276, 0]
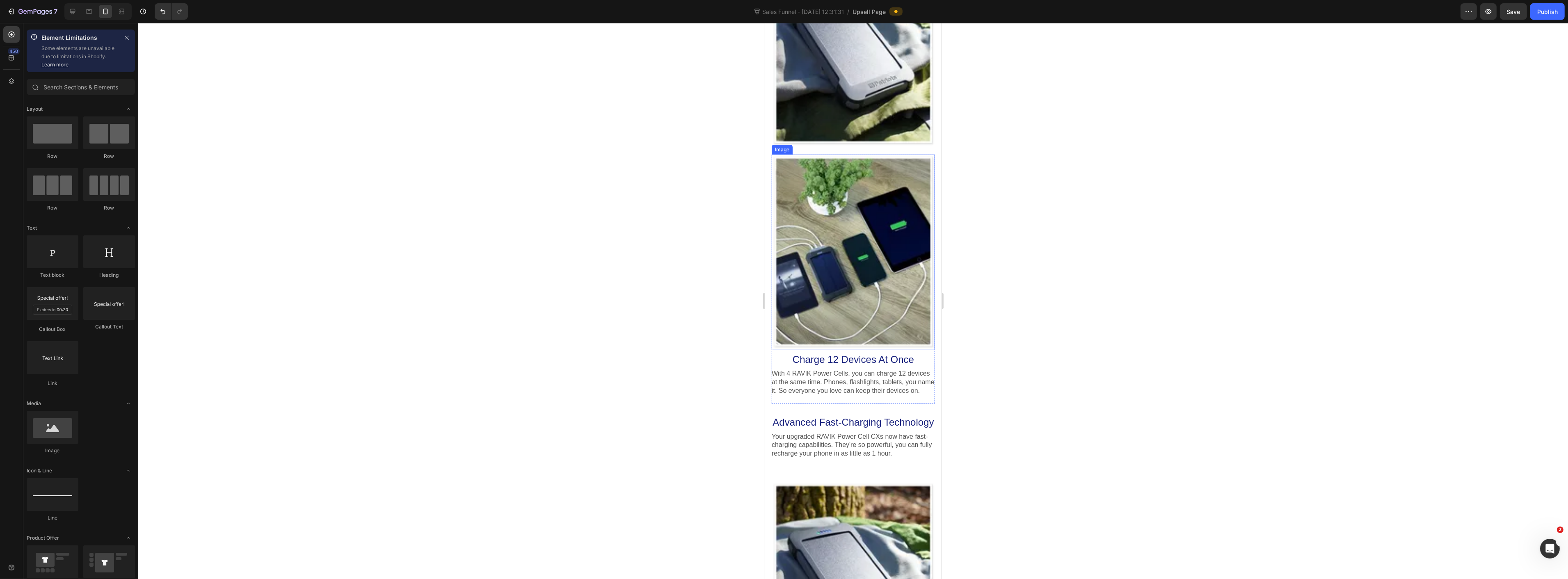
click at [876, 302] on div at bounding box center [853, 252] width 163 height 195
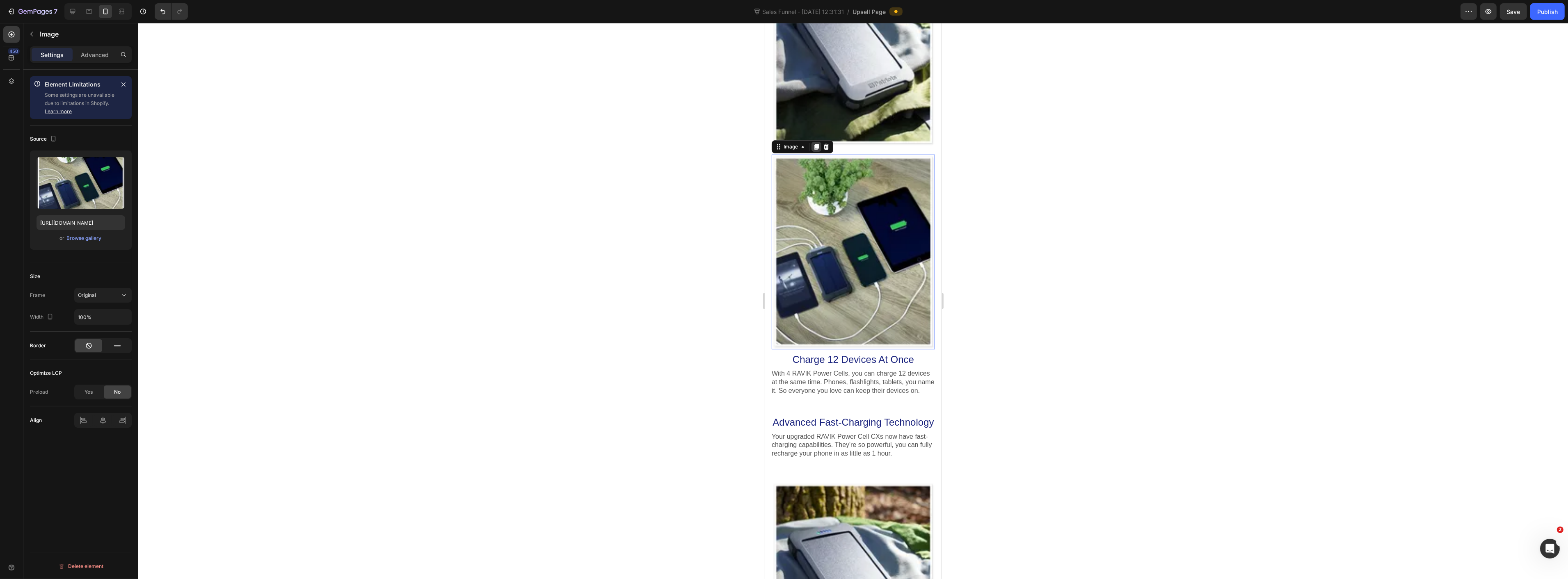
click at [819, 144] on icon at bounding box center [816, 146] width 6 height 6
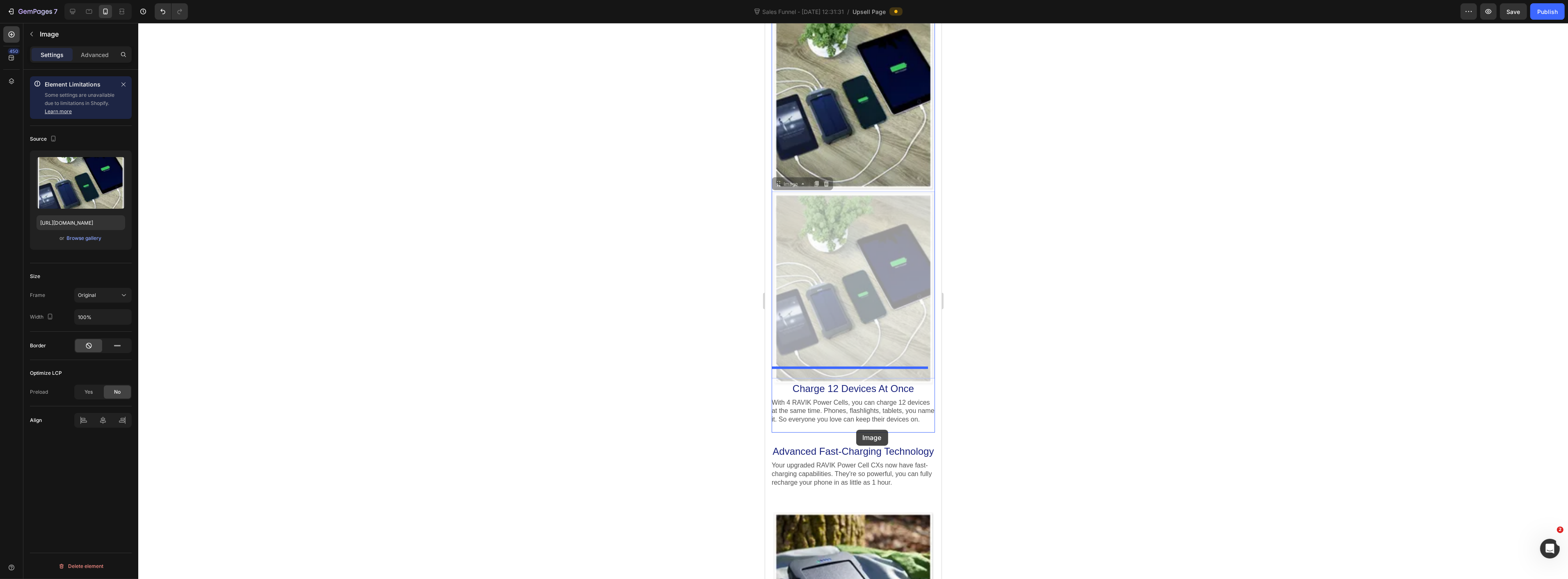
scroll to position [1458, 0]
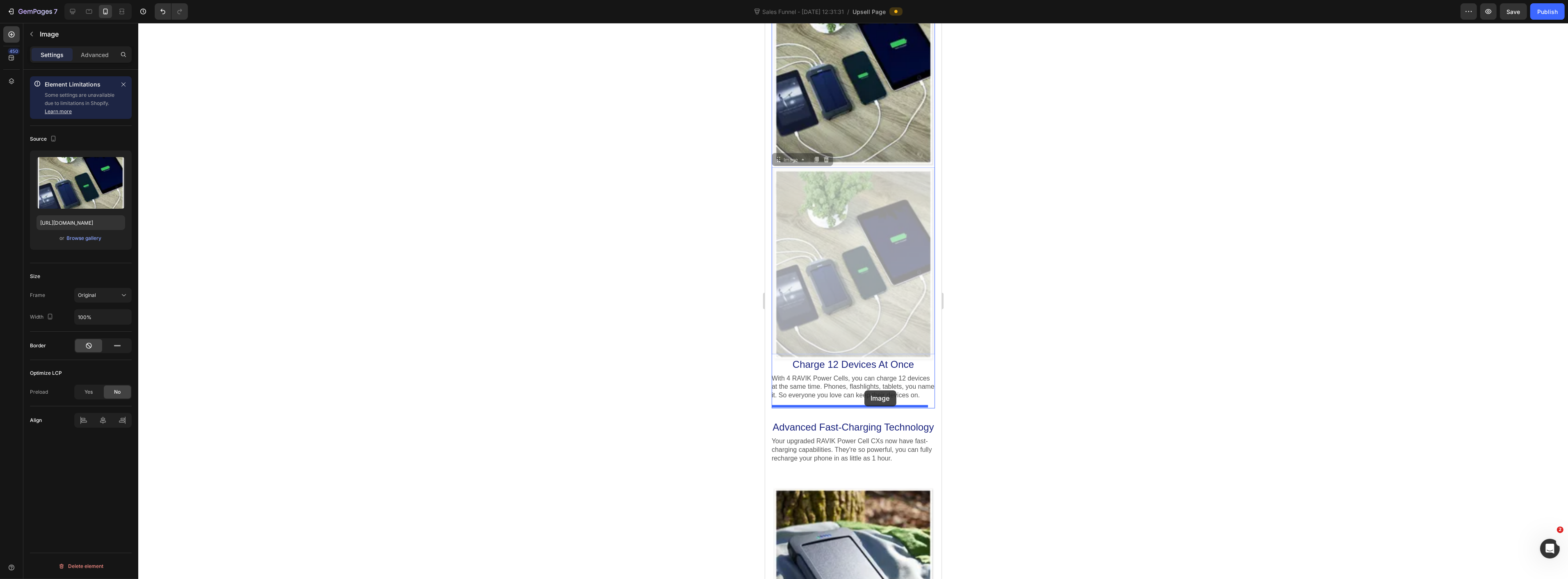
drag, startPoint x: 778, startPoint y: 330, endPoint x: 864, endPoint y: 390, distance: 104.9
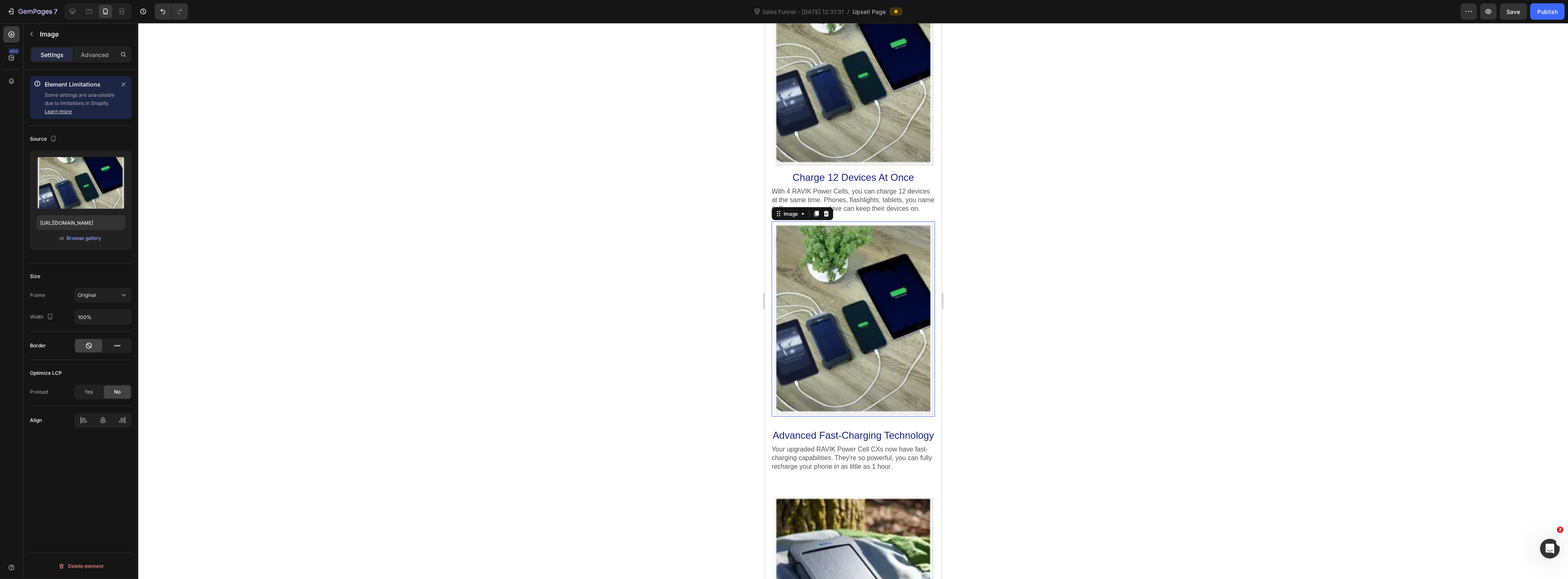
click at [1144, 351] on div at bounding box center [853, 301] width 1430 height 556
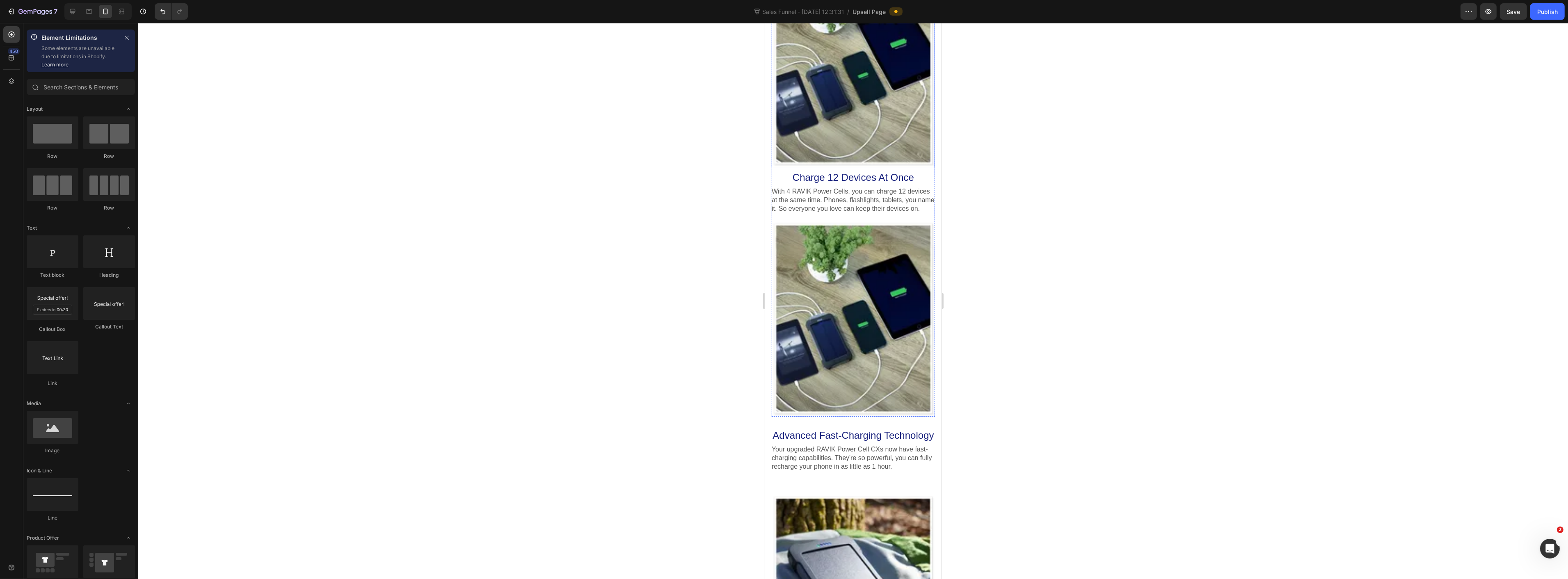
click at [814, 78] on div at bounding box center [853, 70] width 163 height 195
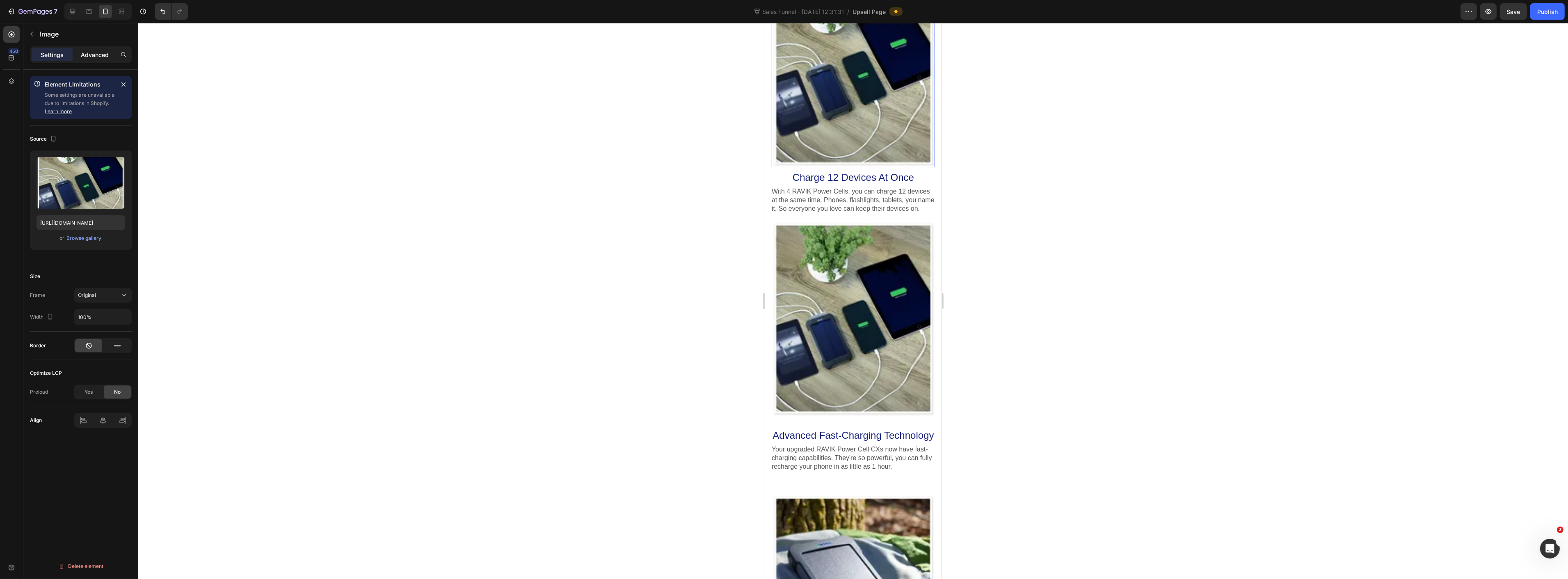
click at [99, 56] on p "Advanced" at bounding box center [95, 54] width 28 height 8
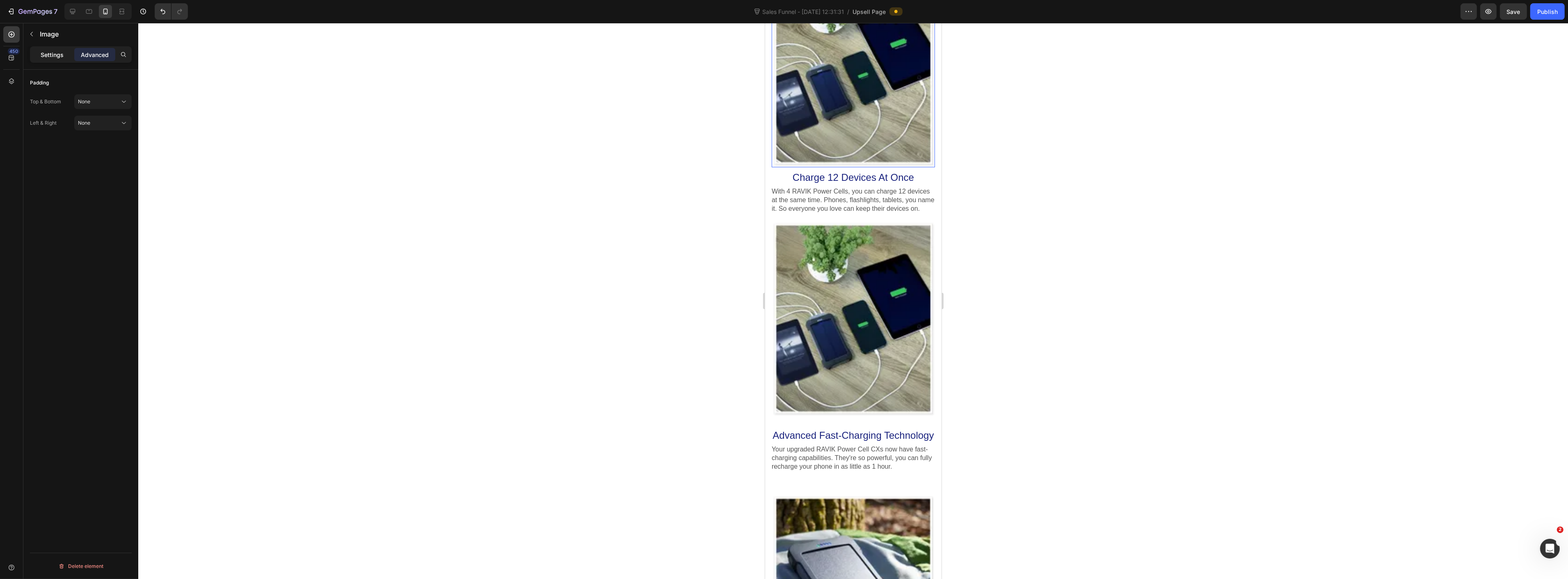
click at [52, 60] on div "Settings" at bounding box center [52, 54] width 41 height 13
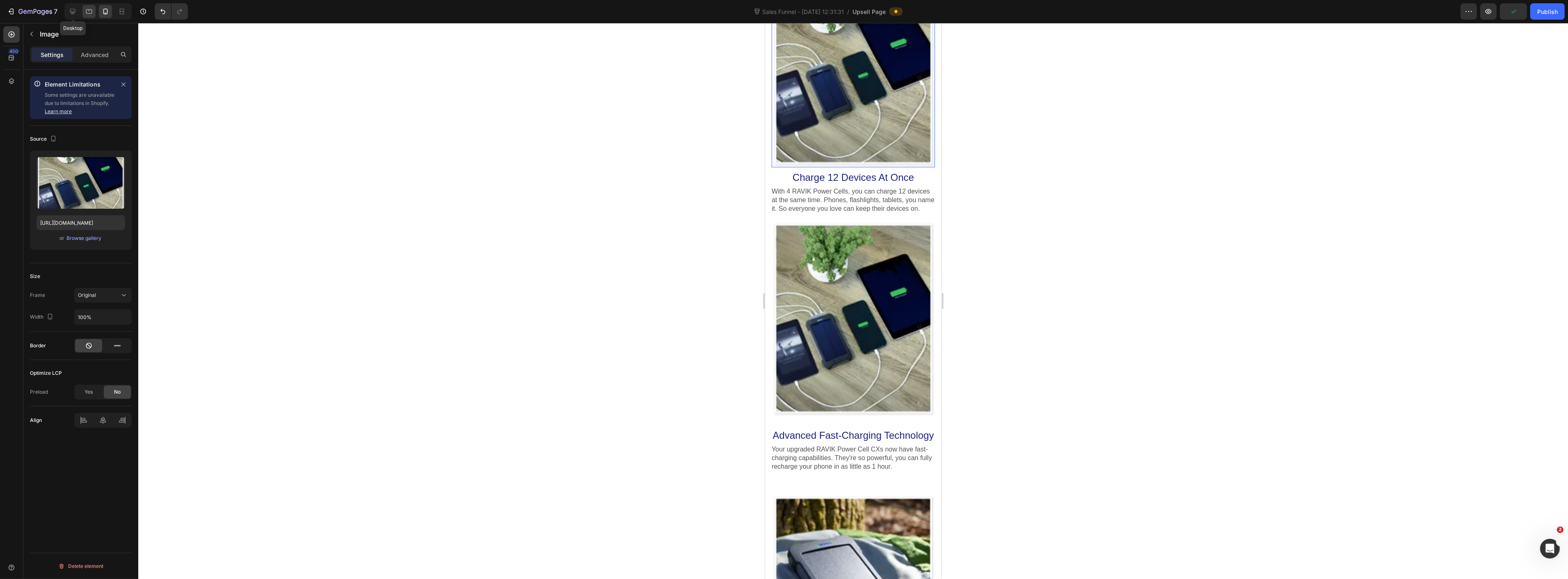
click at [75, 11] on icon at bounding box center [72, 11] width 8 height 8
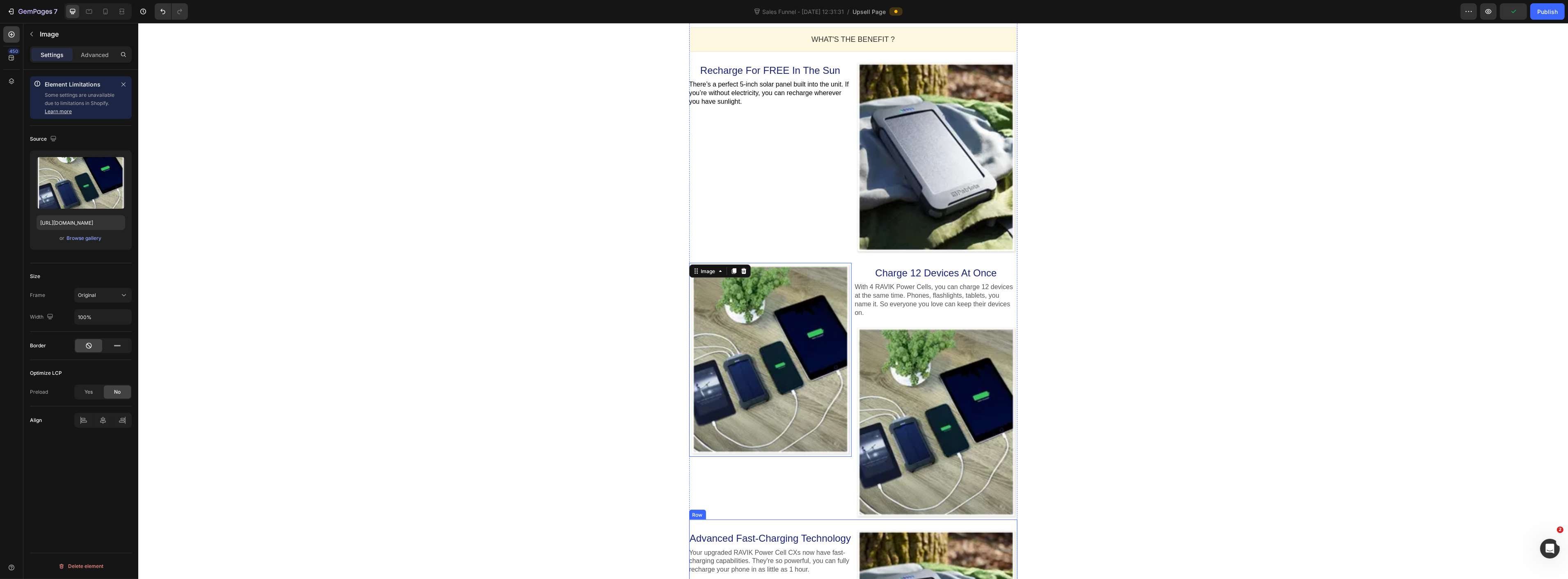
scroll to position [1030, 0]
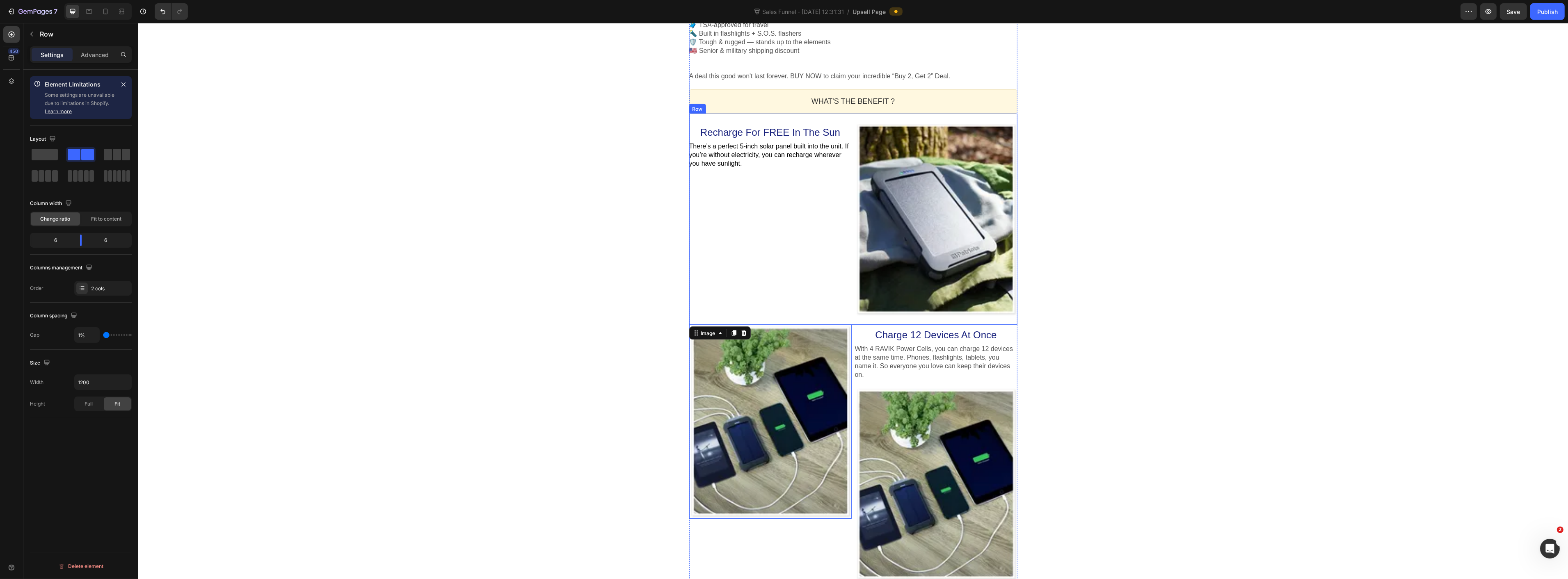
click at [806, 289] on div "Recharge For FREE In The Sun Heading There’s a perfect 5-inch solar panel built…" at bounding box center [770, 219] width 162 height 194
click at [726, 105] on icon at bounding box center [729, 105] width 6 height 6
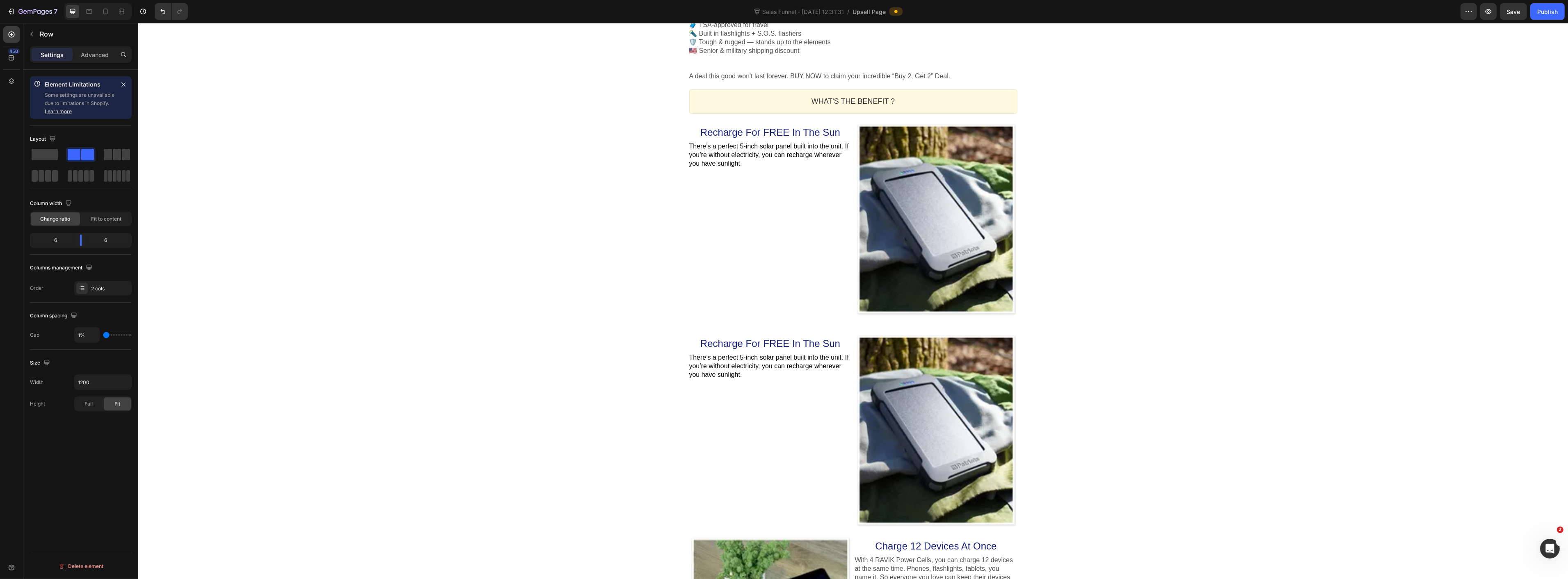
click at [1098, 392] on div "One-time Offer Callout Text Get 2 "Mini Power Plants" FREE?! Heading "Powering …" at bounding box center [853, 225] width 1430 height 2389
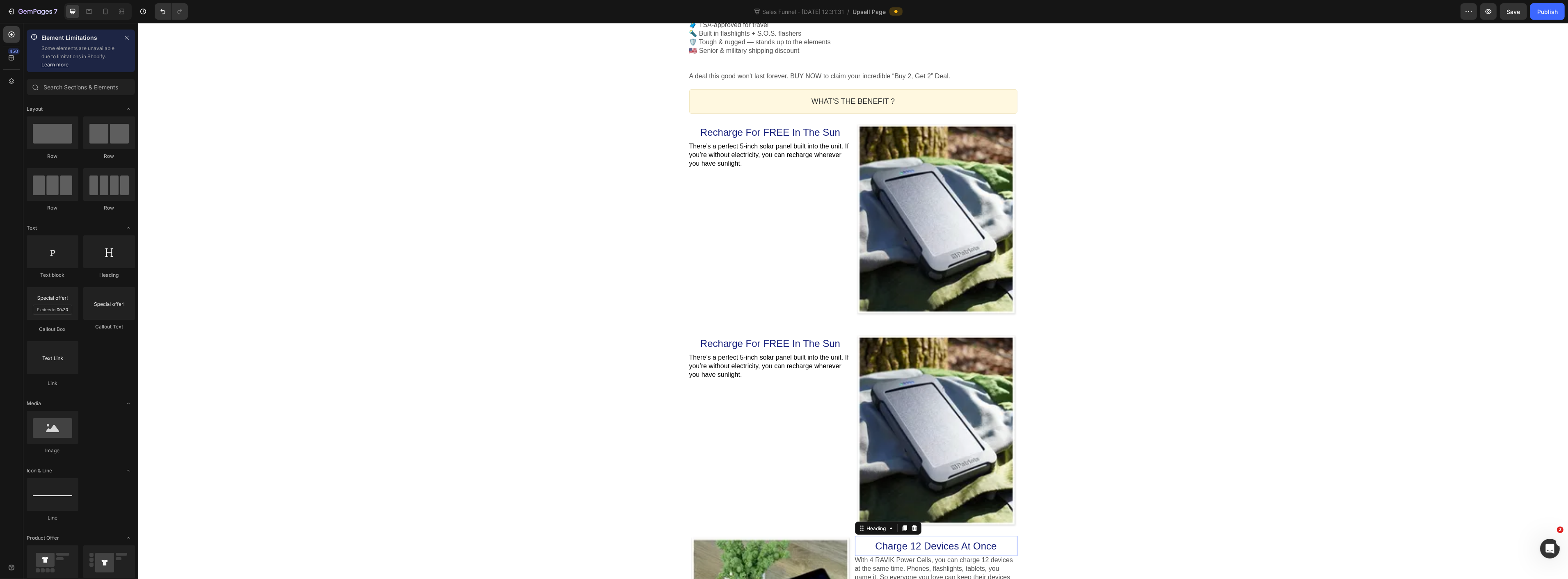
click at [948, 544] on span "Charge 12 Devices At Once" at bounding box center [935, 546] width 122 height 11
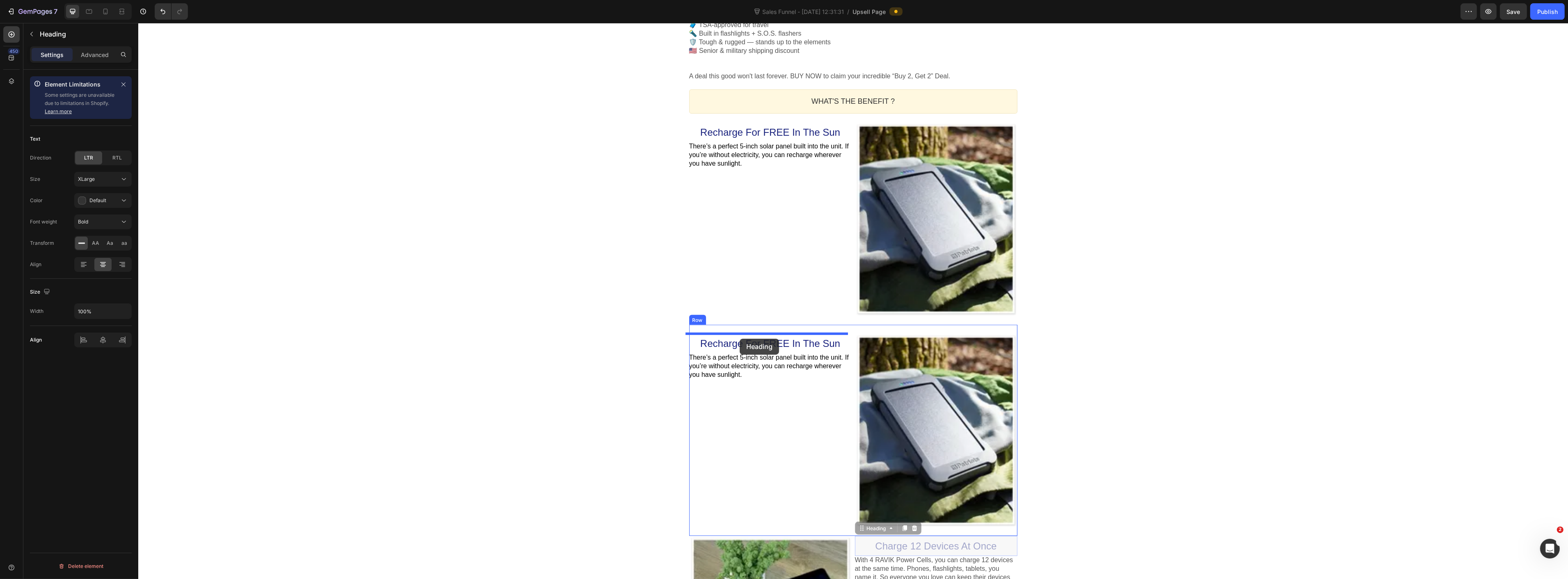
drag, startPoint x: 858, startPoint y: 529, endPoint x: 739, endPoint y: 339, distance: 224.2
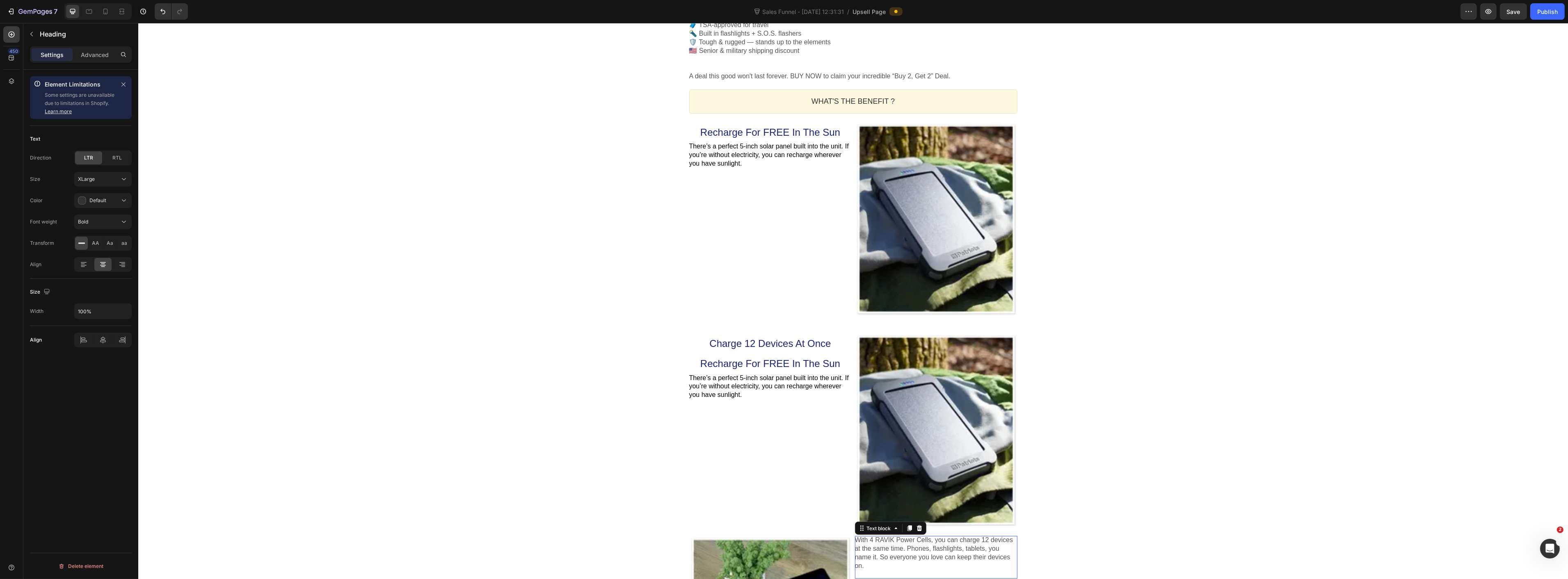
click at [923, 554] on p "With 4 RAVIK Power Cells, you can charge 12 devices at the same time. Phones, f…" at bounding box center [935, 552] width 162 height 34
drag, startPoint x: 854, startPoint y: 531, endPoint x: 755, endPoint y: 361, distance: 196.7
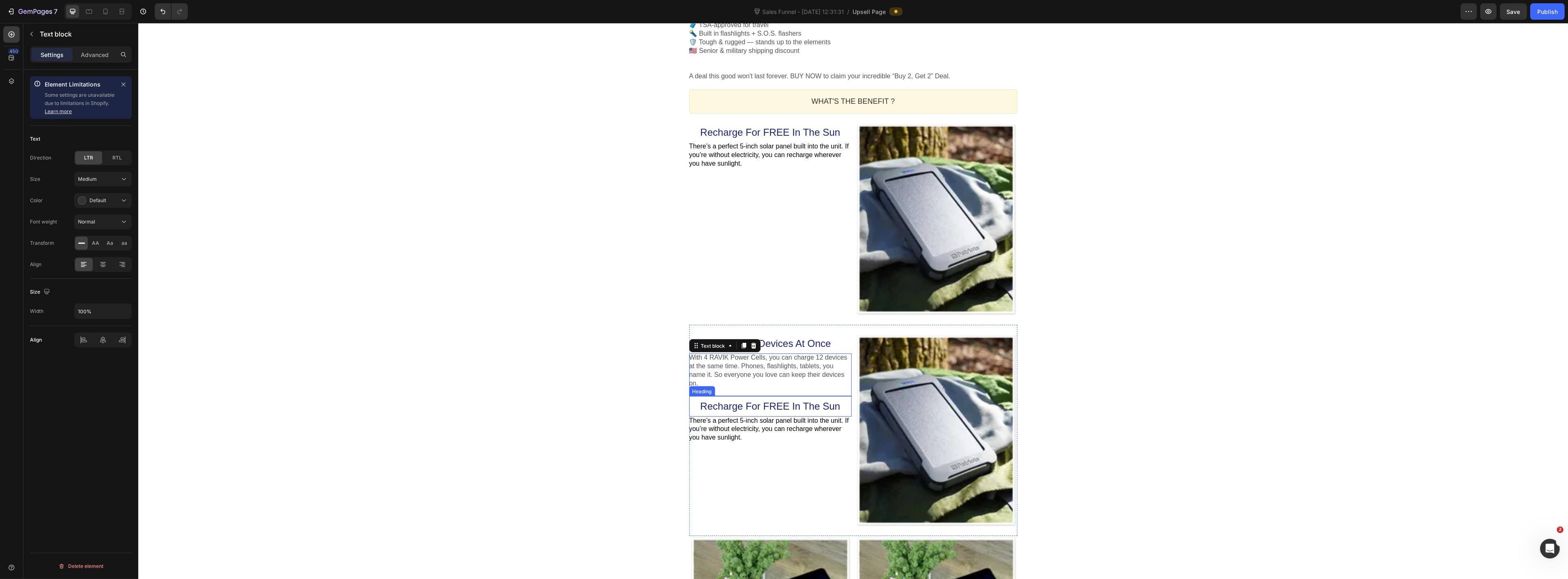
click at [752, 400] on span "Recharge For FREE In The Sun" at bounding box center [770, 406] width 140 height 11
click at [746, 386] on icon at bounding box center [749, 388] width 6 height 6
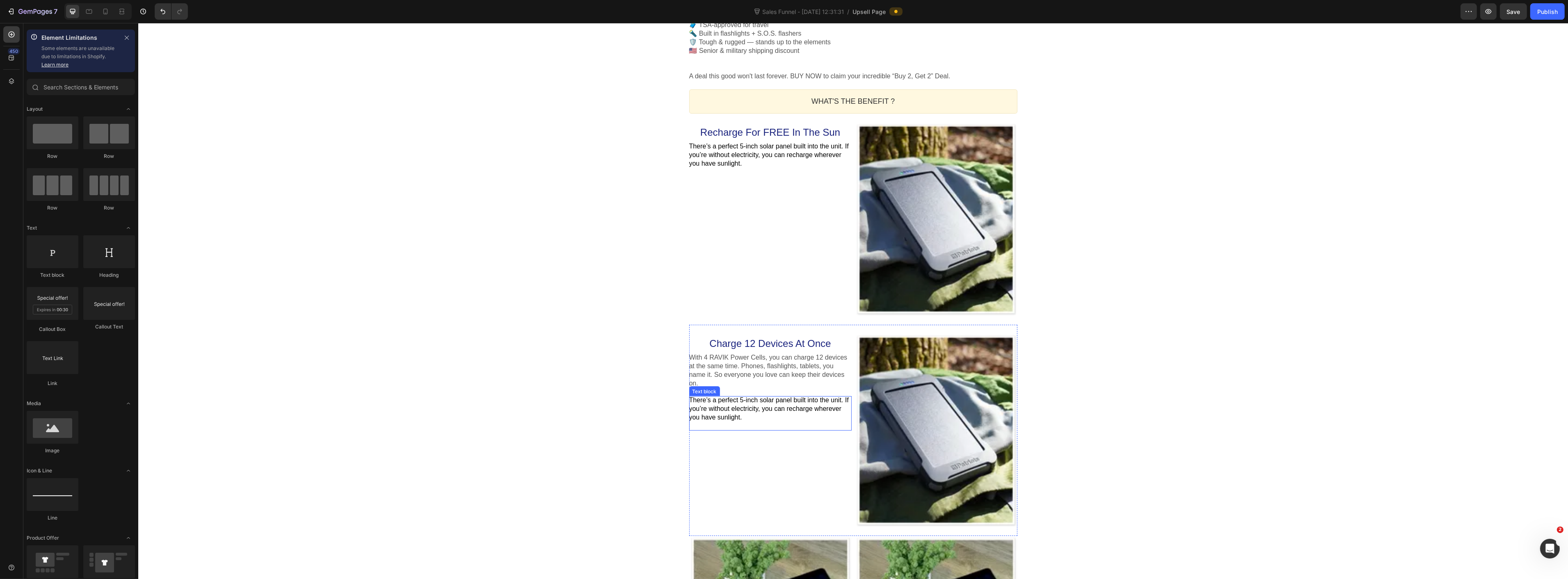
click at [747, 405] on p "There’s a perfect 5-inch solar panel built into the unit. If you’re without ele…" at bounding box center [770, 409] width 162 height 26
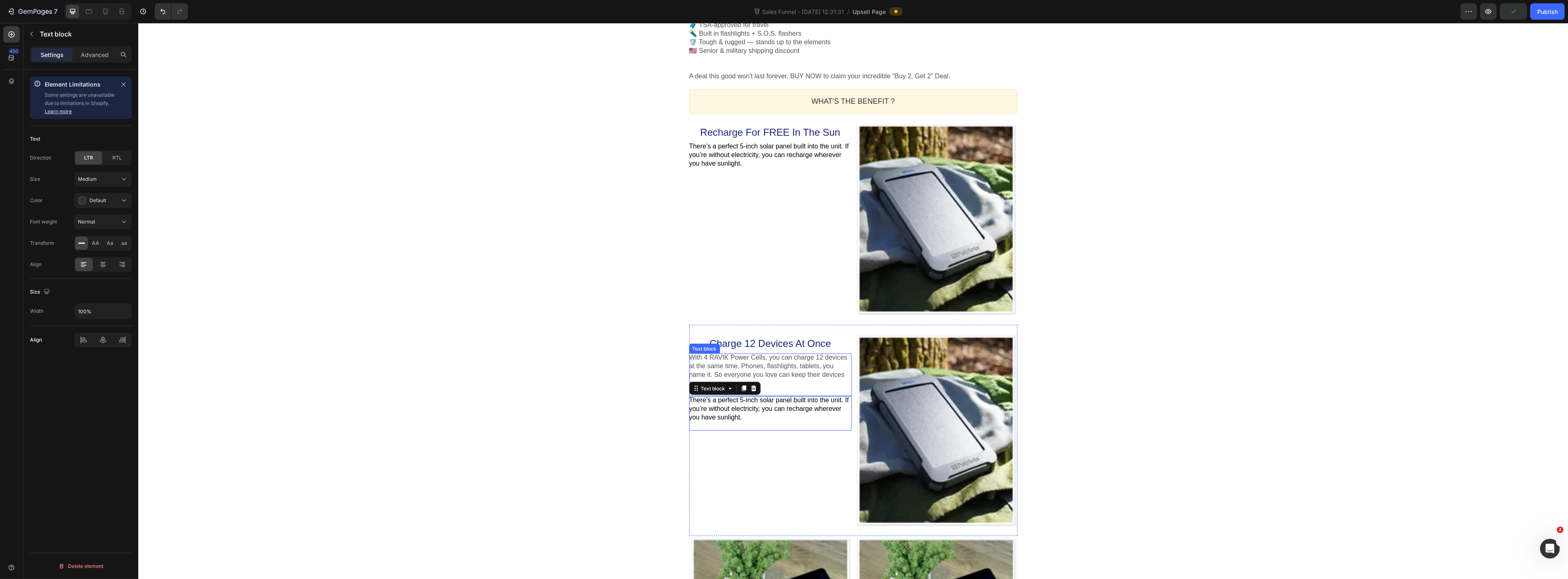
click at [772, 377] on p "With 4 RAVIK Power Cells, you can charge 12 devices at the same time. Phones, f…" at bounding box center [770, 370] width 162 height 34
click at [743, 400] on span "There’s a perfect 5-inch solar panel built into the unit. If you’re without ele…" at bounding box center [768, 409] width 159 height 24
click at [637, 407] on div "One-time Offer Callout Text Get 2 "Mini Power Plants" FREE?! Heading "Powering …" at bounding box center [853, 193] width 1430 height 2326
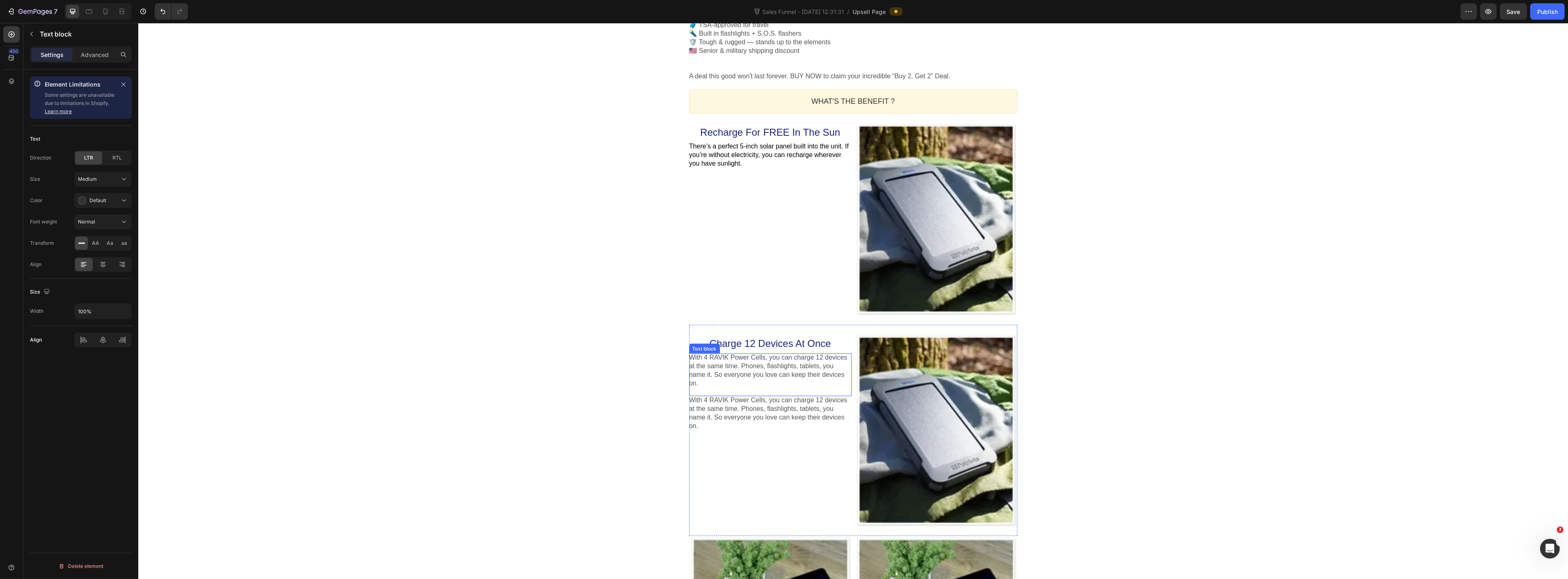
click at [761, 376] on p "With 4 RAVIK Power Cells, you can charge 12 devices at the same time. Phones, f…" at bounding box center [770, 370] width 162 height 34
click at [750, 346] on icon at bounding box center [753, 346] width 6 height 6
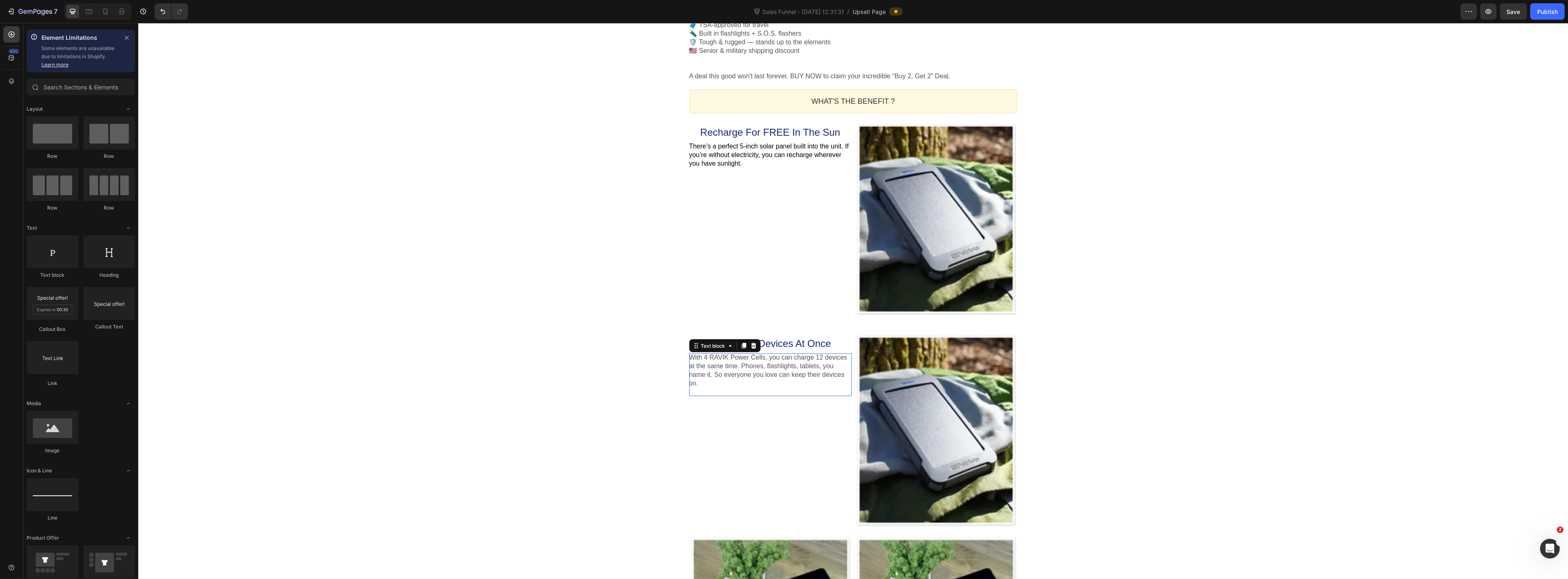
click at [735, 370] on p "With 4 RAVIK Power Cells, you can charge 12 devices at the same time. Phones, f…" at bounding box center [770, 370] width 162 height 34
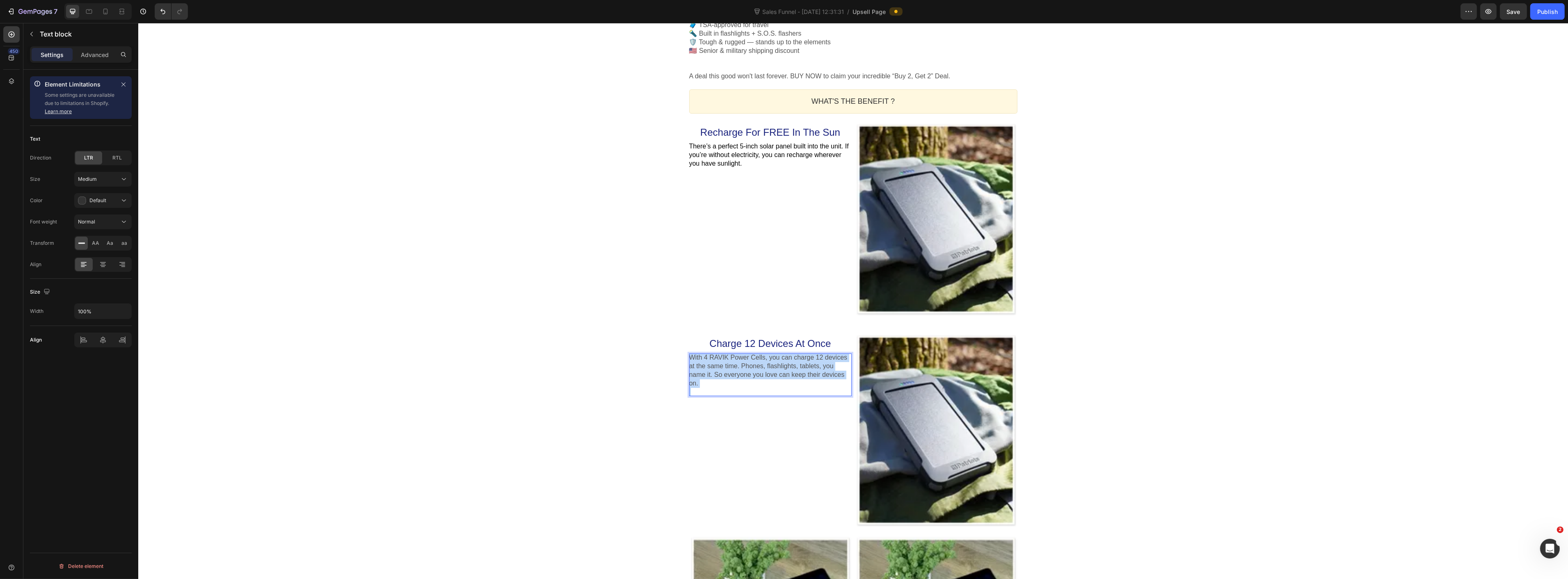
click at [735, 370] on p "With 4 RAVIK Power Cells, you can charge 12 devices at the same time. Phones, f…" at bounding box center [770, 370] width 162 height 34
click at [91, 202] on span "Default" at bounding box center [98, 200] width 17 height 6
click at [82, 201] on icon at bounding box center [82, 201] width 7 height 7
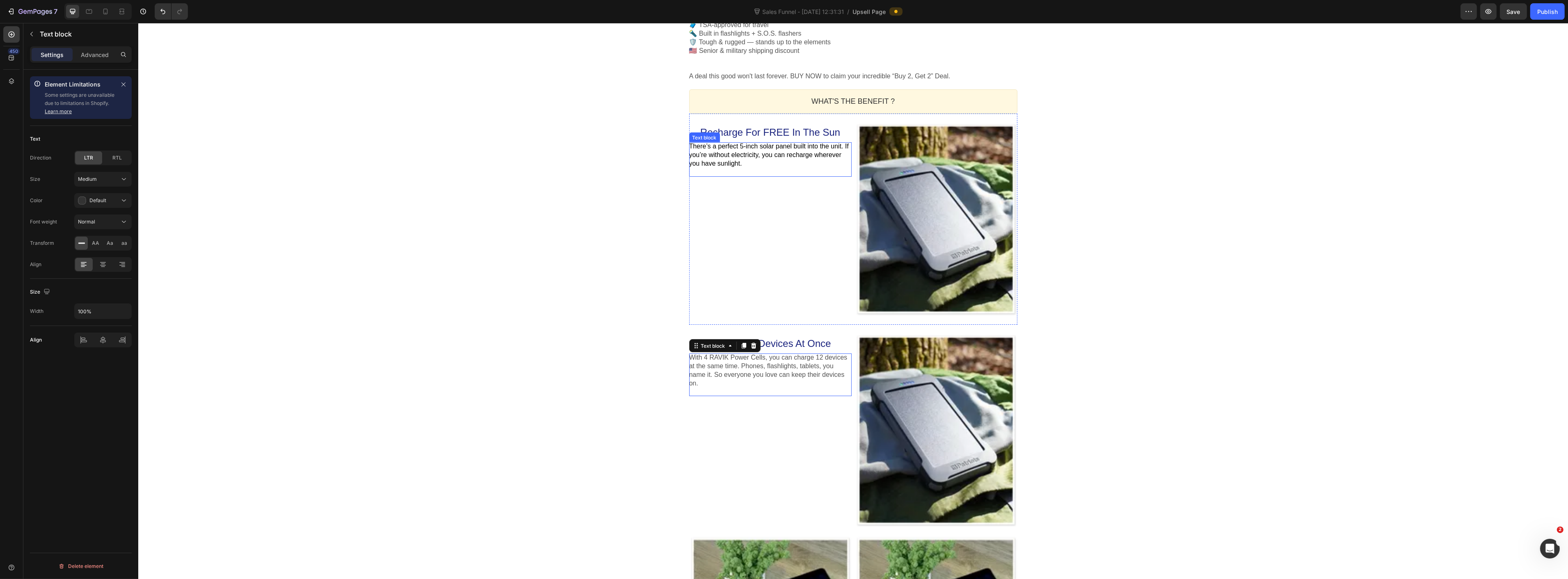
click at [751, 150] on span "There’s a perfect 5-inch solar panel built into the unit. If you’re without ele…" at bounding box center [768, 155] width 159 height 24
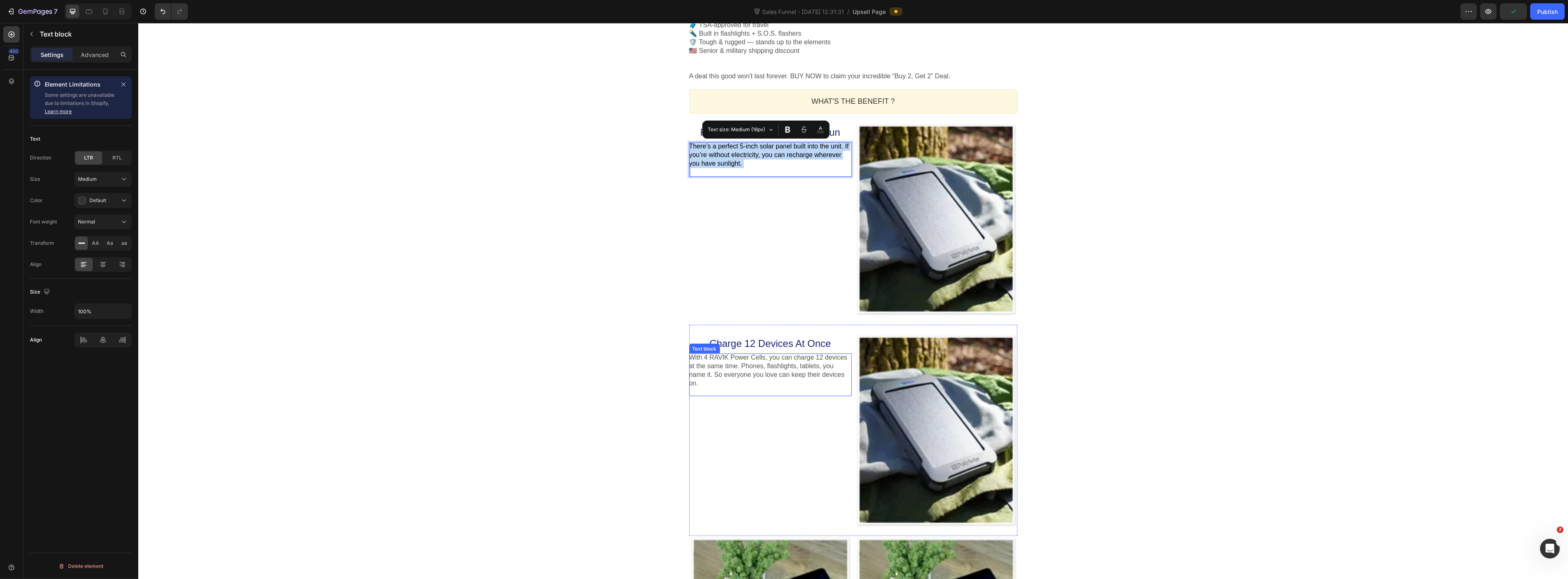
click at [724, 364] on p "With 4 RAVIK Power Cells, you can charge 12 devices at the same time. Phones, f…" at bounding box center [770, 370] width 162 height 34
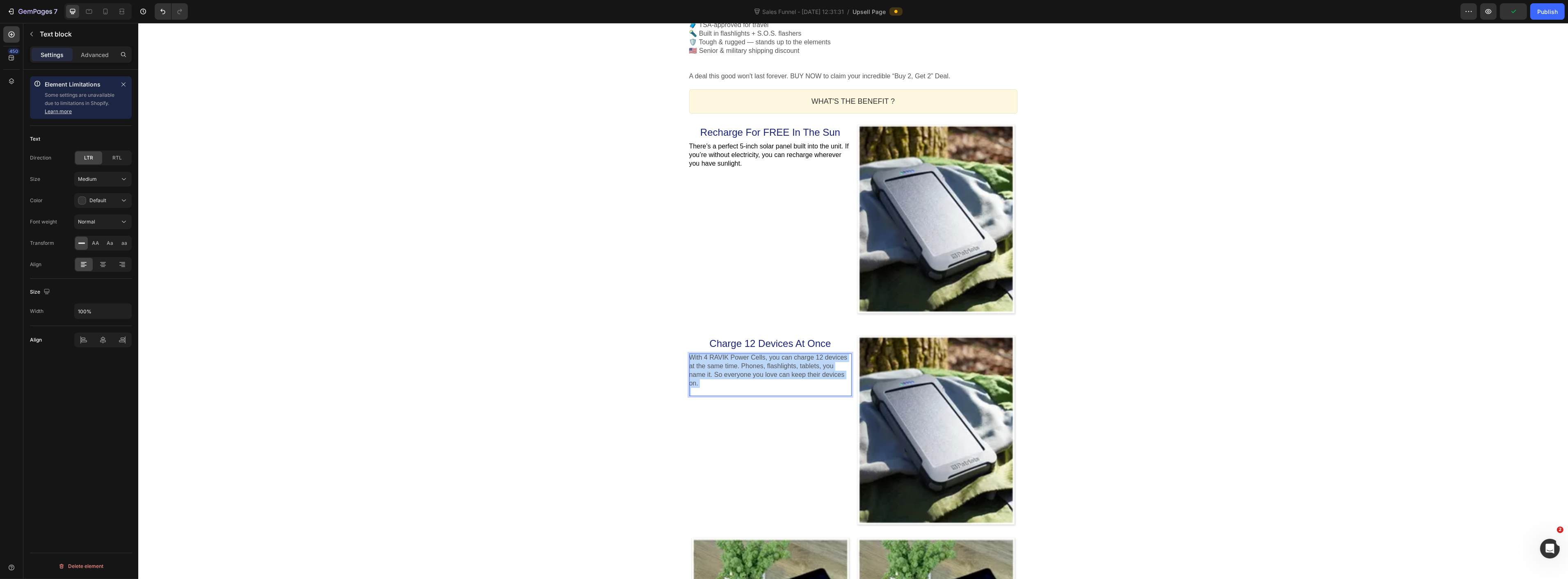
click at [724, 364] on p "With 4 RAVIK Power Cells, you can charge 12 devices at the same time. Phones, f…" at bounding box center [770, 370] width 162 height 34
click at [815, 343] on button "Black" at bounding box center [820, 341] width 15 height 15
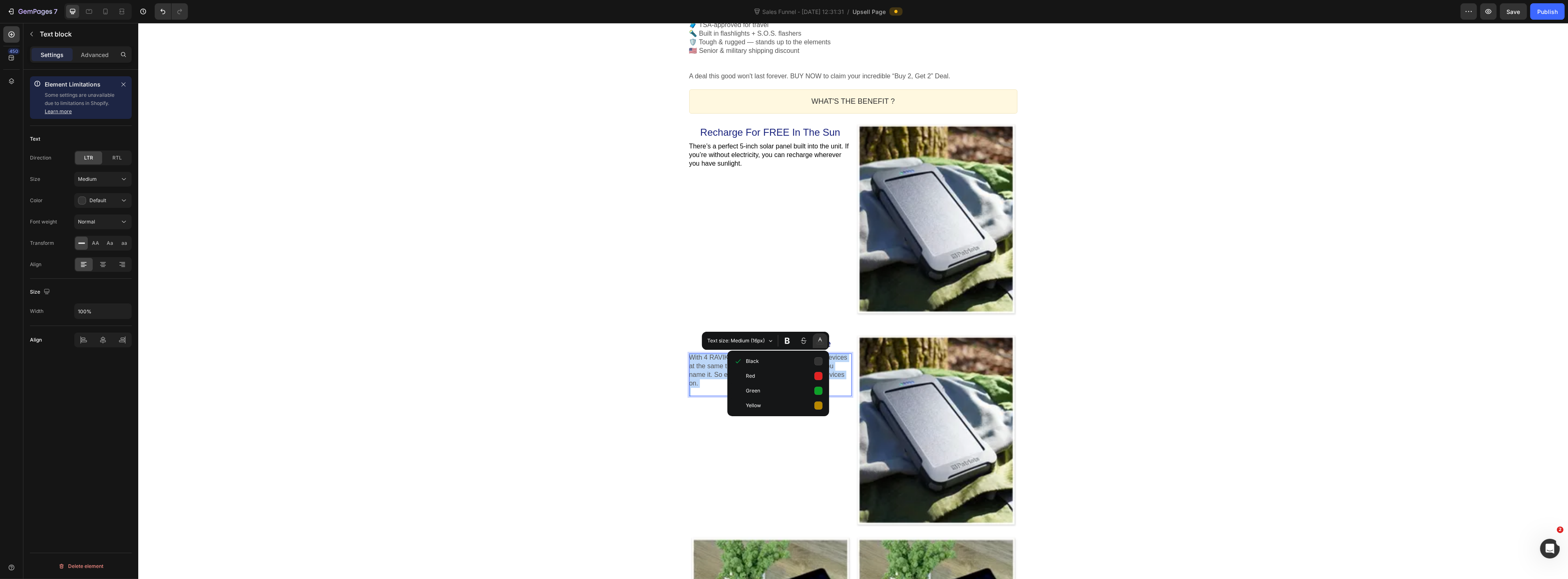
click at [567, 374] on div "One-time Offer Callout Text Get 2 "Mini Power Plants" FREE?! Heading "Powering …" at bounding box center [853, 193] width 1430 height 2326
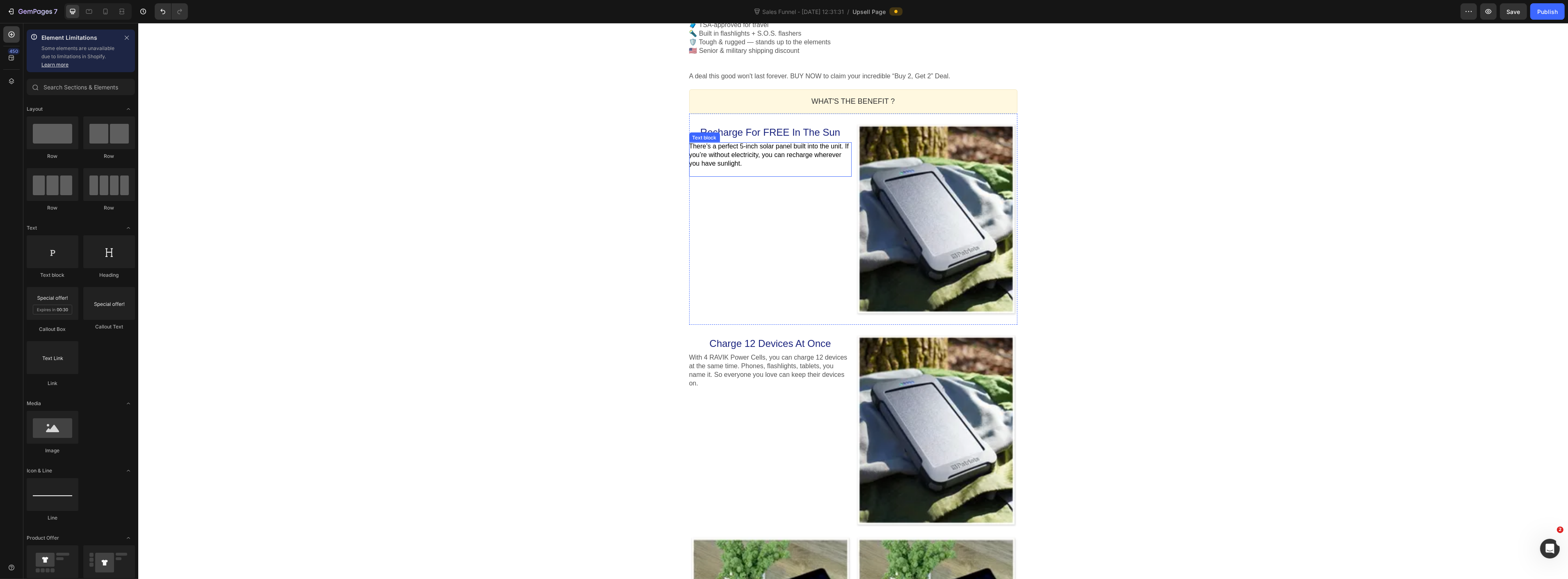
click at [738, 157] on span "There’s a perfect 5-inch solar panel built into the unit. If you’re without ele…" at bounding box center [768, 155] width 159 height 24
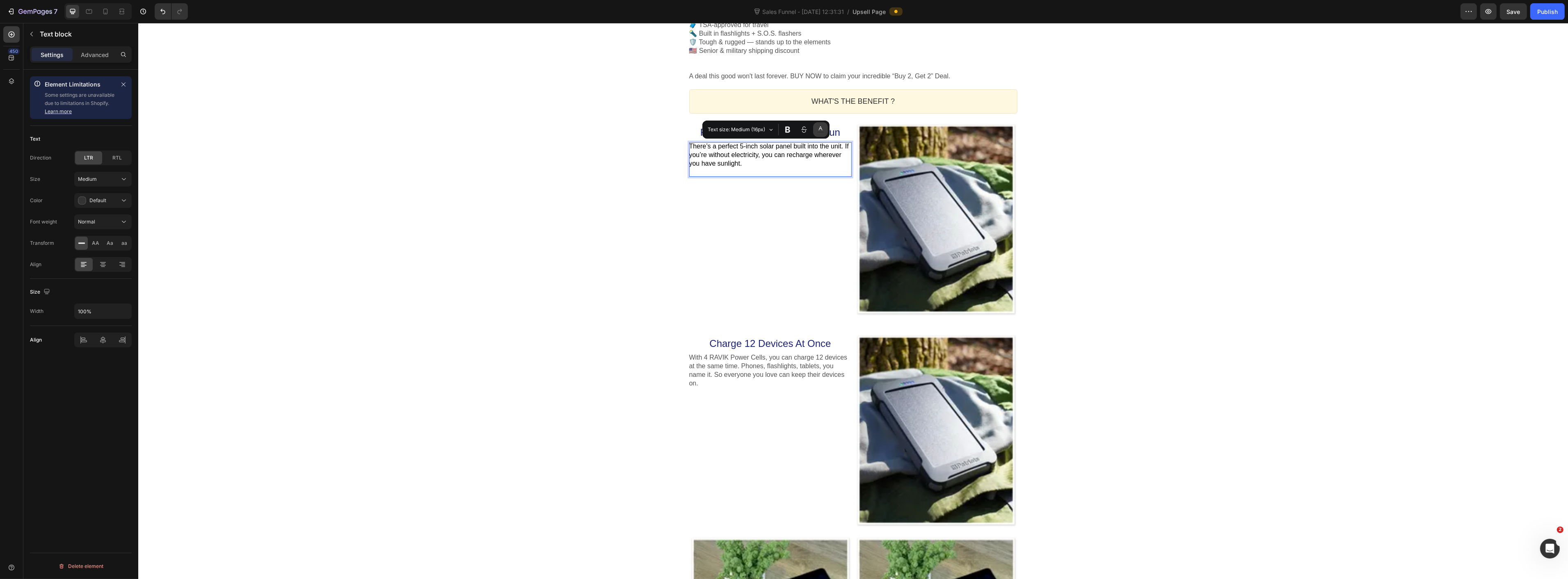
click at [822, 126] on icon "Editor contextual toolbar" at bounding box center [820, 129] width 7 height 8
click at [540, 273] on div "One-time Offer Callout Text Get 2 "Mini Power Plants" FREE?! Heading "Powering …" at bounding box center [853, 193] width 1430 height 2326
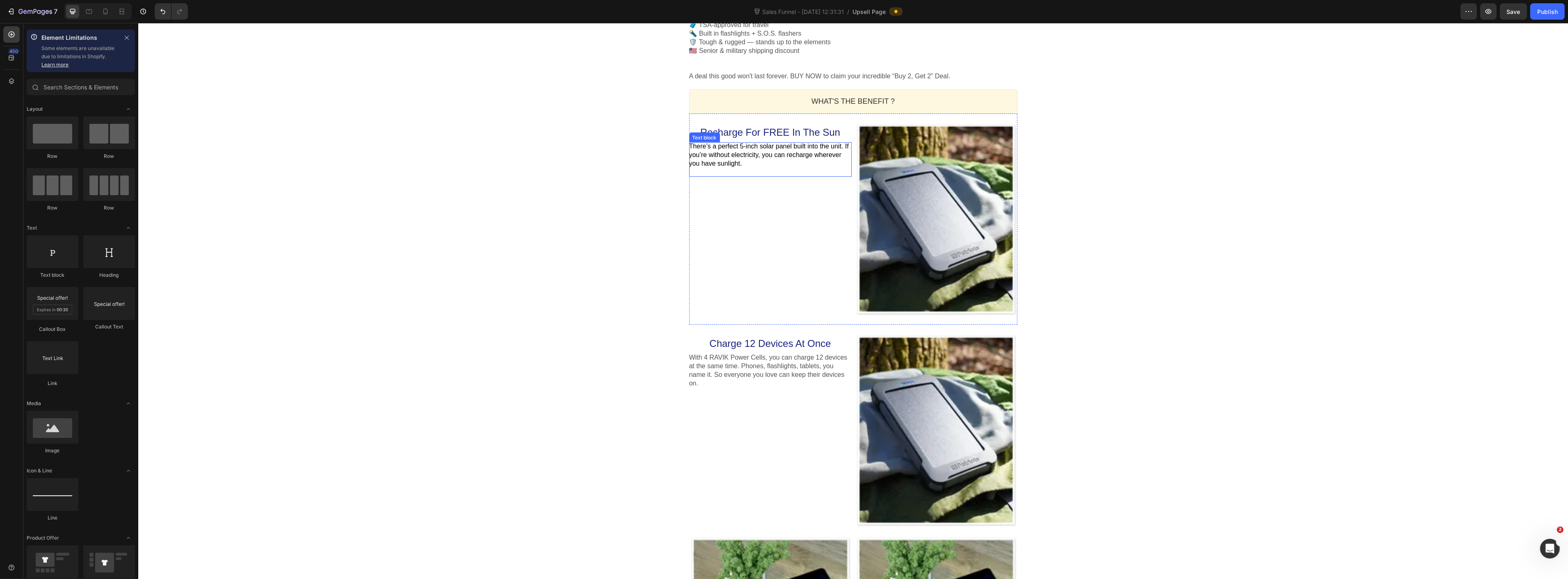
click at [742, 160] on p "There’s a perfect 5-inch solar panel built into the unit. If you’re without ele…" at bounding box center [770, 156] width 162 height 26
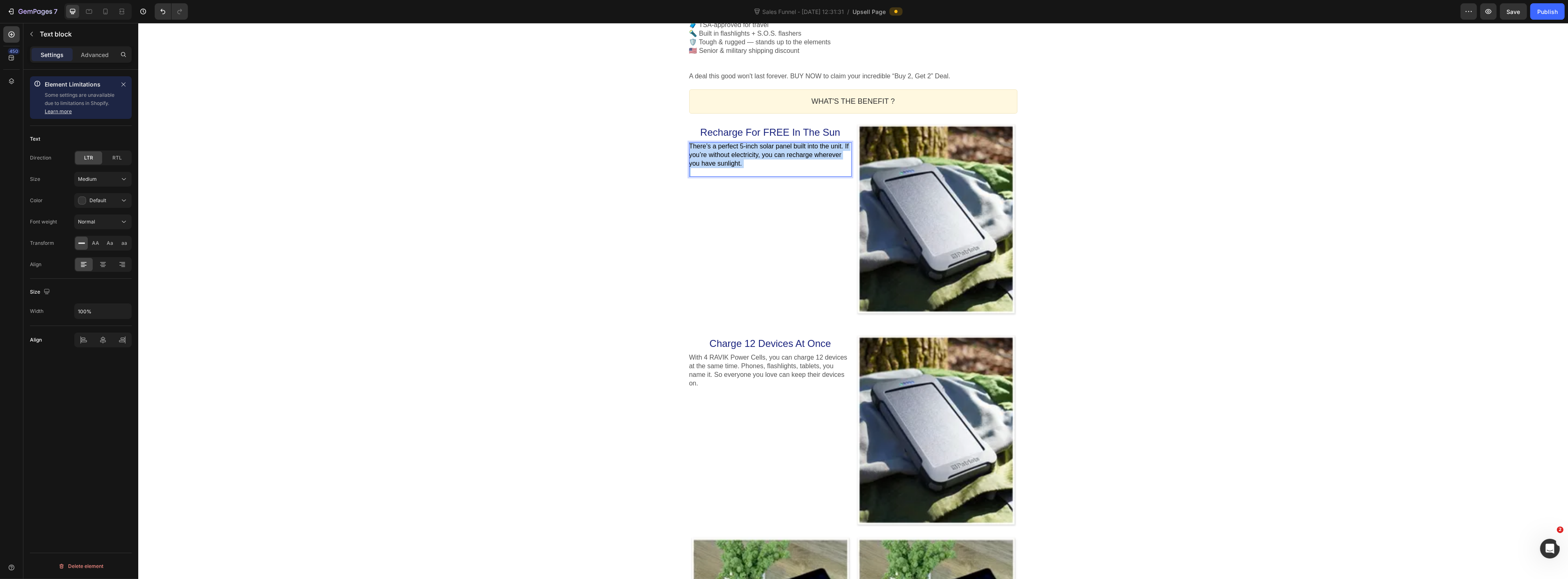
click at [742, 160] on p "There’s a perfect 5-inch solar panel built into the unit. If you’re without ele…" at bounding box center [770, 156] width 162 height 26
click at [821, 132] on rect "Editor contextual toolbar" at bounding box center [820, 133] width 7 height 2
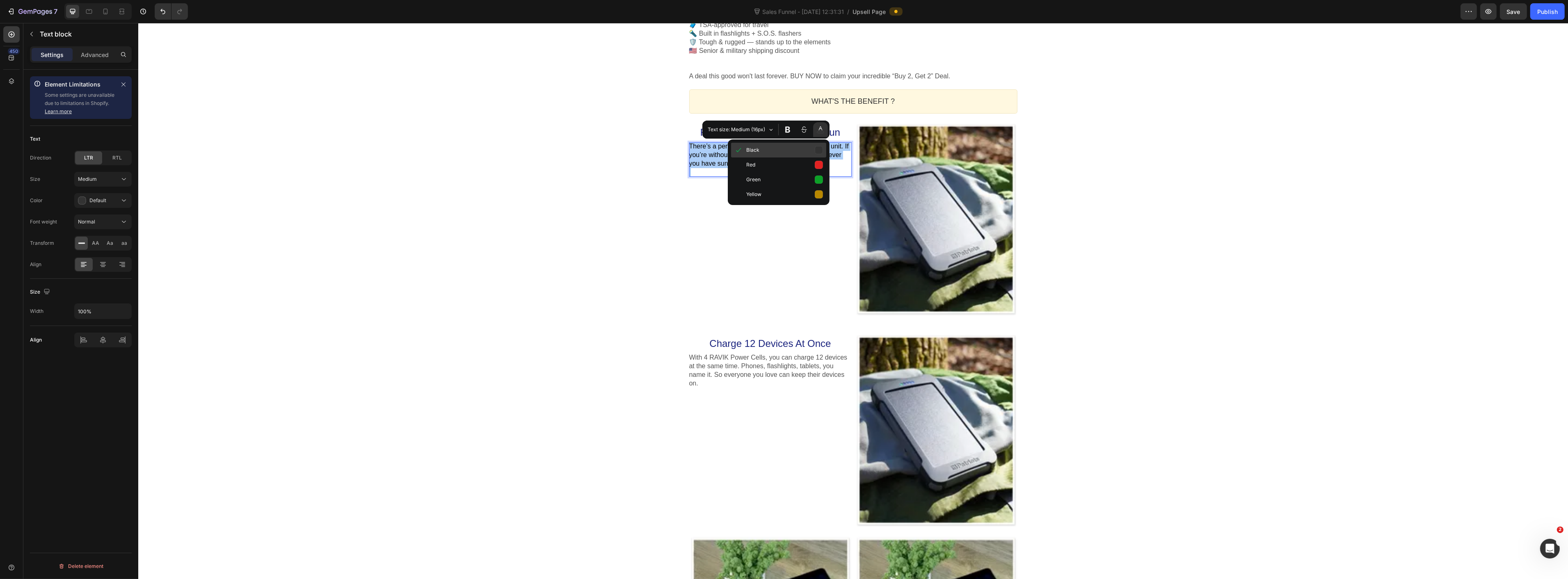
click at [815, 151] on button "Black" at bounding box center [778, 150] width 95 height 15
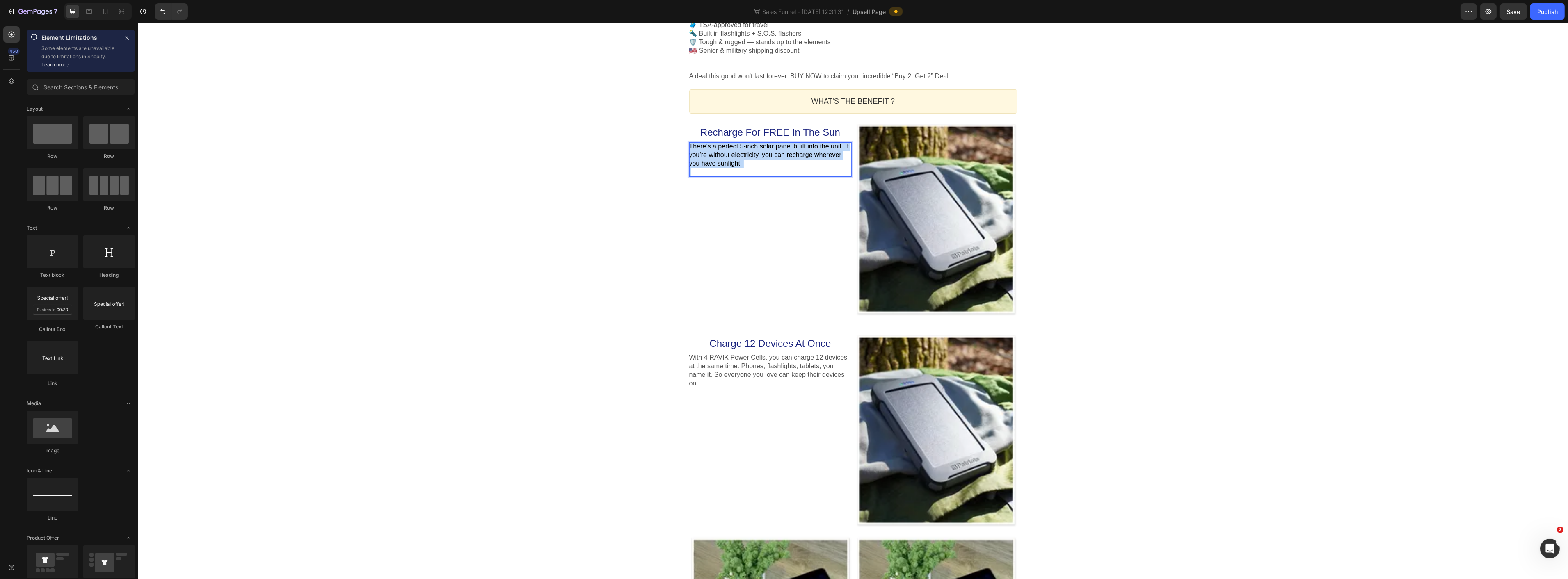
click at [505, 264] on div "One-time Offer Callout Text Get 2 "Mini Power Plants" FREE?! Heading "Powering …" at bounding box center [853, 193] width 1430 height 2326
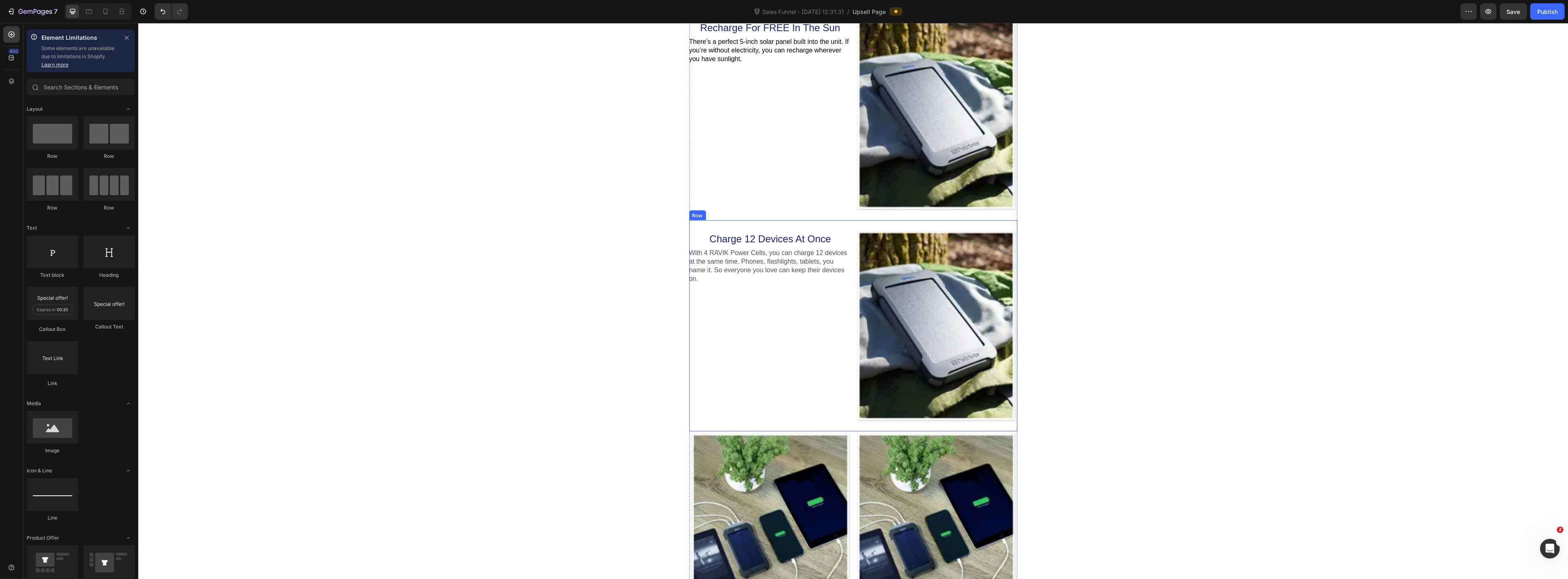
scroll to position [1167, 0]
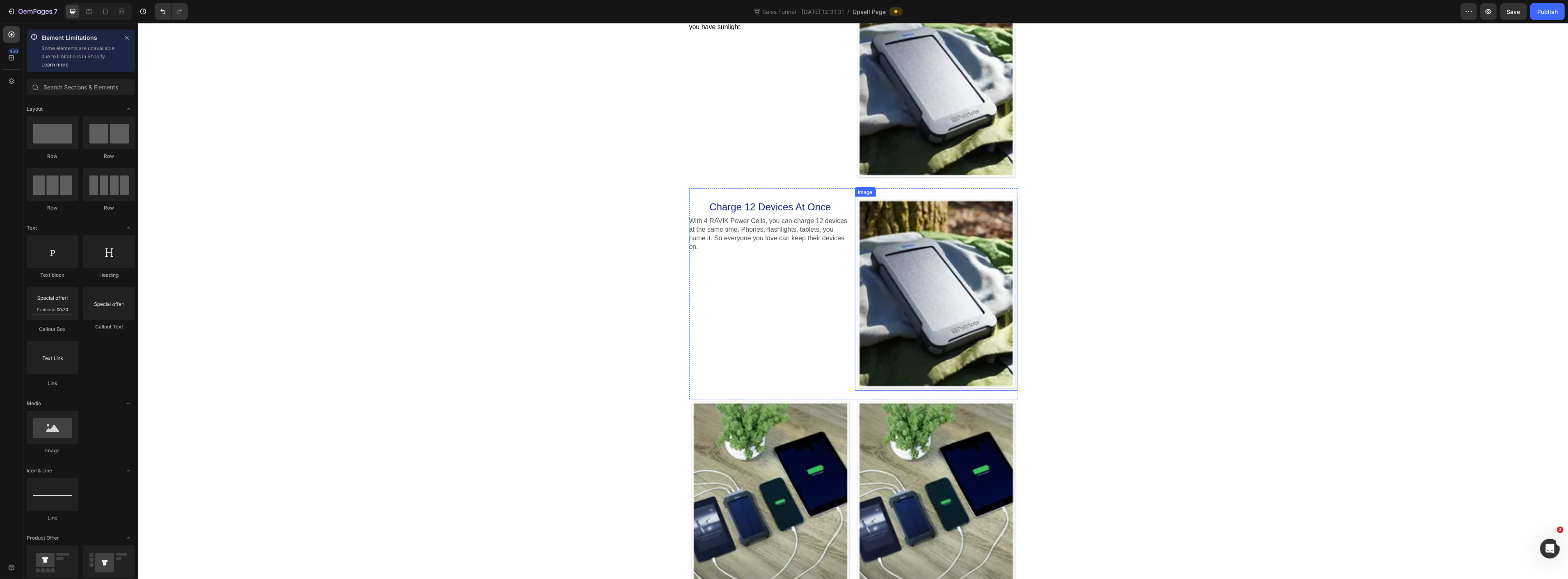
click at [912, 319] on div at bounding box center [935, 294] width 162 height 194
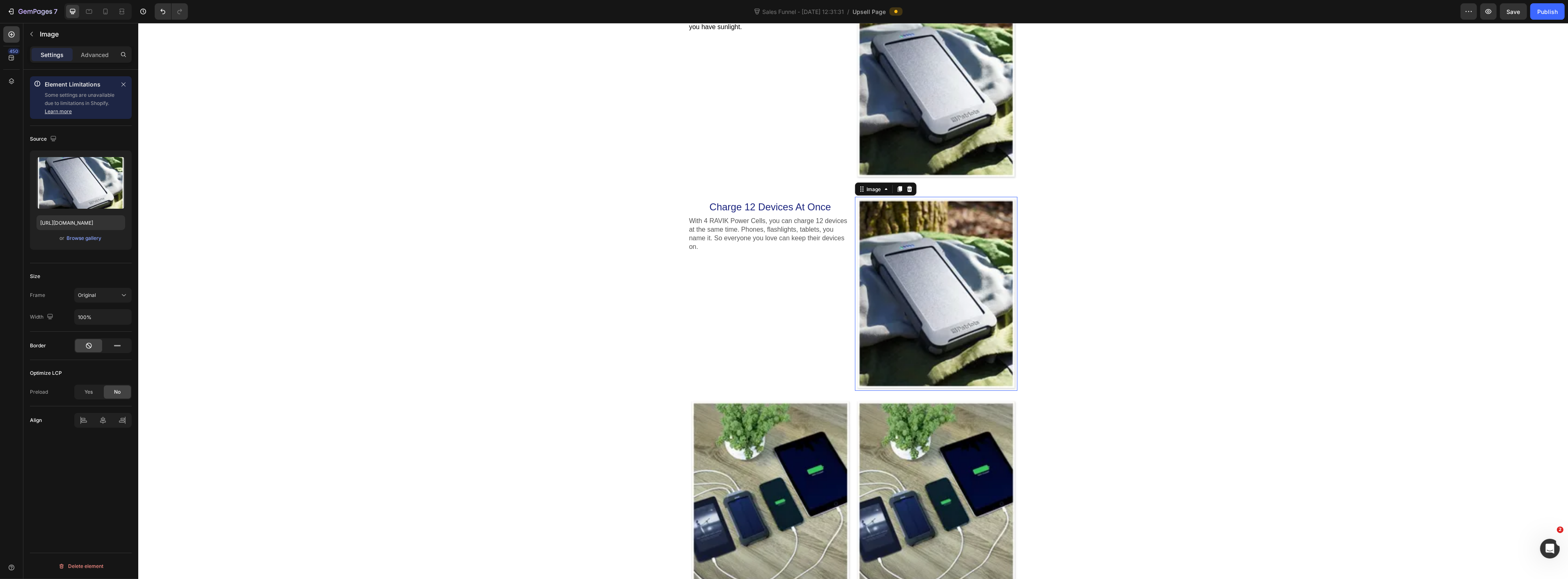
click at [906, 190] on icon at bounding box center [909, 189] width 6 height 6
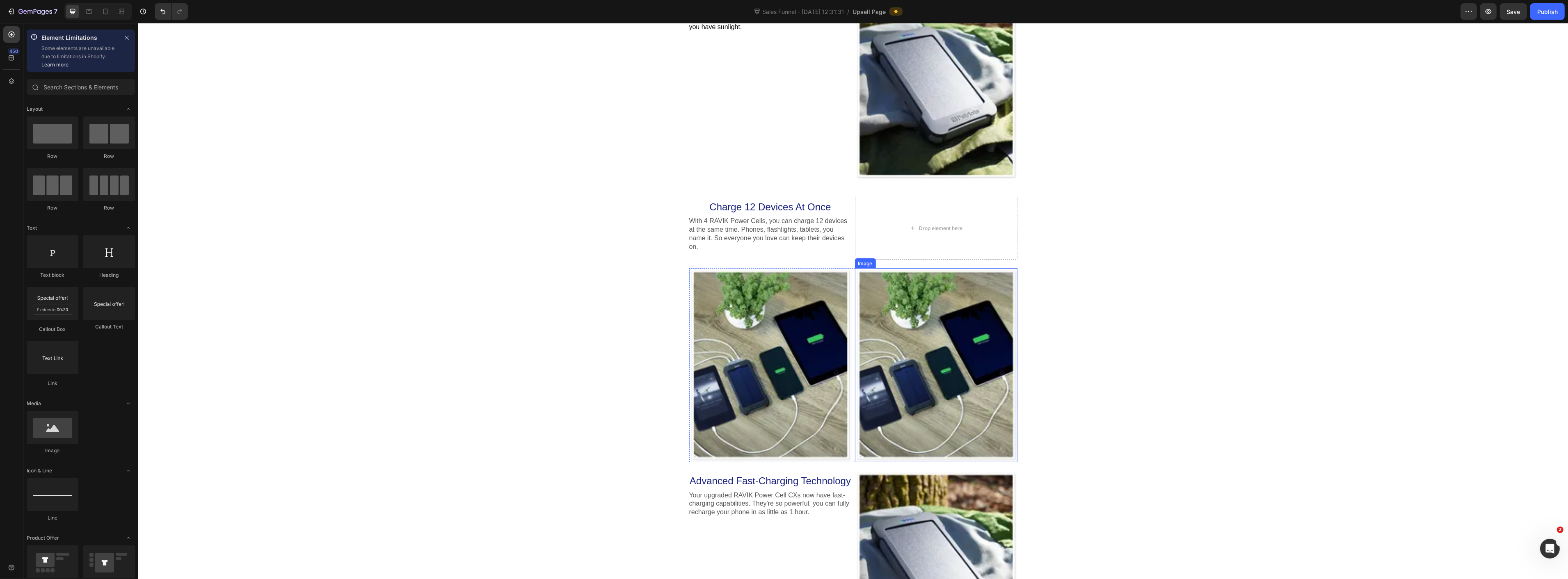
click at [898, 415] on div at bounding box center [935, 365] width 162 height 194
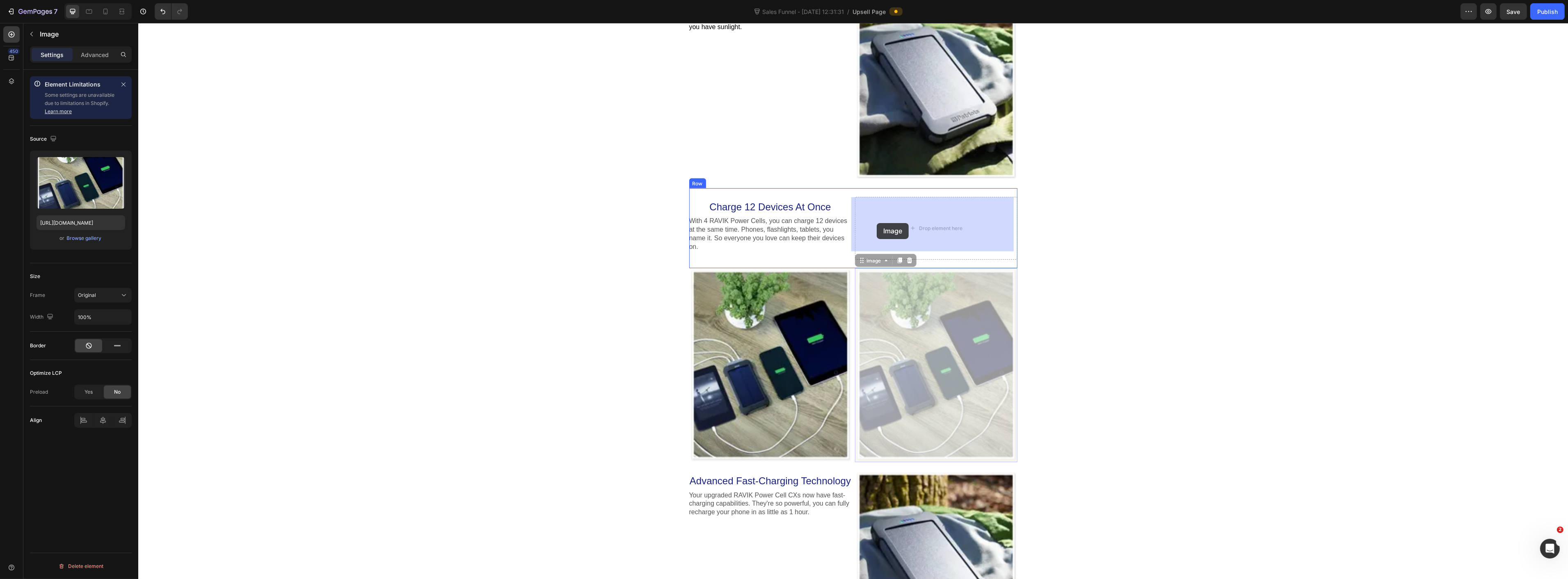
drag, startPoint x: 858, startPoint y: 252, endPoint x: 877, endPoint y: 223, distance: 34.7
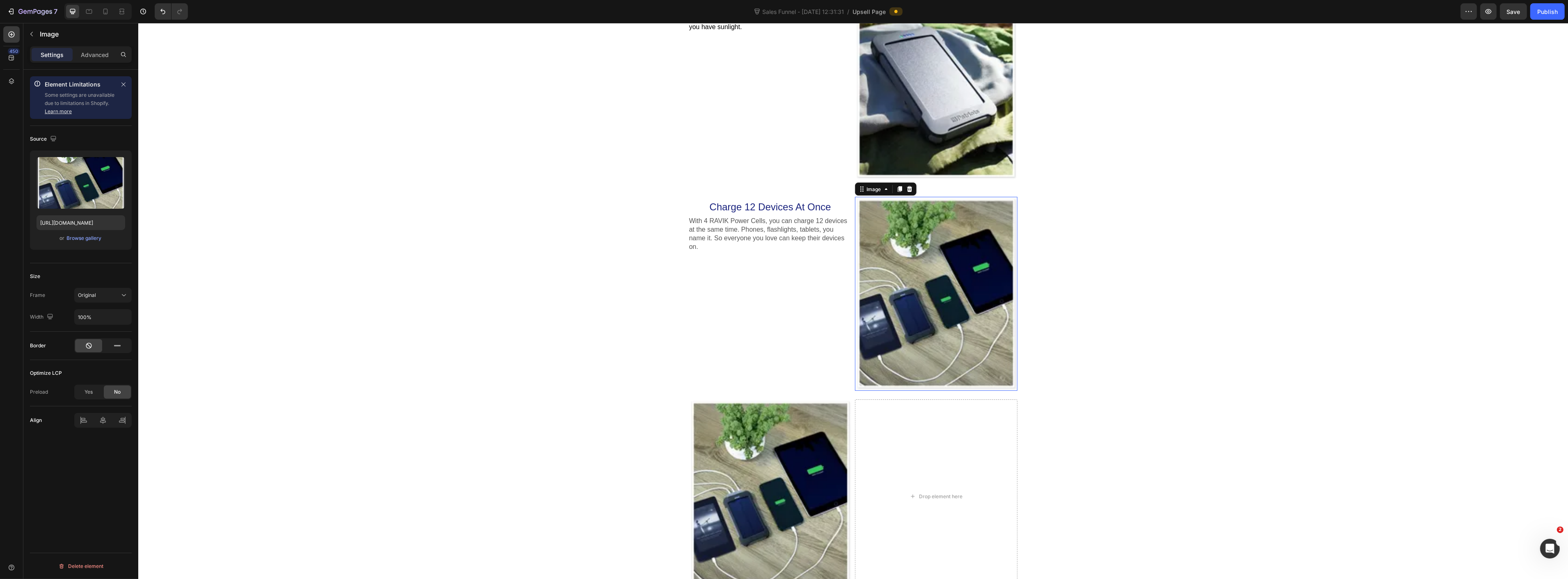
click at [1303, 199] on div "One-time Offer Callout Text Get 2 "Mini Power Plants" FREE?! Heading "Powering …" at bounding box center [853, 57] width 1430 height 2326
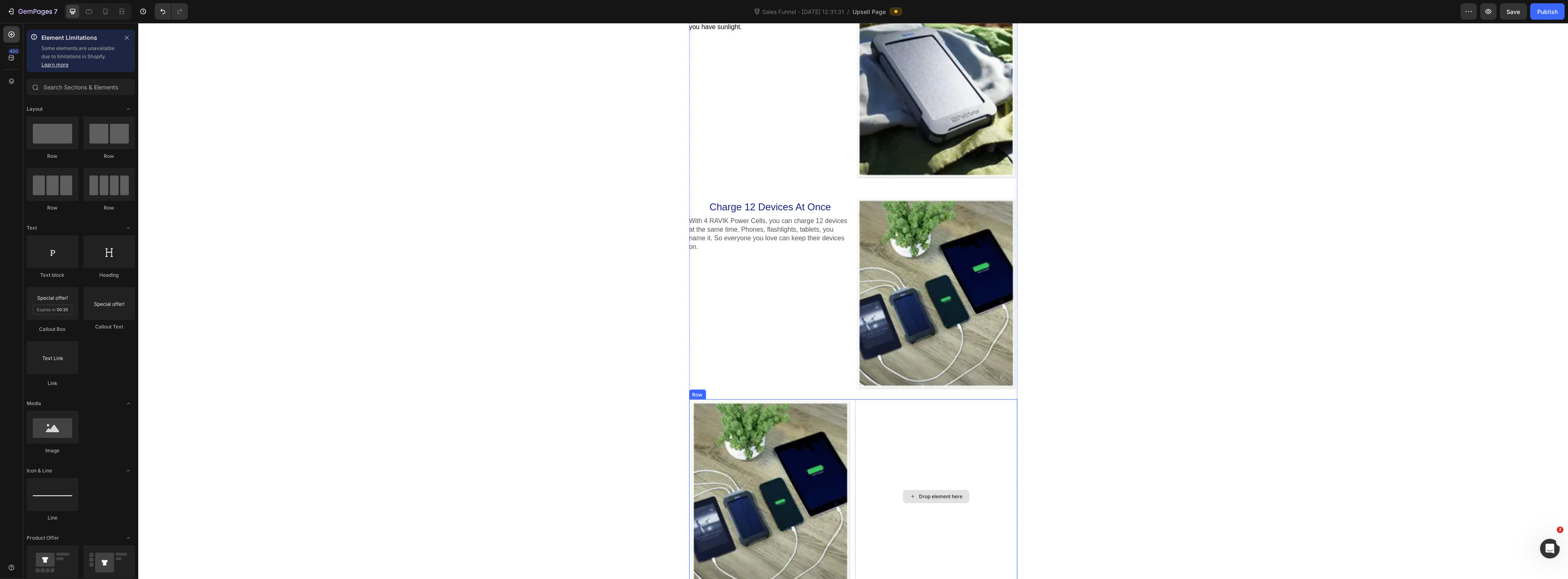
click at [880, 420] on div "Drop element here" at bounding box center [935, 496] width 162 height 194
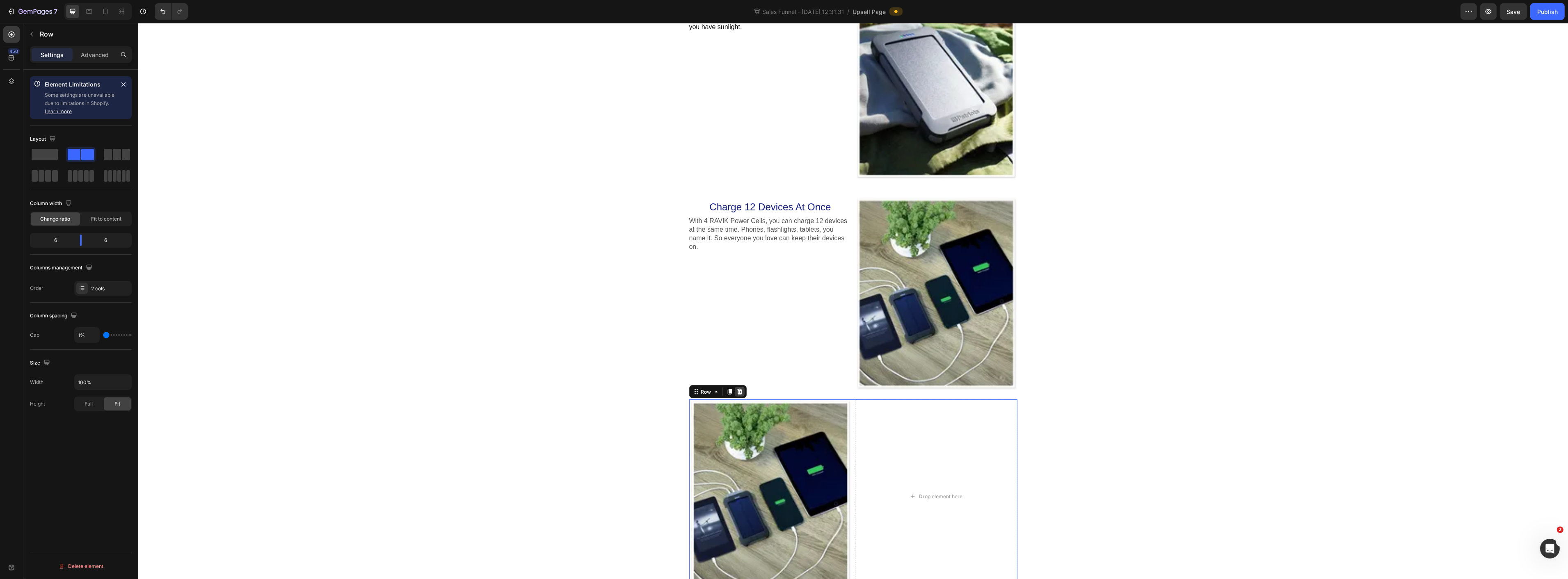
click at [738, 392] on icon at bounding box center [738, 391] width 6 height 6
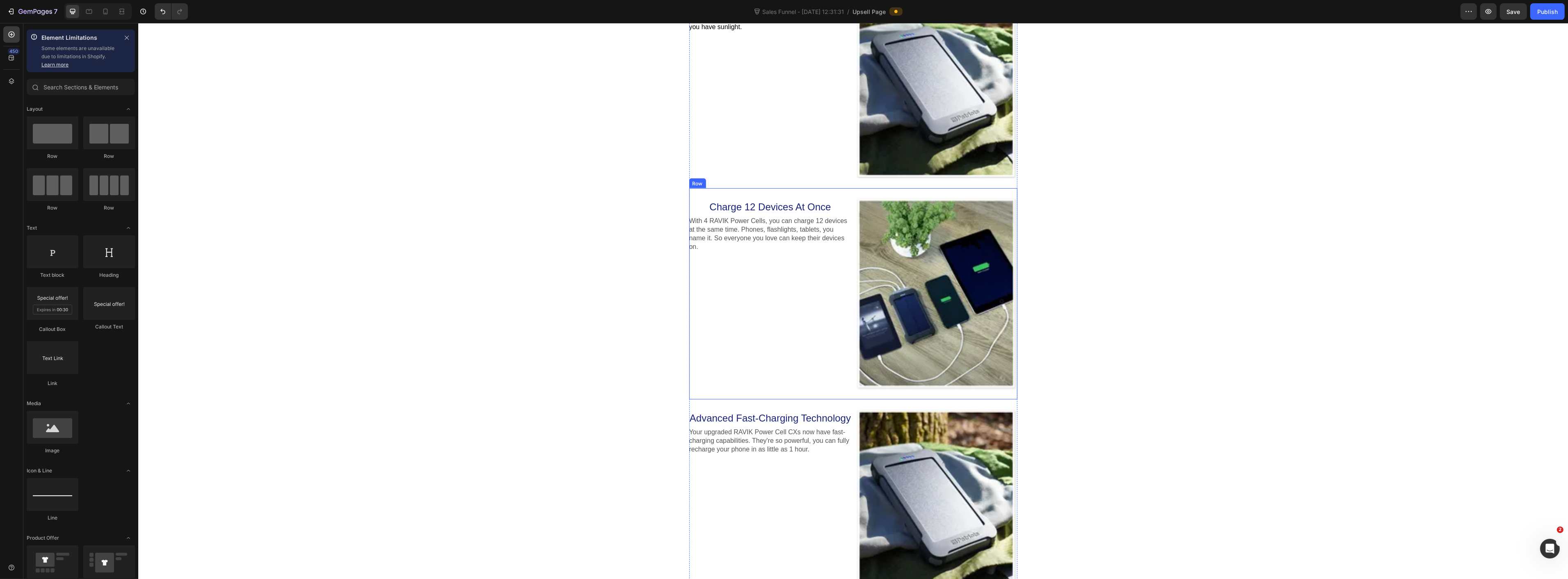
click at [757, 347] on div "Charge 12 Devices At Once Heading With 4 RAVIK Power Cells, you can charge 12 d…" at bounding box center [770, 294] width 162 height 194
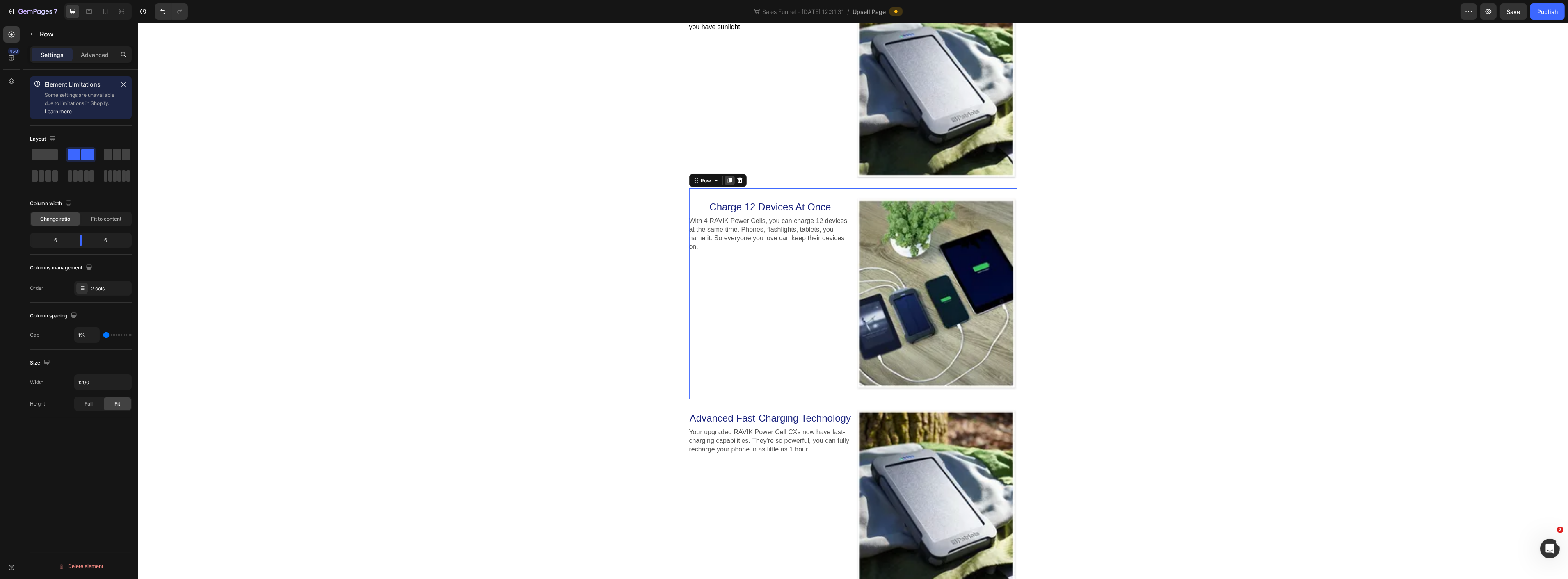
click at [726, 182] on icon at bounding box center [729, 180] width 6 height 6
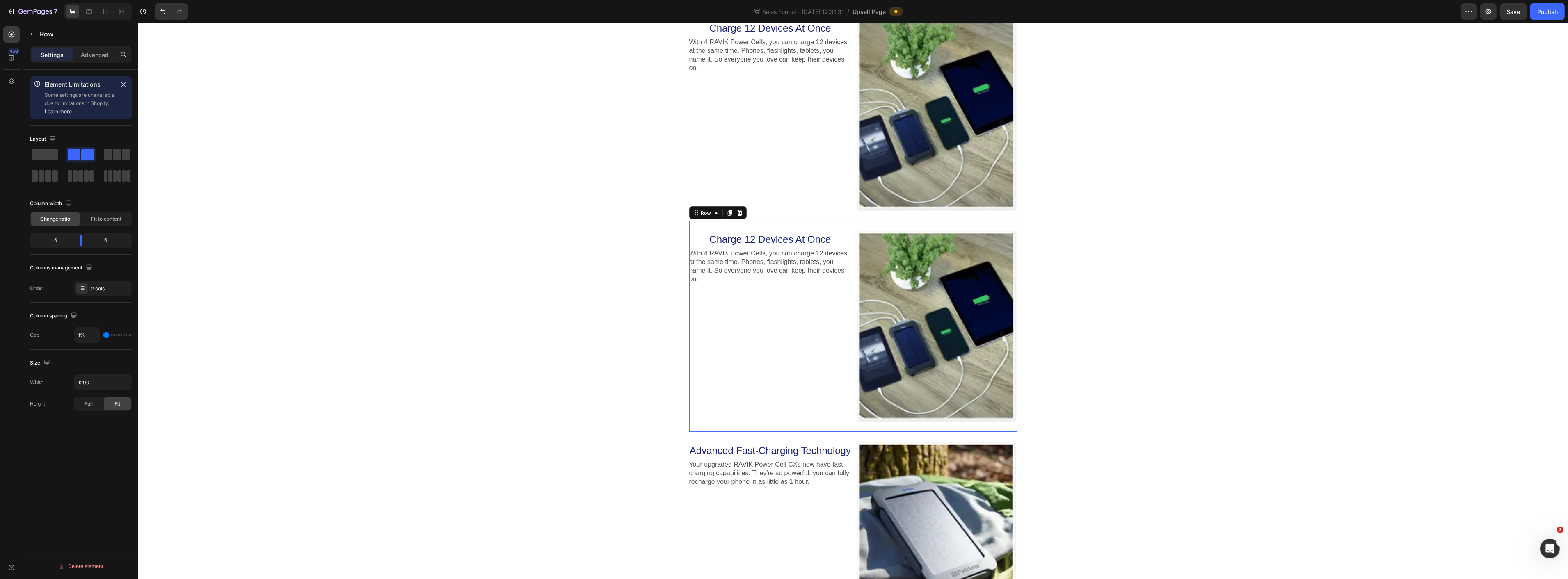
scroll to position [1395, 0]
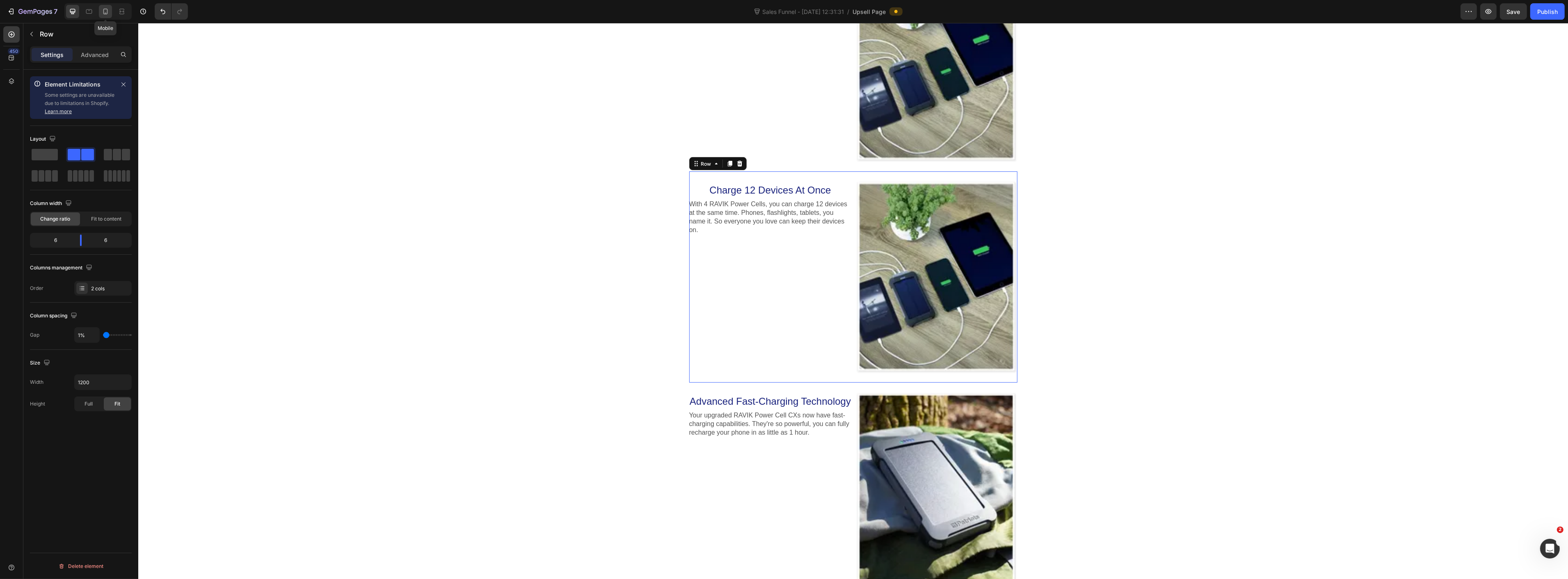
click at [107, 11] on icon at bounding box center [105, 11] width 8 height 8
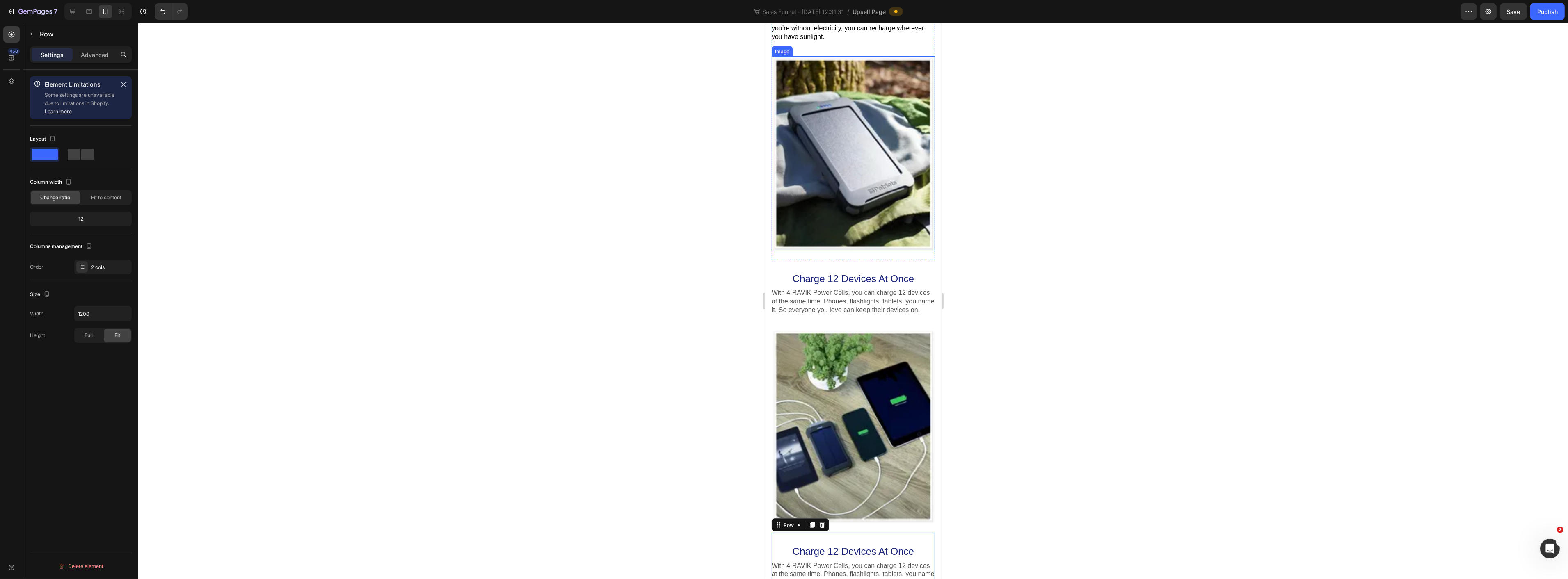
scroll to position [1240, 0]
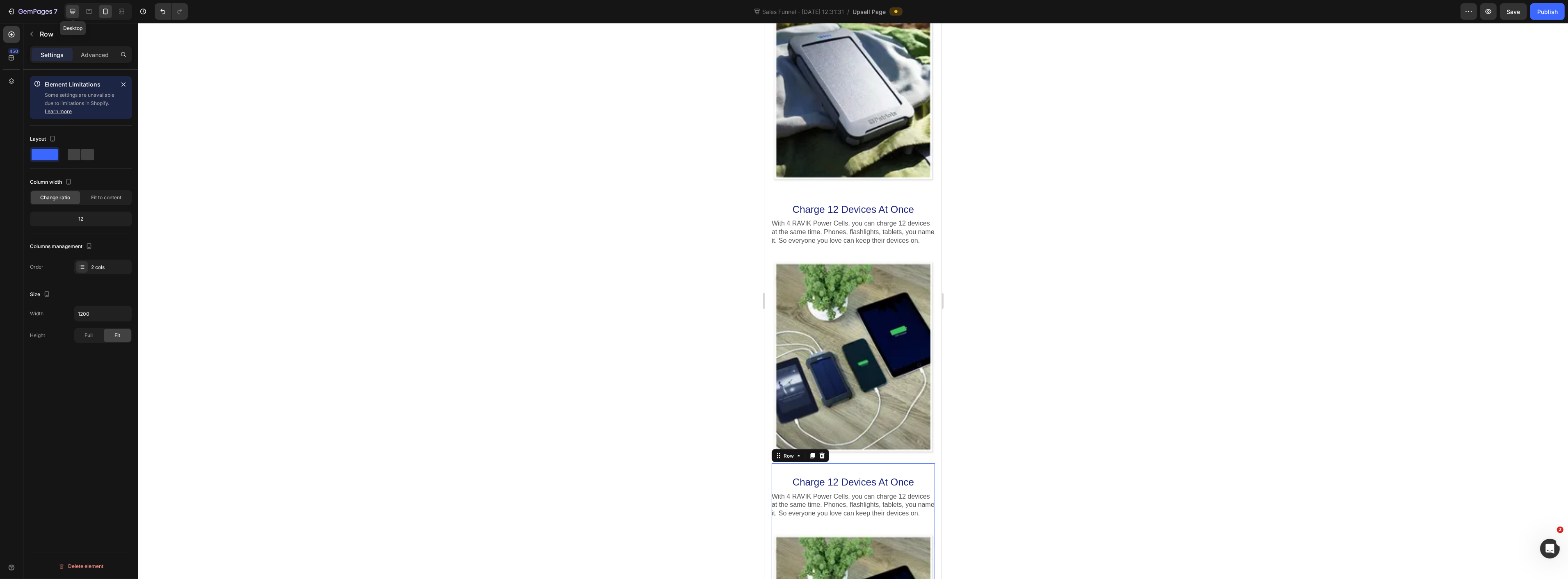
click at [75, 15] on div at bounding box center [73, 11] width 13 height 13
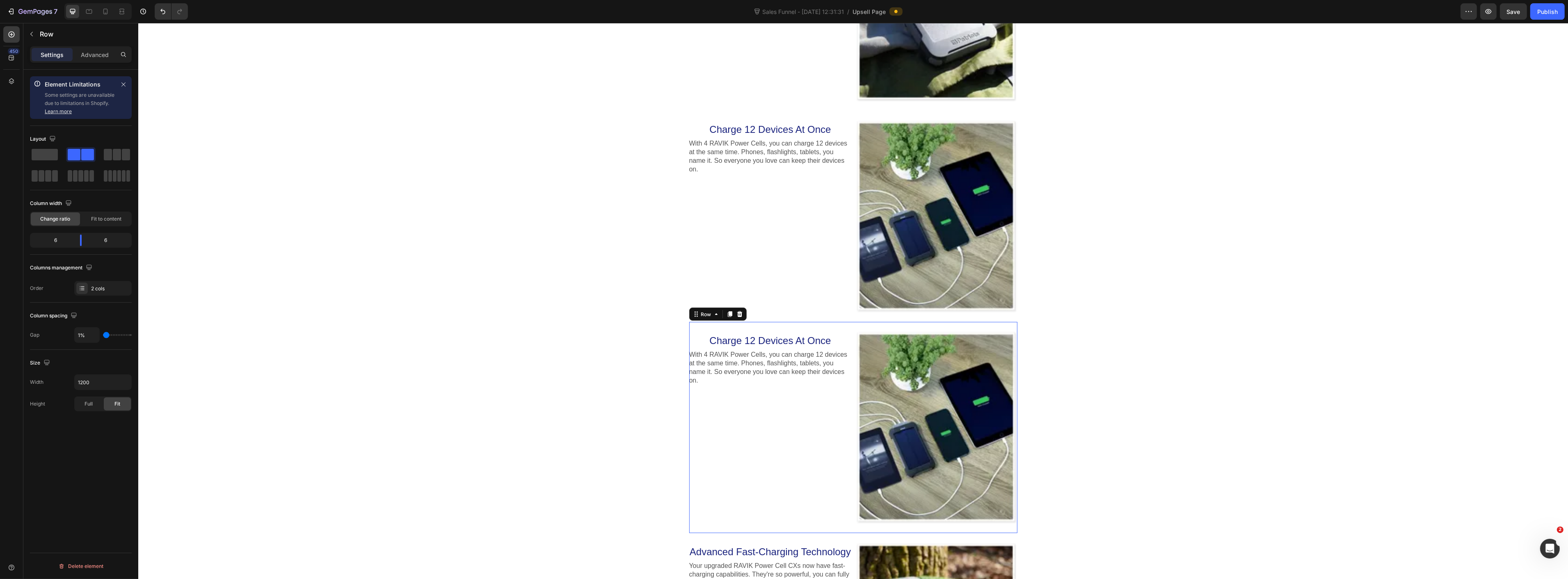
scroll to position [1287, 0]
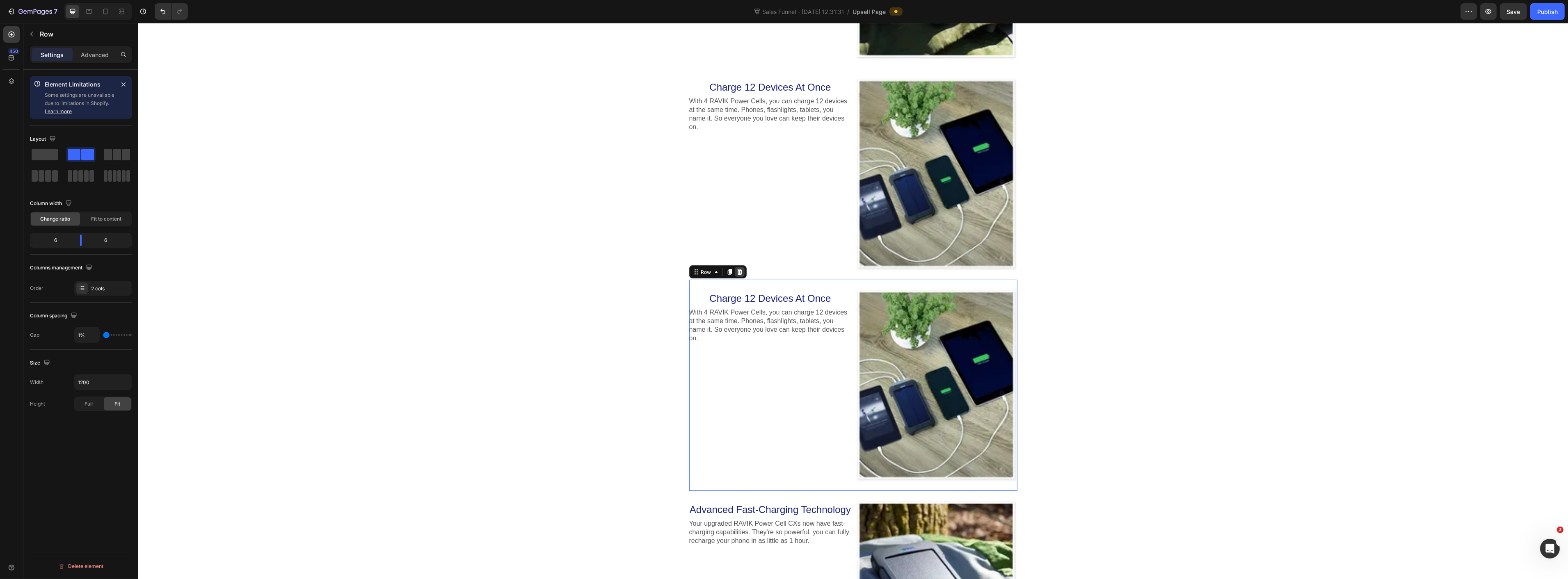
click at [738, 272] on icon at bounding box center [738, 272] width 6 height 6
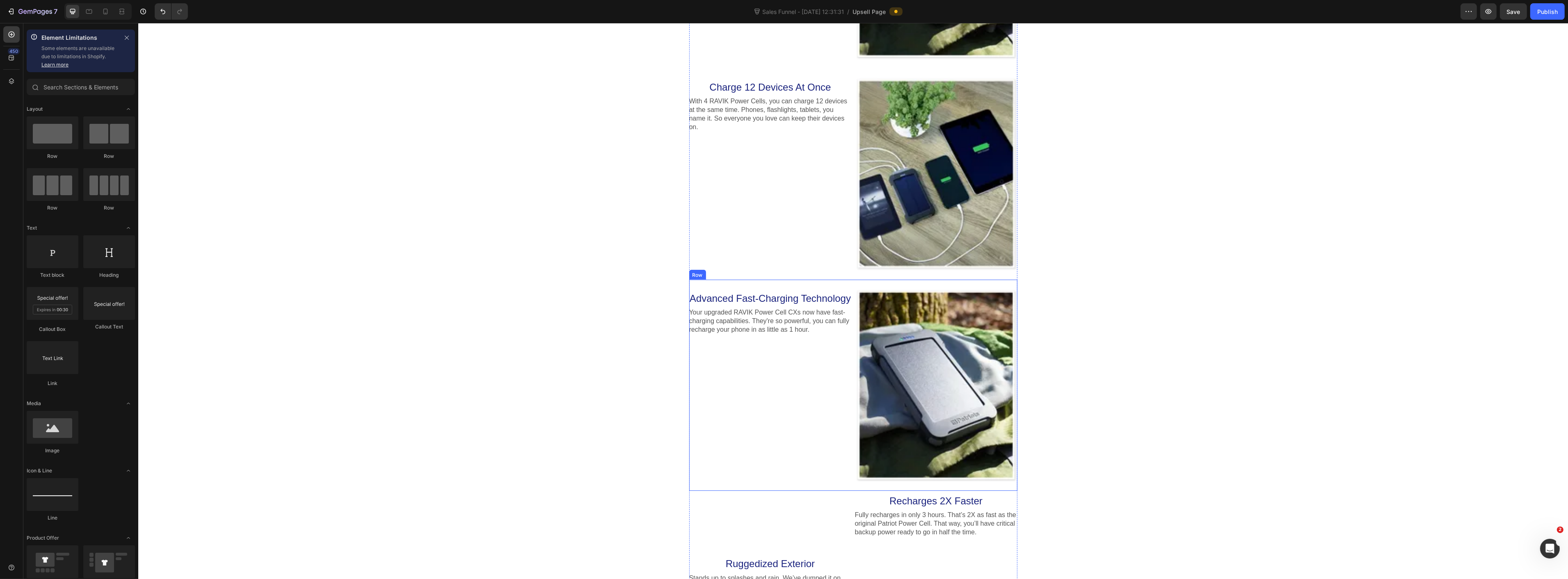
click at [759, 391] on div "Advanced Fast-Charging Technology Heading Your upgraded RAVIK Power Cell CXs no…" at bounding box center [770, 385] width 162 height 194
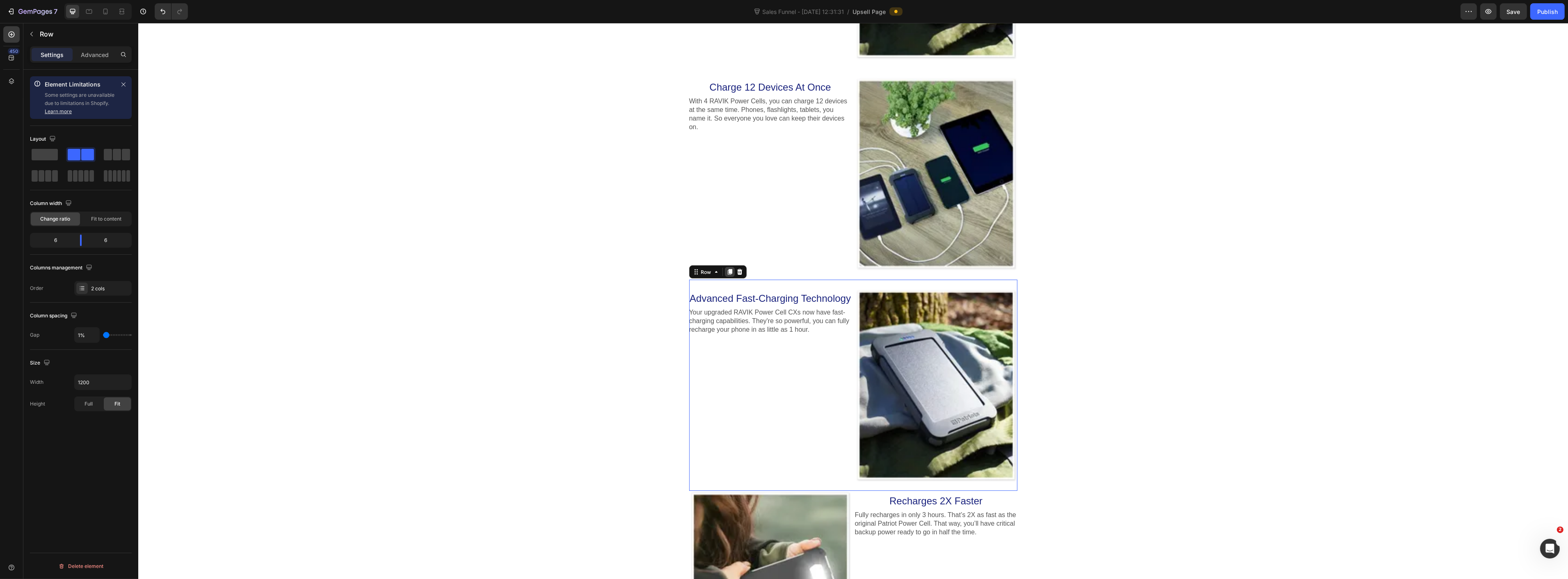
click at [727, 272] on icon at bounding box center [729, 272] width 5 height 6
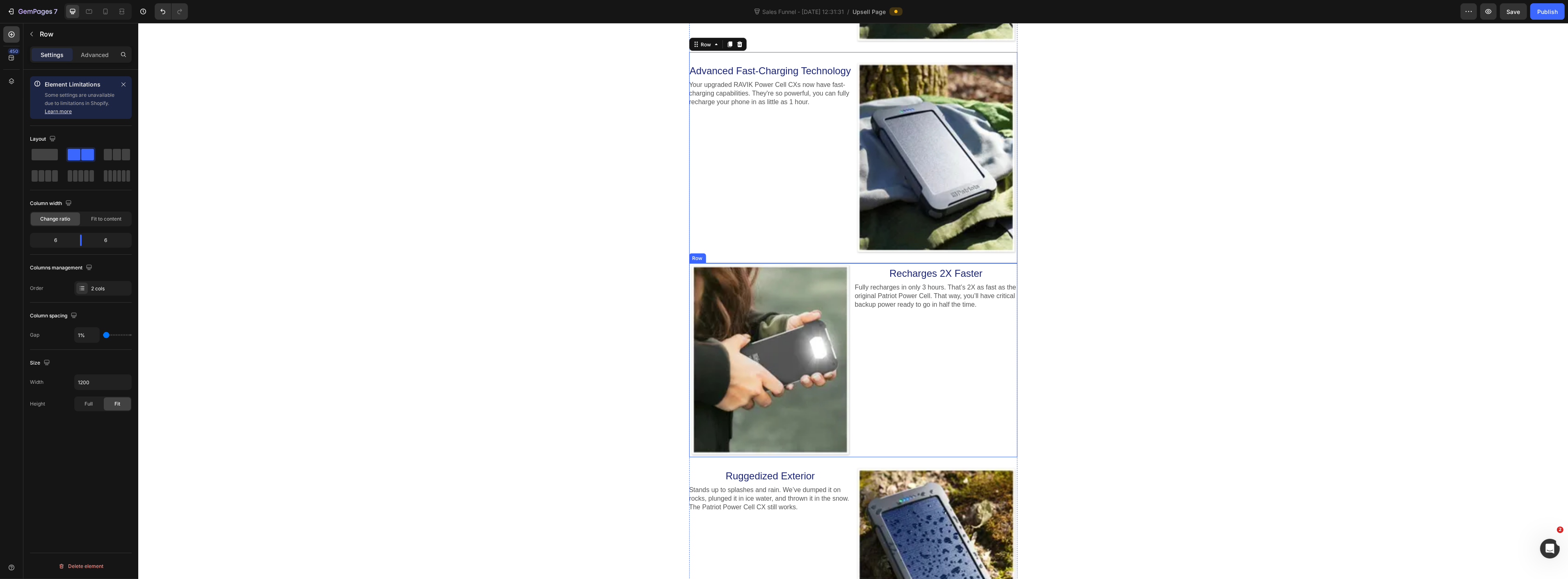
scroll to position [1726, 0]
click at [934, 192] on div at bounding box center [935, 157] width 162 height 194
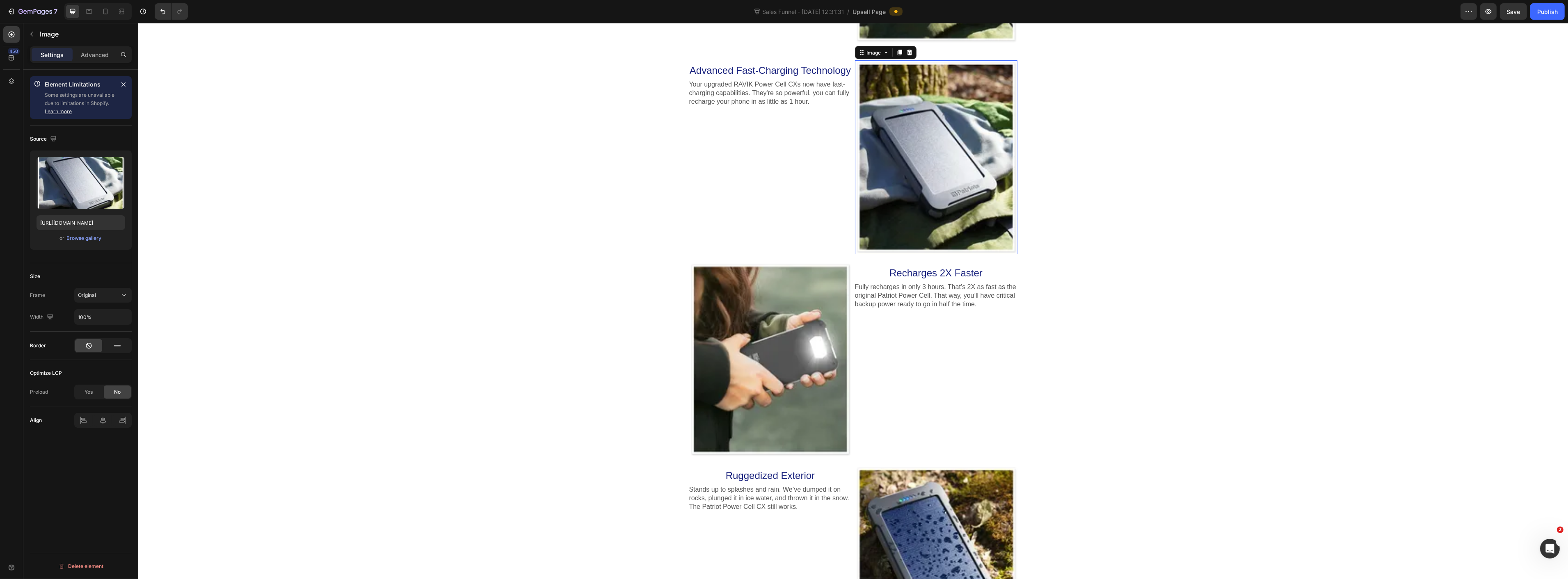
click at [906, 52] on icon at bounding box center [909, 52] width 6 height 6
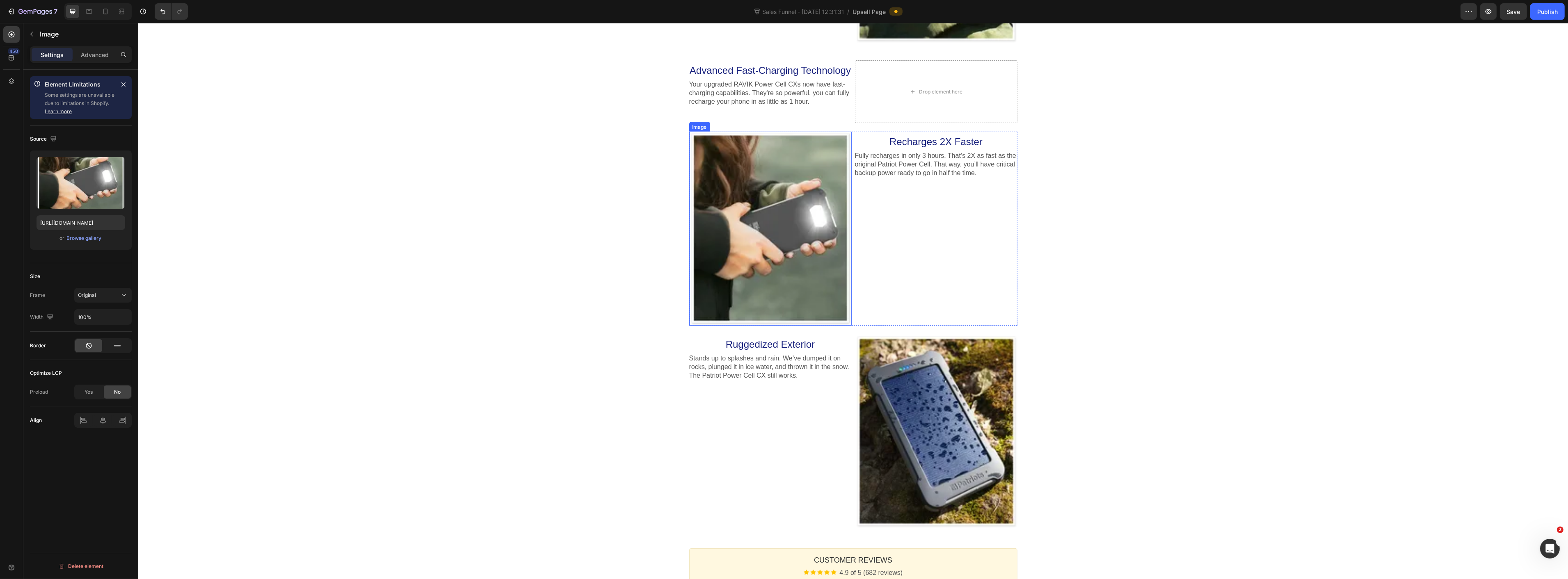
click at [741, 253] on div at bounding box center [770, 228] width 162 height 194
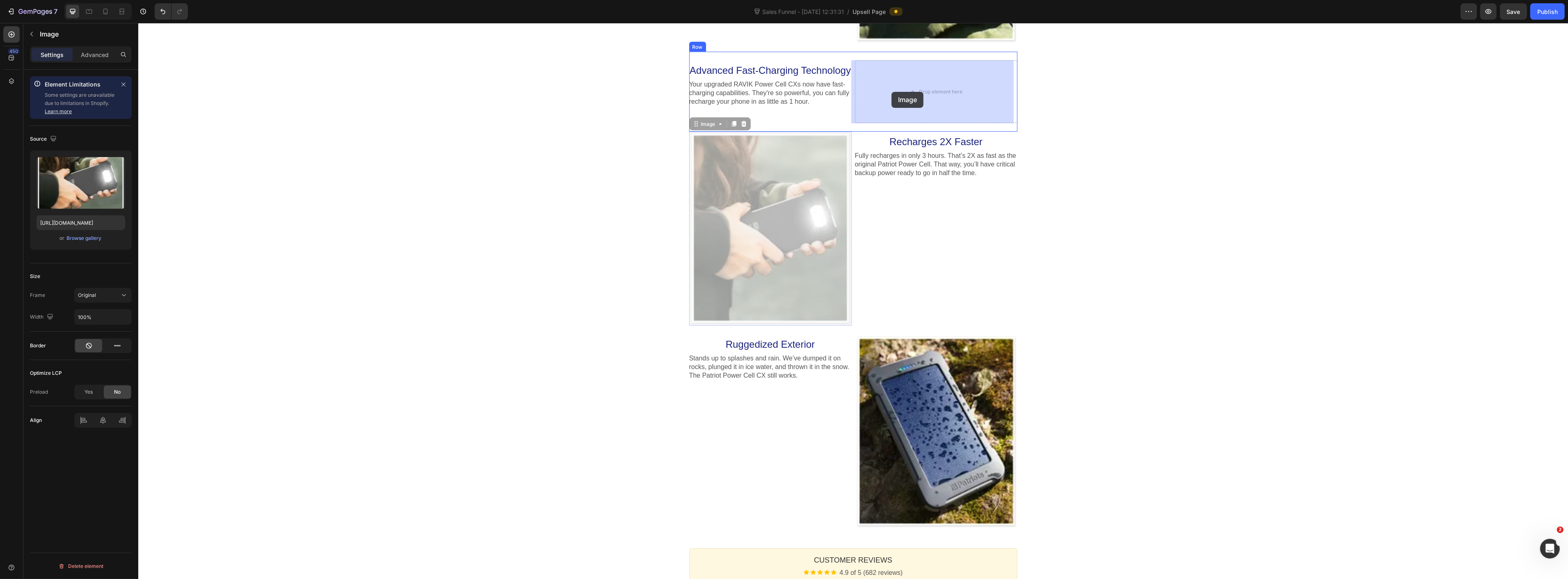
drag, startPoint x: 691, startPoint y: 125, endPoint x: 887, endPoint y: 93, distance: 198.6
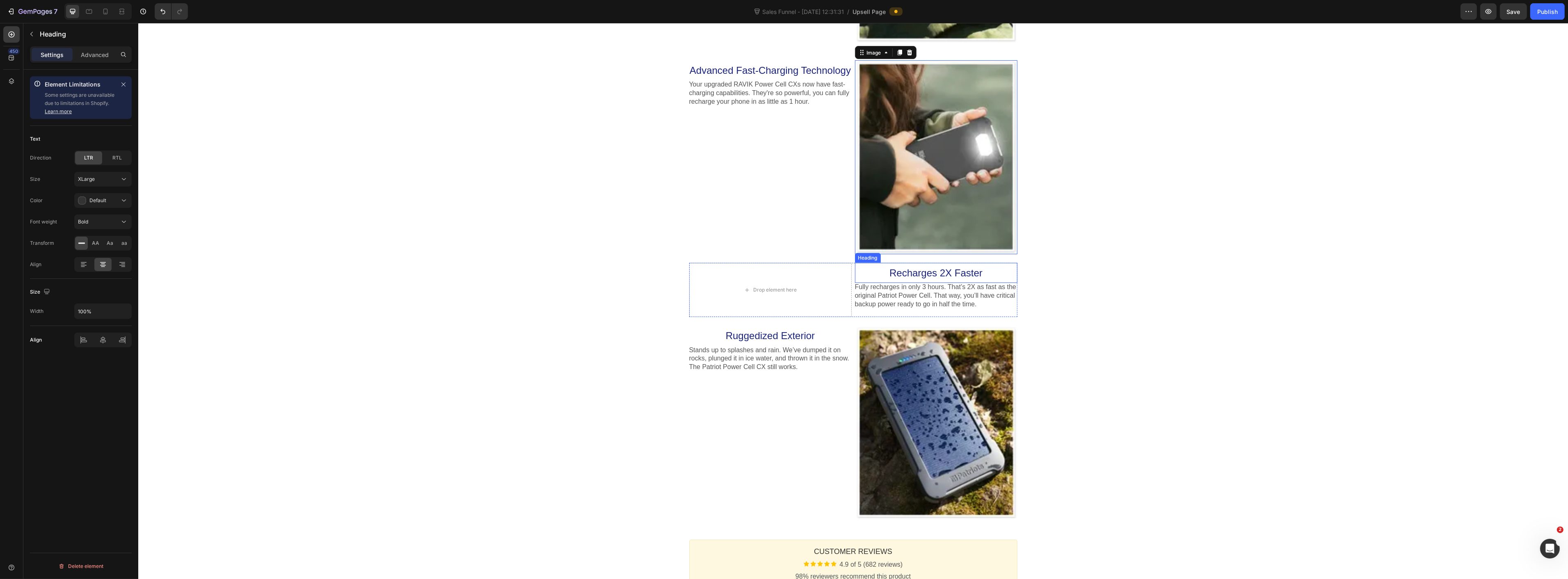
click at [883, 275] on p "Recharges 2X Faster" at bounding box center [935, 273] width 162 height 13
drag, startPoint x: 856, startPoint y: 255, endPoint x: 751, endPoint y: 72, distance: 211.0
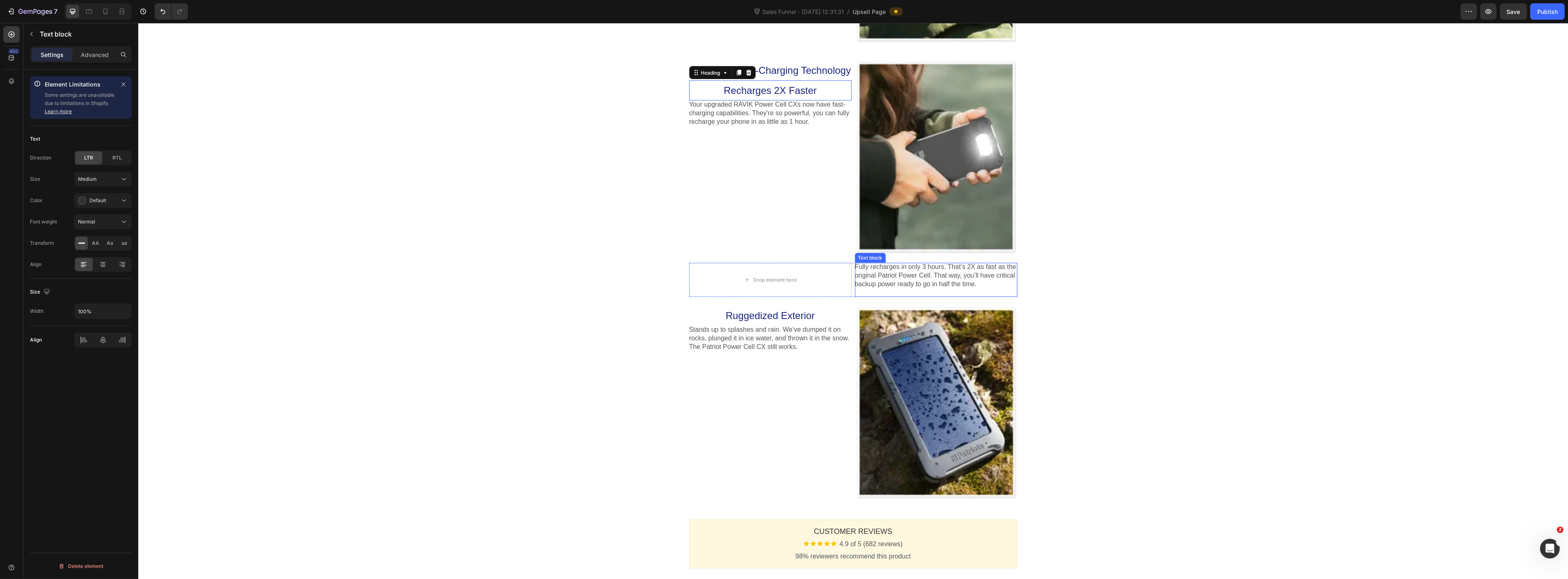
click at [888, 278] on p "Fully recharges in only 3 hours. That’s 2X as fast as the original Patriot Powe…" at bounding box center [935, 280] width 162 height 34
drag, startPoint x: 860, startPoint y: 256, endPoint x: 749, endPoint y: 91, distance: 198.9
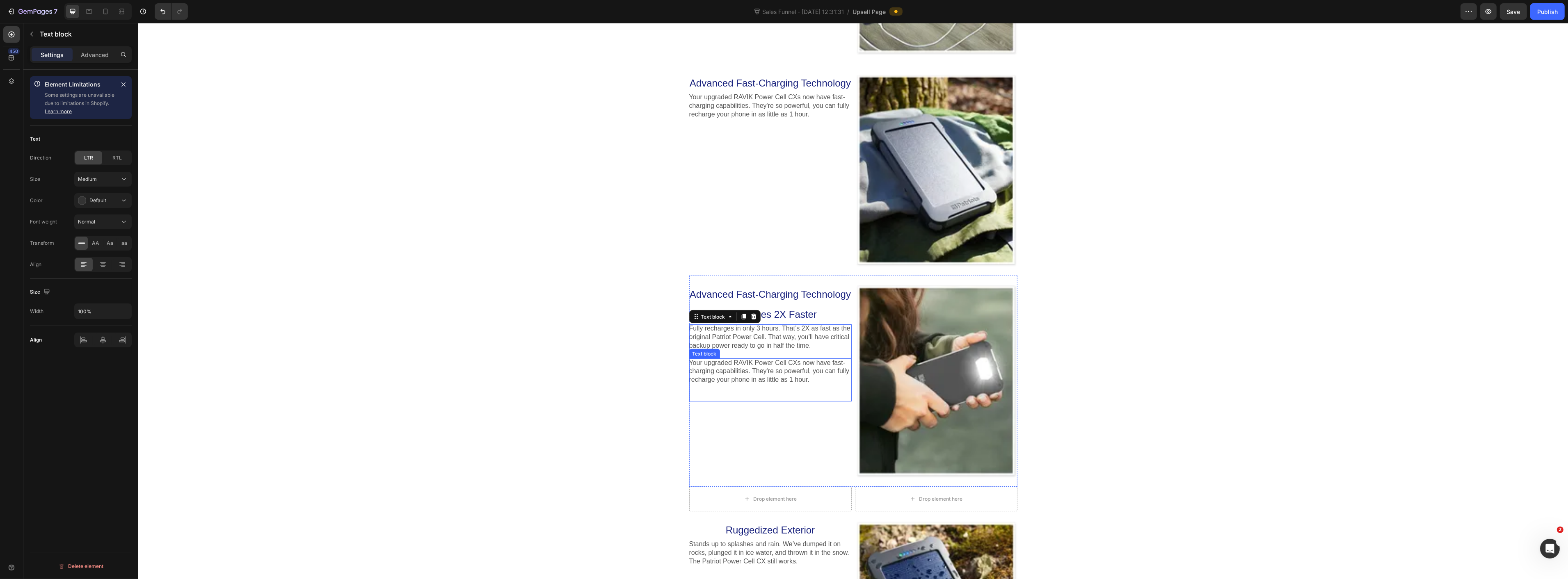
scroll to position [1499, 0]
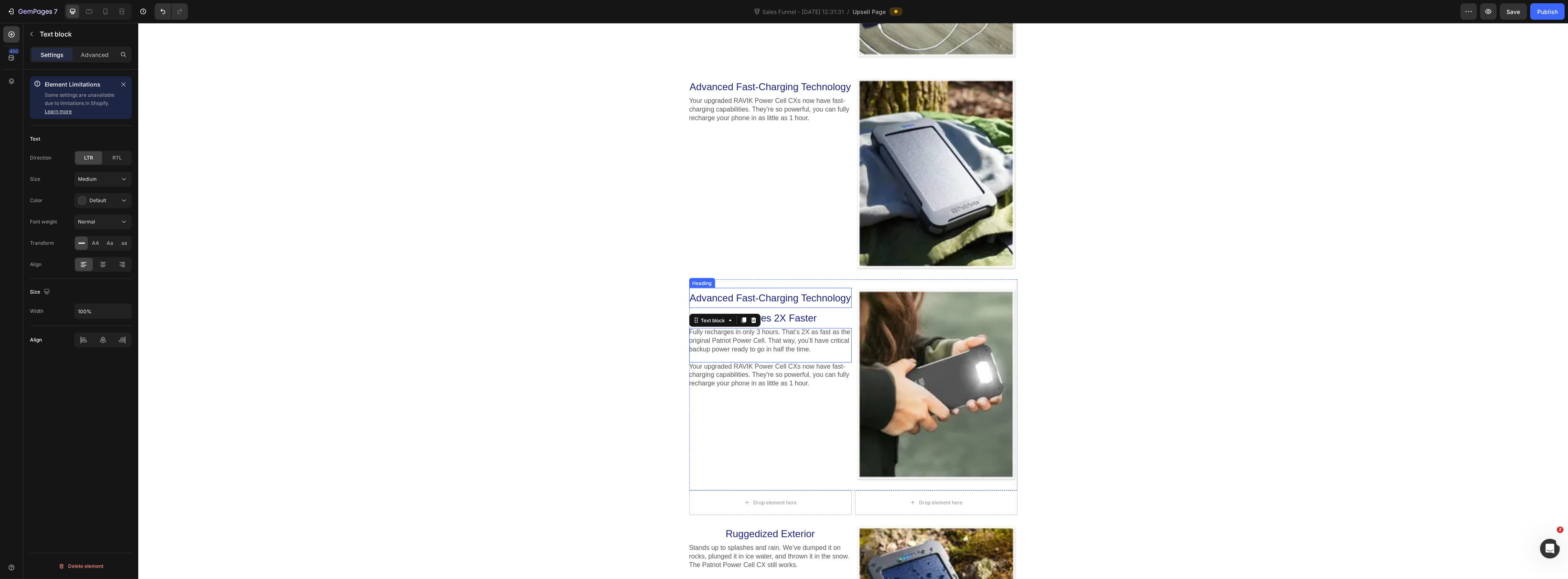
click at [796, 298] on span "Advanced Fast-Charging Technology" at bounding box center [770, 298] width 161 height 11
click at [749, 280] on div at bounding box center [748, 280] width 10 height 10
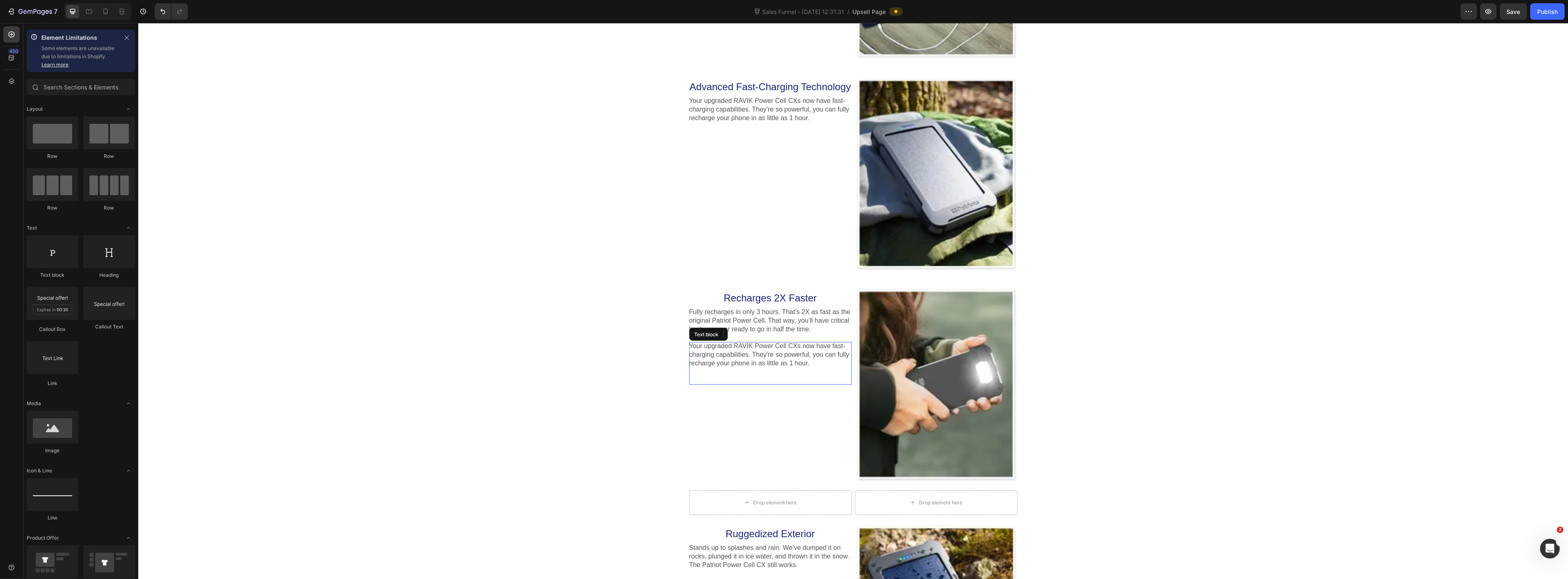
click at [751, 351] on p "Your upgraded RAVIK Power Cell CXs now have fast-charging capabilities. They're…" at bounding box center [770, 355] width 162 height 26
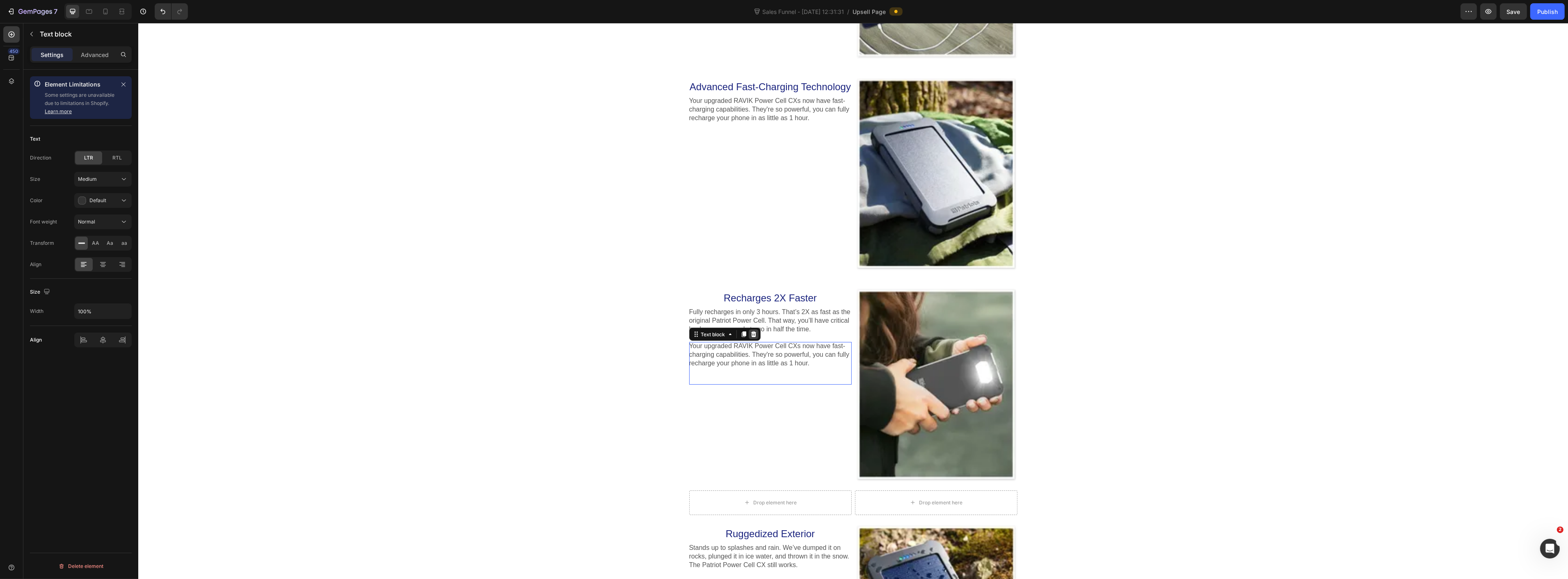
click at [751, 337] on icon at bounding box center [753, 334] width 6 height 6
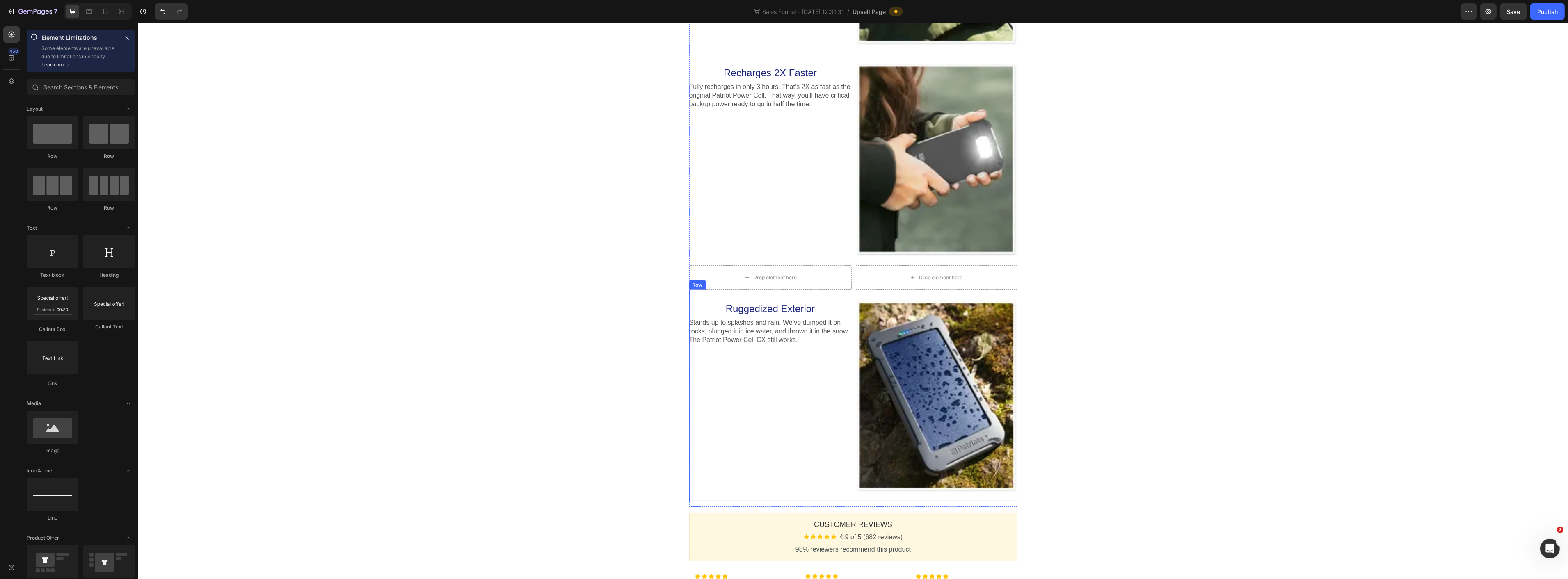
scroll to position [1726, 0]
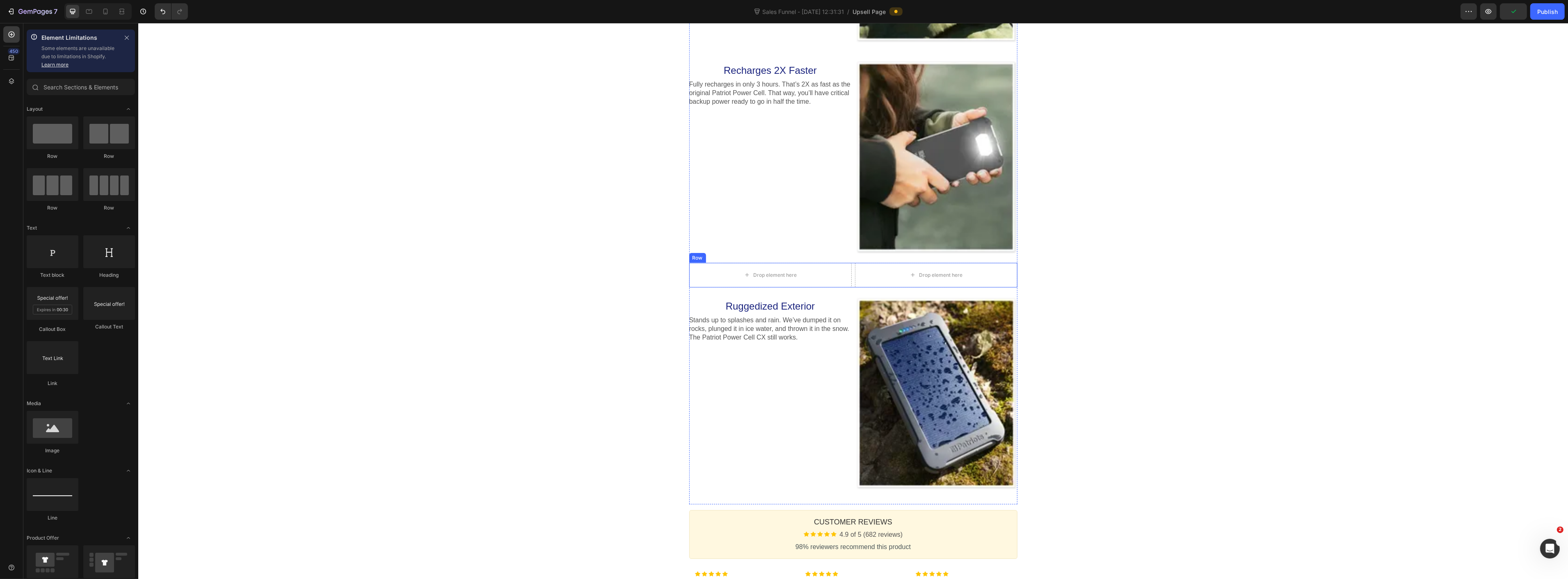
click at [854, 278] on div "Drop element here" at bounding box center [935, 275] width 162 height 25
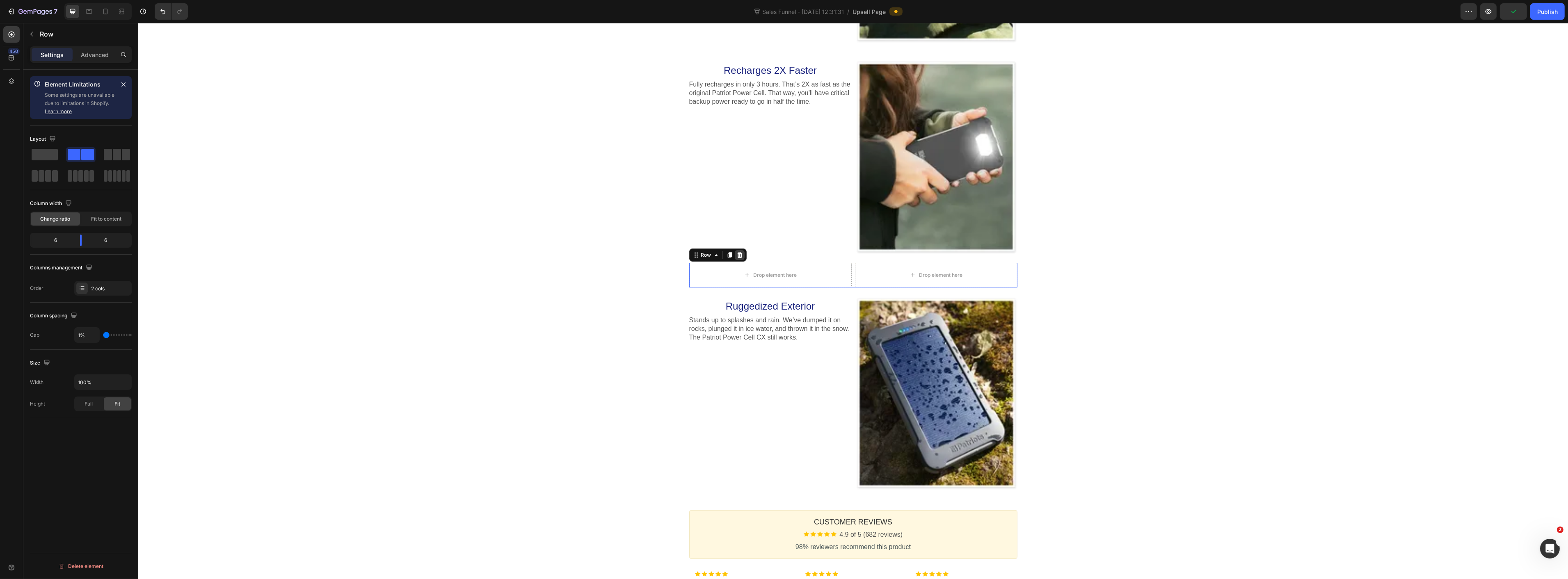
click at [737, 253] on icon at bounding box center [739, 255] width 6 height 6
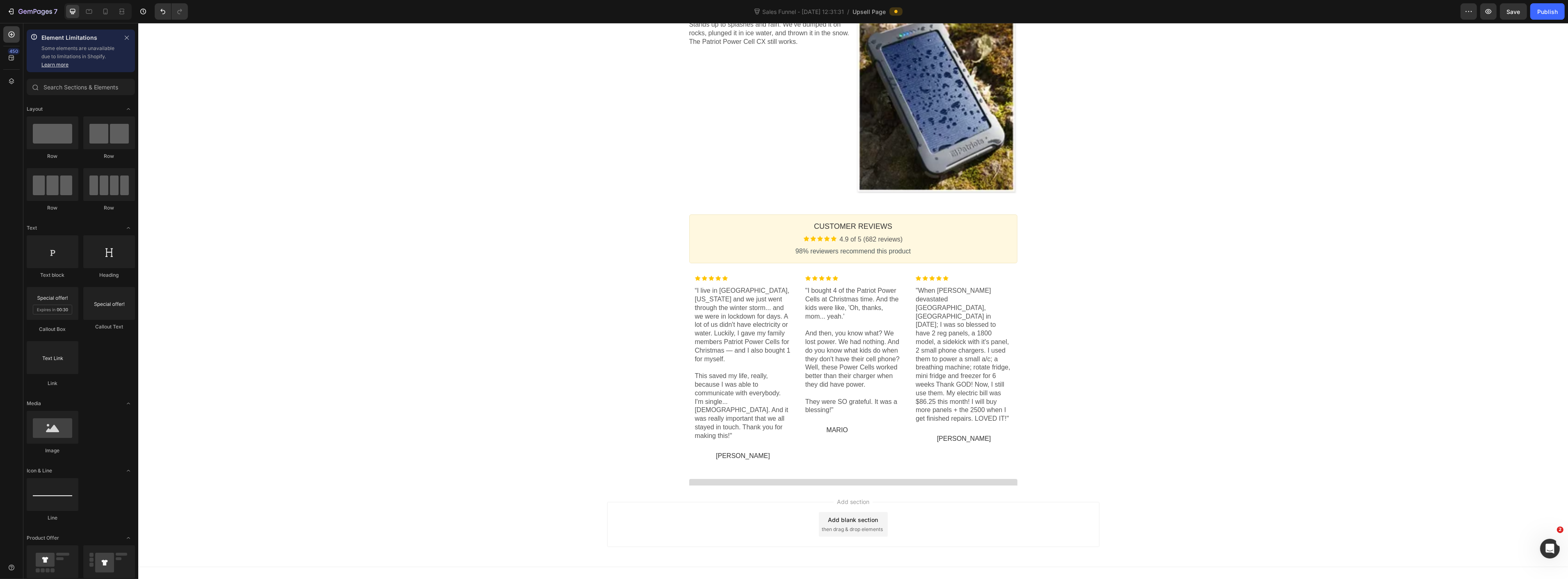
scroll to position [1835, 0]
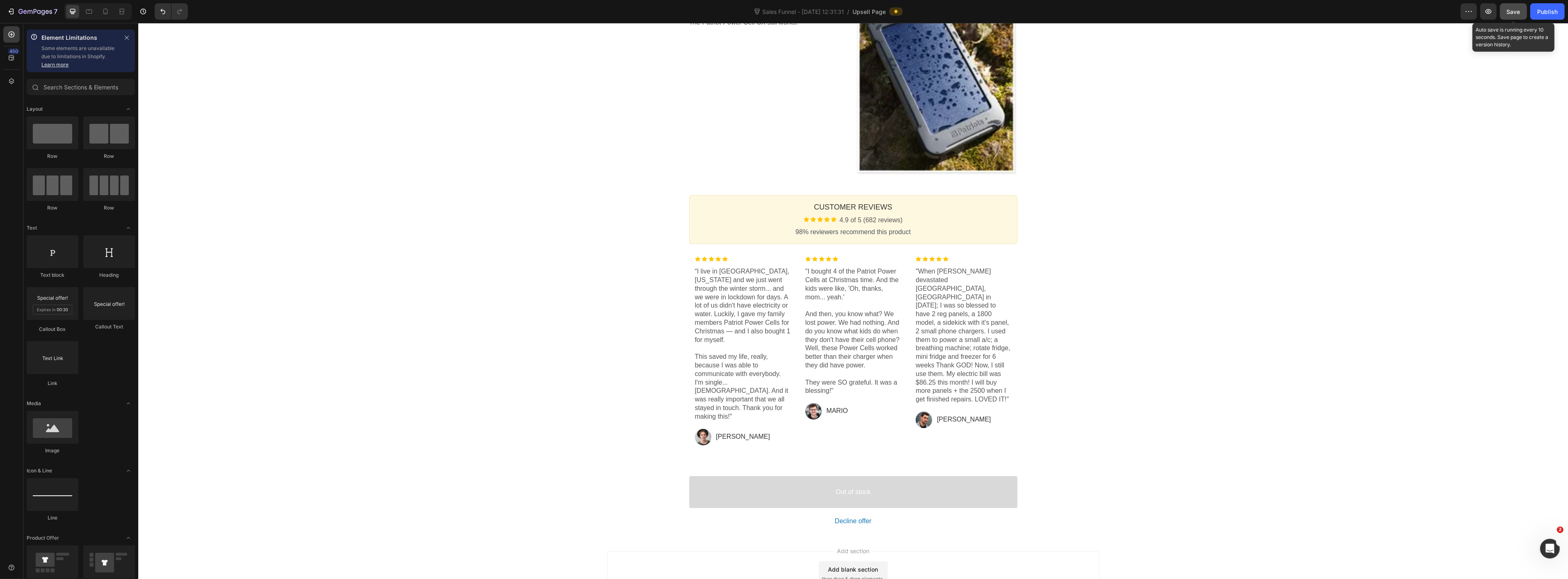
click at [1513, 10] on span "Save" at bounding box center [1514, 12] width 14 height 7
click at [1543, 12] on div "Publish" at bounding box center [1548, 11] width 20 height 8
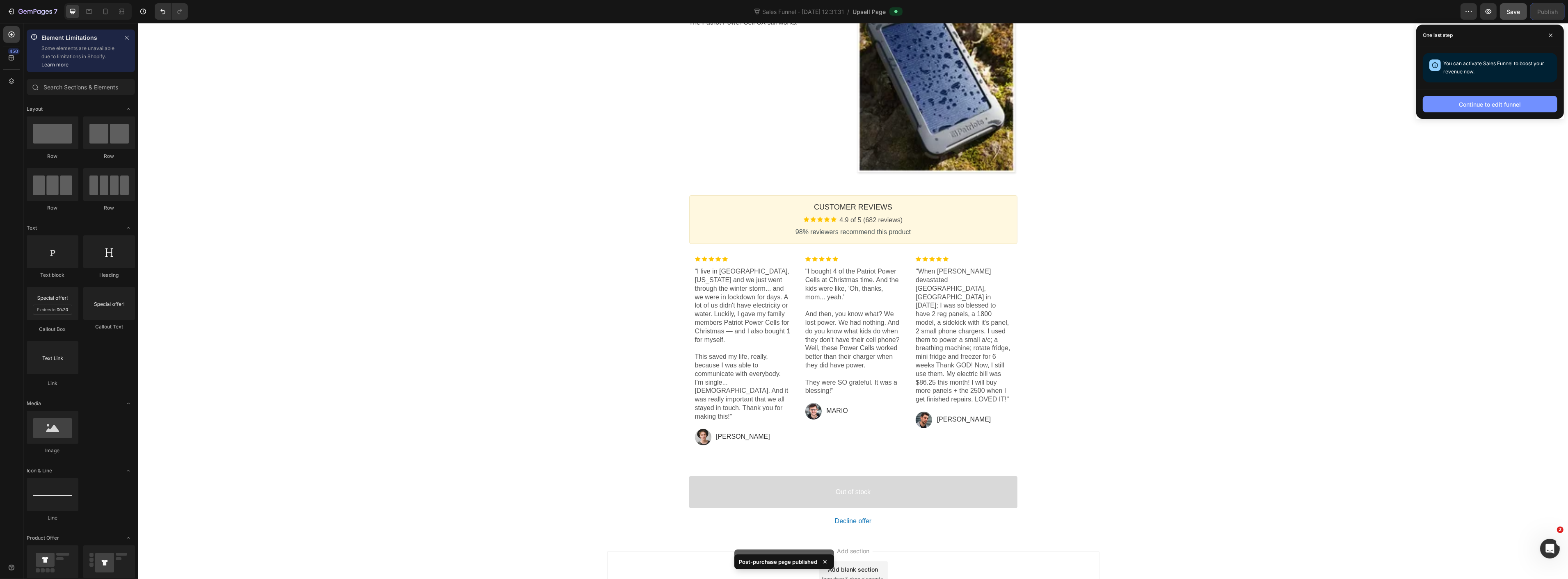
click at [1457, 106] on button "Continue to edit funnel" at bounding box center [1490, 104] width 134 height 17
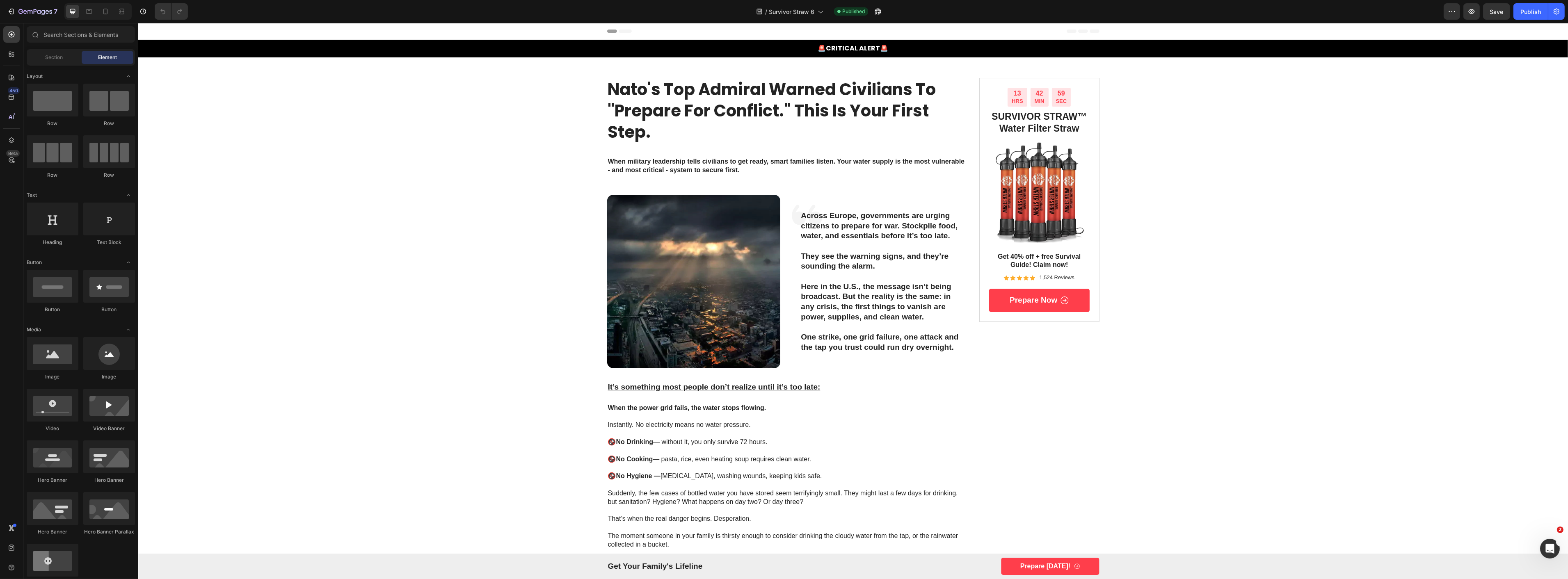
click at [638, 168] on strong "When military leadership tells civilians to get ready, smart families listen. Y…" at bounding box center [786, 166] width 357 height 16
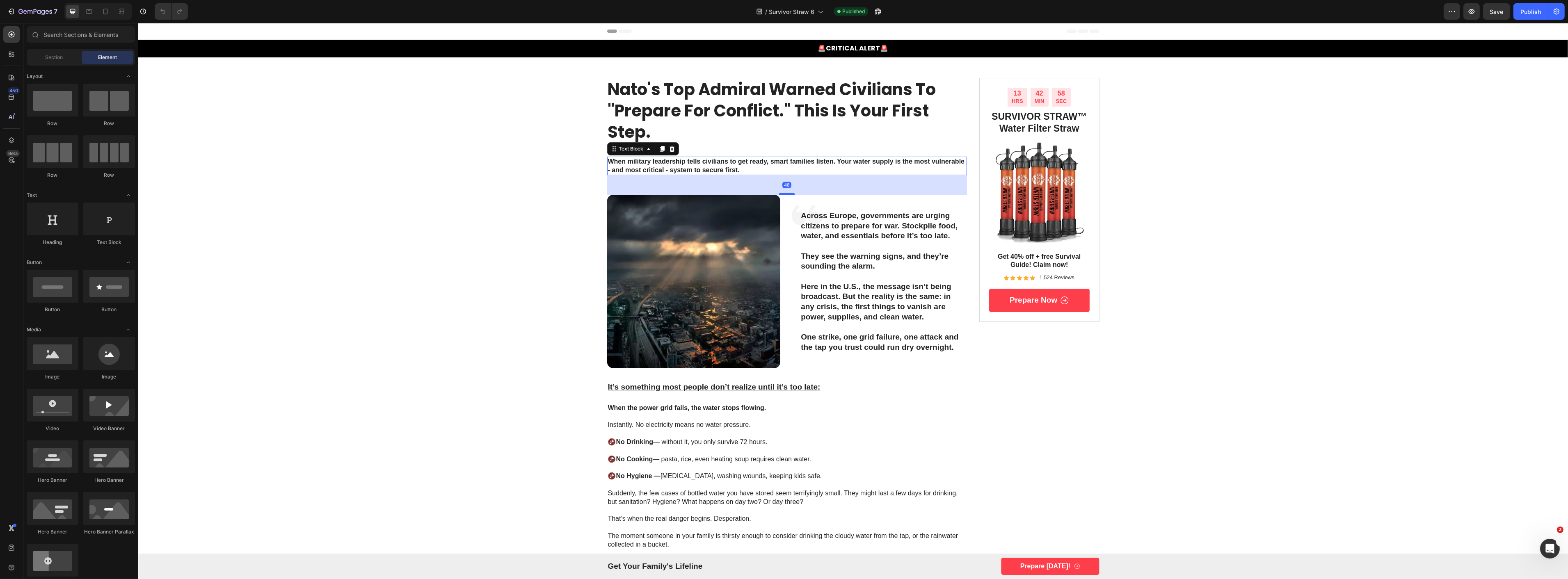
click at [638, 168] on strong "When military leadership tells civilians to get ready, smart families listen. Y…" at bounding box center [786, 166] width 357 height 16
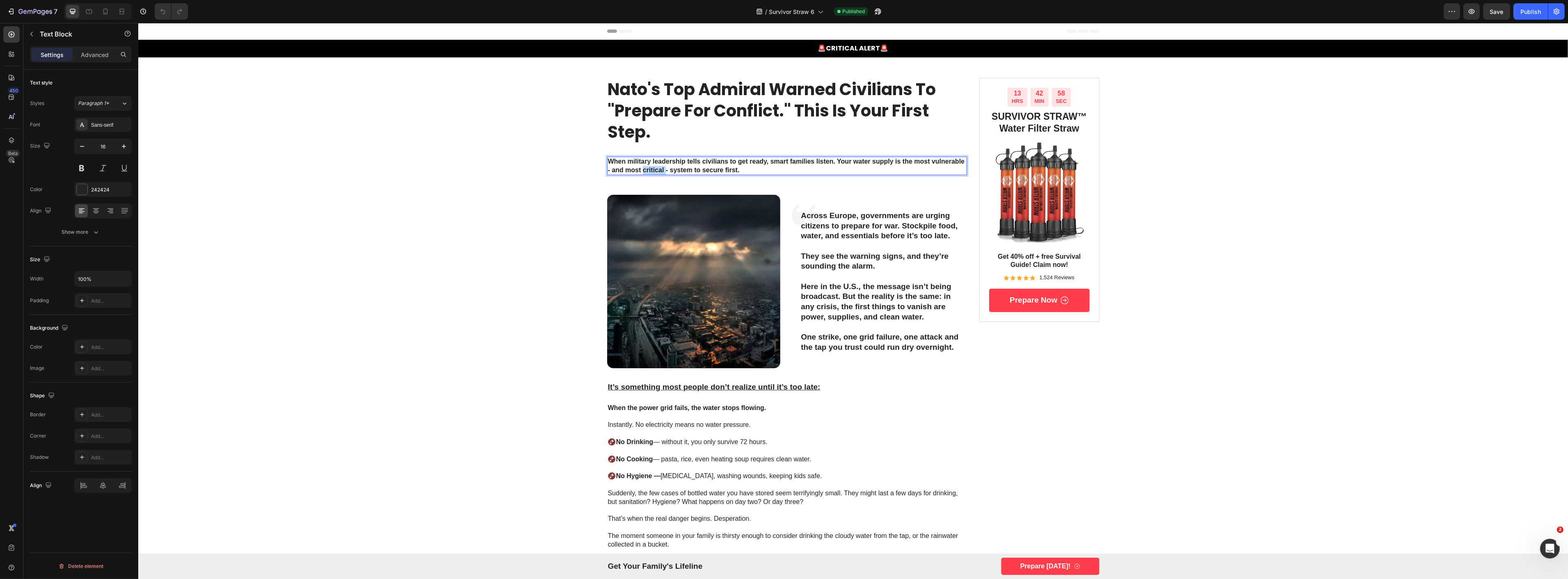
click at [638, 168] on strong "When military leadership tells civilians to get ready, smart families listen. Y…" at bounding box center [786, 166] width 357 height 16
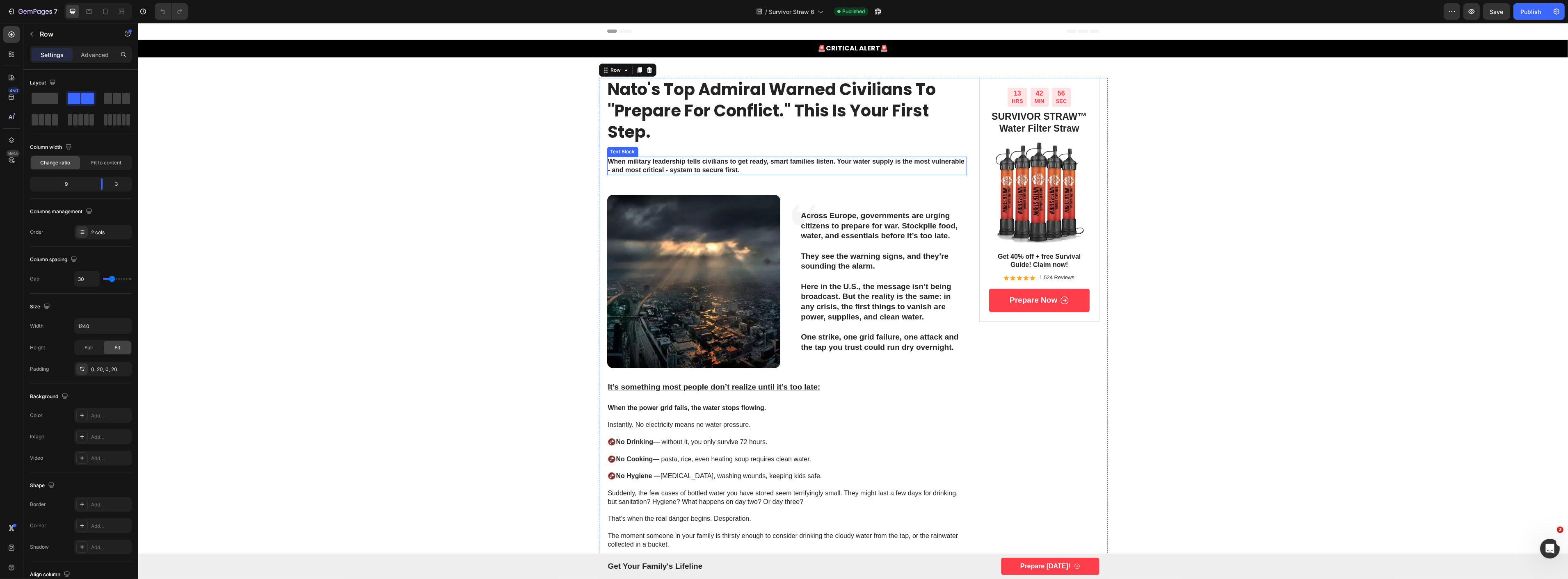
click at [791, 173] on p "When military leadership tells civilians to get ready, smart families listen. Y…" at bounding box center [786, 166] width 358 height 17
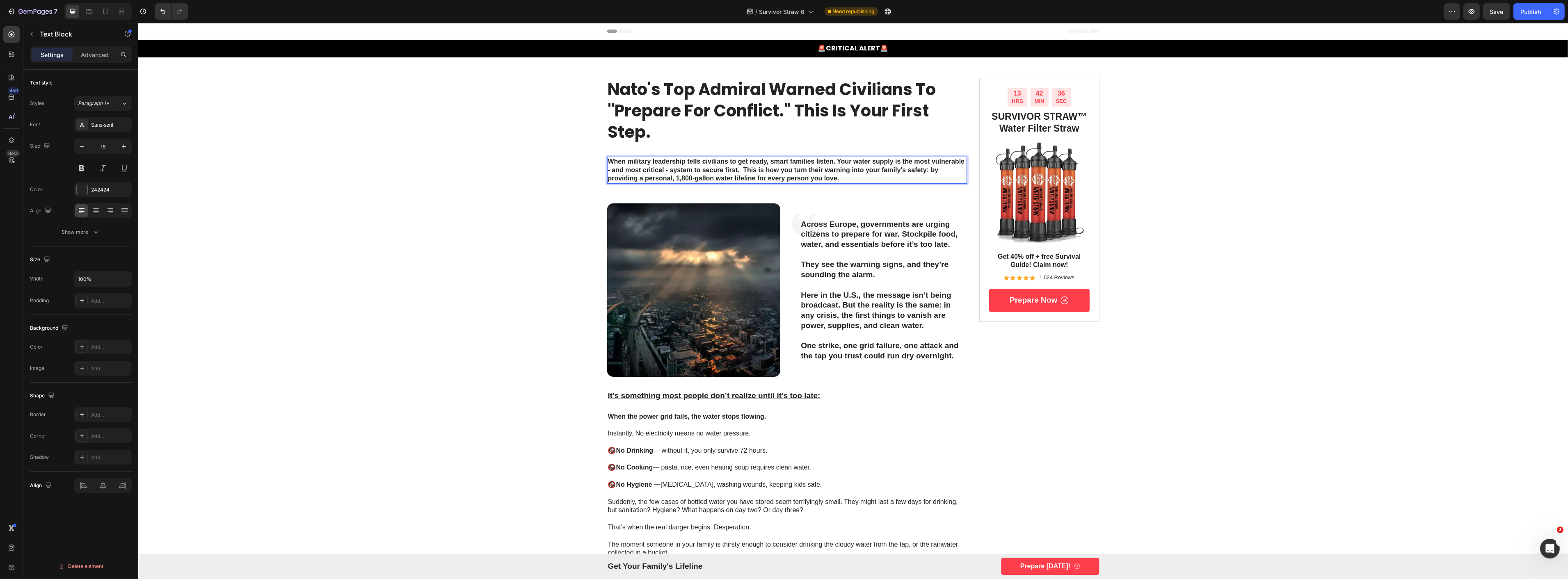
click at [740, 169] on strong "When military leadership tells civilians to get ready, smart families listen. Y…" at bounding box center [786, 170] width 357 height 24
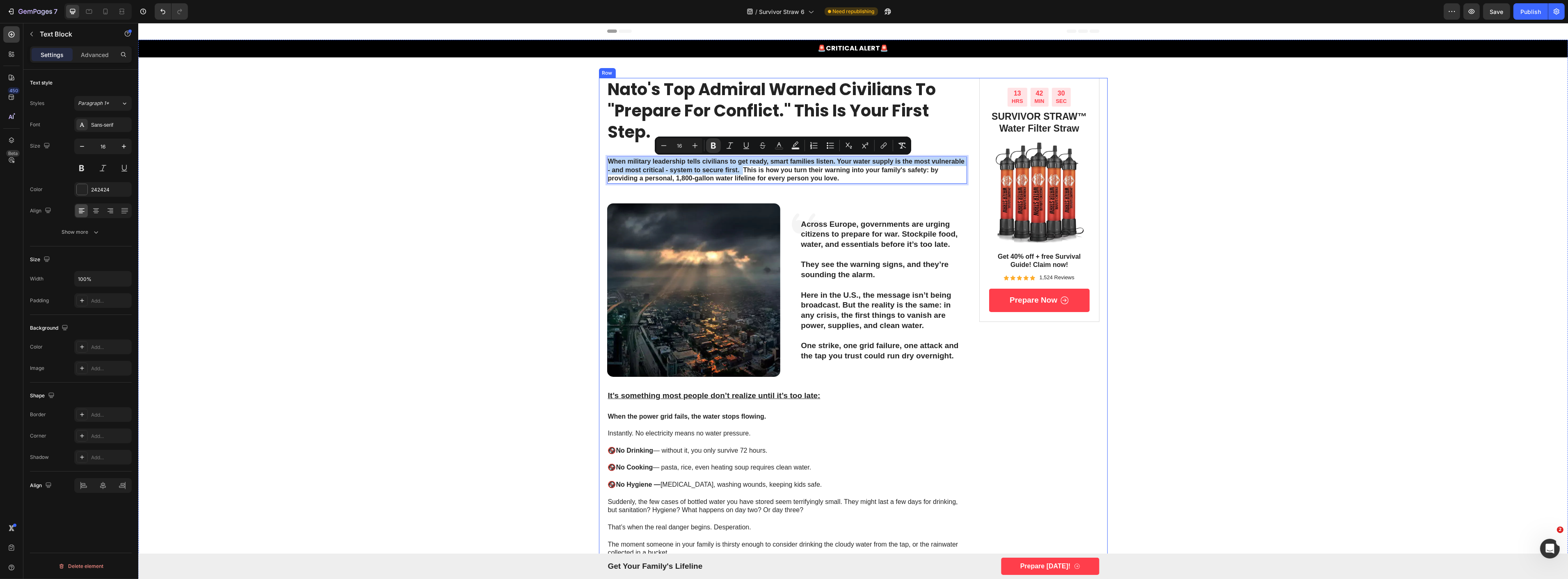
drag, startPoint x: 740, startPoint y: 170, endPoint x: 596, endPoint y: 157, distance: 144.6
click at [772, 163] on strong "When military leadership tells civilians to get ready, smart families listen. Y…" at bounding box center [786, 170] width 357 height 24
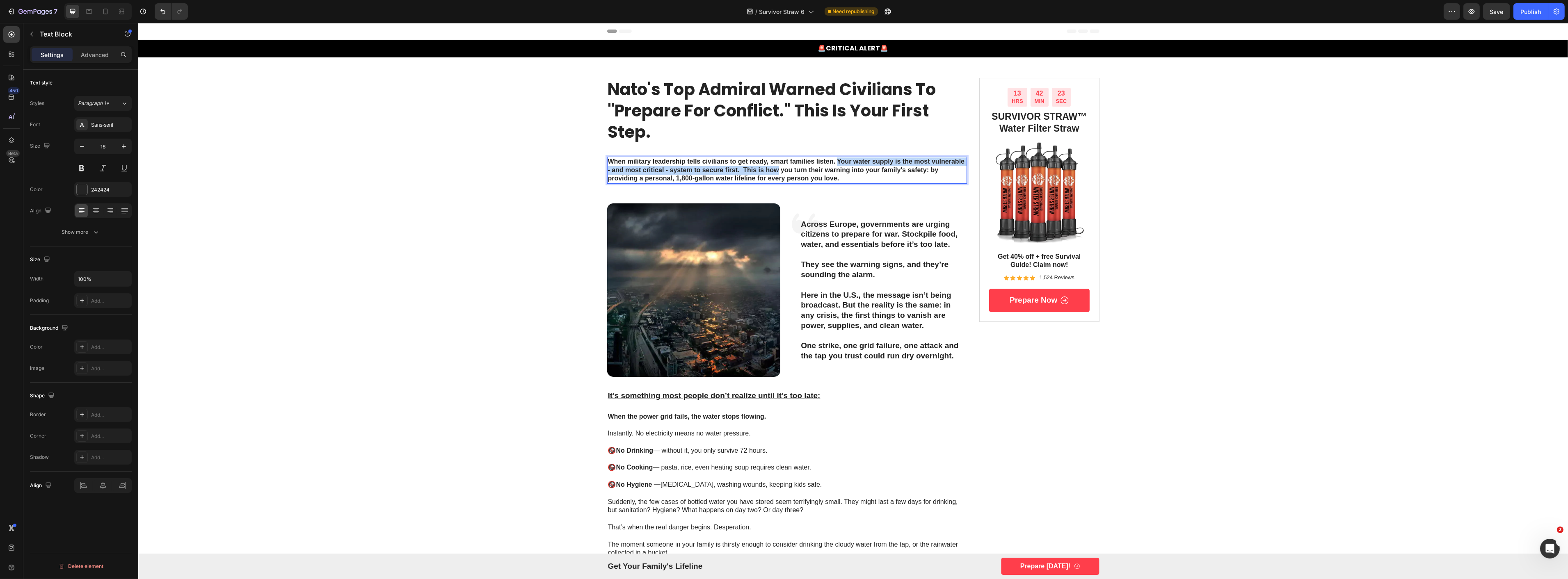
drag, startPoint x: 834, startPoint y: 159, endPoint x: 775, endPoint y: 171, distance: 60.2
click at [775, 171] on strong "When military leadership tells civilians to get ready, smart families listen. Y…" at bounding box center [786, 170] width 357 height 24
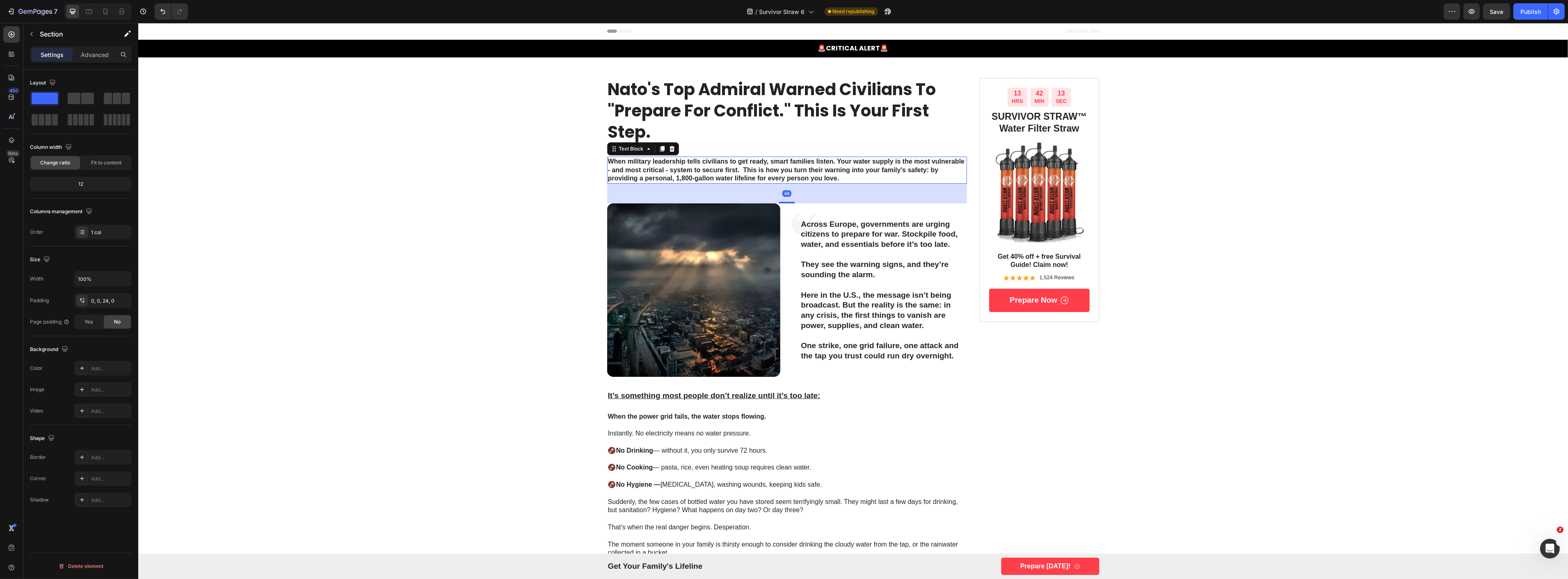
click at [738, 170] on strong "When military leadership tells civilians to get ready, smart families listen. Y…" at bounding box center [786, 170] width 357 height 24
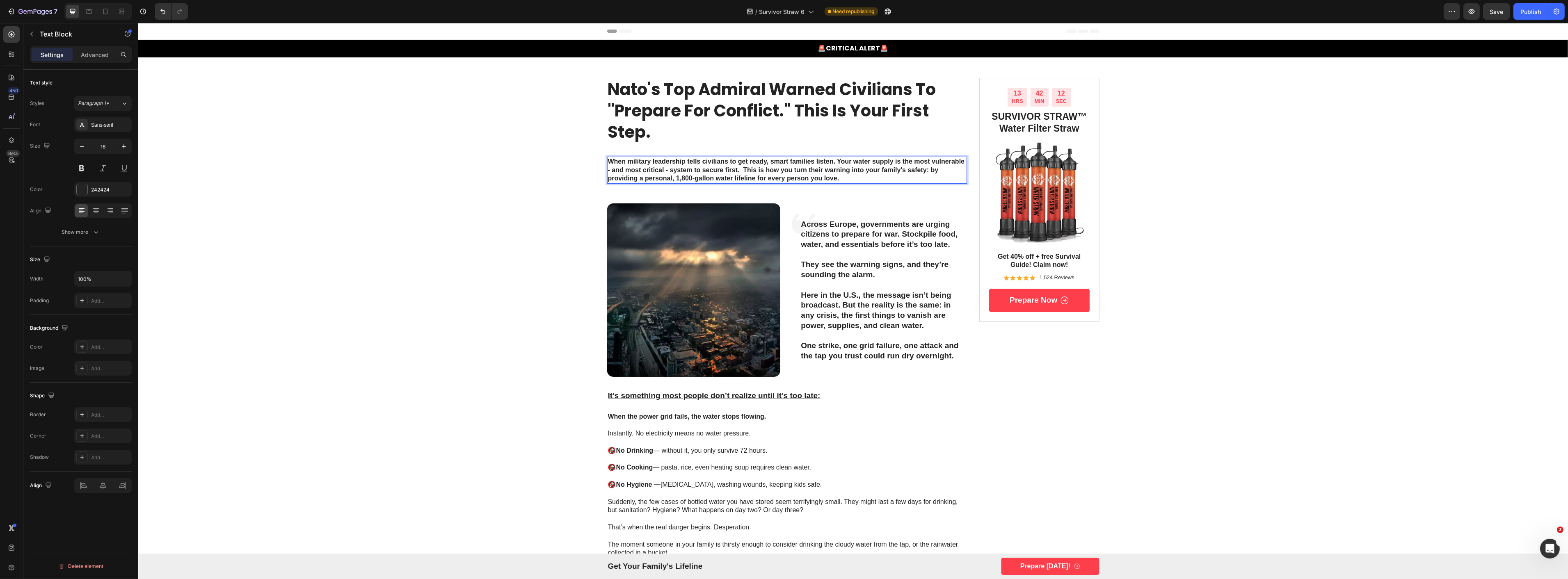
click at [739, 169] on strong "When military leadership tells civilians to get ready, smart families listen. Y…" at bounding box center [786, 170] width 357 height 24
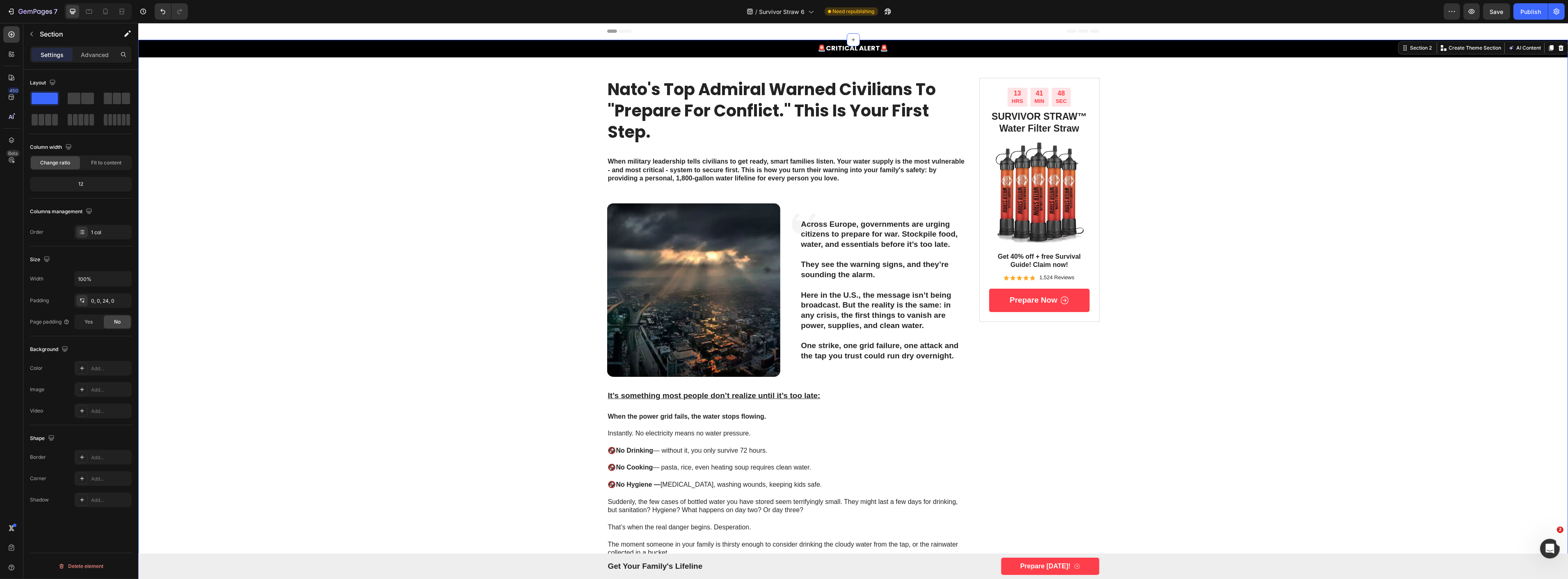
drag, startPoint x: 498, startPoint y: 200, endPoint x: 666, endPoint y: 175, distance: 169.8
drag, startPoint x: 1529, startPoint y: 14, endPoint x: 1521, endPoint y: 18, distance: 8.9
click at [1529, 13] on div "Publish" at bounding box center [1531, 11] width 20 height 8
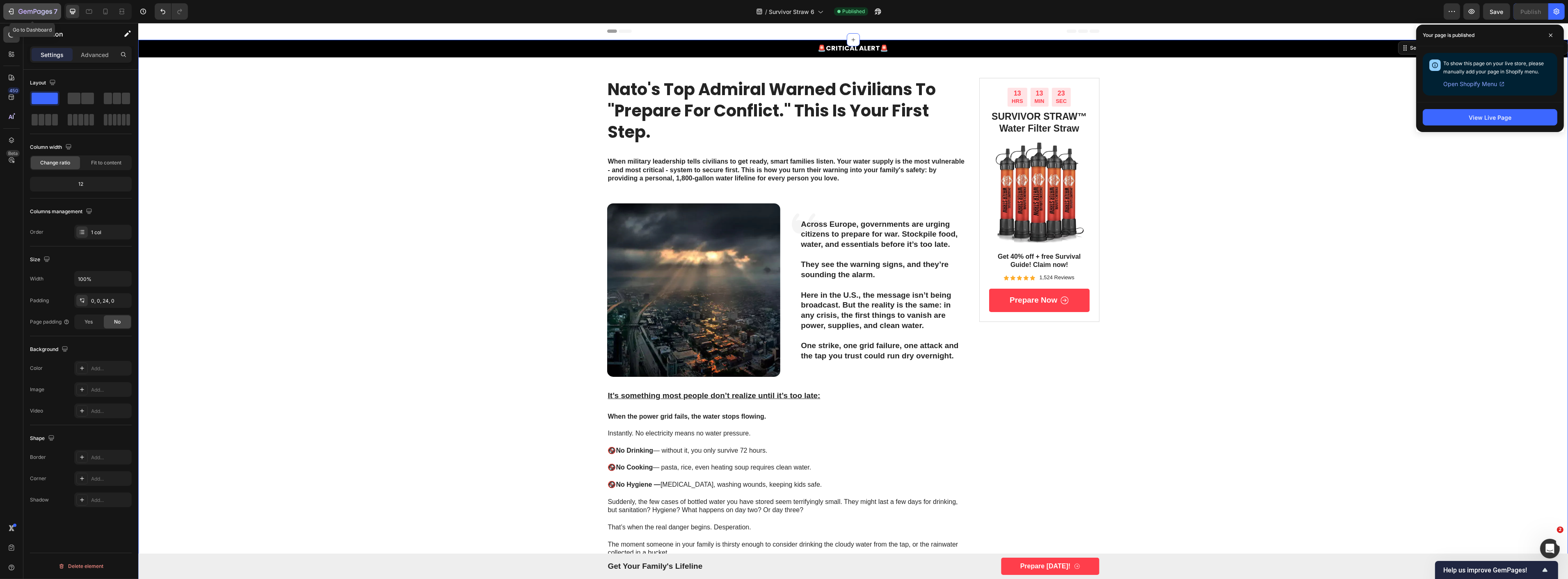
click at [22, 14] on icon "button" at bounding box center [35, 12] width 34 height 7
